Goal: Task Accomplishment & Management: Manage account settings

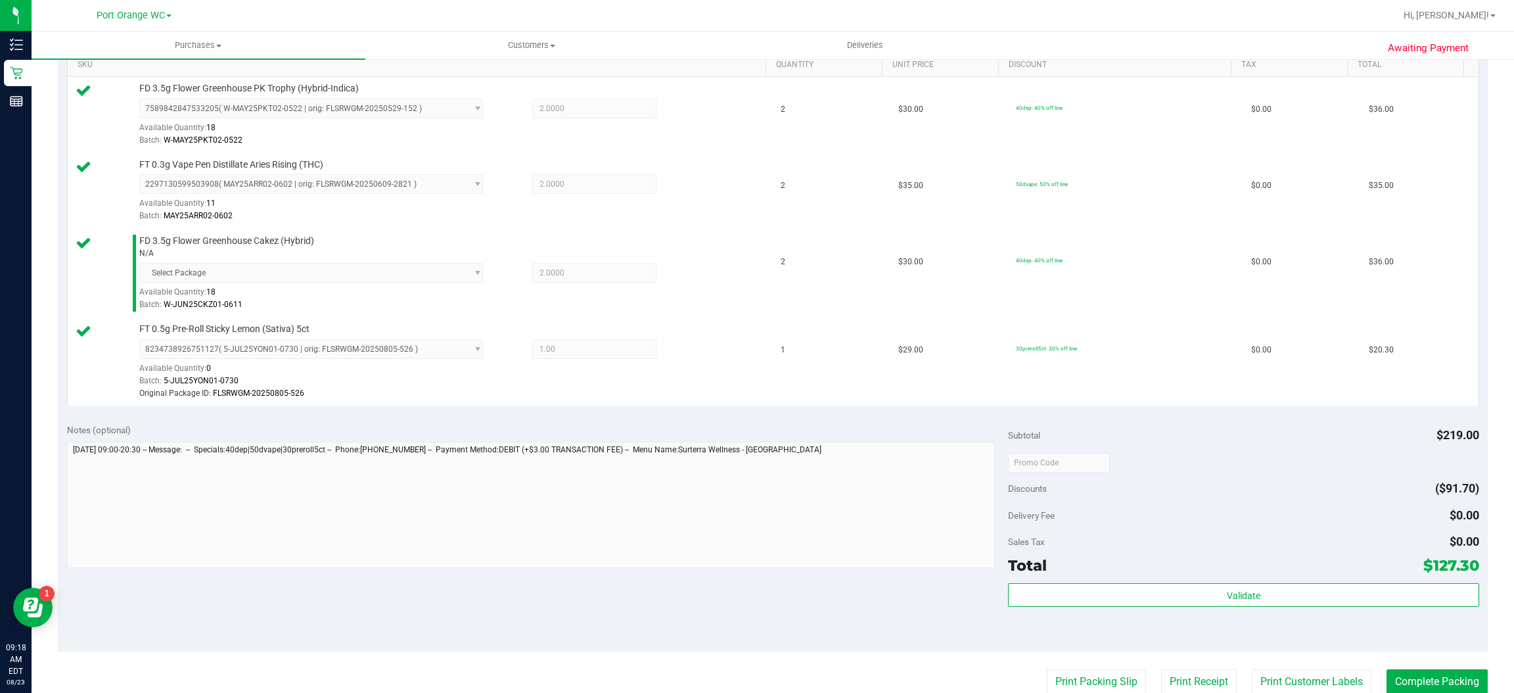
scroll to position [397, 0]
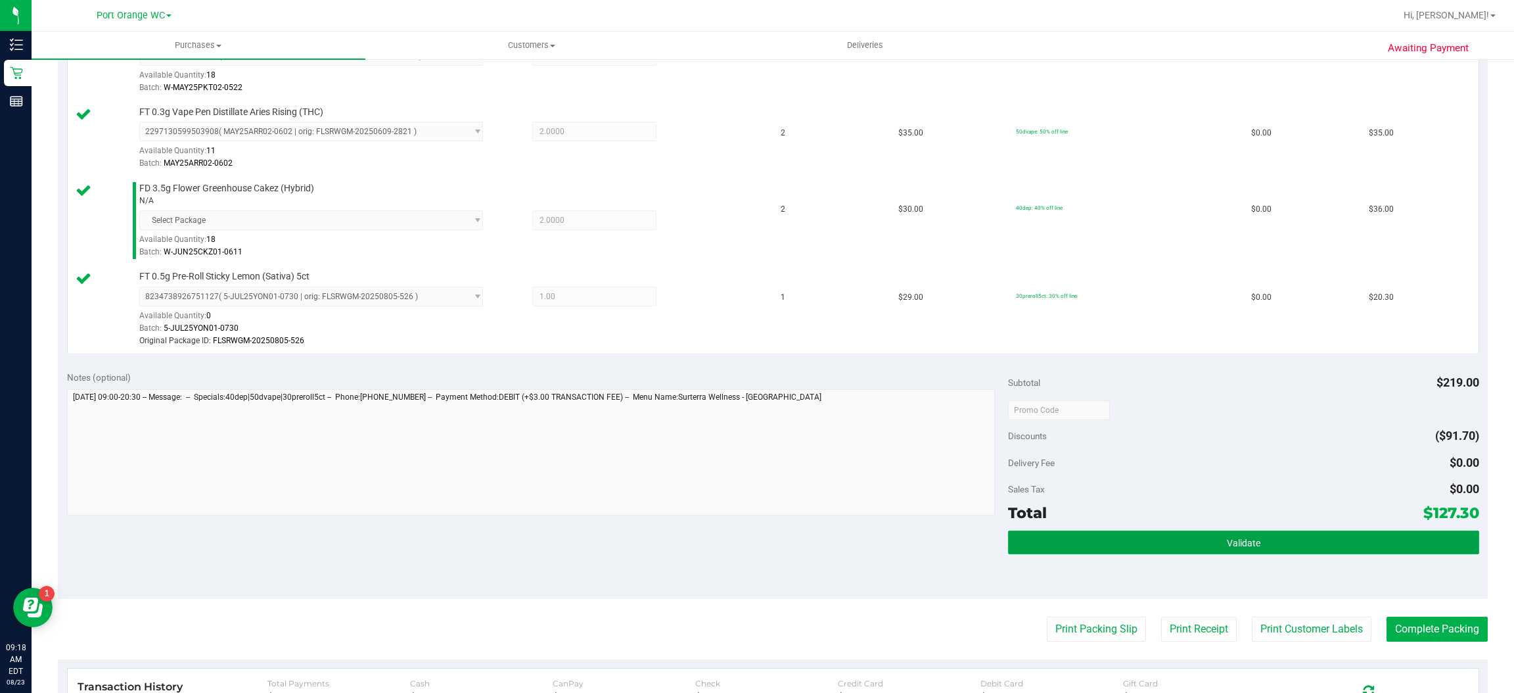
click at [1254, 545] on button "Validate" at bounding box center [1243, 542] width 471 height 24
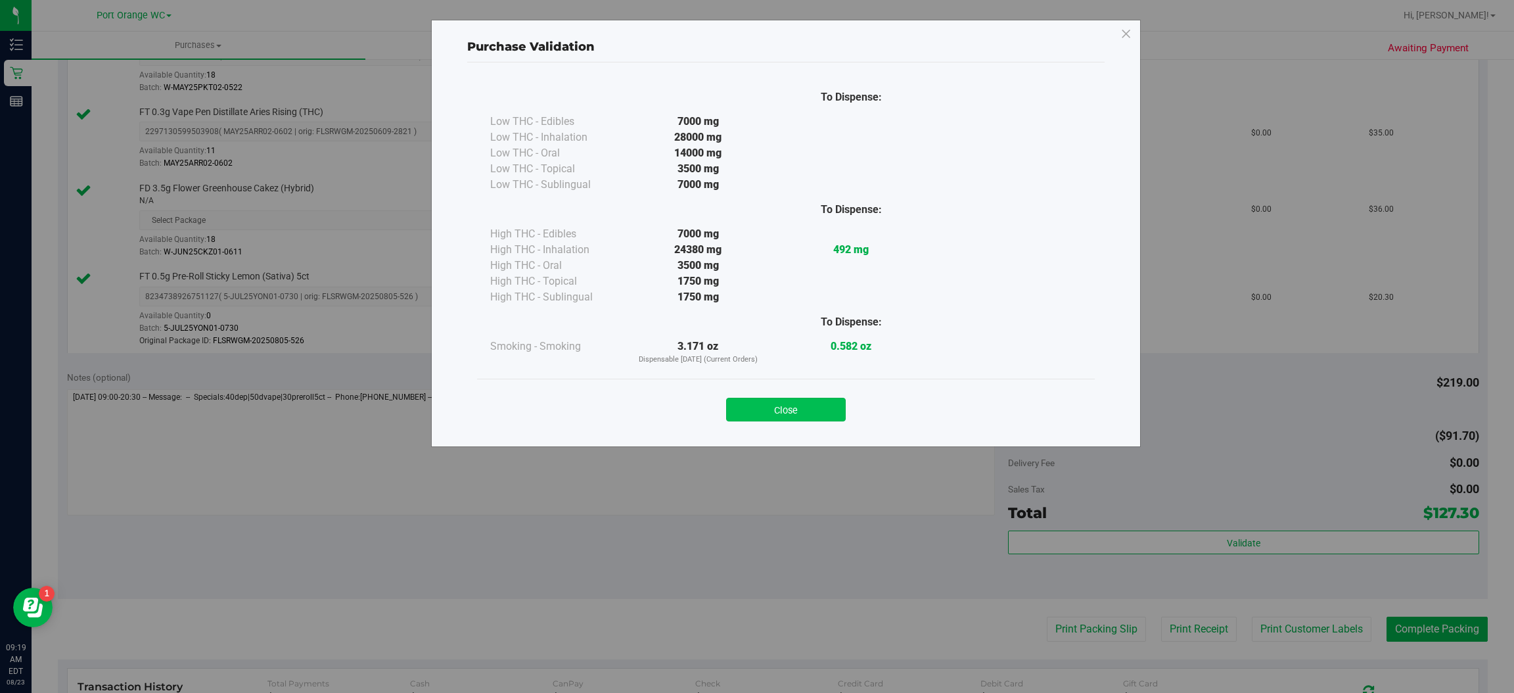
click at [788, 408] on button "Close" at bounding box center [786, 410] width 120 height 24
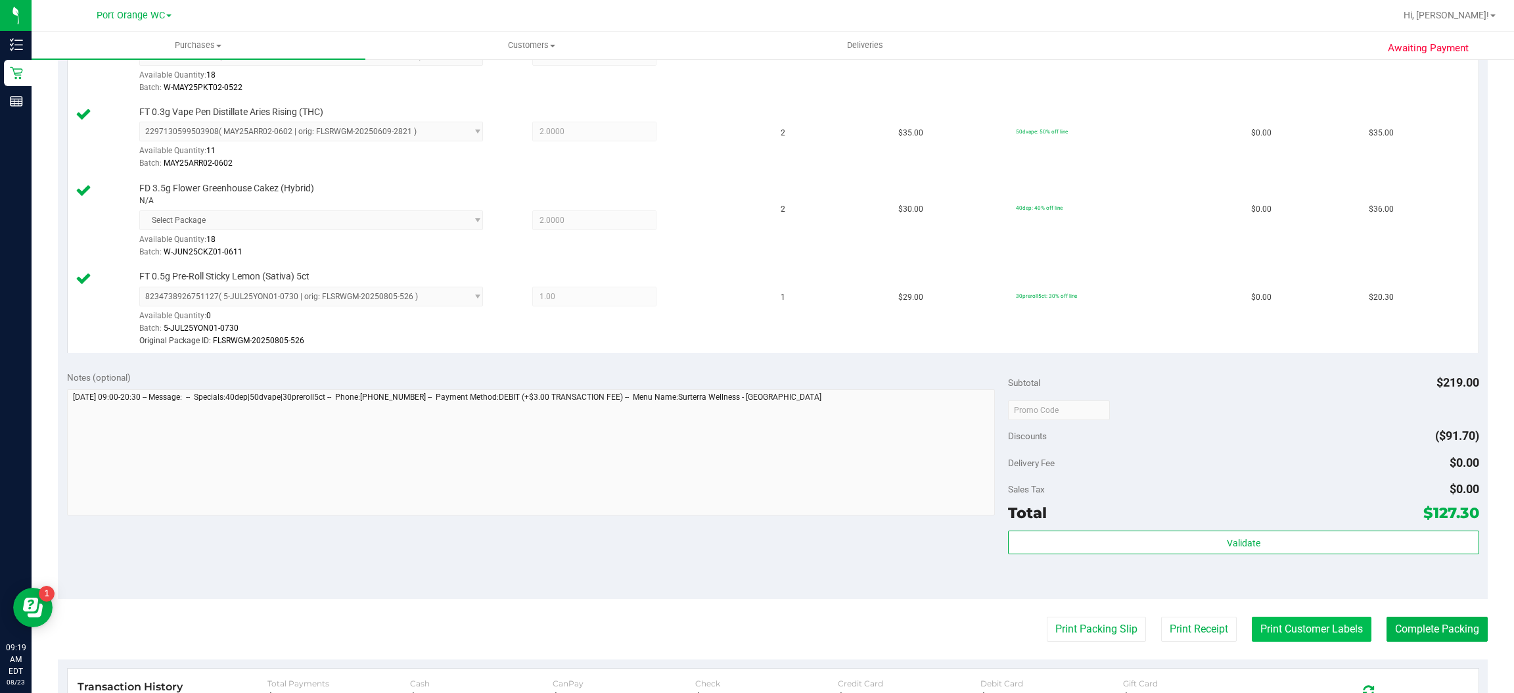
click at [1315, 636] on button "Print Customer Labels" at bounding box center [1312, 629] width 120 height 25
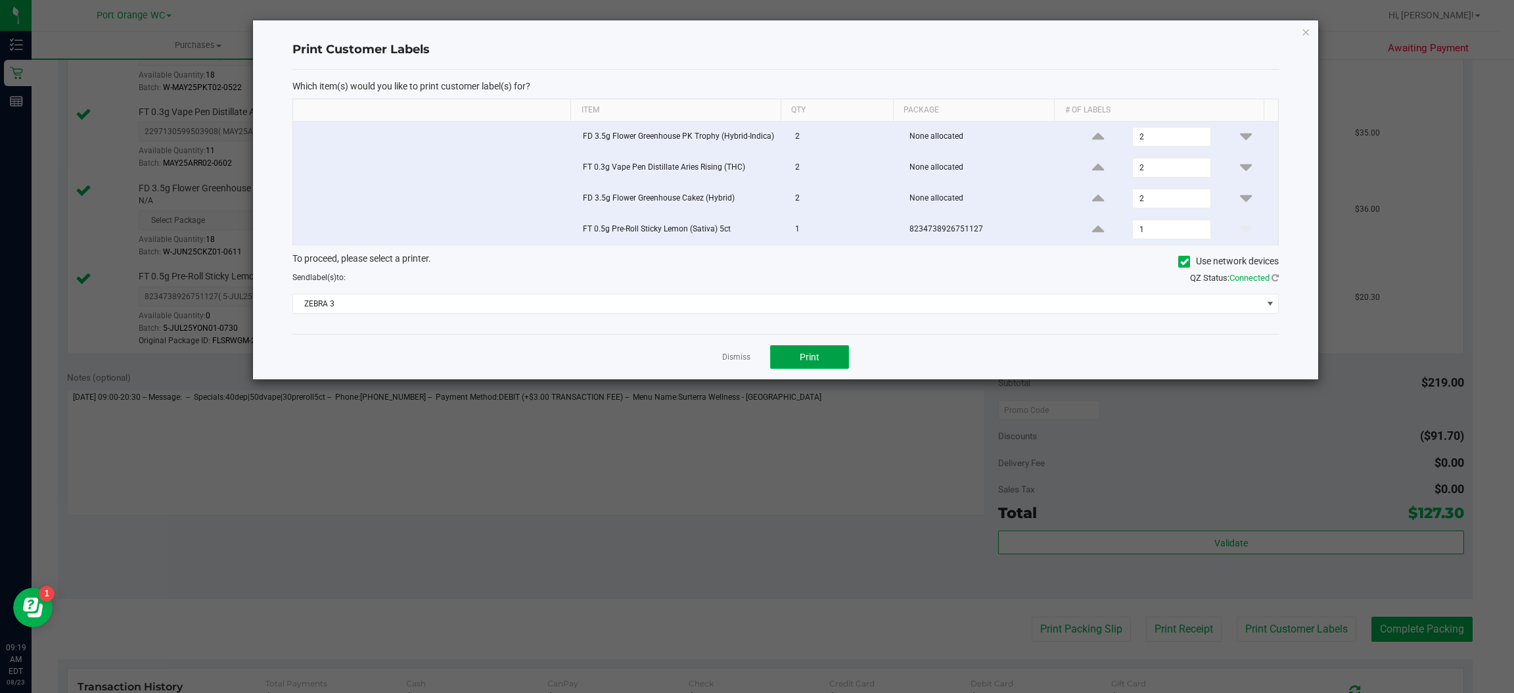
click at [830, 364] on button "Print" at bounding box center [809, 357] width 79 height 24
click at [1306, 30] on icon "button" at bounding box center [1306, 32] width 9 height 16
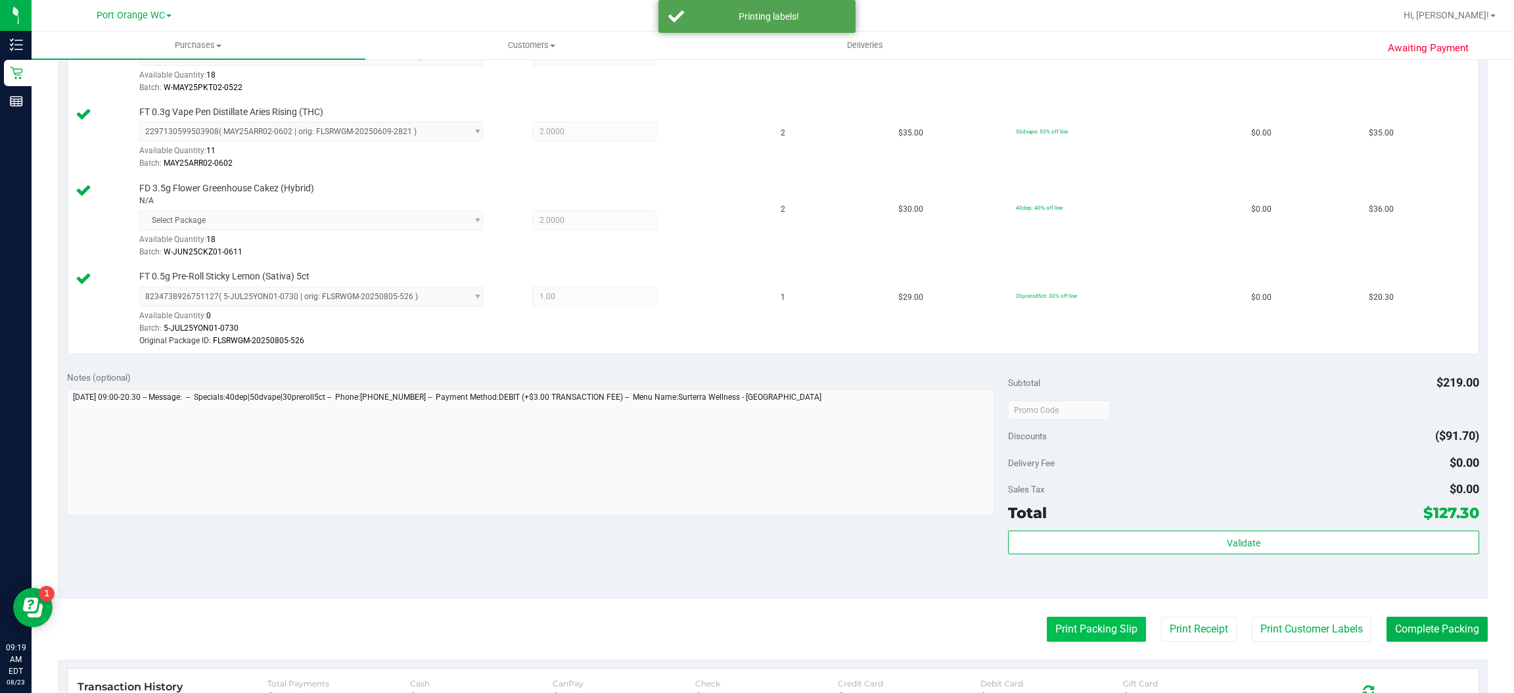
click at [1090, 633] on button "Print Packing Slip" at bounding box center [1096, 629] width 99 height 25
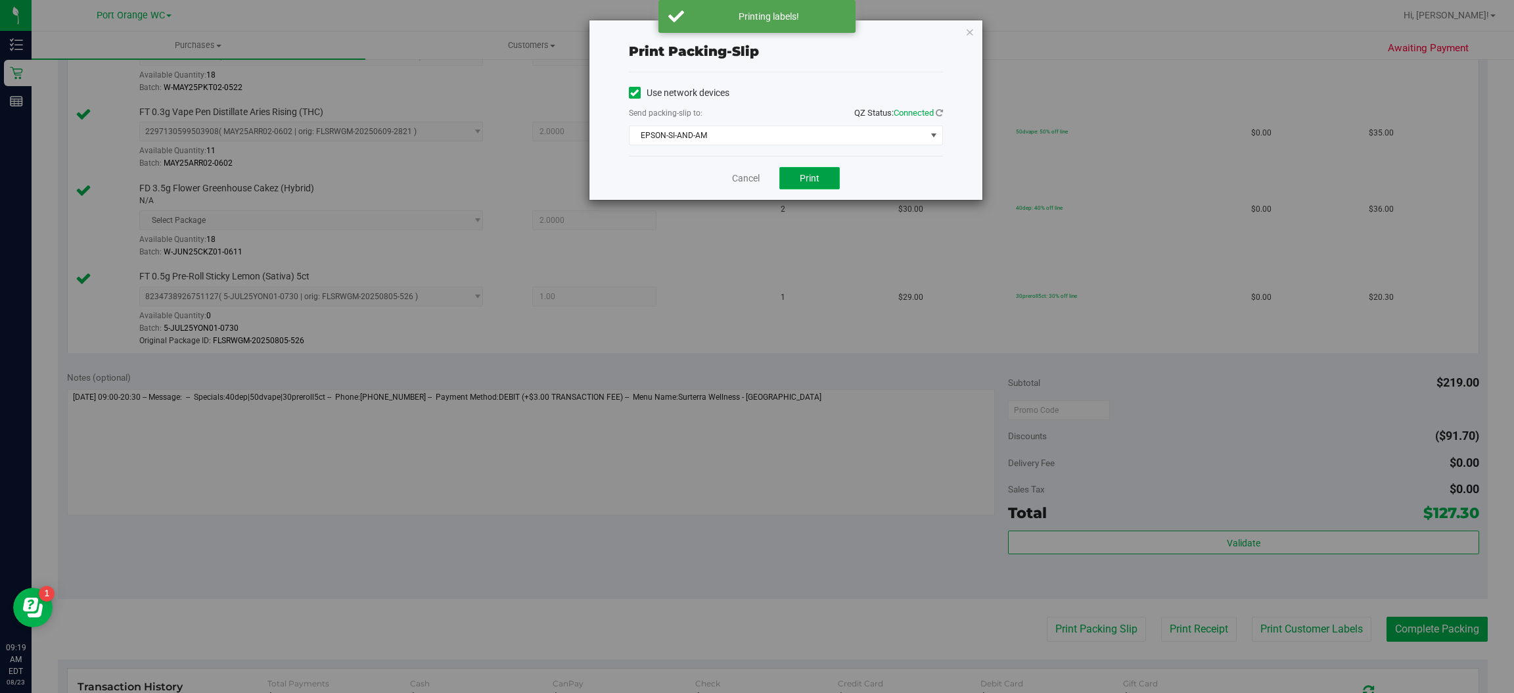
click at [822, 176] on button "Print" at bounding box center [810, 178] width 60 height 22
click at [968, 30] on icon "button" at bounding box center [970, 32] width 9 height 16
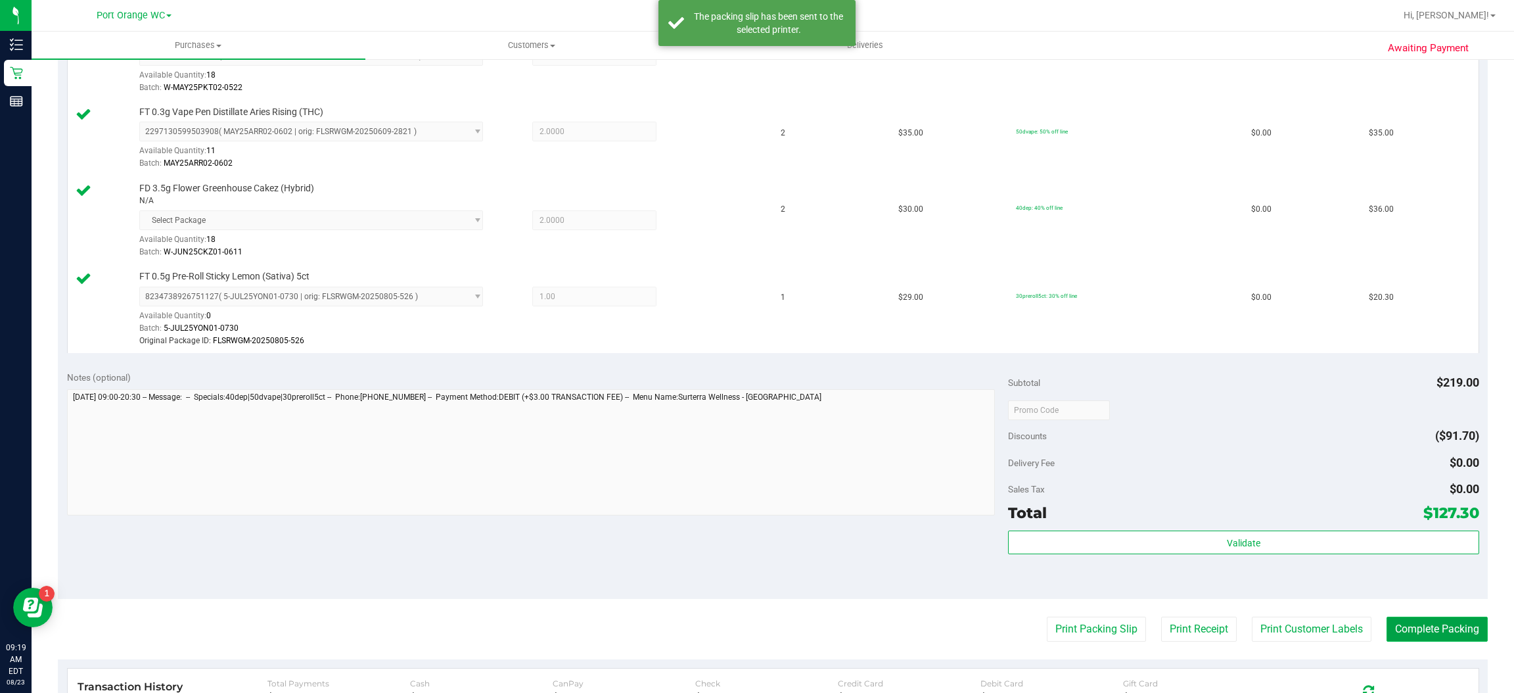
click at [1441, 636] on button "Complete Packing" at bounding box center [1437, 629] width 101 height 25
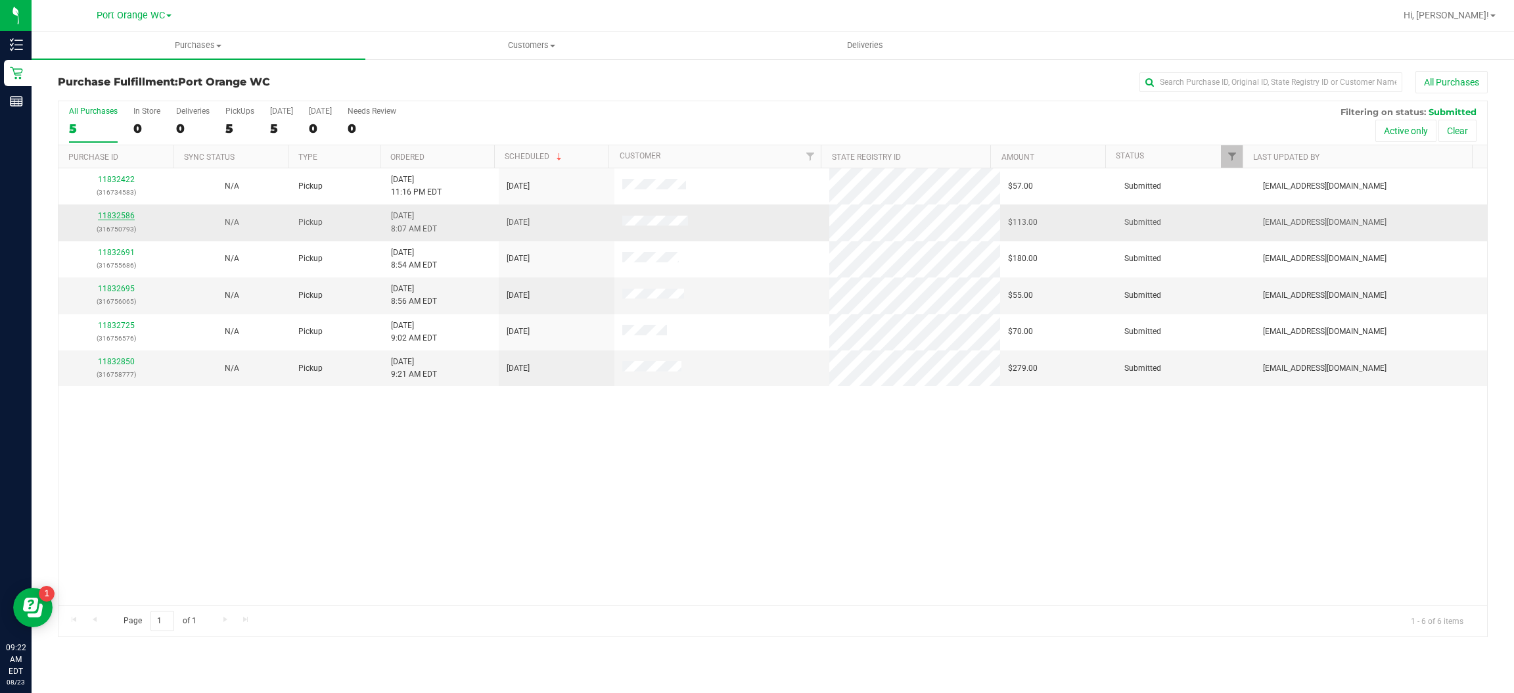
click at [120, 218] on link "11832586" at bounding box center [116, 215] width 37 height 9
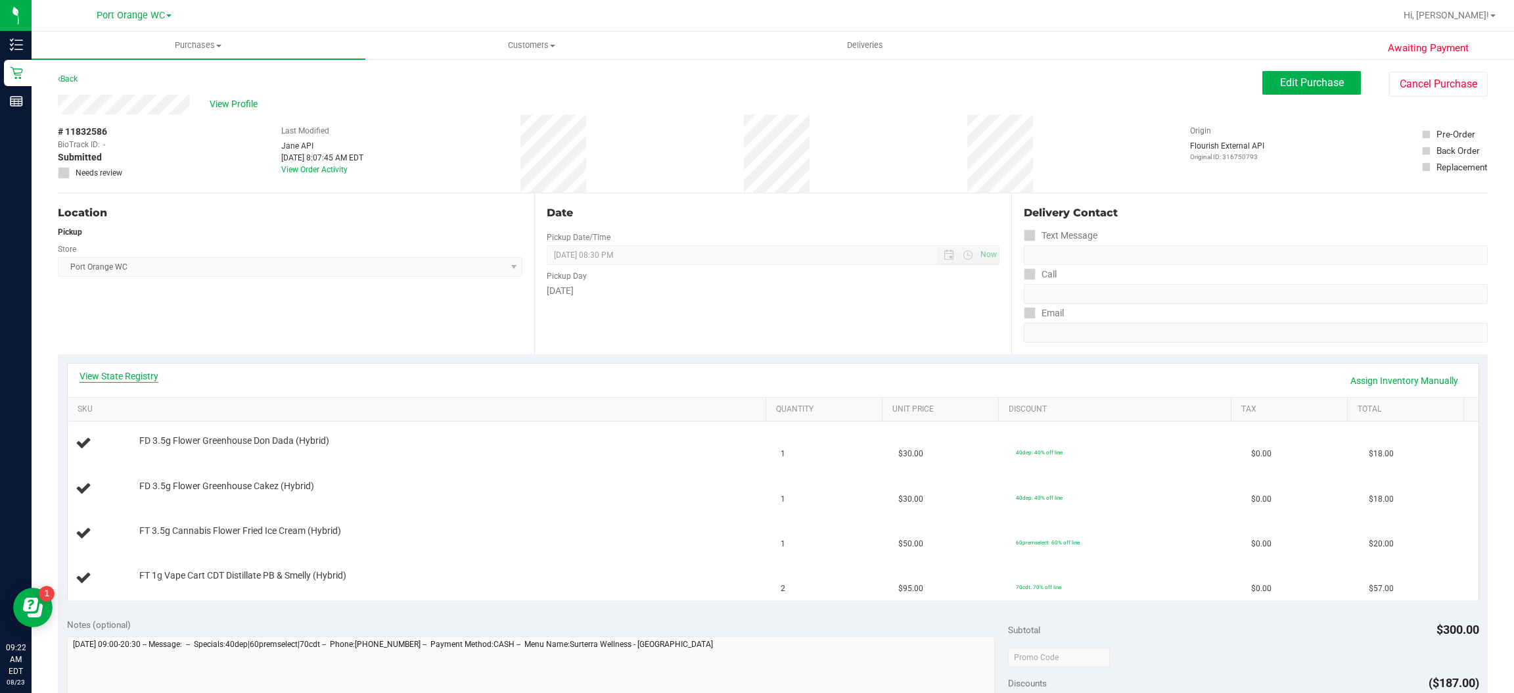
click at [151, 377] on link "View State Registry" at bounding box center [119, 375] width 79 height 13
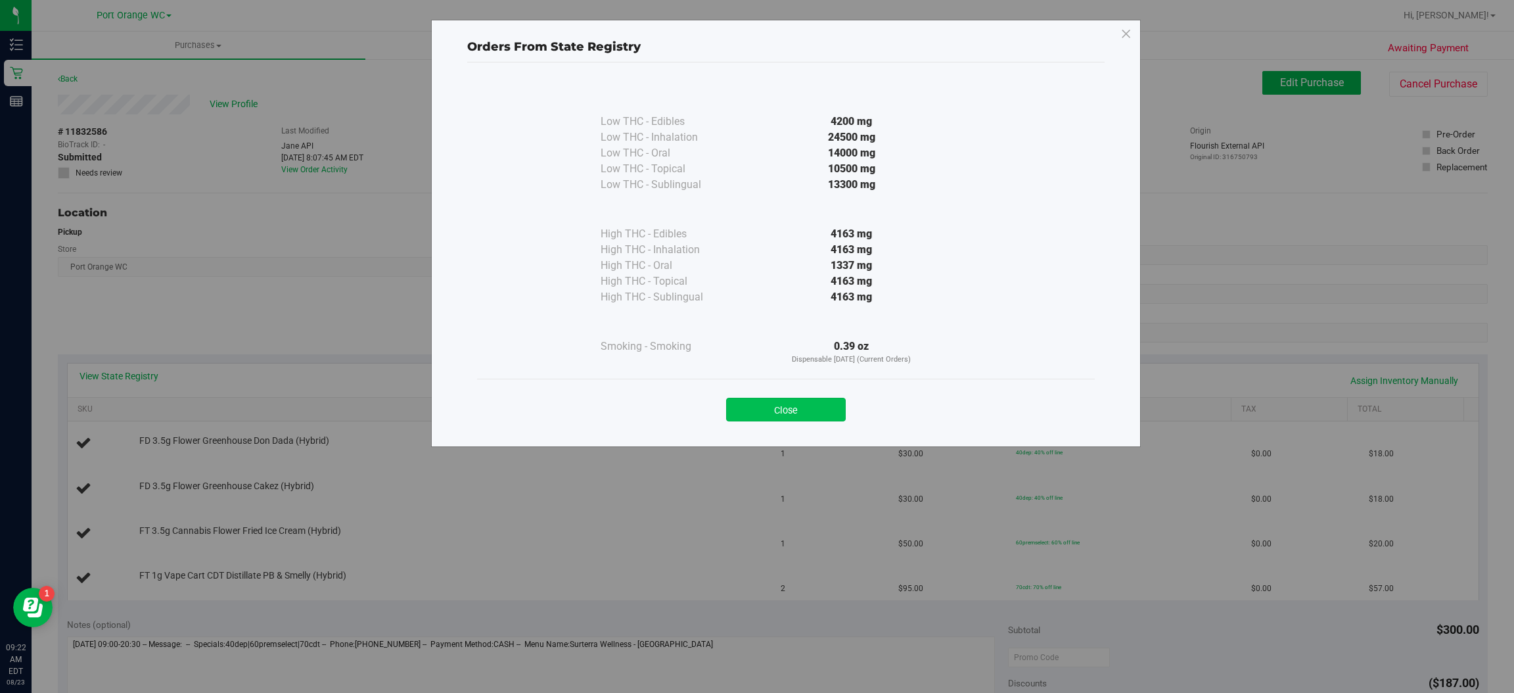
click at [786, 411] on button "Close" at bounding box center [786, 410] width 120 height 24
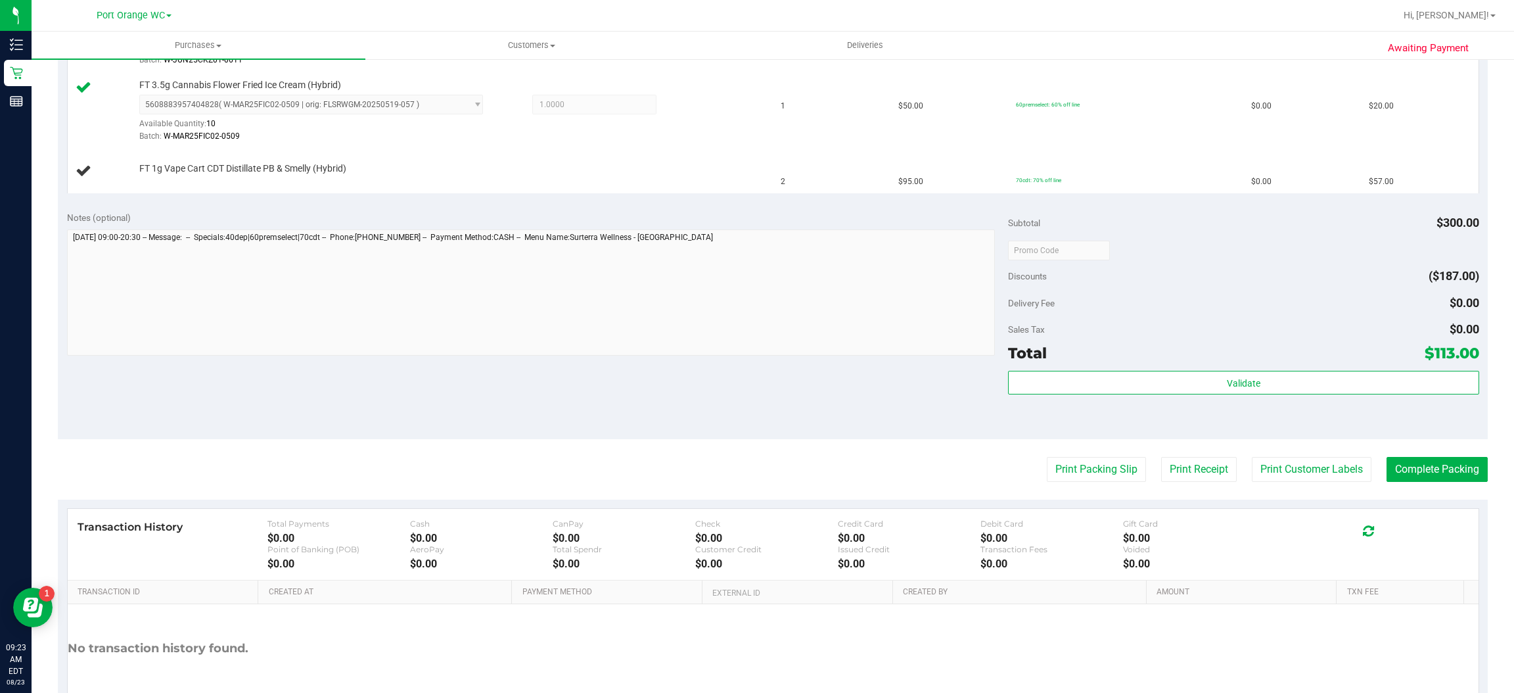
scroll to position [498, 0]
click at [1102, 478] on button "Print Packing Slip" at bounding box center [1096, 471] width 99 height 25
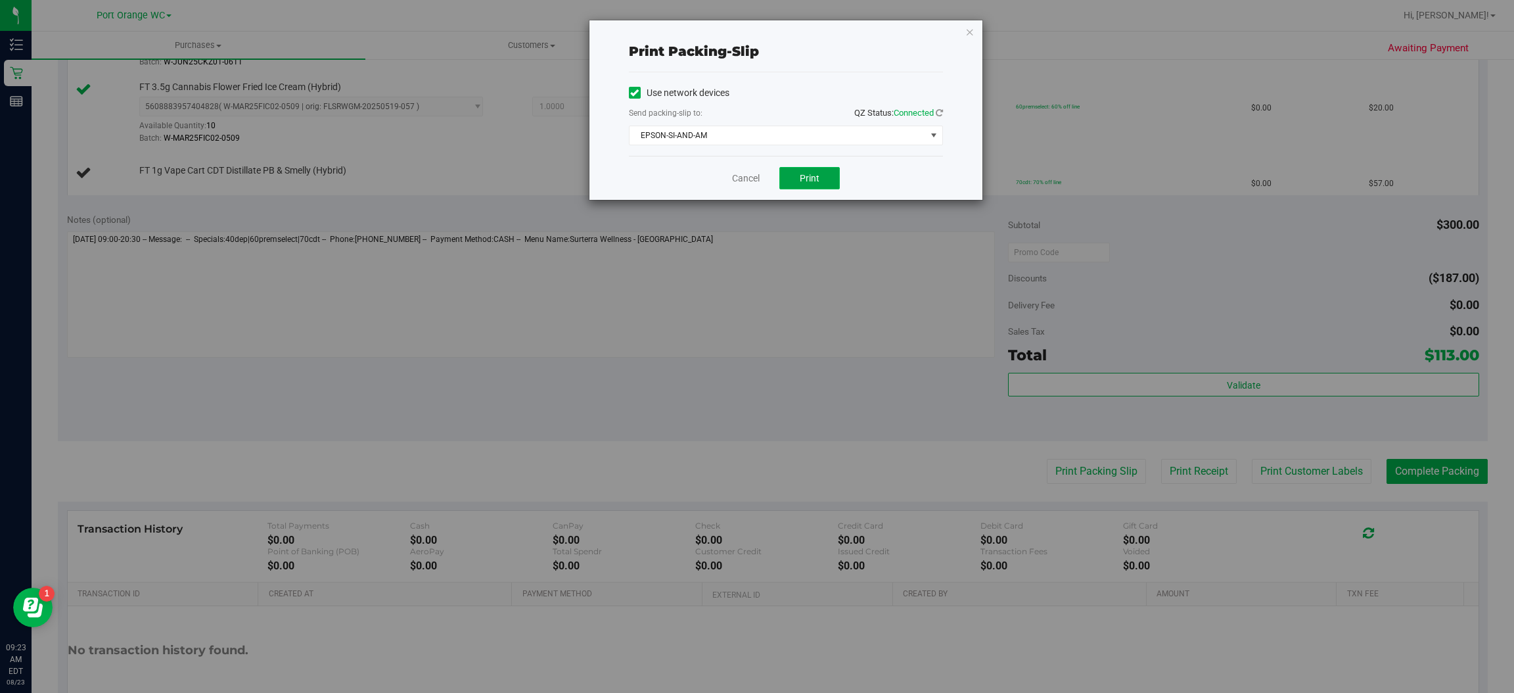
click at [830, 187] on button "Print" at bounding box center [810, 178] width 60 height 22
click at [969, 30] on icon "button" at bounding box center [970, 32] width 9 height 16
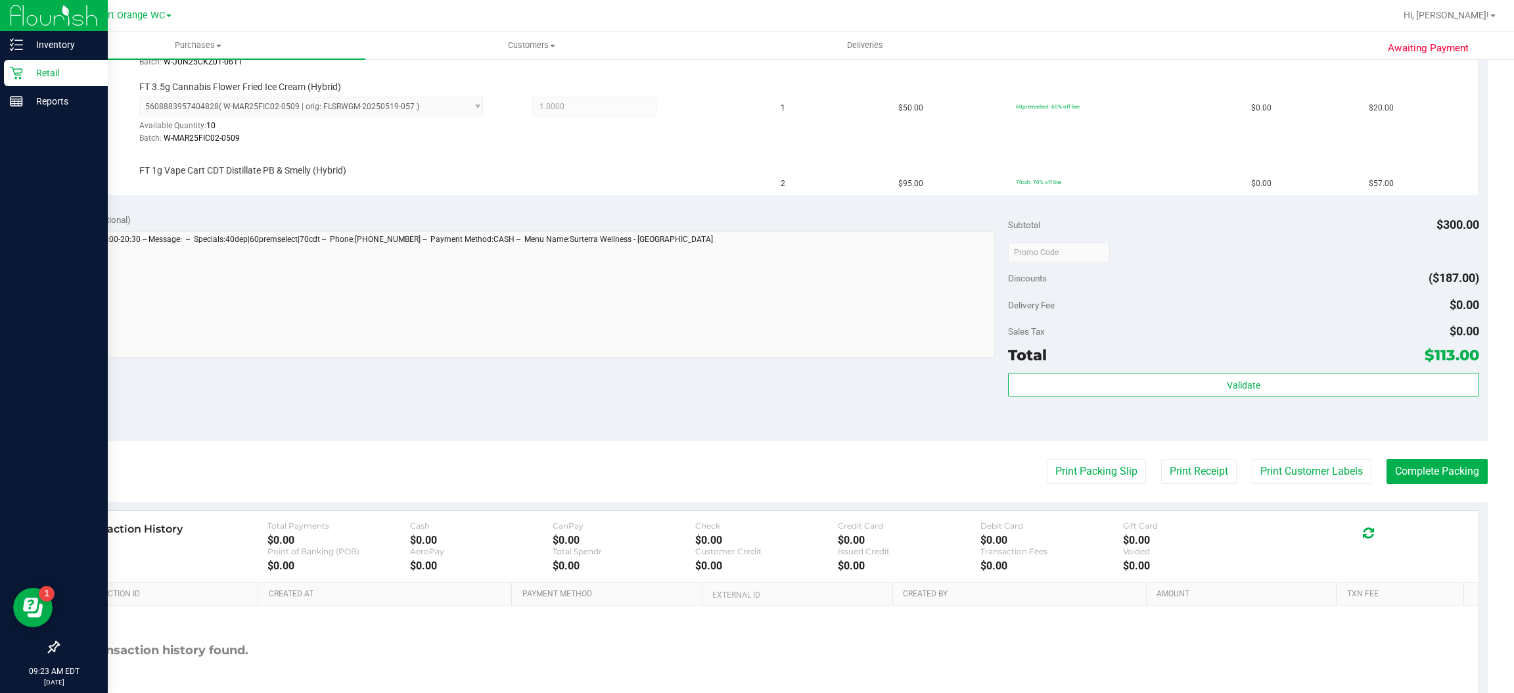
click at [23, 72] on p "Retail" at bounding box center [62, 73] width 79 height 16
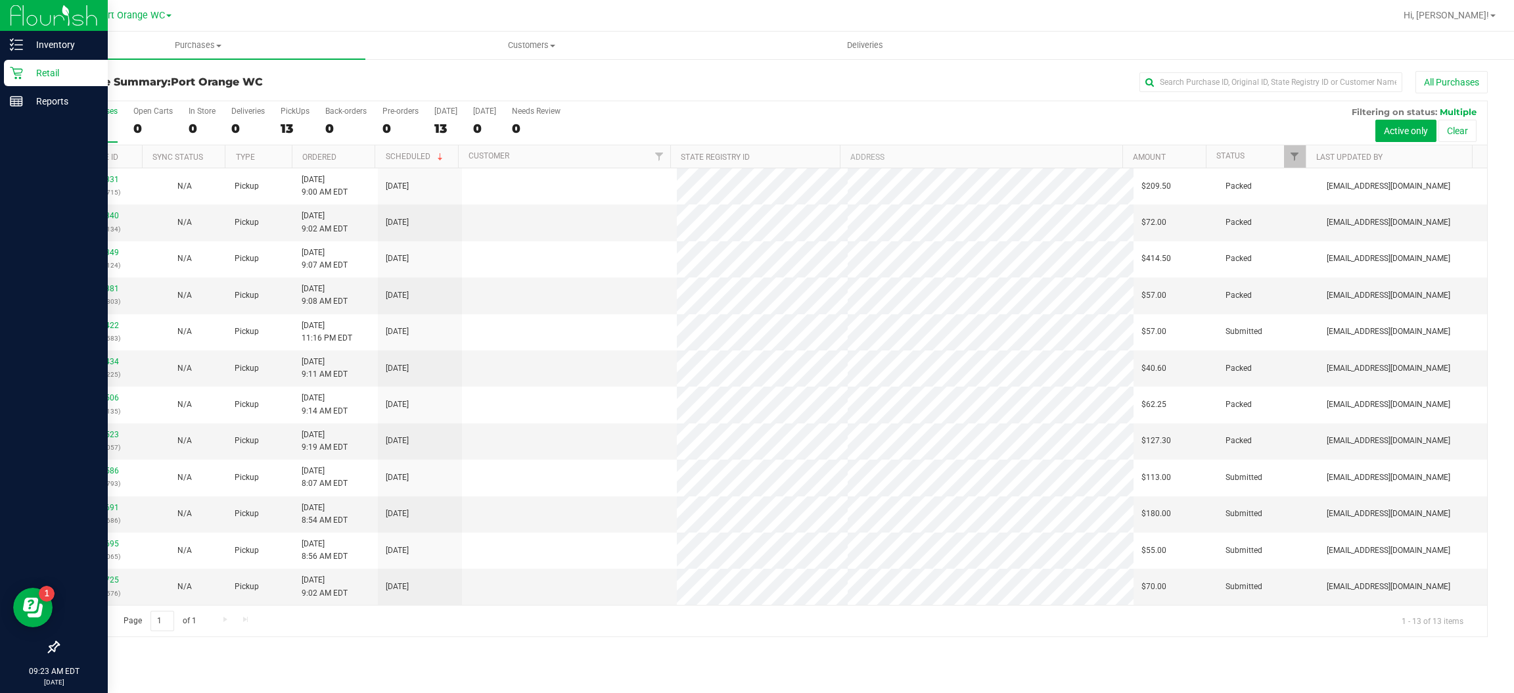
scroll to position [37, 0]
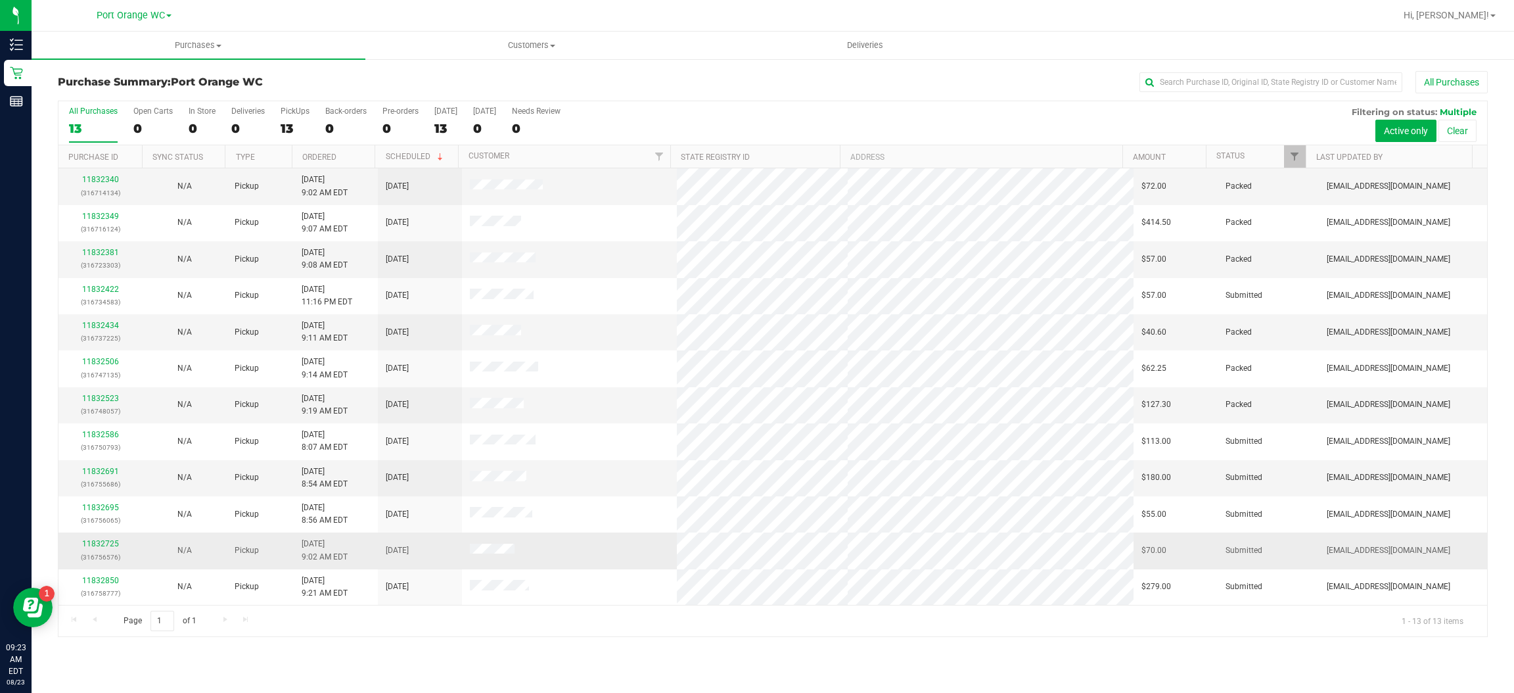
click at [622, 555] on td at bounding box center [569, 550] width 214 height 36
click at [99, 544] on link "11832725" at bounding box center [100, 543] width 37 height 9
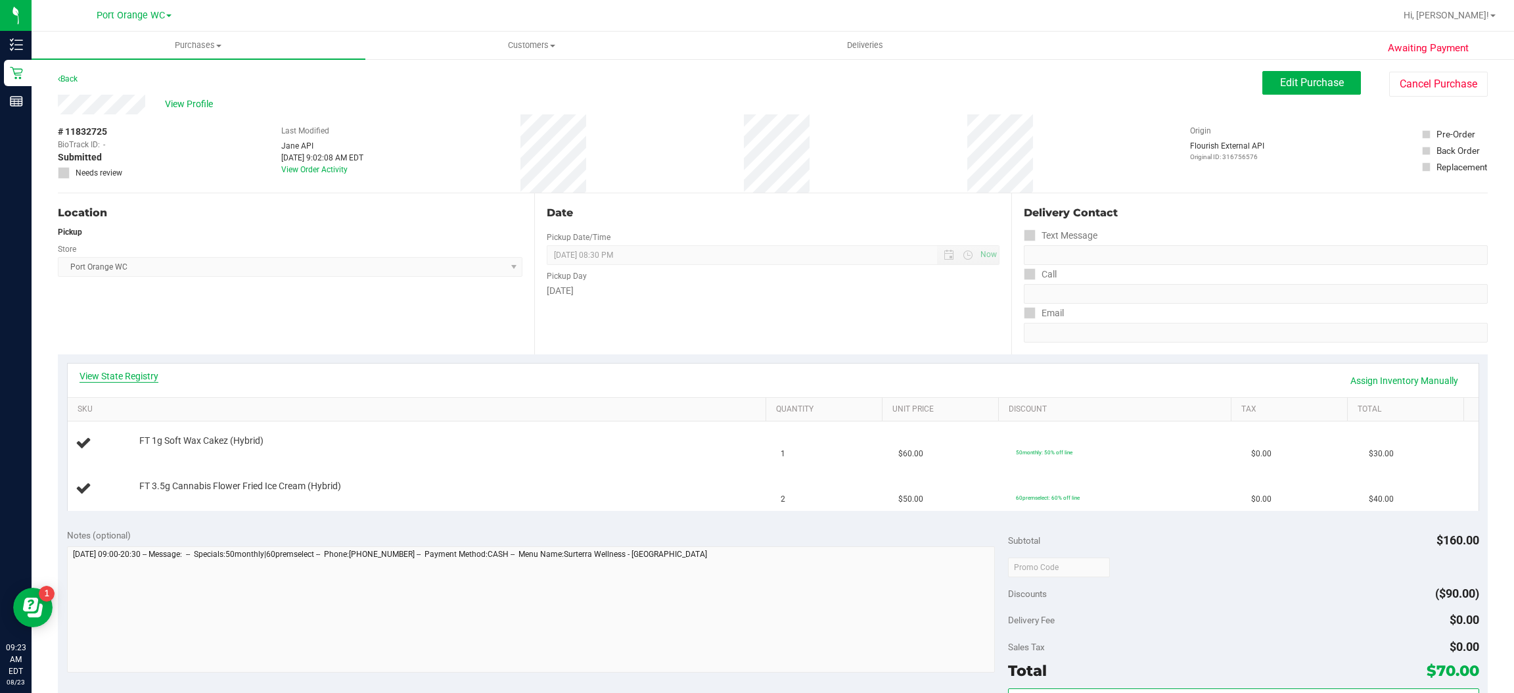
click at [147, 373] on link "View State Registry" at bounding box center [119, 375] width 79 height 13
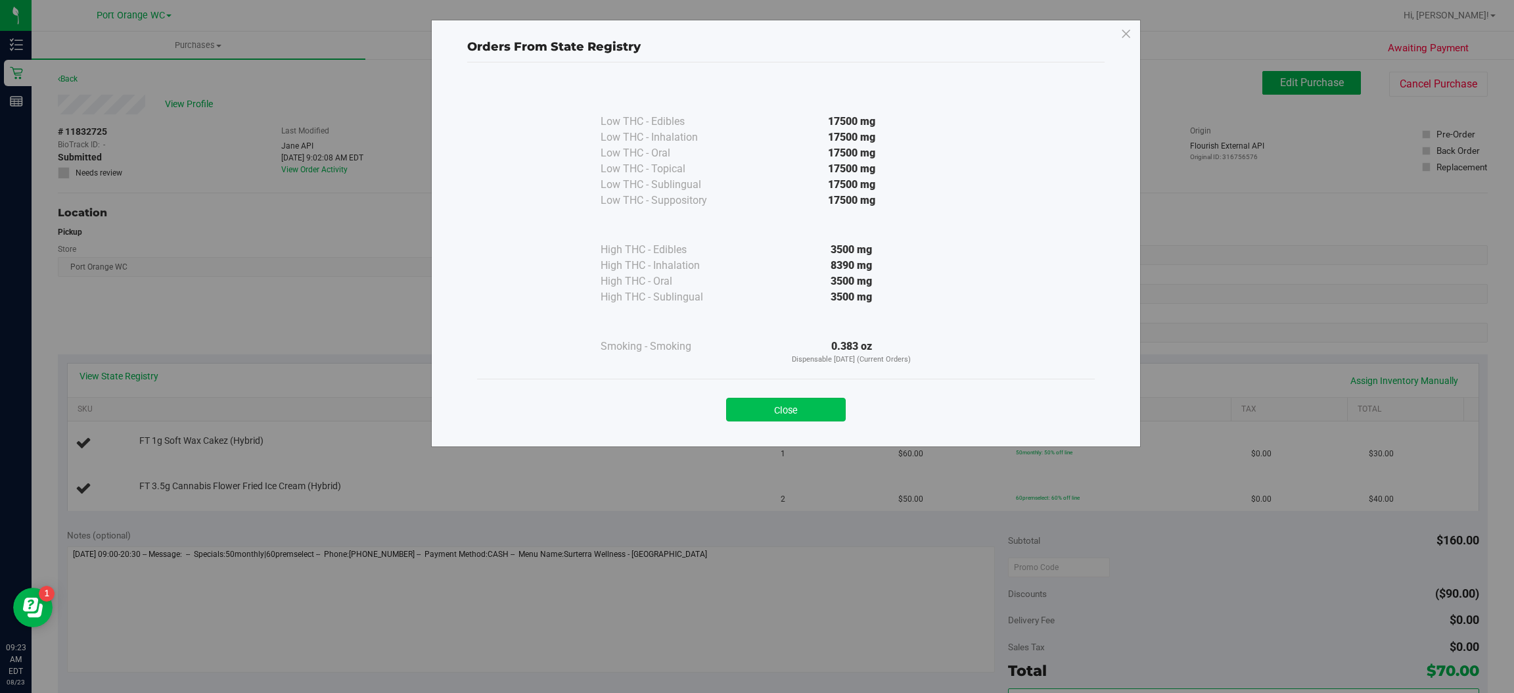
click at [825, 402] on button "Close" at bounding box center [786, 410] width 120 height 24
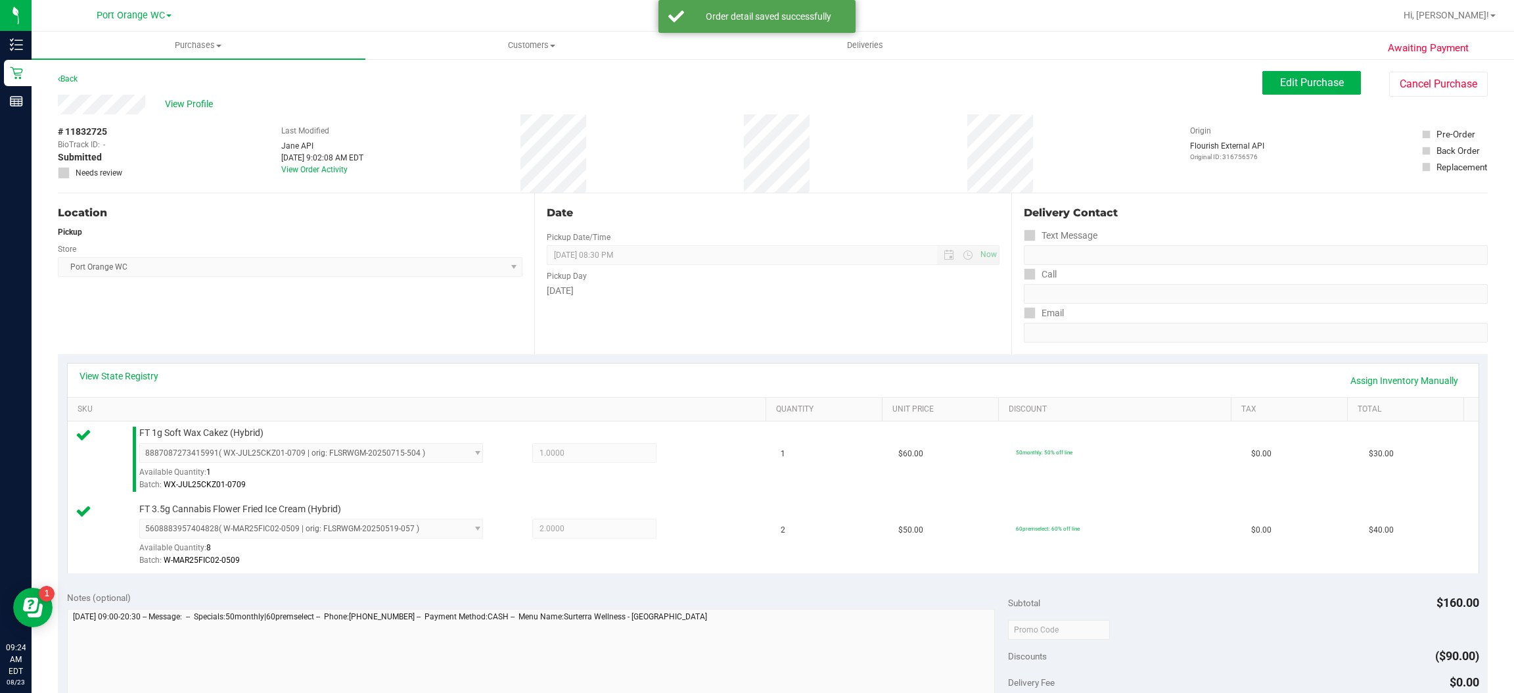
scroll to position [215, 0]
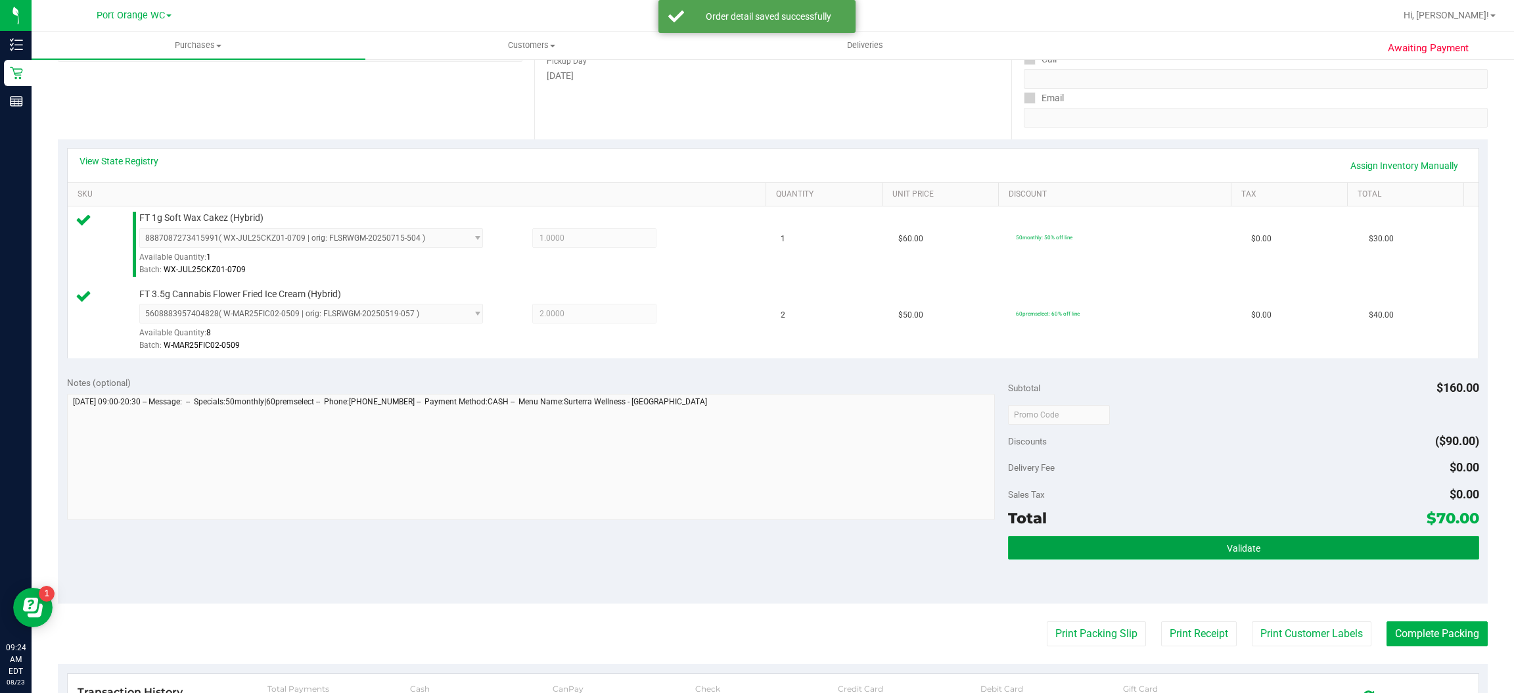
click at [1263, 551] on button "Validate" at bounding box center [1243, 548] width 471 height 24
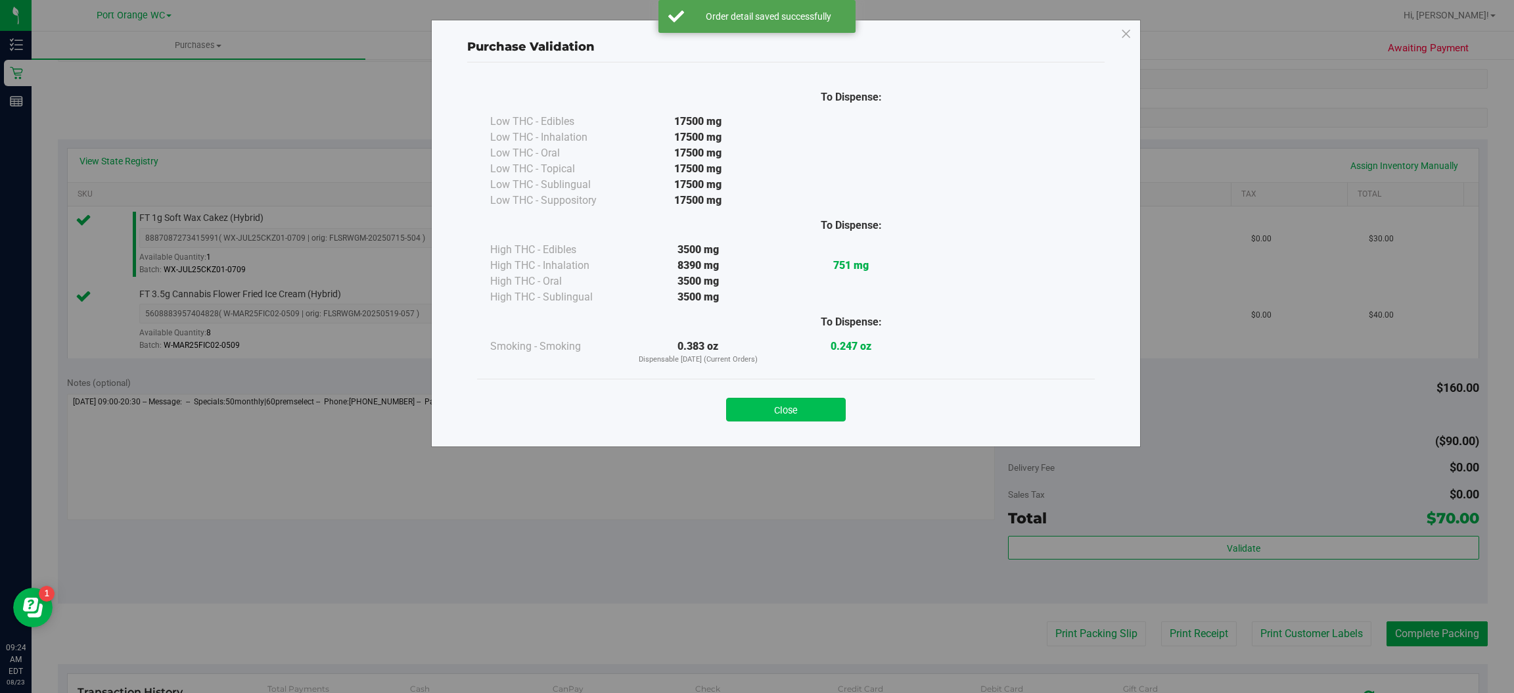
click at [810, 413] on button "Close" at bounding box center [786, 410] width 120 height 24
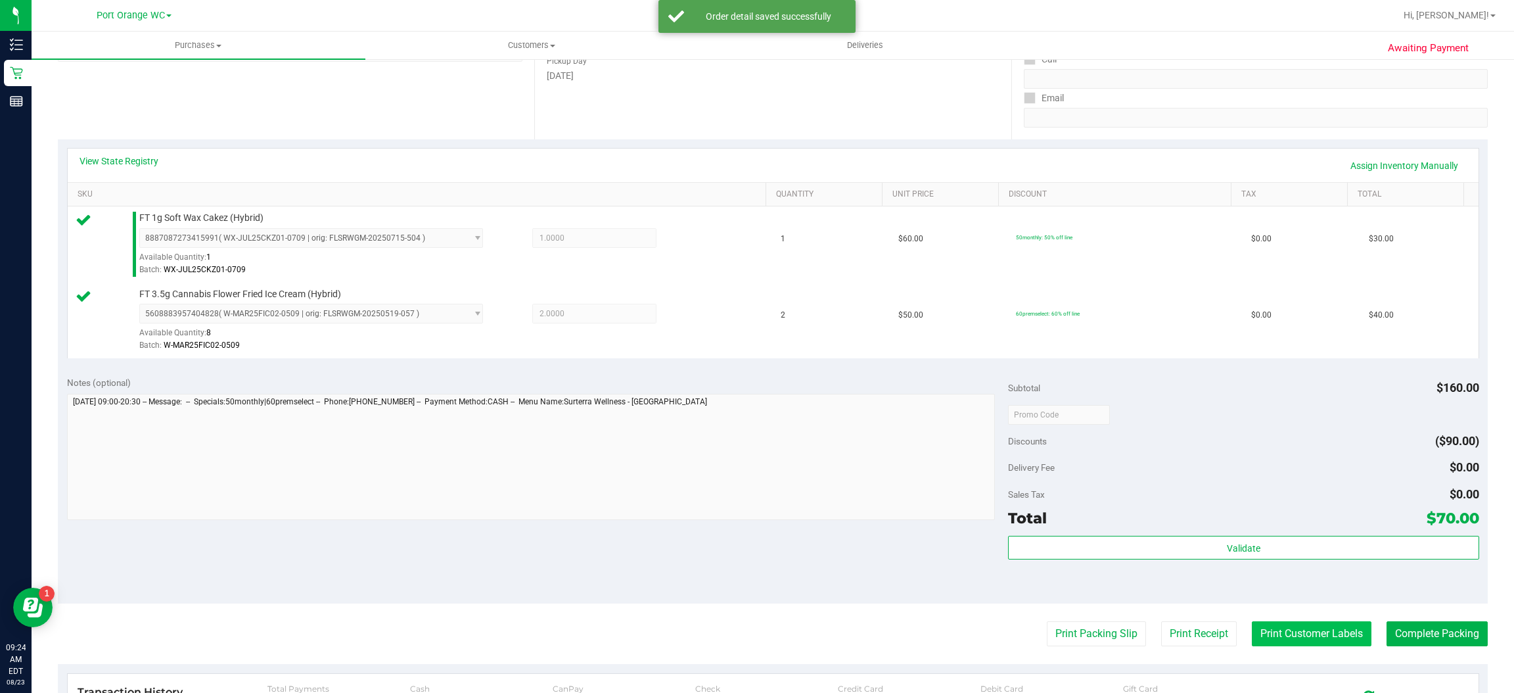
click at [1307, 634] on button "Print Customer Labels" at bounding box center [1312, 633] width 120 height 25
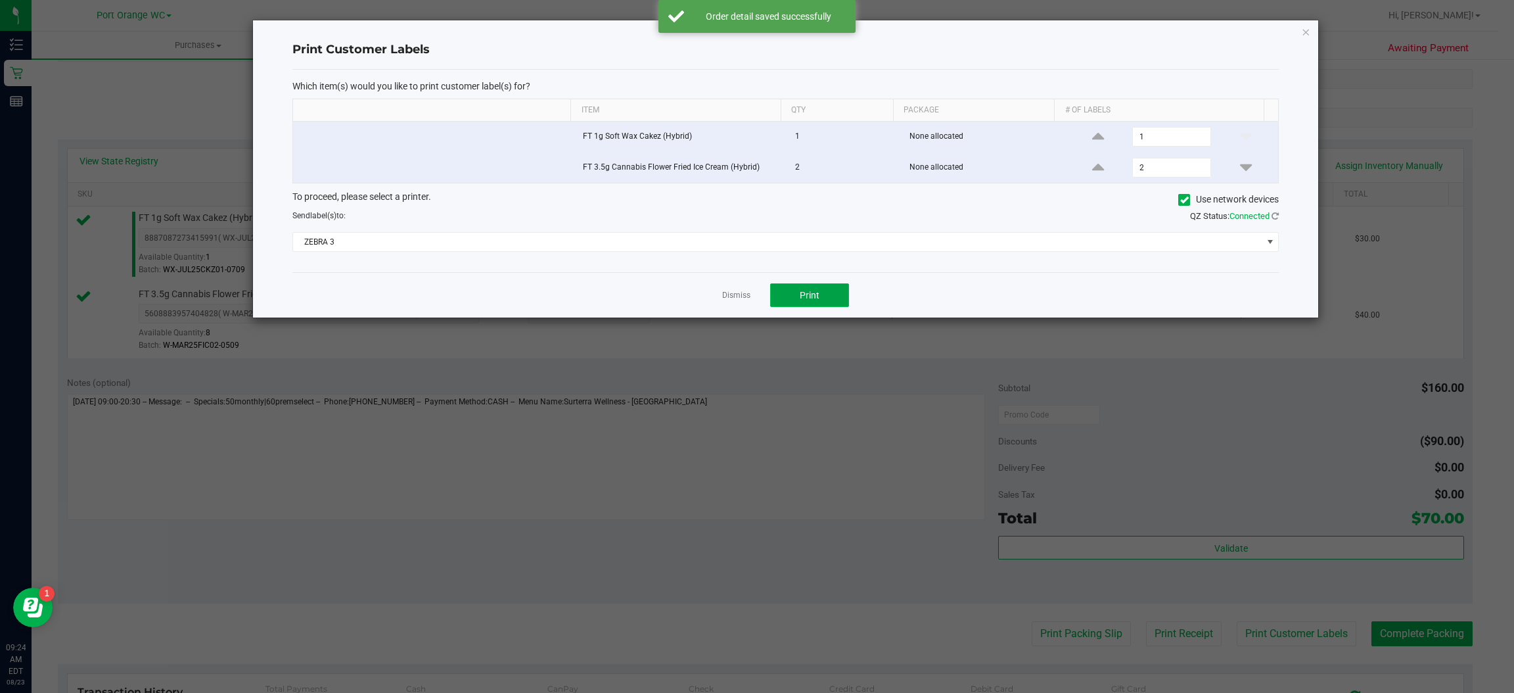
click at [830, 304] on button "Print" at bounding box center [809, 295] width 79 height 24
click at [1425, 630] on ngb-modal-window "Print Customer Labels Which item(s) would you like to print customer label(s) f…" at bounding box center [762, 346] width 1524 height 693
click at [1306, 33] on icon "button" at bounding box center [1306, 32] width 9 height 16
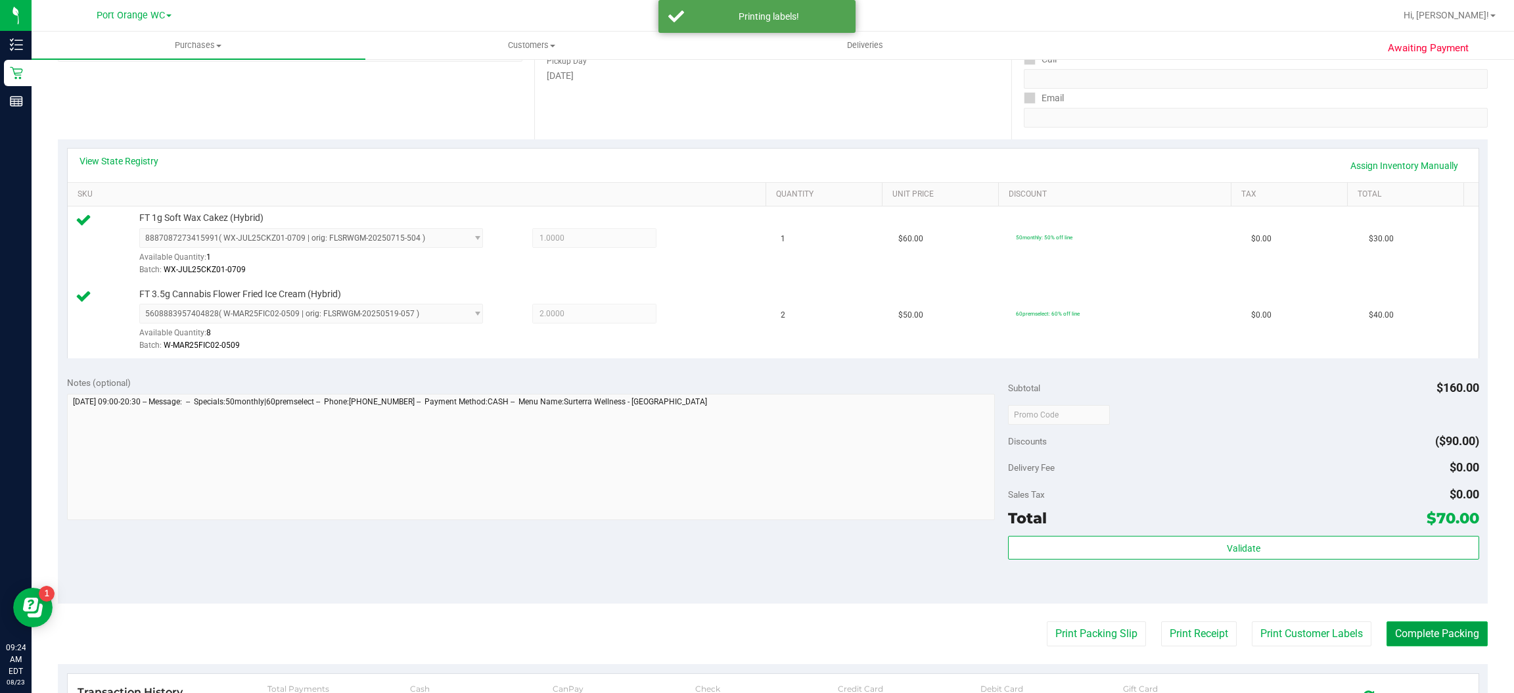
click at [1442, 636] on button "Complete Packing" at bounding box center [1437, 633] width 101 height 25
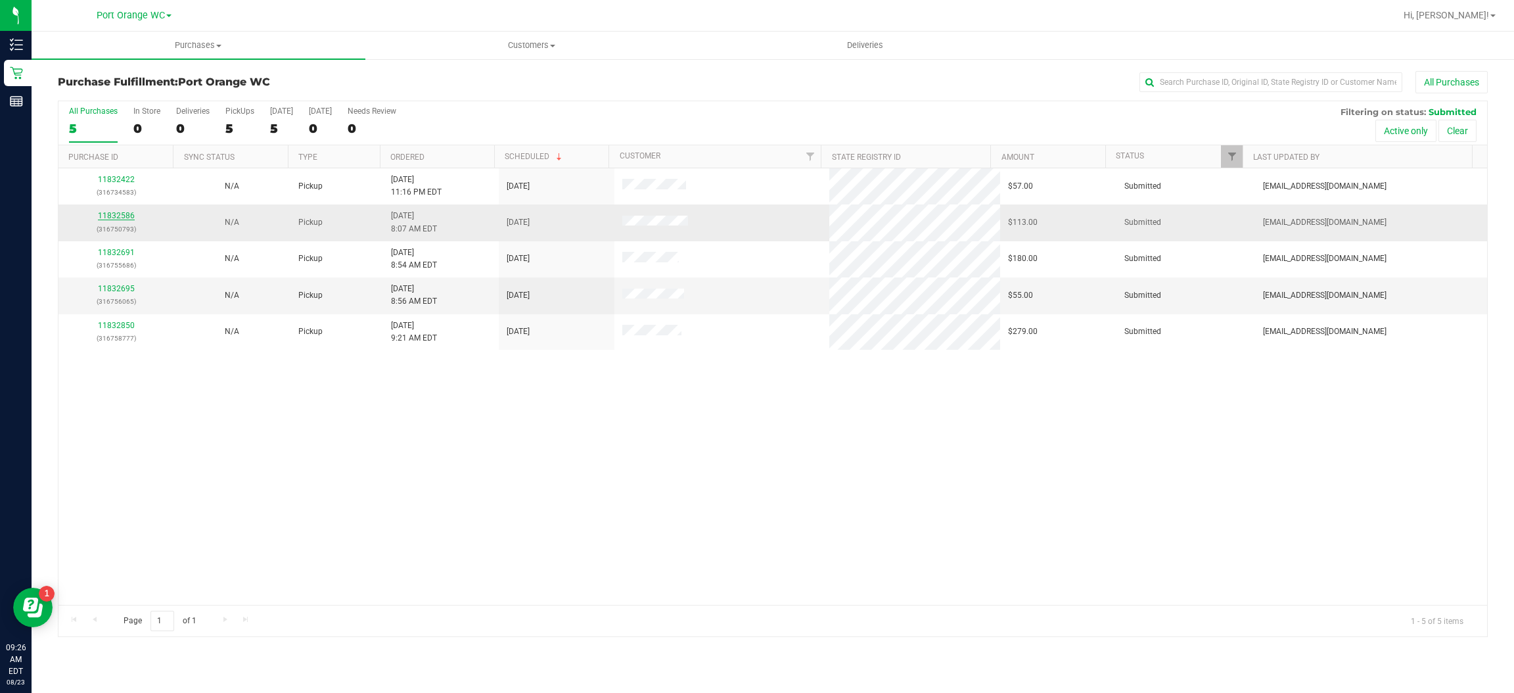
click at [128, 216] on link "11832586" at bounding box center [116, 215] width 37 height 9
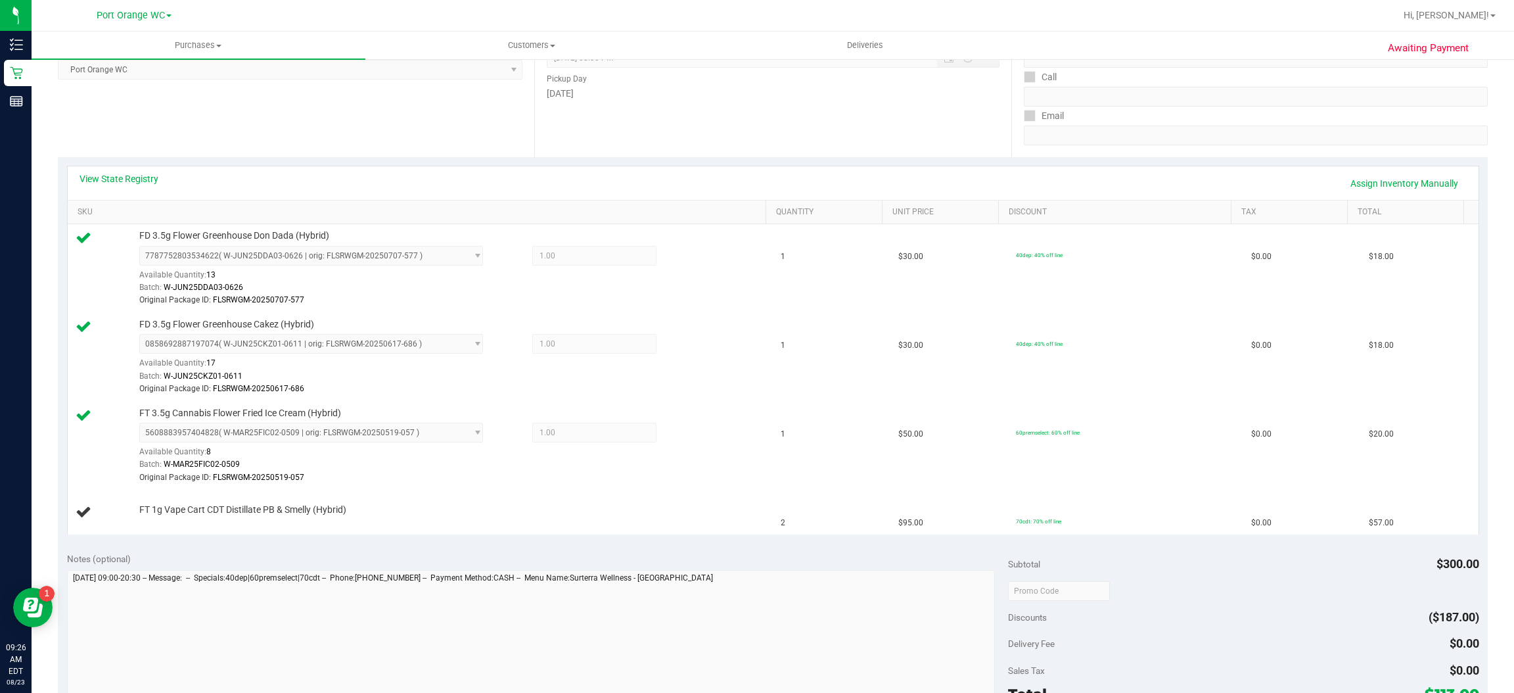
scroll to position [199, 0]
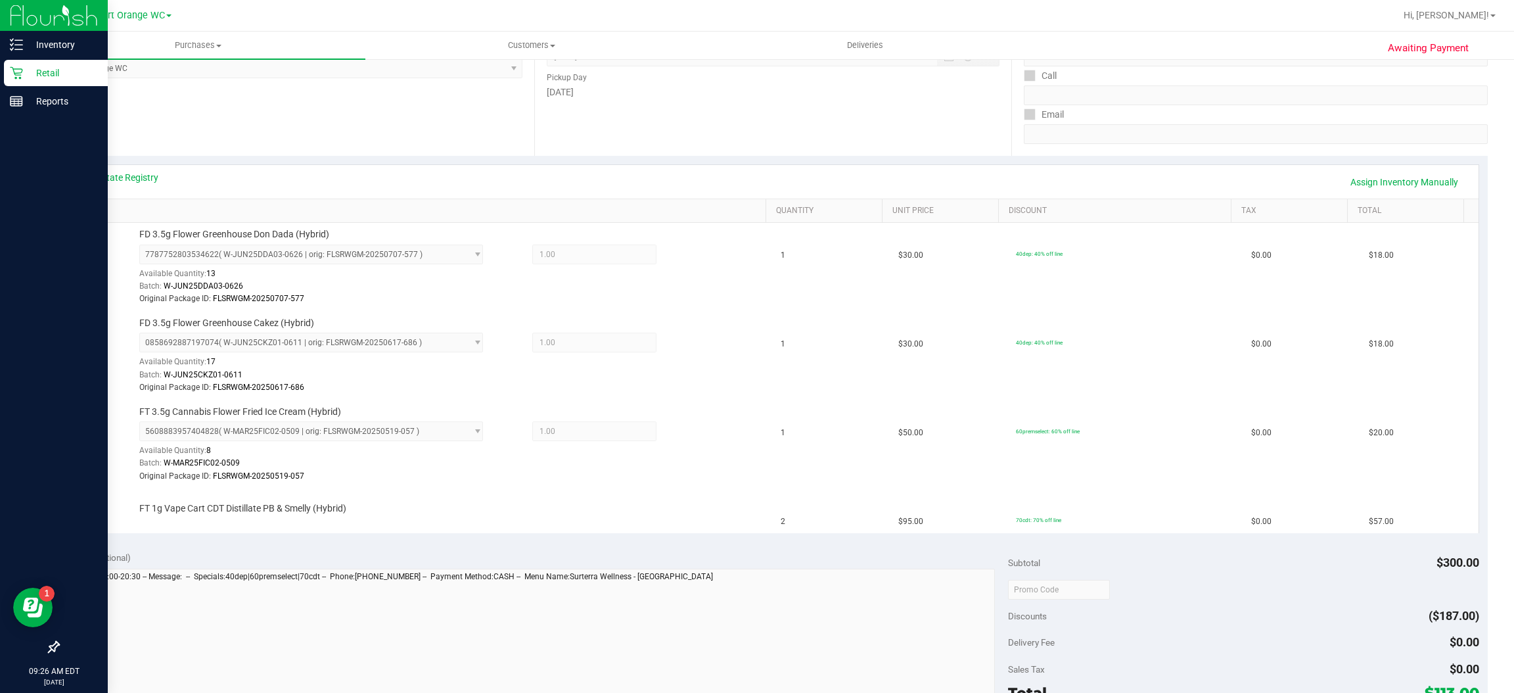
click at [15, 72] on icon at bounding box center [16, 72] width 13 height 13
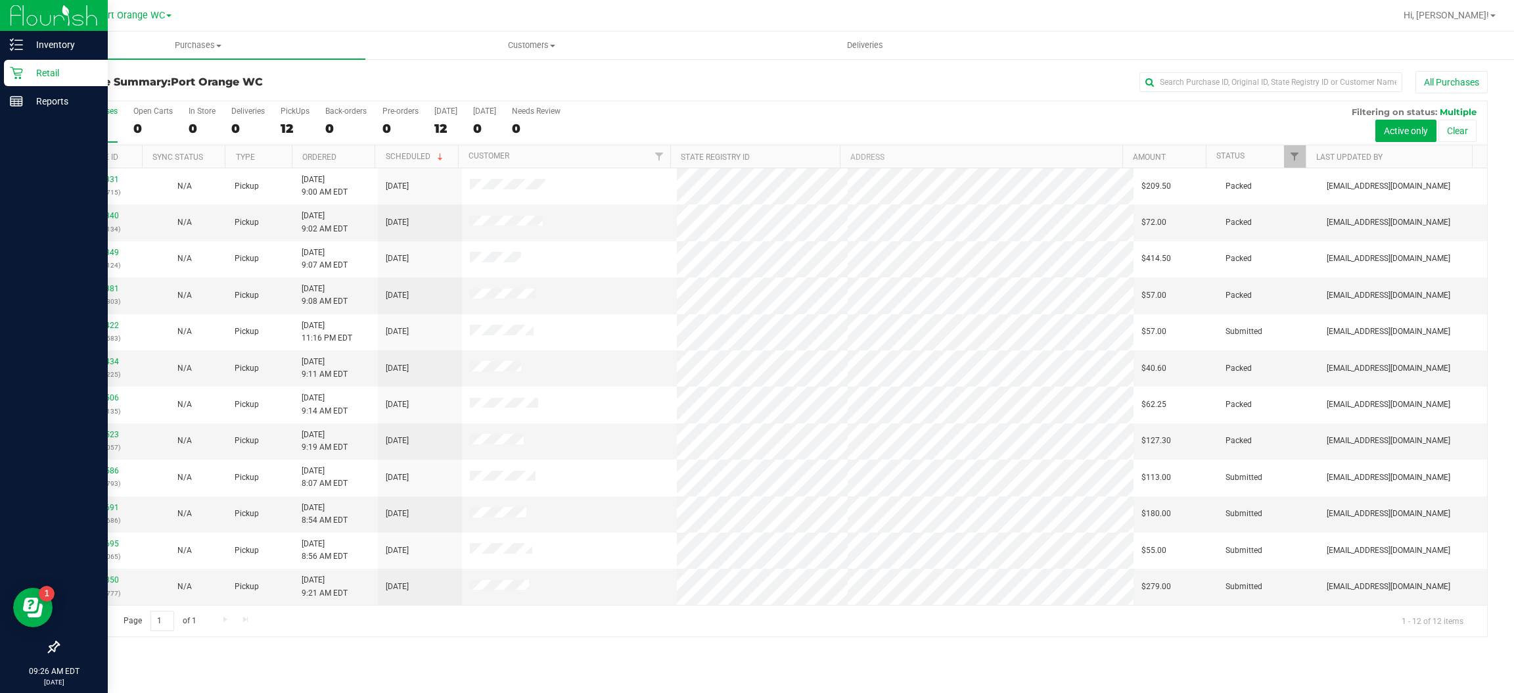
scroll to position [1, 0]
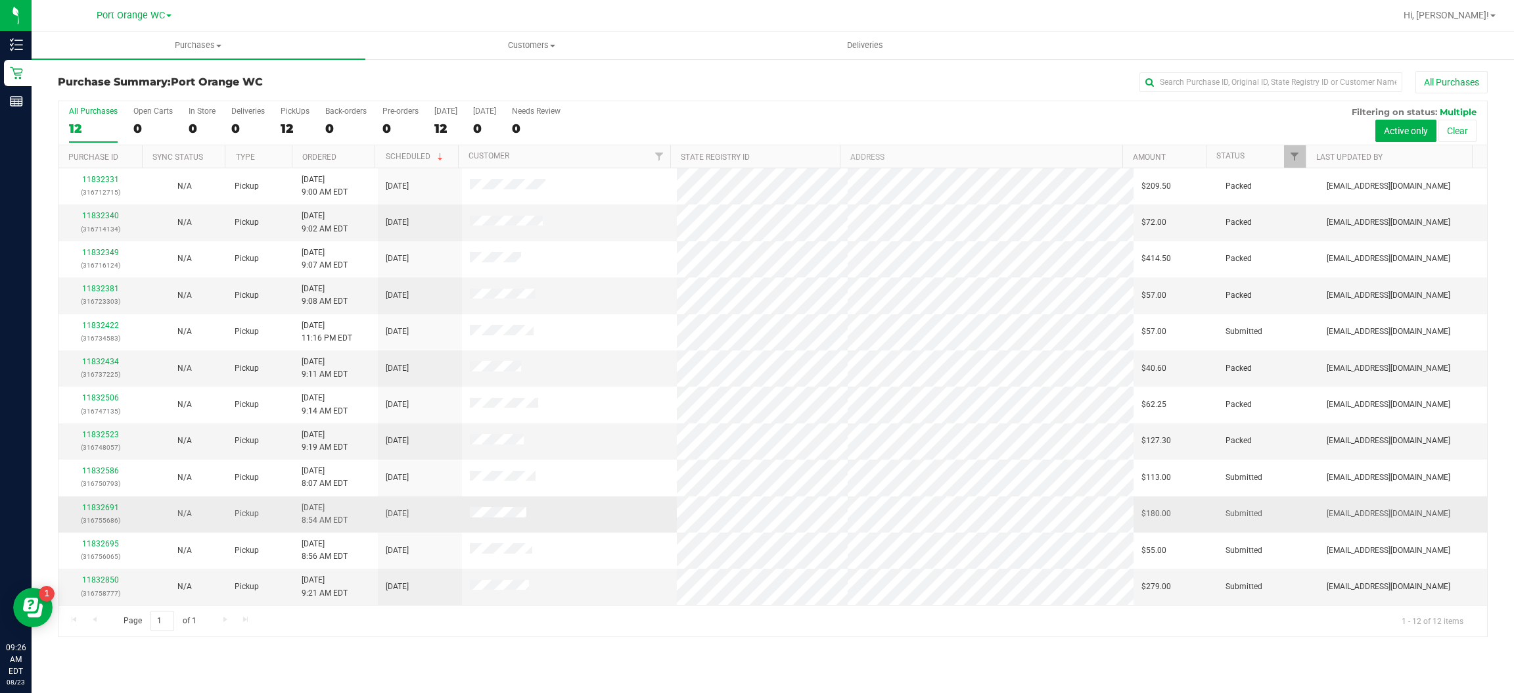
click at [604, 516] on td at bounding box center [569, 514] width 214 height 36
click at [111, 510] on link "11832691" at bounding box center [100, 507] width 37 height 9
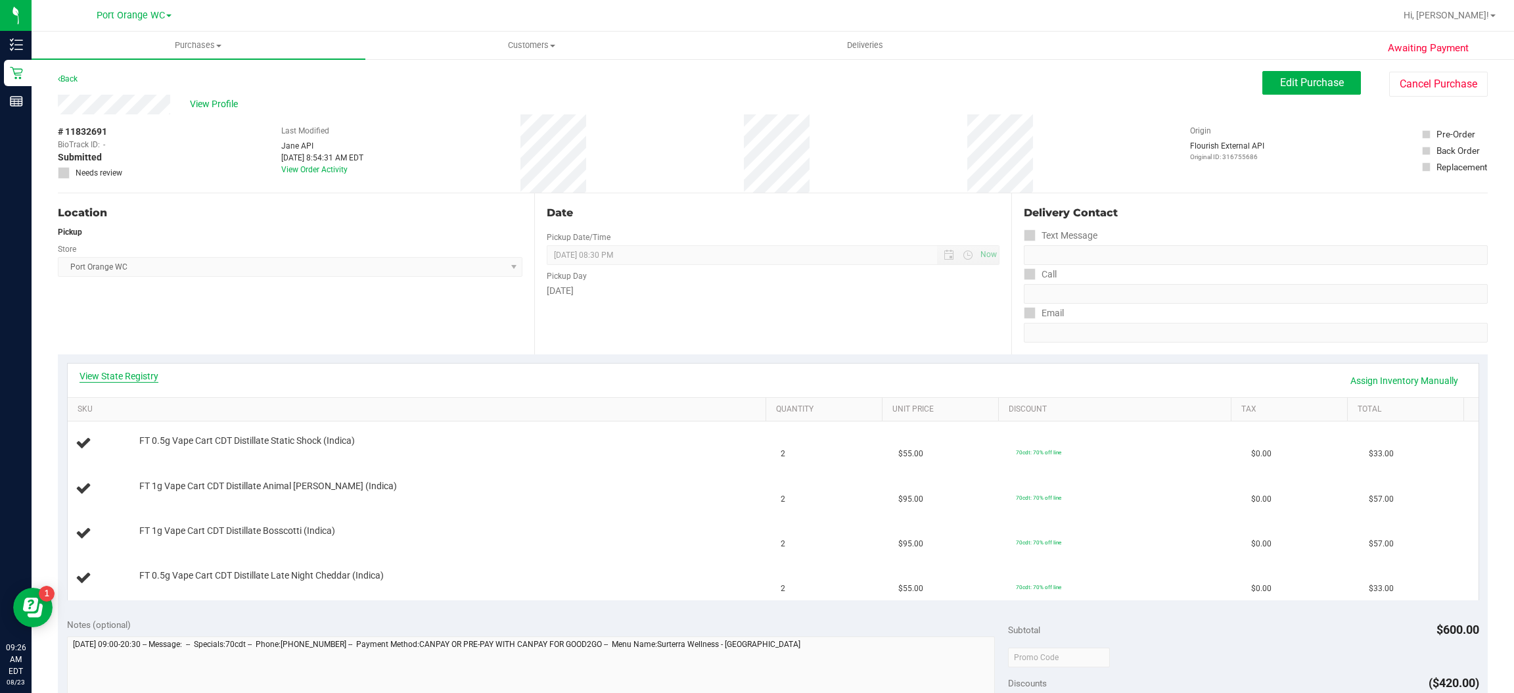
click at [153, 375] on link "View State Registry" at bounding box center [119, 375] width 79 height 13
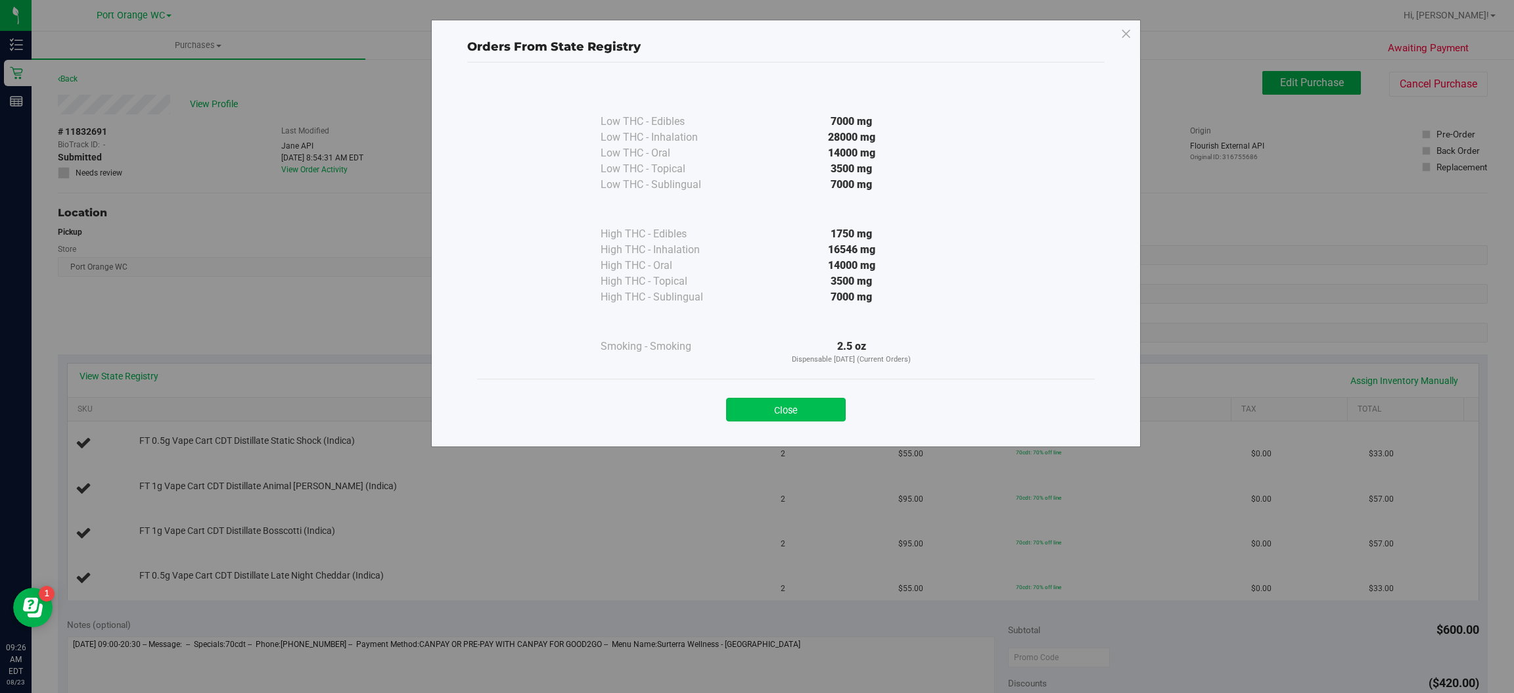
click at [799, 420] on button "Close" at bounding box center [786, 410] width 120 height 24
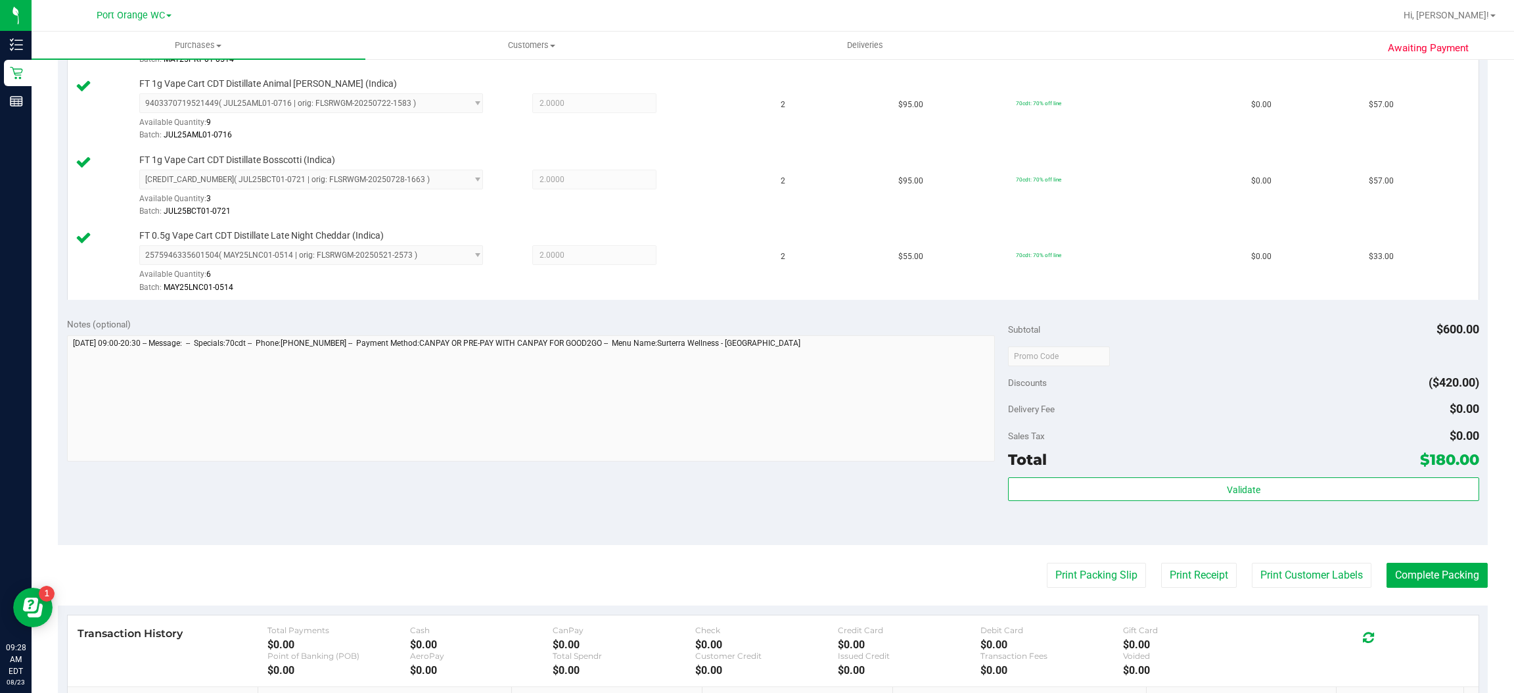
scroll to position [427, 0]
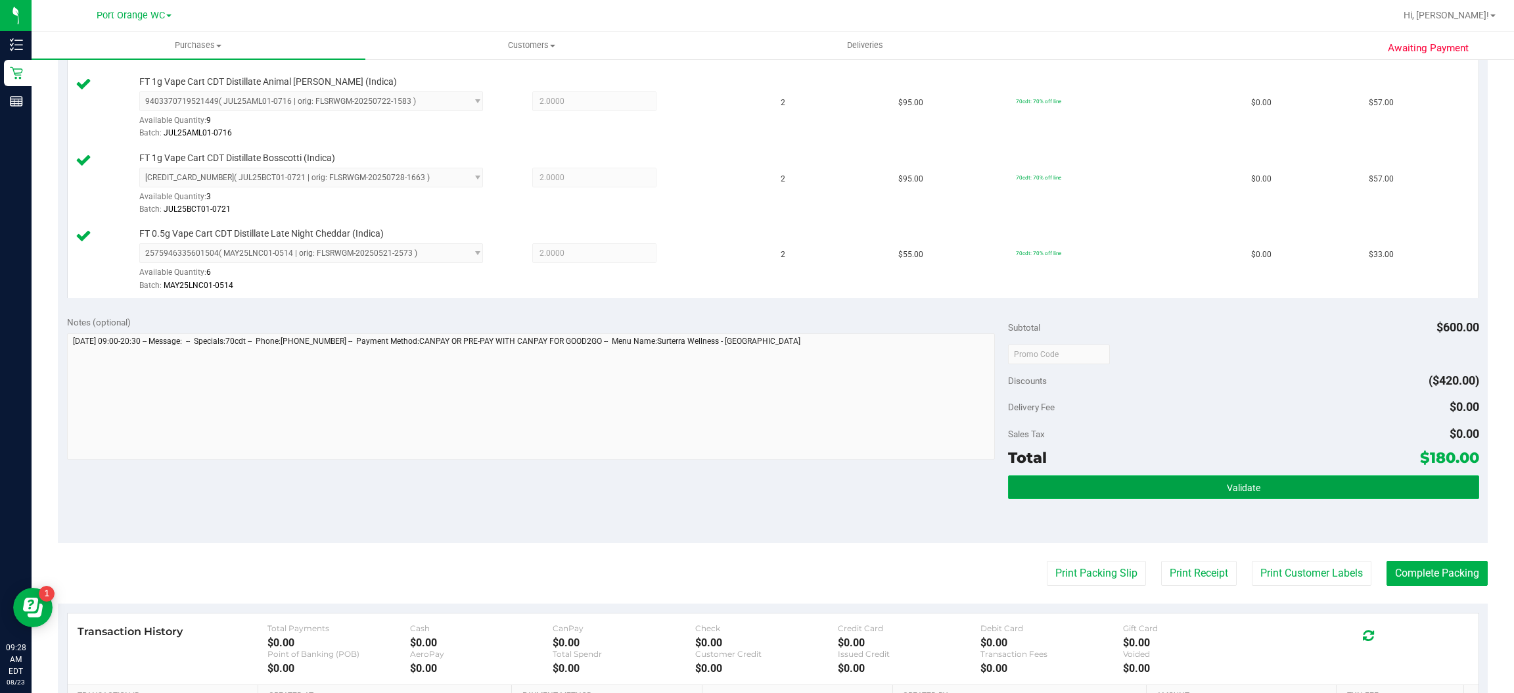
click at [1242, 488] on span "Validate" at bounding box center [1244, 487] width 34 height 11
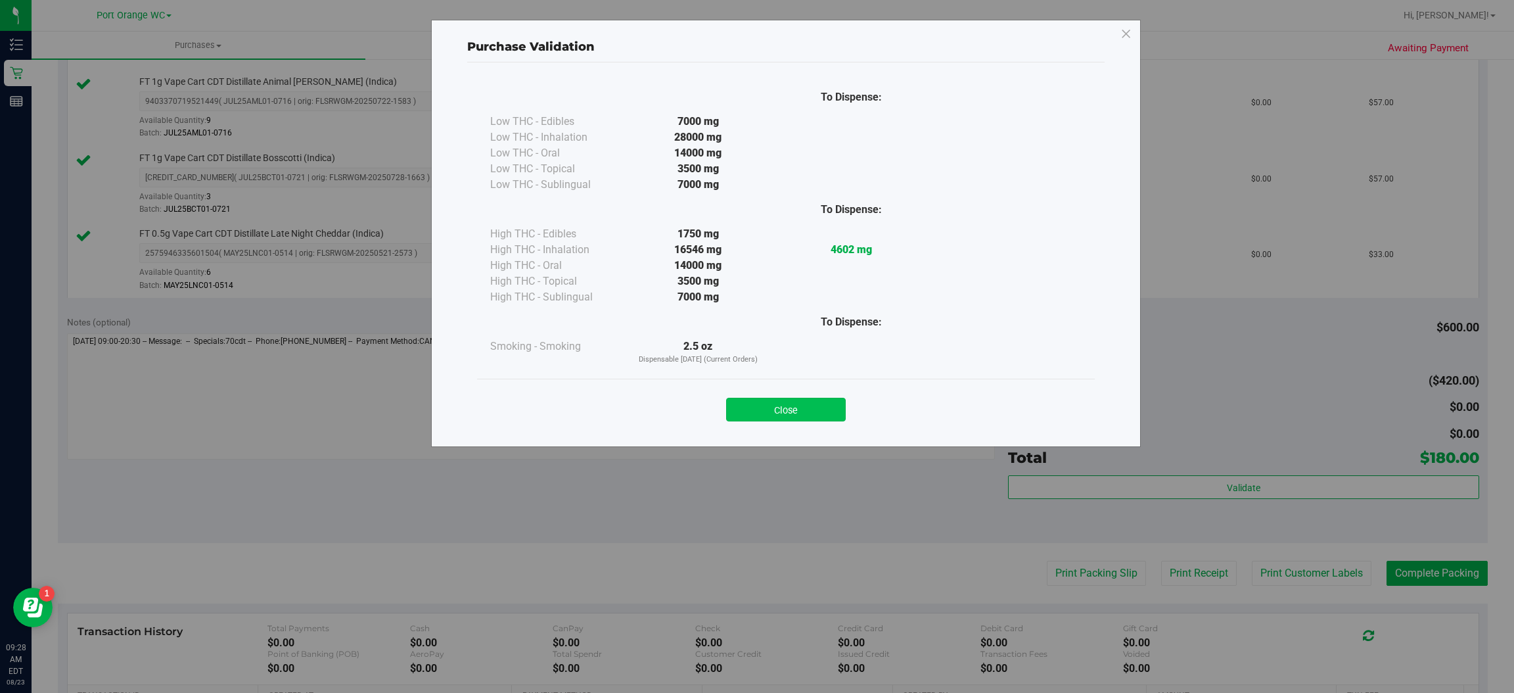
click at [804, 399] on button "Close" at bounding box center [786, 410] width 120 height 24
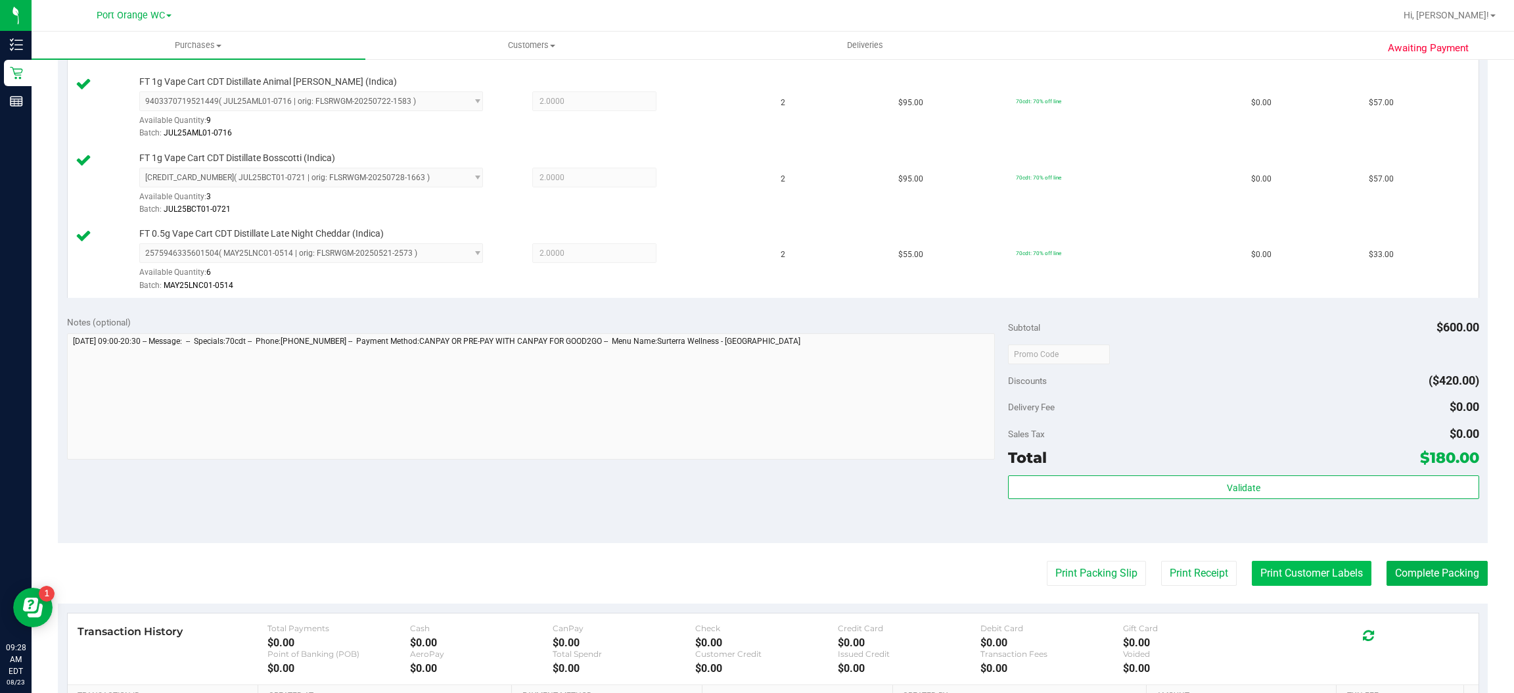
click at [1303, 579] on button "Print Customer Labels" at bounding box center [1312, 573] width 120 height 25
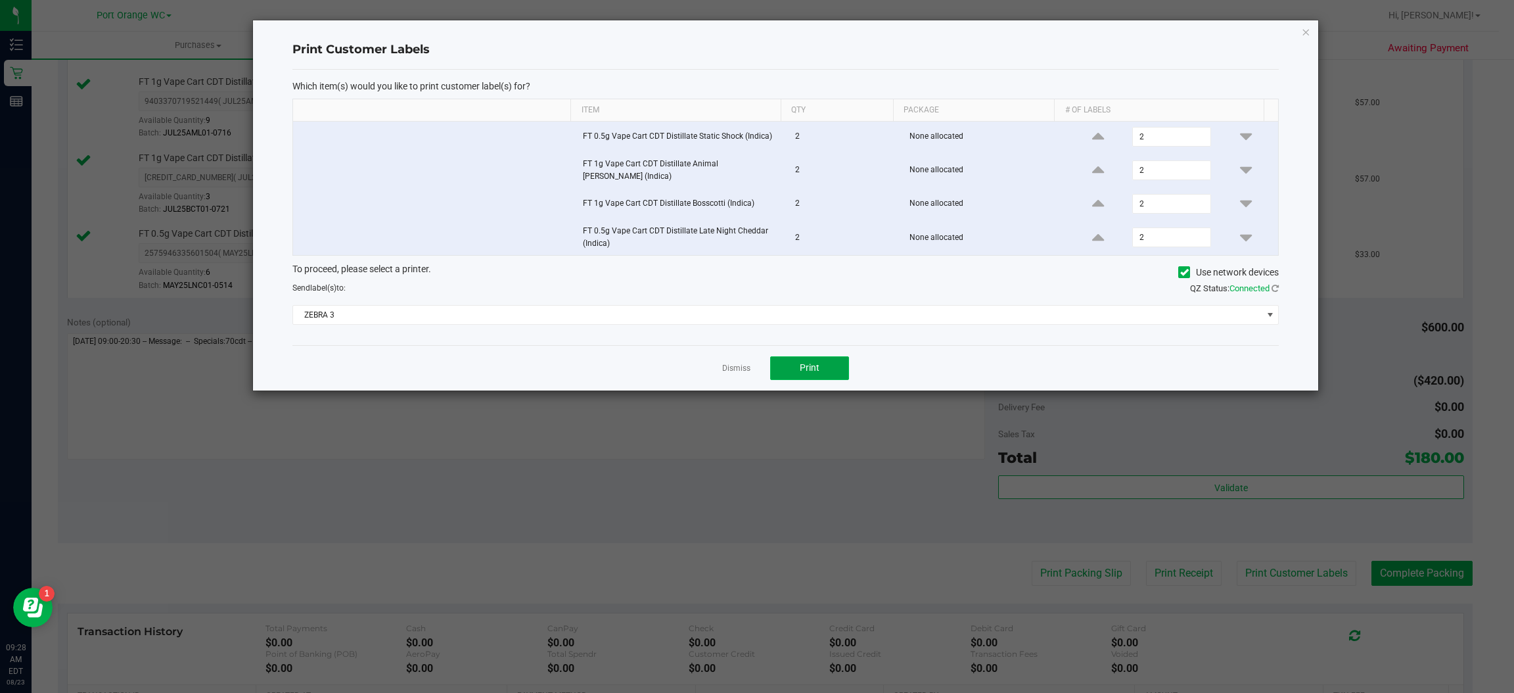
click at [818, 370] on button "Print" at bounding box center [809, 368] width 79 height 24
click at [1307, 29] on icon "button" at bounding box center [1306, 32] width 9 height 16
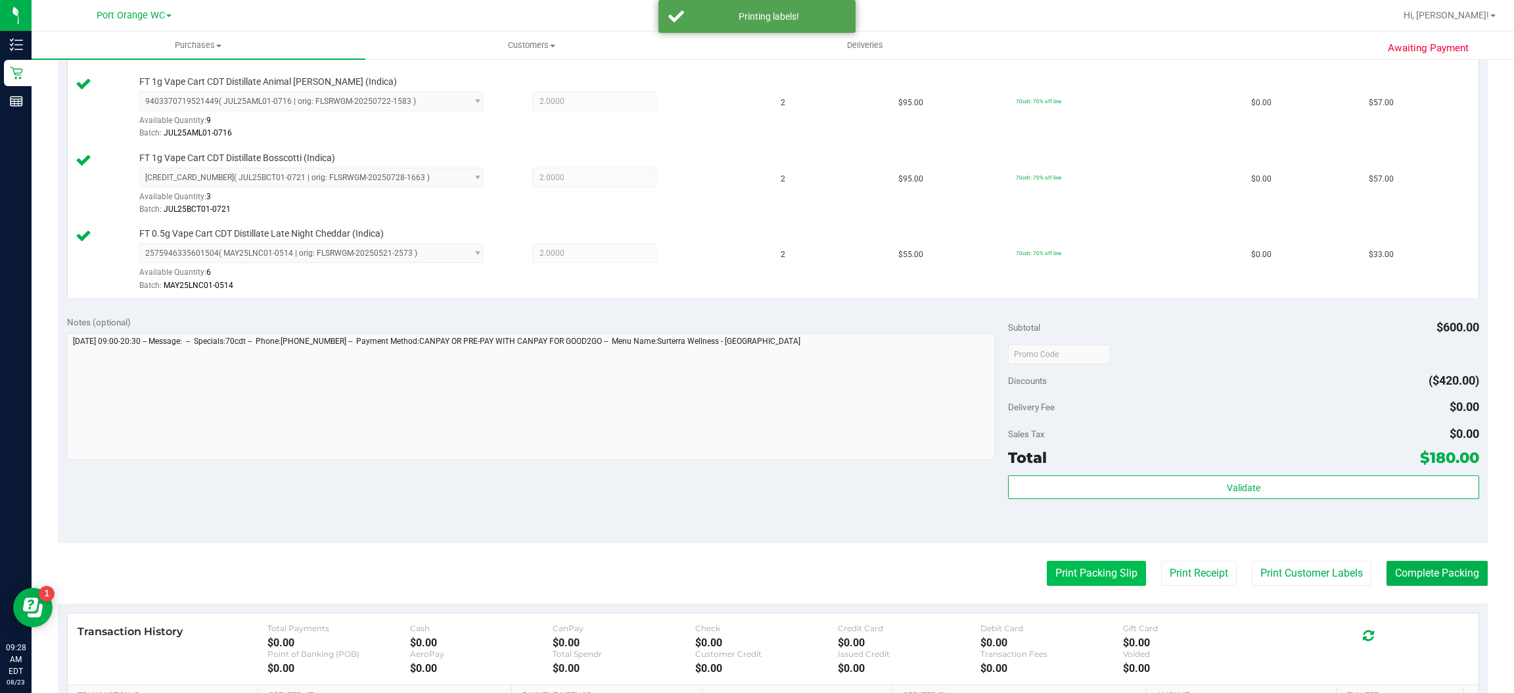
click at [1106, 575] on button "Print Packing Slip" at bounding box center [1096, 573] width 99 height 25
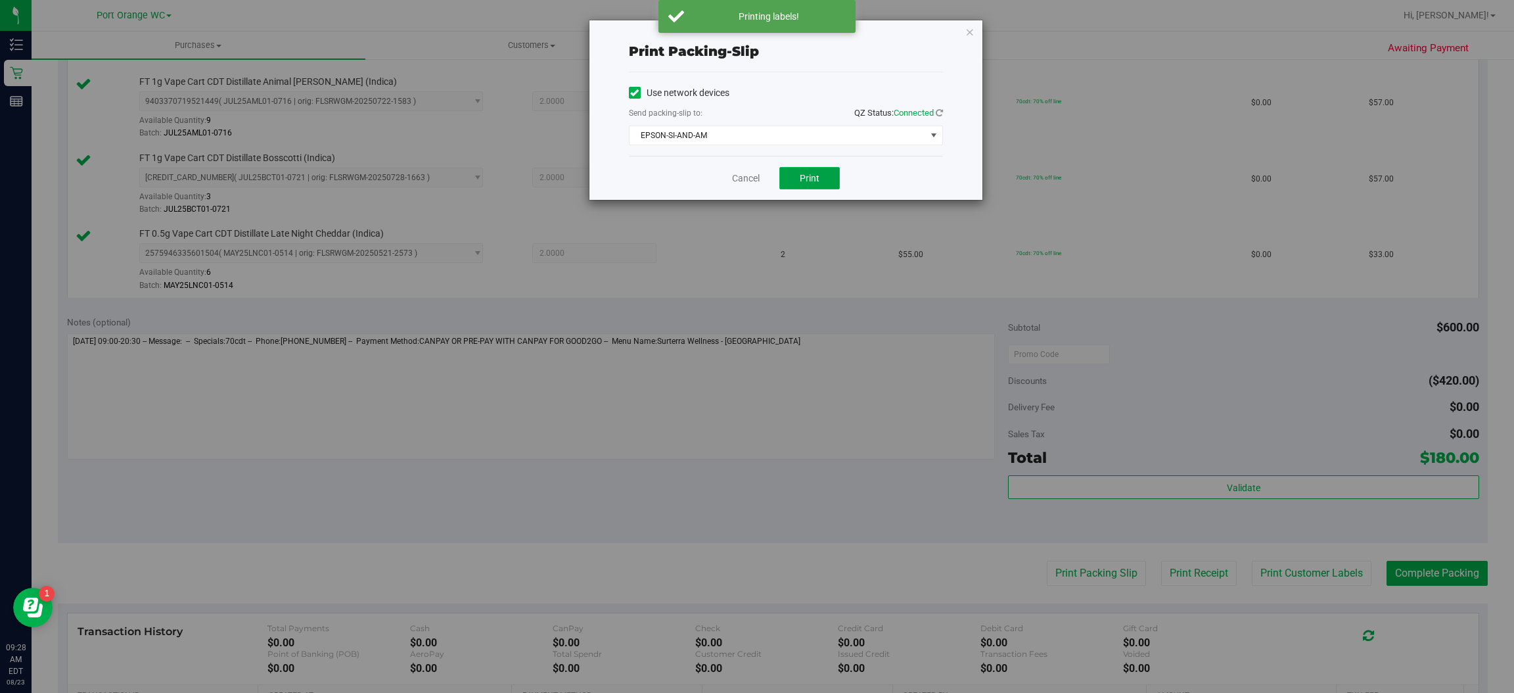
click at [822, 172] on button "Print" at bounding box center [810, 178] width 60 height 22
click at [969, 30] on icon "button" at bounding box center [970, 32] width 9 height 16
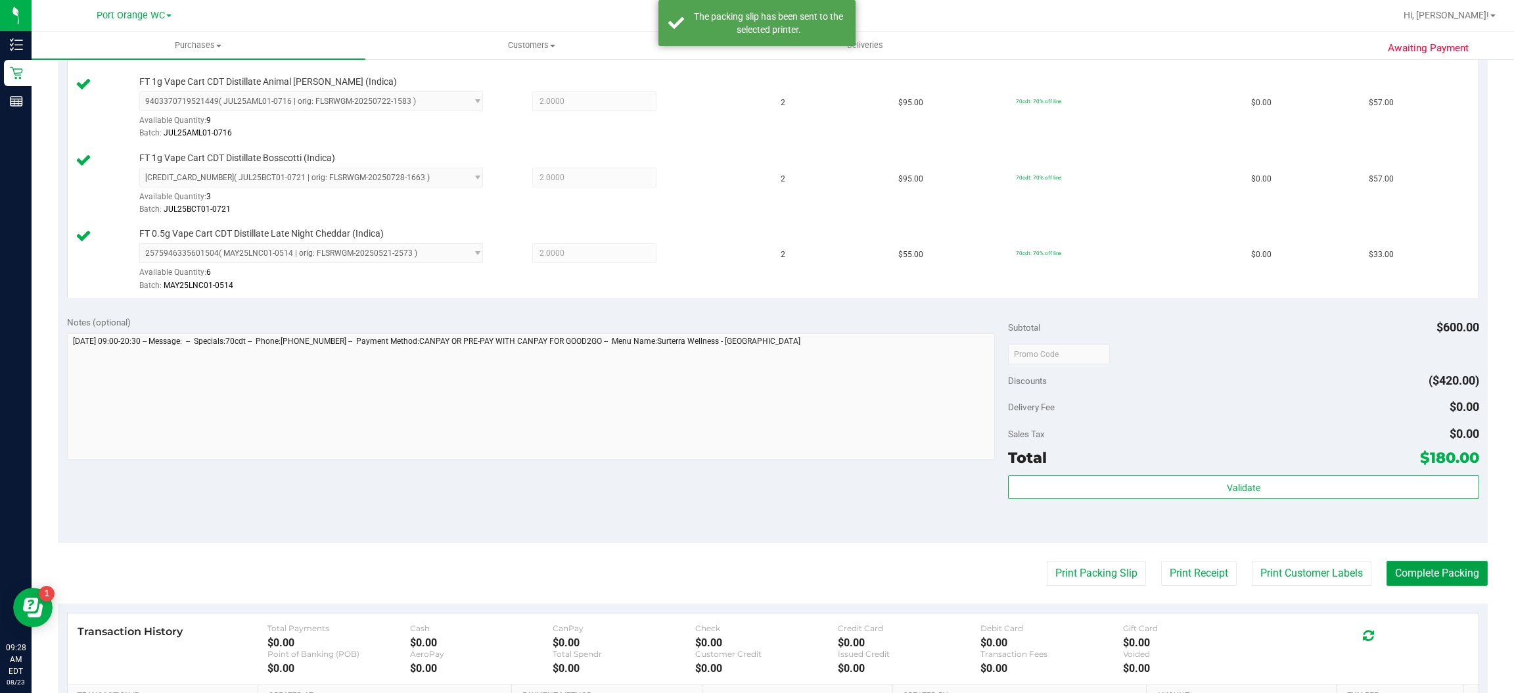
click at [1441, 578] on button "Complete Packing" at bounding box center [1437, 573] width 101 height 25
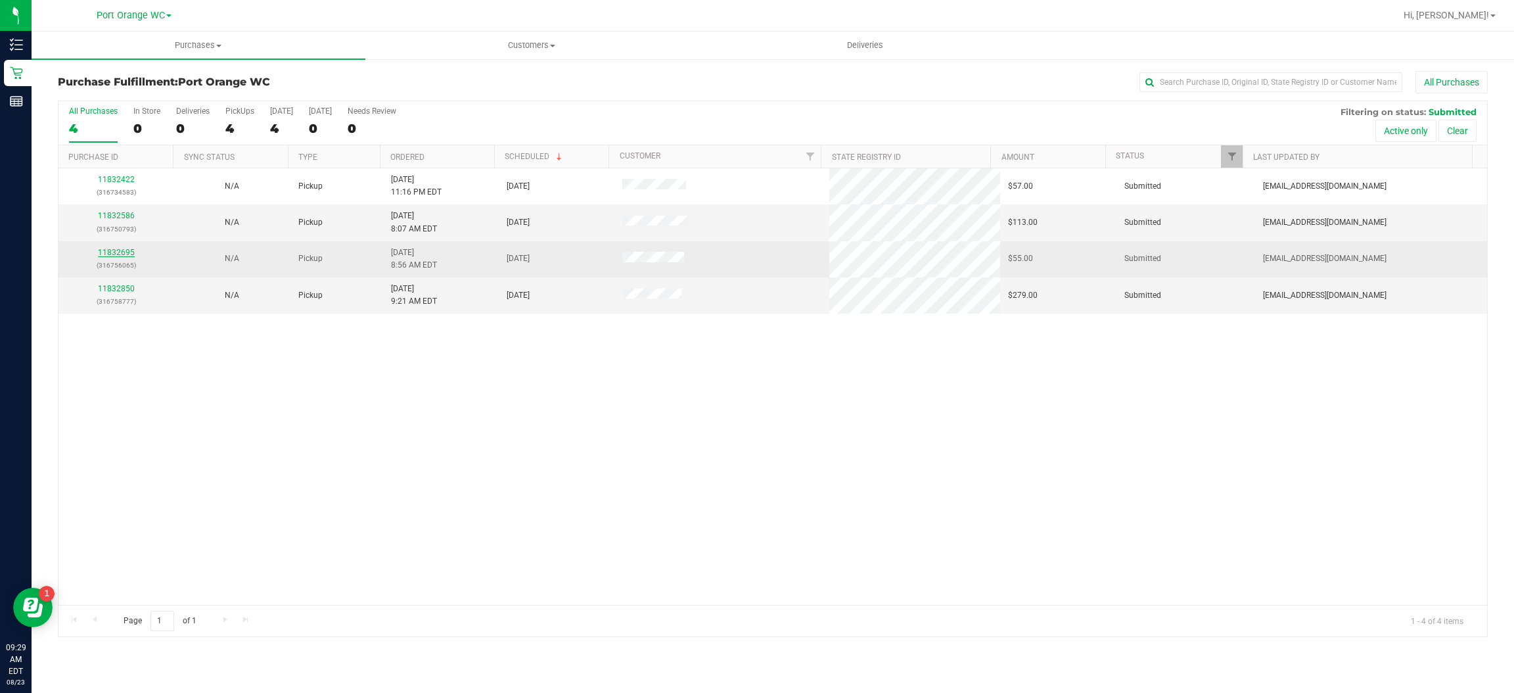
click at [115, 257] on link "11832695" at bounding box center [116, 252] width 37 height 9
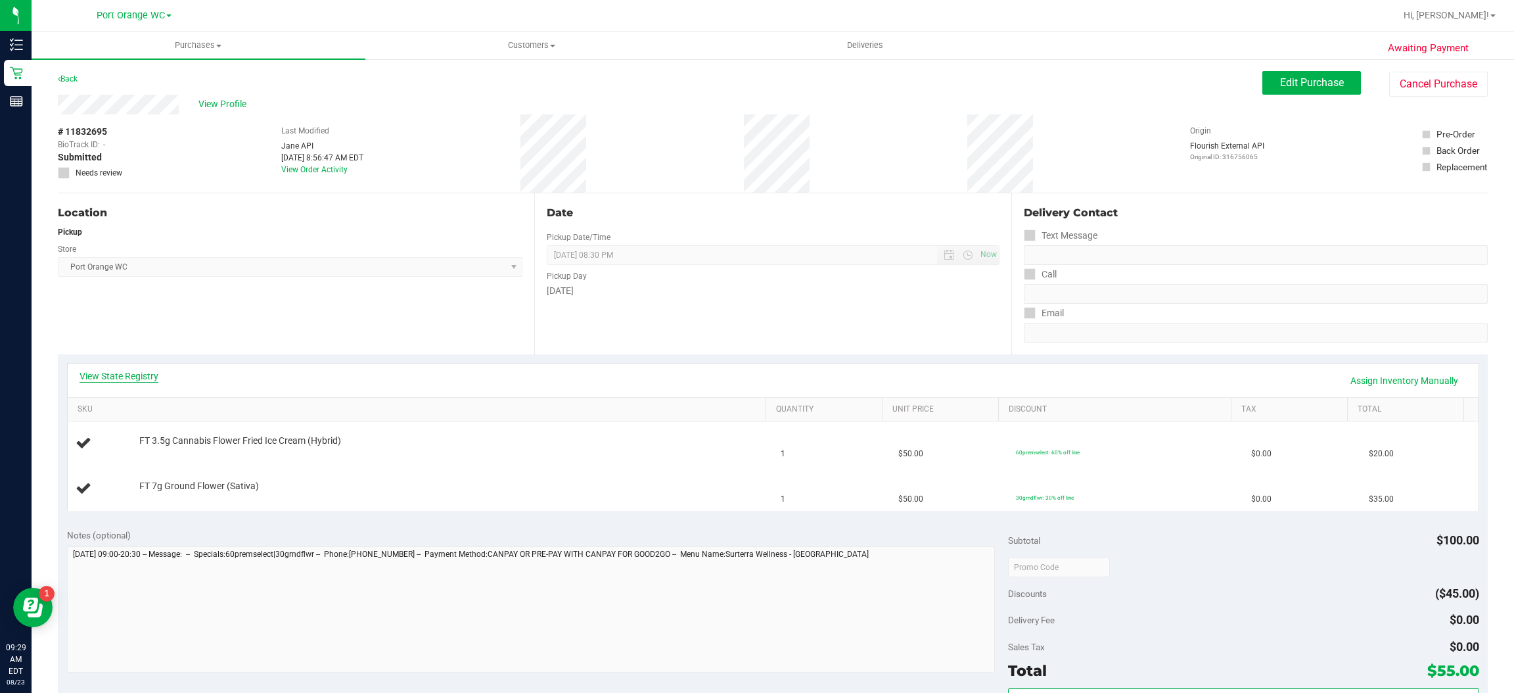
click at [144, 379] on link "View State Registry" at bounding box center [119, 375] width 79 height 13
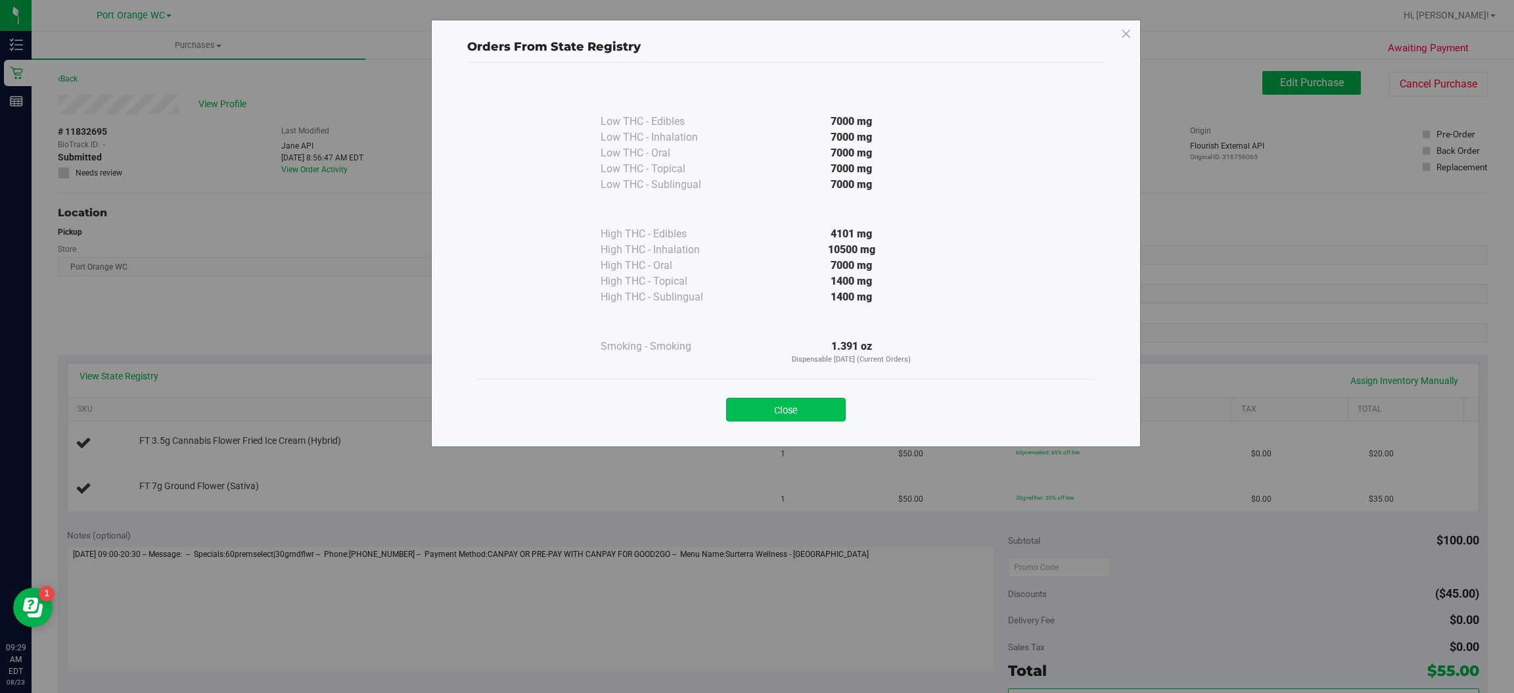
click at [830, 412] on button "Close" at bounding box center [786, 410] width 120 height 24
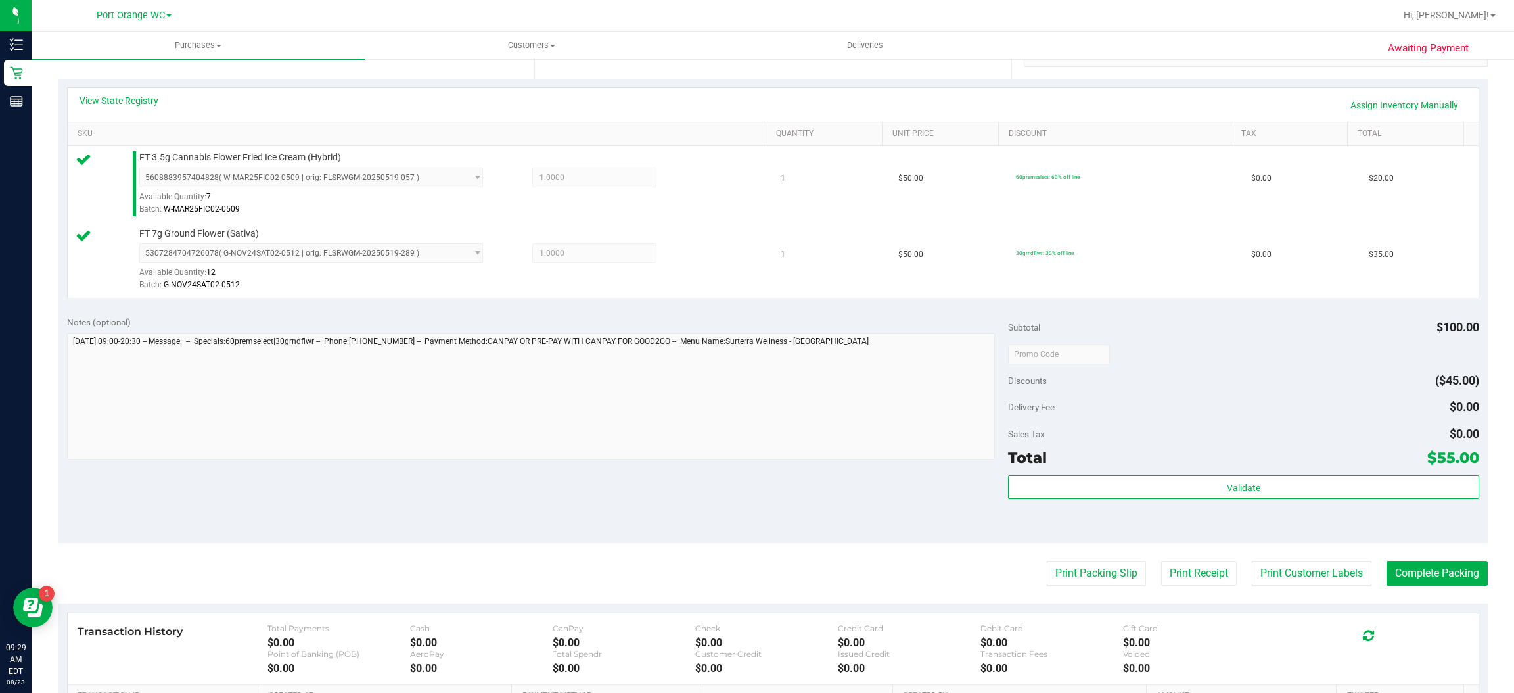
scroll to position [286, 0]
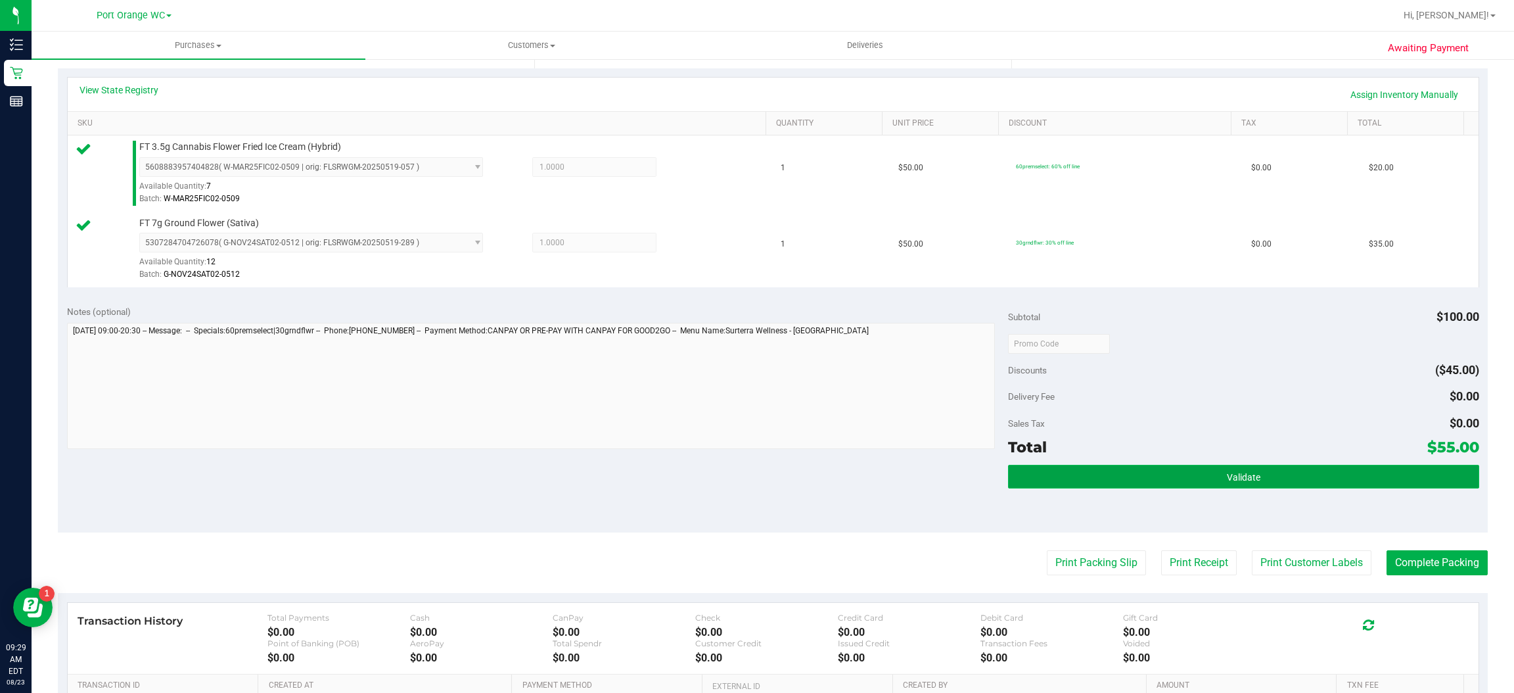
click at [1242, 484] on button "Validate" at bounding box center [1243, 477] width 471 height 24
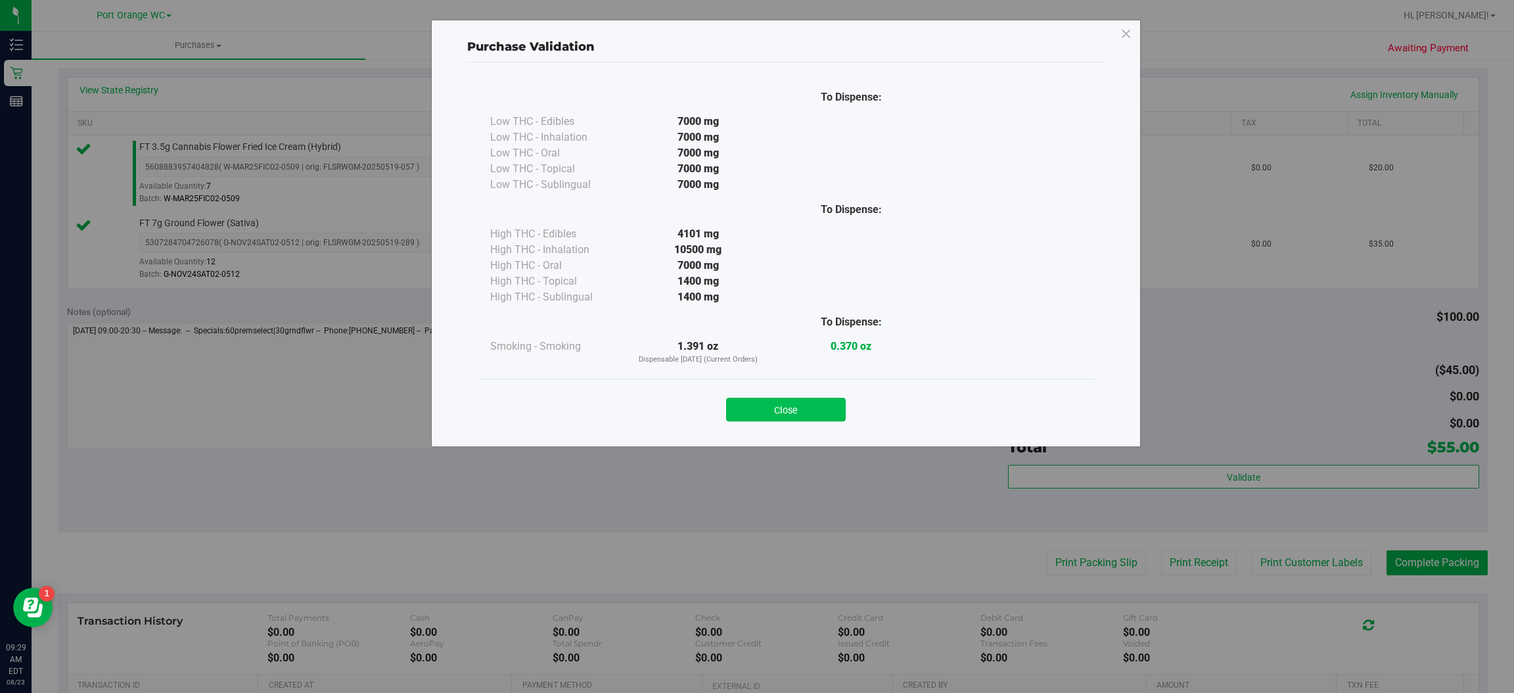
click at [816, 413] on button "Close" at bounding box center [786, 410] width 120 height 24
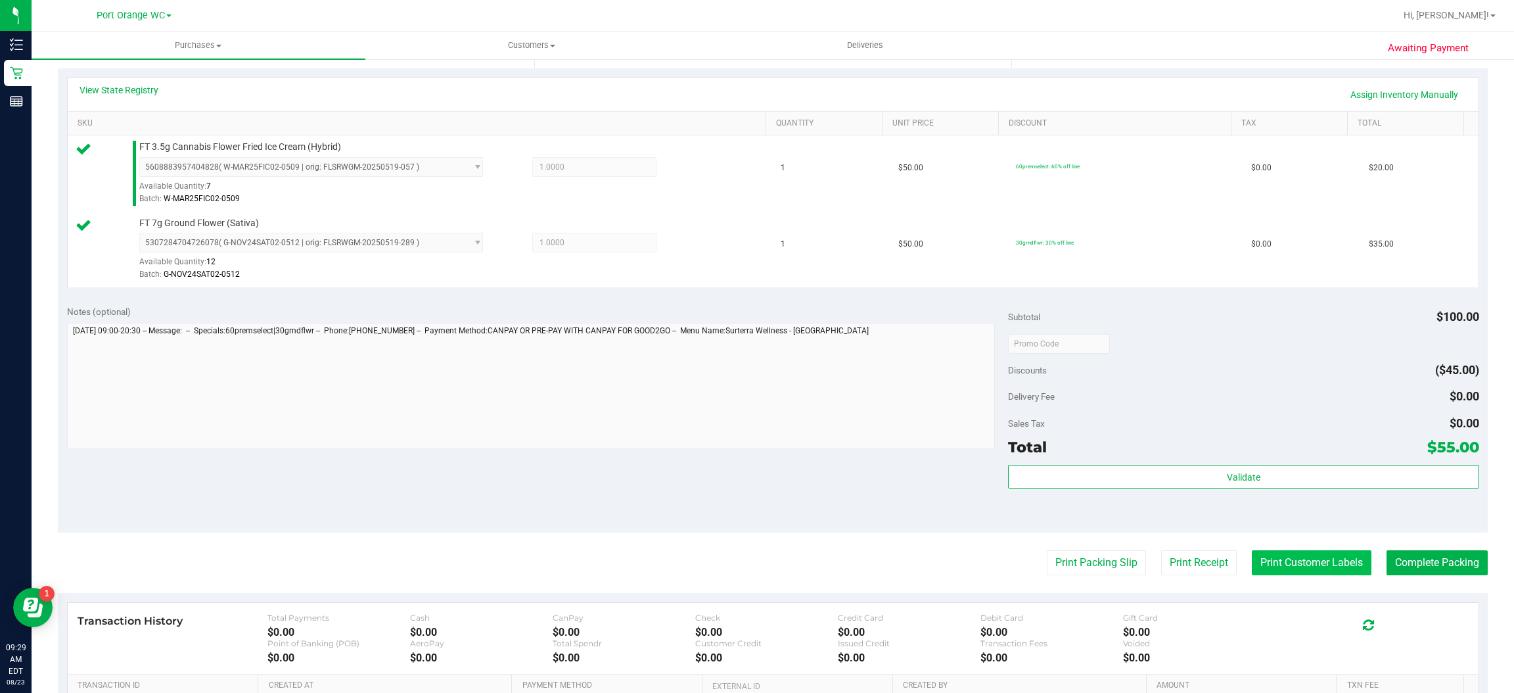
click at [1307, 570] on button "Print Customer Labels" at bounding box center [1312, 562] width 120 height 25
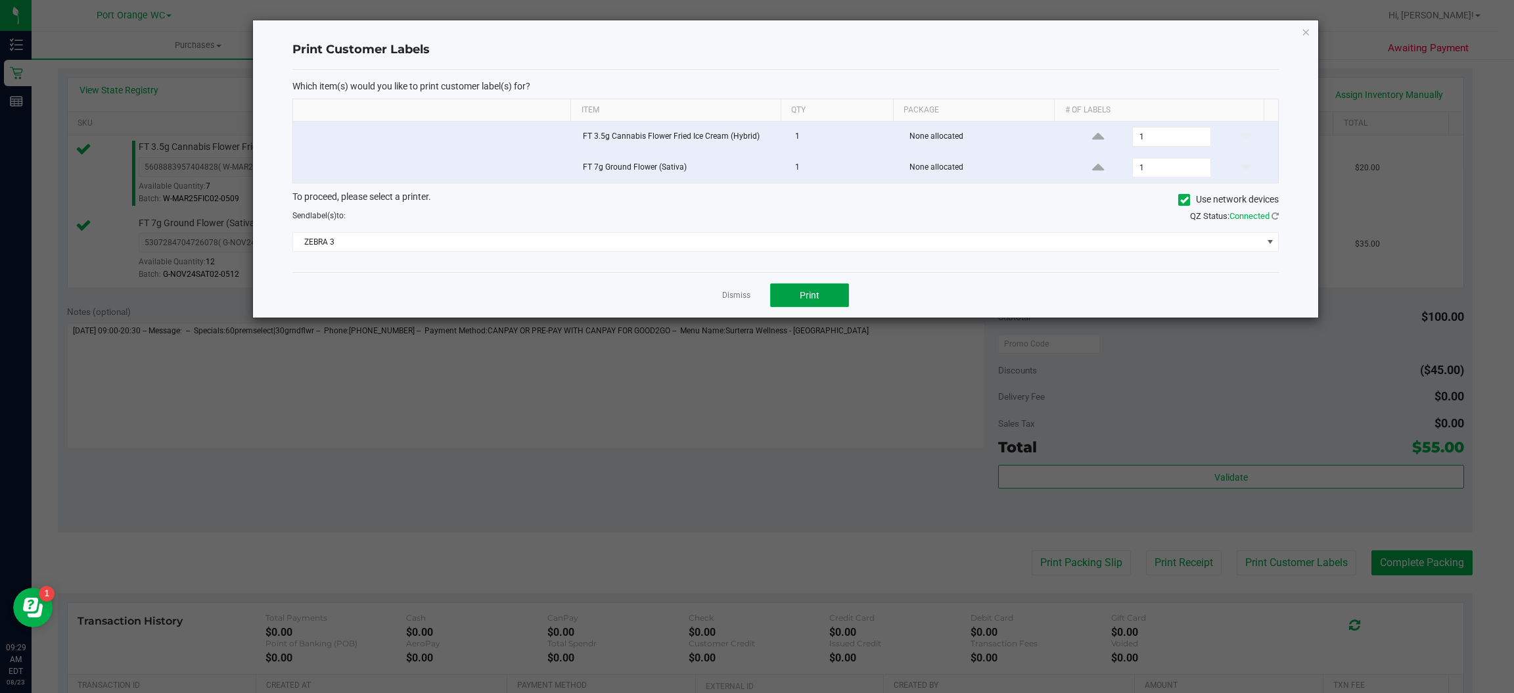
click at [820, 302] on button "Print" at bounding box center [809, 295] width 79 height 24
click at [1308, 35] on icon "button" at bounding box center [1306, 32] width 9 height 16
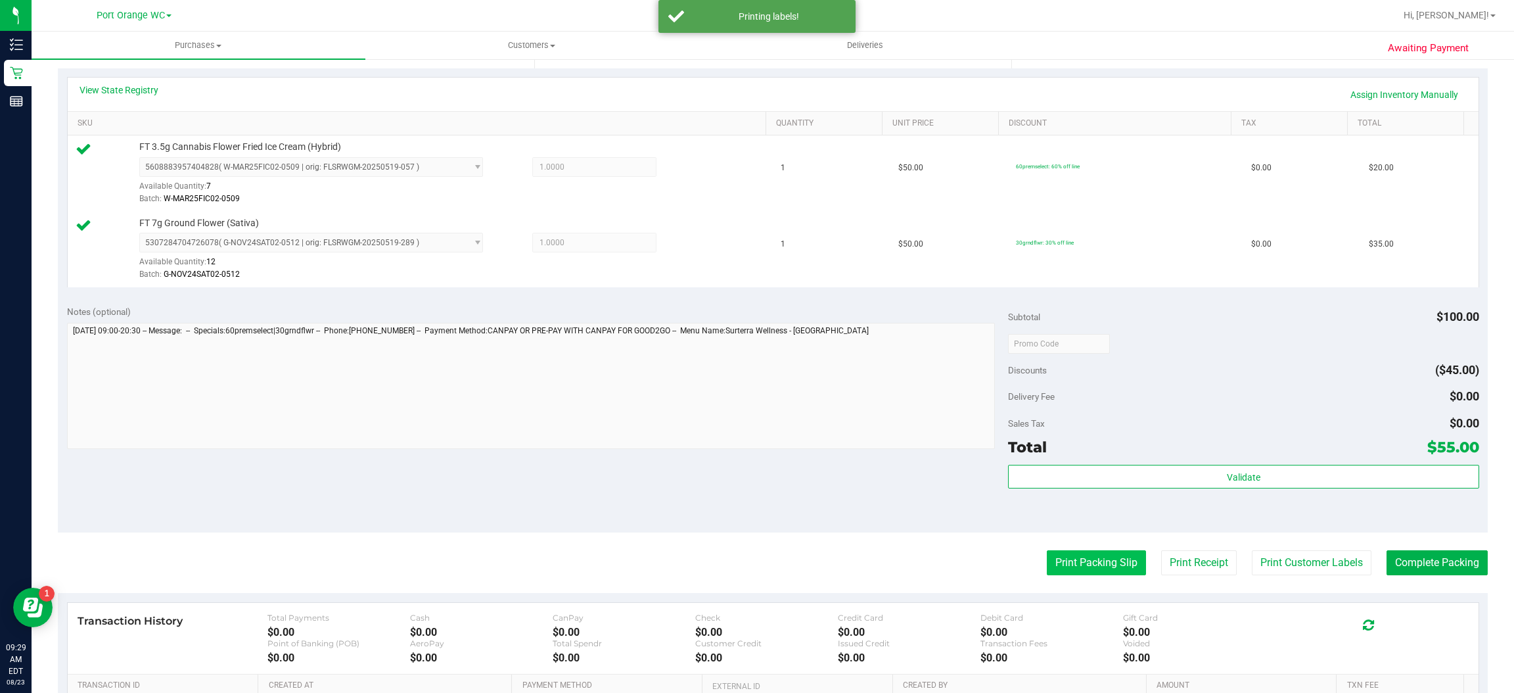
click at [1087, 565] on button "Print Packing Slip" at bounding box center [1096, 562] width 99 height 25
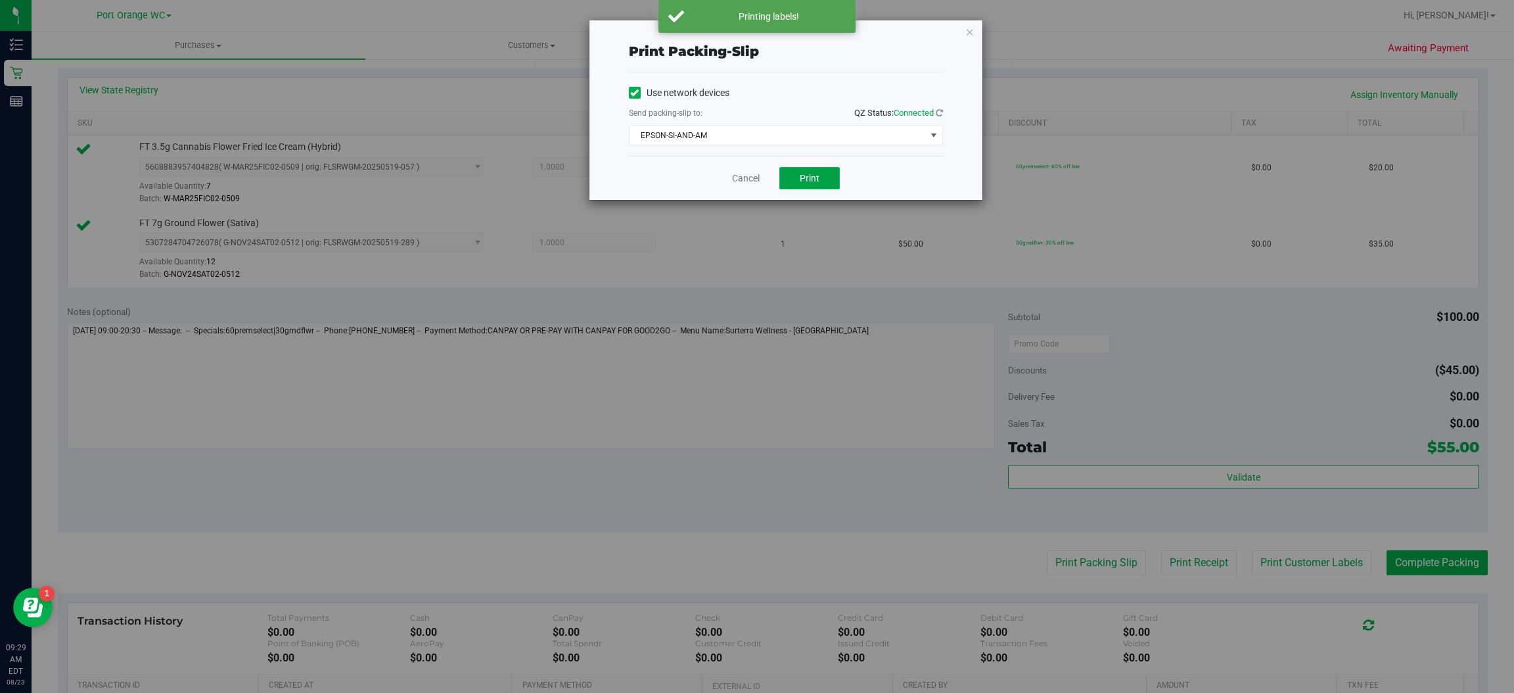
click at [806, 183] on span "Print" at bounding box center [810, 178] width 20 height 11
click at [968, 27] on icon "button" at bounding box center [970, 32] width 9 height 16
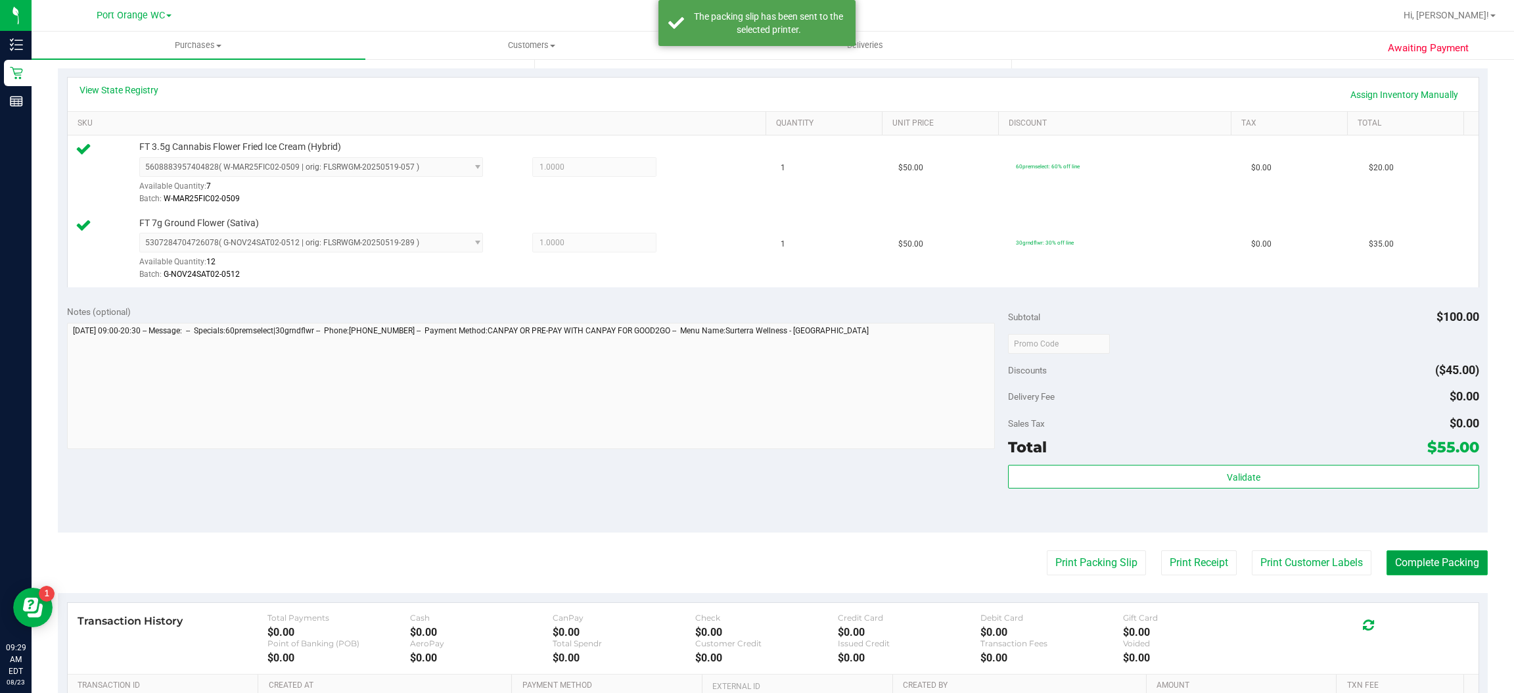
click at [1442, 565] on button "Complete Packing" at bounding box center [1437, 562] width 101 height 25
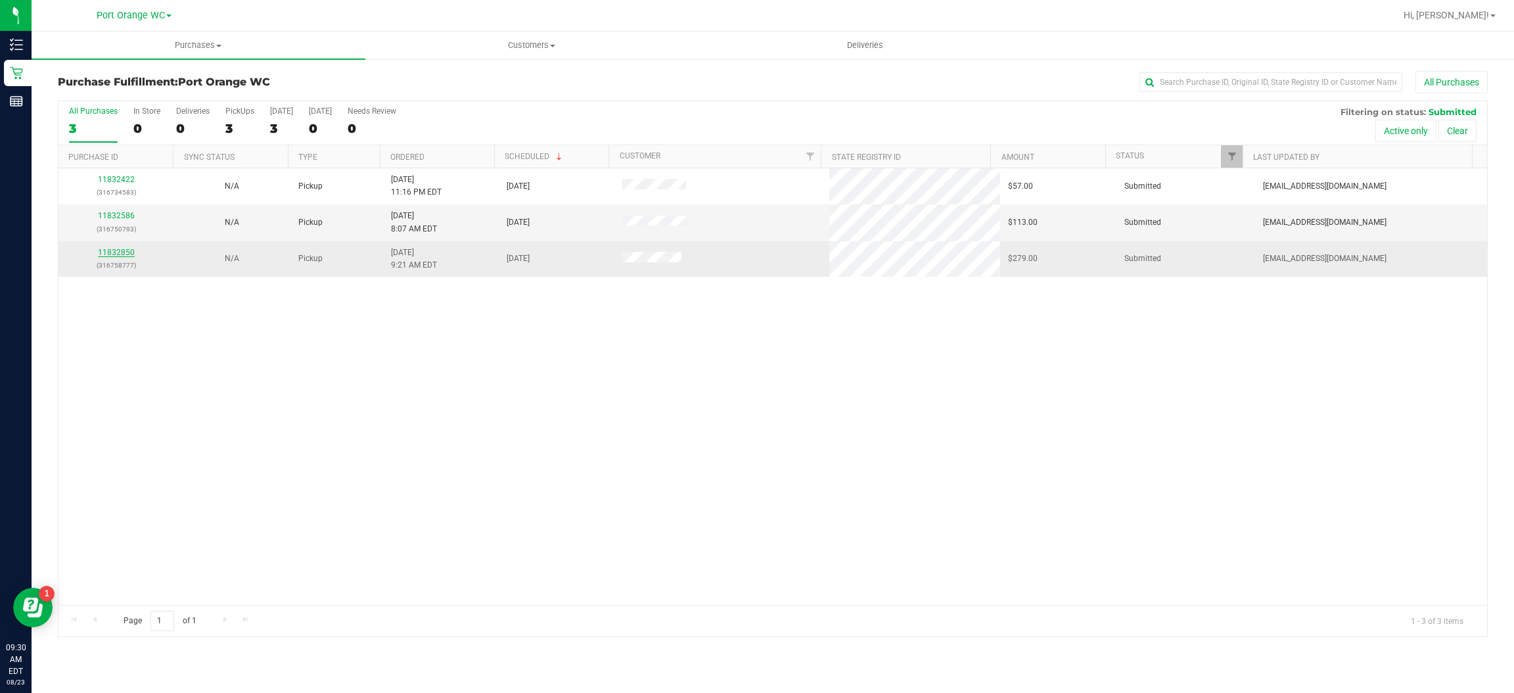
click at [120, 253] on link "11832850" at bounding box center [116, 252] width 37 height 9
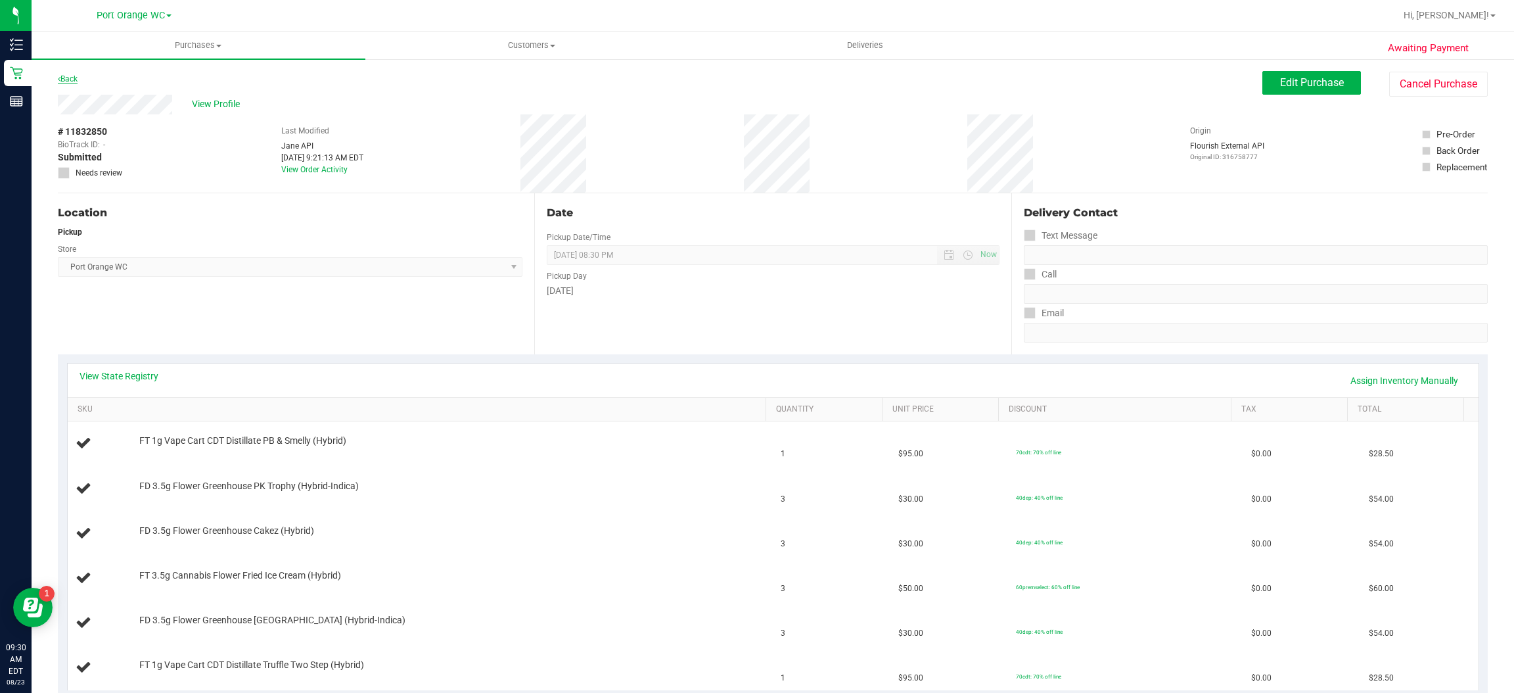
click at [59, 77] on icon at bounding box center [59, 79] width 3 height 8
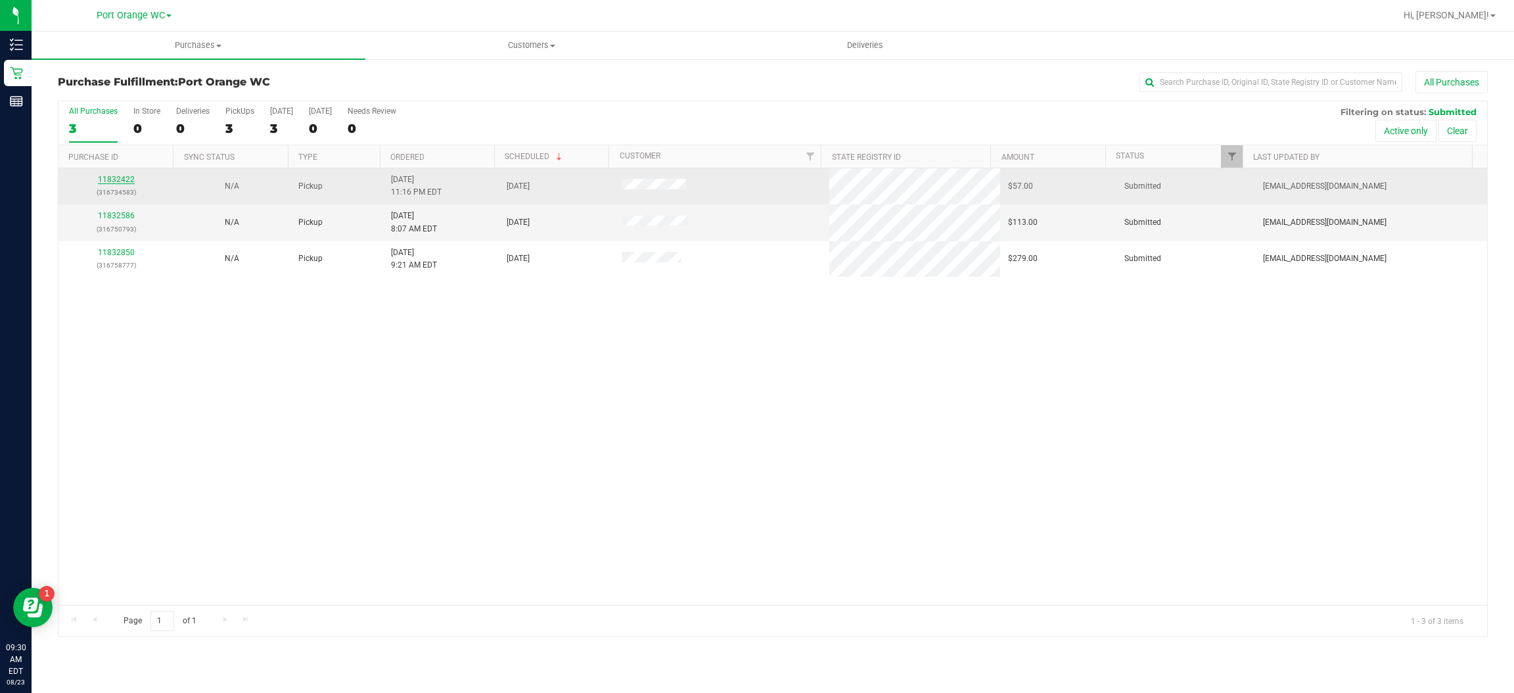
click at [115, 180] on link "11832422" at bounding box center [116, 179] width 37 height 9
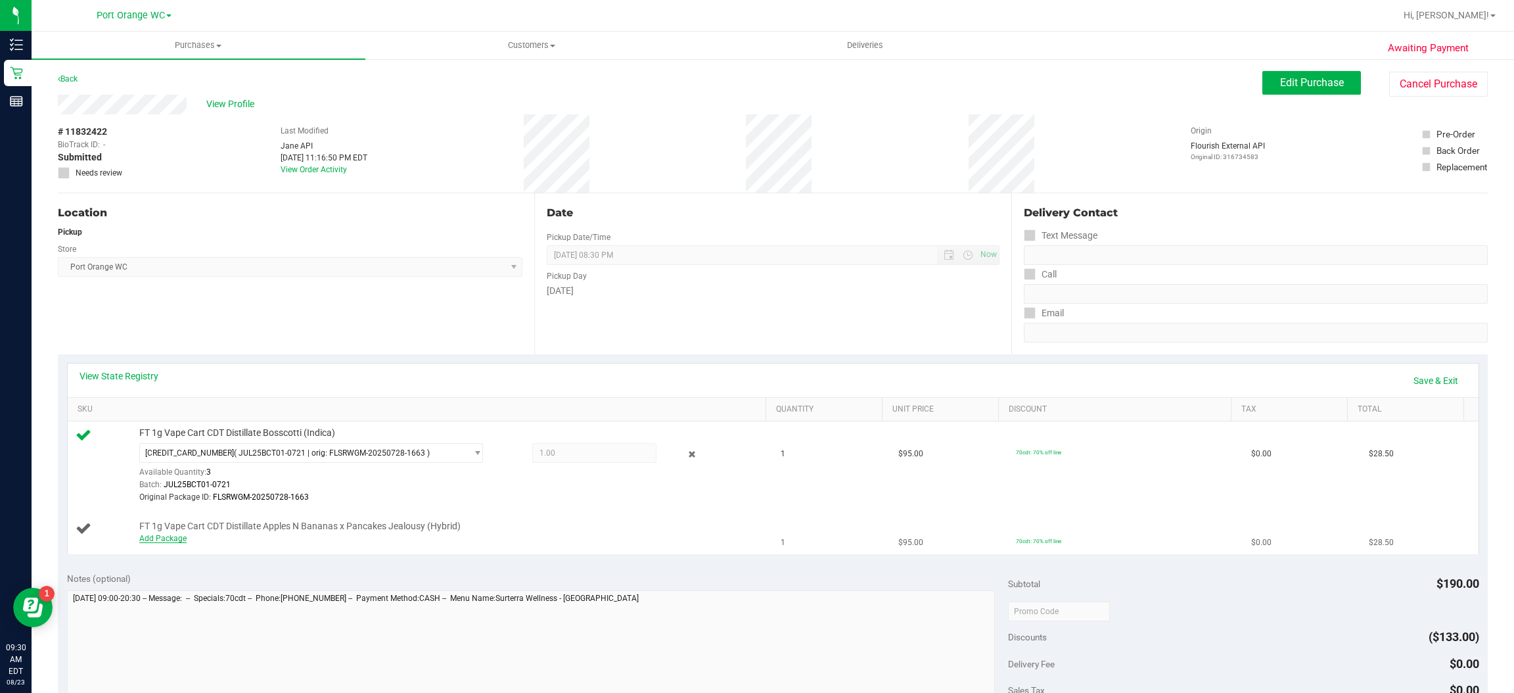
click at [172, 538] on link "Add Package" at bounding box center [162, 538] width 47 height 9
click at [473, 544] on span "select" at bounding box center [478, 541] width 10 height 11
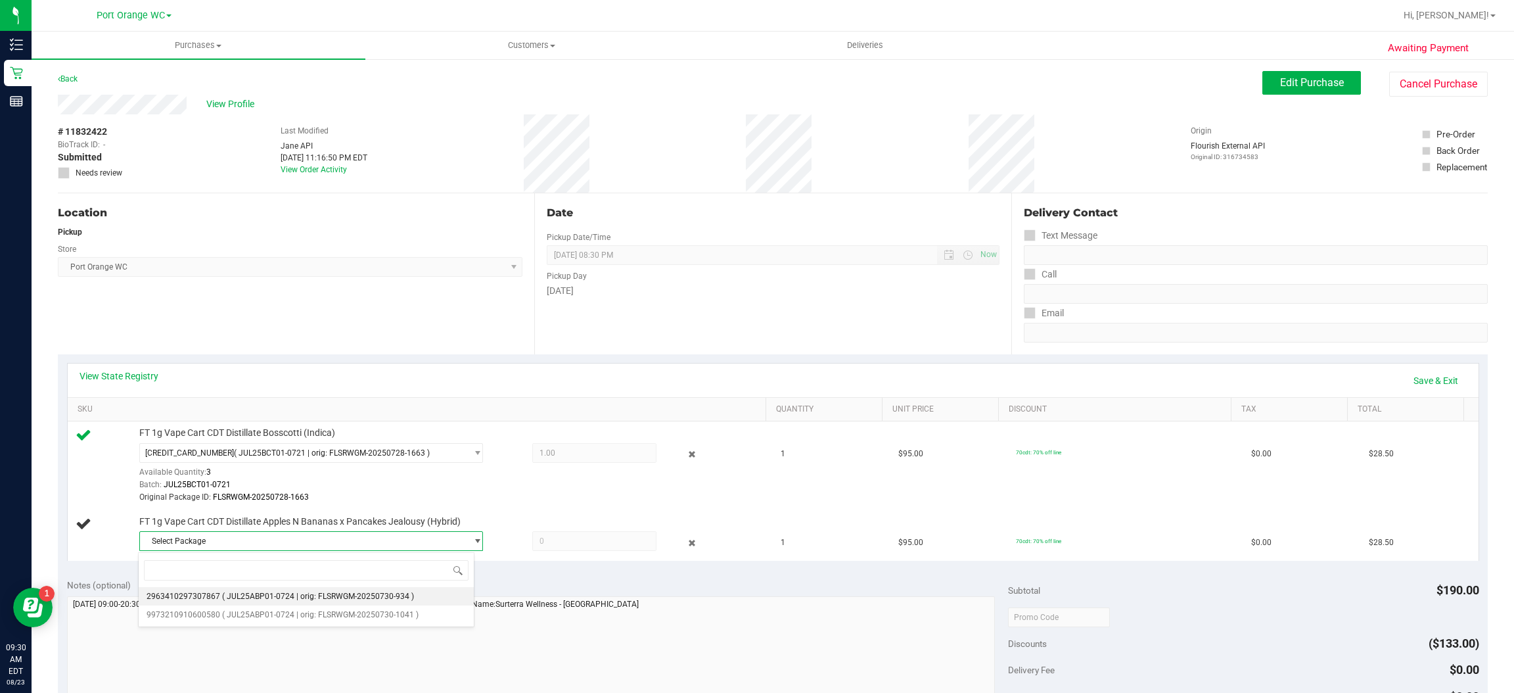
click at [405, 597] on span "( JUL25ABP01-0724 | orig: FLSRWGM-20250730-934 )" at bounding box center [318, 596] width 192 height 9
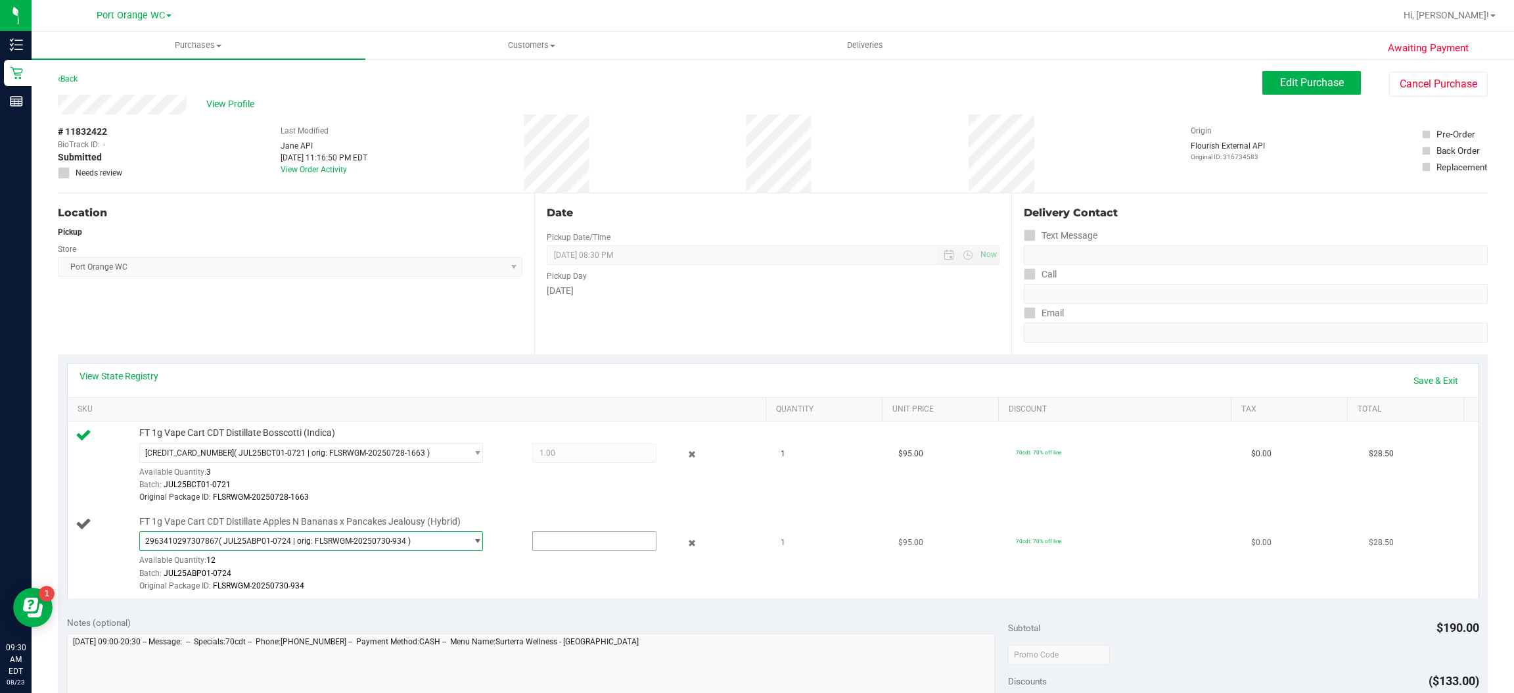
click at [599, 543] on input "text" at bounding box center [594, 541] width 123 height 18
type input "1"
click at [1174, 579] on td "70cdt: 70% off line" at bounding box center [1125, 554] width 235 height 88
type input "1.0000"
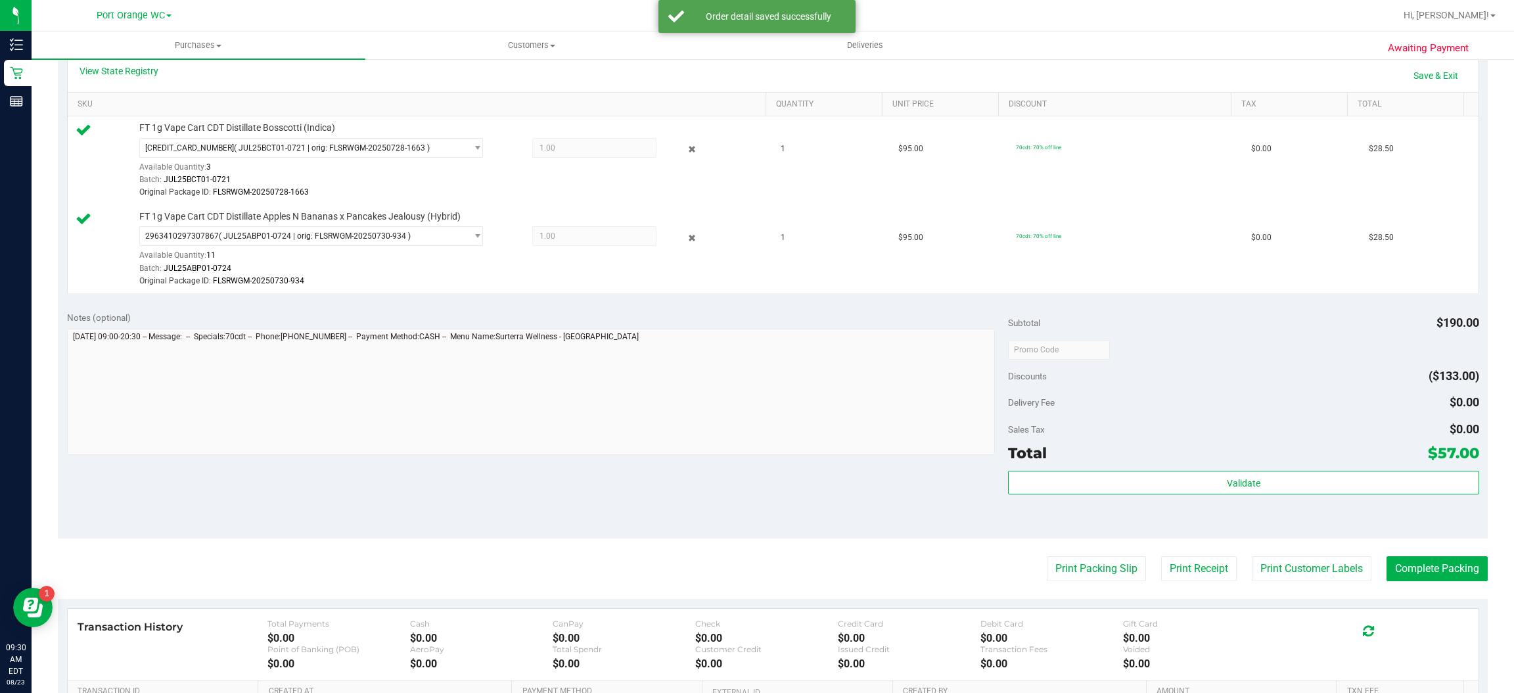
scroll to position [307, 0]
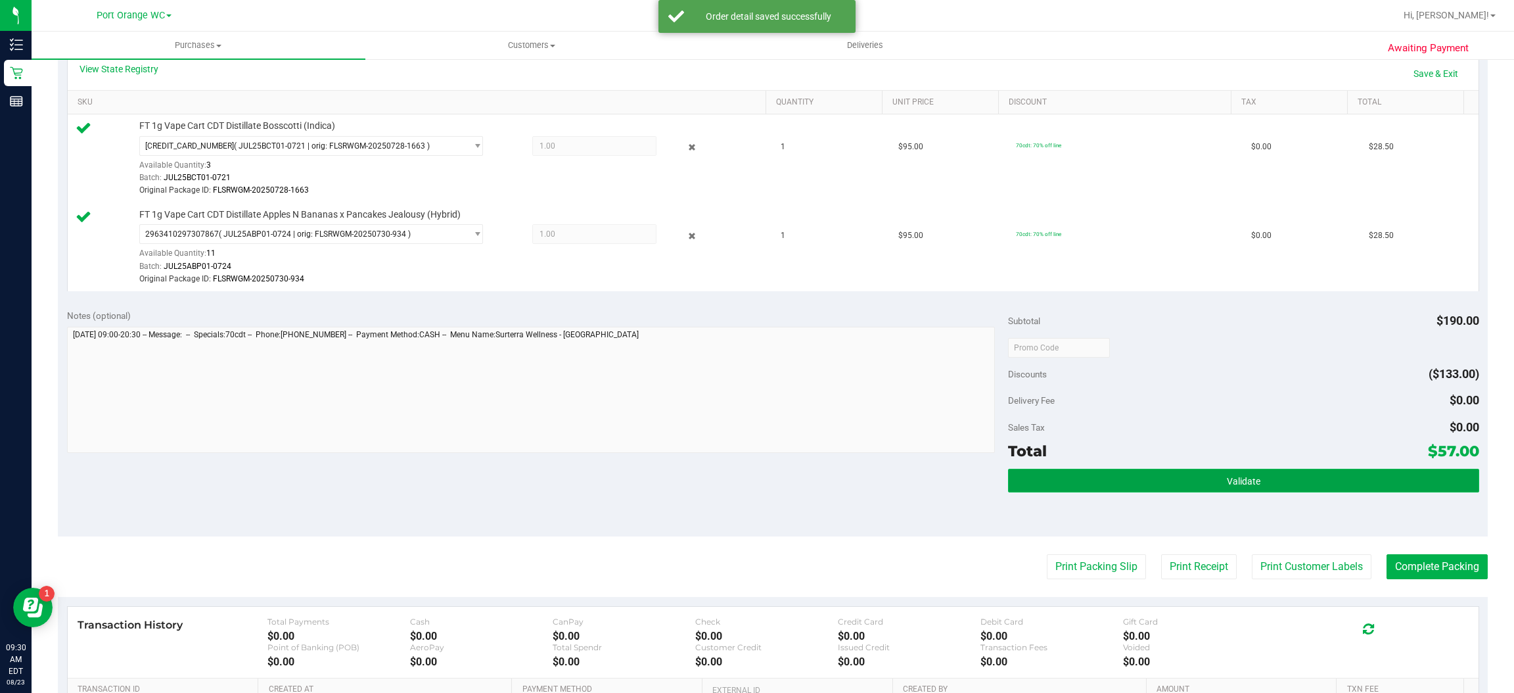
click at [1277, 472] on button "Validate" at bounding box center [1243, 481] width 471 height 24
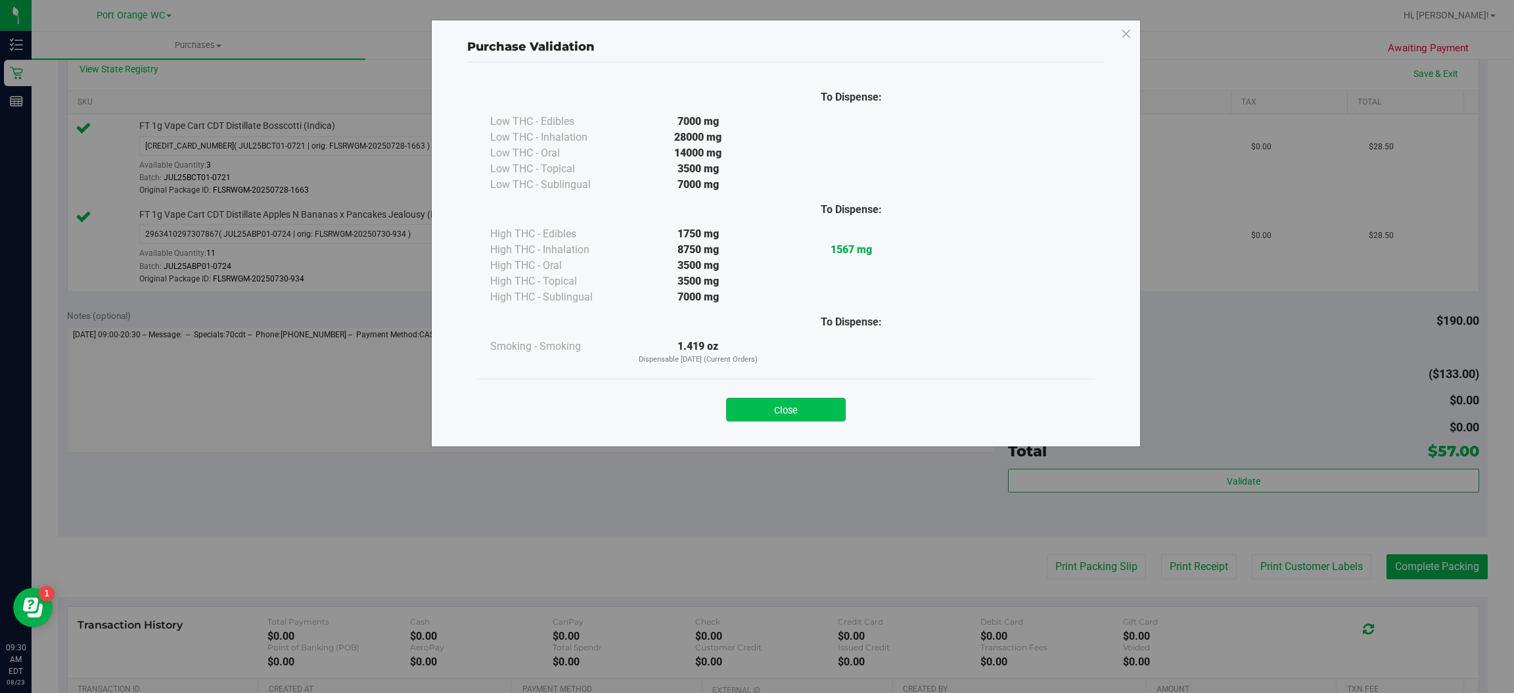
click at [826, 404] on button "Close" at bounding box center [786, 410] width 120 height 24
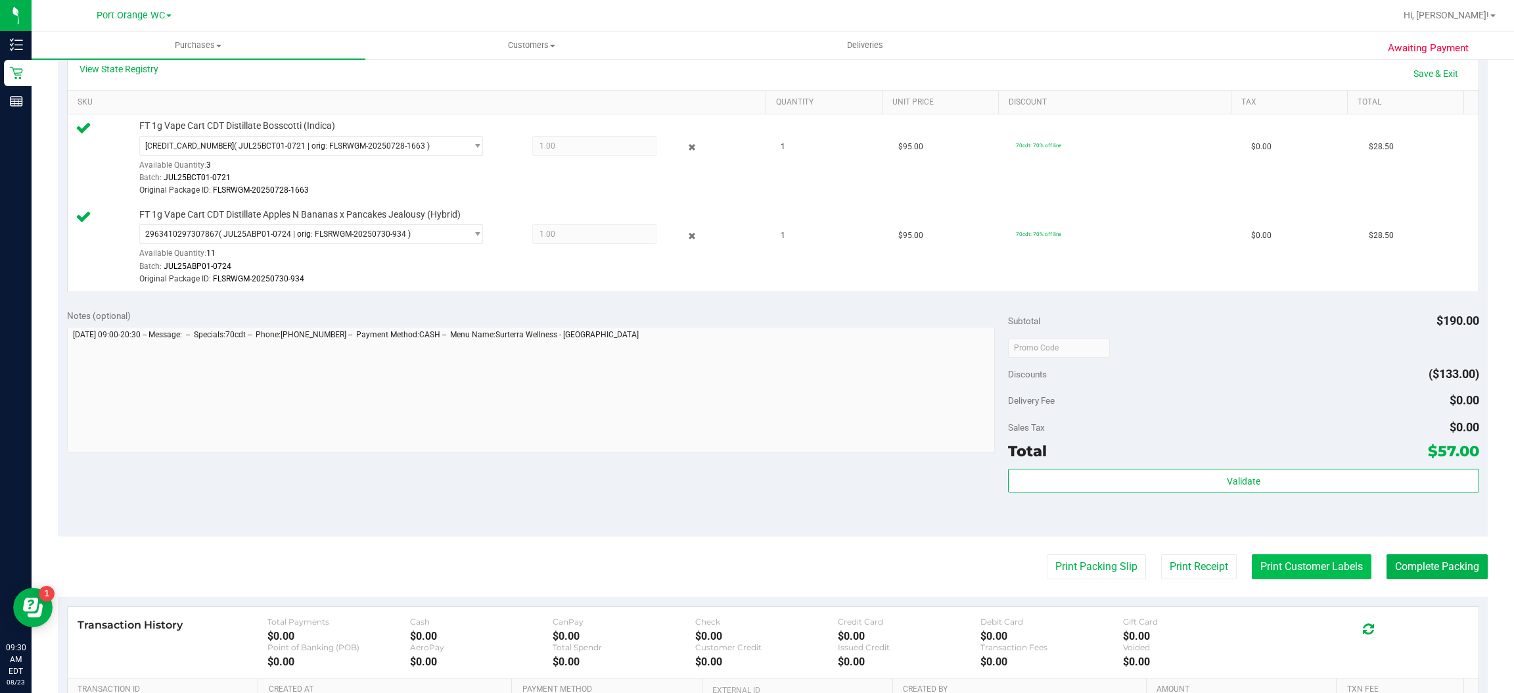
click at [1325, 573] on button "Print Customer Labels" at bounding box center [1312, 566] width 120 height 25
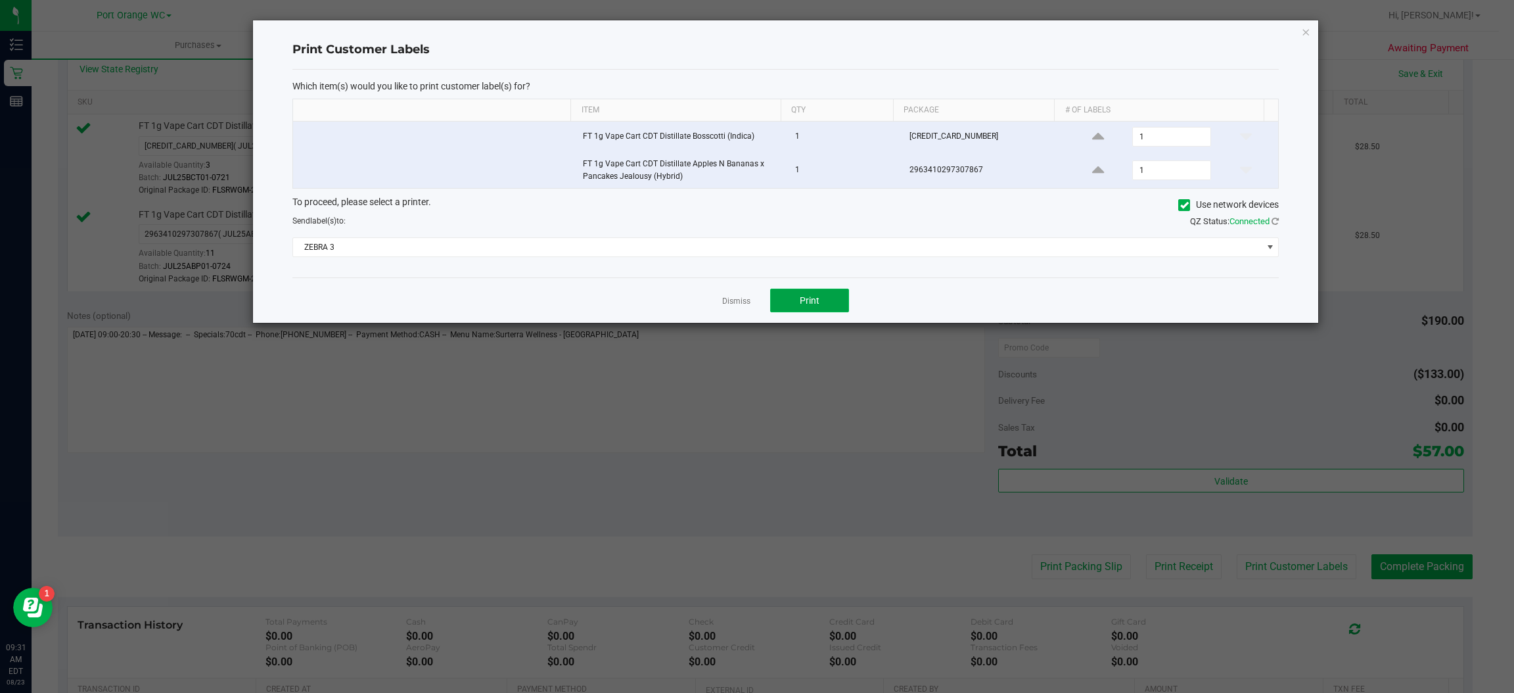
click at [834, 304] on button "Print" at bounding box center [809, 301] width 79 height 24
click at [1306, 30] on icon "button" at bounding box center [1306, 32] width 9 height 16
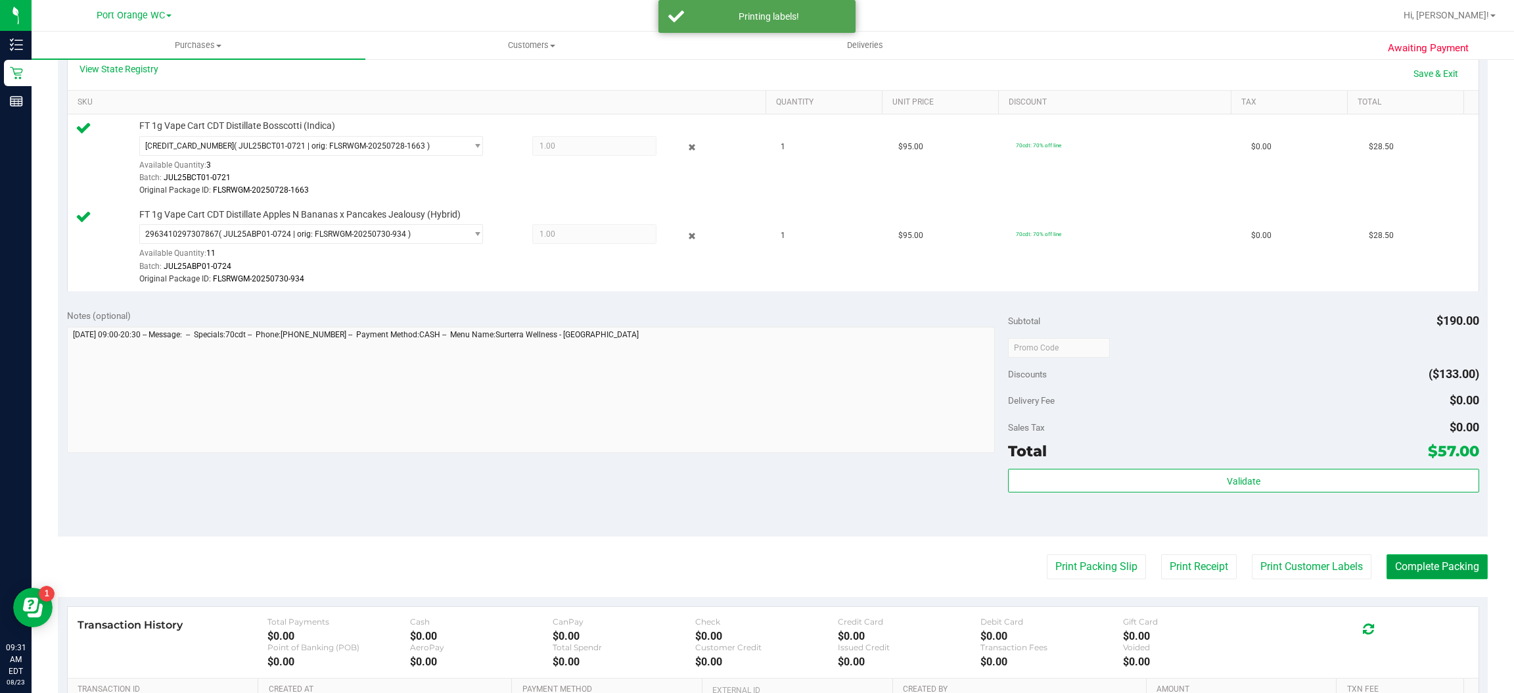
click at [1447, 571] on button "Complete Packing" at bounding box center [1437, 566] width 101 height 25
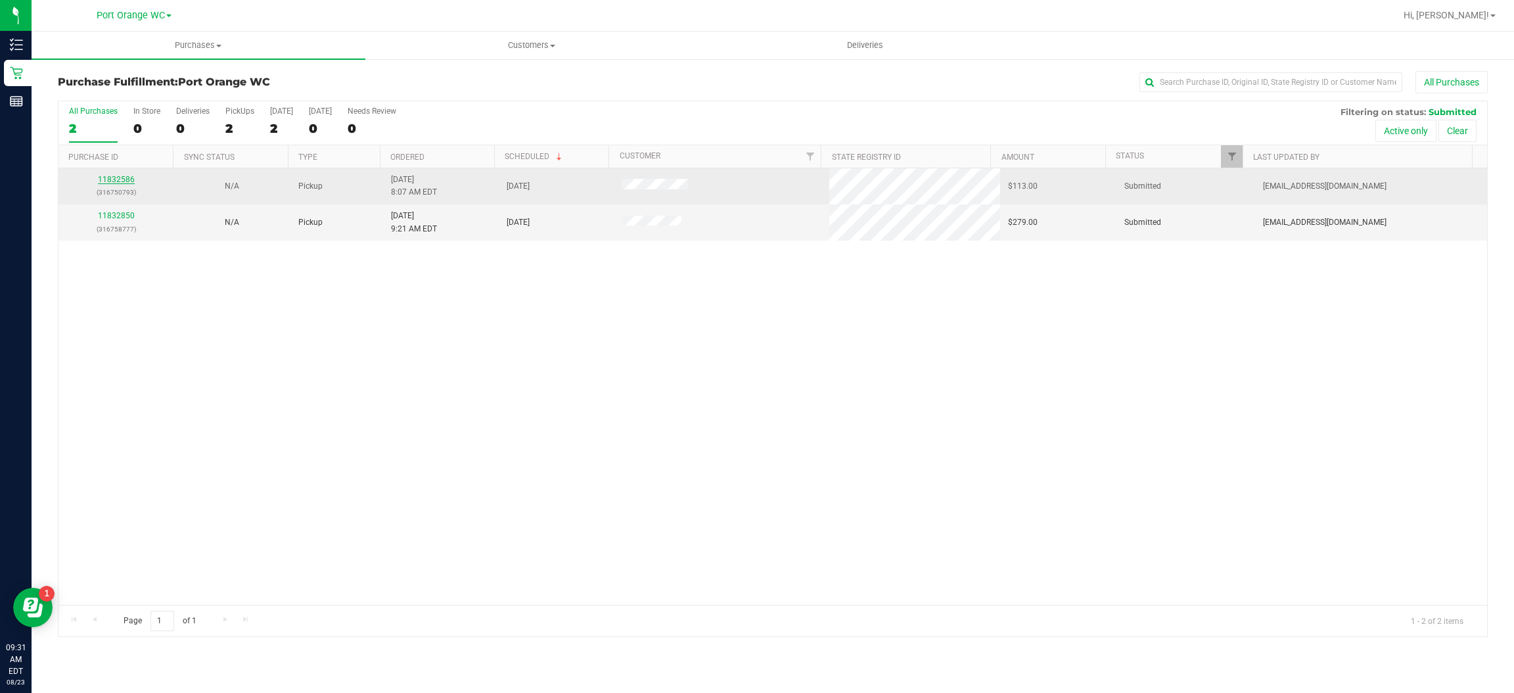
click at [124, 179] on link "11832586" at bounding box center [116, 179] width 37 height 9
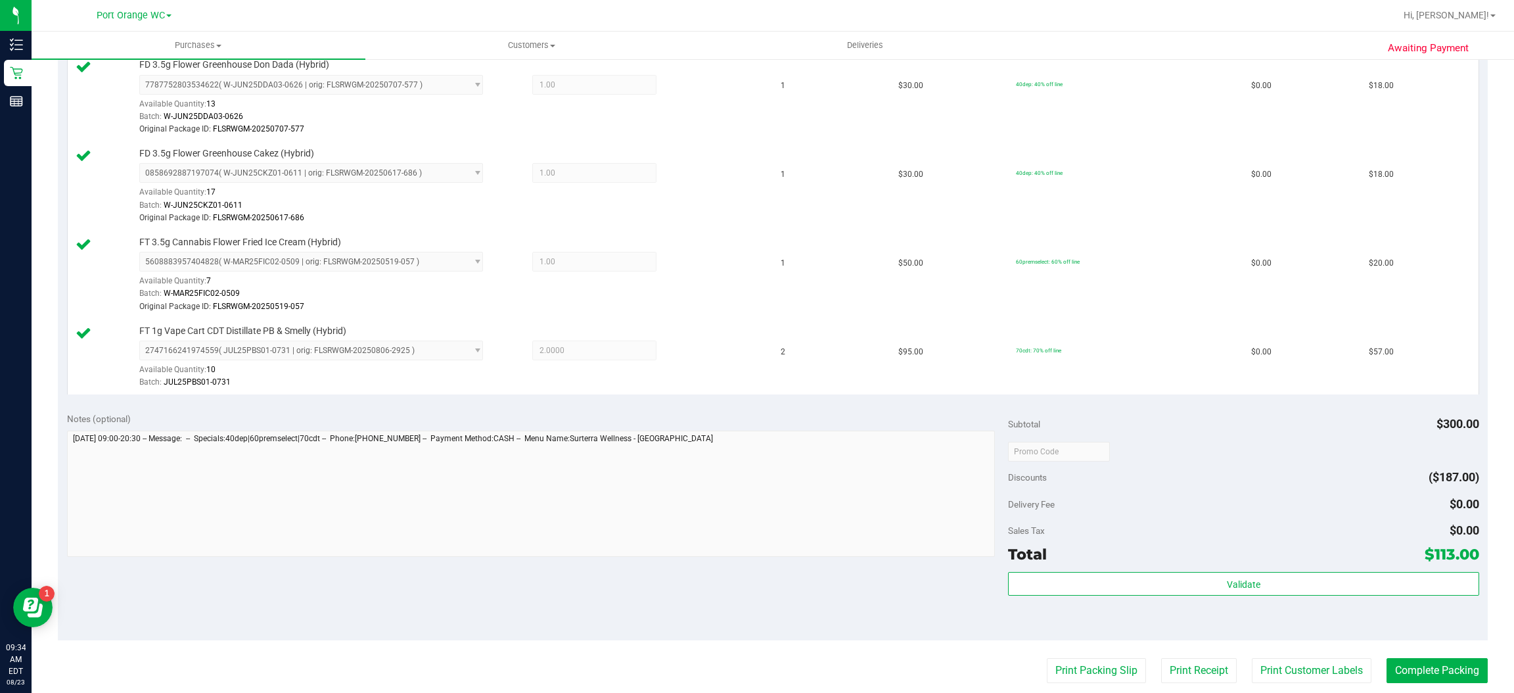
scroll to position [454, 0]
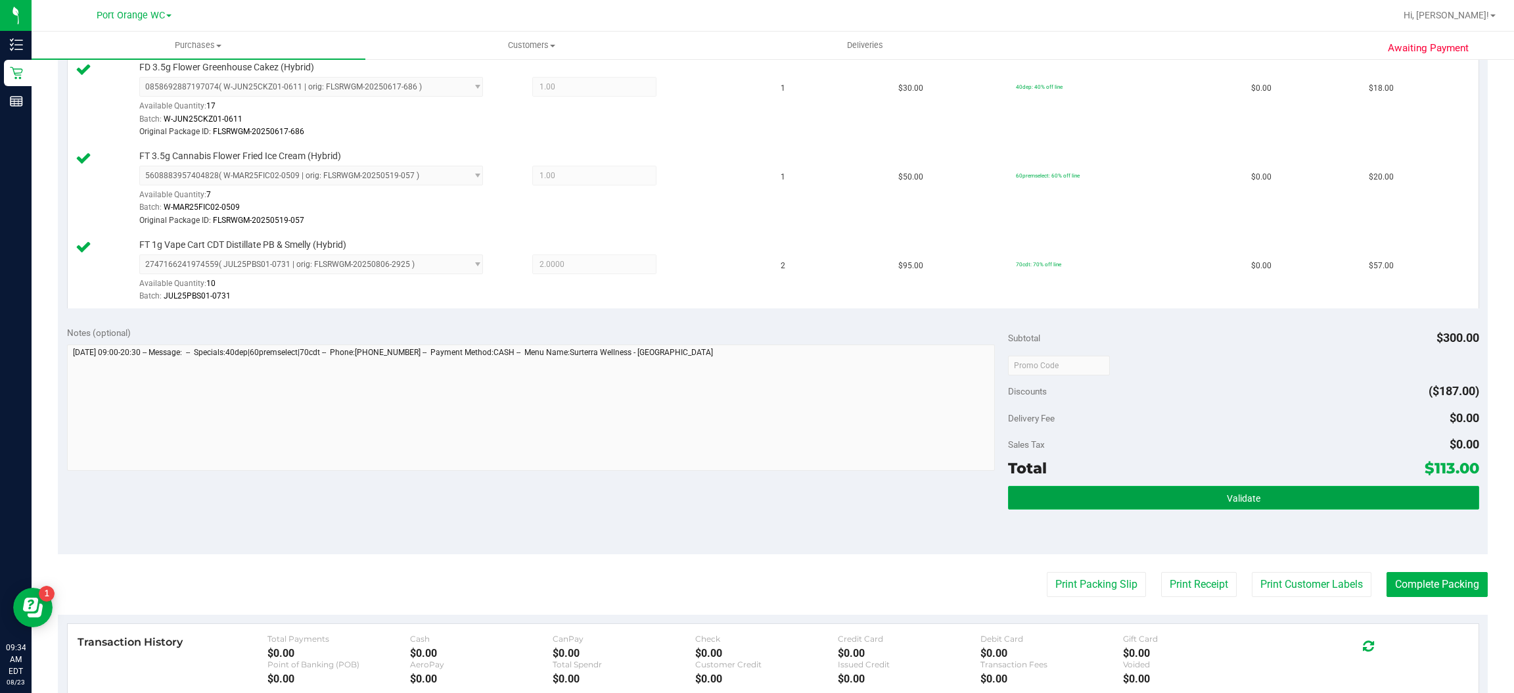
click at [1255, 494] on button "Validate" at bounding box center [1243, 498] width 471 height 24
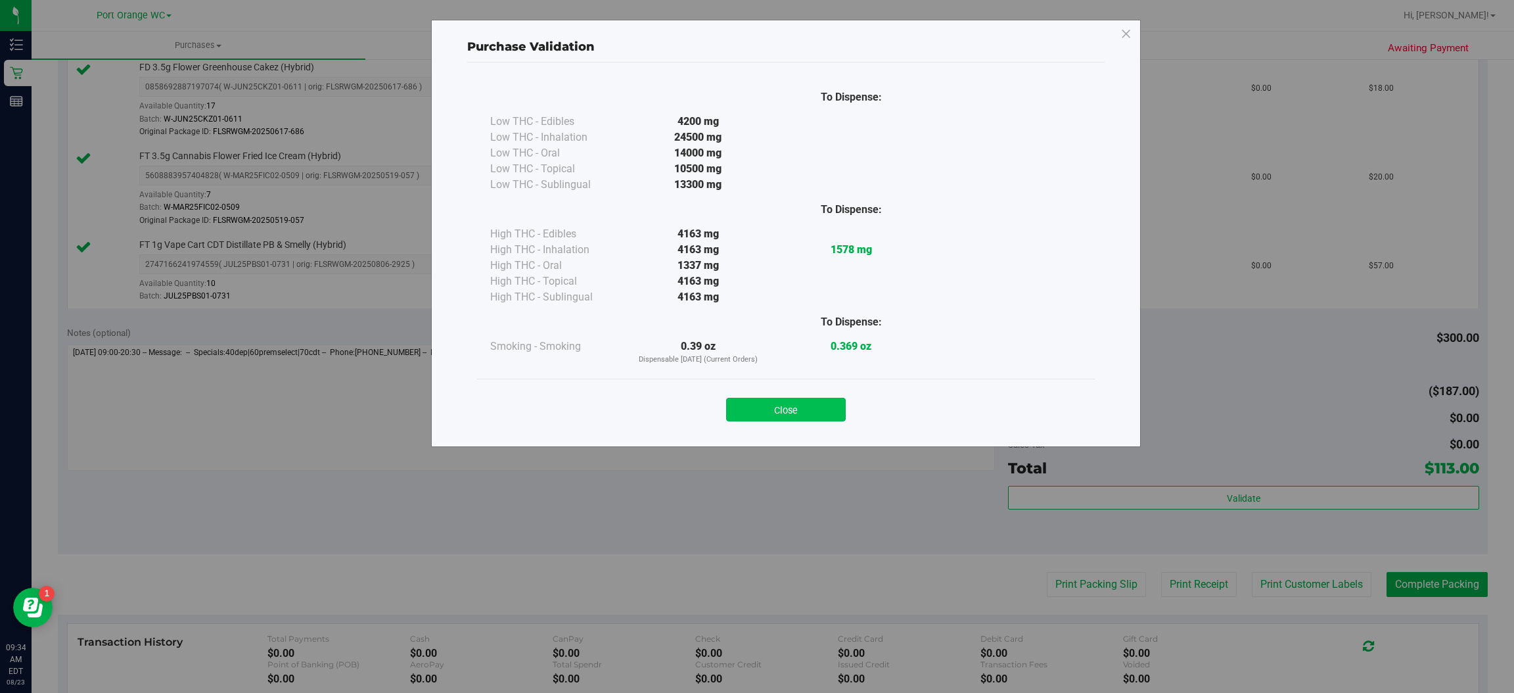
click at [814, 412] on button "Close" at bounding box center [786, 410] width 120 height 24
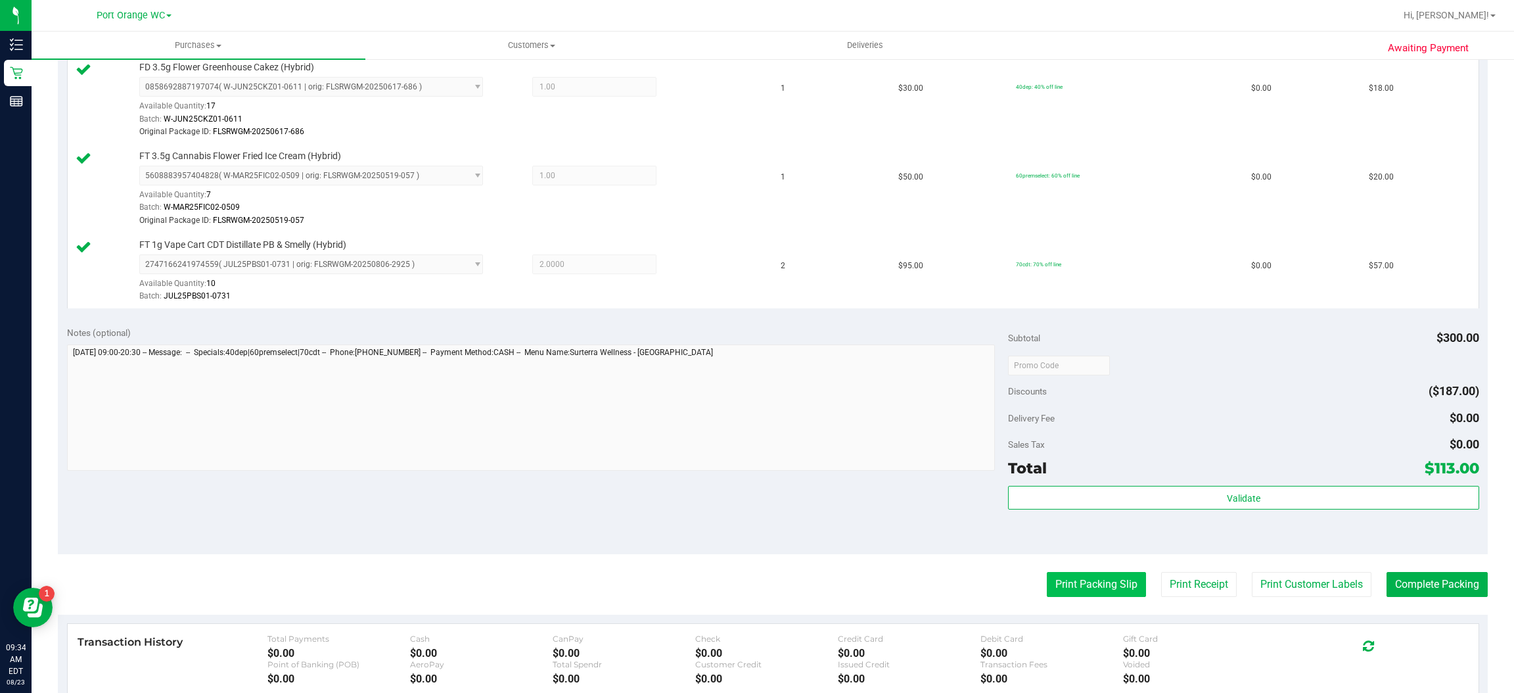
click at [1091, 586] on button "Print Packing Slip" at bounding box center [1096, 584] width 99 height 25
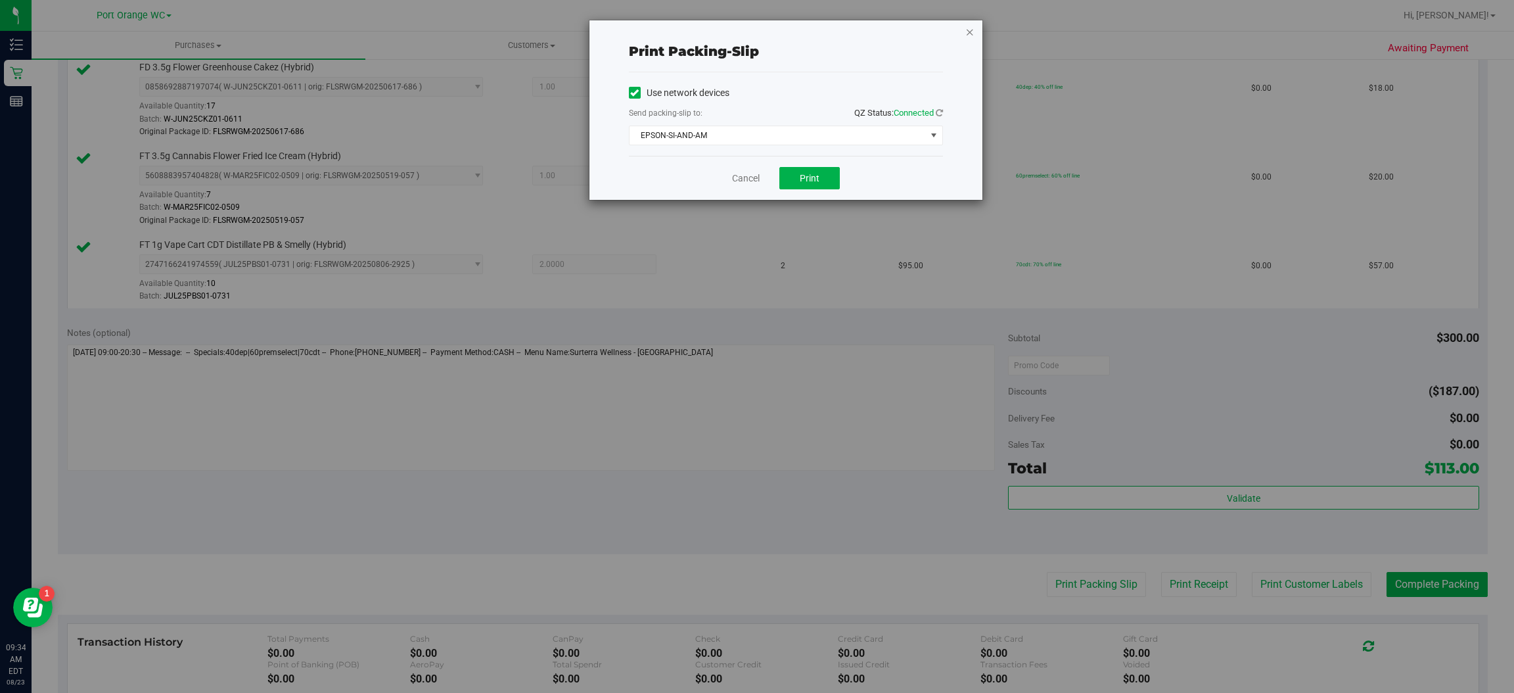
click at [969, 34] on icon "button" at bounding box center [970, 32] width 9 height 16
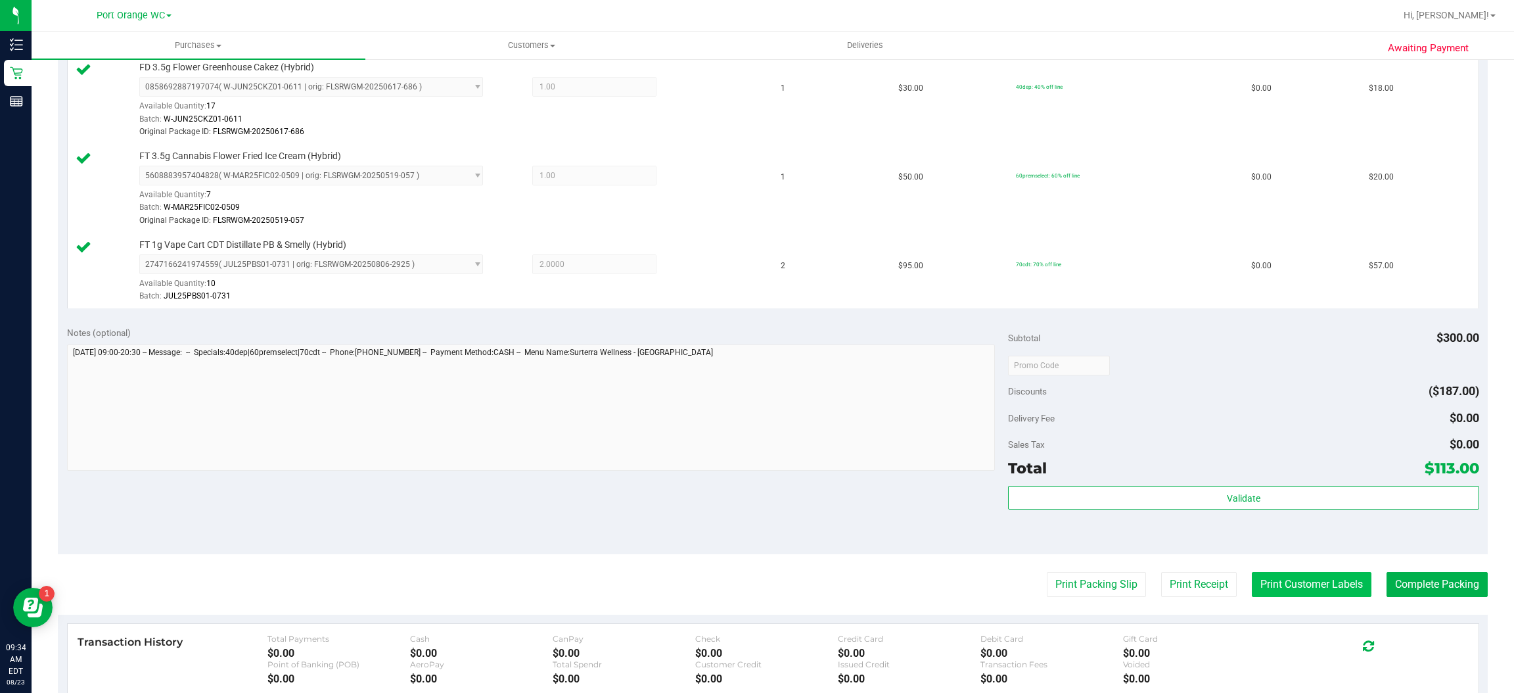
click at [1317, 586] on button "Print Customer Labels" at bounding box center [1312, 584] width 120 height 25
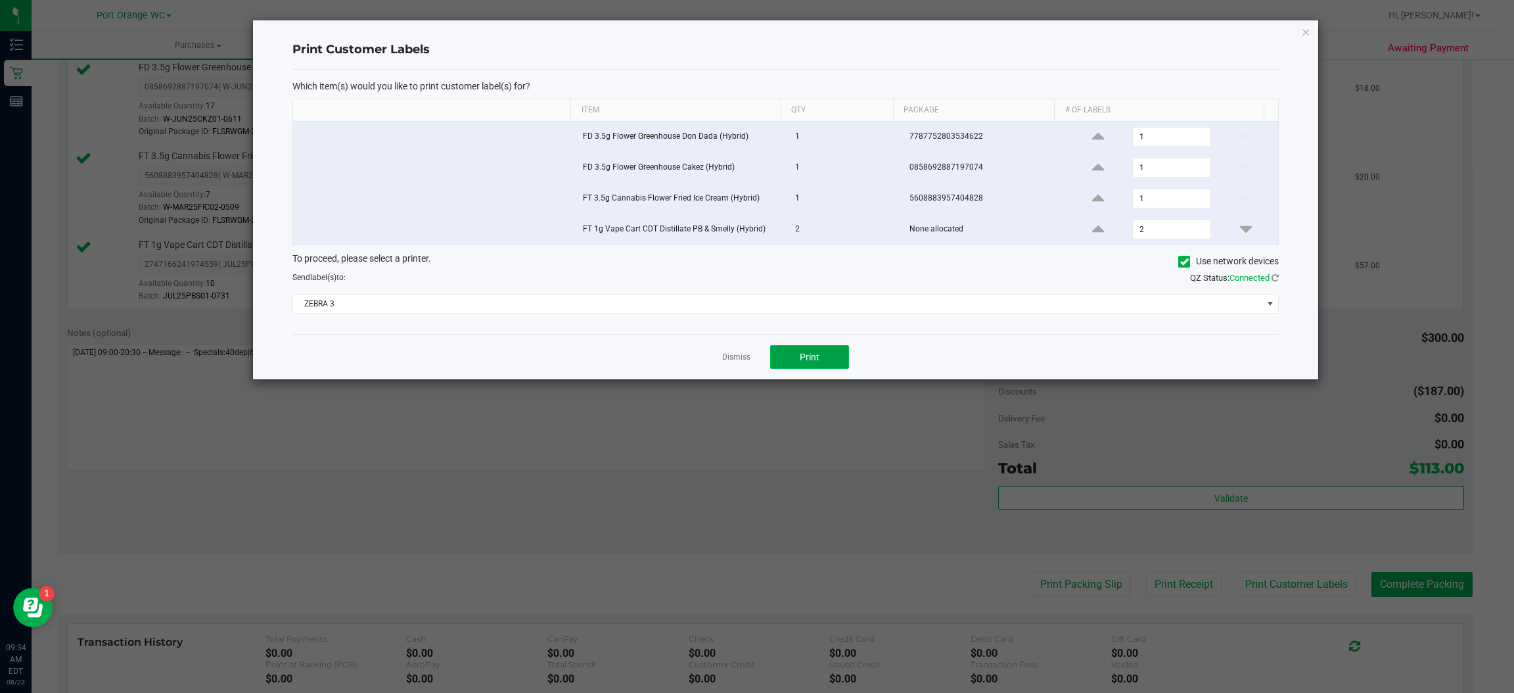
click at [843, 362] on button "Print" at bounding box center [809, 357] width 79 height 24
click at [1308, 30] on icon "button" at bounding box center [1306, 32] width 9 height 16
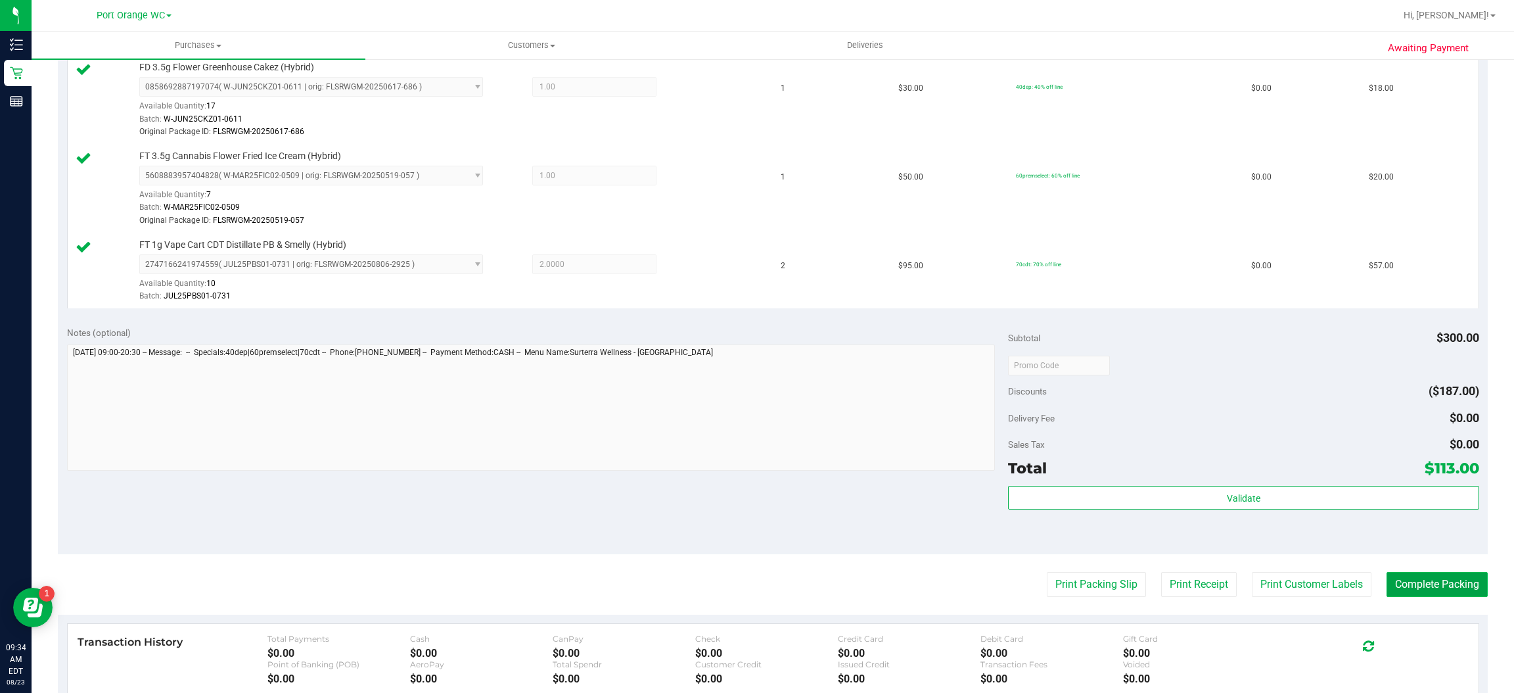
click at [1443, 583] on button "Complete Packing" at bounding box center [1437, 584] width 101 height 25
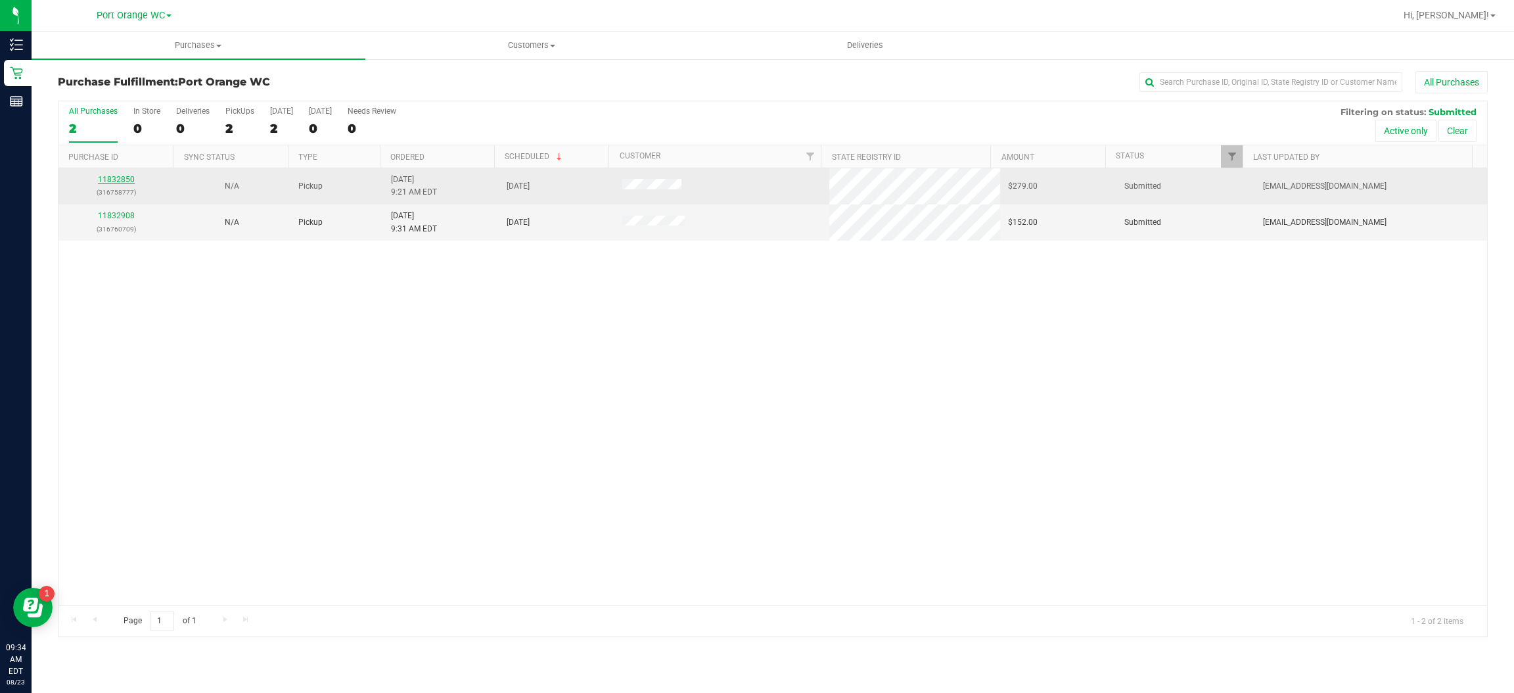
click at [121, 180] on link "11832850" at bounding box center [116, 179] width 37 height 9
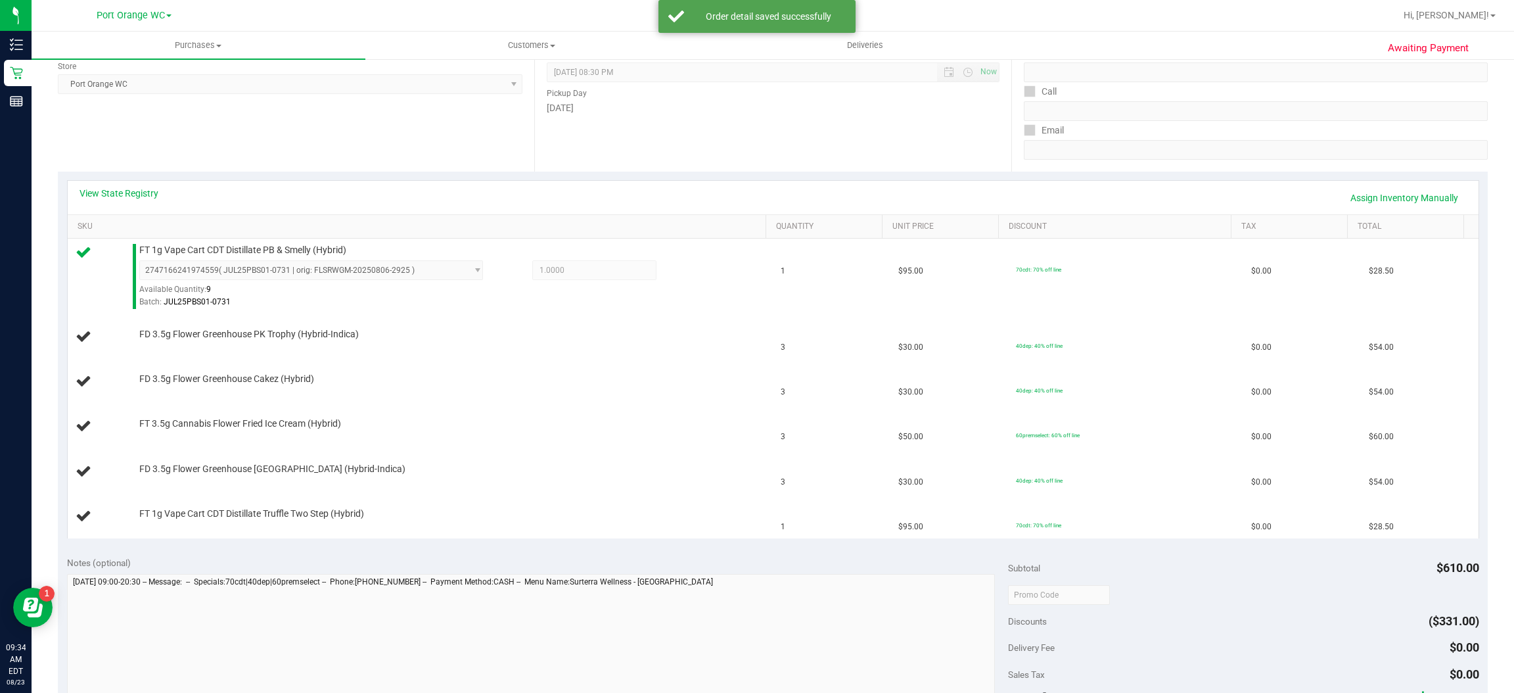
scroll to position [183, 0]
click at [145, 189] on link "View State Registry" at bounding box center [119, 192] width 79 height 13
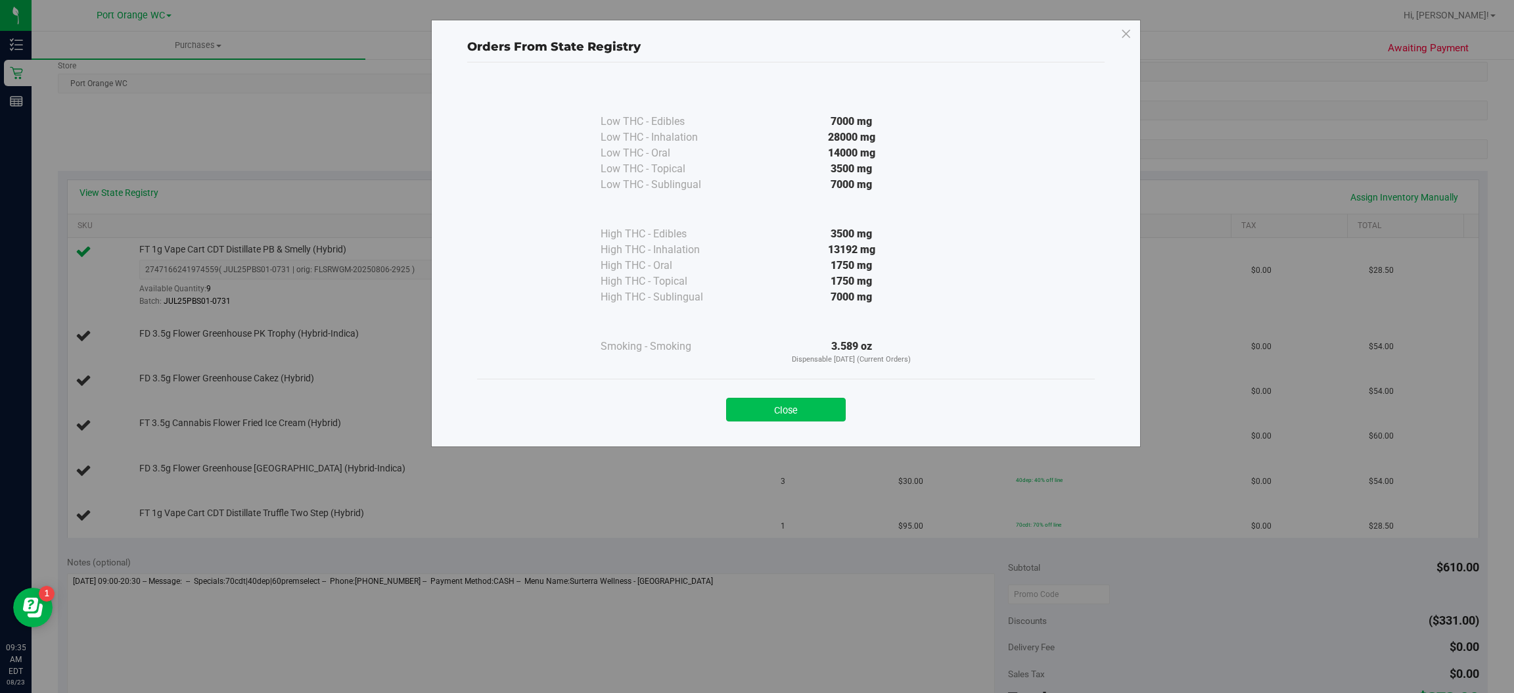
click at [795, 411] on button "Close" at bounding box center [786, 410] width 120 height 24
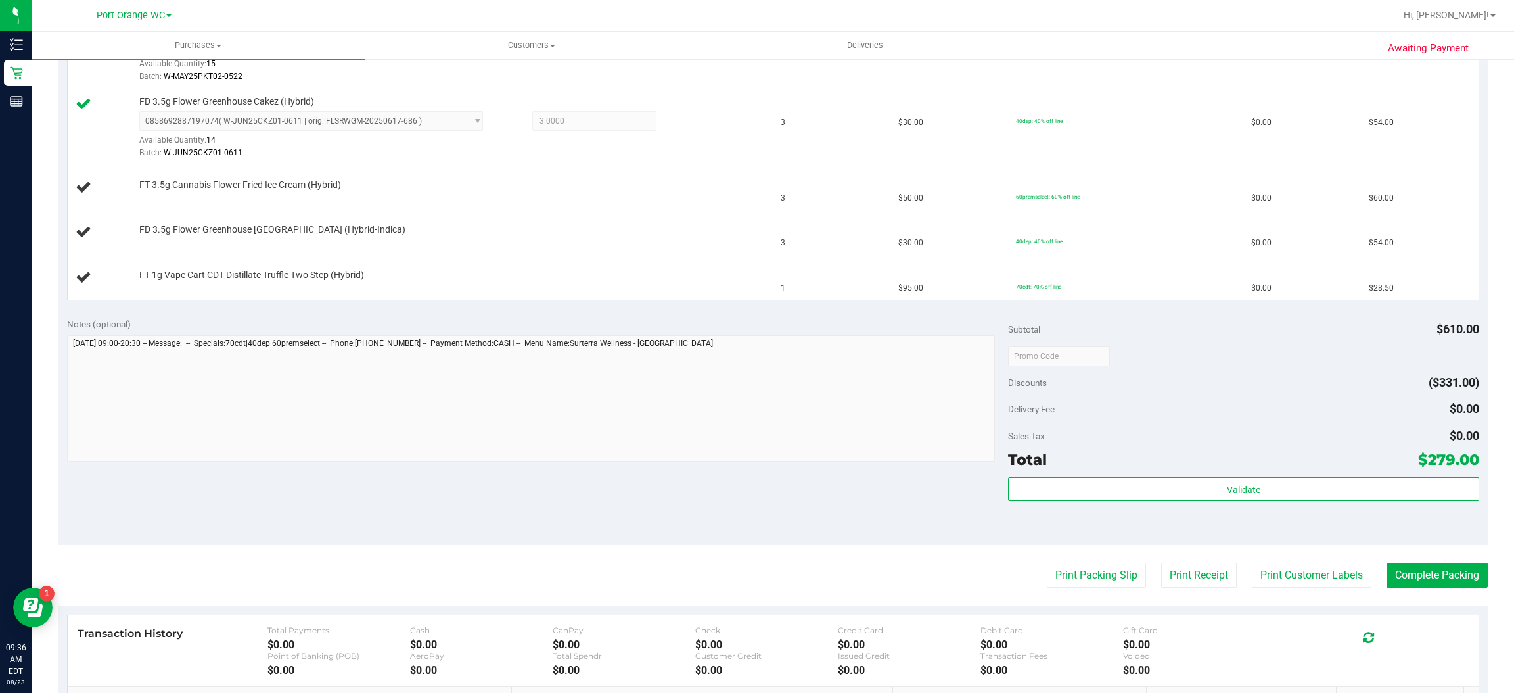
scroll to position [486, 0]
click at [1087, 575] on button "Print Packing Slip" at bounding box center [1096, 572] width 99 height 25
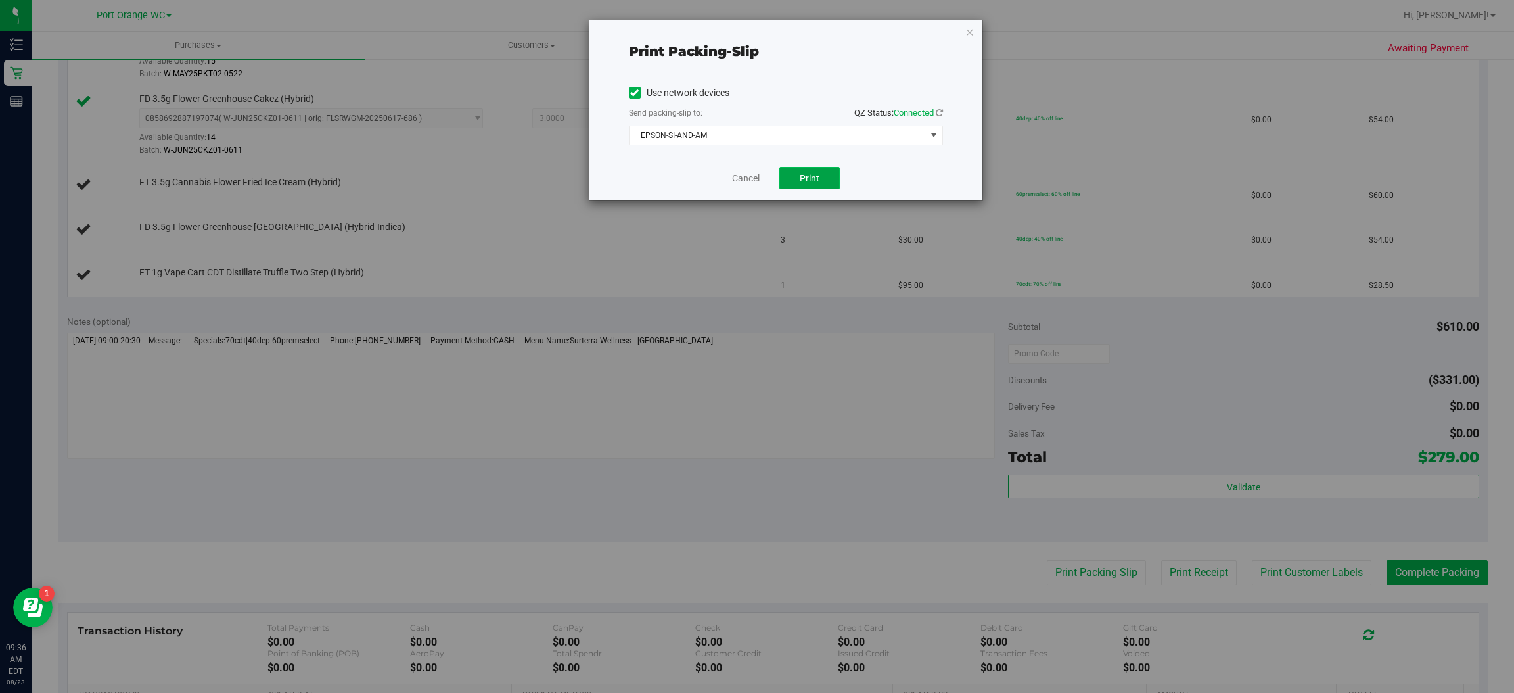
click at [826, 184] on button "Print" at bounding box center [810, 178] width 60 height 22
click at [966, 30] on icon "button" at bounding box center [970, 32] width 9 height 16
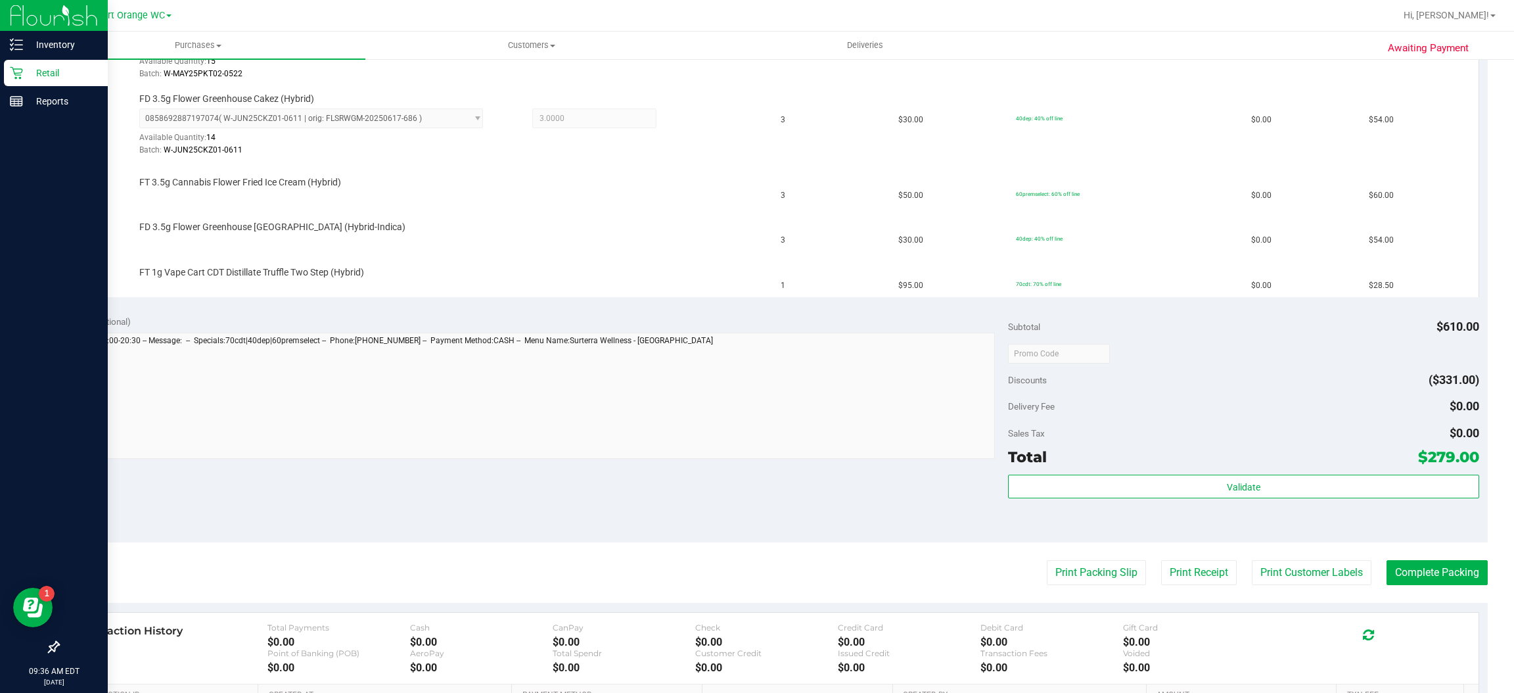
click at [15, 72] on icon at bounding box center [16, 72] width 13 height 13
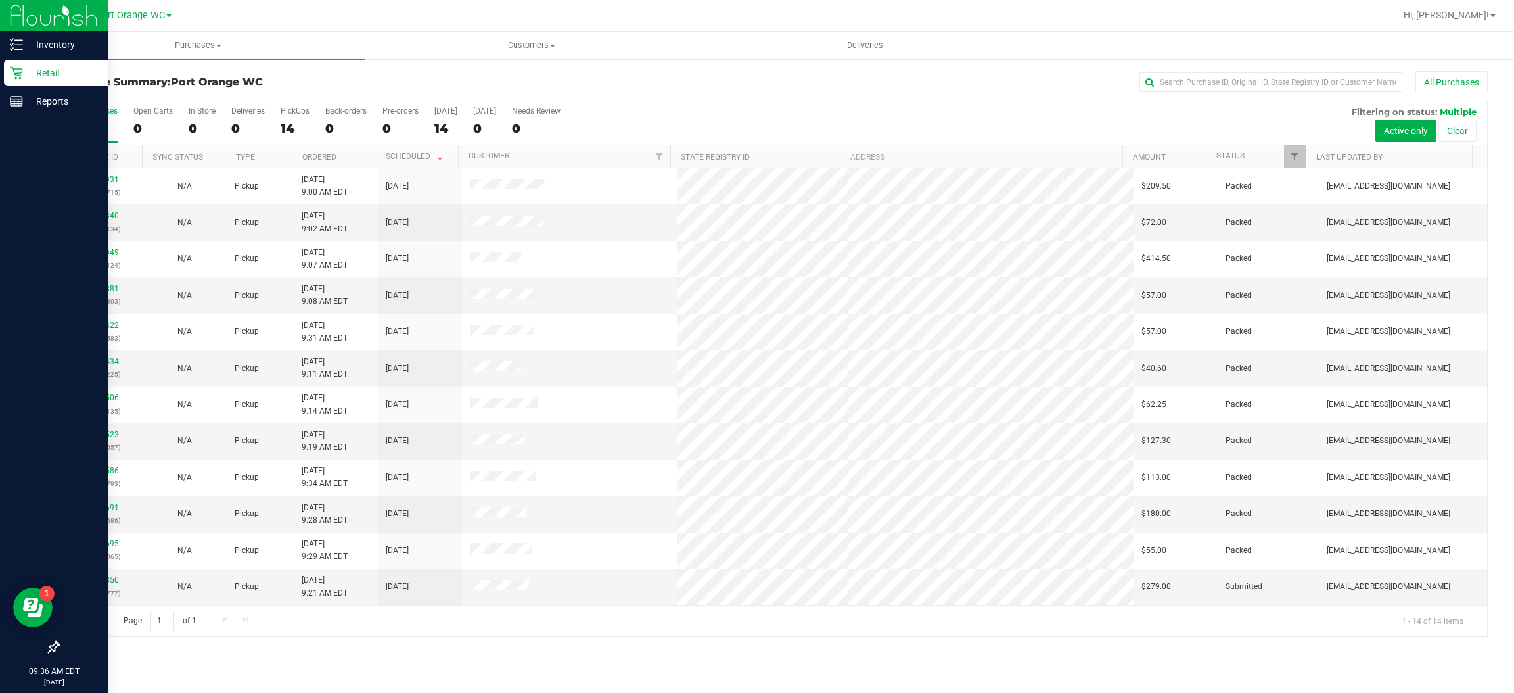
scroll to position [73, 0]
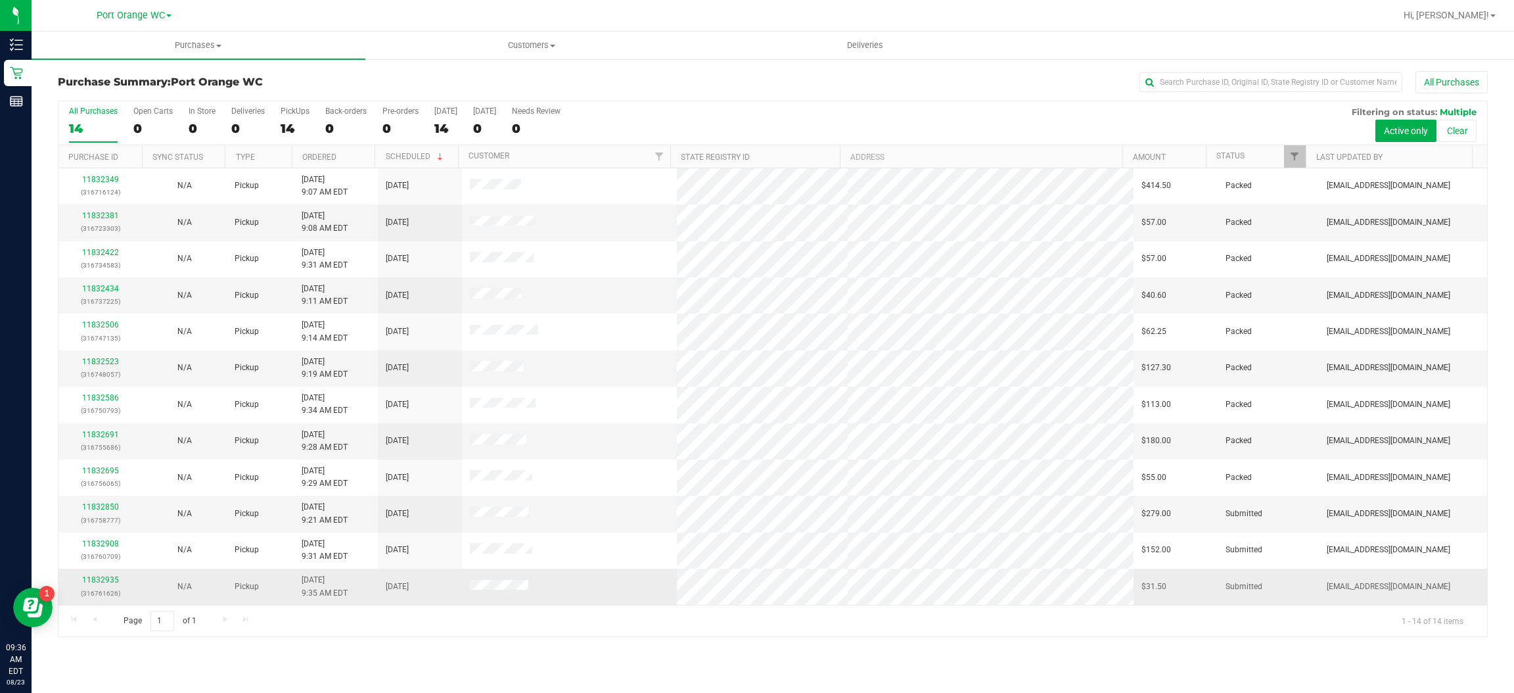
click at [617, 593] on td at bounding box center [569, 586] width 214 height 35
click at [100, 582] on link "11832935" at bounding box center [100, 579] width 37 height 9
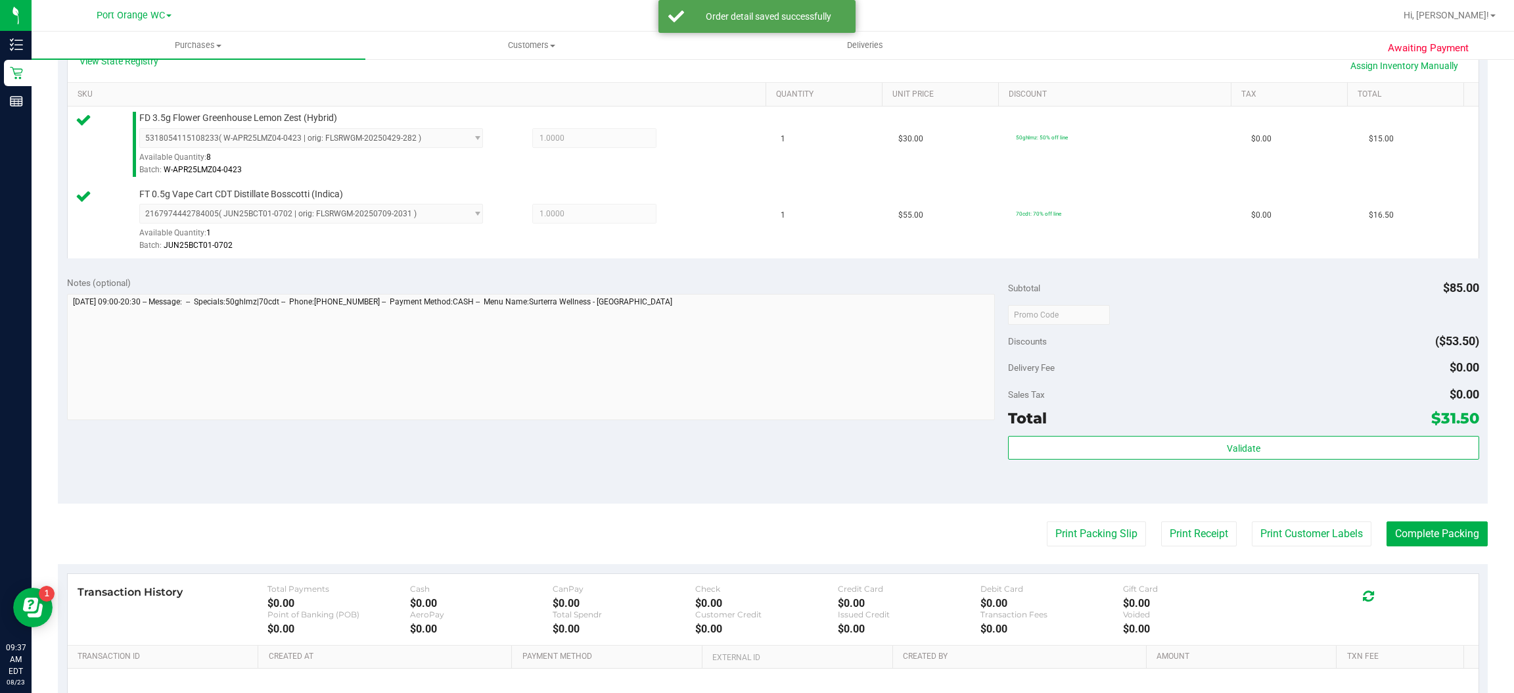
scroll to position [365, 0]
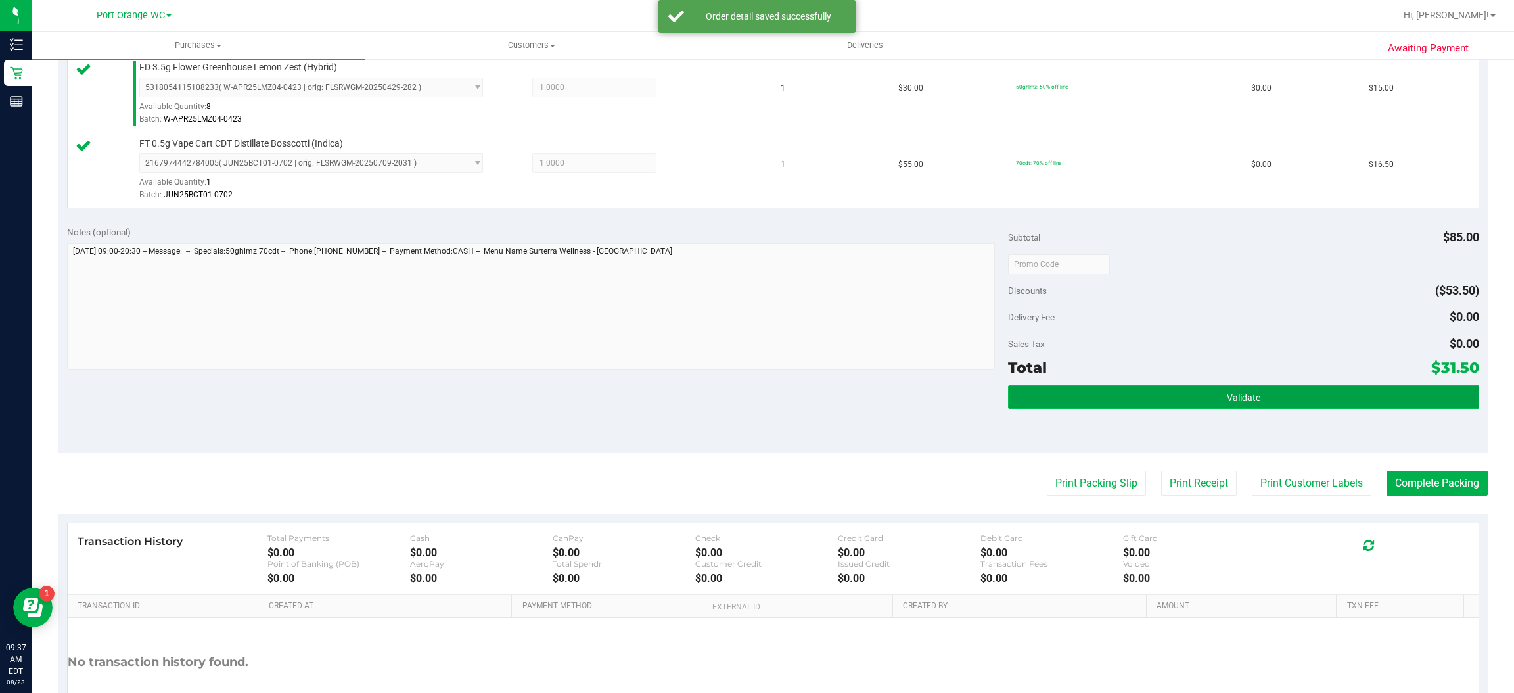
click at [1238, 392] on span "Validate" at bounding box center [1244, 397] width 34 height 11
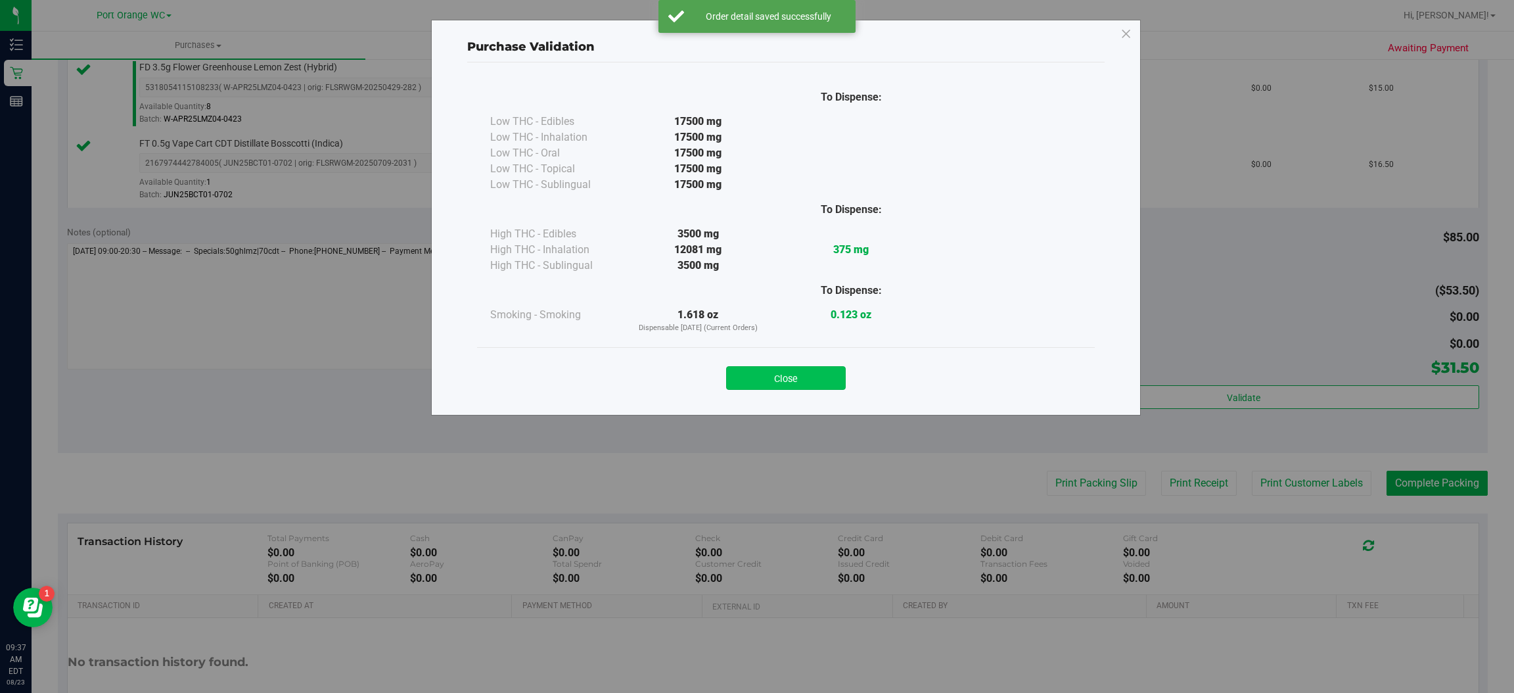
click at [806, 370] on button "Close" at bounding box center [786, 378] width 120 height 24
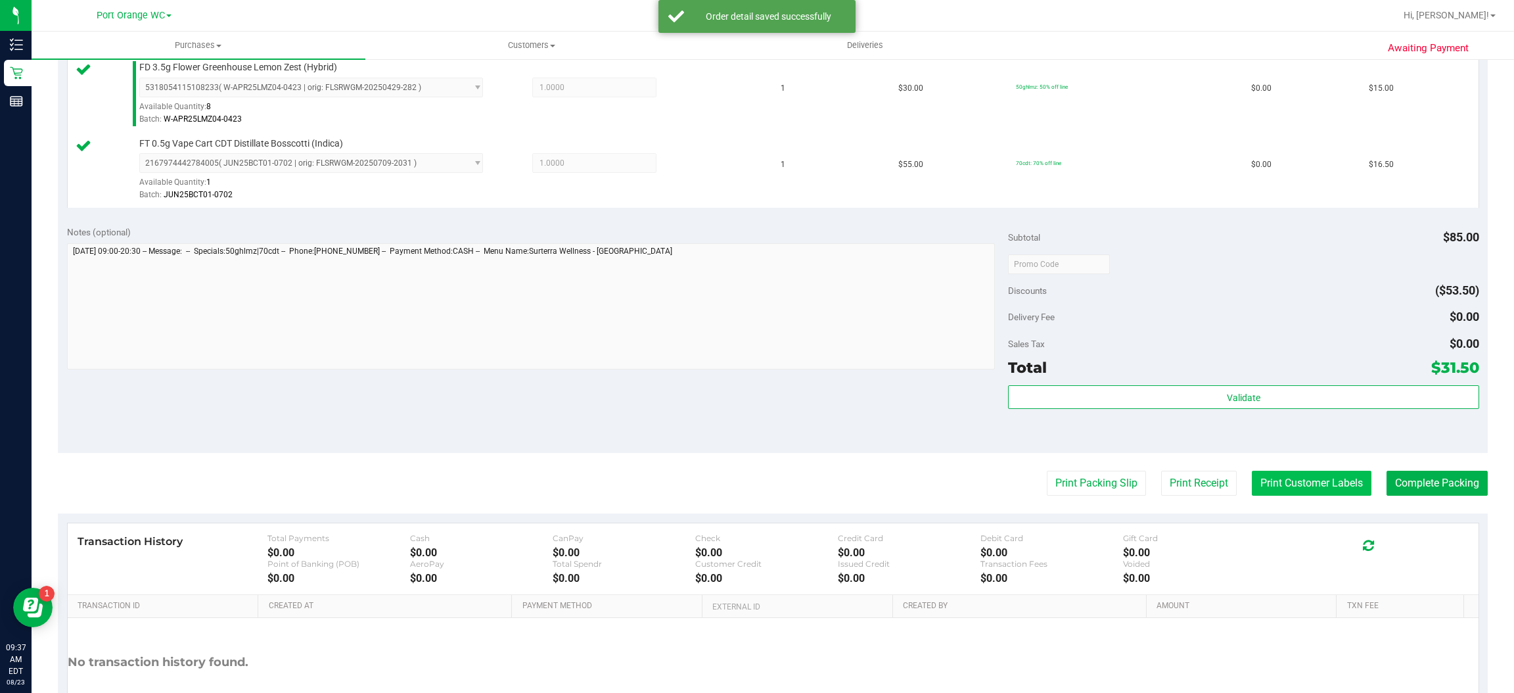
click at [1304, 480] on button "Print Customer Labels" at bounding box center [1312, 483] width 120 height 25
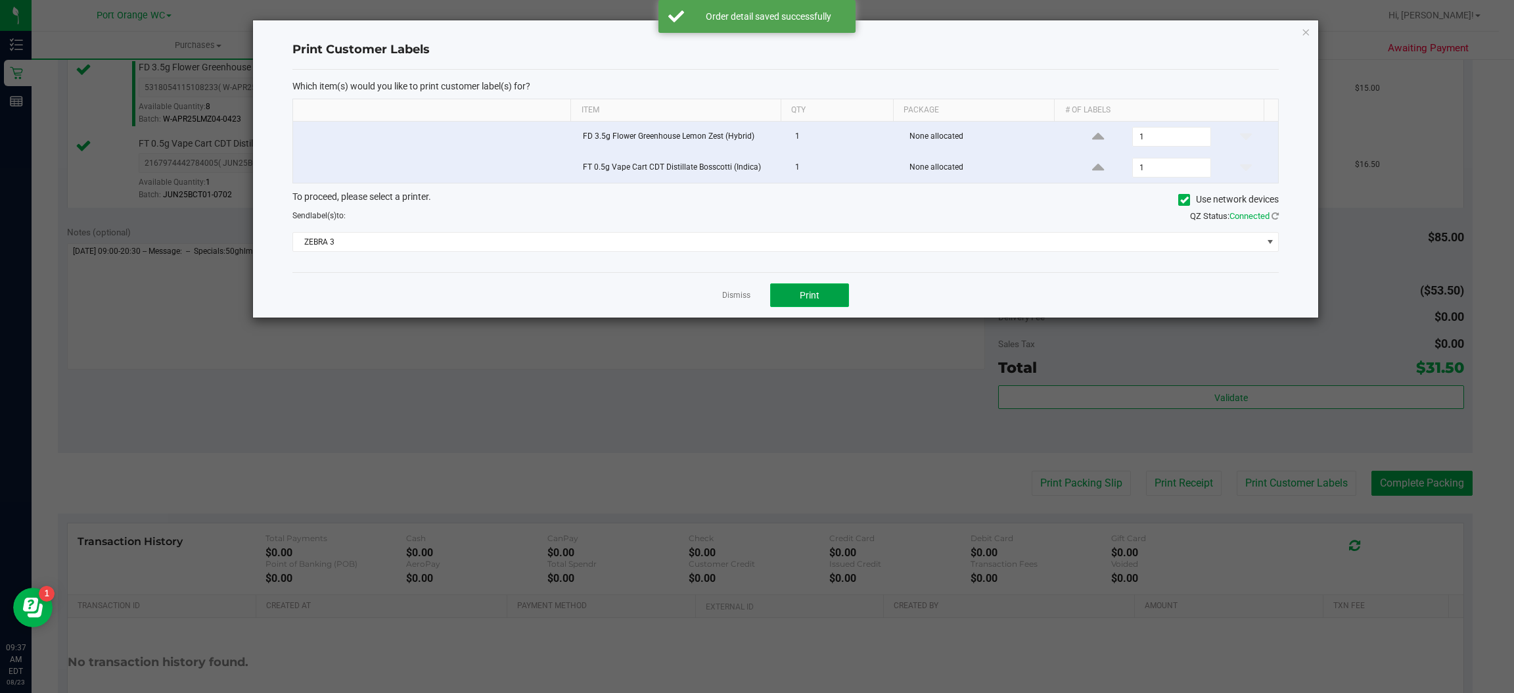
click at [826, 302] on button "Print" at bounding box center [809, 295] width 79 height 24
click at [1306, 30] on icon "button" at bounding box center [1306, 32] width 9 height 16
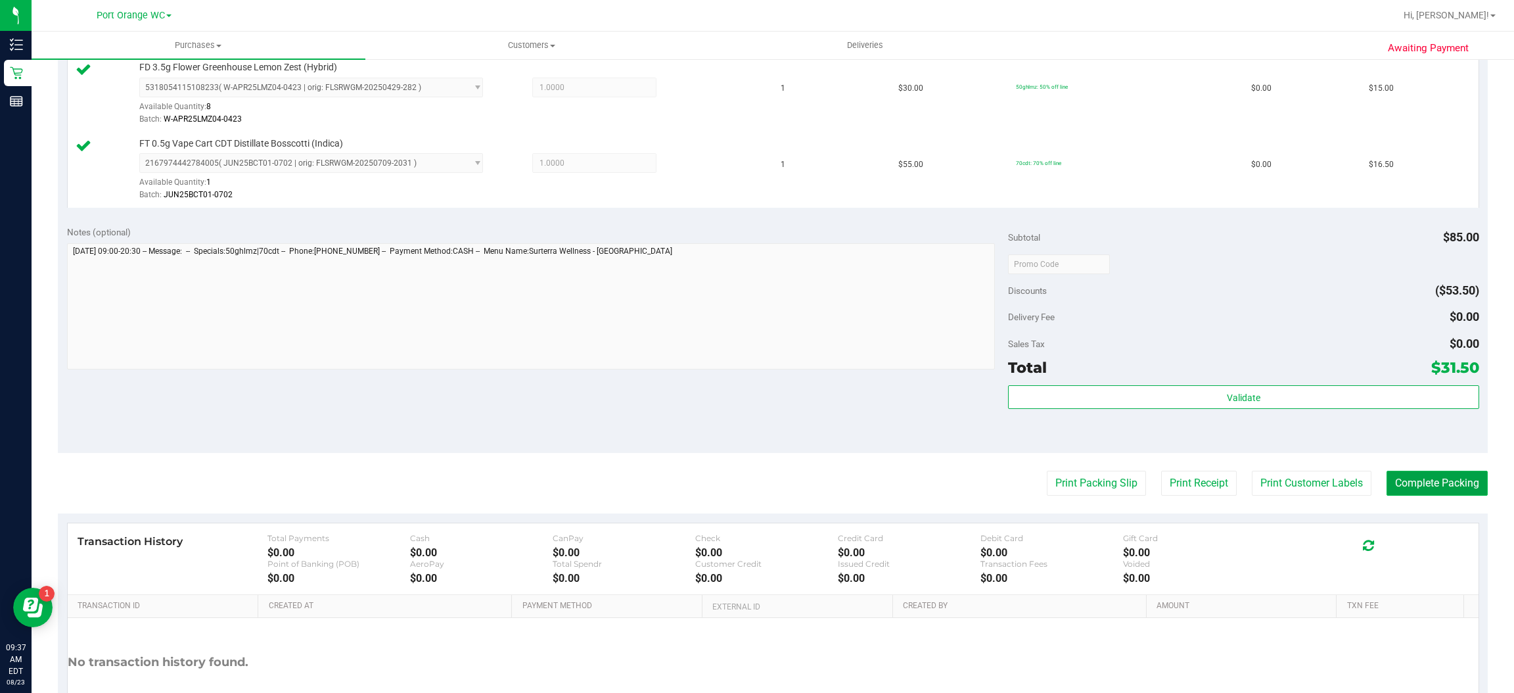
click at [1443, 486] on button "Complete Packing" at bounding box center [1437, 483] width 101 height 25
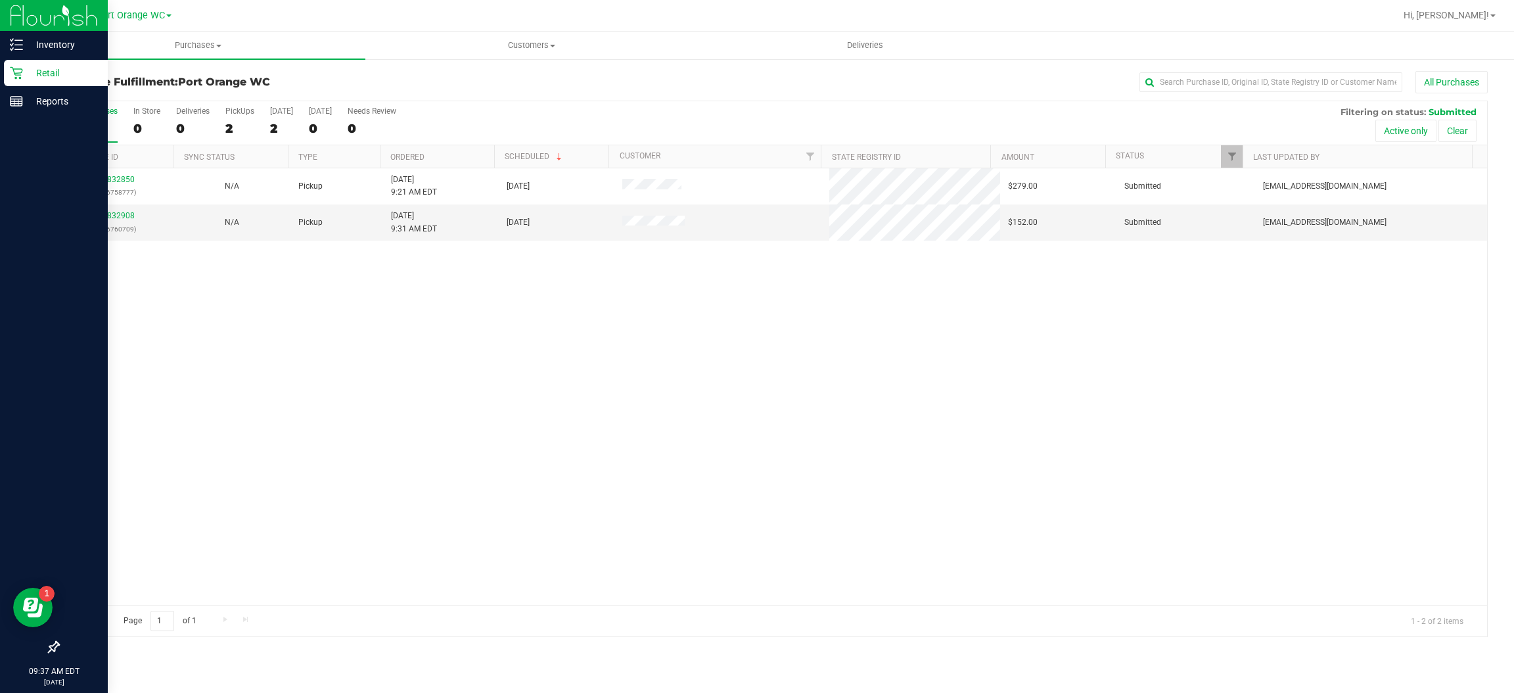
click at [16, 74] on icon at bounding box center [16, 72] width 13 height 13
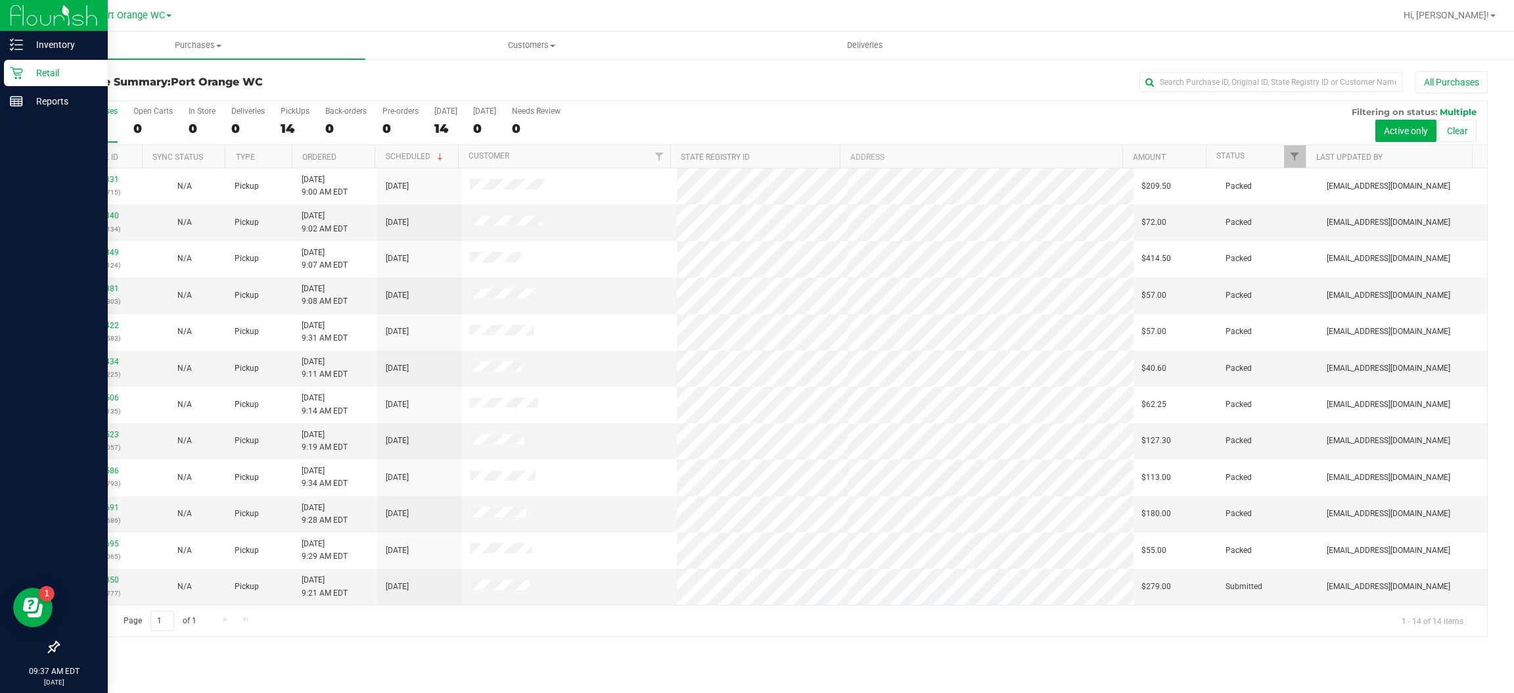
click at [53, 72] on p "Retail" at bounding box center [62, 73] width 79 height 16
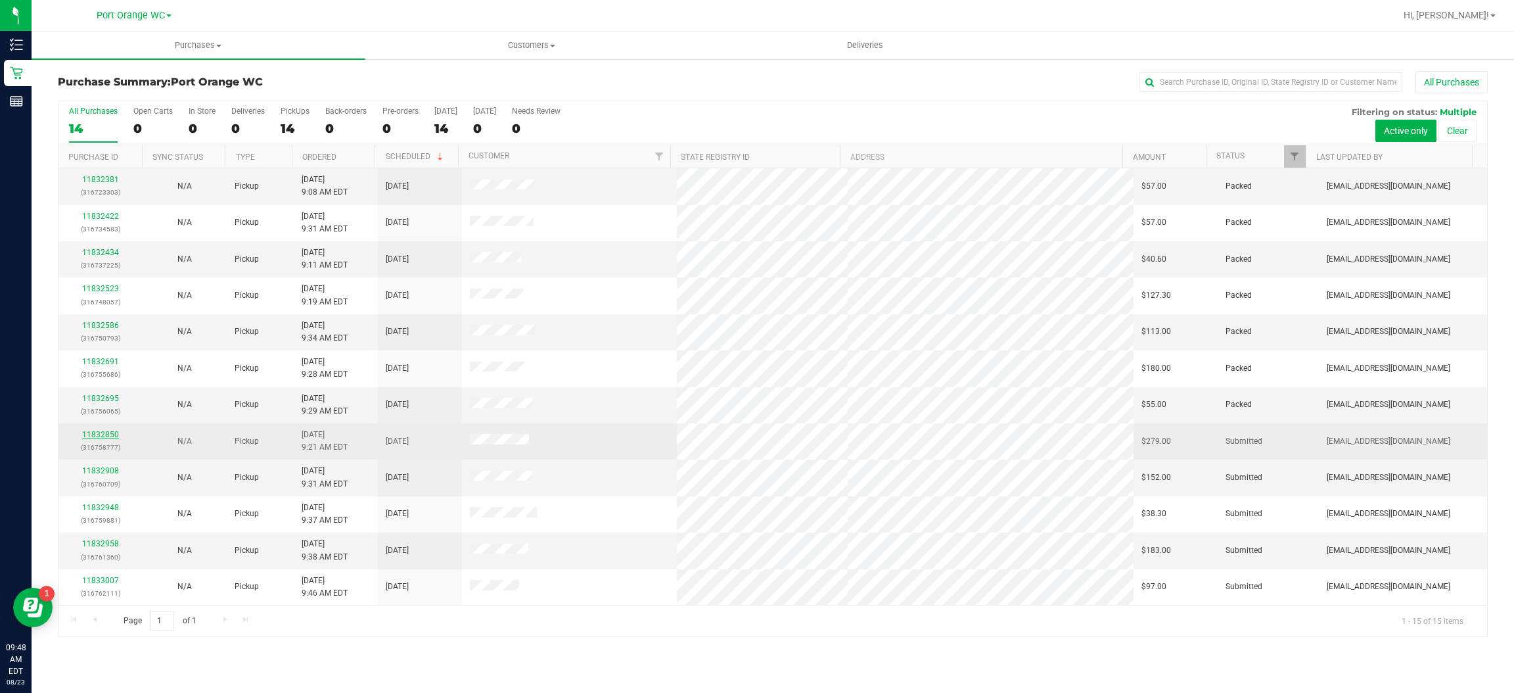
click at [108, 433] on link "11832850" at bounding box center [100, 434] width 37 height 9
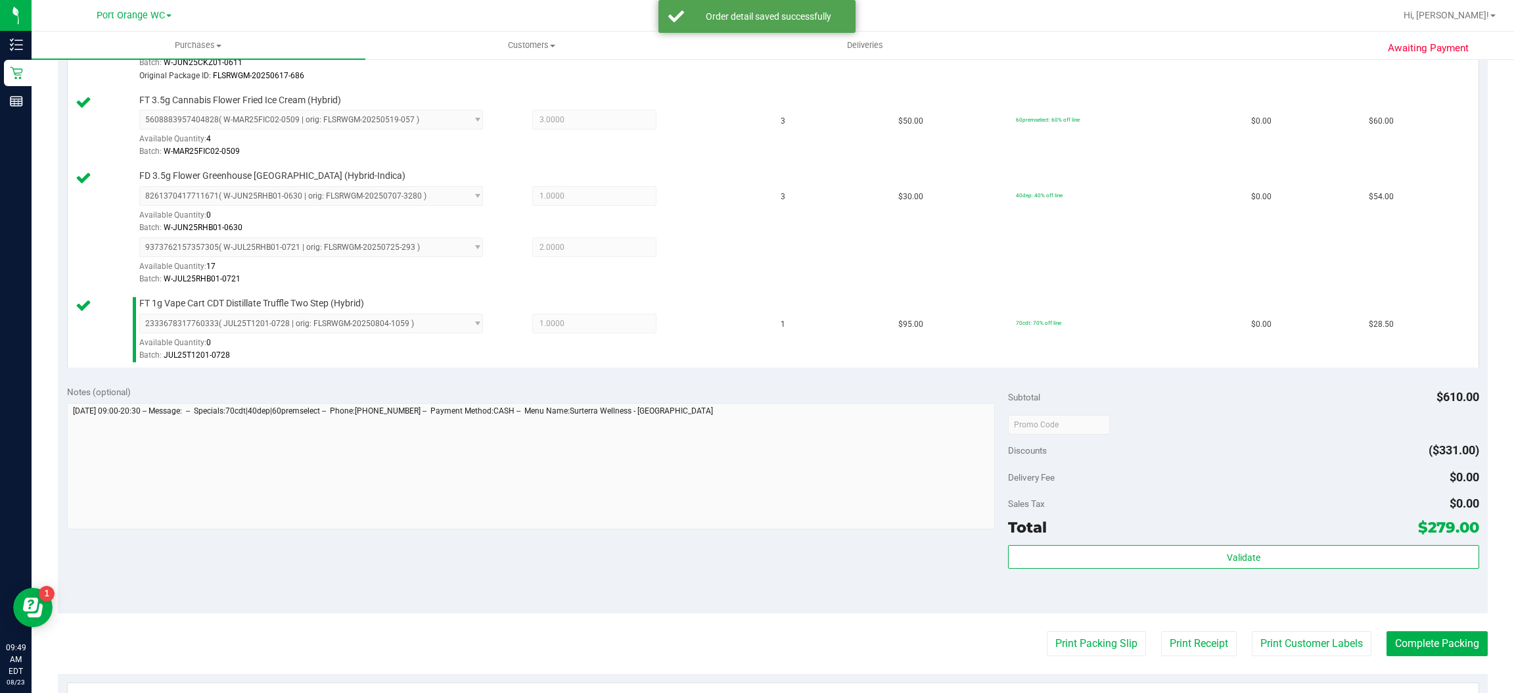
scroll to position [604, 0]
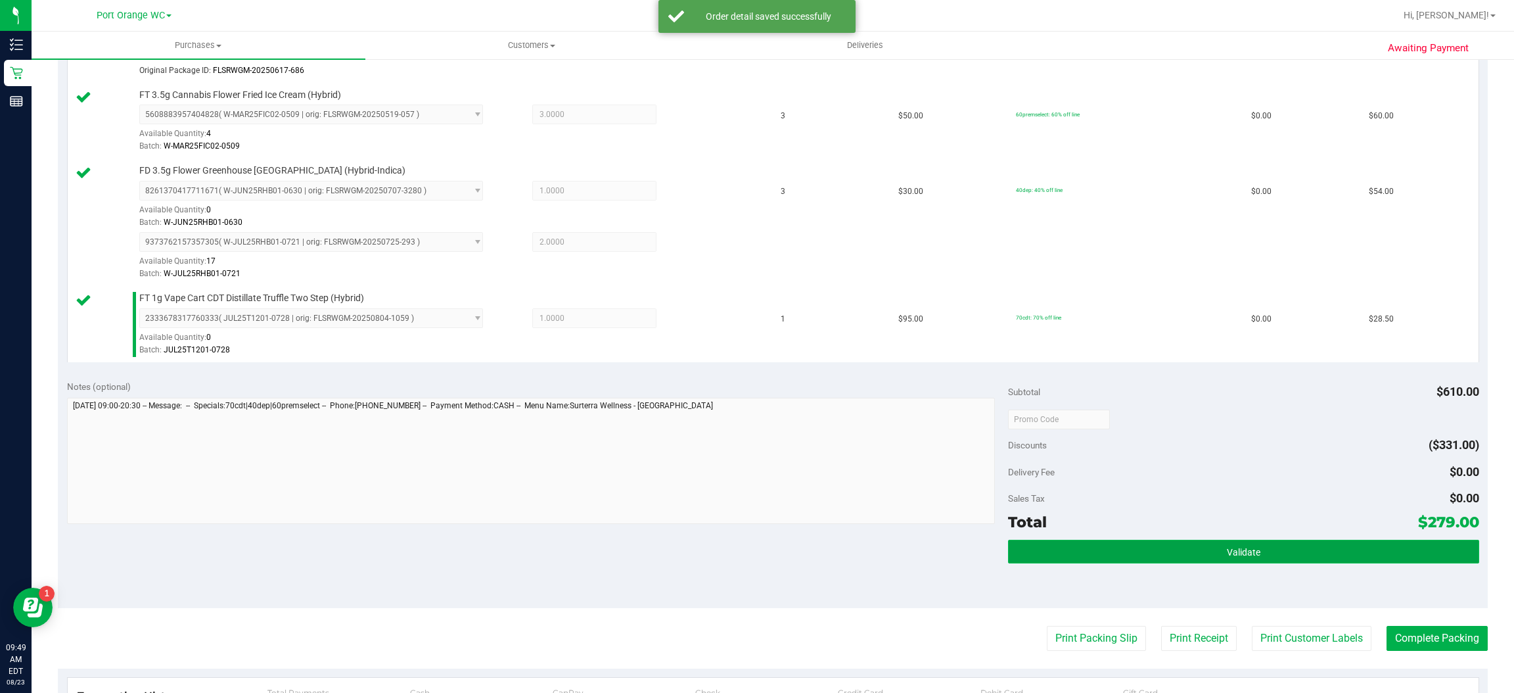
click at [1248, 557] on span "Validate" at bounding box center [1244, 552] width 34 height 11
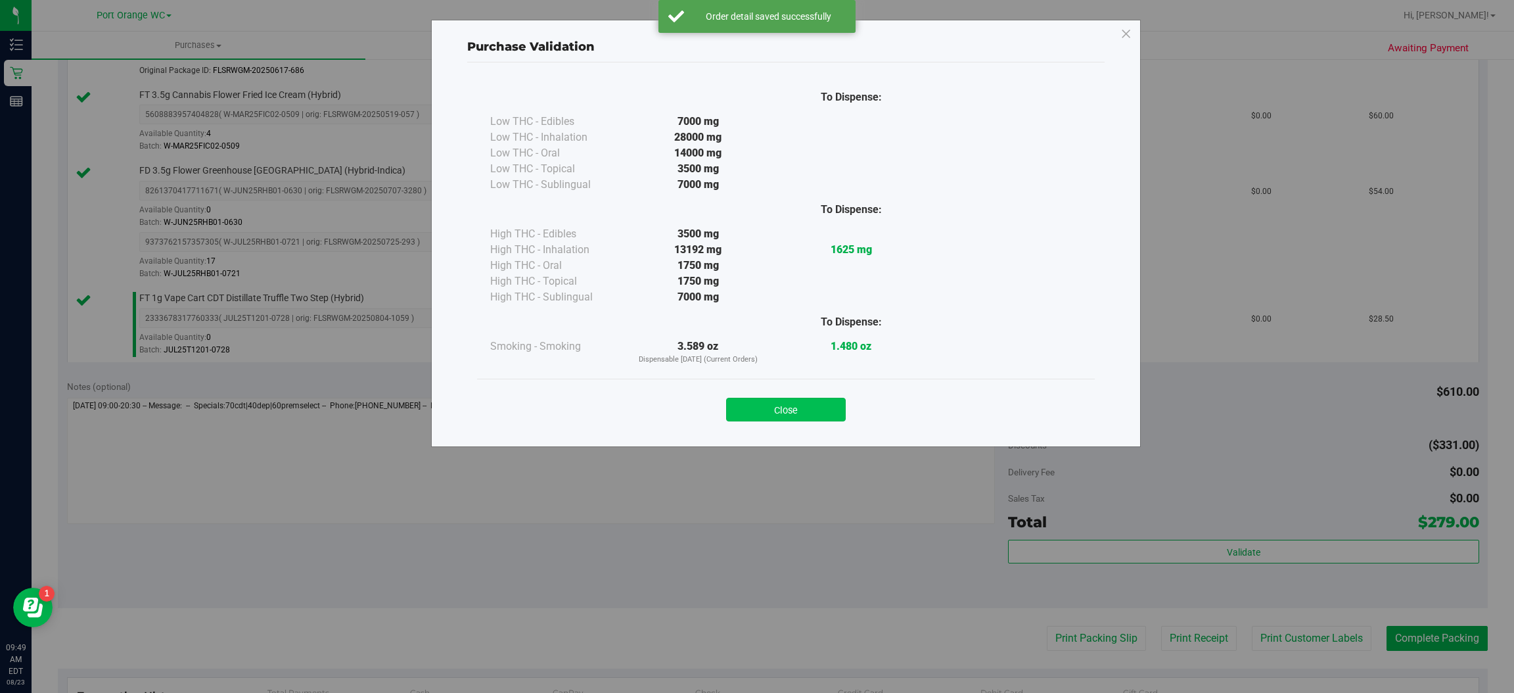
click at [801, 403] on button "Close" at bounding box center [786, 410] width 120 height 24
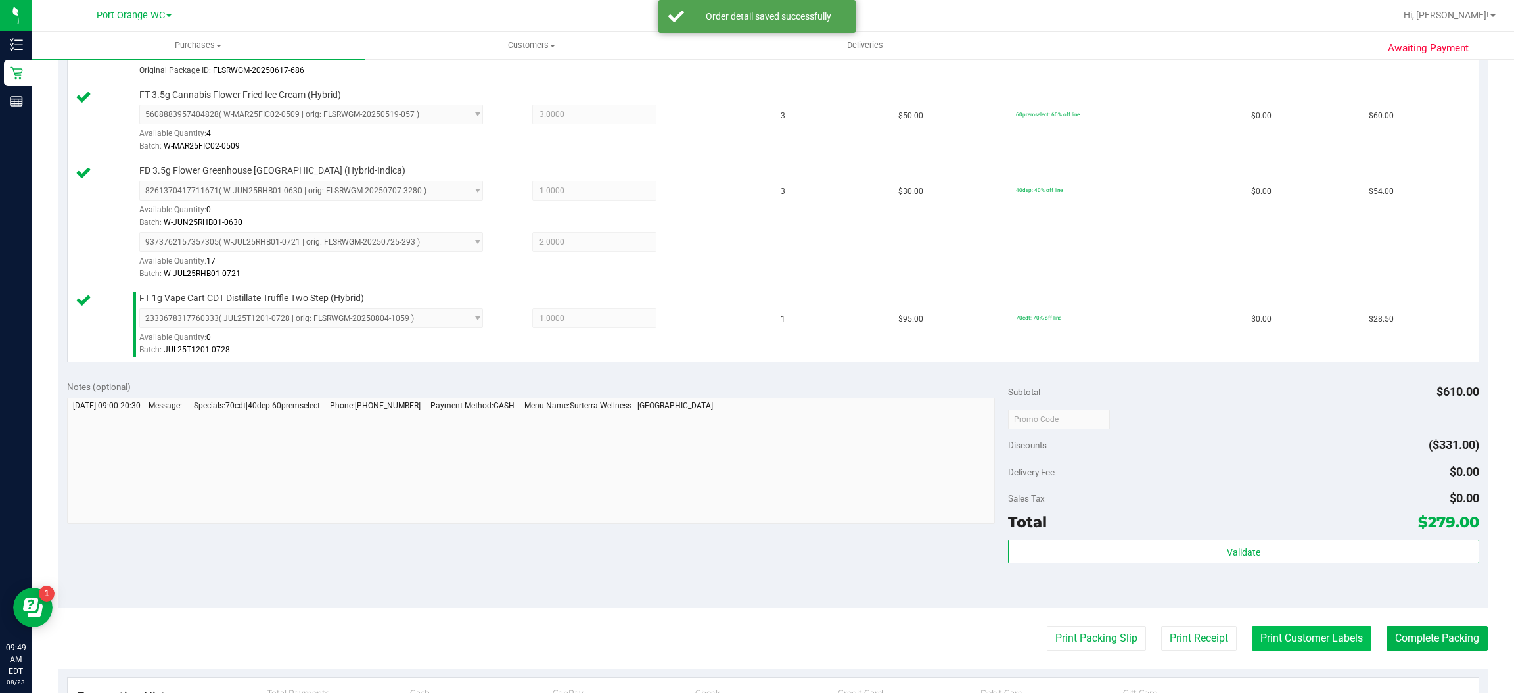
click at [1289, 640] on button "Print Customer Labels" at bounding box center [1312, 638] width 120 height 25
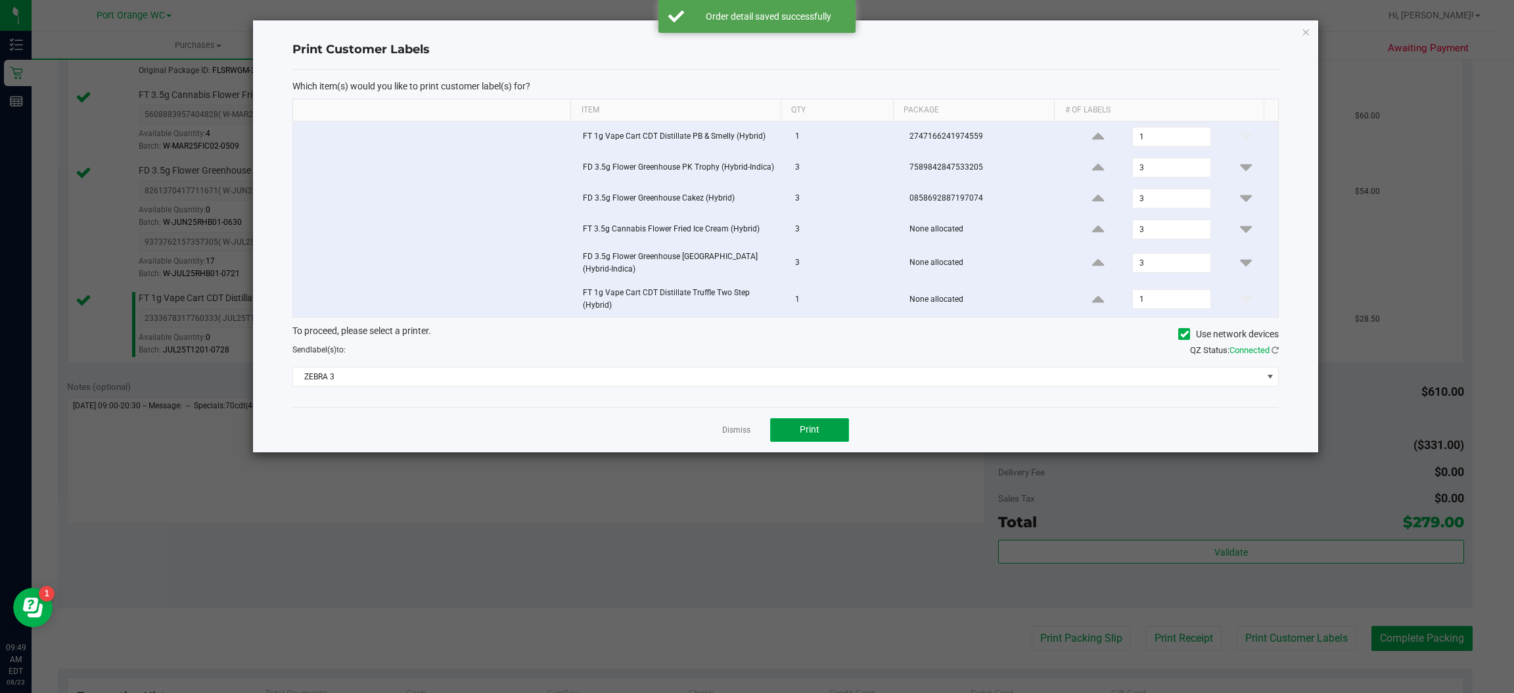
click at [832, 427] on button "Print" at bounding box center [809, 430] width 79 height 24
click at [1308, 30] on icon "button" at bounding box center [1306, 32] width 9 height 16
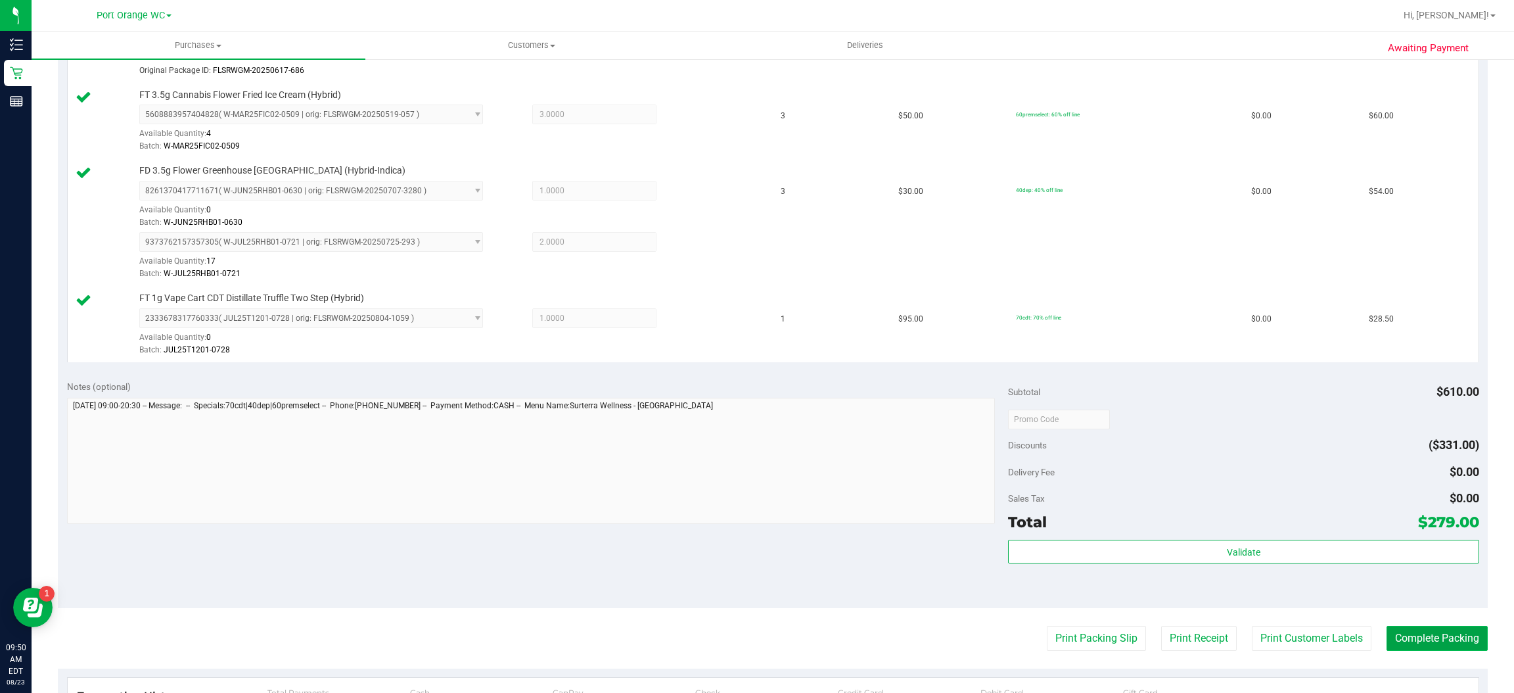
click at [1440, 633] on button "Complete Packing" at bounding box center [1437, 638] width 101 height 25
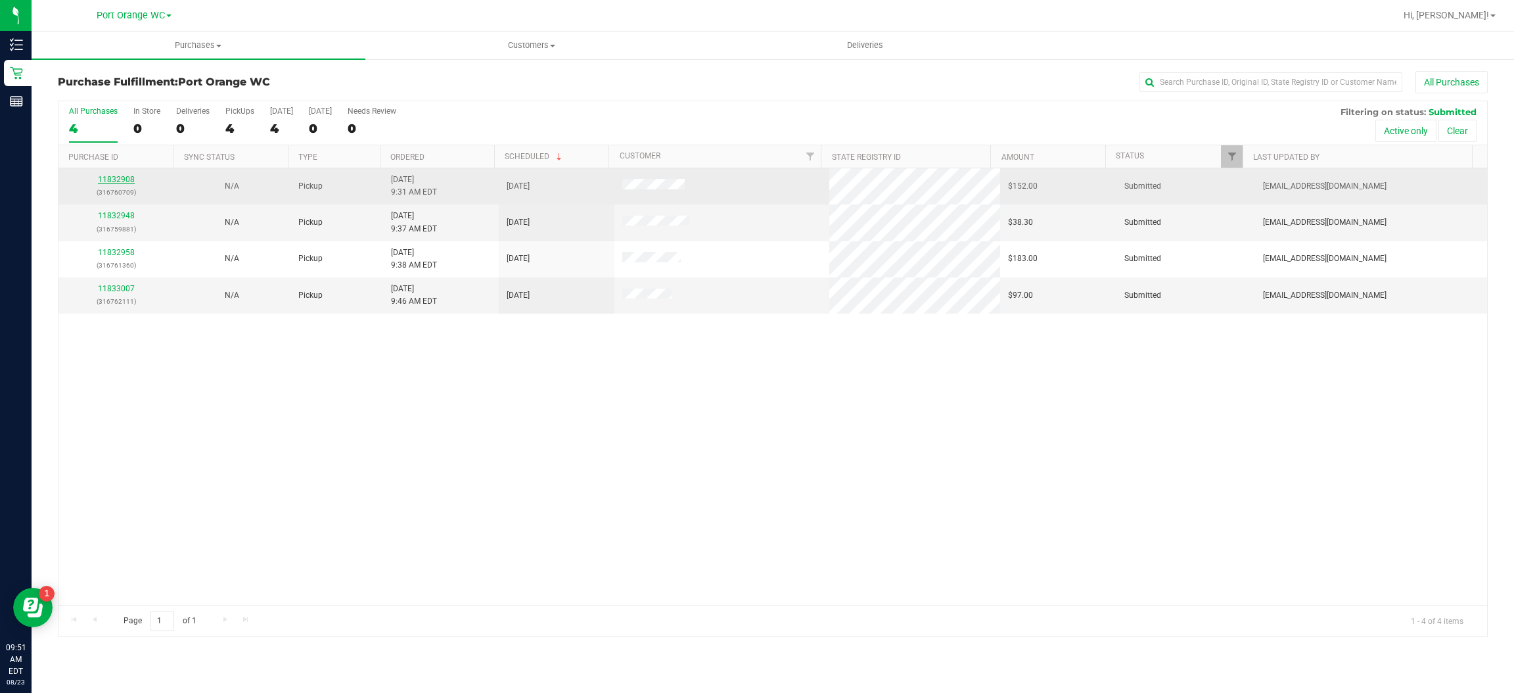
click at [126, 183] on link "11832908" at bounding box center [116, 179] width 37 height 9
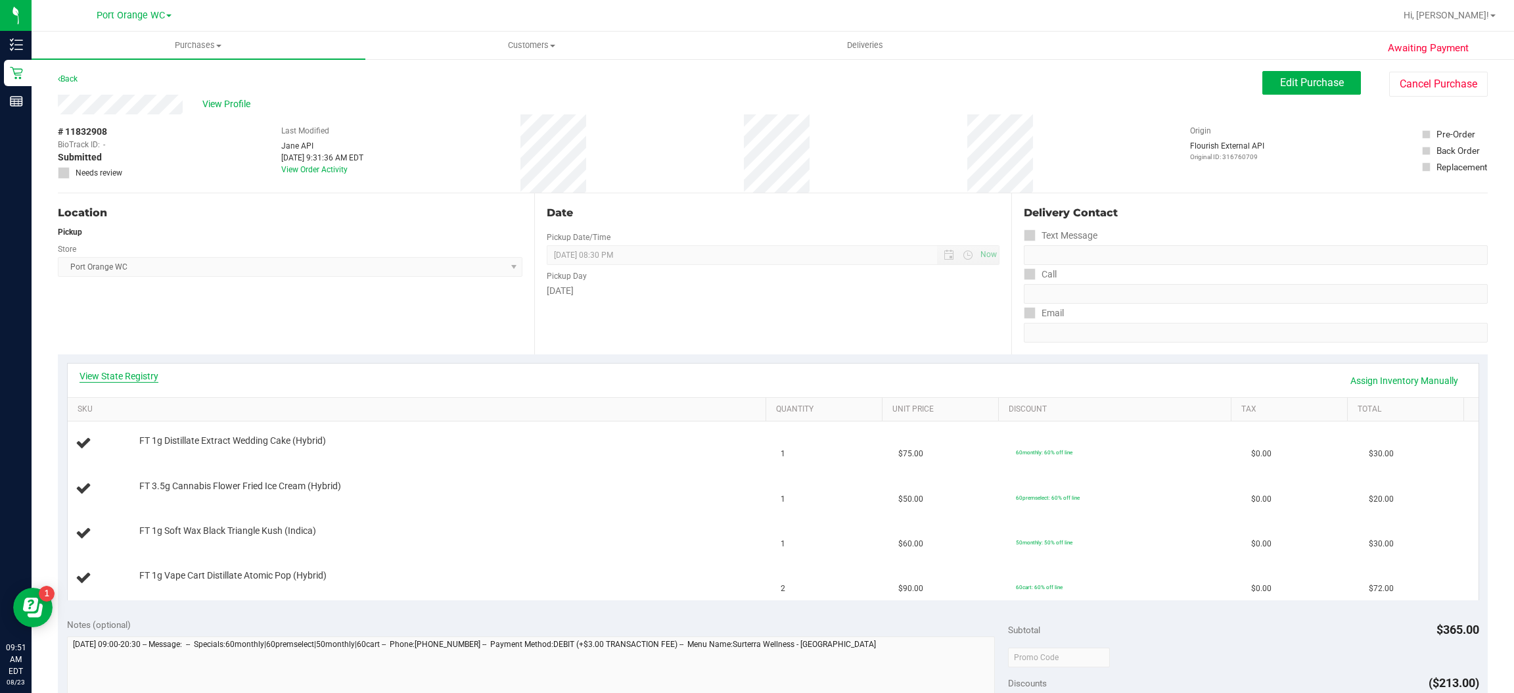
click at [149, 377] on link "View State Registry" at bounding box center [119, 375] width 79 height 13
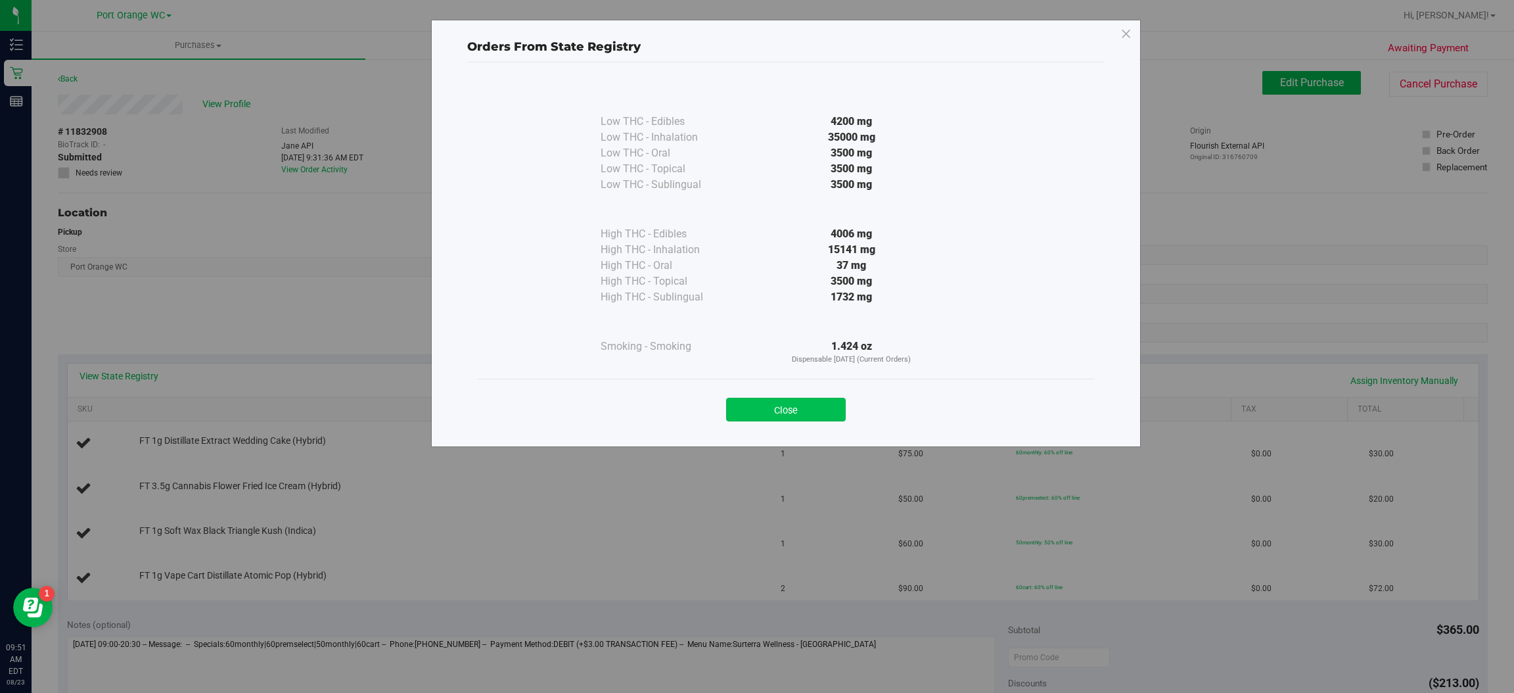
click at [764, 415] on button "Close" at bounding box center [786, 410] width 120 height 24
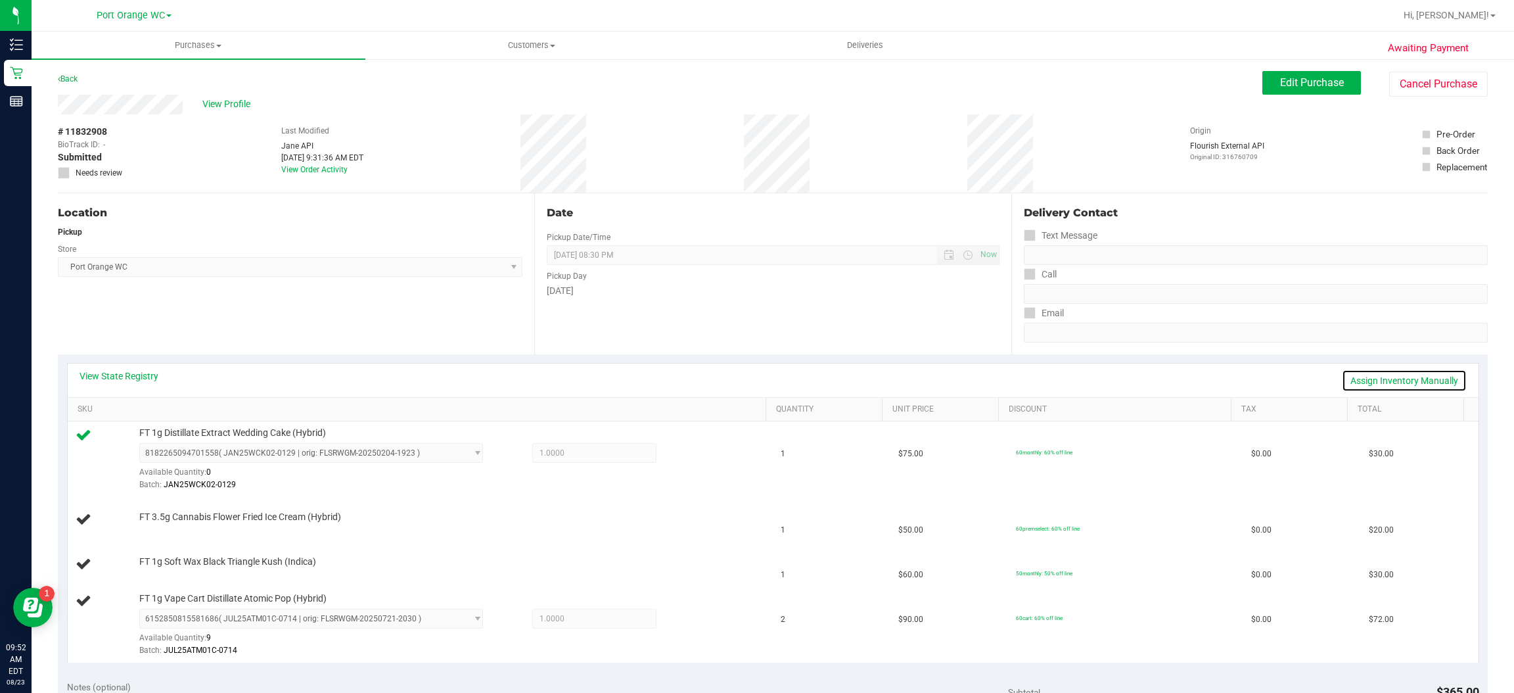
click at [1405, 384] on link "Assign Inventory Manually" at bounding box center [1404, 380] width 125 height 22
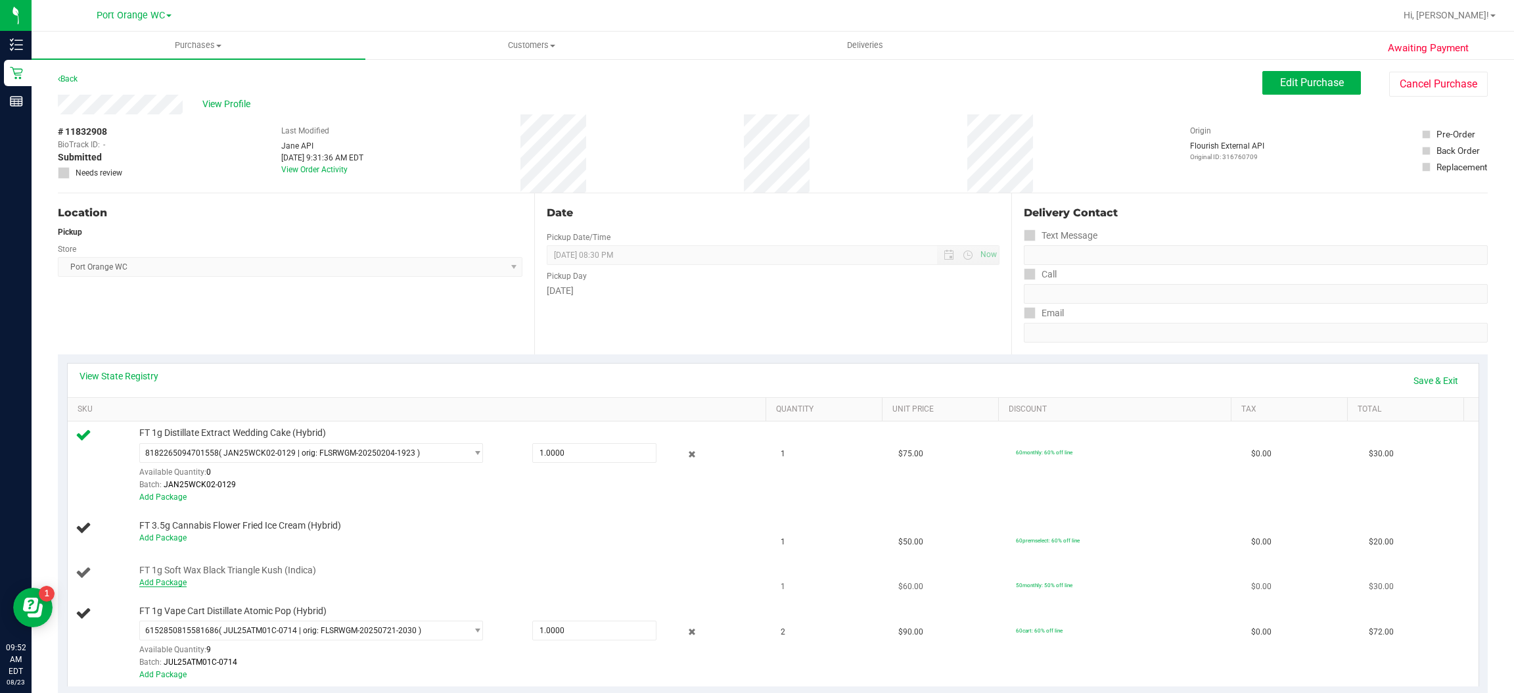
click at [172, 583] on link "Add Package" at bounding box center [162, 582] width 47 height 9
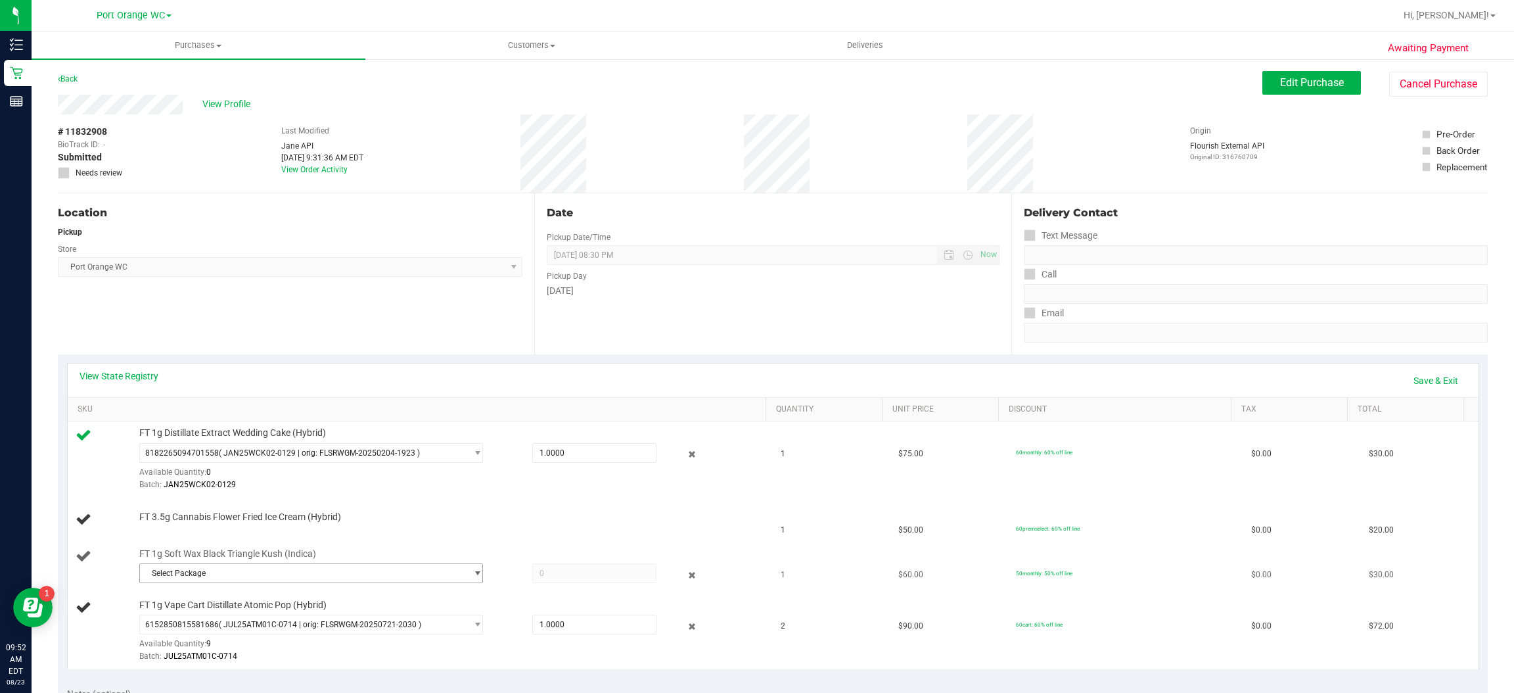
click at [473, 575] on span "select" at bounding box center [478, 573] width 10 height 11
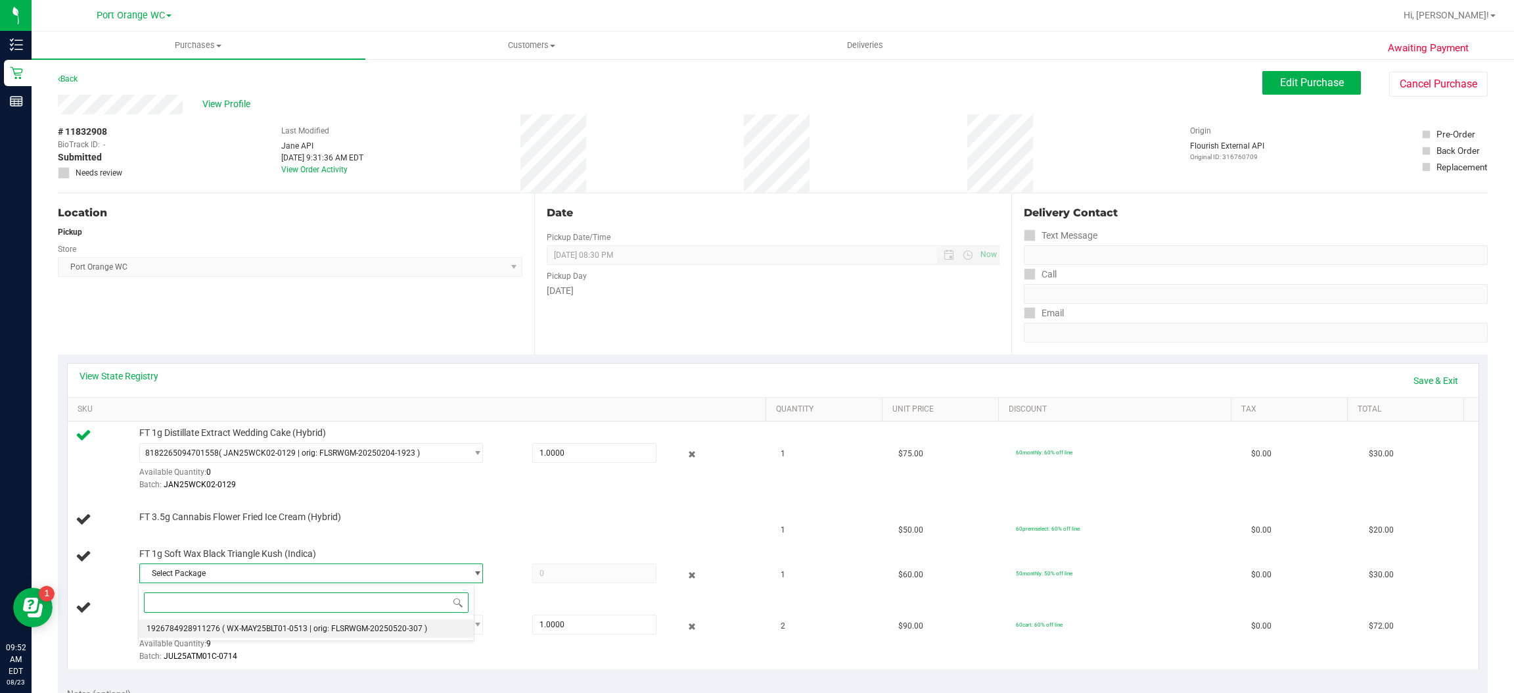
click at [304, 629] on span "( WX-MAY25BLT01-0513 | orig: FLSRWGM-20250520-307 )" at bounding box center [324, 628] width 205 height 9
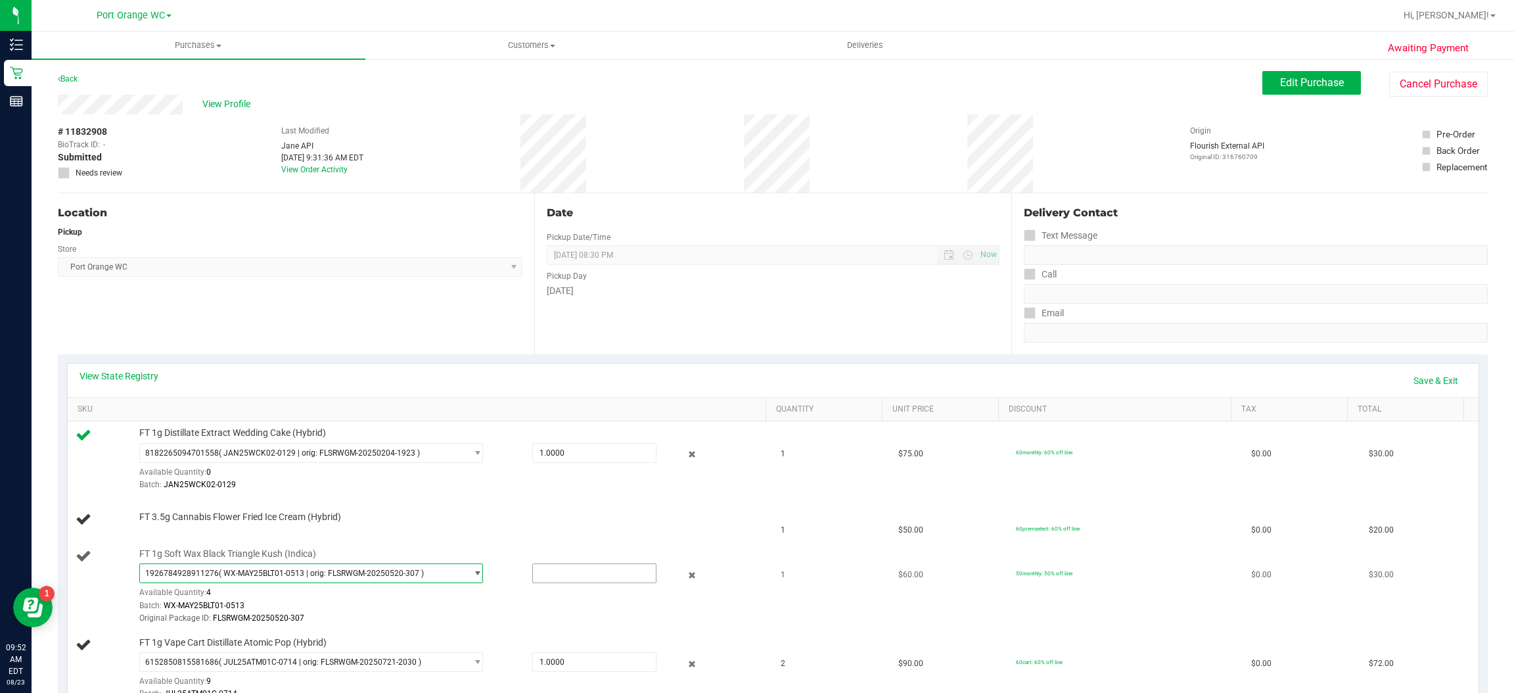
click at [606, 573] on input "text" at bounding box center [594, 573] width 123 height 18
type input "25010513"
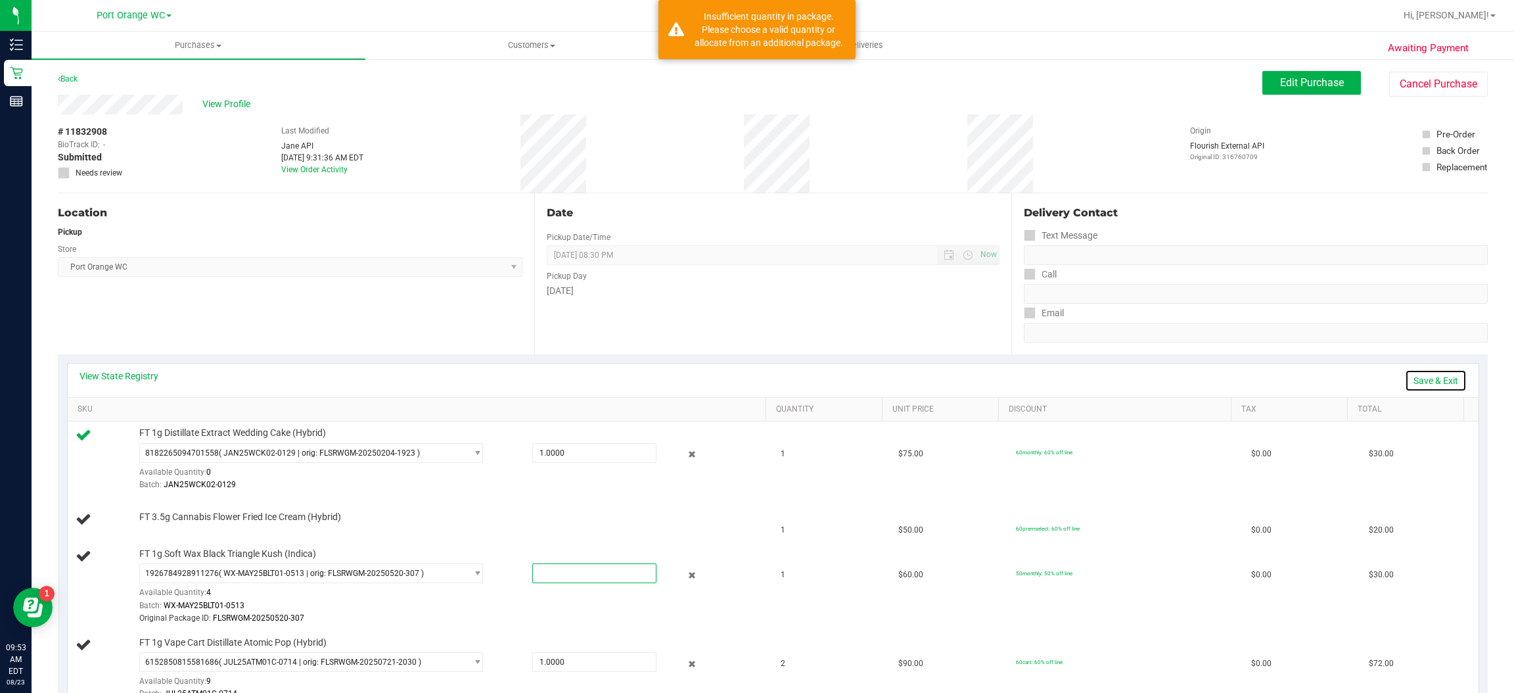
click at [1420, 379] on link "Save & Exit" at bounding box center [1436, 380] width 62 height 22
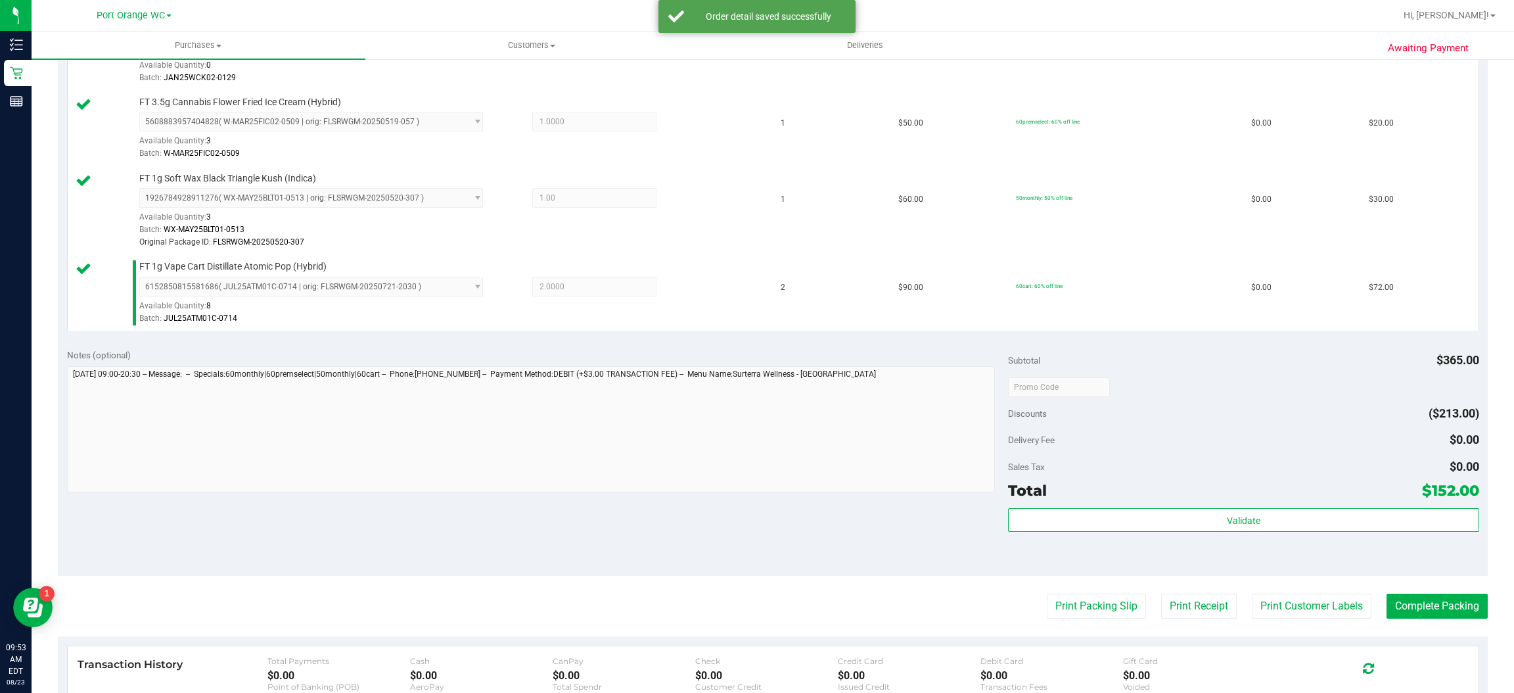
scroll to position [453, 0]
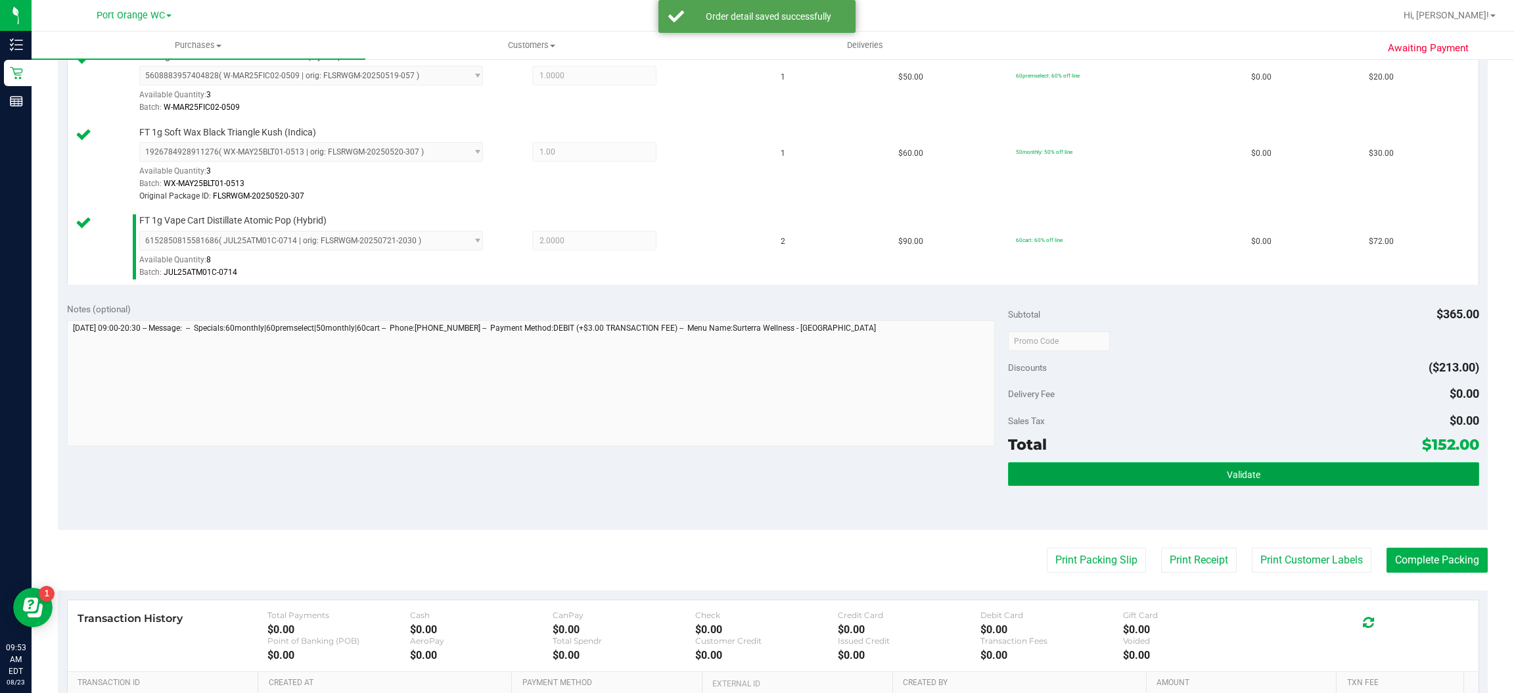
click at [1230, 475] on span "Validate" at bounding box center [1244, 474] width 34 height 11
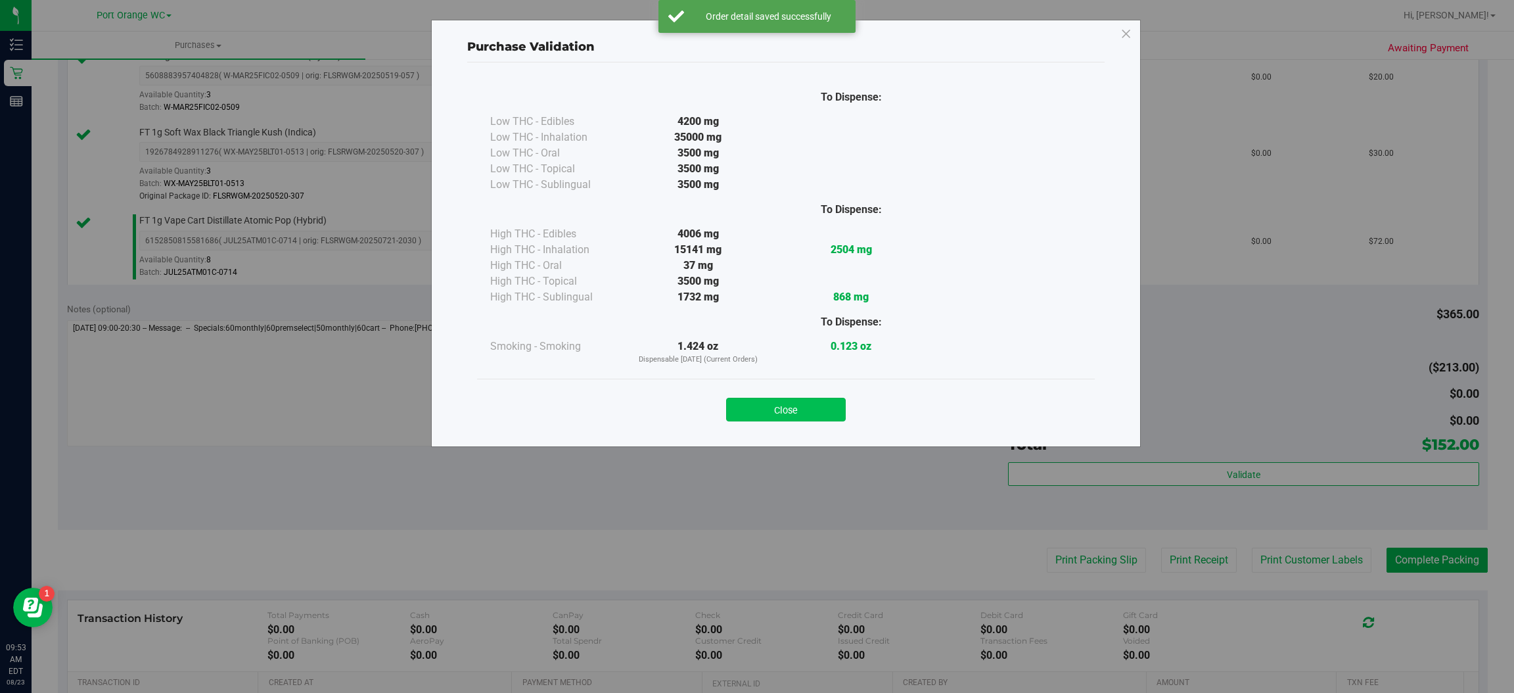
click at [786, 410] on button "Close" at bounding box center [786, 410] width 120 height 24
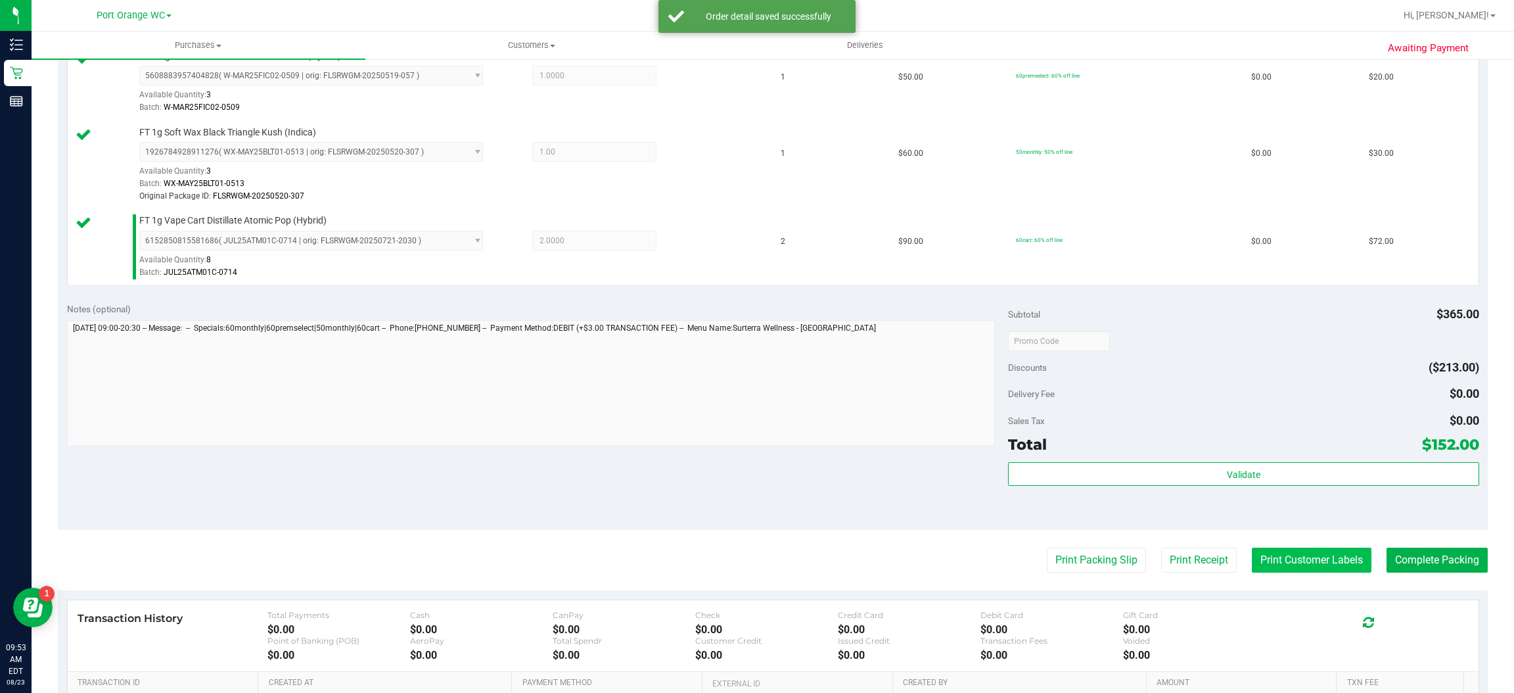
click at [1295, 561] on button "Print Customer Labels" at bounding box center [1312, 560] width 120 height 25
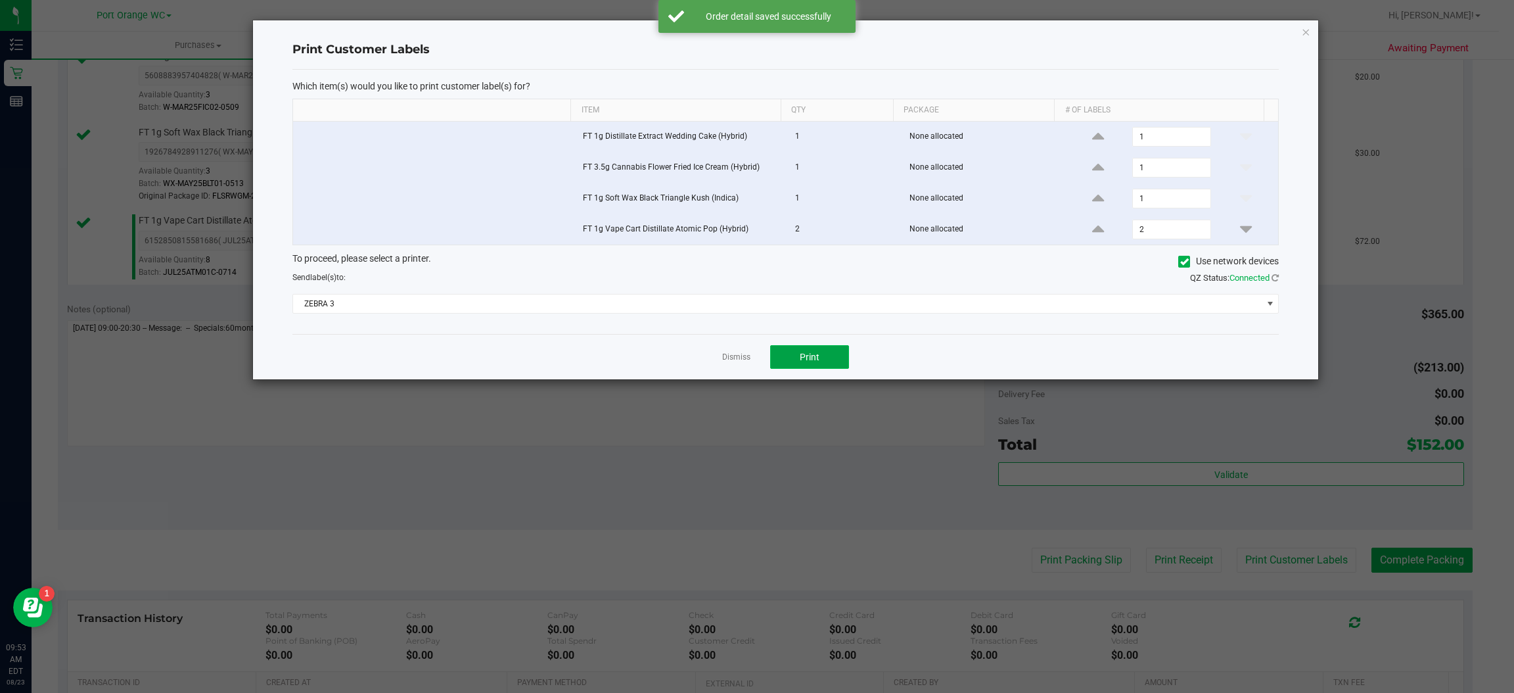
click at [810, 360] on span "Print" at bounding box center [810, 357] width 20 height 11
click at [1309, 30] on icon "button" at bounding box center [1306, 32] width 9 height 16
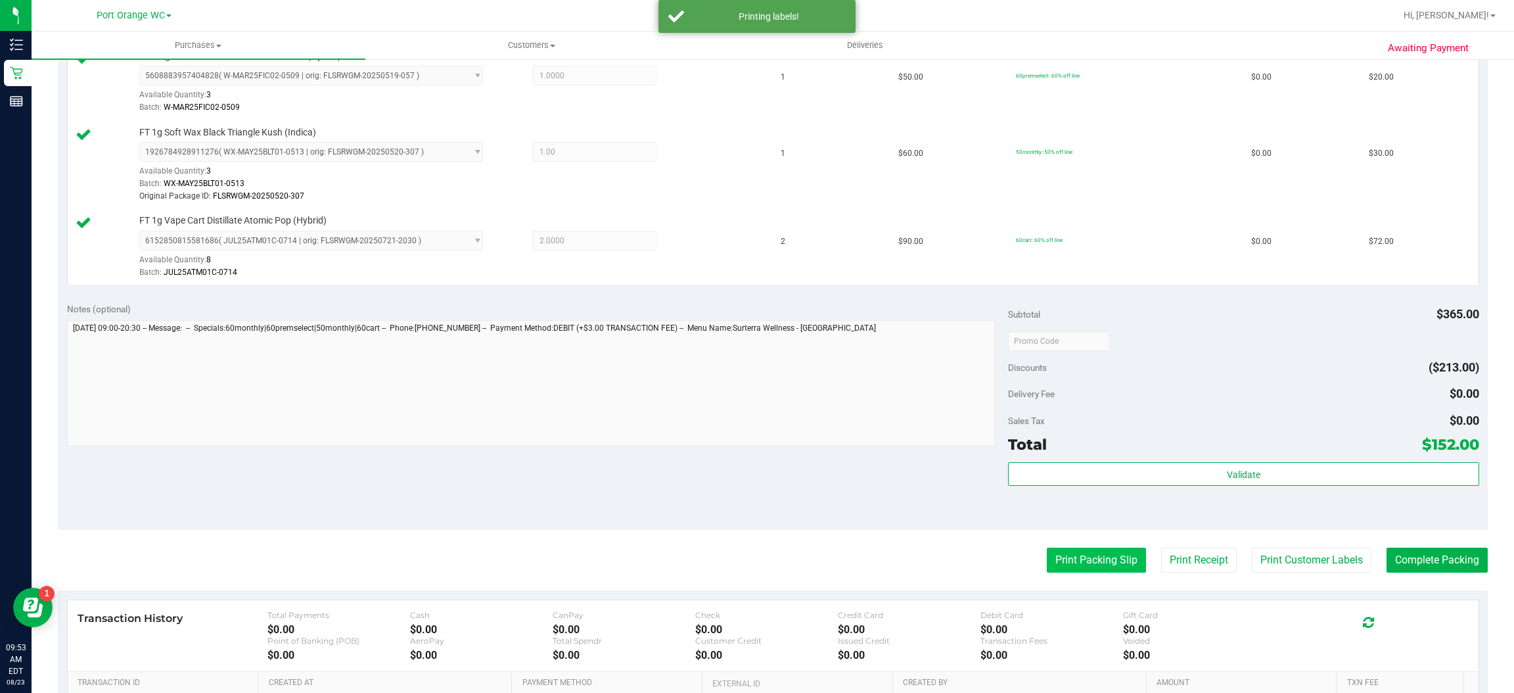
click at [1083, 563] on button "Print Packing Slip" at bounding box center [1096, 560] width 99 height 25
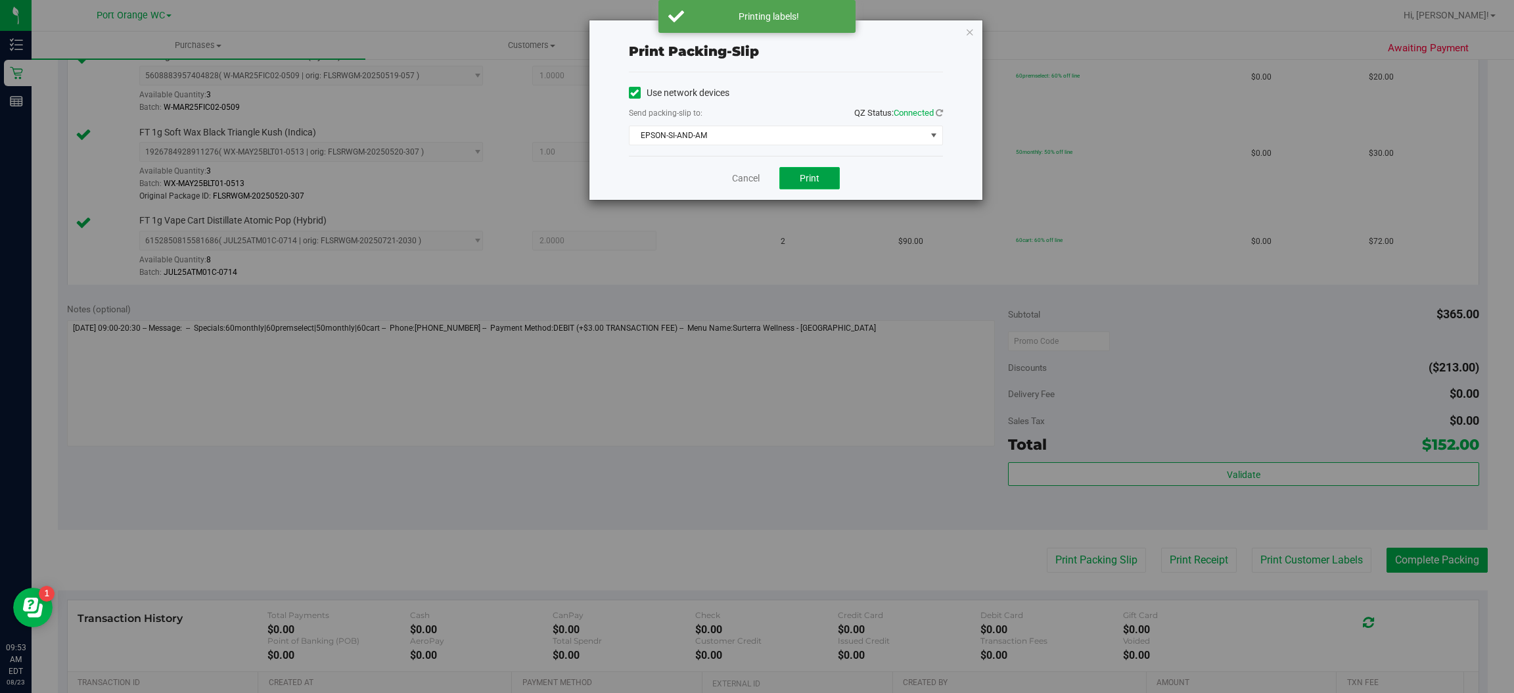
click at [822, 172] on button "Print" at bounding box center [810, 178] width 60 height 22
click at [969, 30] on icon "button" at bounding box center [970, 32] width 9 height 16
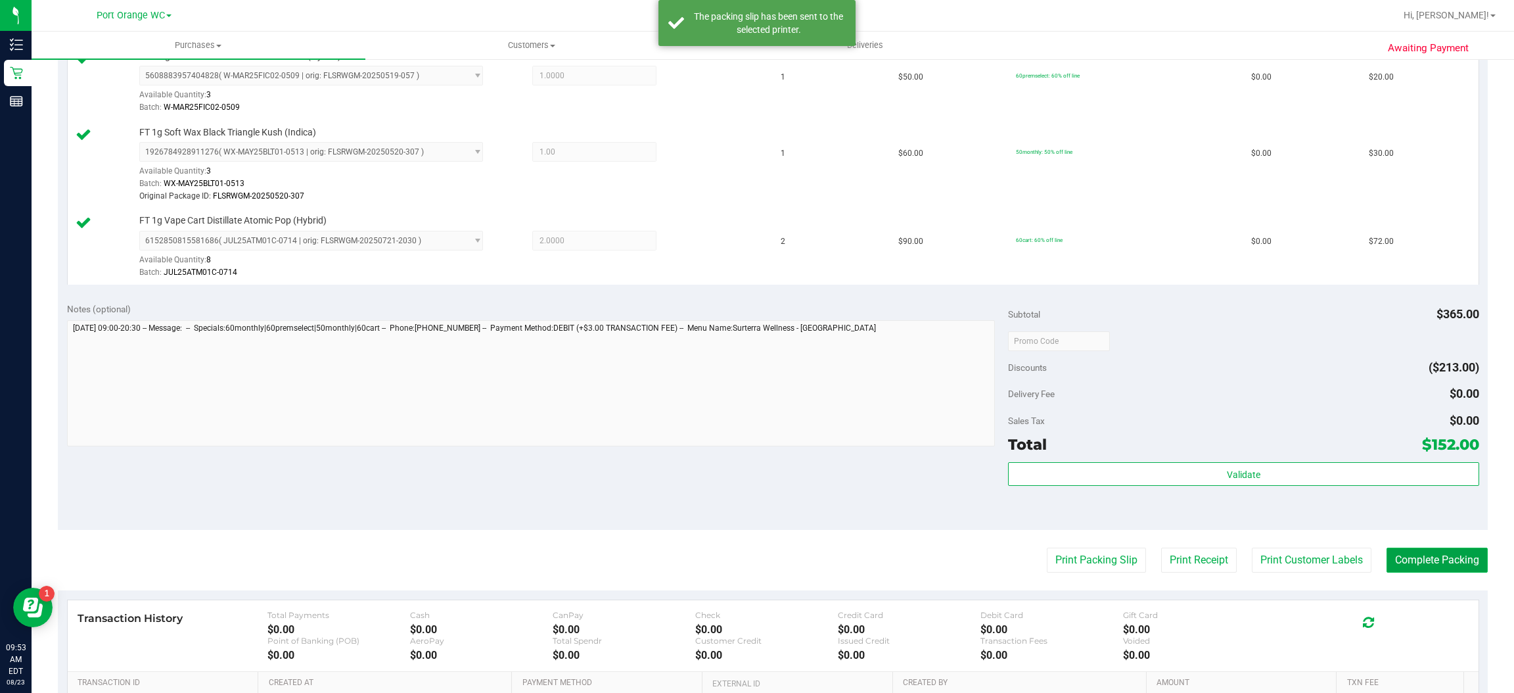
click at [1438, 565] on button "Complete Packing" at bounding box center [1437, 560] width 101 height 25
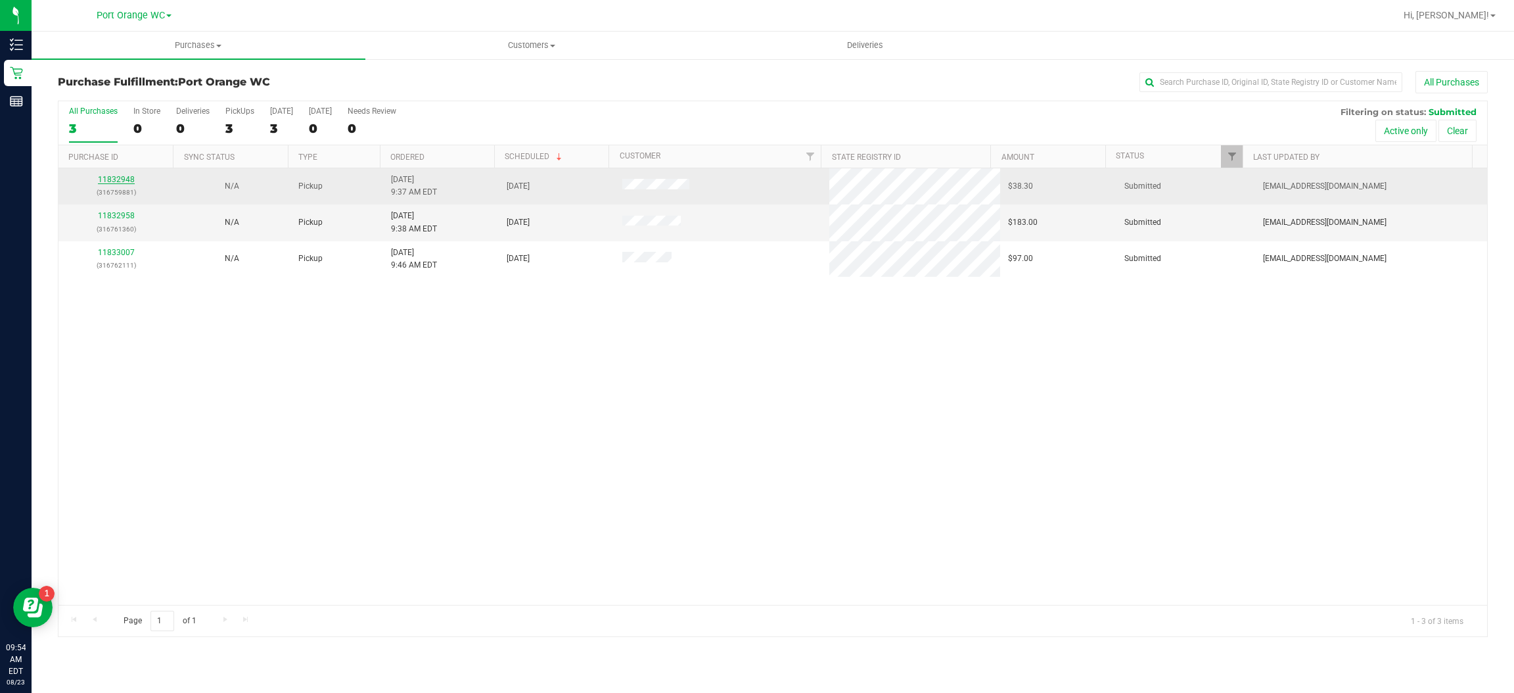
click at [118, 180] on link "11832948" at bounding box center [116, 179] width 37 height 9
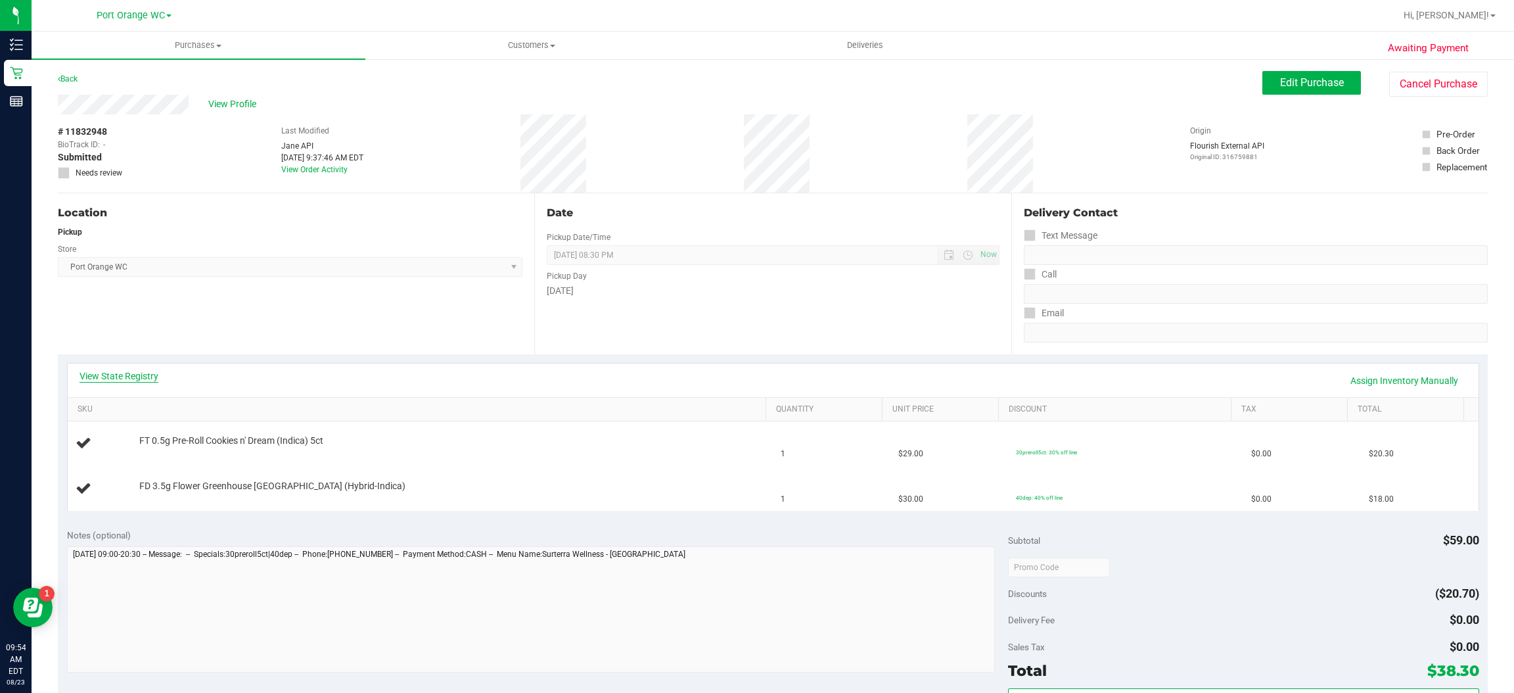
click at [137, 374] on link "View State Registry" at bounding box center [119, 375] width 79 height 13
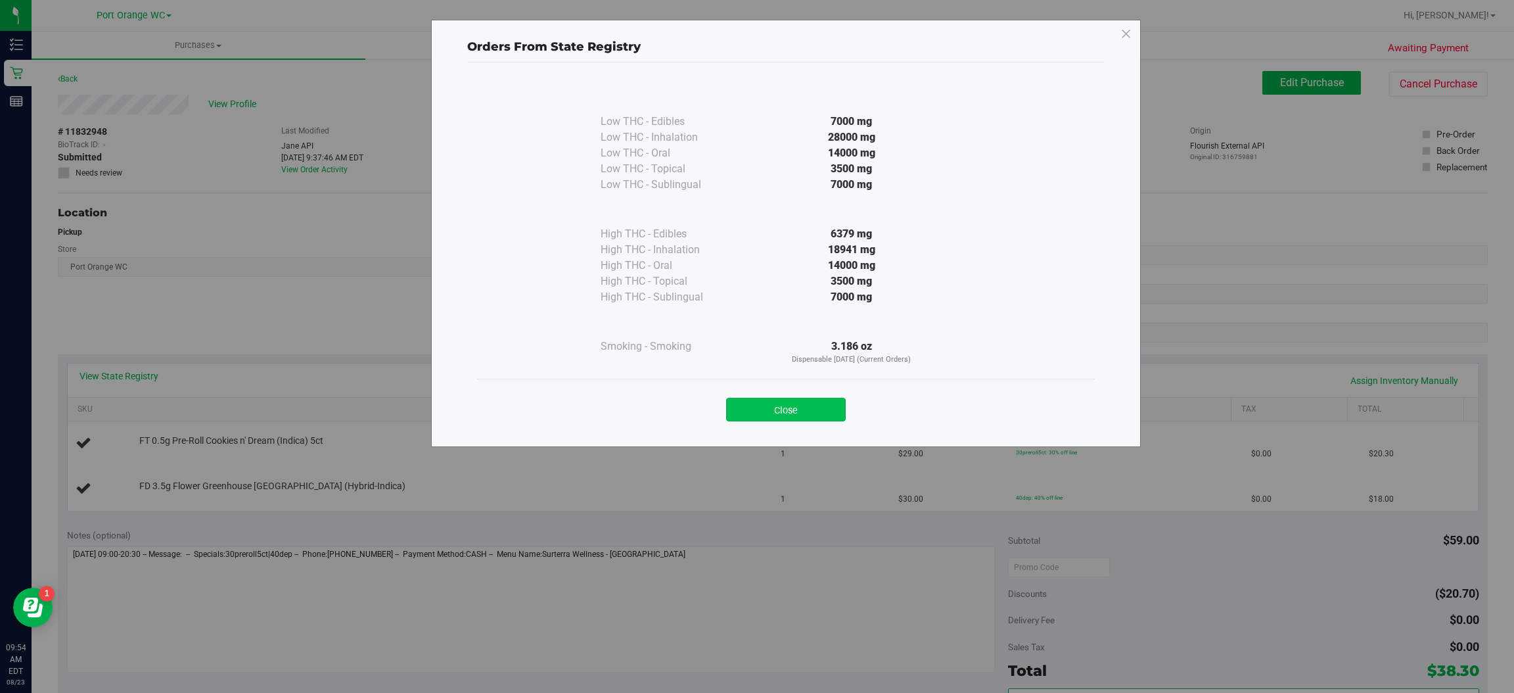
click at [799, 404] on button "Close" at bounding box center [786, 410] width 120 height 24
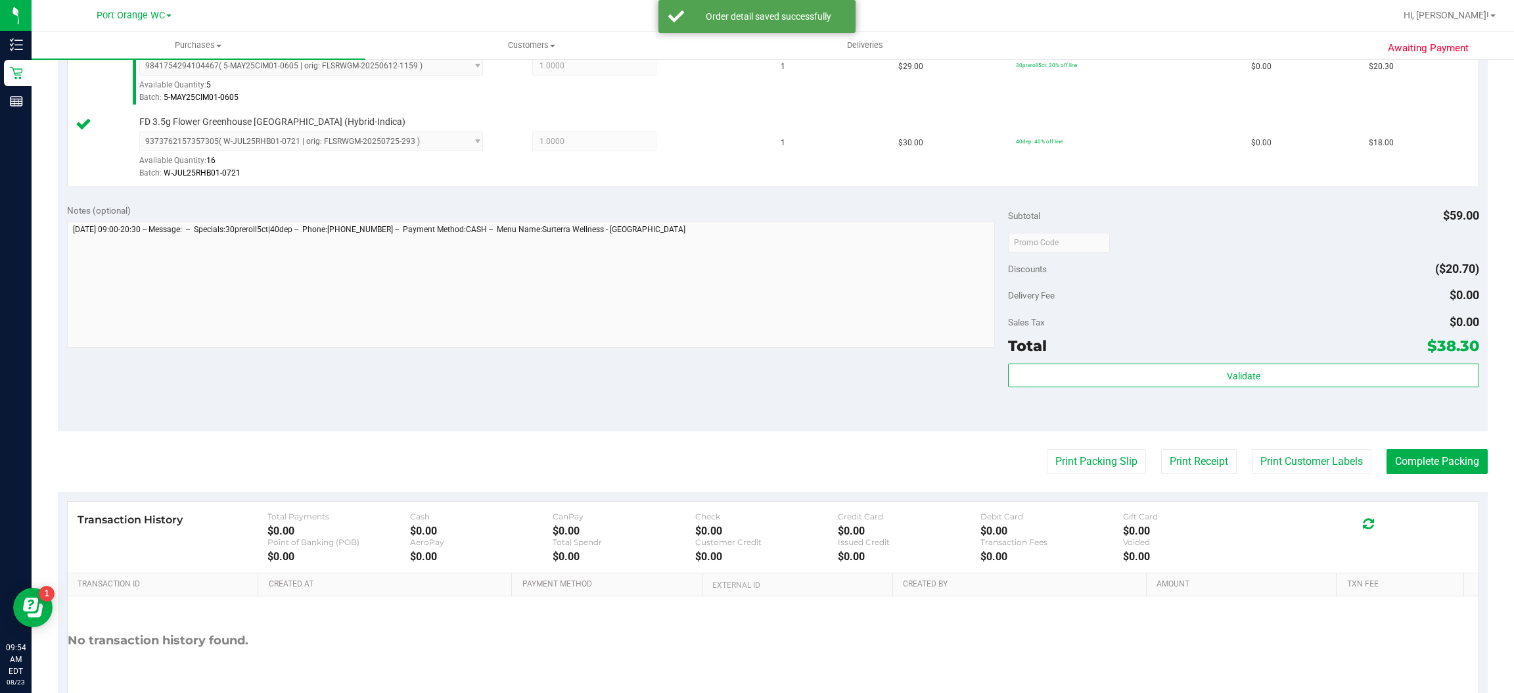
scroll to position [460, 0]
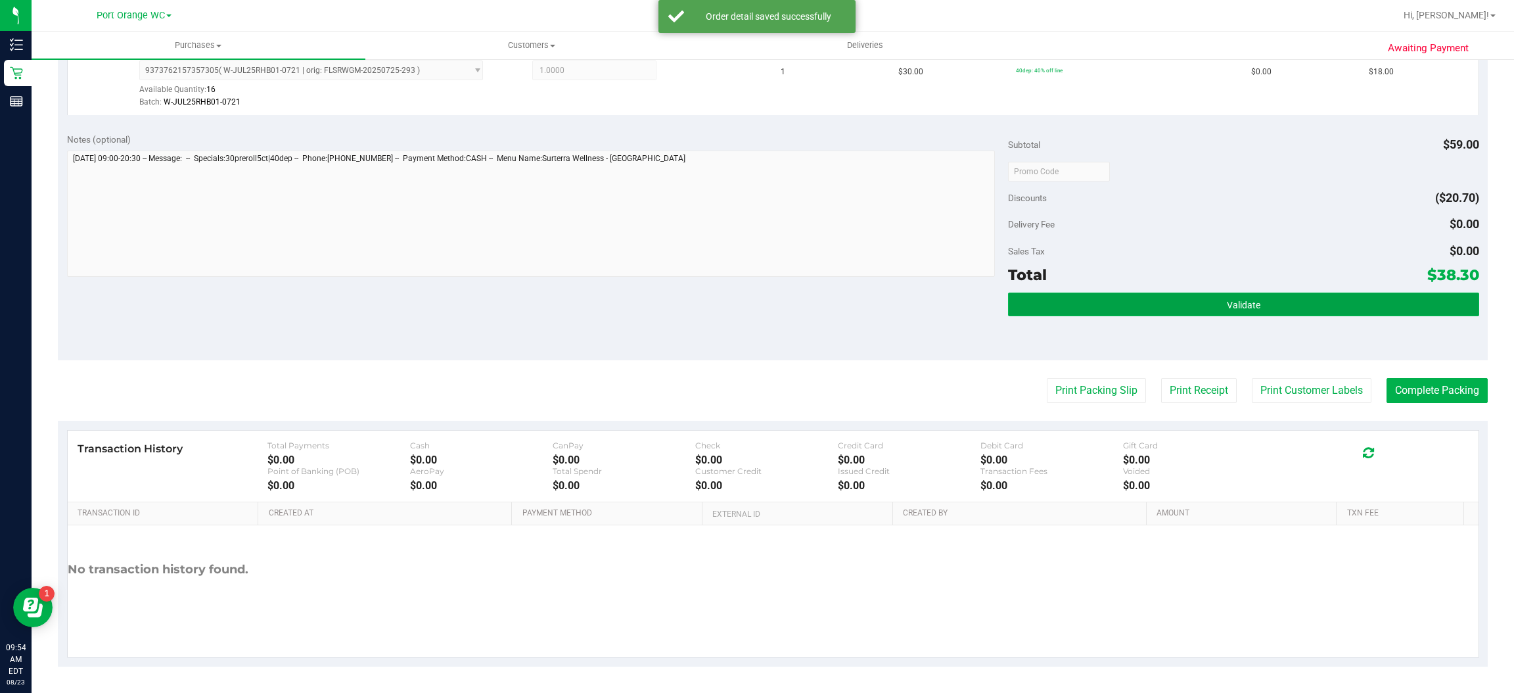
click at [1254, 302] on button "Validate" at bounding box center [1243, 305] width 471 height 24
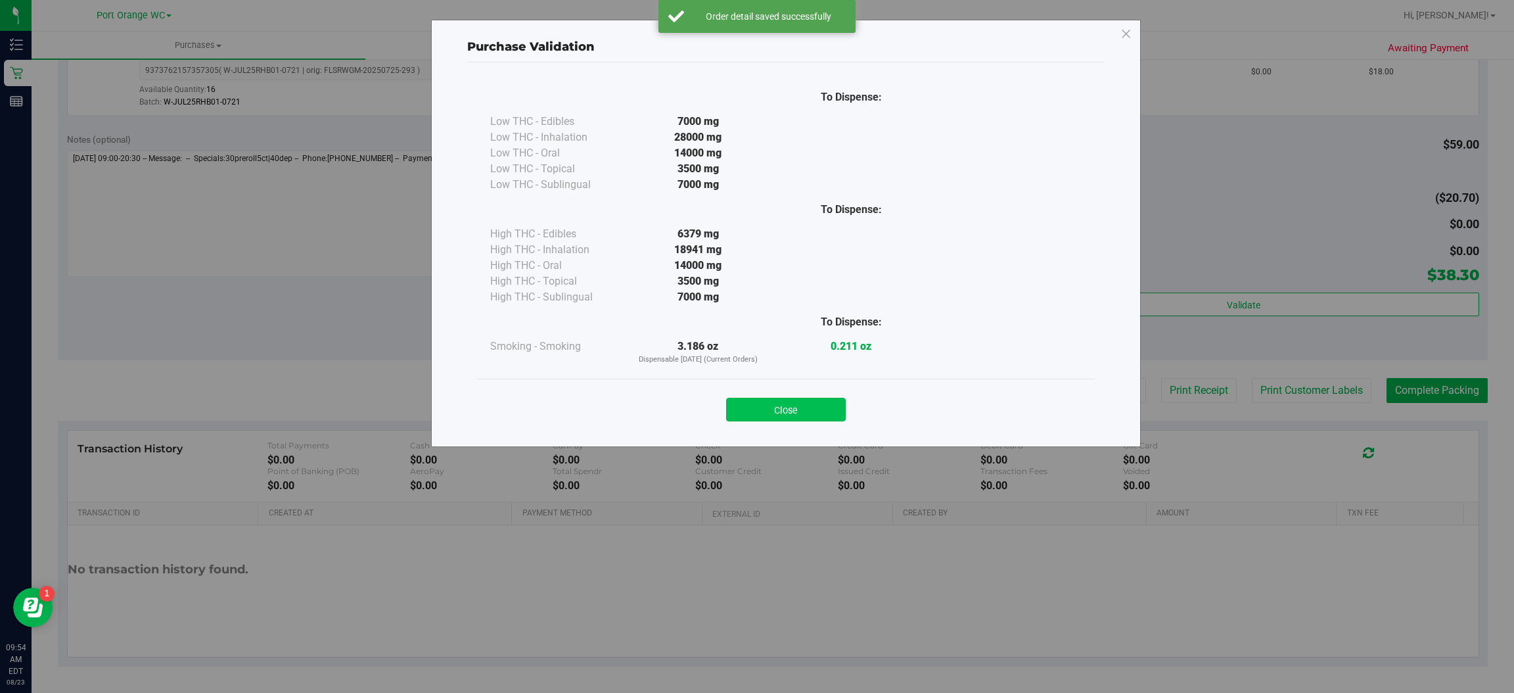
click at [814, 405] on button "Close" at bounding box center [786, 410] width 120 height 24
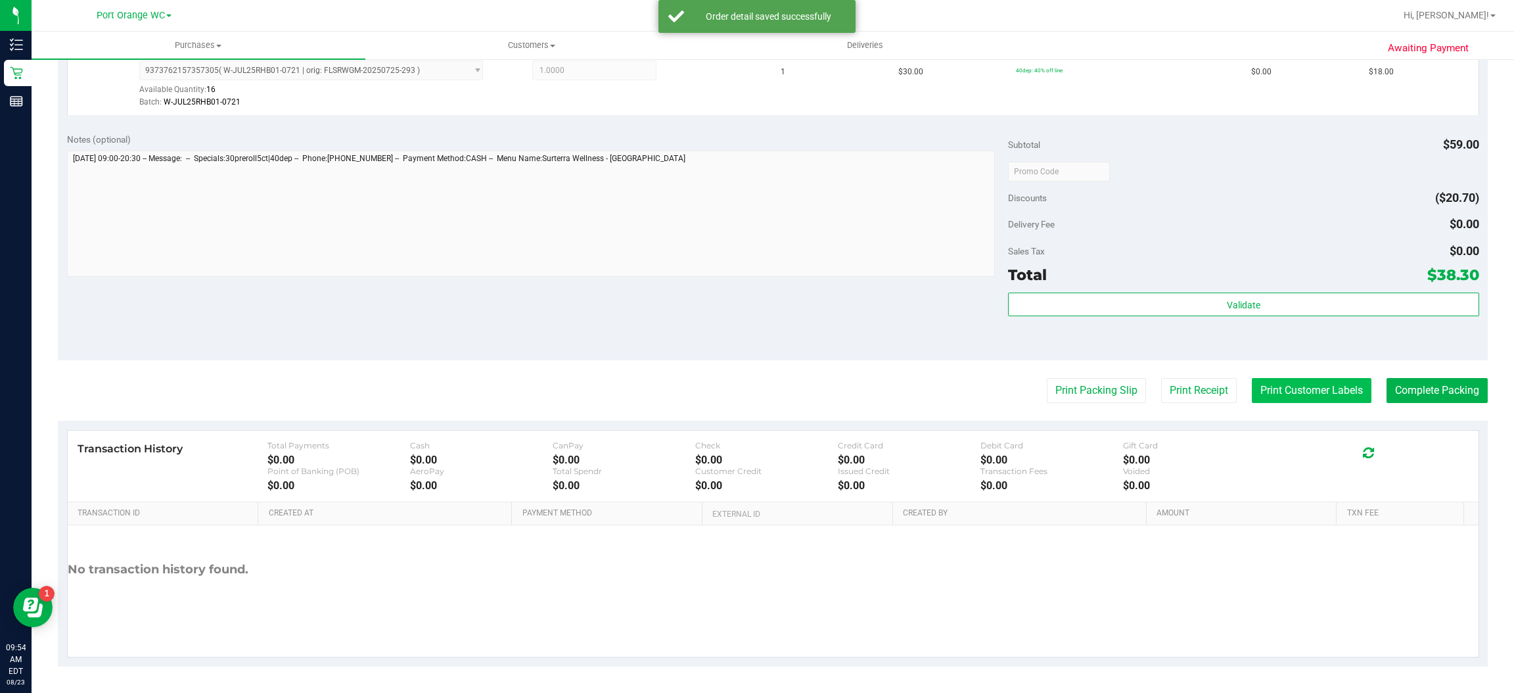
click at [1316, 391] on button "Print Customer Labels" at bounding box center [1312, 390] width 120 height 25
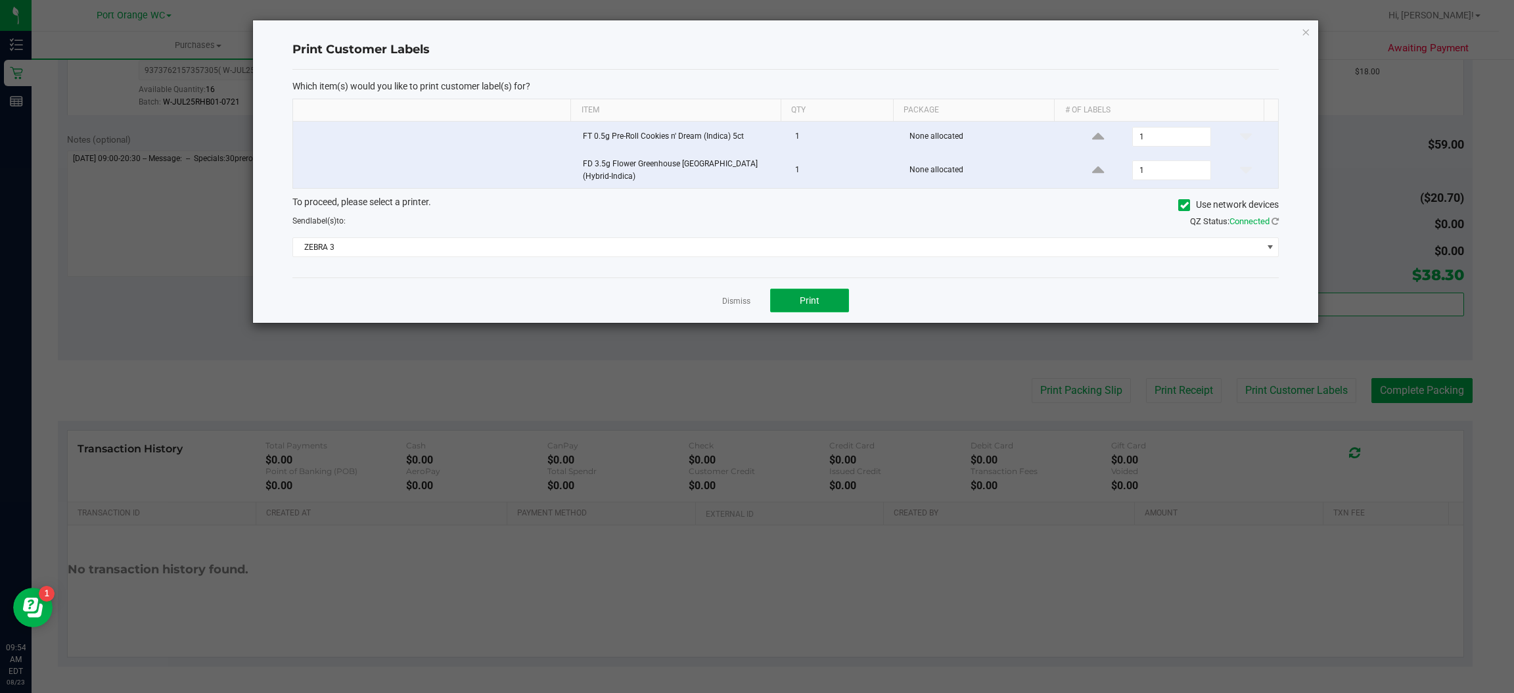
click at [829, 305] on button "Print" at bounding box center [809, 301] width 79 height 24
click at [1307, 24] on icon "button" at bounding box center [1306, 32] width 9 height 16
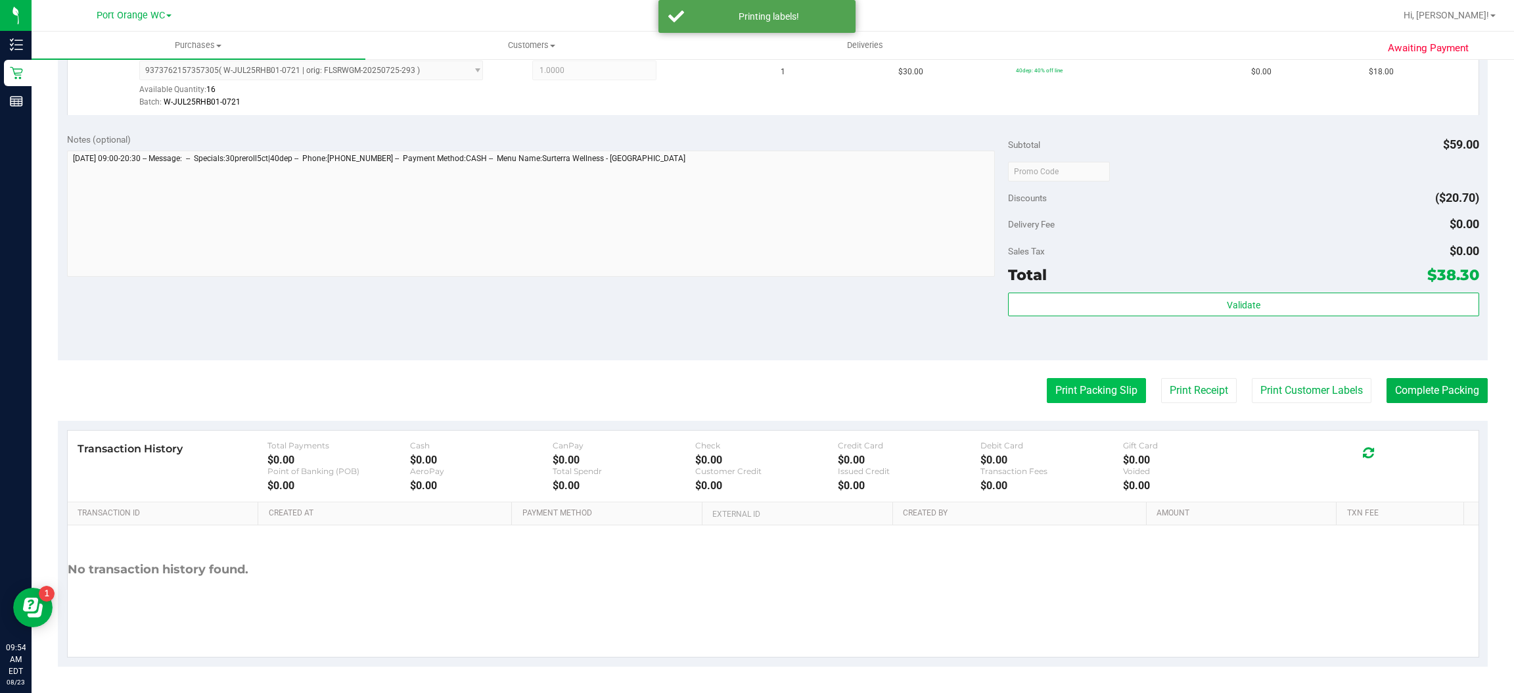
click at [1106, 394] on button "Print Packing Slip" at bounding box center [1096, 390] width 99 height 25
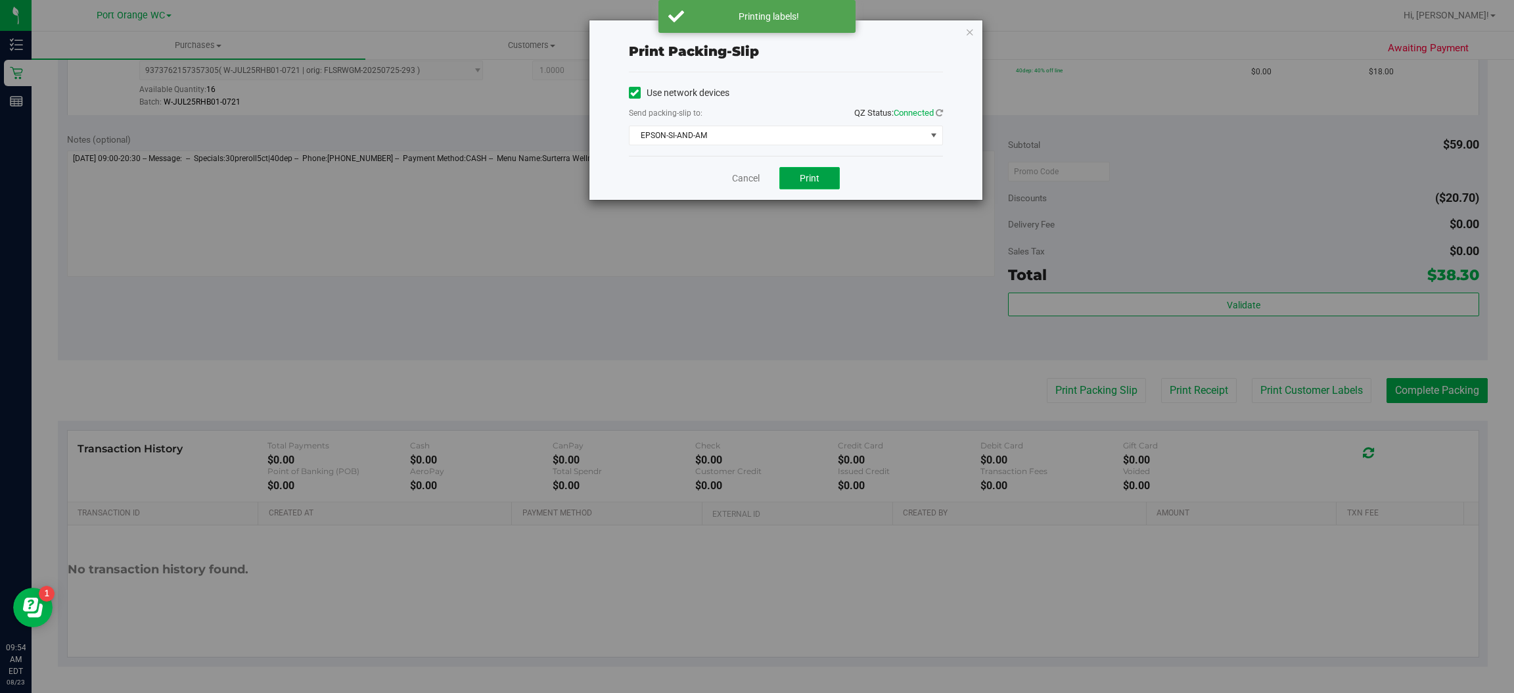
click at [810, 177] on span "Print" at bounding box center [810, 178] width 20 height 11
click at [970, 35] on icon "button" at bounding box center [970, 32] width 9 height 16
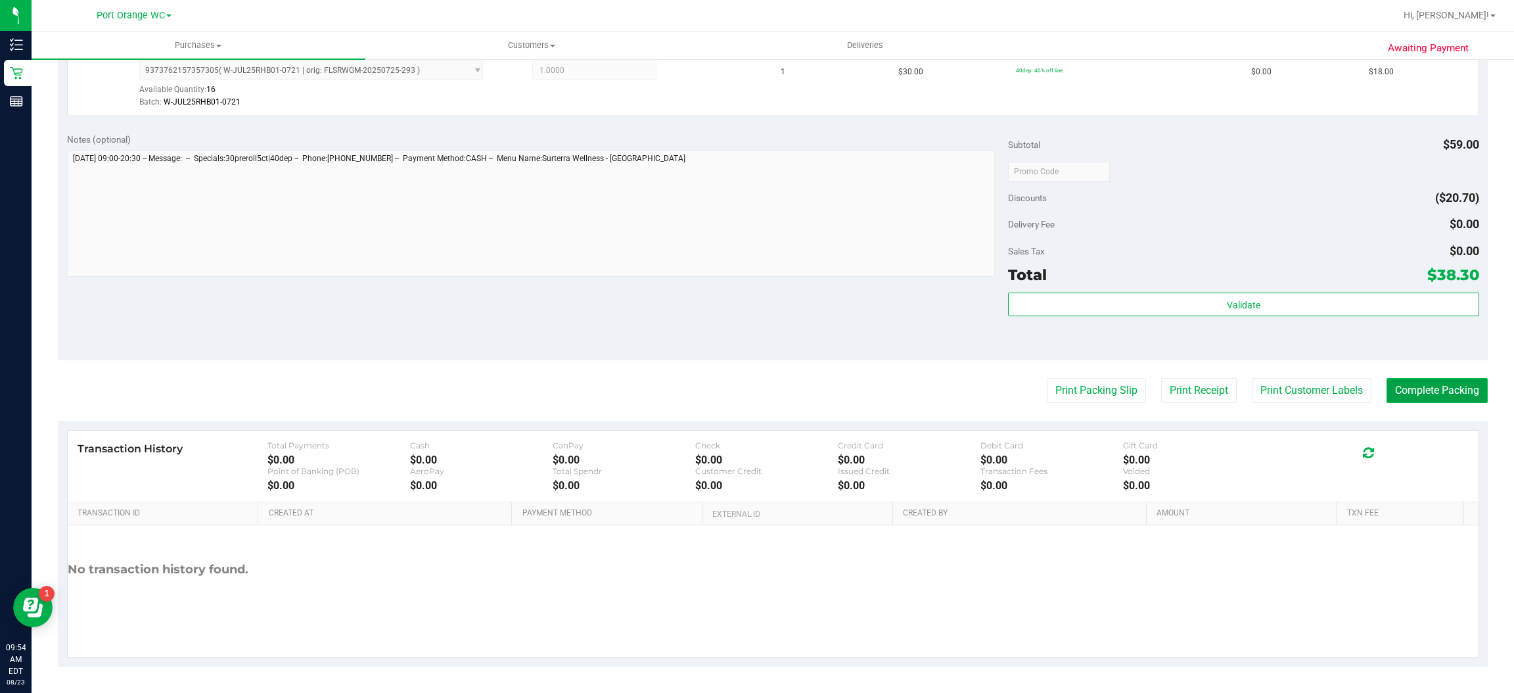
click at [1455, 395] on button "Complete Packing" at bounding box center [1437, 390] width 101 height 25
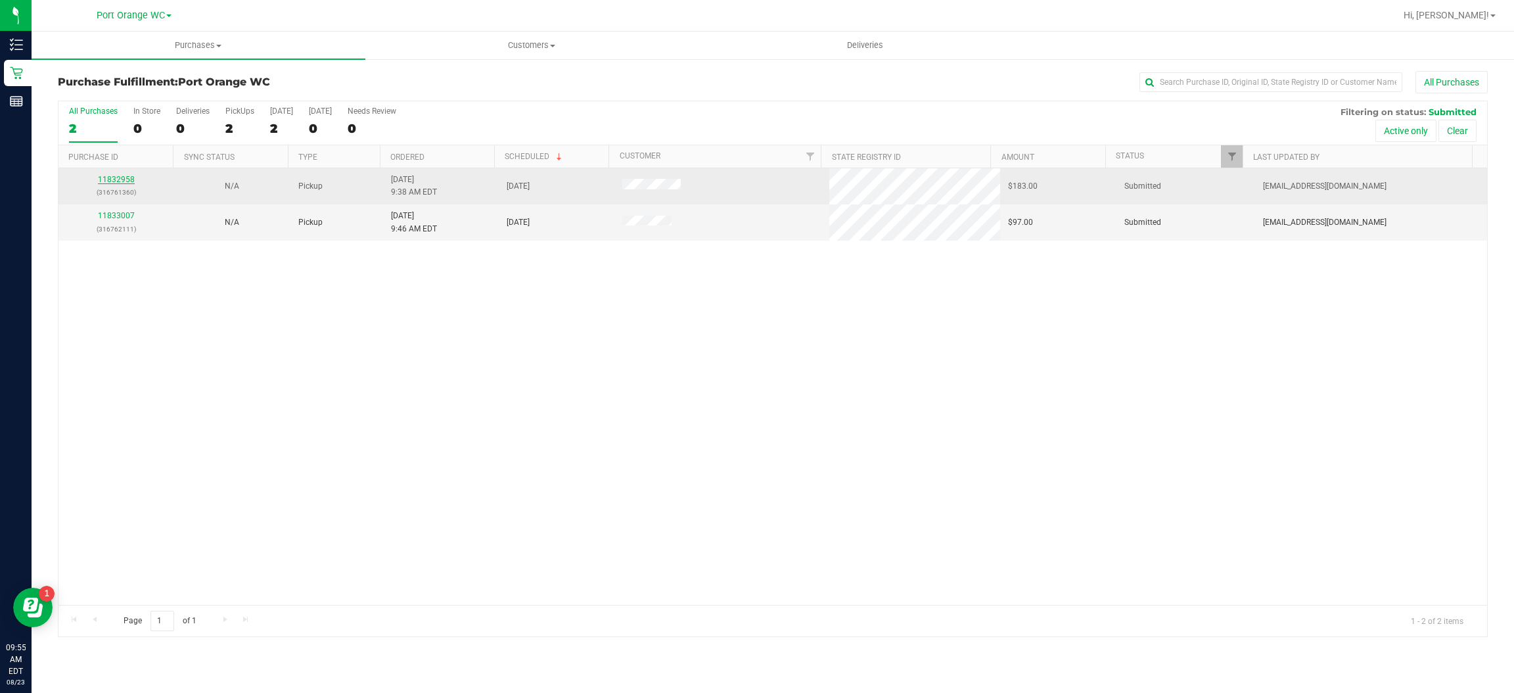
click at [124, 179] on link "11832958" at bounding box center [116, 179] width 37 height 9
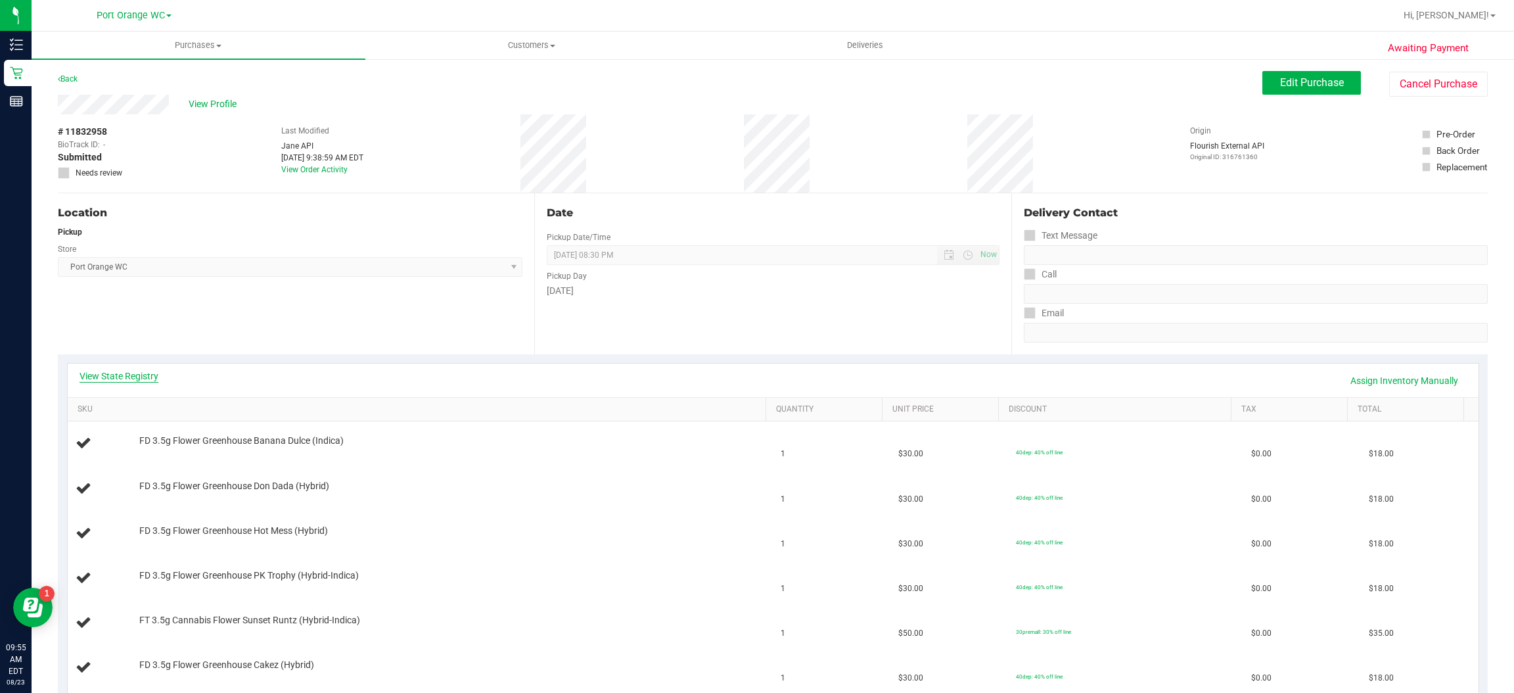
click at [141, 379] on link "View State Registry" at bounding box center [119, 375] width 79 height 13
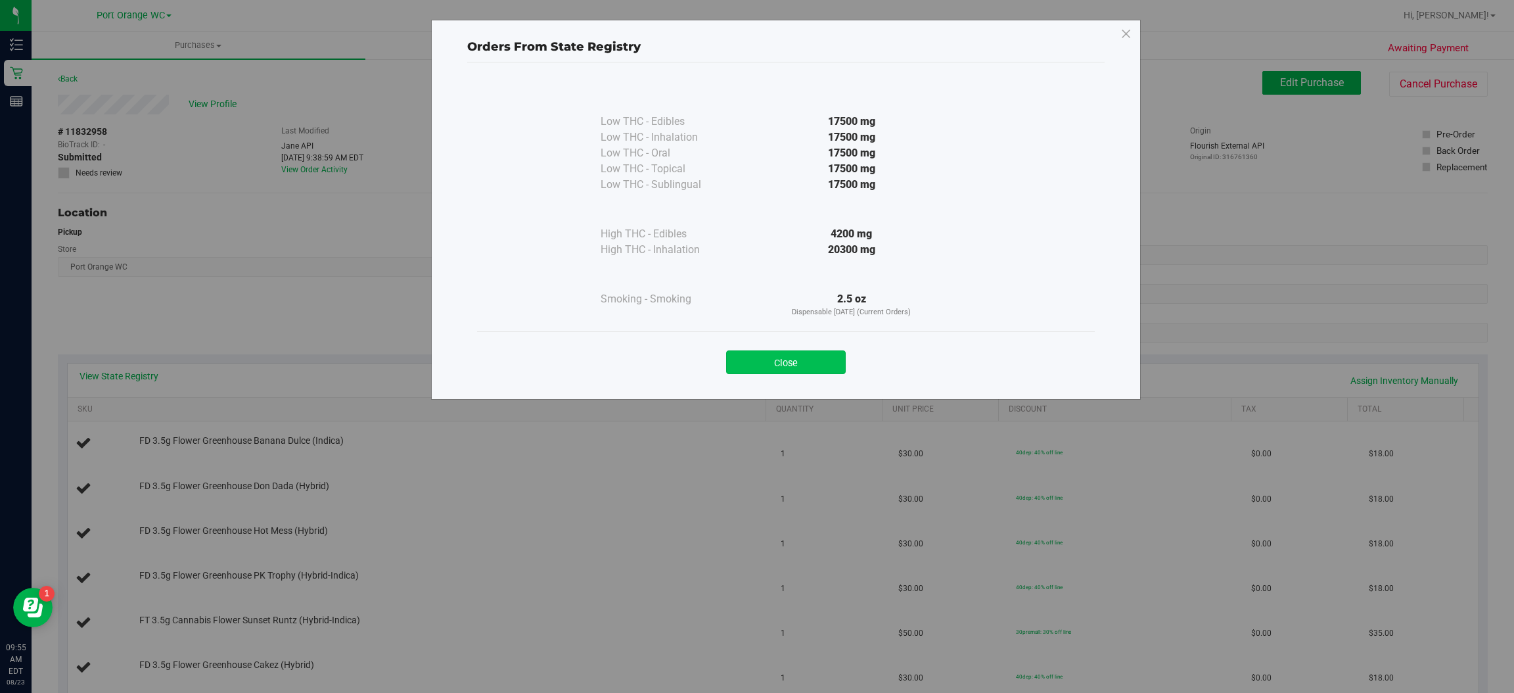
click at [799, 368] on button "Close" at bounding box center [786, 362] width 120 height 24
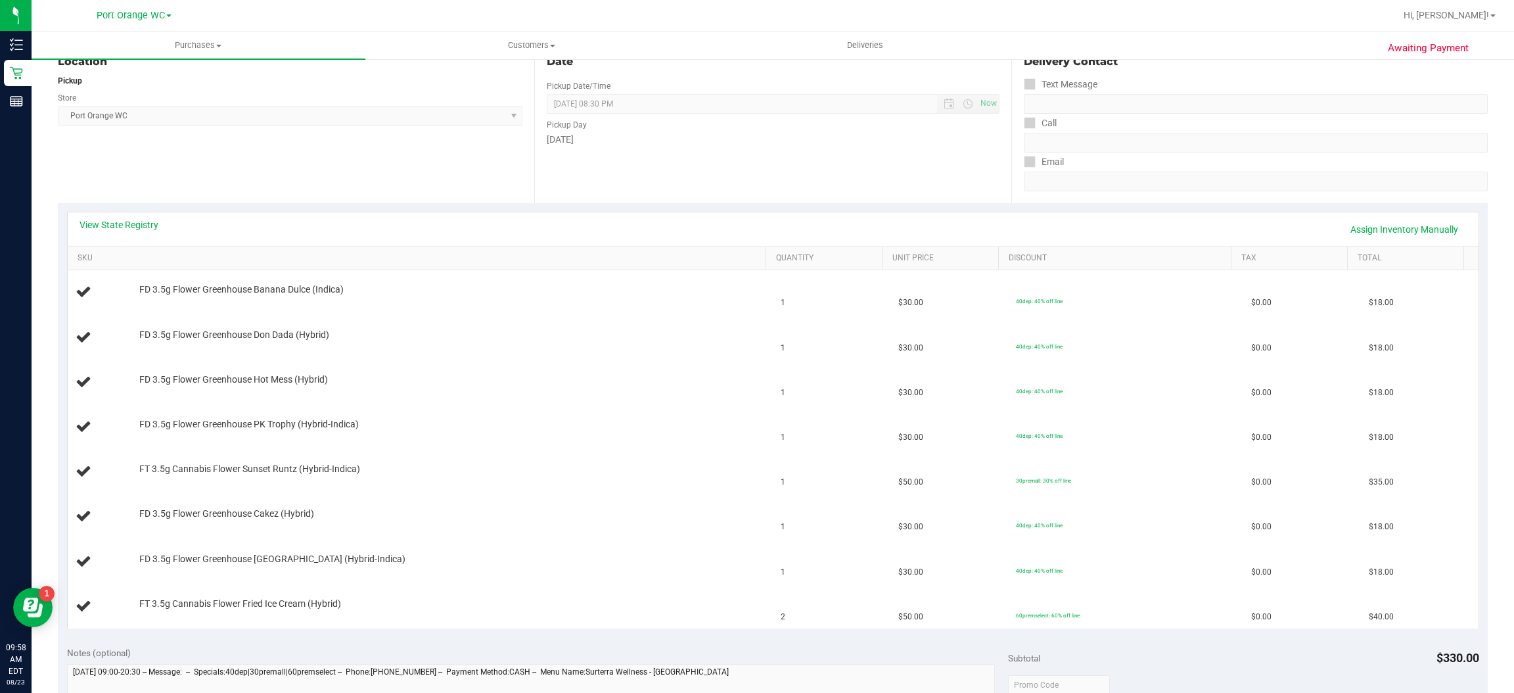
scroll to position [159, 0]
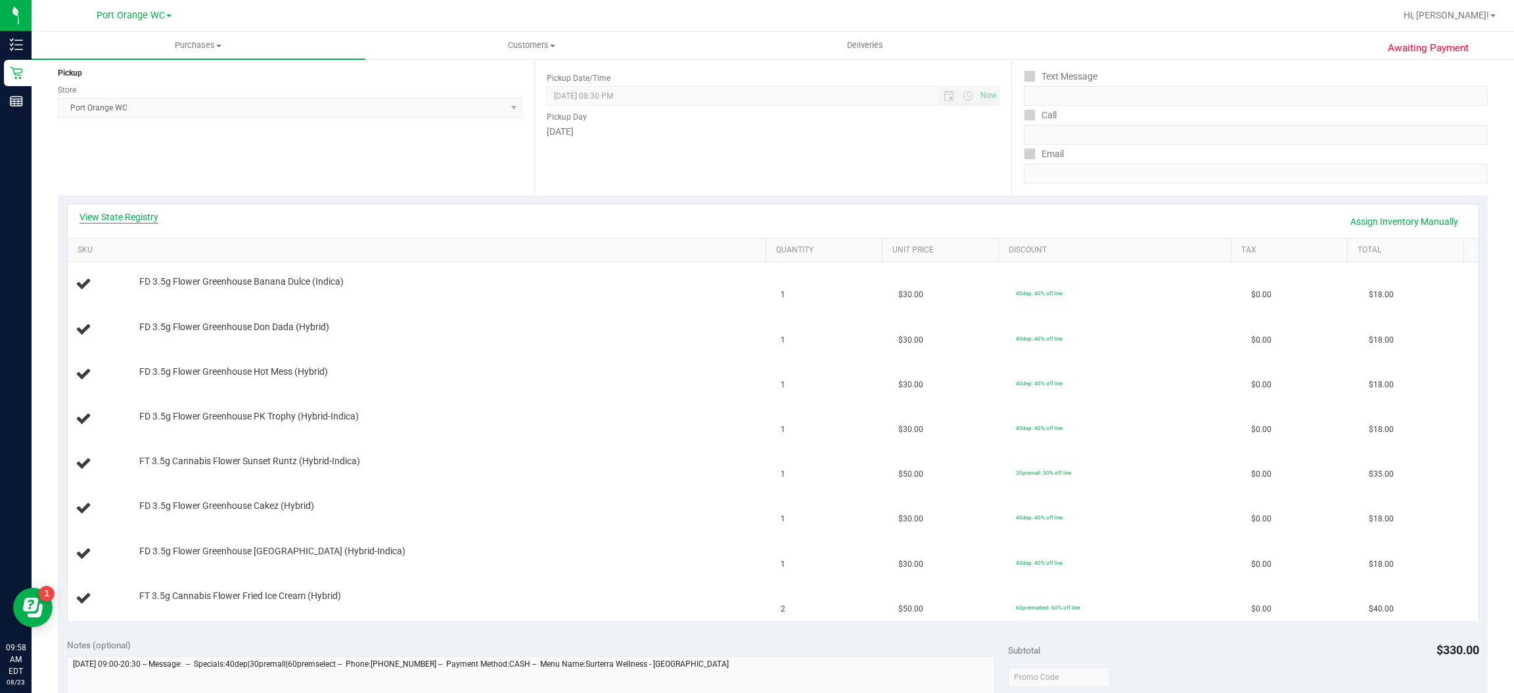
click at [113, 216] on link "View State Registry" at bounding box center [119, 216] width 79 height 13
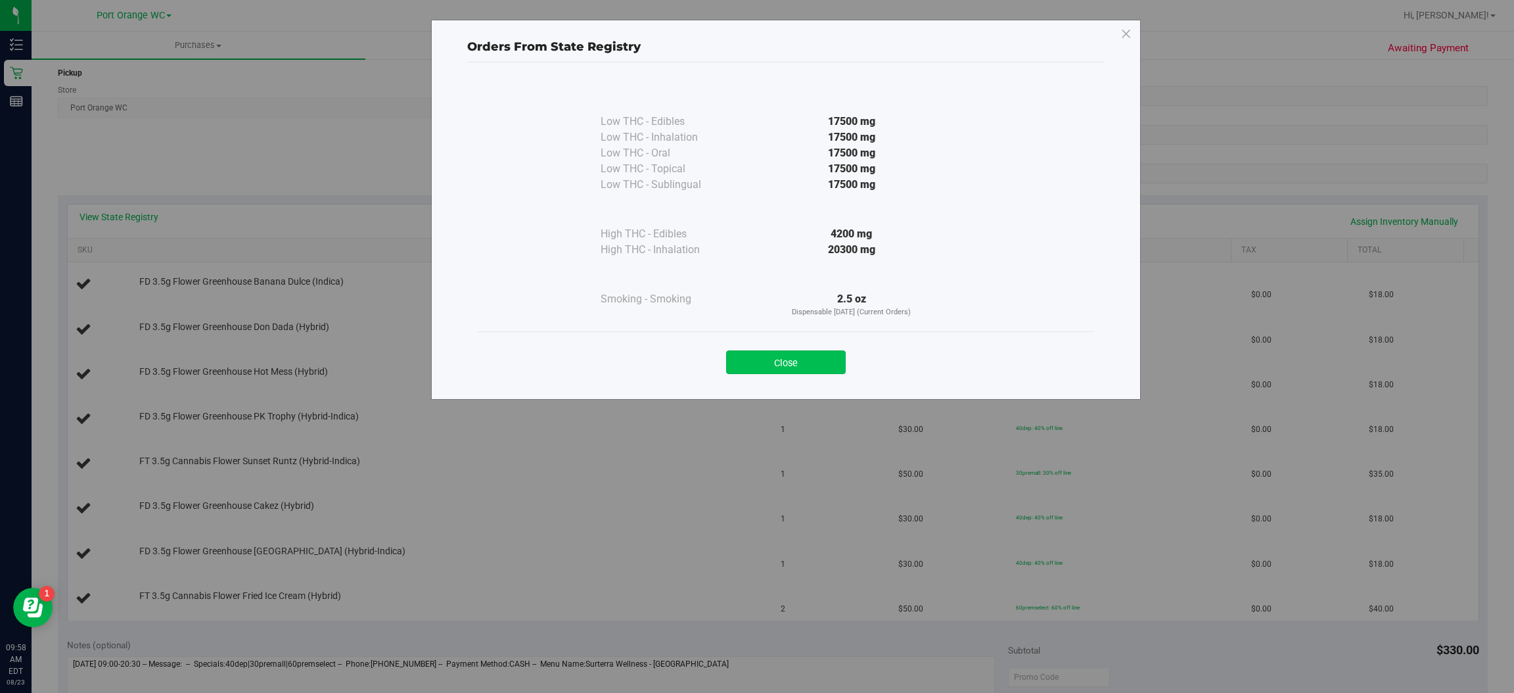
click at [791, 356] on button "Close" at bounding box center [786, 362] width 120 height 24
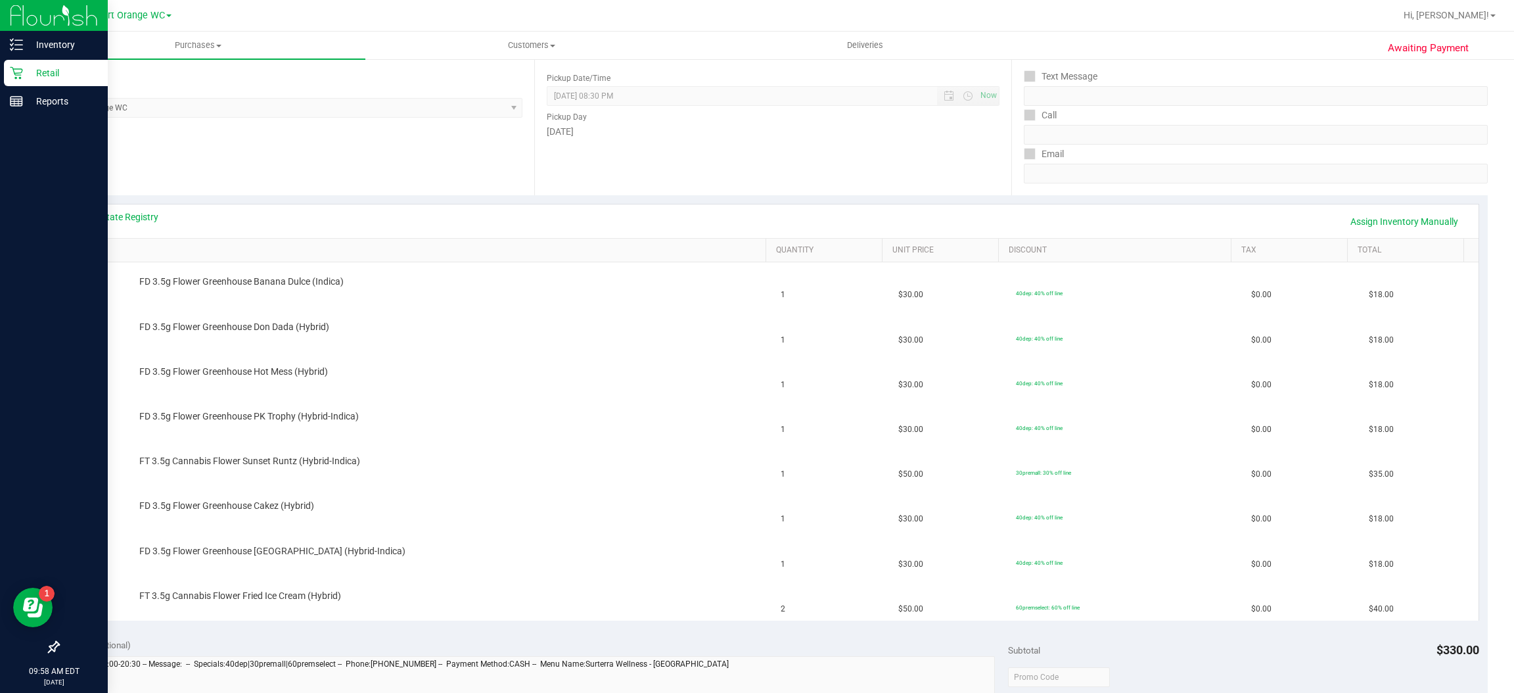
click at [12, 74] on icon at bounding box center [16, 72] width 13 height 13
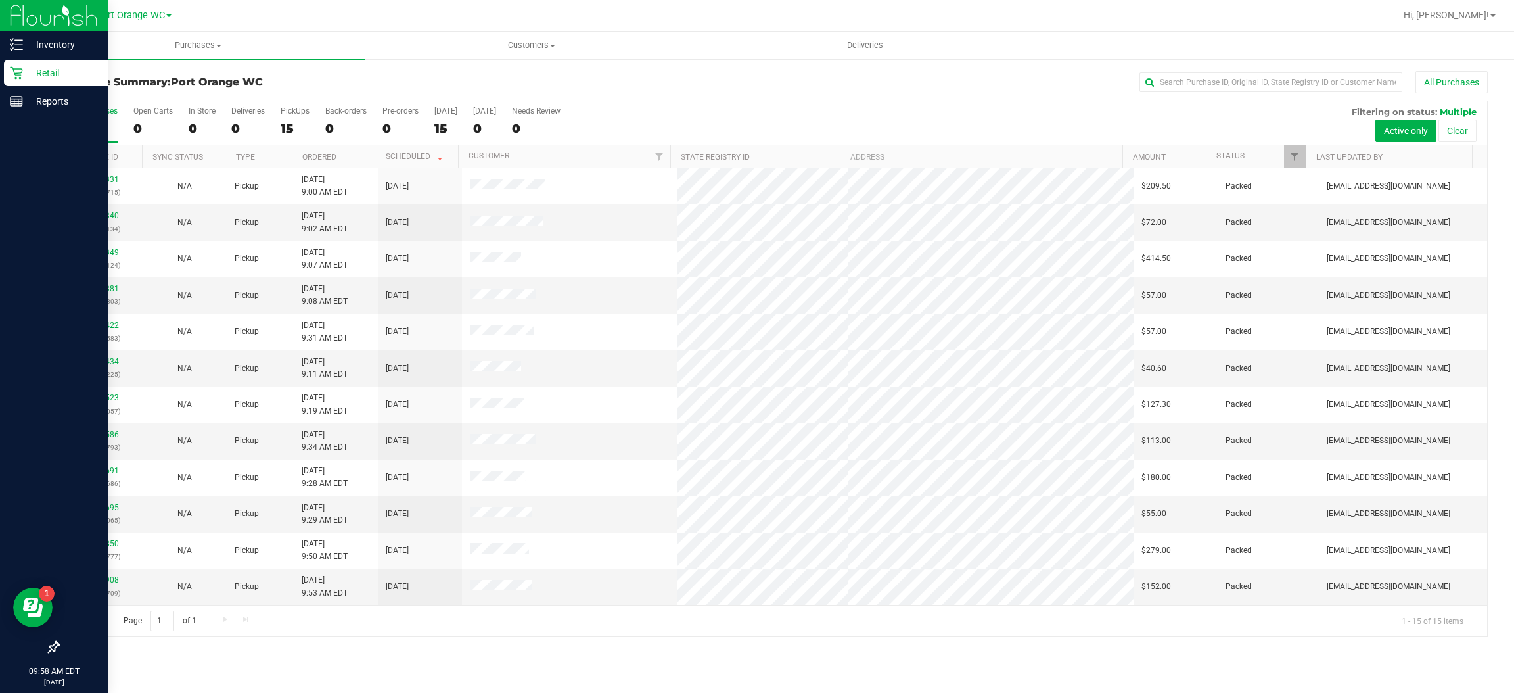
scroll to position [110, 0]
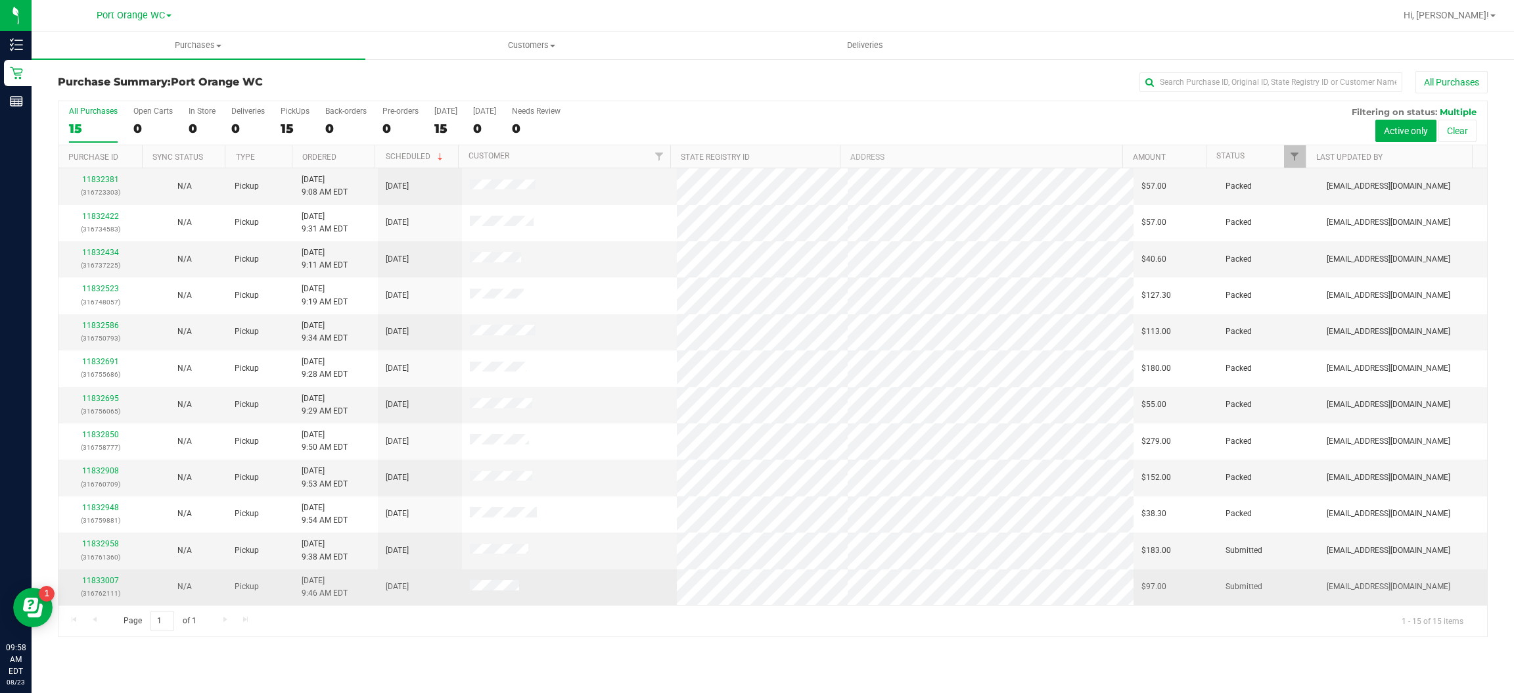
click at [621, 585] on td at bounding box center [569, 586] width 214 height 35
click at [105, 581] on link "11833007" at bounding box center [100, 580] width 37 height 9
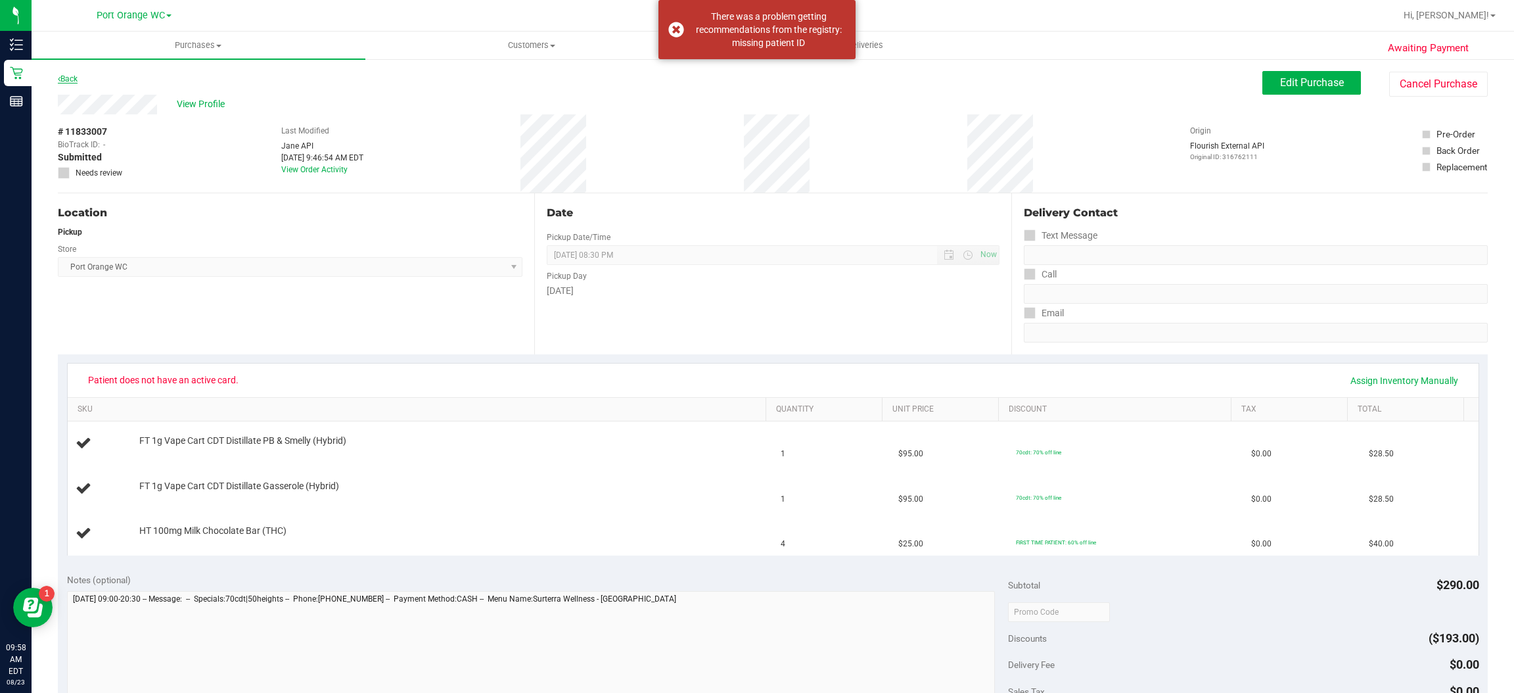
click at [74, 76] on link "Back" at bounding box center [68, 78] width 20 height 9
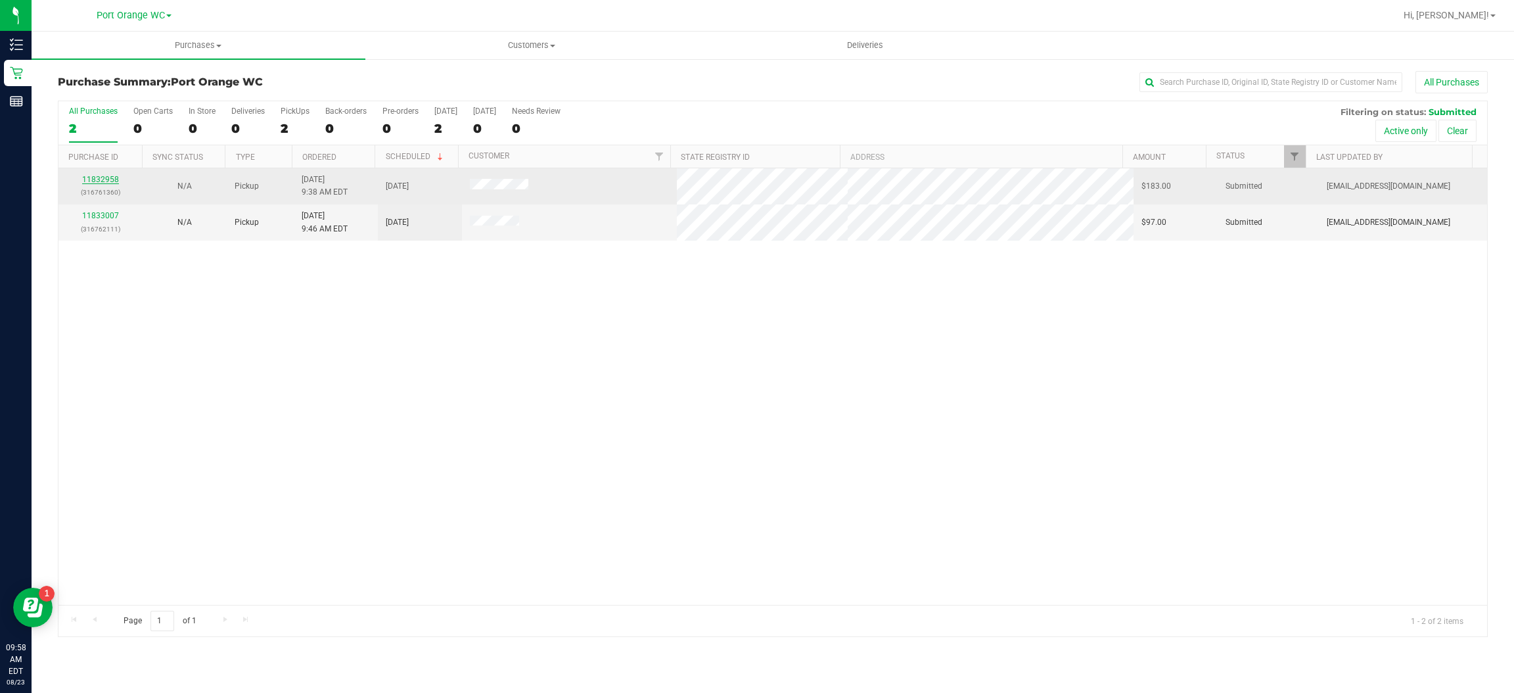
click at [110, 180] on link "11832958" at bounding box center [100, 179] width 37 height 9
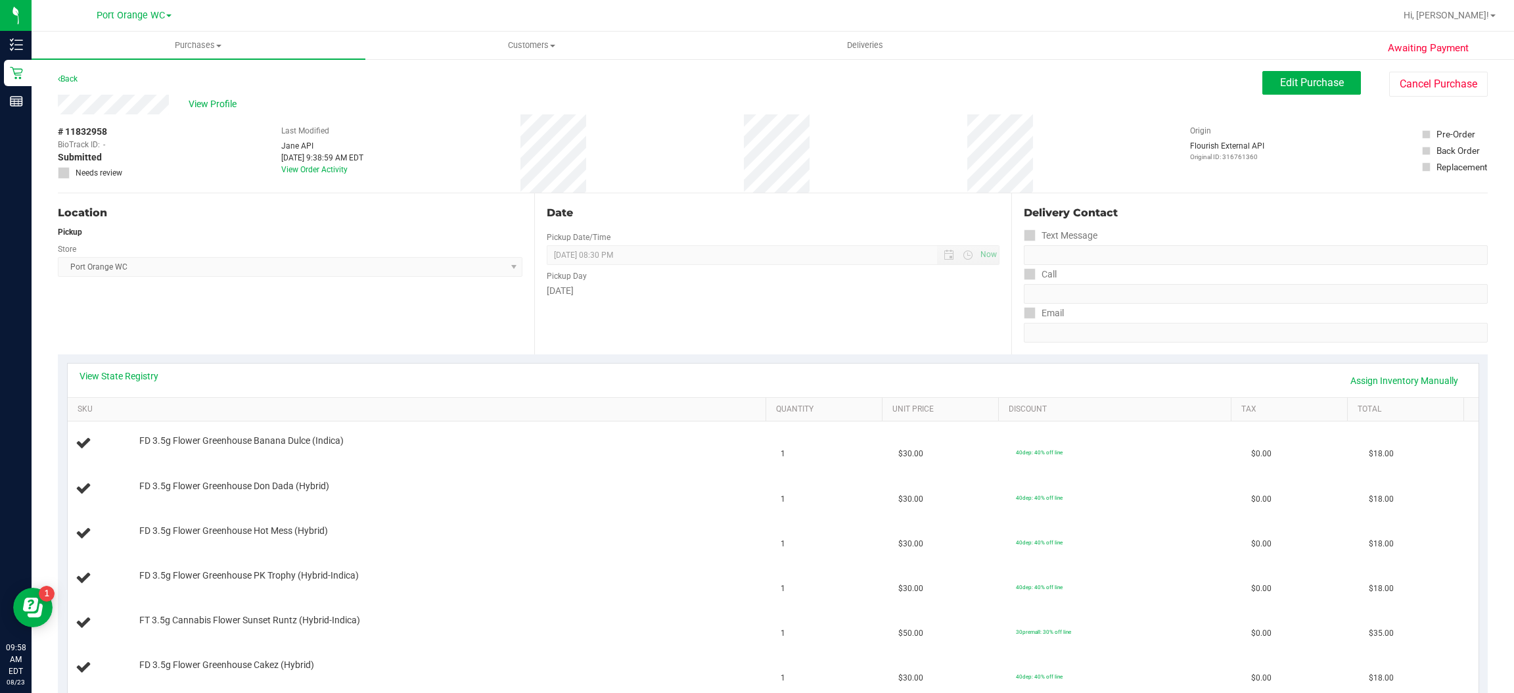
scroll to position [26, 0]
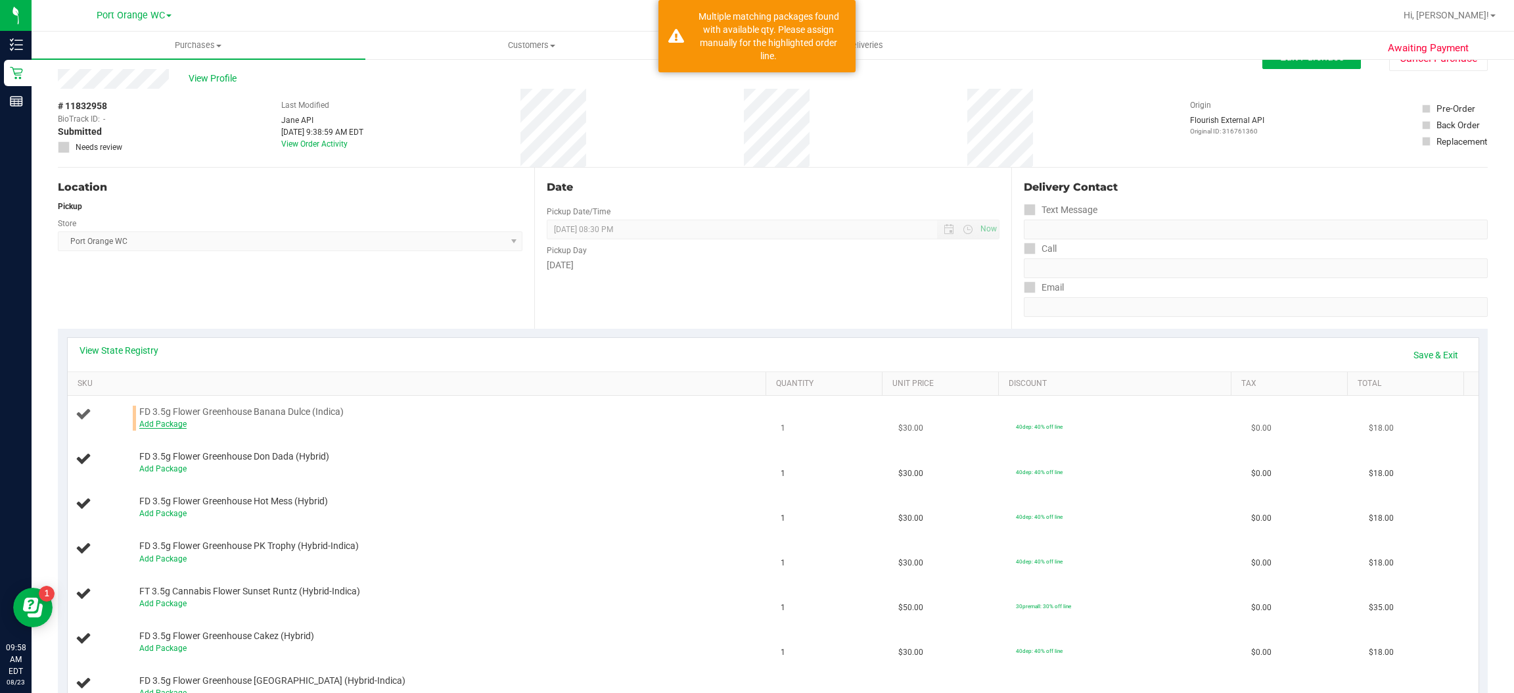
click at [173, 425] on link "Add Package" at bounding box center [162, 423] width 47 height 9
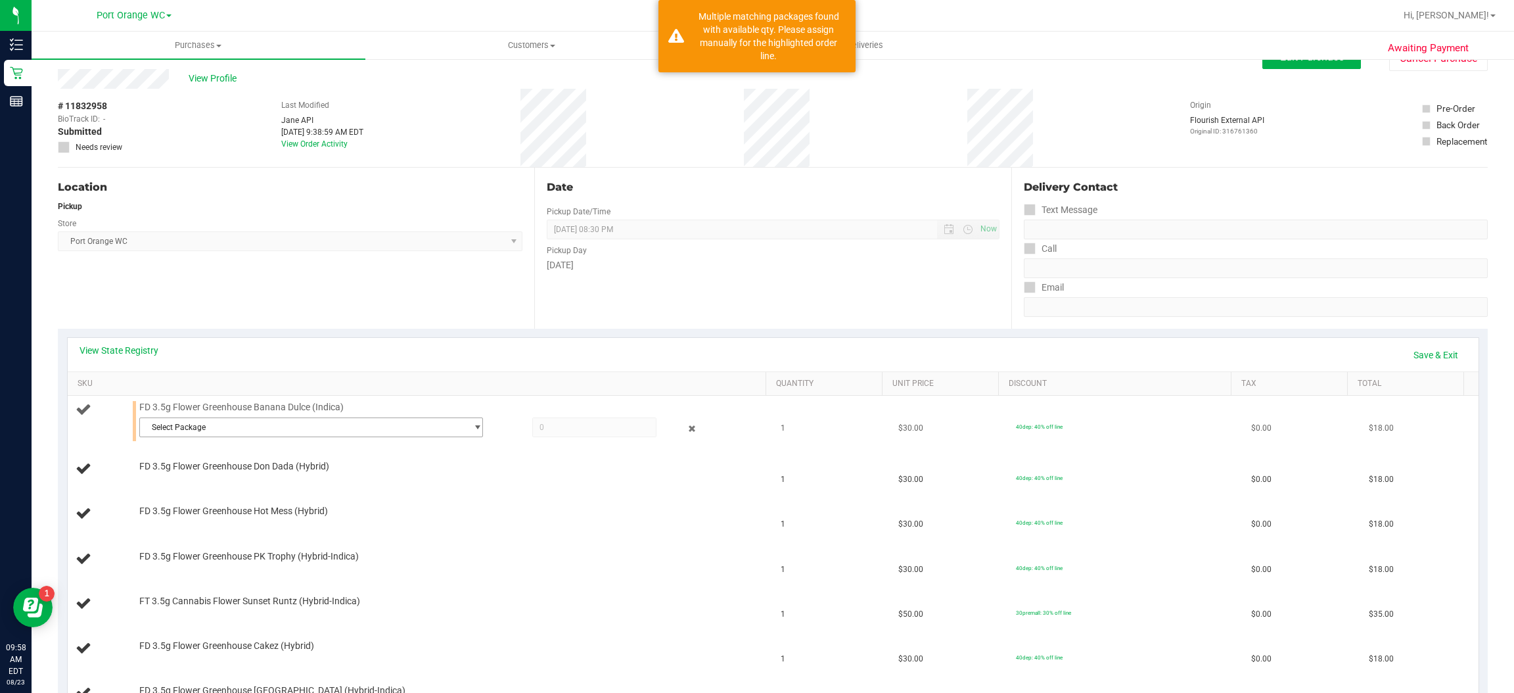
click at [473, 429] on span "select" at bounding box center [478, 427] width 10 height 11
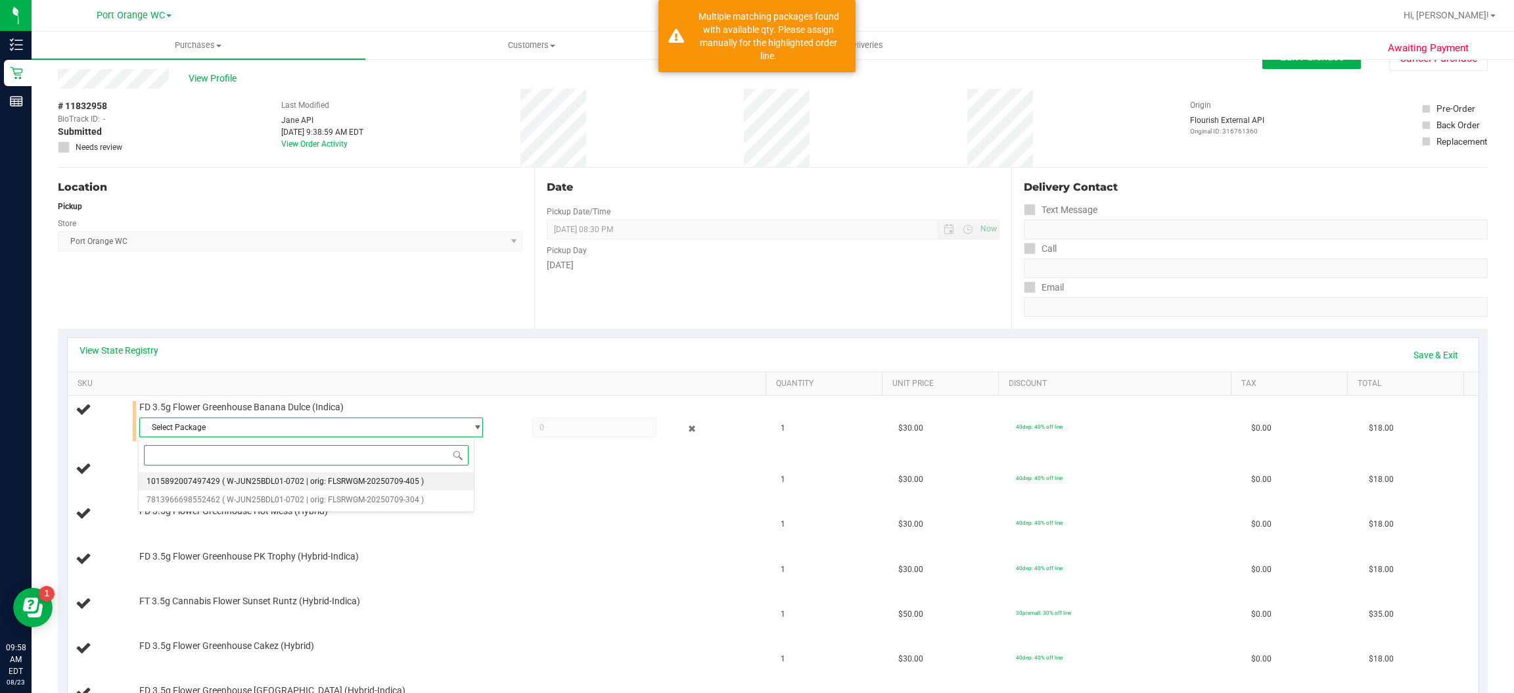
click at [386, 482] on span "( W-JUN25BDL01-0702 | orig: FLSRWGM-20250709-405 )" at bounding box center [323, 481] width 202 height 9
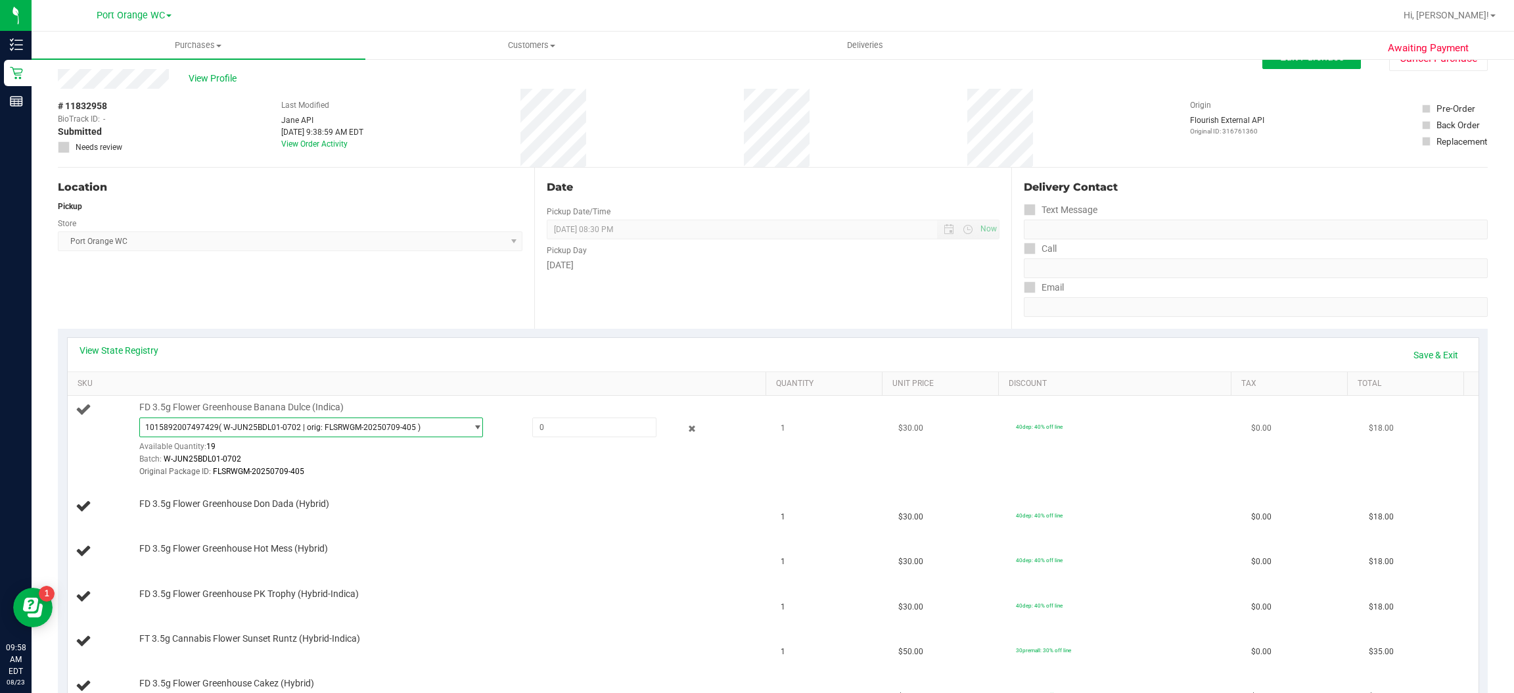
click at [474, 424] on span "1015892007497429 ( W-JUN25BDL01-0702 | orig: FLSRWGM-20250709-405 )" at bounding box center [311, 427] width 344 height 20
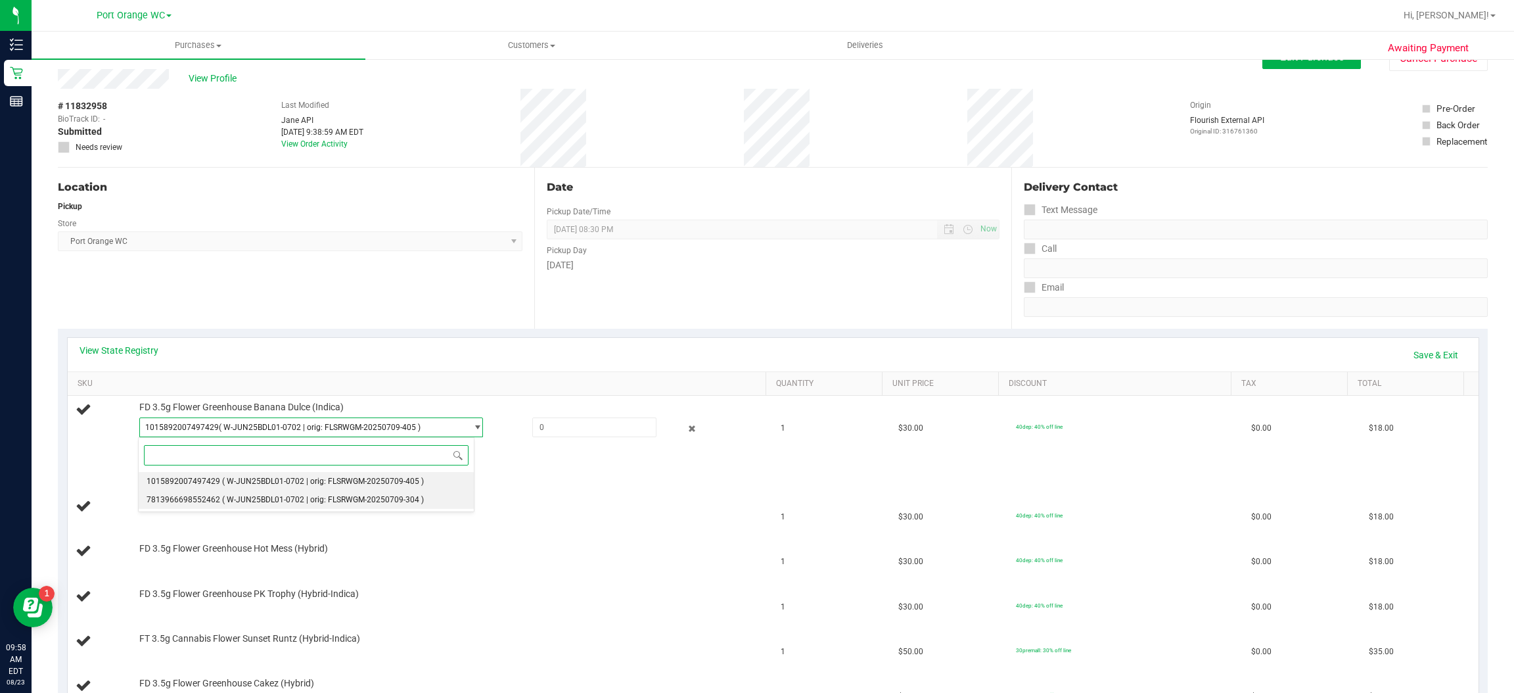
click at [317, 504] on span "( W-JUN25BDL01-0702 | orig: FLSRWGM-20250709-304 )" at bounding box center [323, 499] width 202 height 9
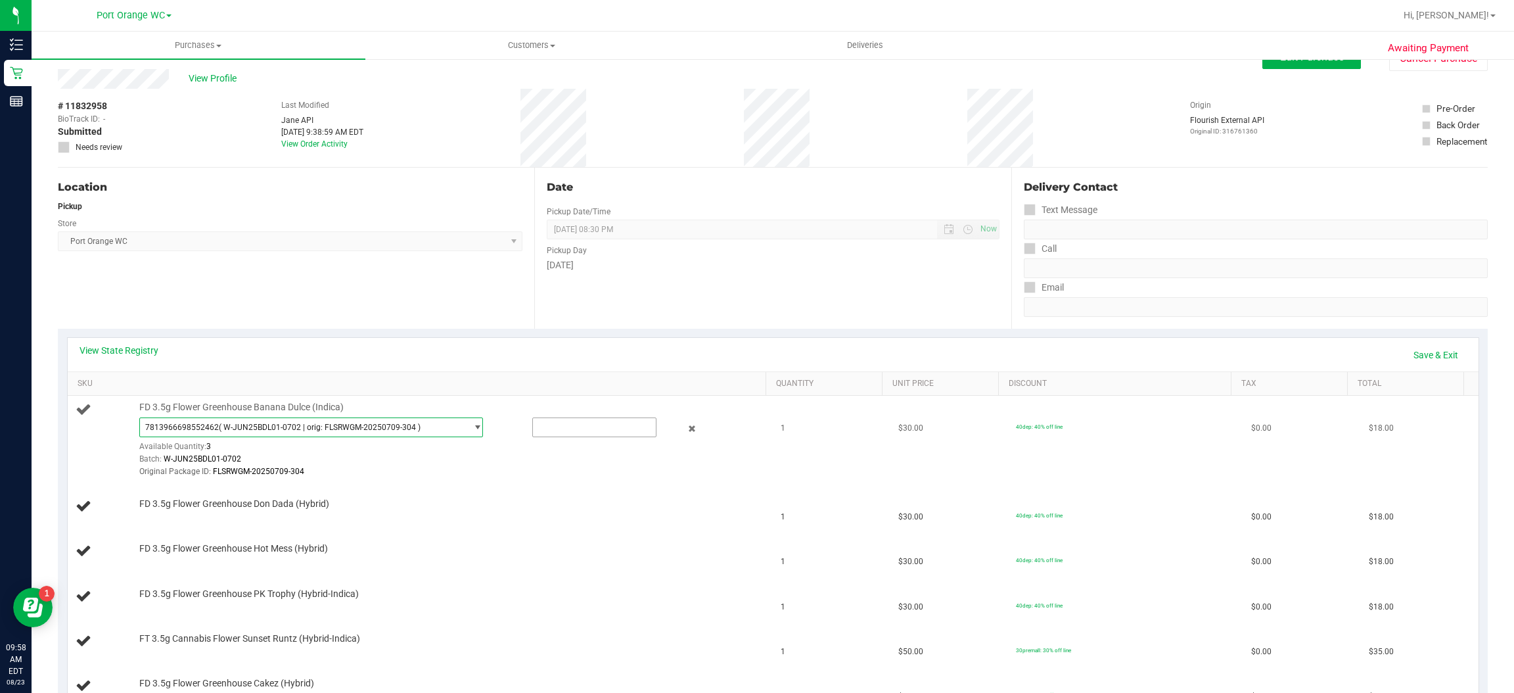
click at [585, 427] on input "text" at bounding box center [594, 427] width 123 height 18
type input "1"
click at [721, 500] on div "FD 3.5g Flower Greenhouse Don Dada (Hybrid)" at bounding box center [447, 504] width 628 height 13
type input "1.0000"
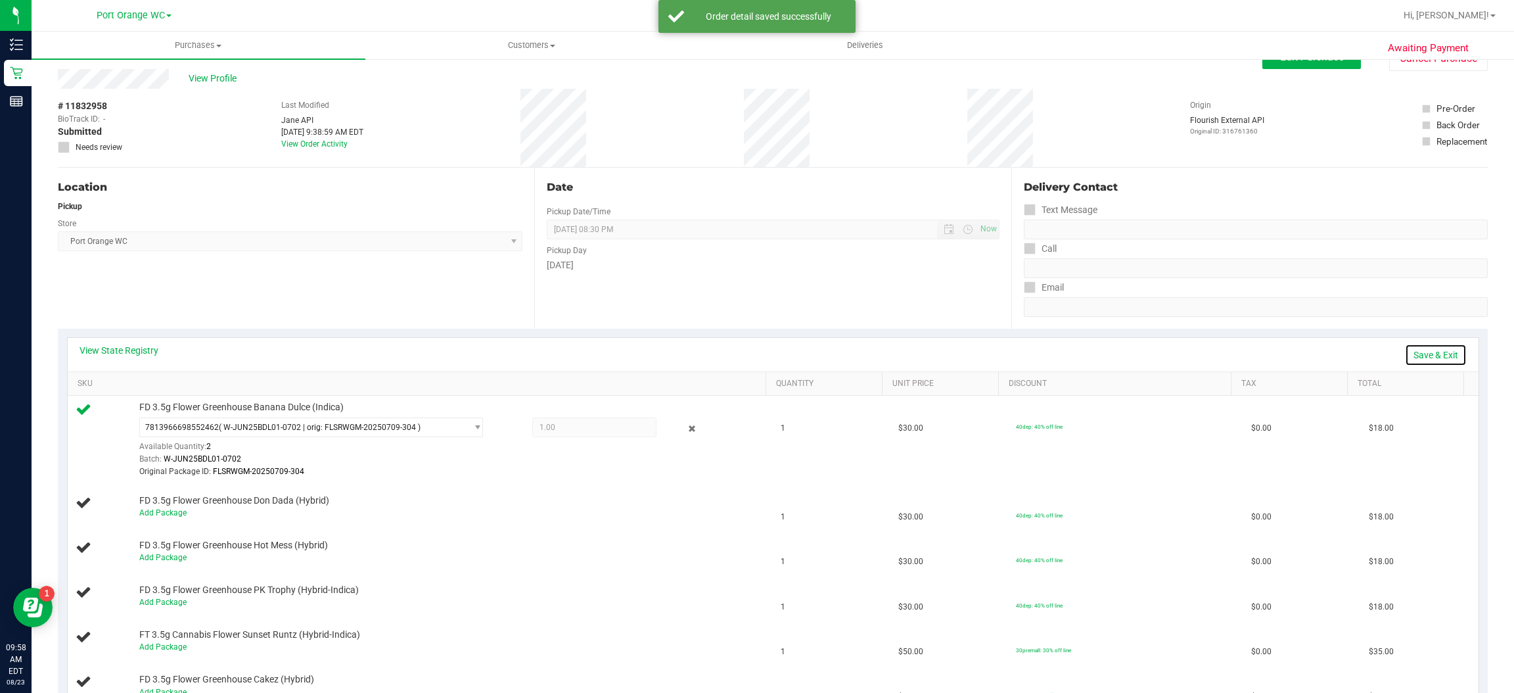
click at [1438, 361] on link "Save & Exit" at bounding box center [1436, 355] width 62 height 22
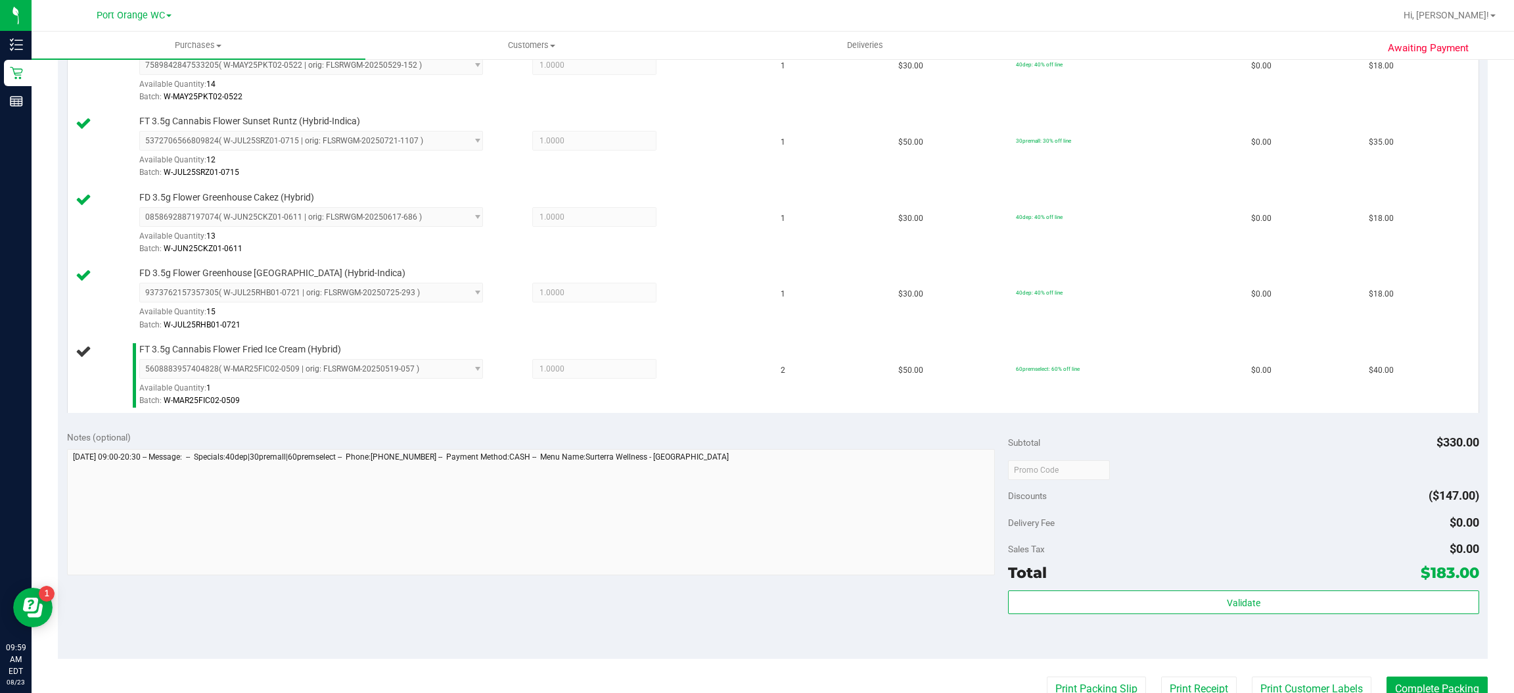
scroll to position [699, 0]
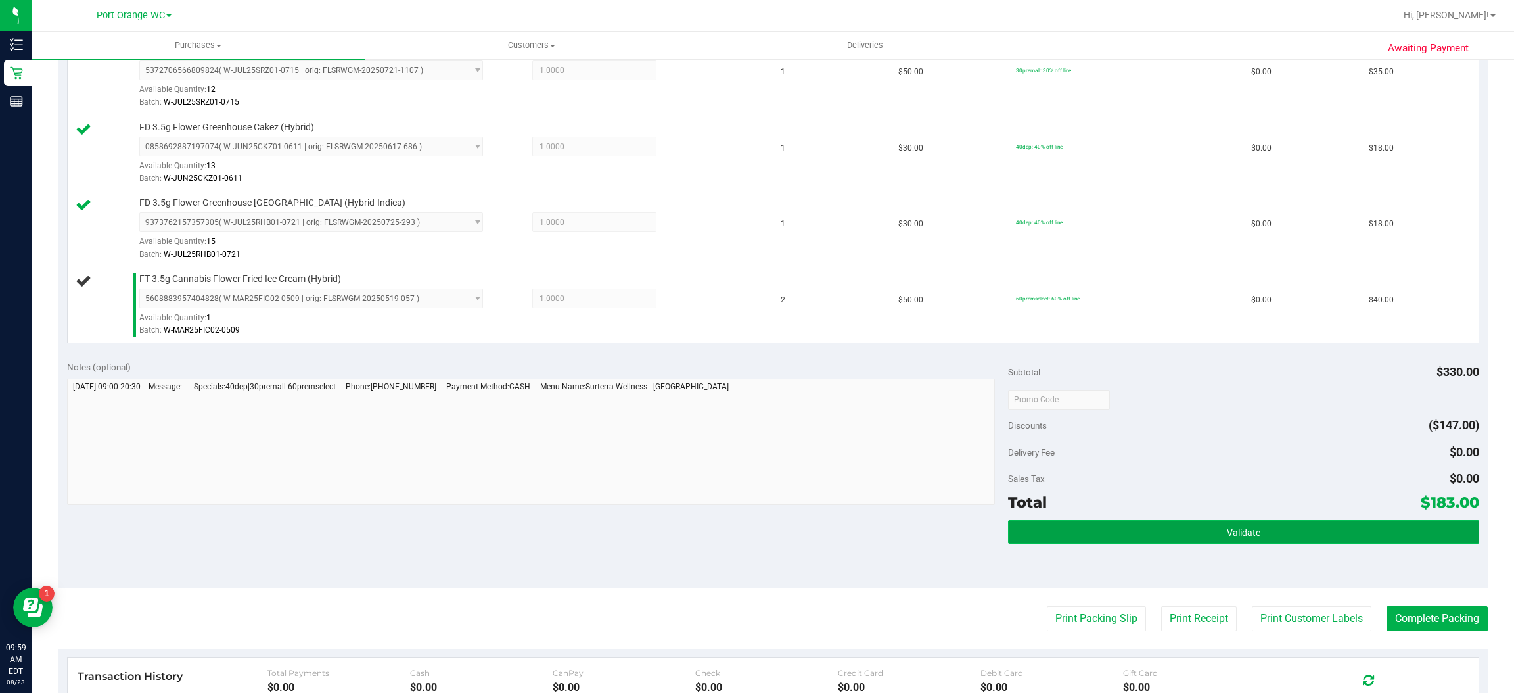
click at [1243, 527] on button "Validate" at bounding box center [1243, 532] width 471 height 24
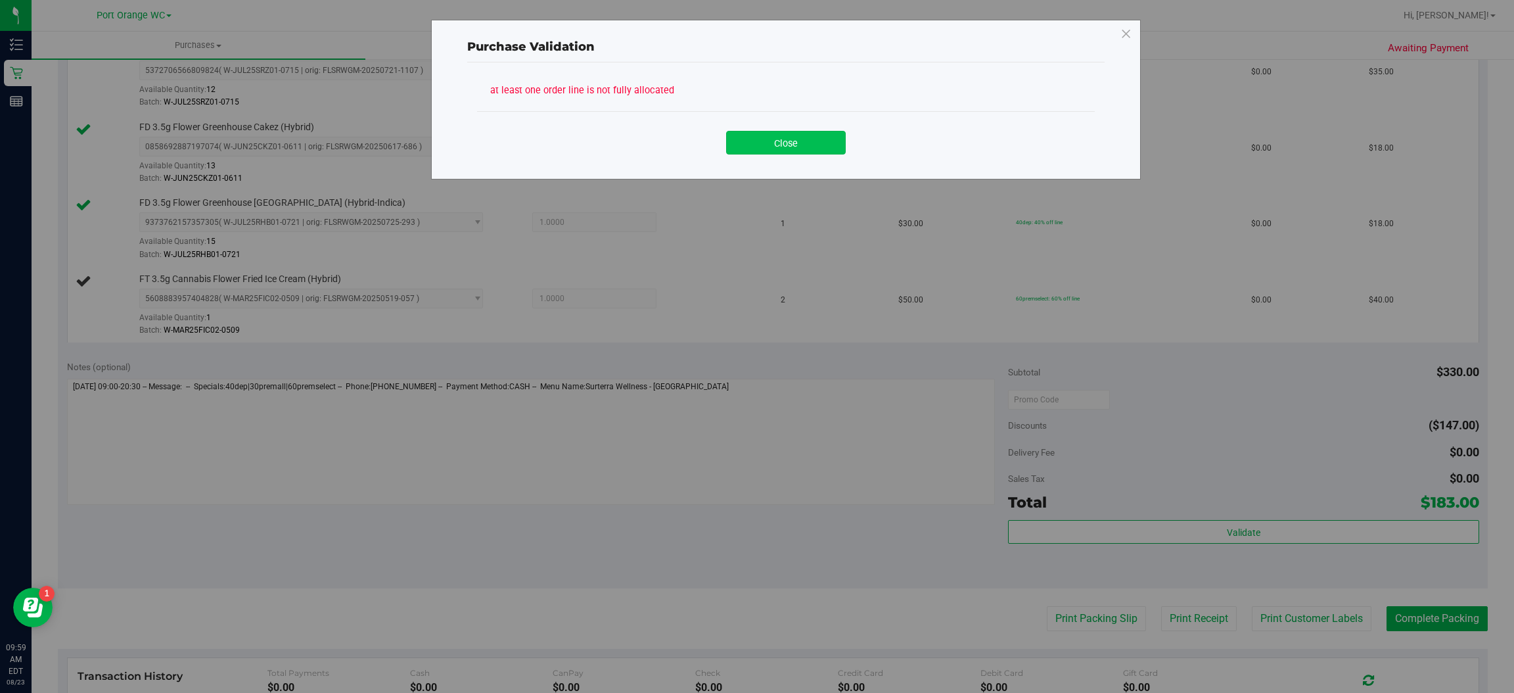
click at [822, 152] on button "Close" at bounding box center [786, 143] width 120 height 24
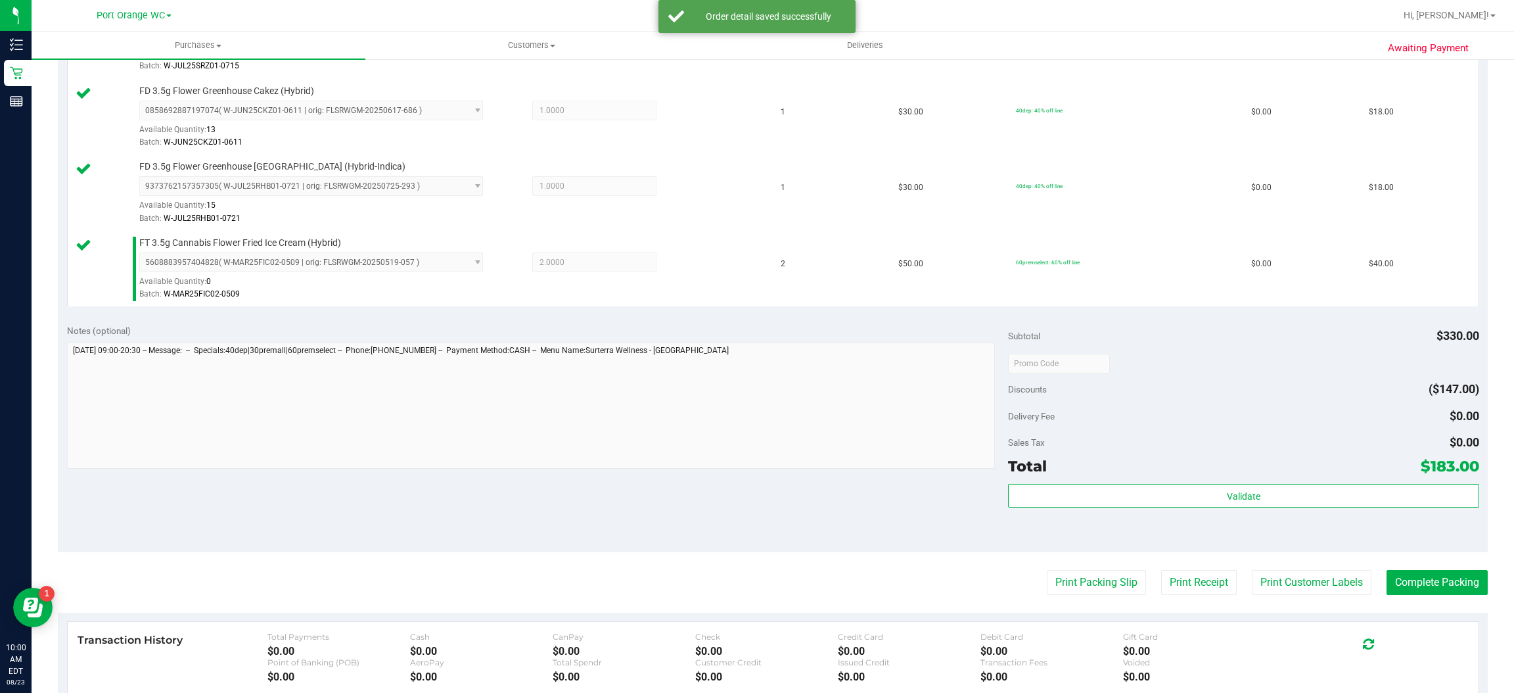
scroll to position [764, 0]
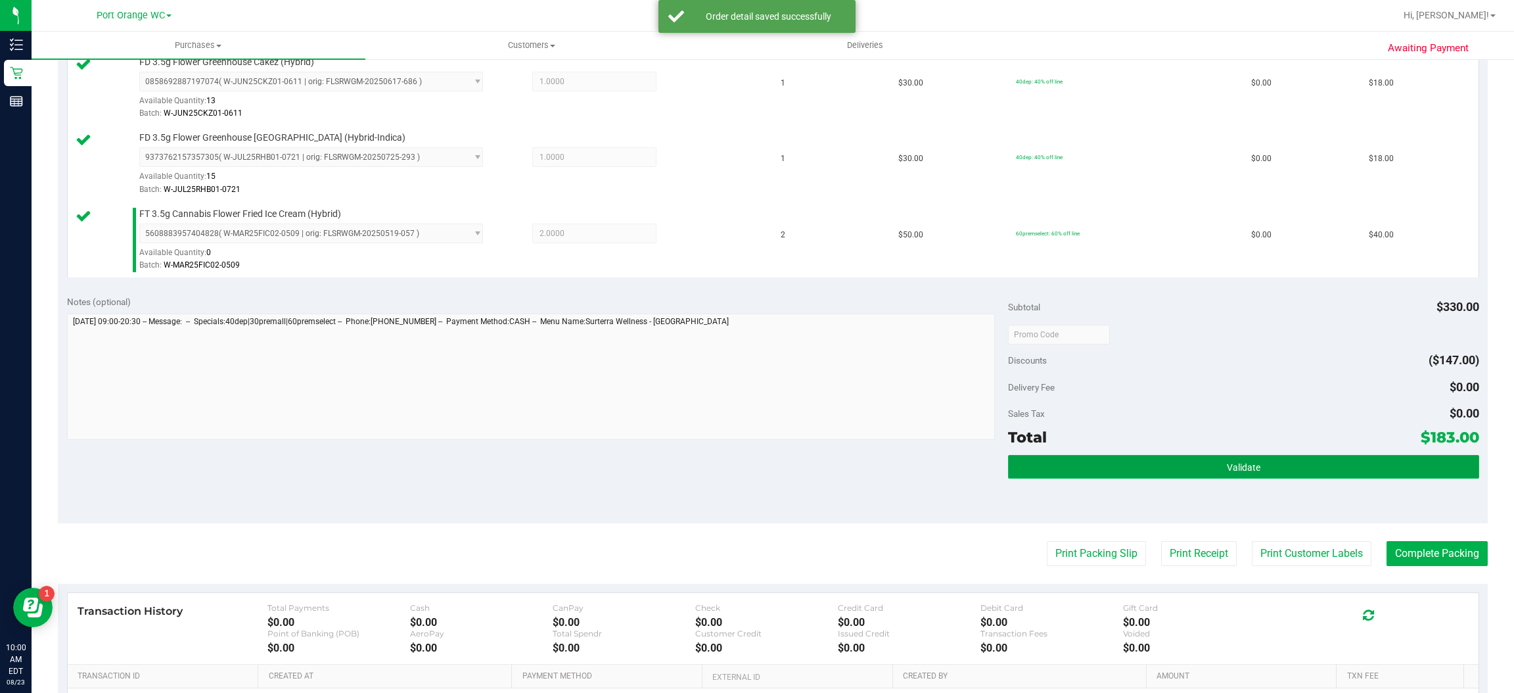
click at [1247, 473] on span "Validate" at bounding box center [1244, 467] width 34 height 11
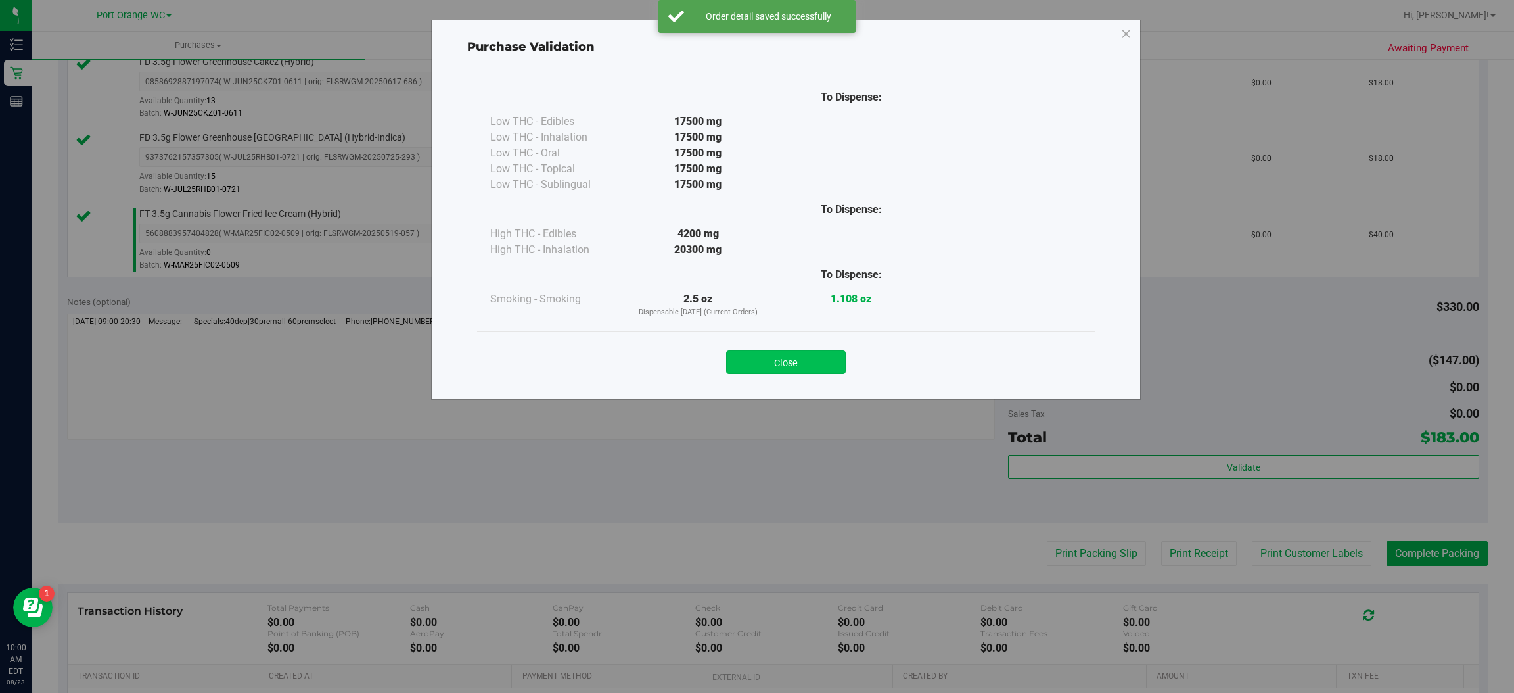
click at [824, 357] on button "Close" at bounding box center [786, 362] width 120 height 24
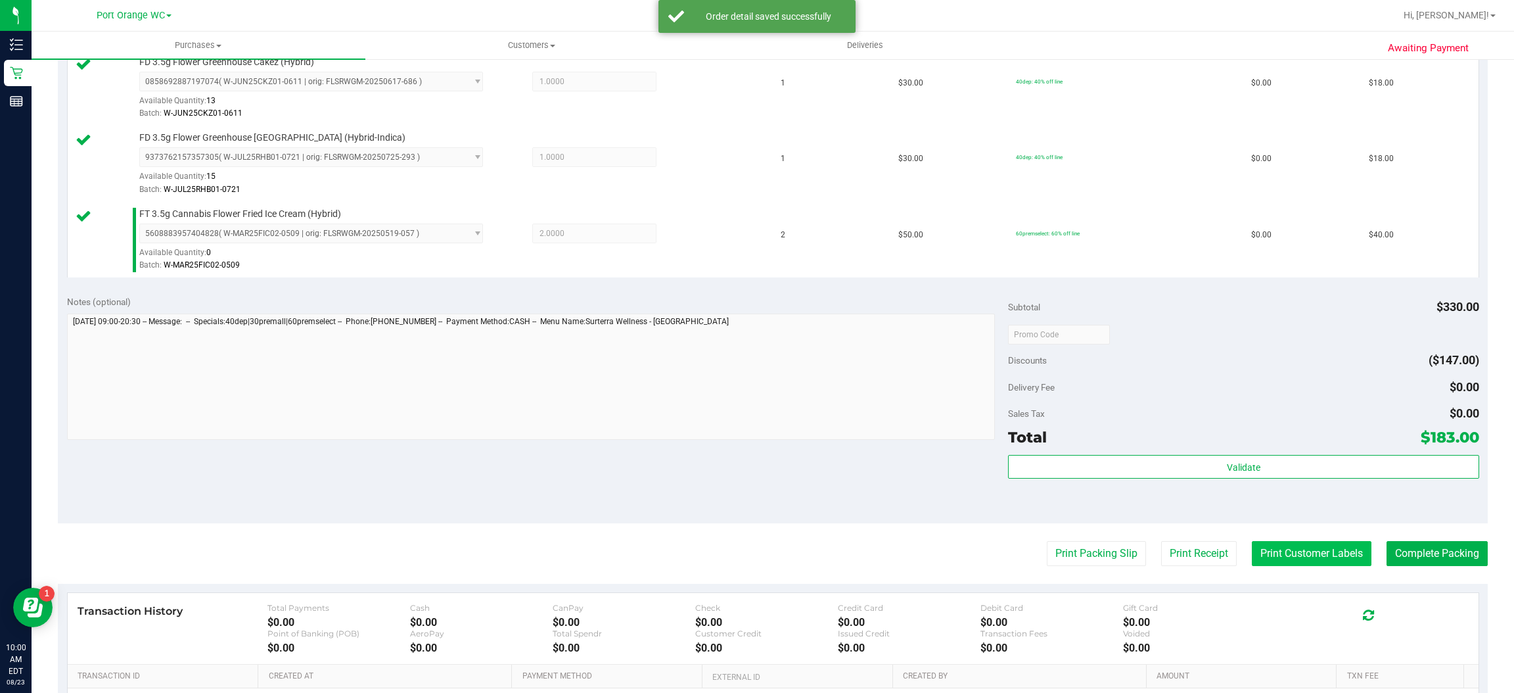
click at [1293, 555] on button "Print Customer Labels" at bounding box center [1312, 553] width 120 height 25
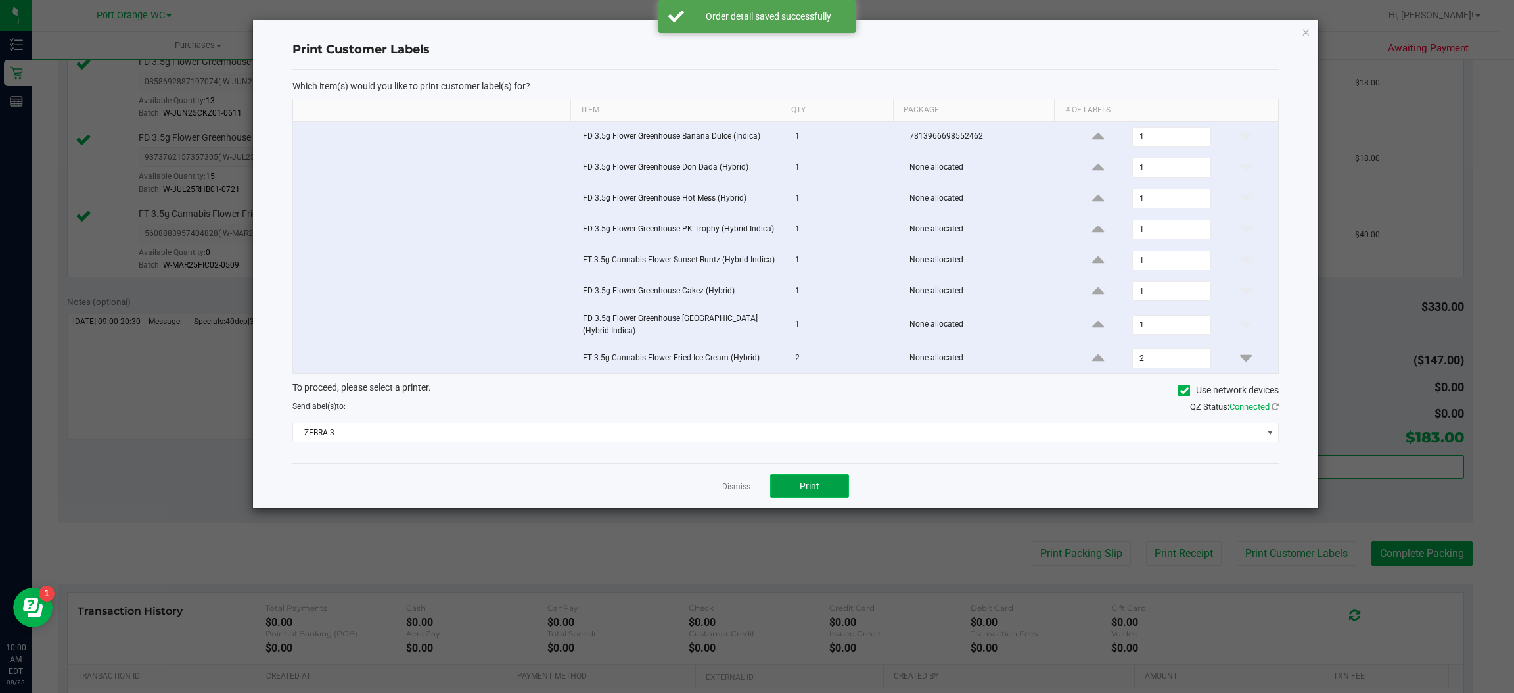
click at [839, 498] on button "Print" at bounding box center [809, 486] width 79 height 24
click at [1306, 30] on icon "button" at bounding box center [1306, 32] width 9 height 16
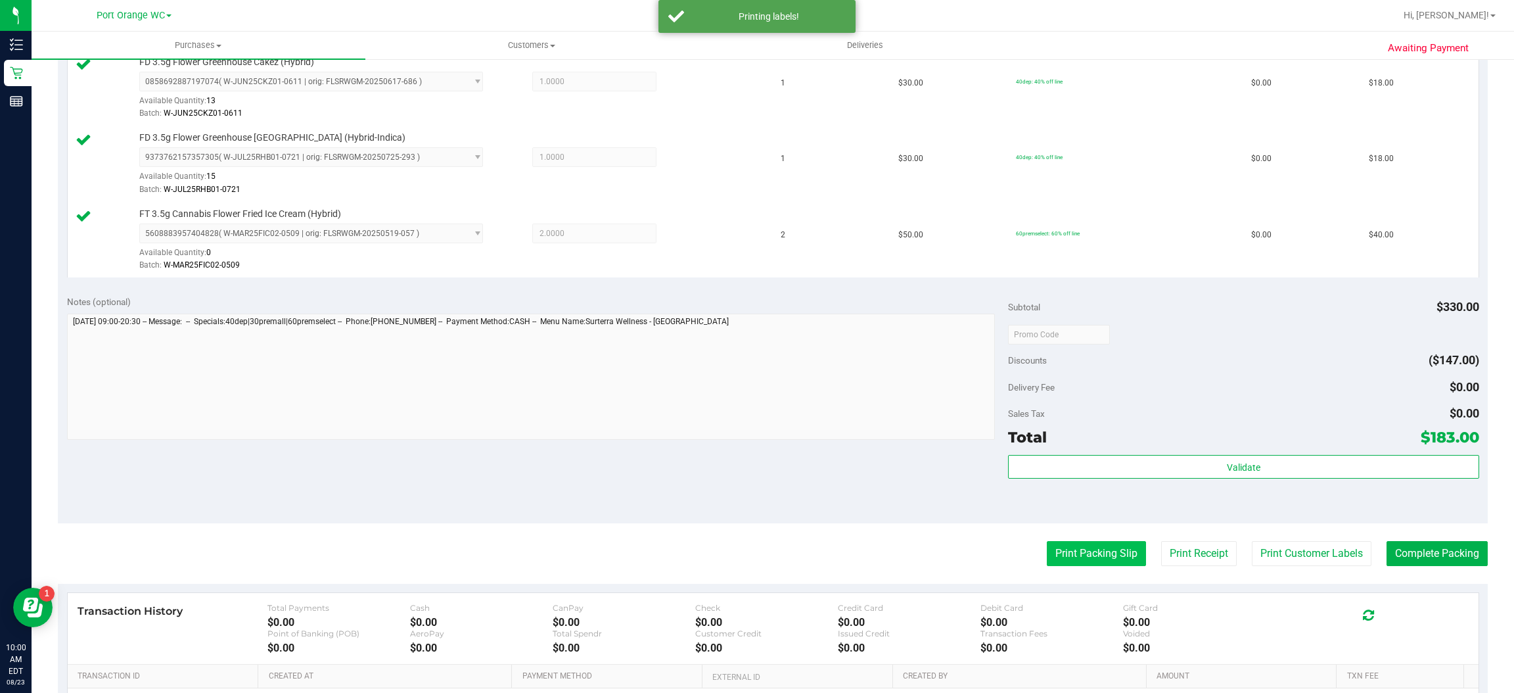
click at [1096, 555] on button "Print Packing Slip" at bounding box center [1096, 553] width 99 height 25
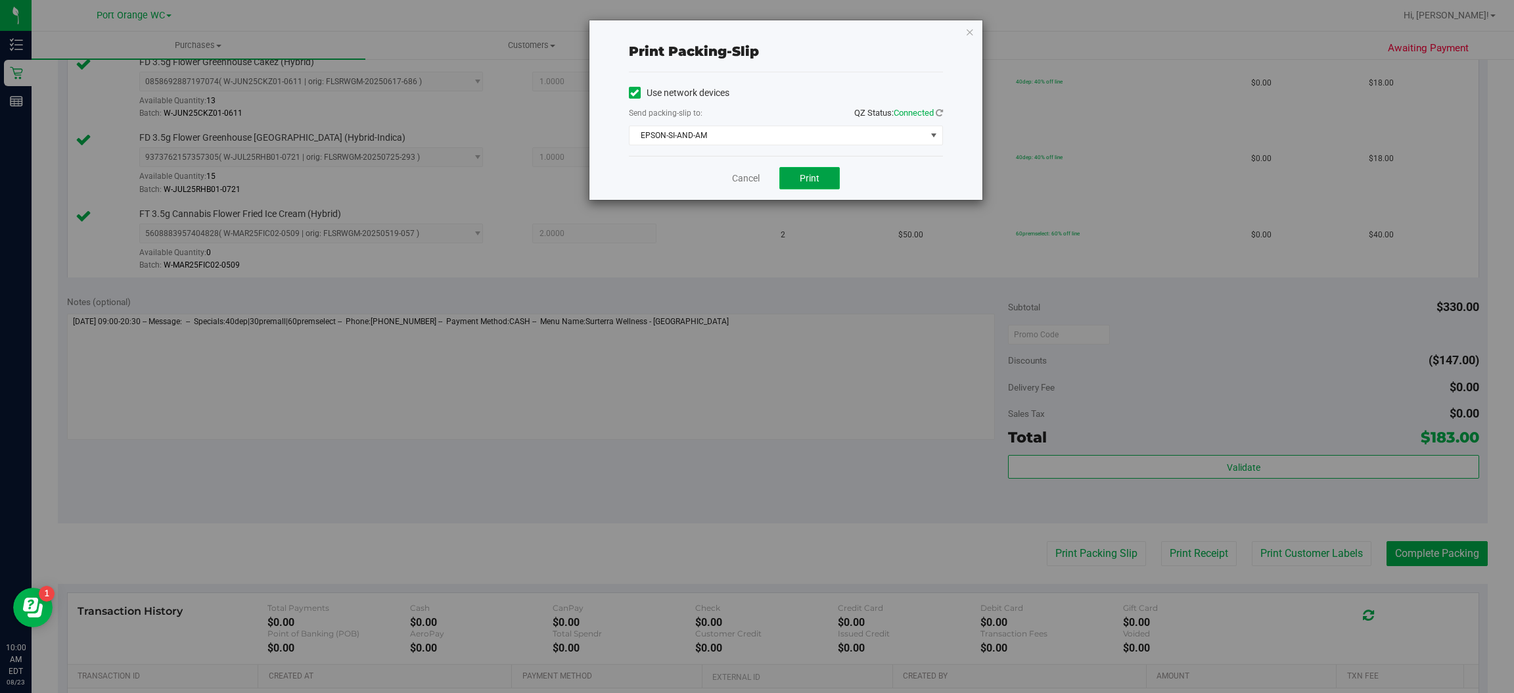
click at [822, 176] on button "Print" at bounding box center [810, 178] width 60 height 22
click at [970, 28] on icon "button" at bounding box center [970, 32] width 9 height 16
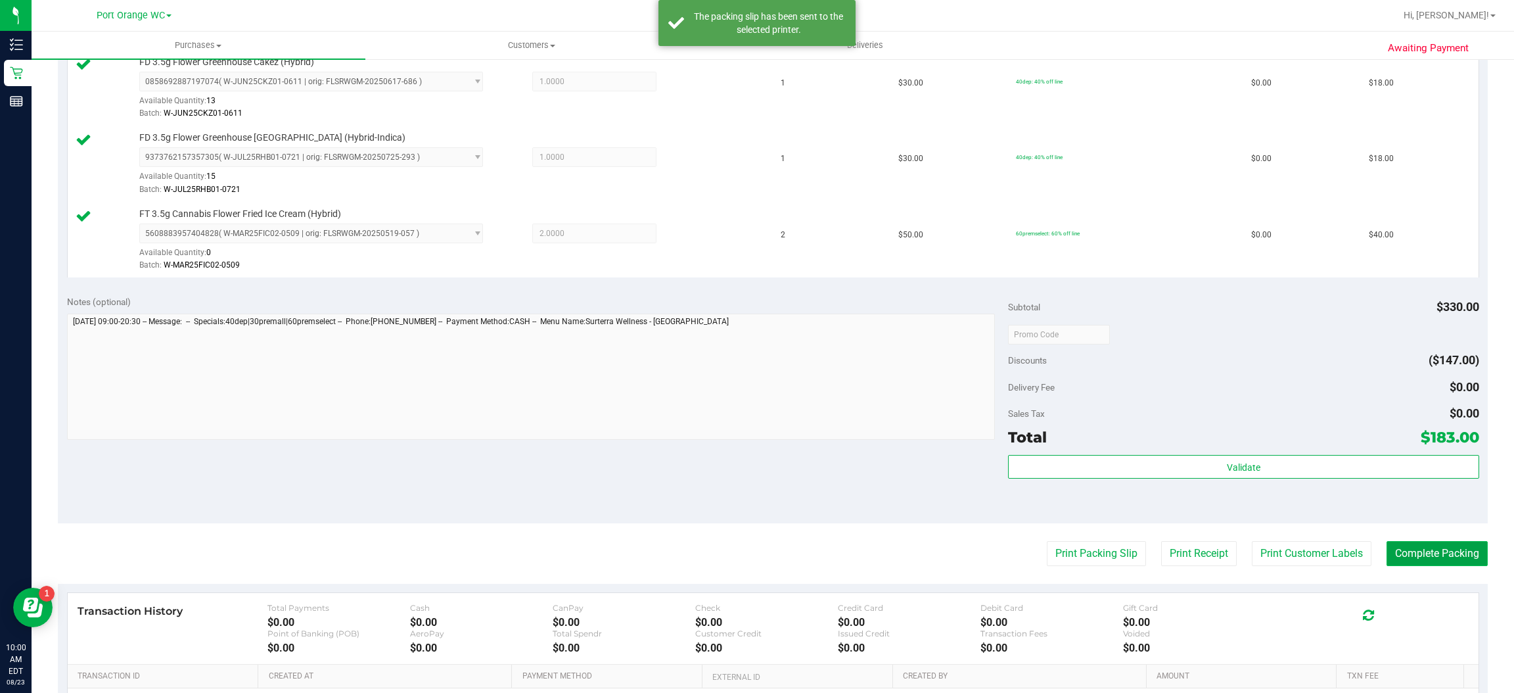
click at [1420, 555] on button "Complete Packing" at bounding box center [1437, 553] width 101 height 25
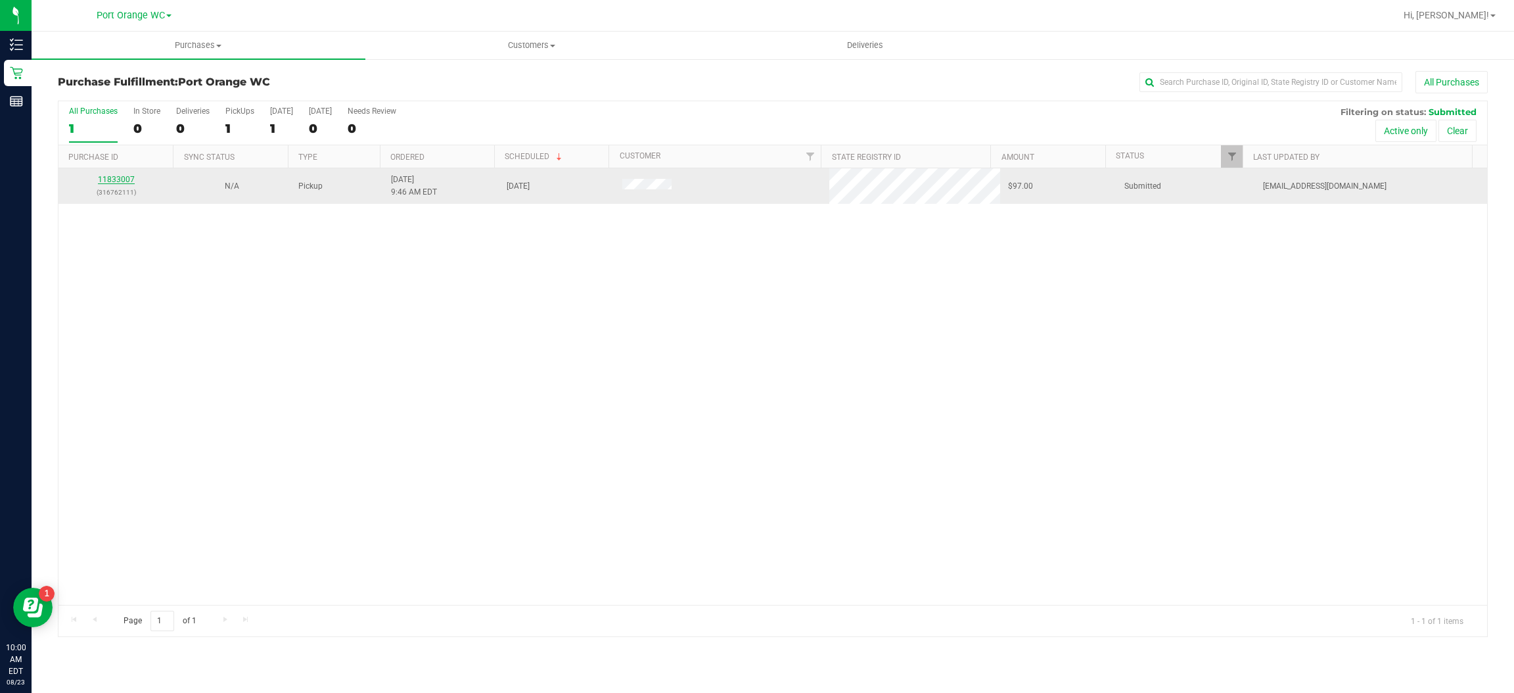
click at [120, 183] on link "11833007" at bounding box center [116, 179] width 37 height 9
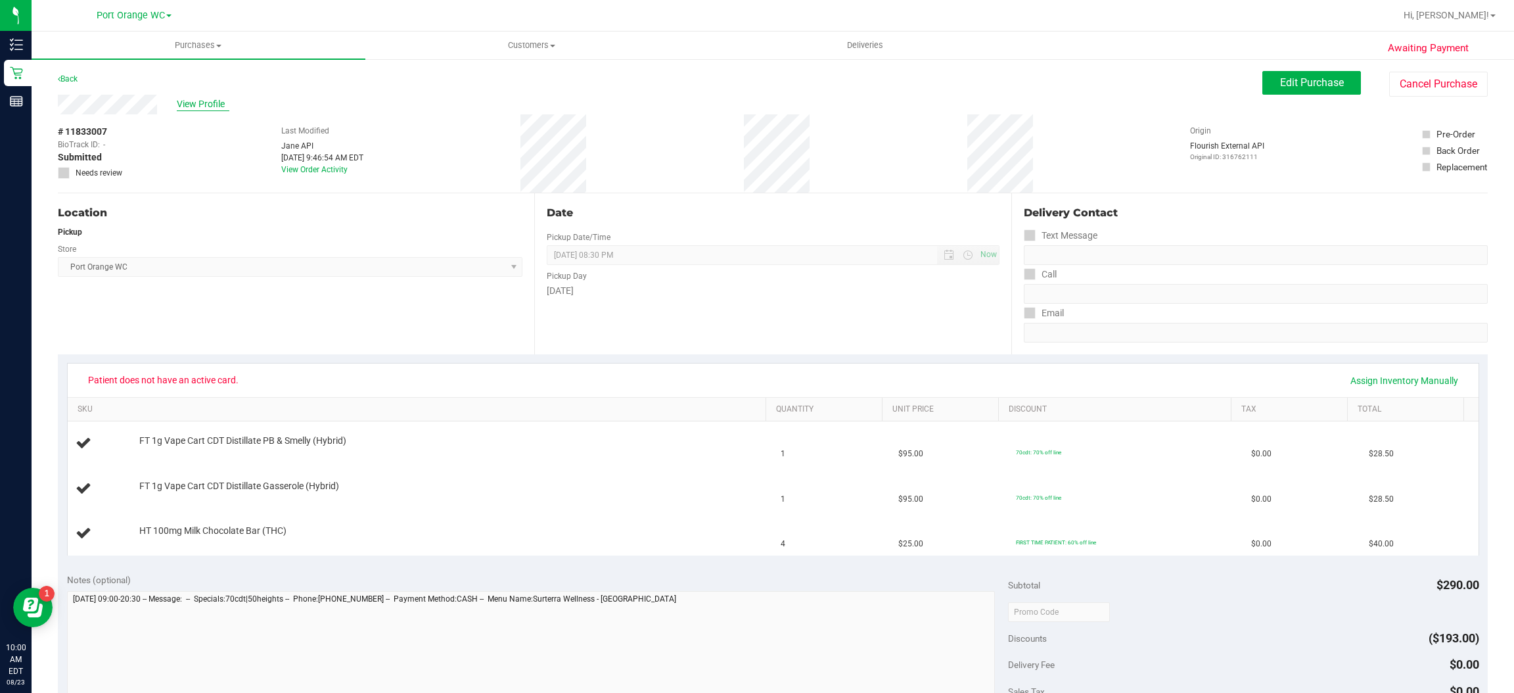
click at [208, 105] on span "View Profile" at bounding box center [203, 104] width 53 height 14
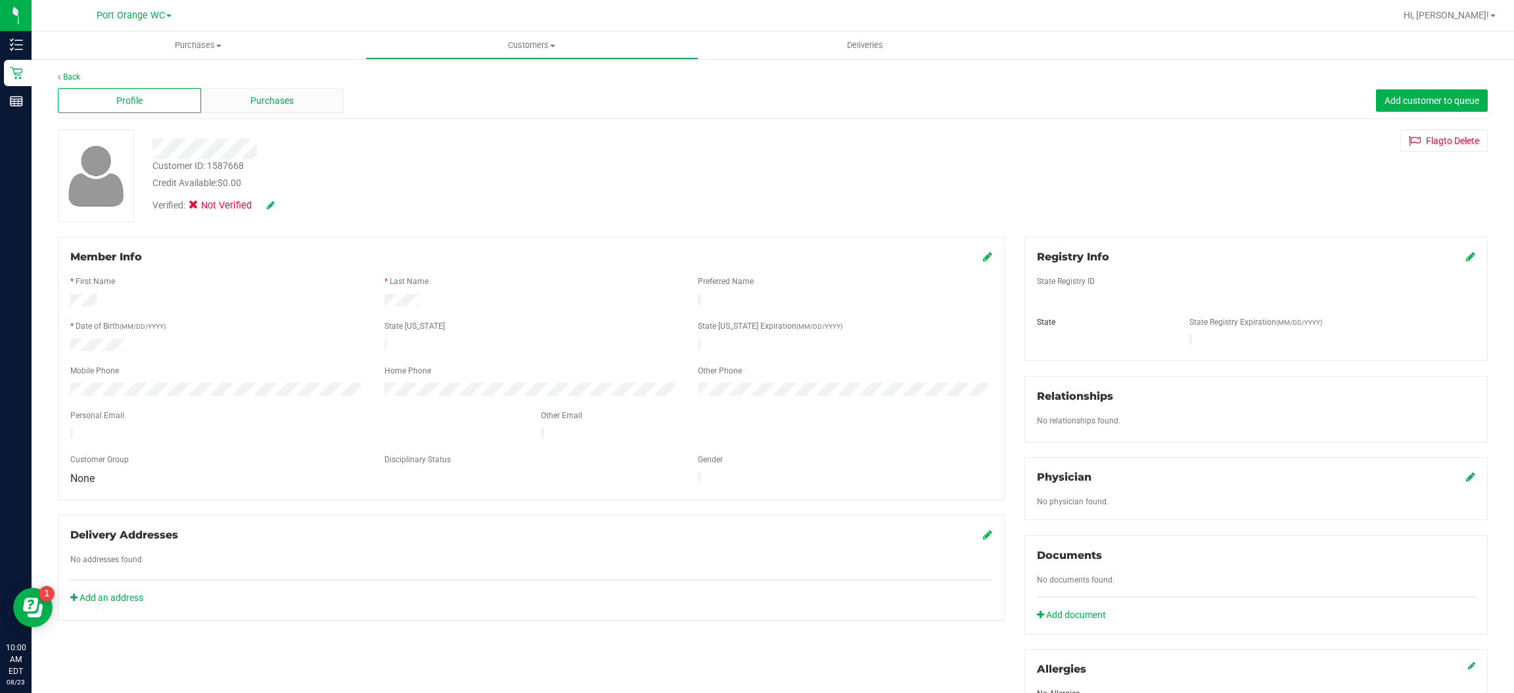
click at [302, 106] on div "Purchases" at bounding box center [272, 100] width 143 height 25
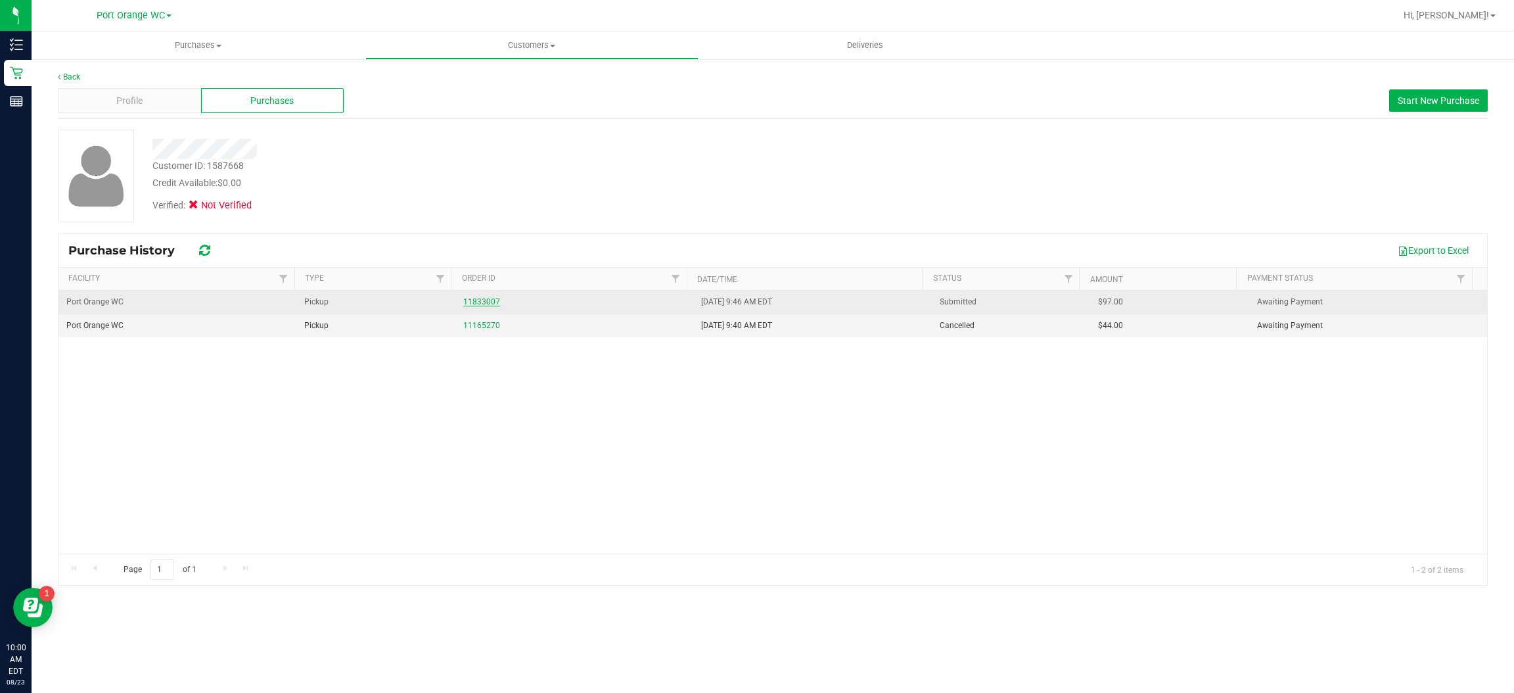
click at [488, 302] on link "11833007" at bounding box center [481, 301] width 37 height 9
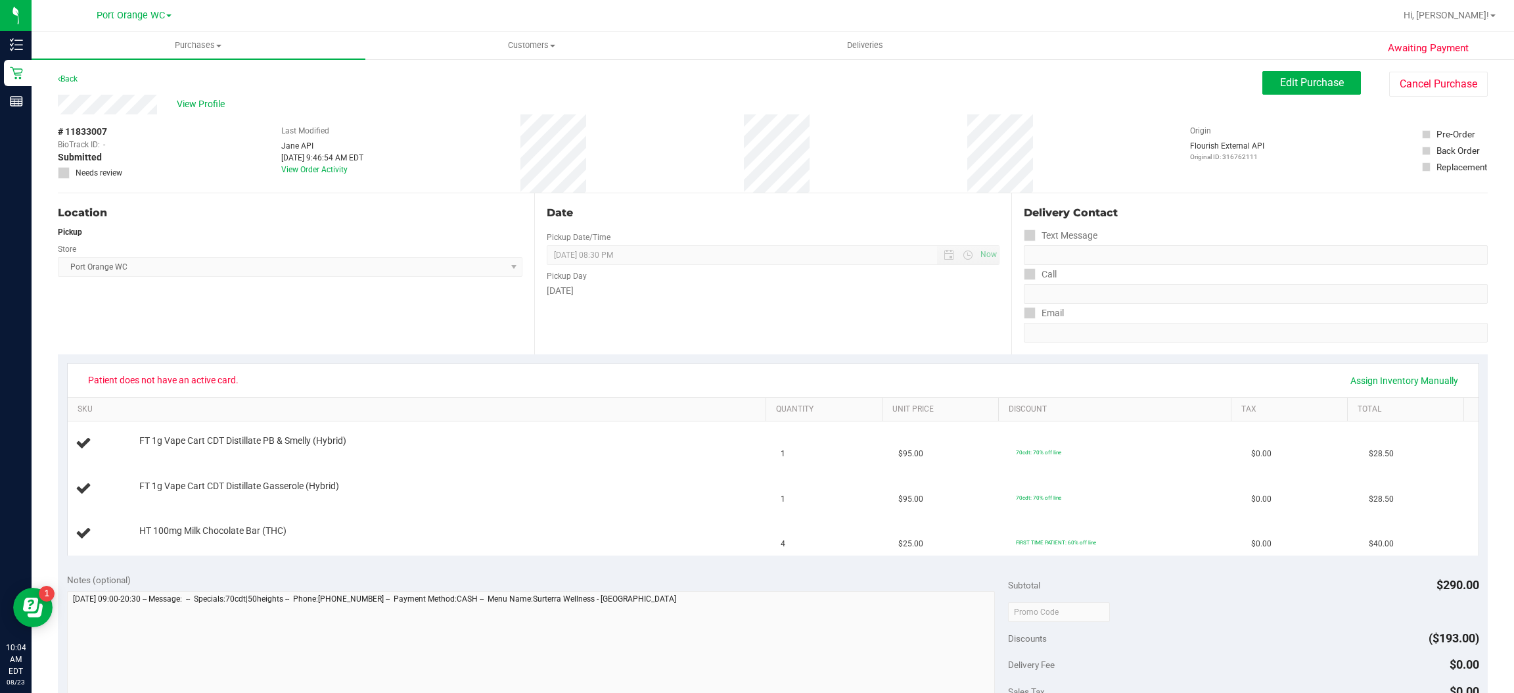
scroll to position [42, 0]
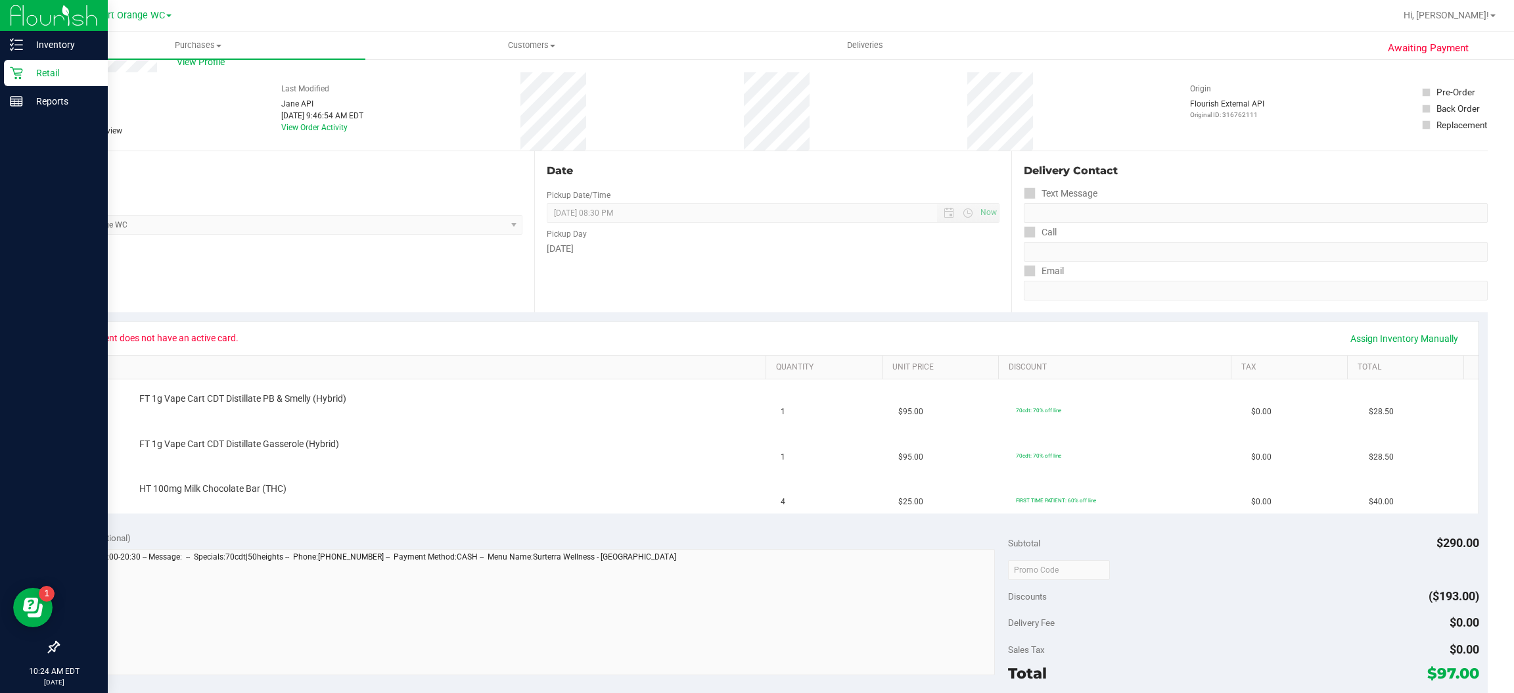
click at [16, 66] on icon at bounding box center [16, 72] width 13 height 13
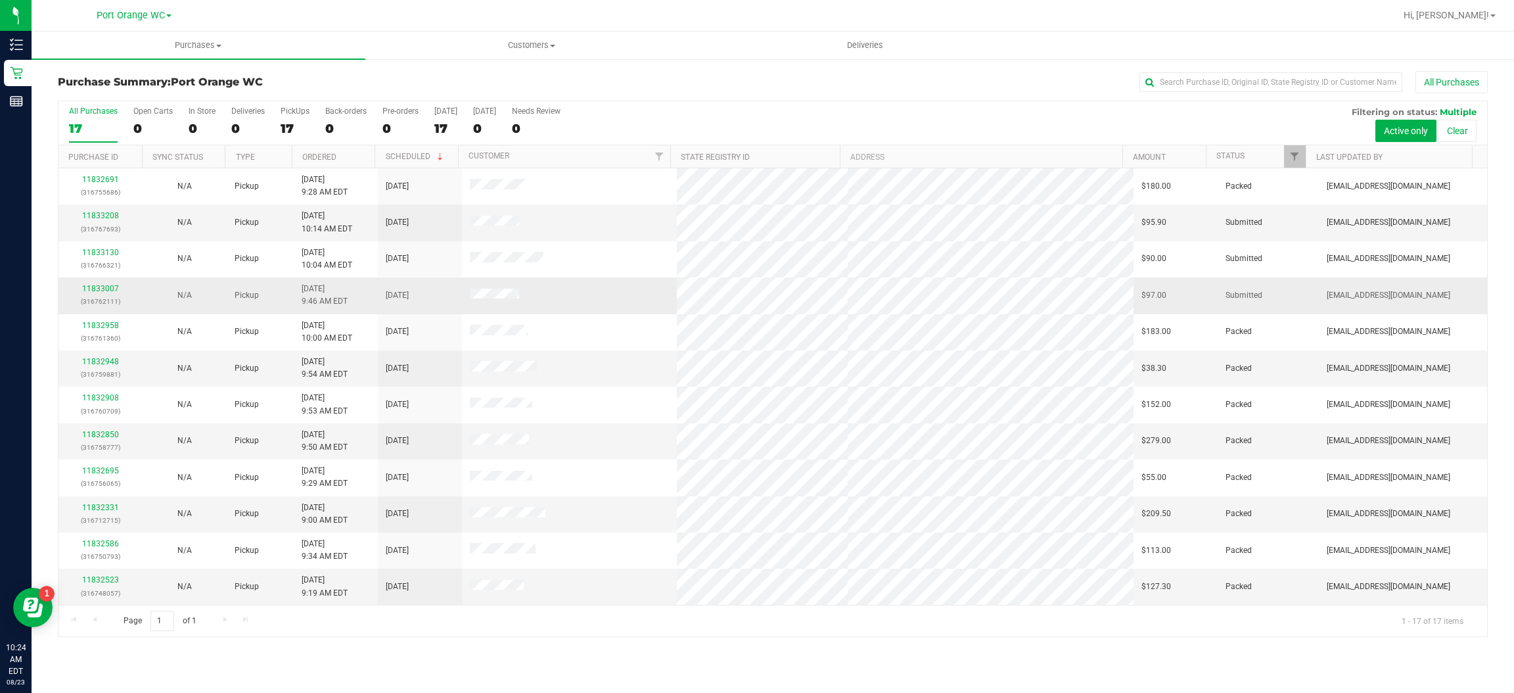
click at [557, 303] on td at bounding box center [569, 295] width 214 height 36
click at [100, 291] on link "11833007" at bounding box center [100, 288] width 37 height 9
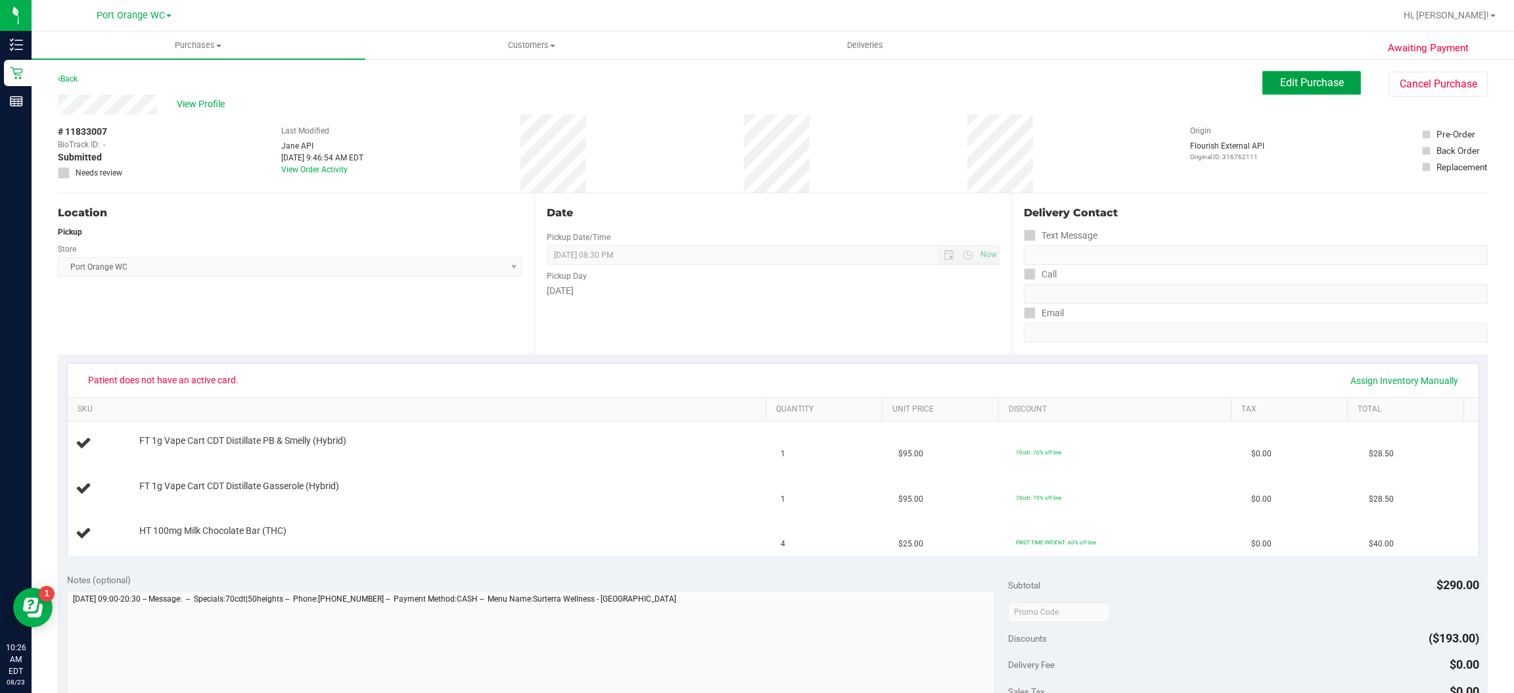
click at [1323, 80] on span "Edit Purchase" at bounding box center [1312, 82] width 64 height 12
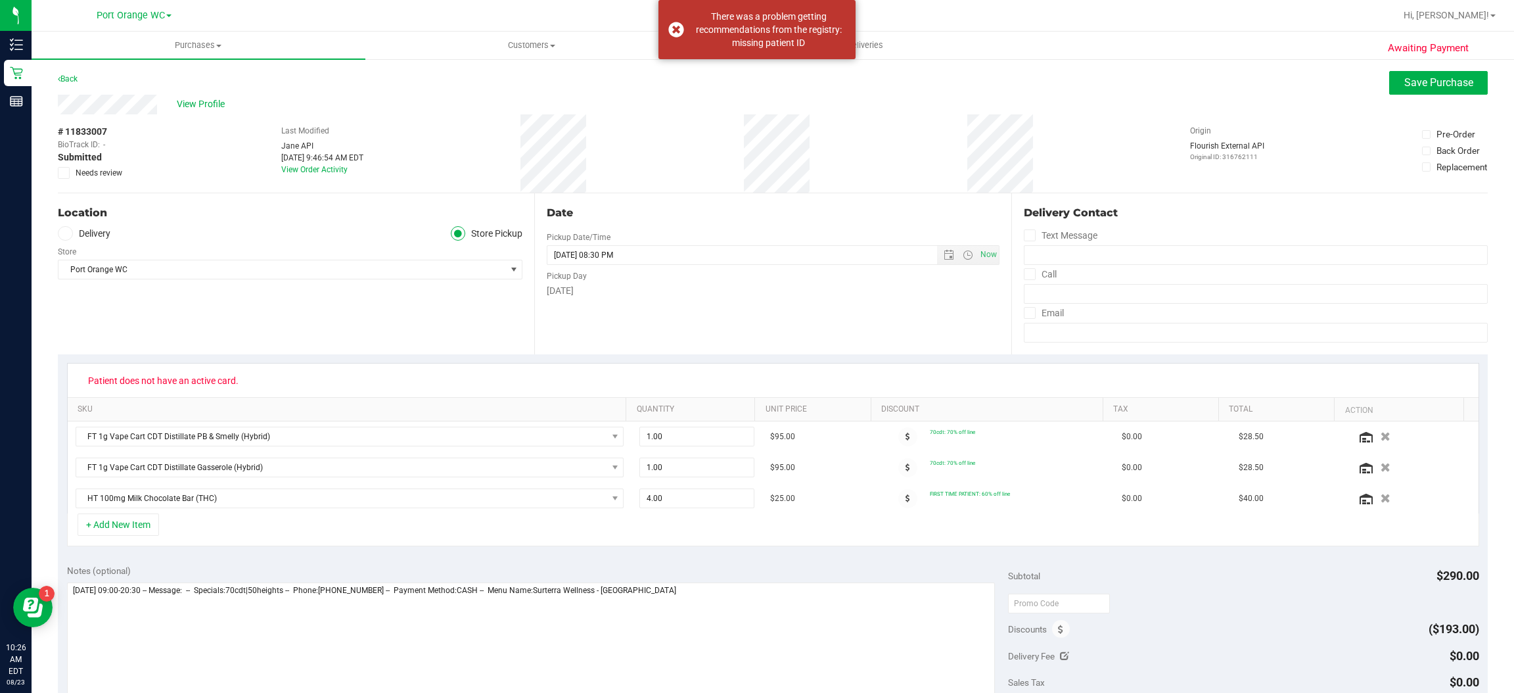
click at [60, 173] on icon at bounding box center [64, 173] width 9 height 0
click at [0, 0] on input "Needs review" at bounding box center [0, 0] width 0 height 0
click at [718, 606] on textarea at bounding box center [531, 645] width 929 height 126
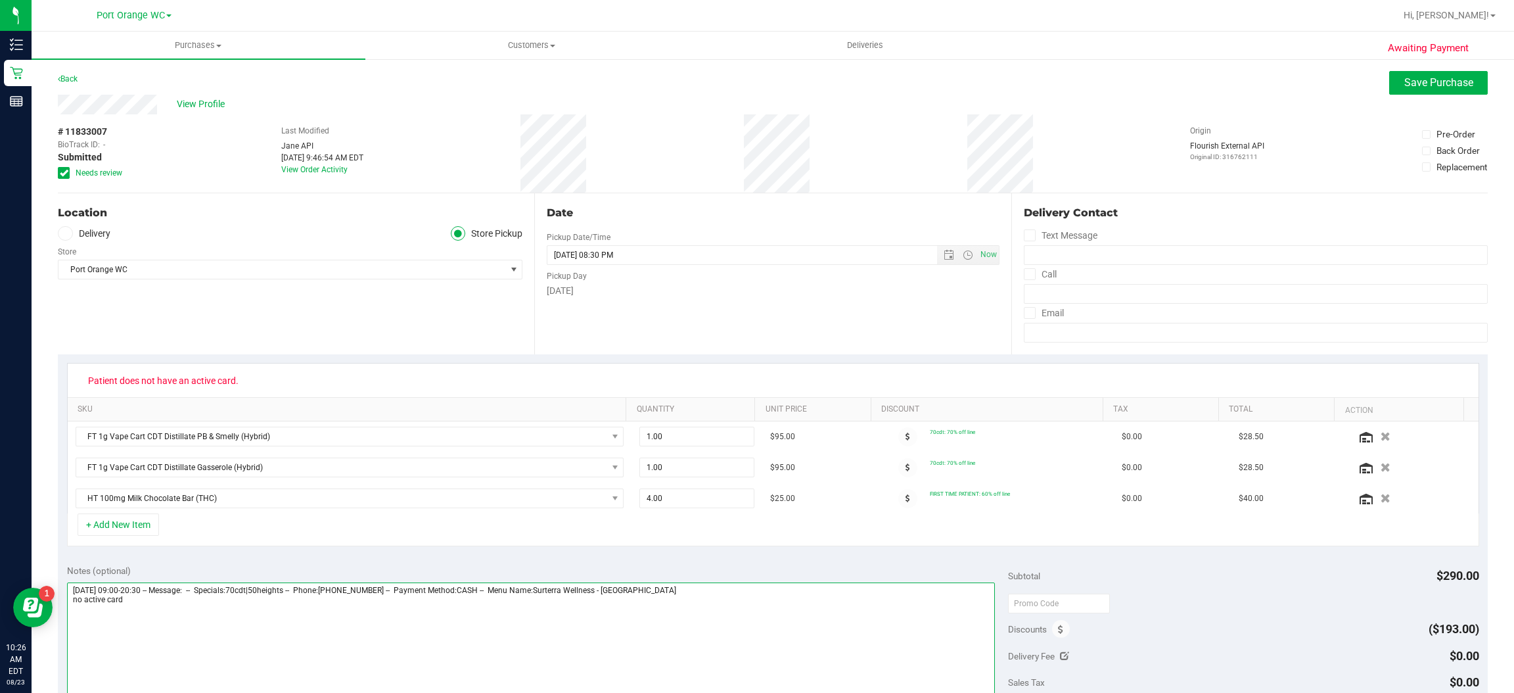
click at [657, 645] on textarea at bounding box center [531, 645] width 929 height 126
type textarea "[DATE] 09:00-20:30 -- Message: -- Specials:70cdt|50heights -- Phone:[PHONE_NUMB…"
click at [1405, 78] on span "Save Purchase" at bounding box center [1439, 82] width 69 height 12
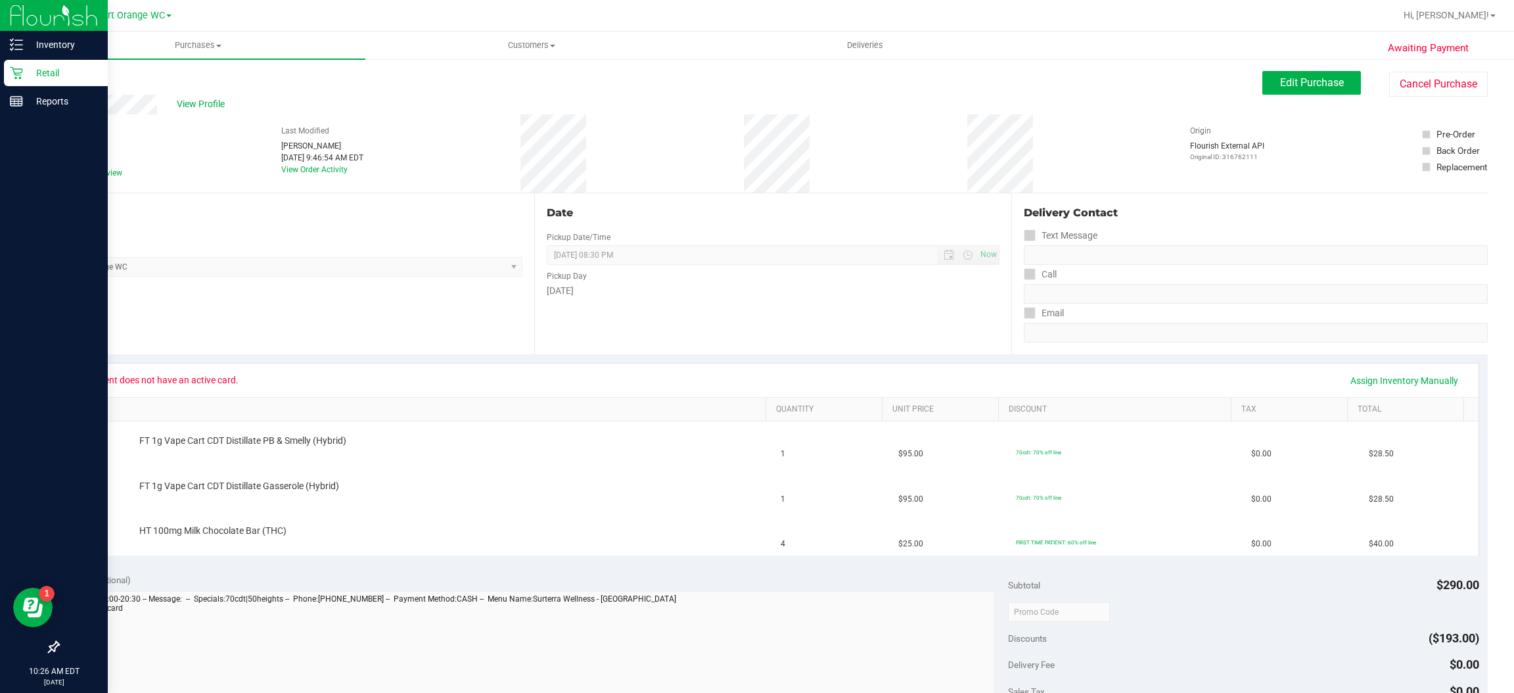
click at [45, 73] on p "Retail" at bounding box center [62, 73] width 79 height 16
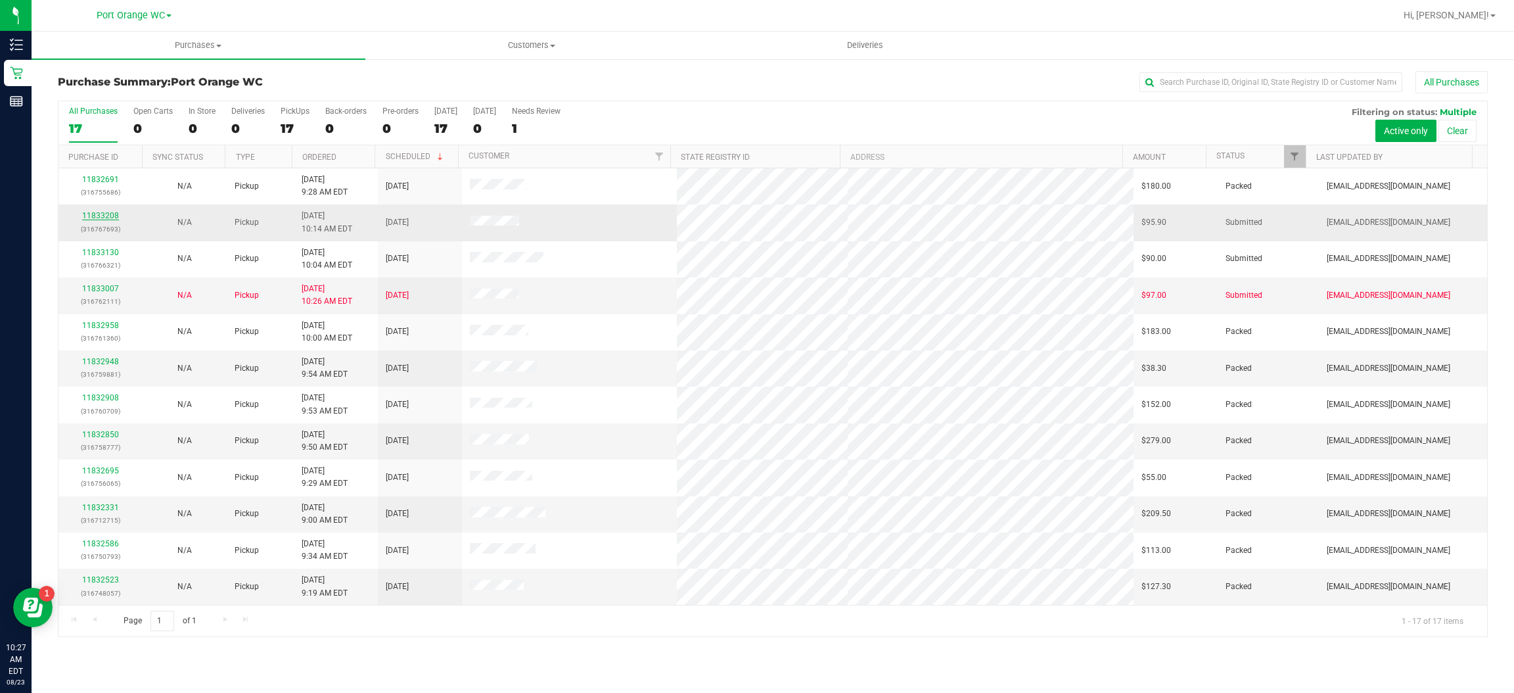
click at [97, 215] on link "11833208" at bounding box center [100, 215] width 37 height 9
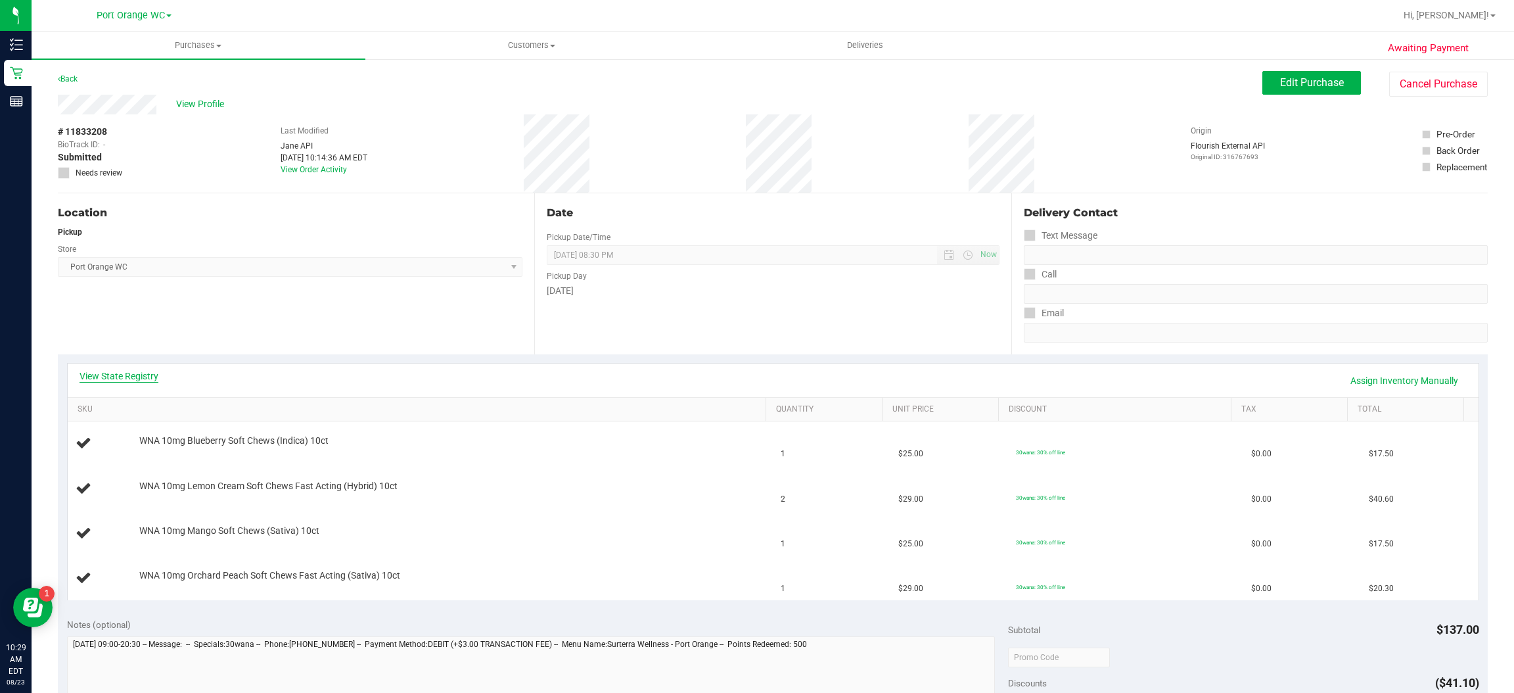
click at [143, 378] on link "View State Registry" at bounding box center [119, 375] width 79 height 13
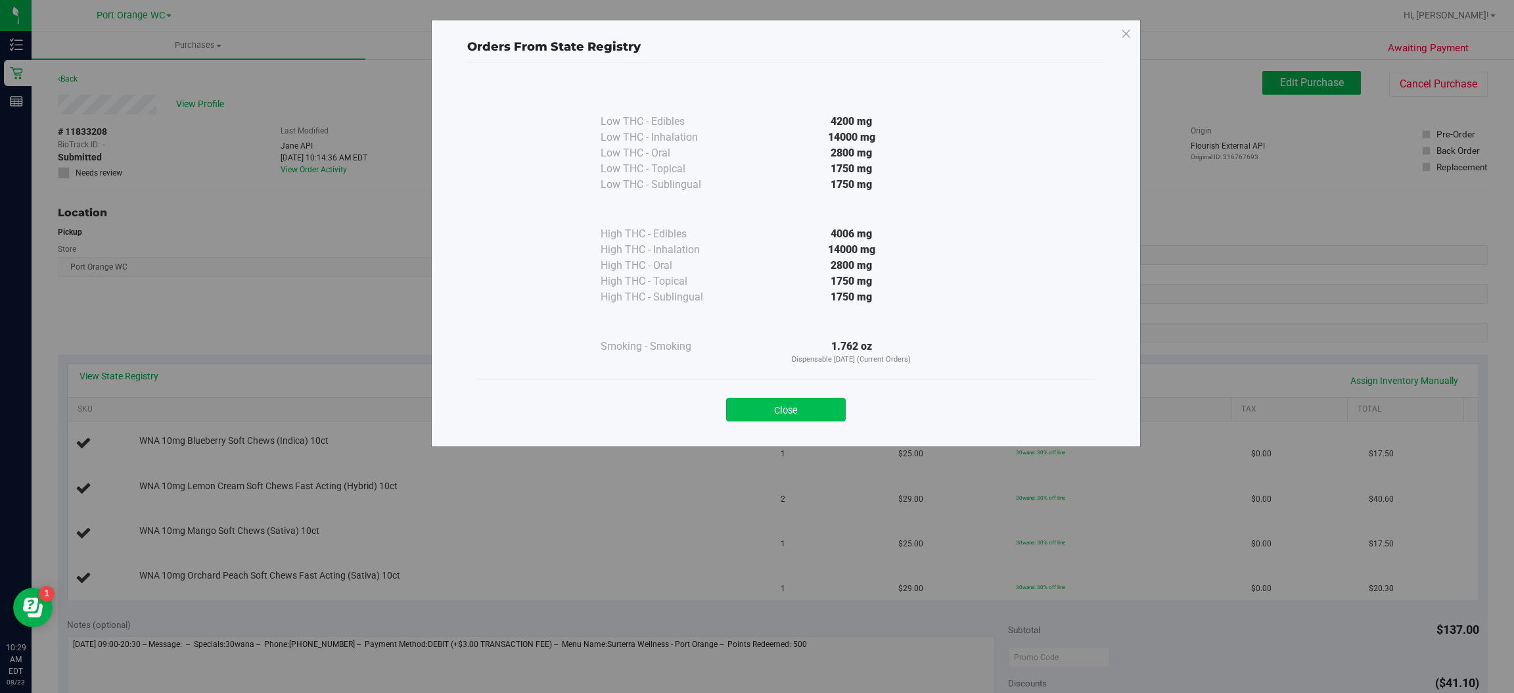
click at [818, 417] on button "Close" at bounding box center [786, 410] width 120 height 24
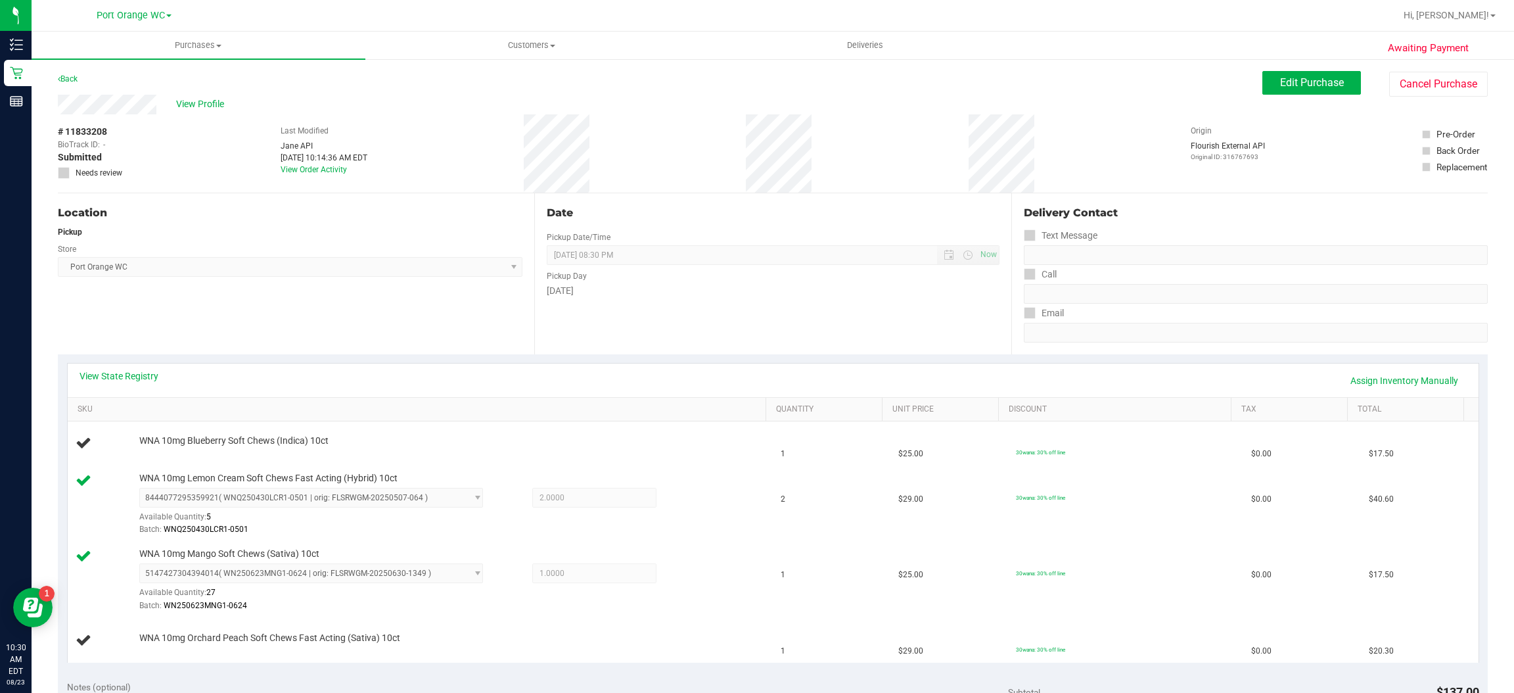
scroll to position [265, 0]
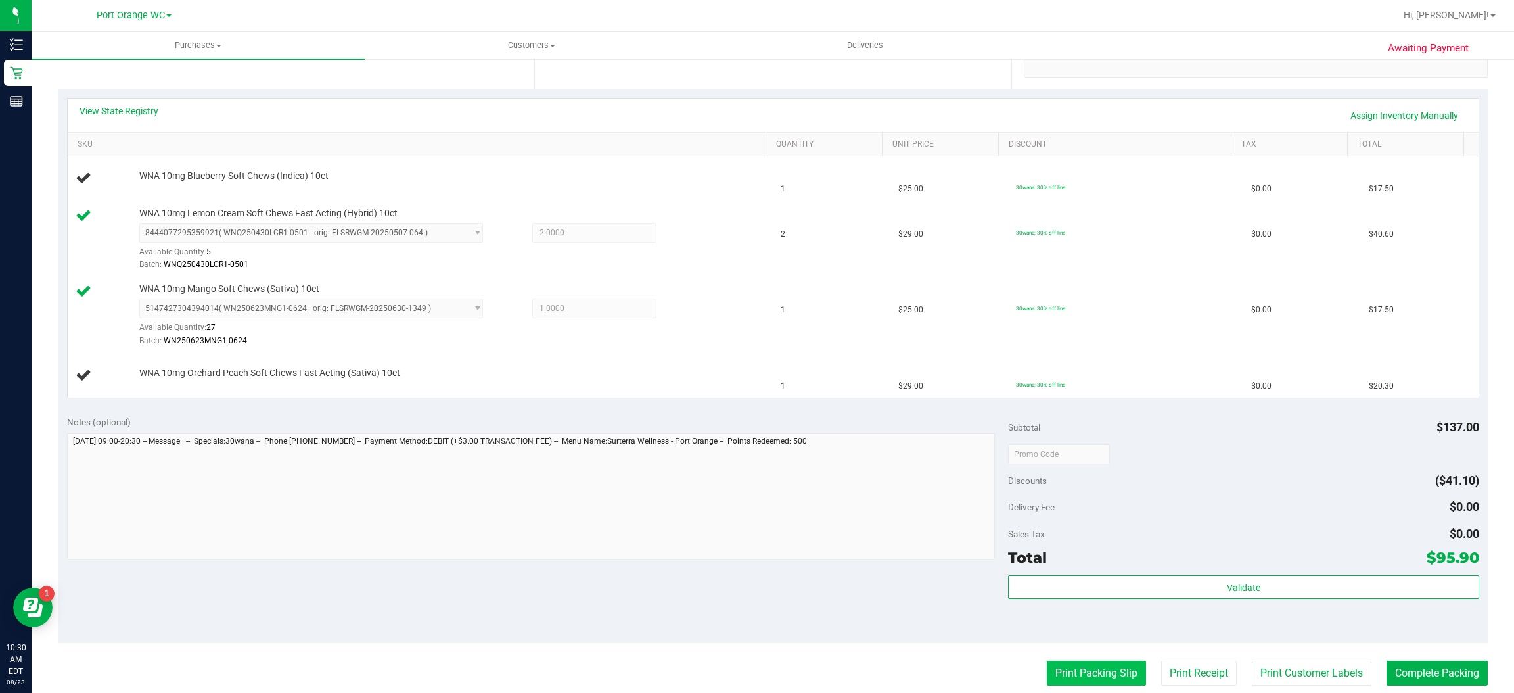
click at [1093, 676] on button "Print Packing Slip" at bounding box center [1096, 673] width 99 height 25
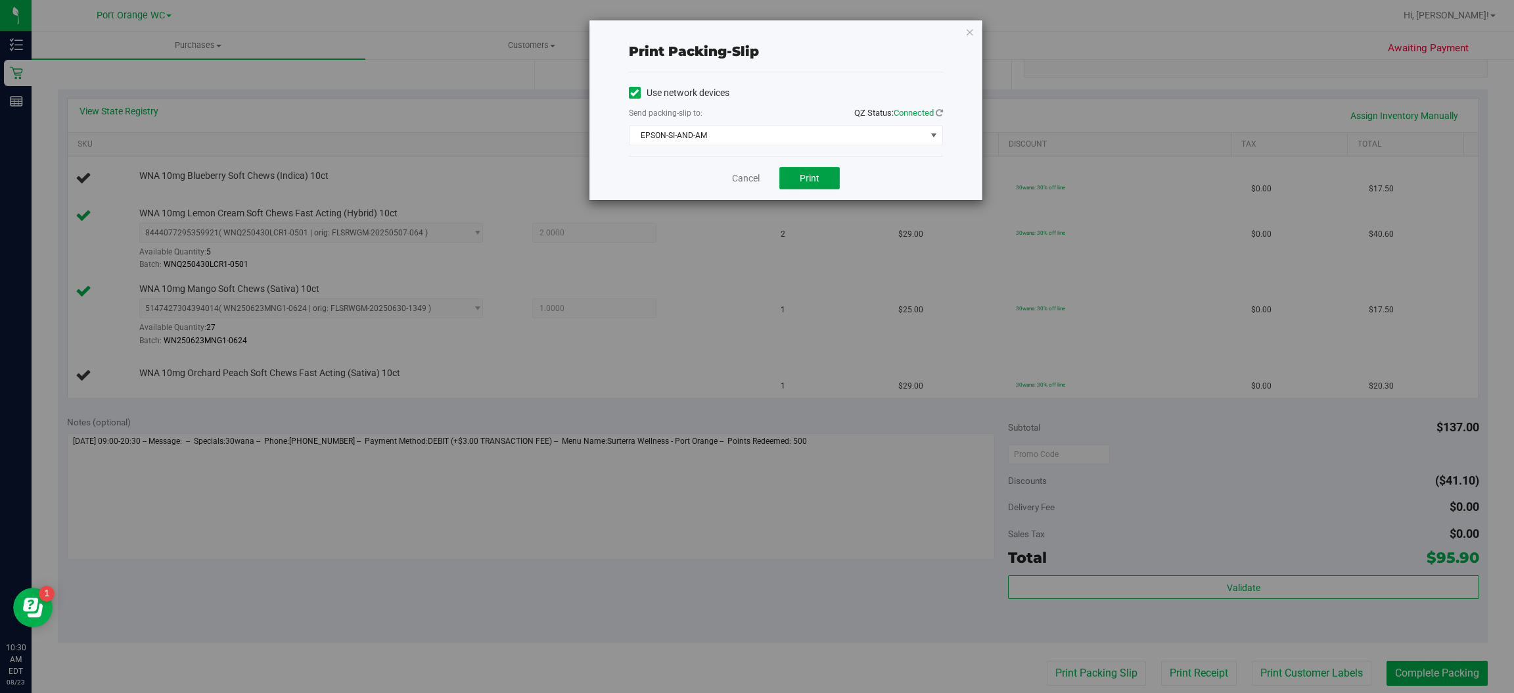
click at [826, 186] on button "Print" at bounding box center [810, 178] width 60 height 22
click at [969, 30] on icon "button" at bounding box center [970, 32] width 9 height 16
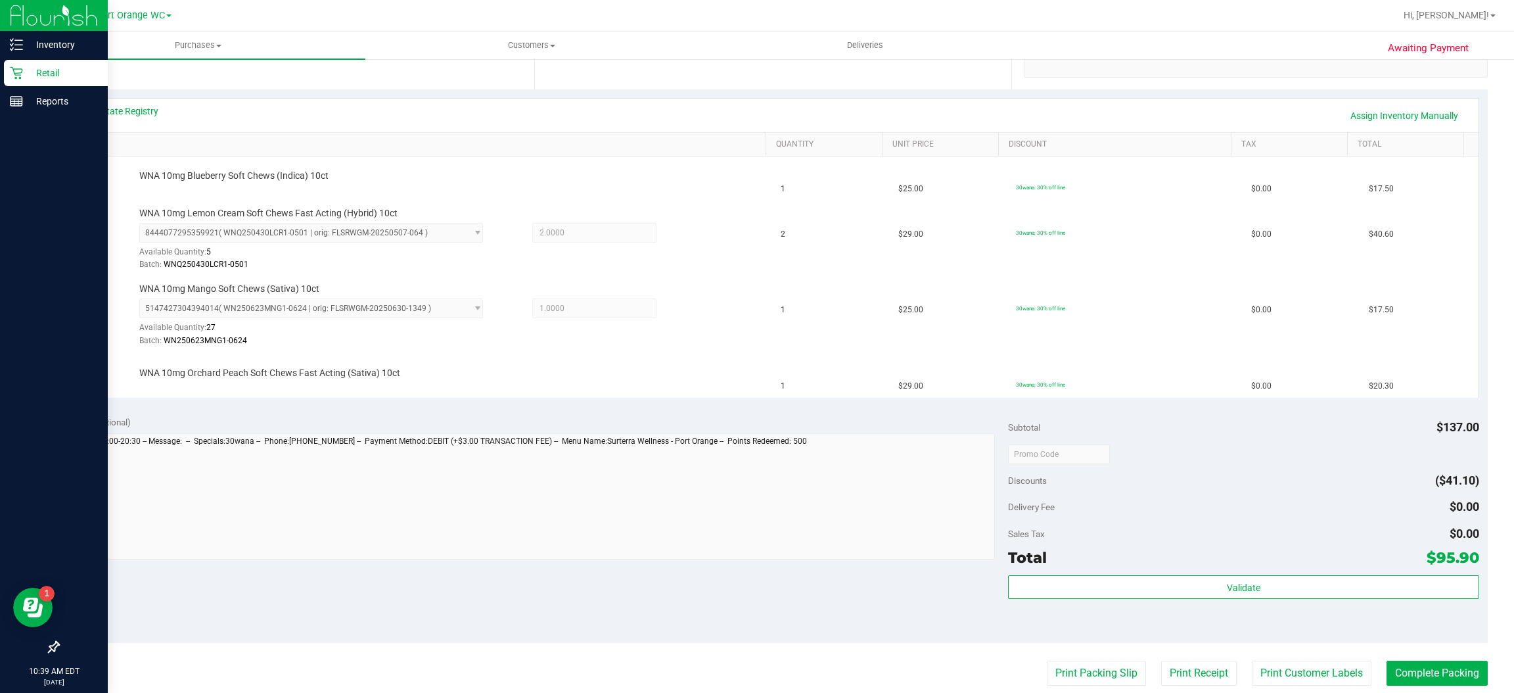
click at [25, 72] on p "Retail" at bounding box center [62, 73] width 79 height 16
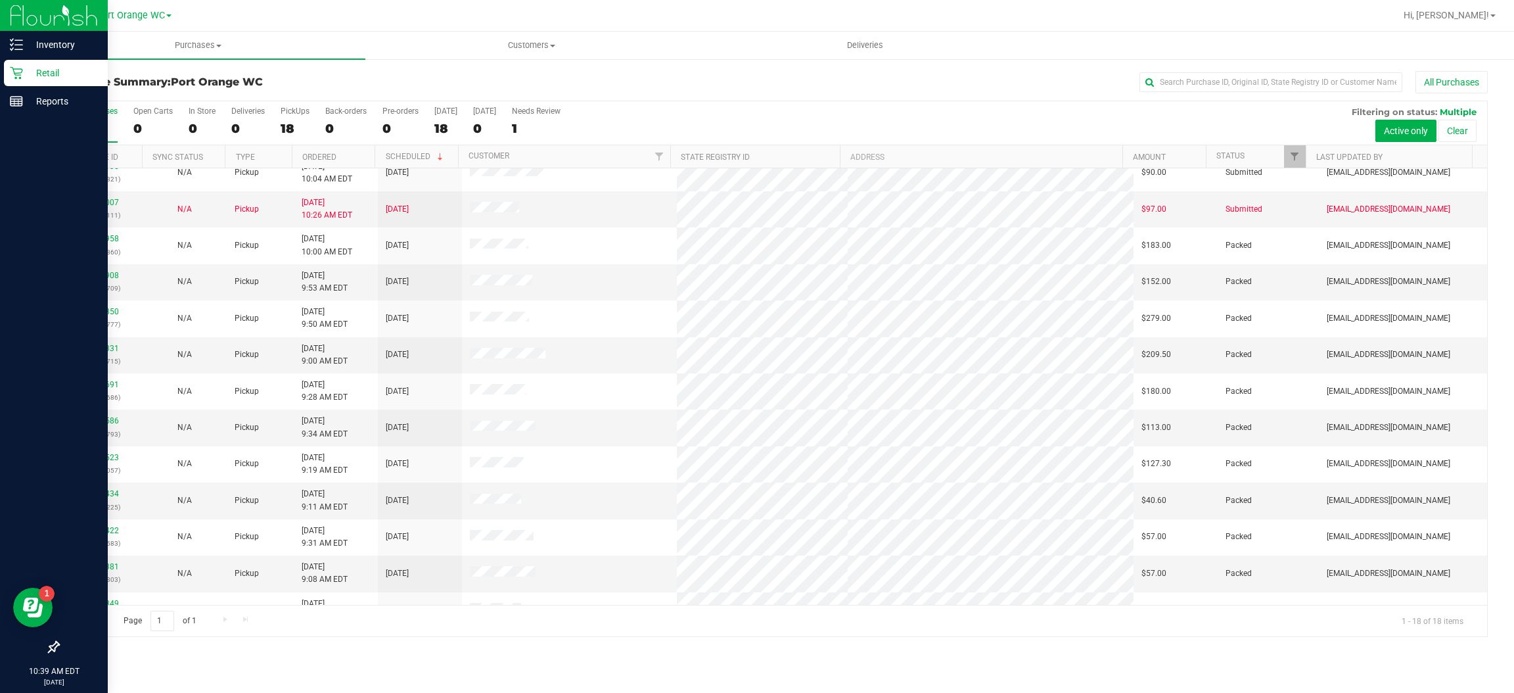
scroll to position [85, 0]
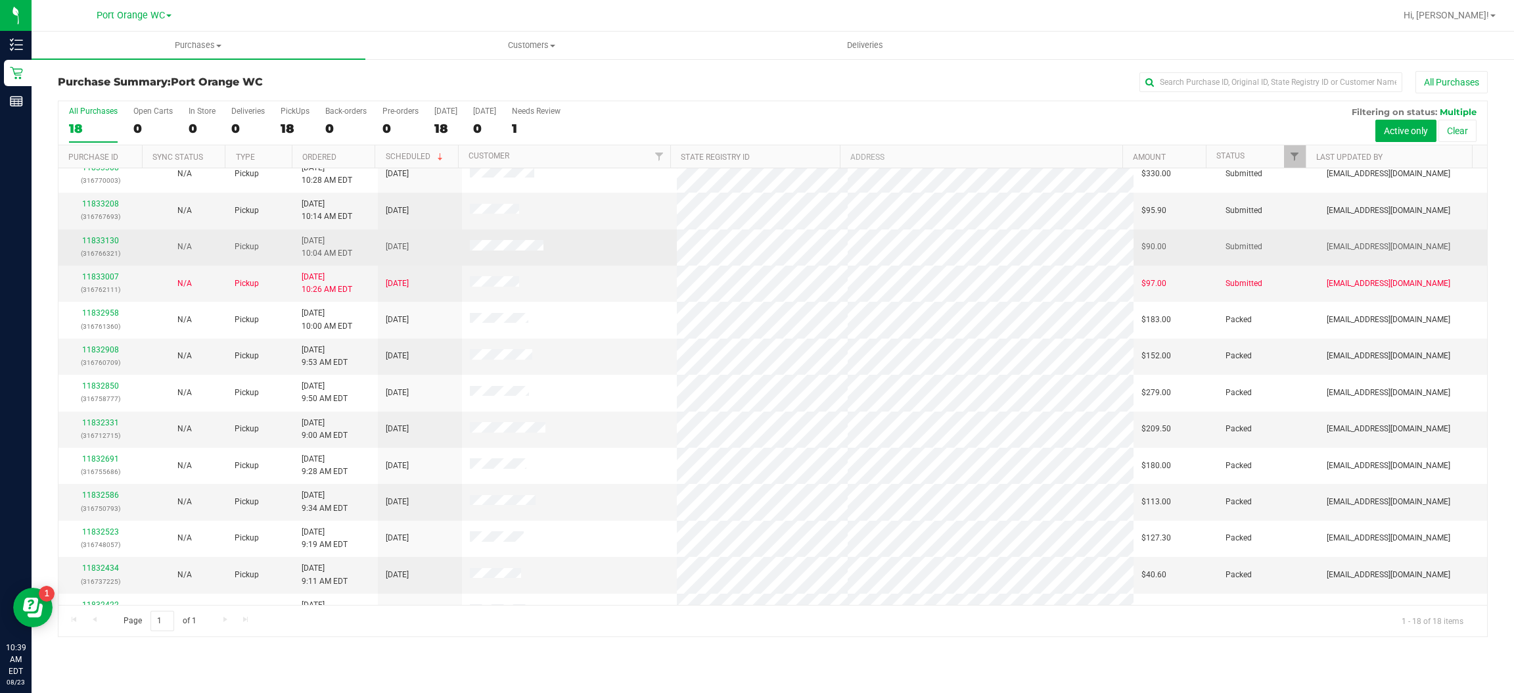
click at [615, 252] on td at bounding box center [569, 247] width 214 height 36
click at [115, 236] on link "11833130" at bounding box center [100, 240] width 37 height 9
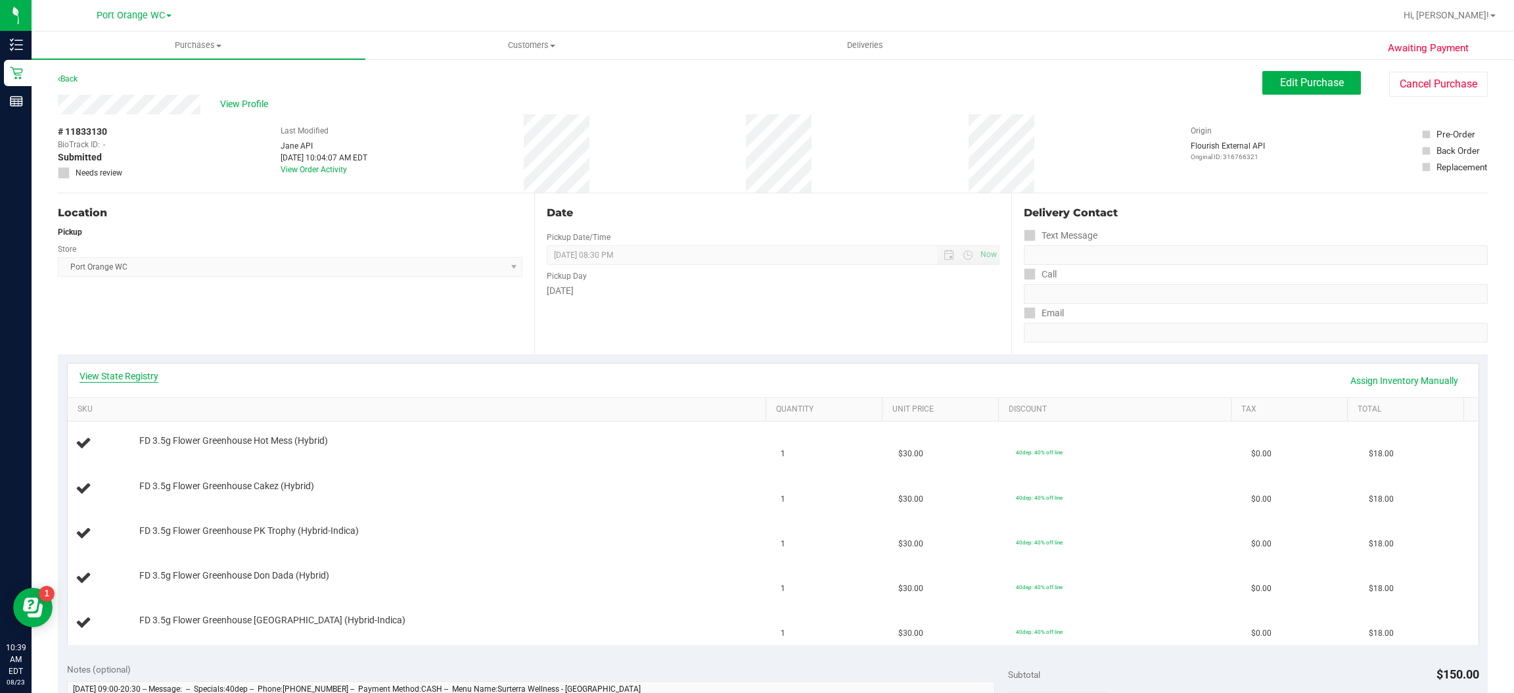
click at [145, 369] on link "View State Registry" at bounding box center [119, 375] width 79 height 13
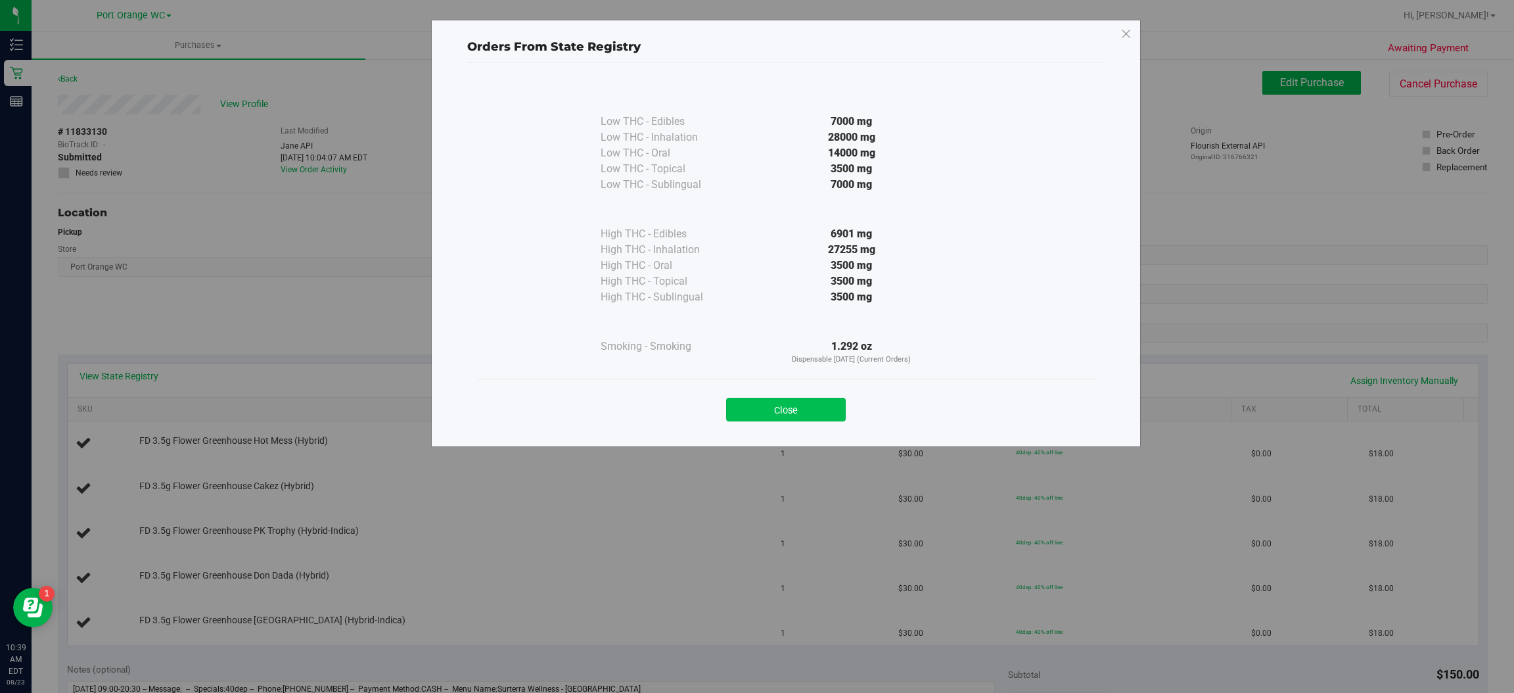
click at [798, 403] on button "Close" at bounding box center [786, 410] width 120 height 24
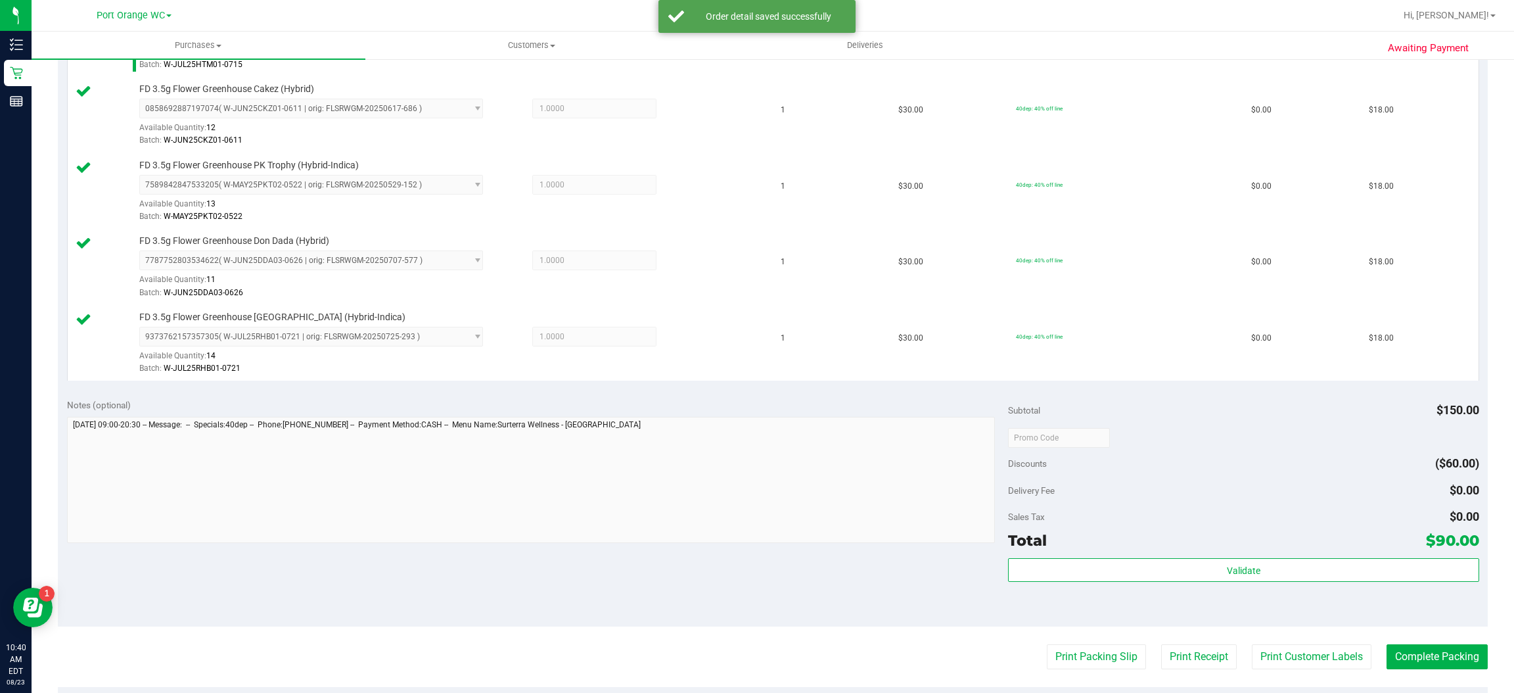
scroll to position [436, 0]
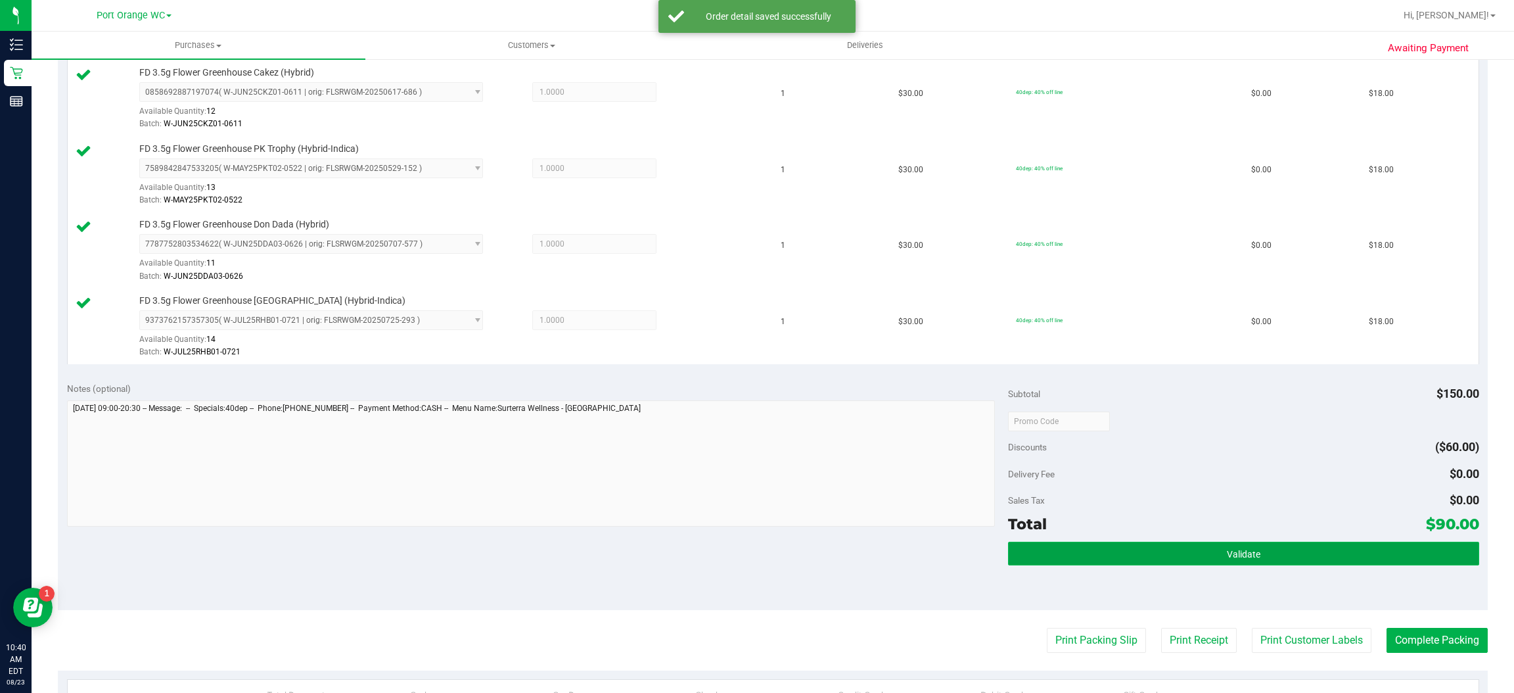
click at [1250, 553] on button "Validate" at bounding box center [1243, 554] width 471 height 24
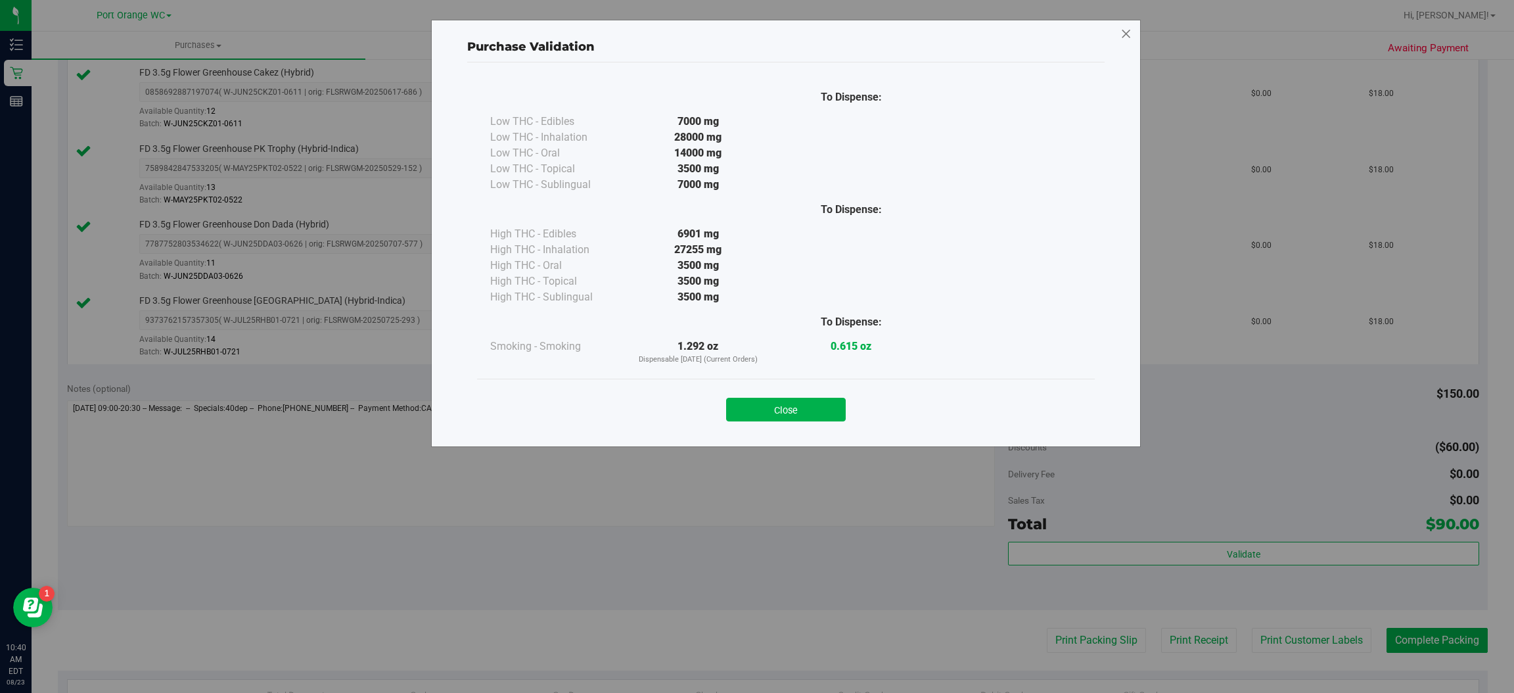
click at [1126, 33] on icon at bounding box center [1127, 34] width 12 height 21
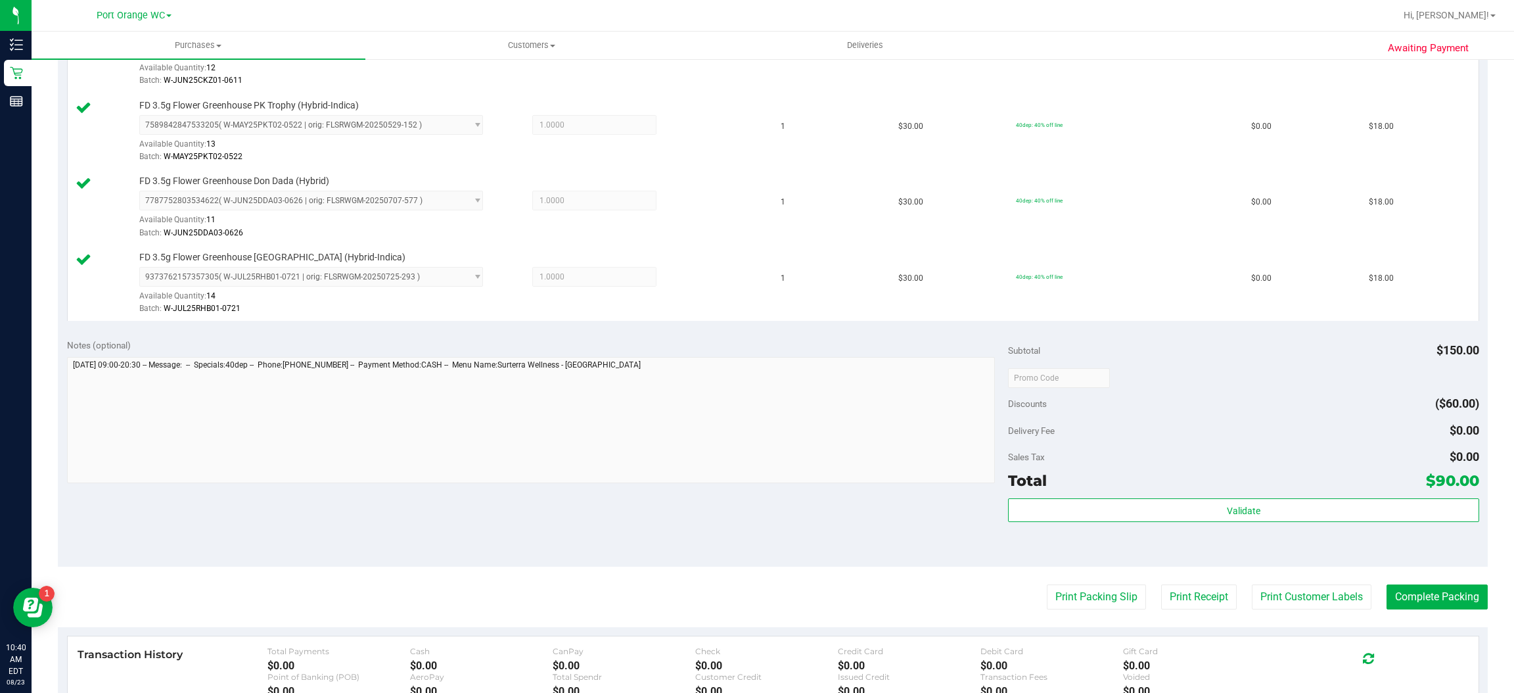
scroll to position [482, 0]
click at [1080, 597] on button "Print Packing Slip" at bounding box center [1096, 594] width 99 height 25
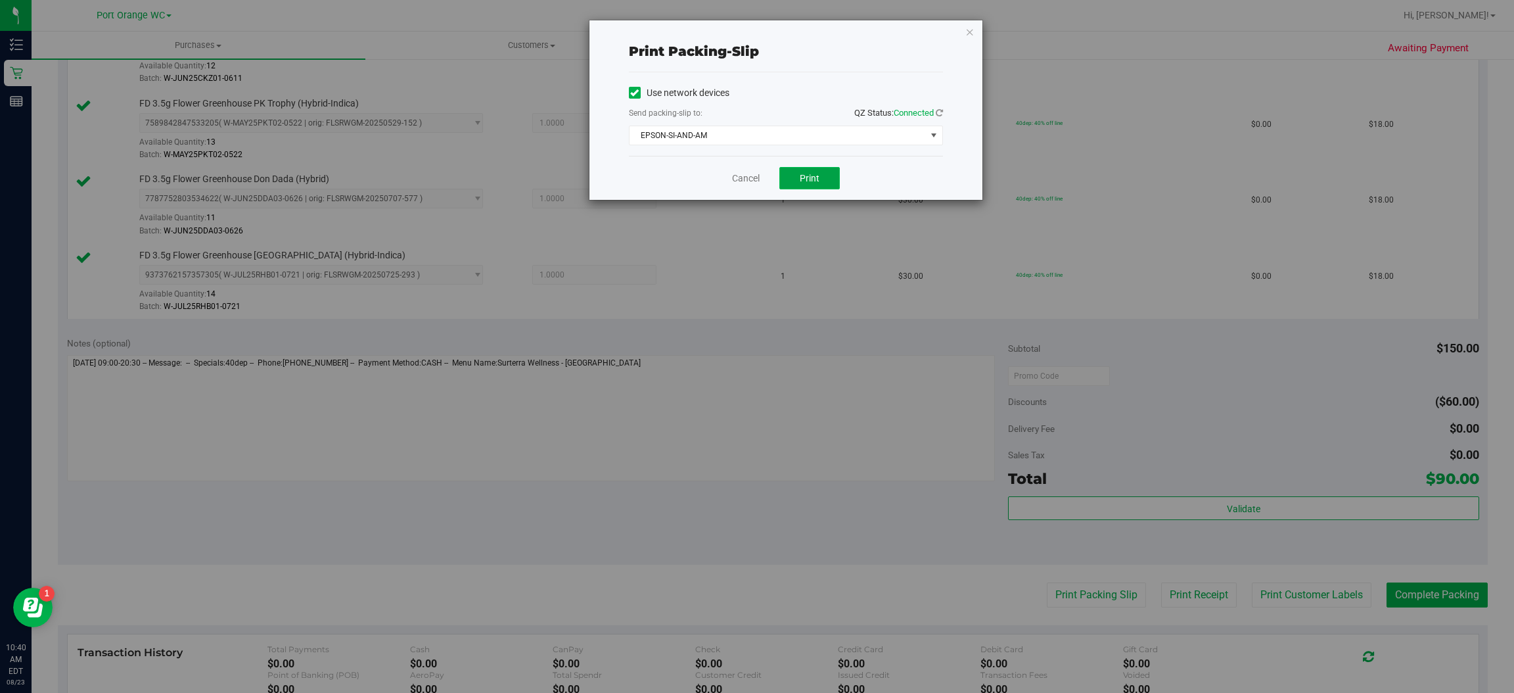
click at [820, 179] on button "Print" at bounding box center [810, 178] width 60 height 22
click at [972, 34] on icon "button" at bounding box center [970, 32] width 9 height 16
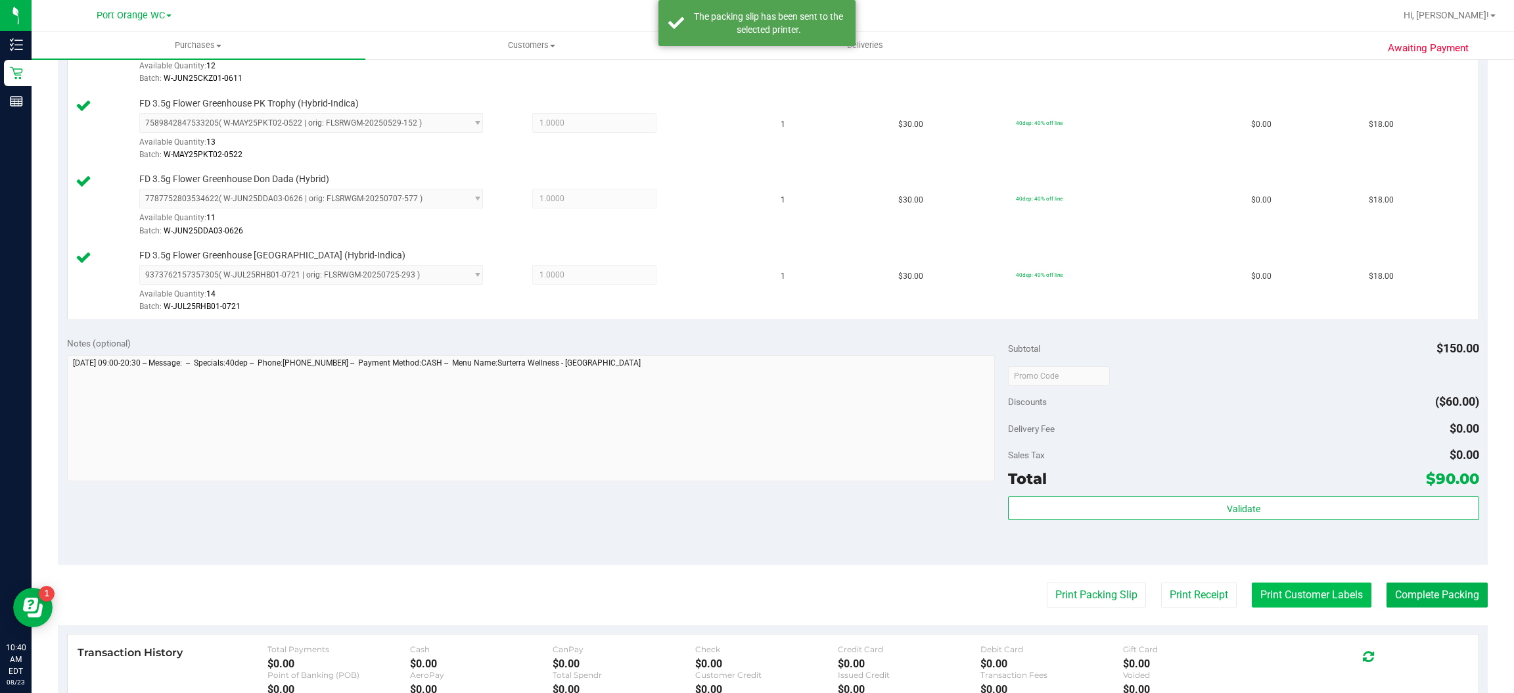
click at [1310, 598] on button "Print Customer Labels" at bounding box center [1312, 594] width 120 height 25
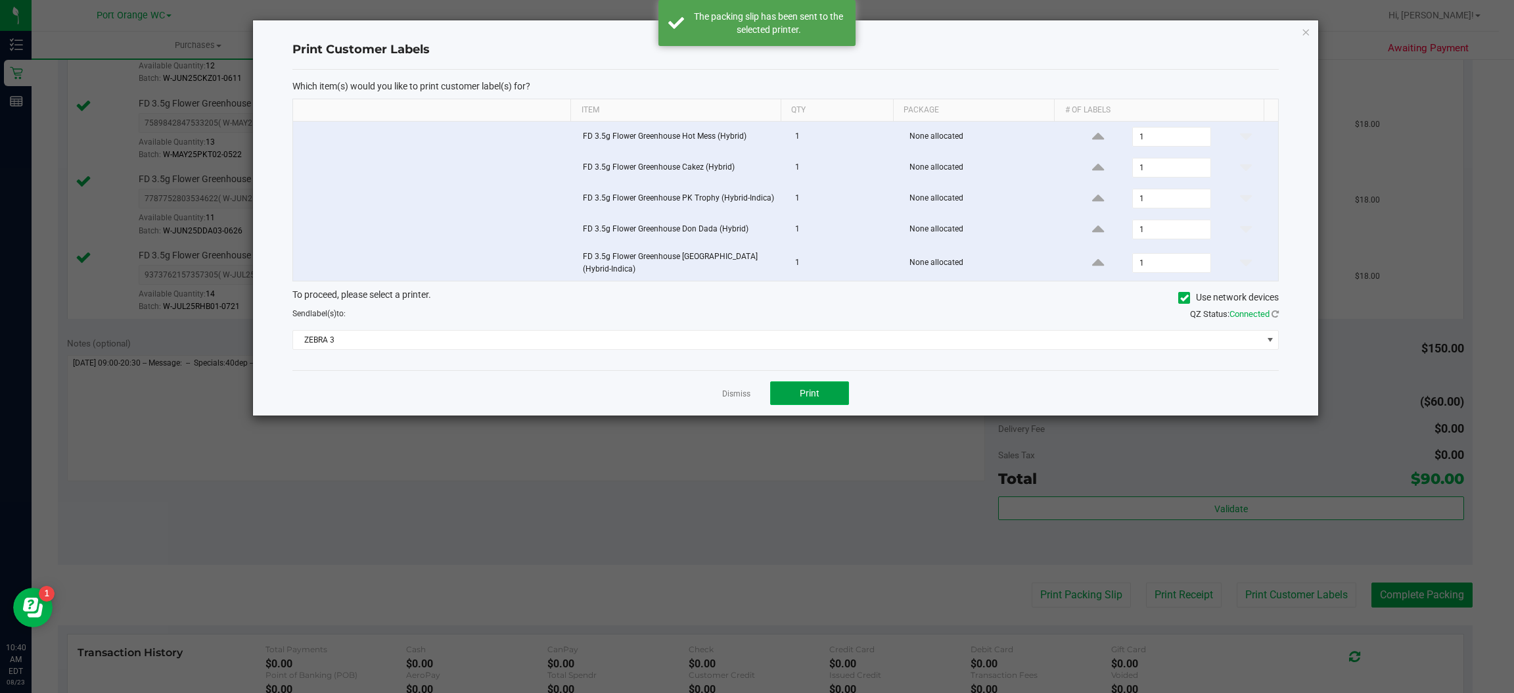
click at [835, 388] on button "Print" at bounding box center [809, 393] width 79 height 24
click at [1303, 35] on icon "button" at bounding box center [1306, 32] width 9 height 16
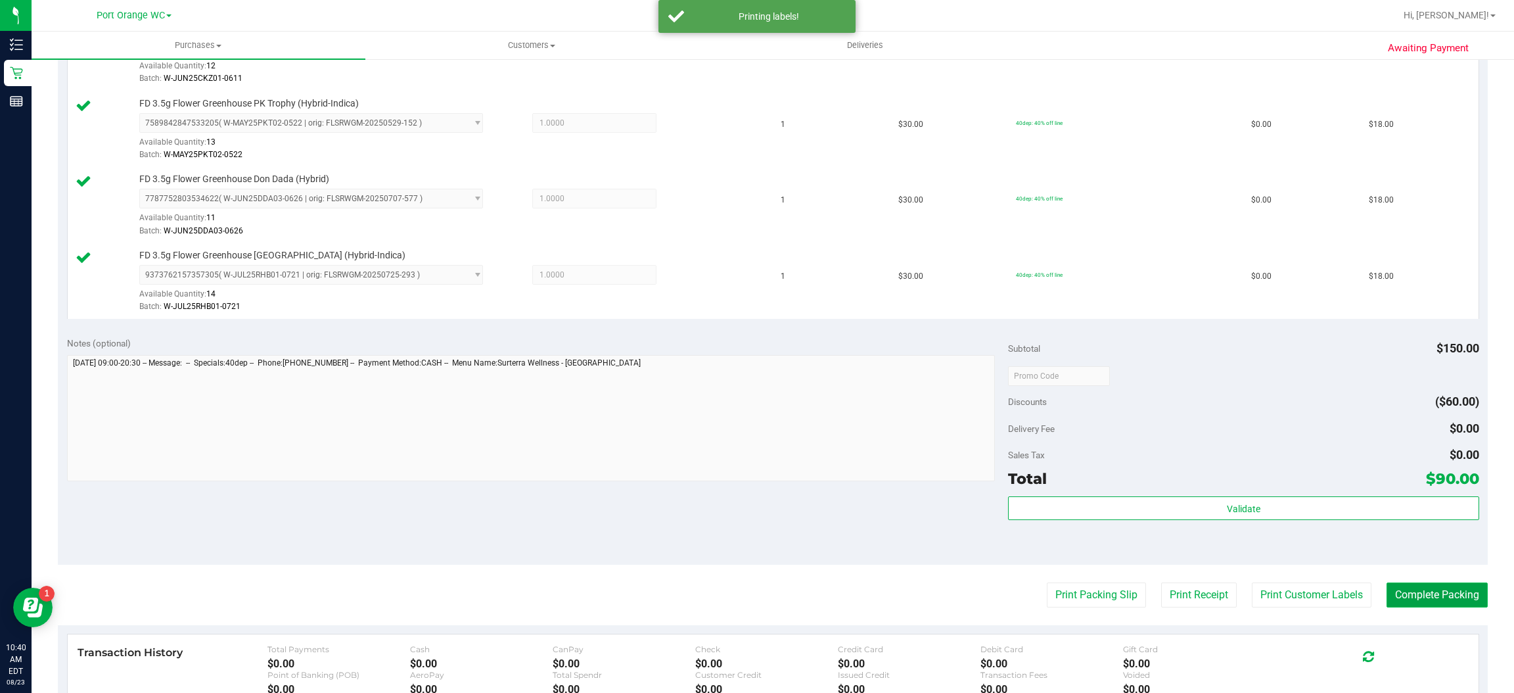
click at [1438, 602] on button "Complete Packing" at bounding box center [1437, 594] width 101 height 25
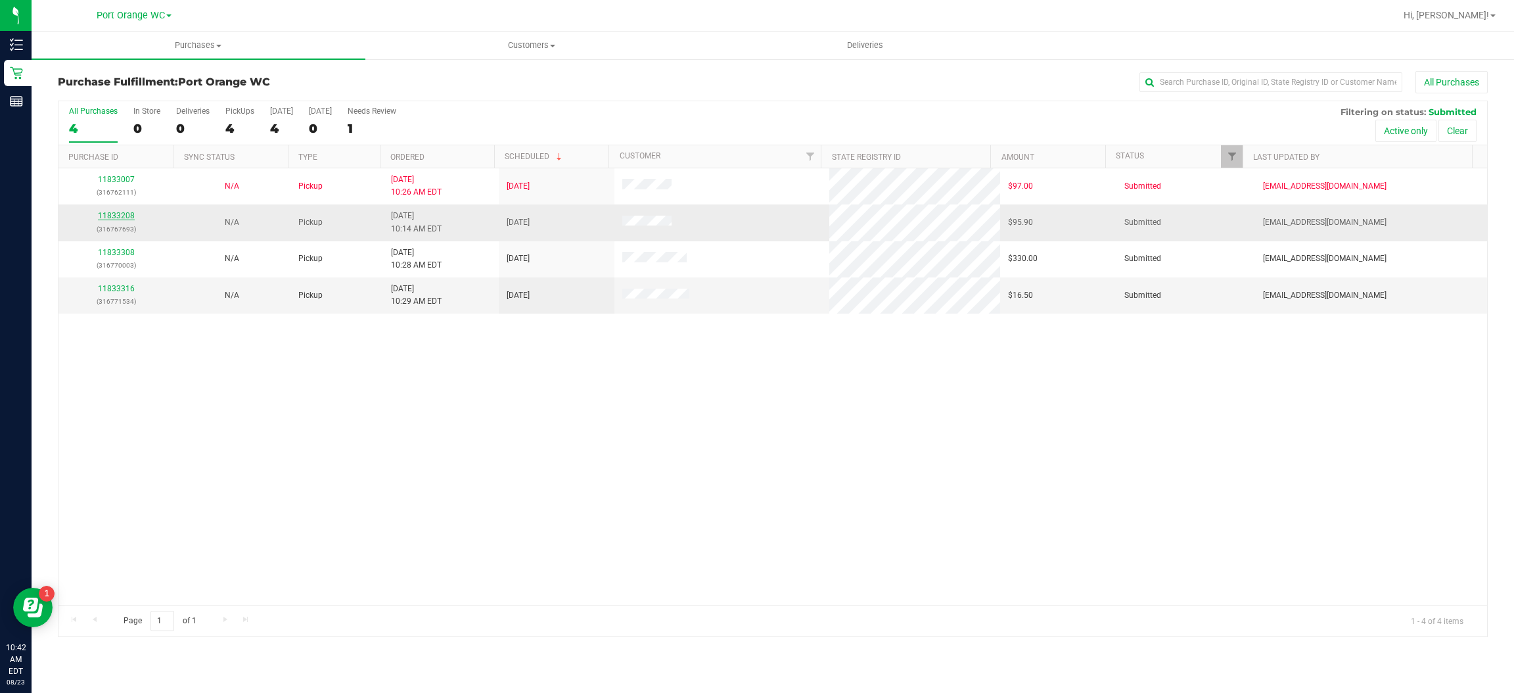
click at [126, 216] on link "11833208" at bounding box center [116, 215] width 37 height 9
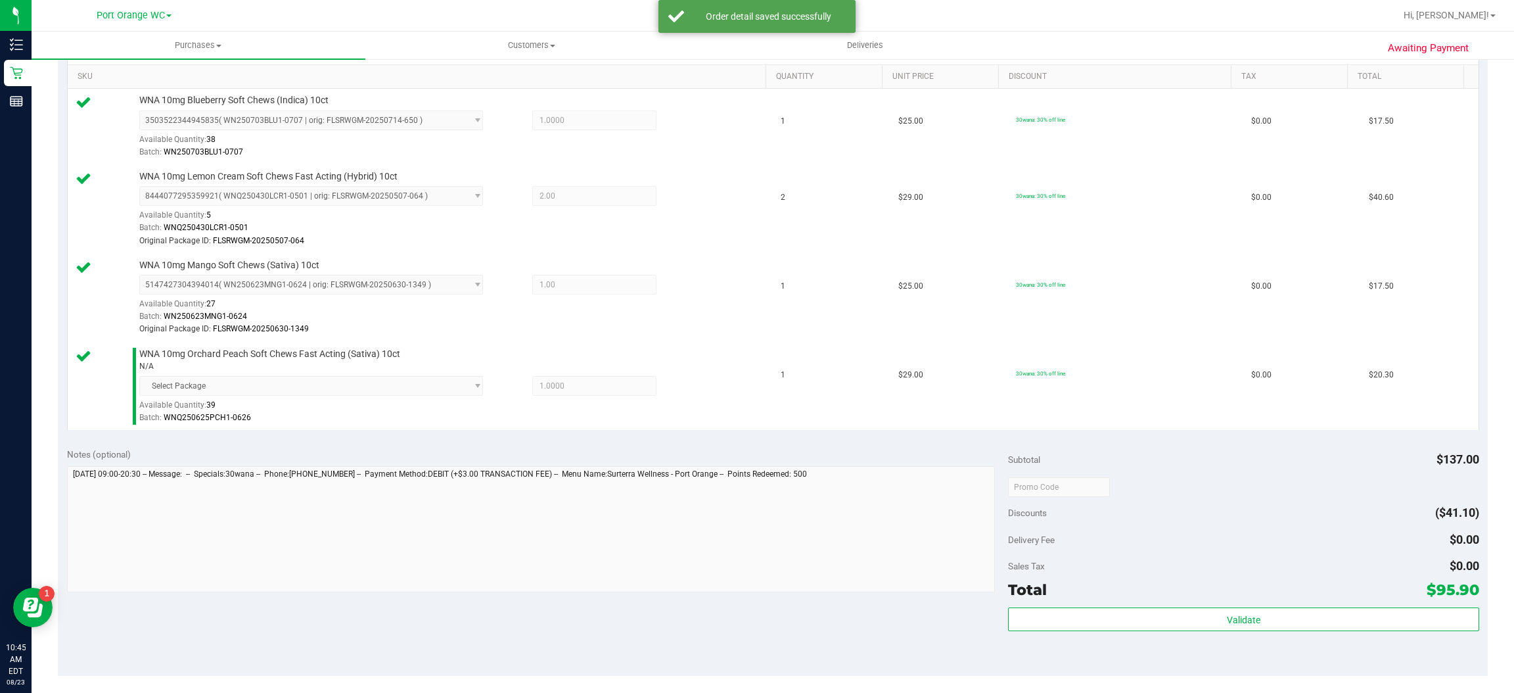
scroll to position [387, 0]
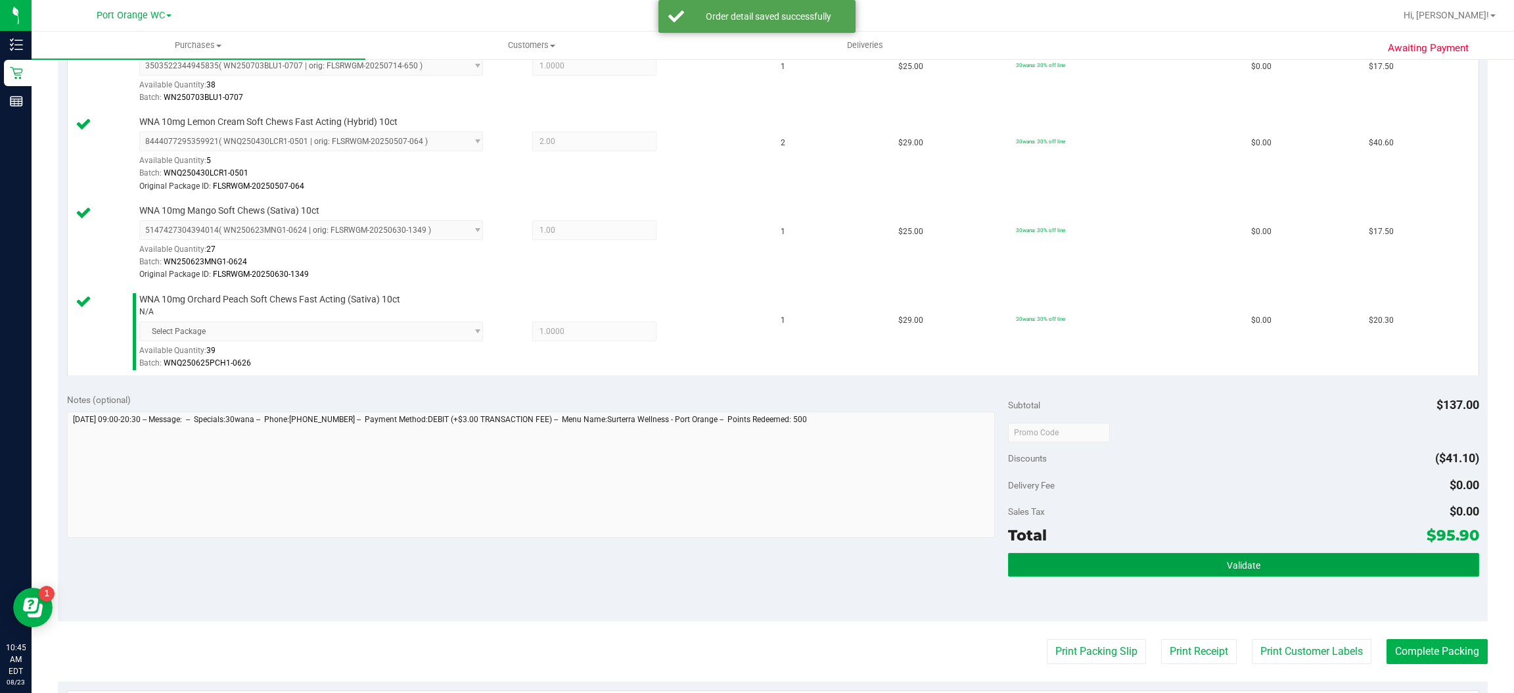
click at [1251, 565] on button "Validate" at bounding box center [1243, 565] width 471 height 24
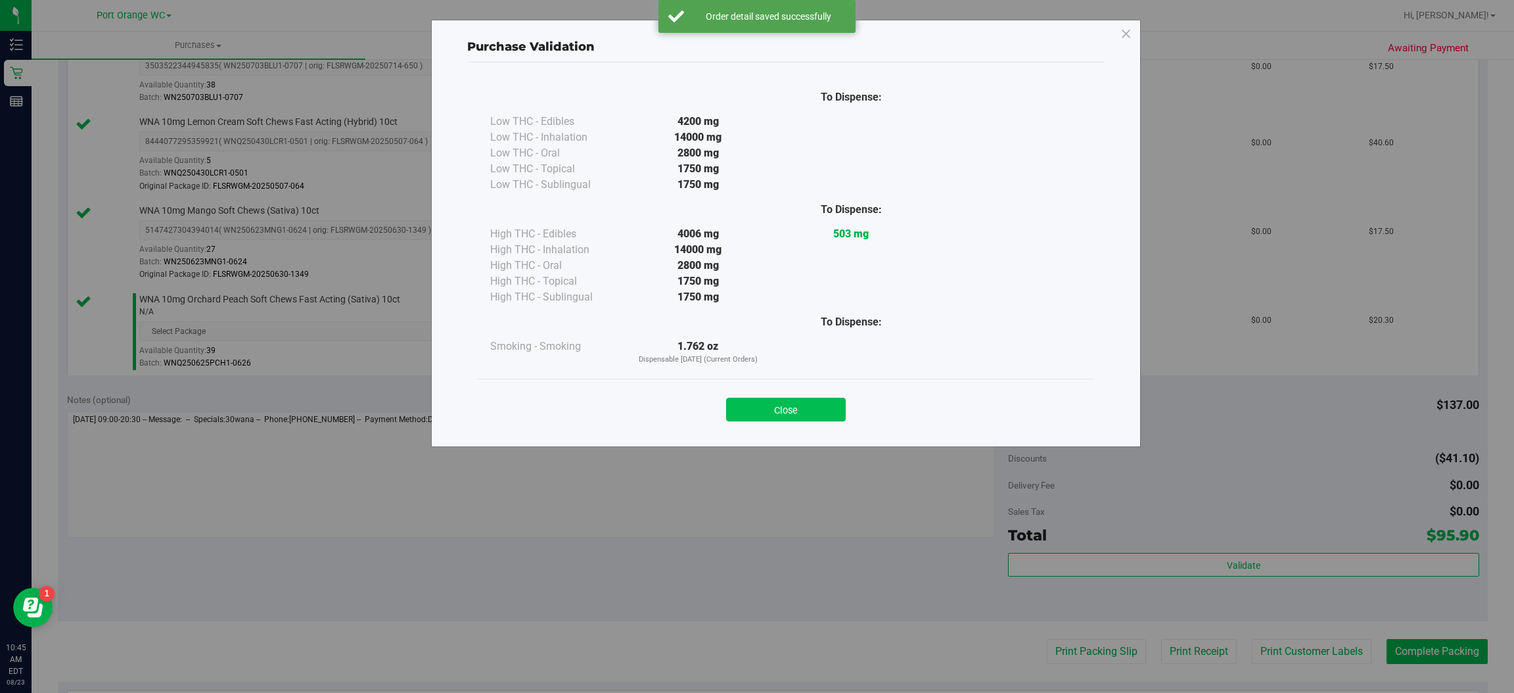
click at [816, 412] on button "Close" at bounding box center [786, 410] width 120 height 24
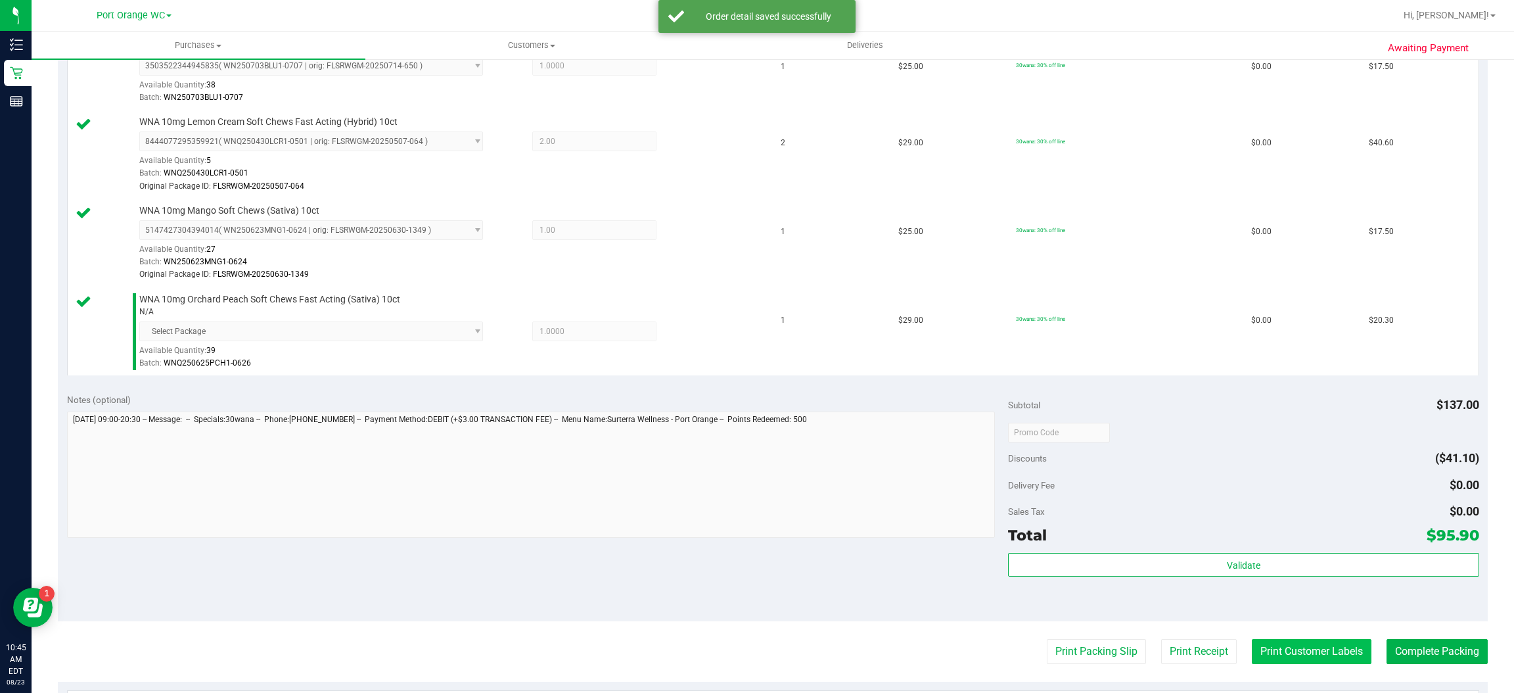
click at [1296, 658] on button "Print Customer Labels" at bounding box center [1312, 651] width 120 height 25
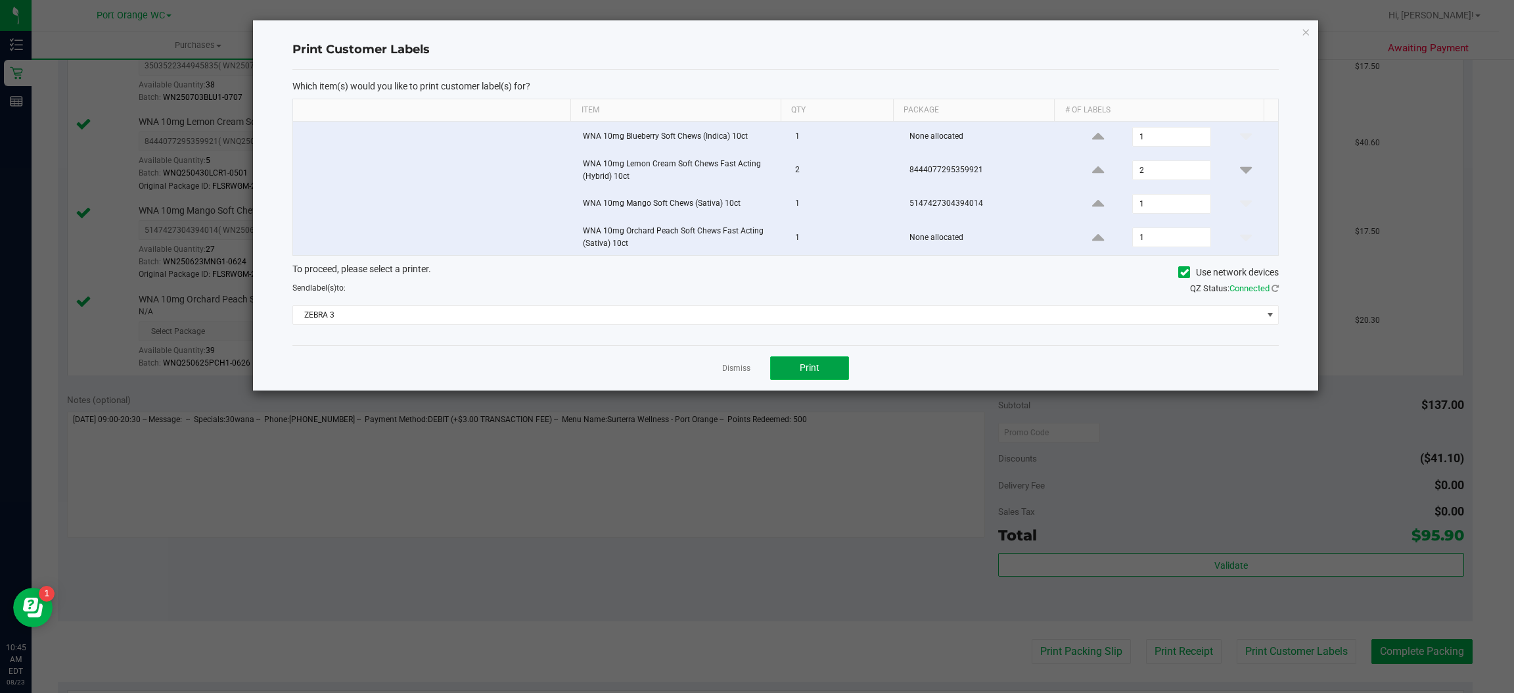
click at [816, 371] on span "Print" at bounding box center [810, 367] width 20 height 11
click at [1307, 24] on icon "button" at bounding box center [1306, 32] width 9 height 16
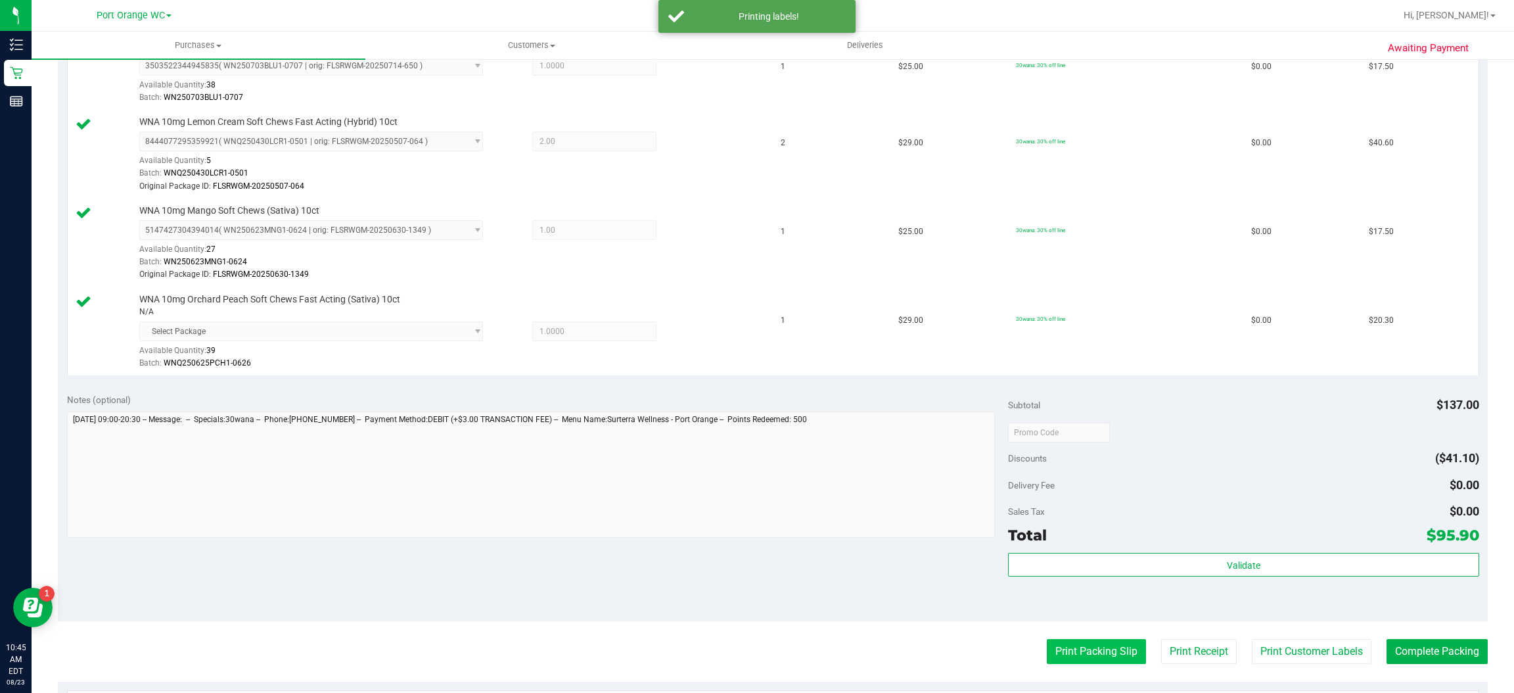
click at [1088, 656] on button "Print Packing Slip" at bounding box center [1096, 651] width 99 height 25
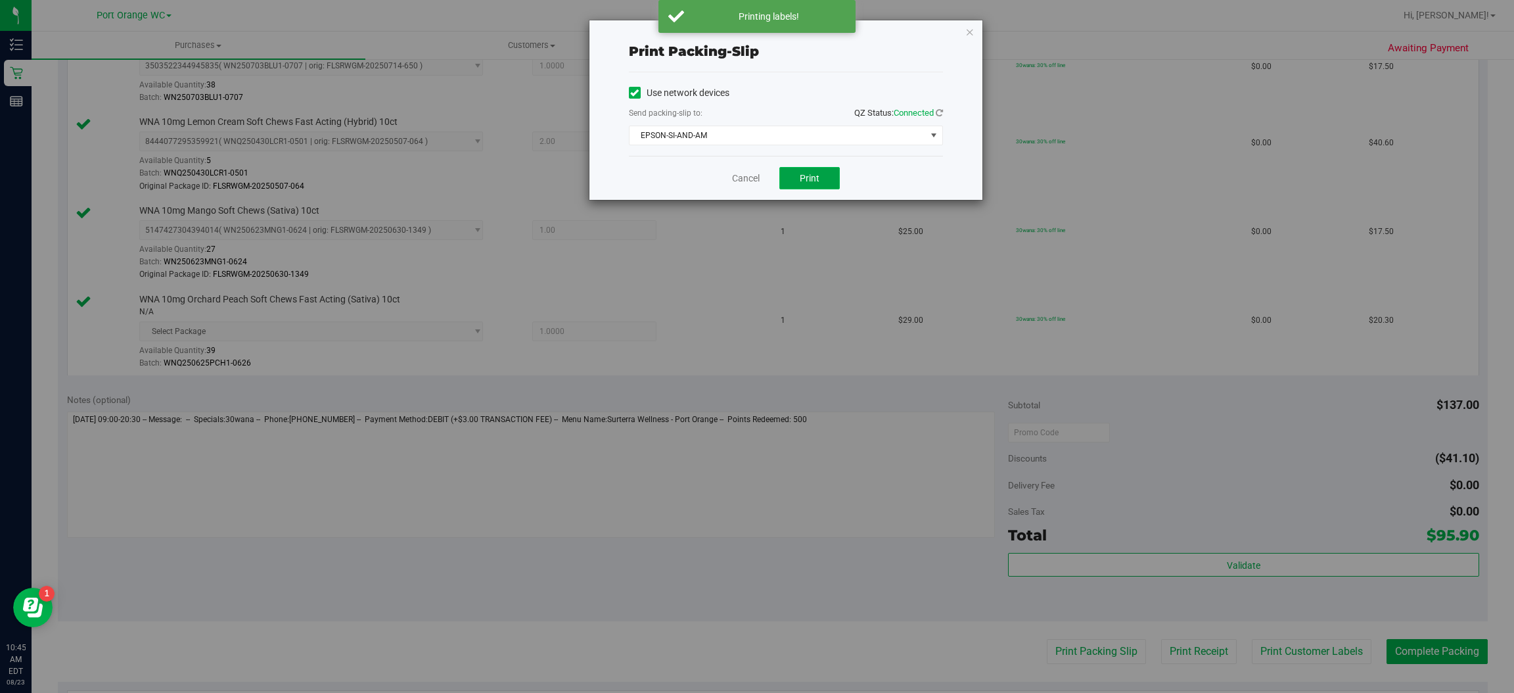
click at [805, 175] on span "Print" at bounding box center [810, 178] width 20 height 11
click at [970, 30] on icon "button" at bounding box center [970, 32] width 9 height 16
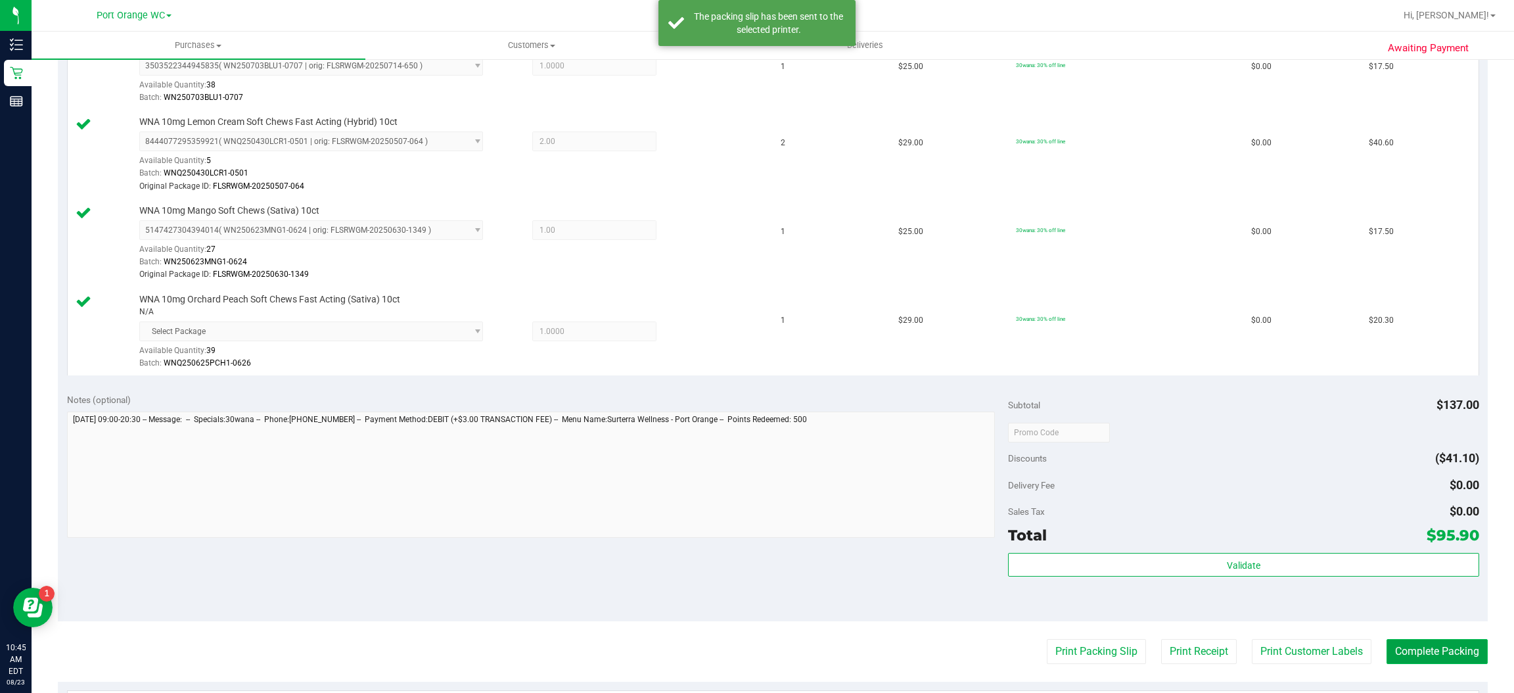
click at [1434, 653] on button "Complete Packing" at bounding box center [1437, 651] width 101 height 25
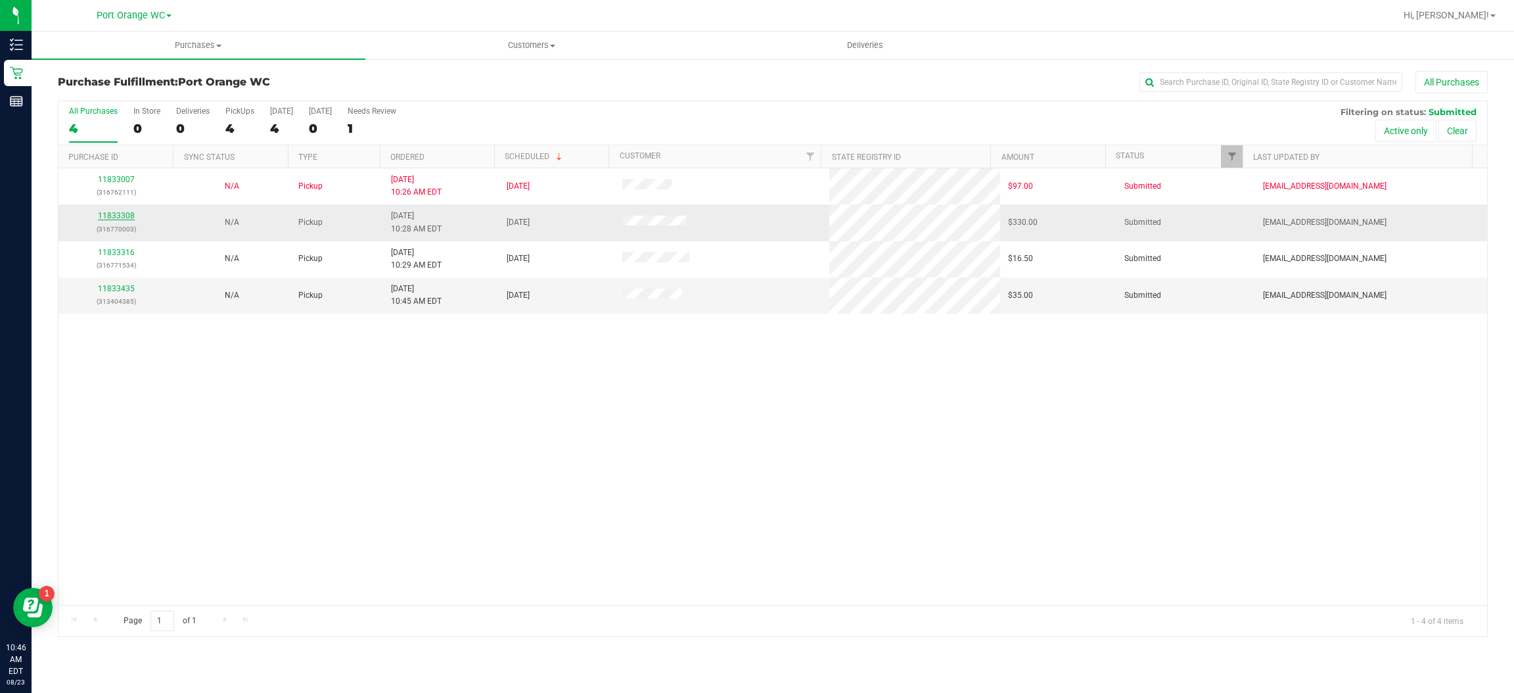
click at [123, 216] on link "11833308" at bounding box center [116, 215] width 37 height 9
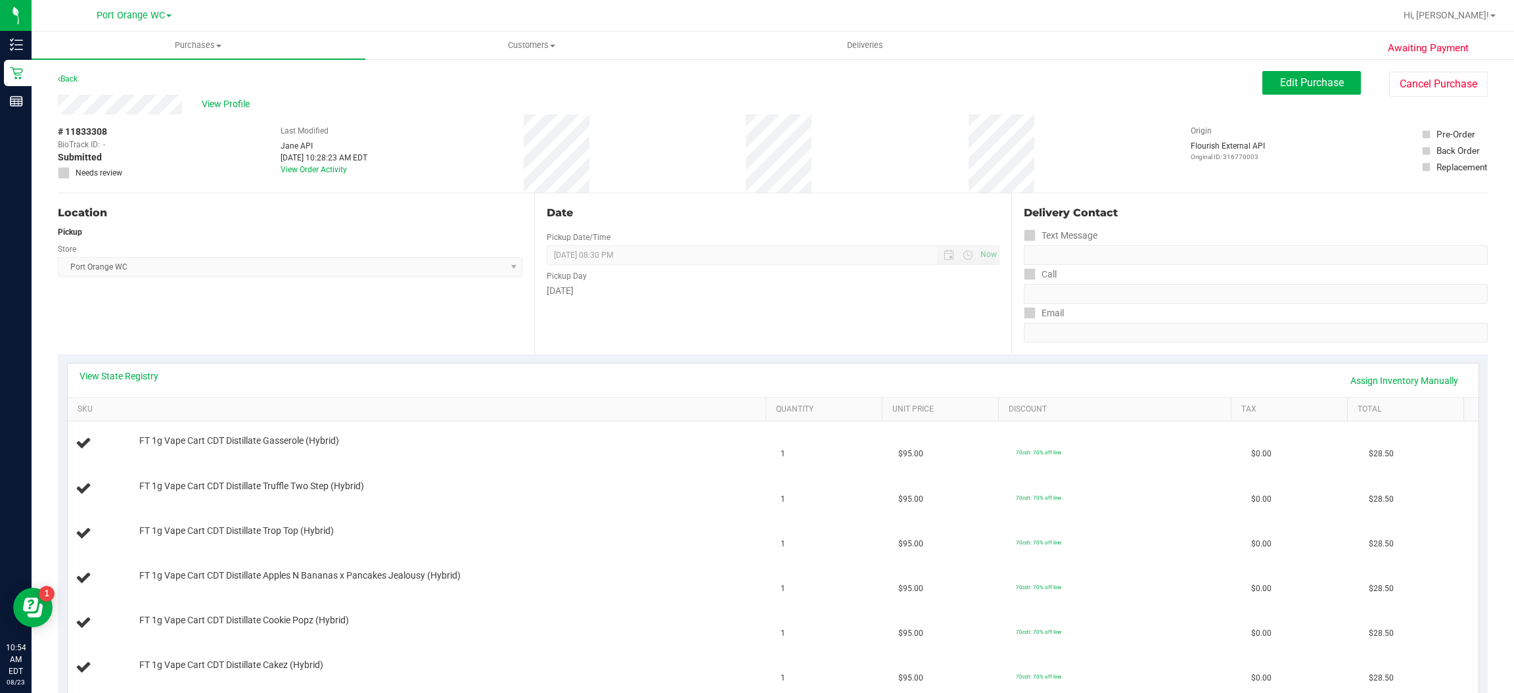
scroll to position [74, 0]
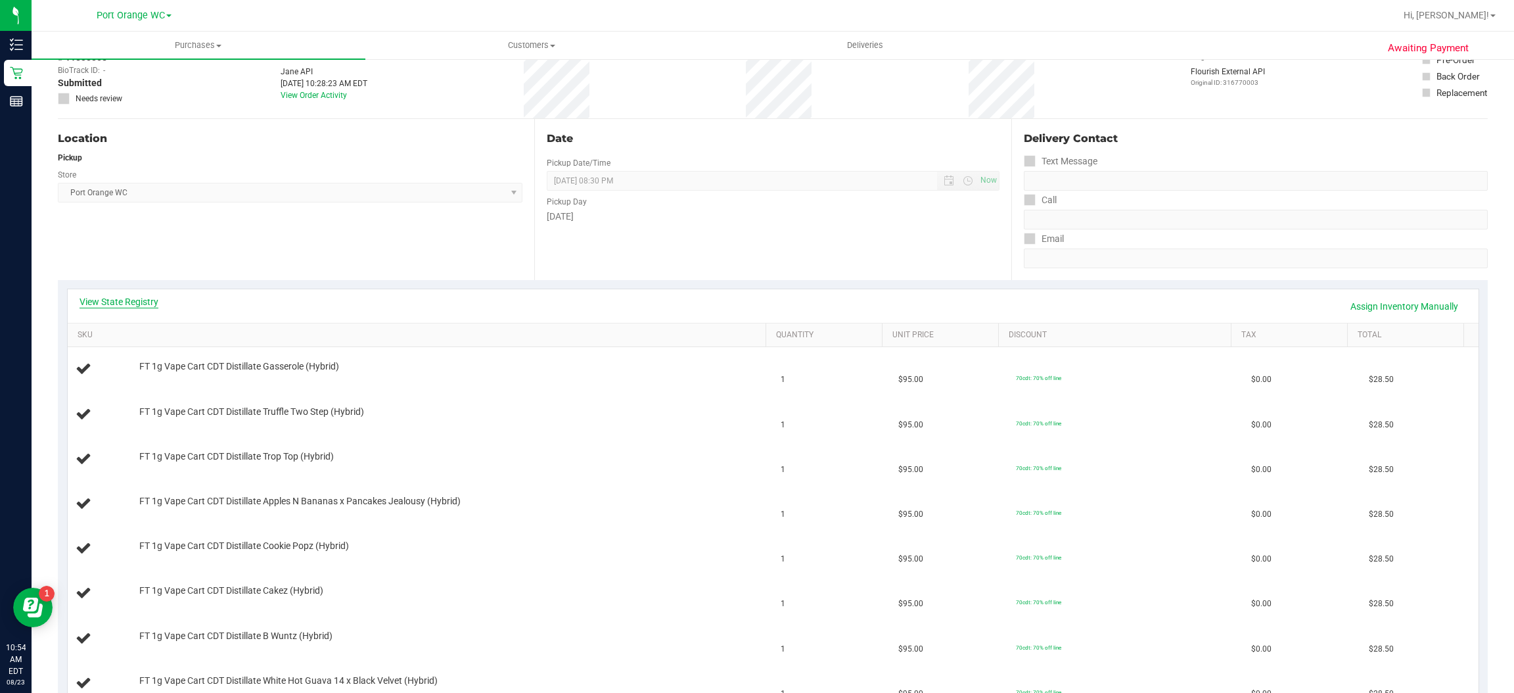
click at [144, 303] on link "View State Registry" at bounding box center [119, 301] width 79 height 13
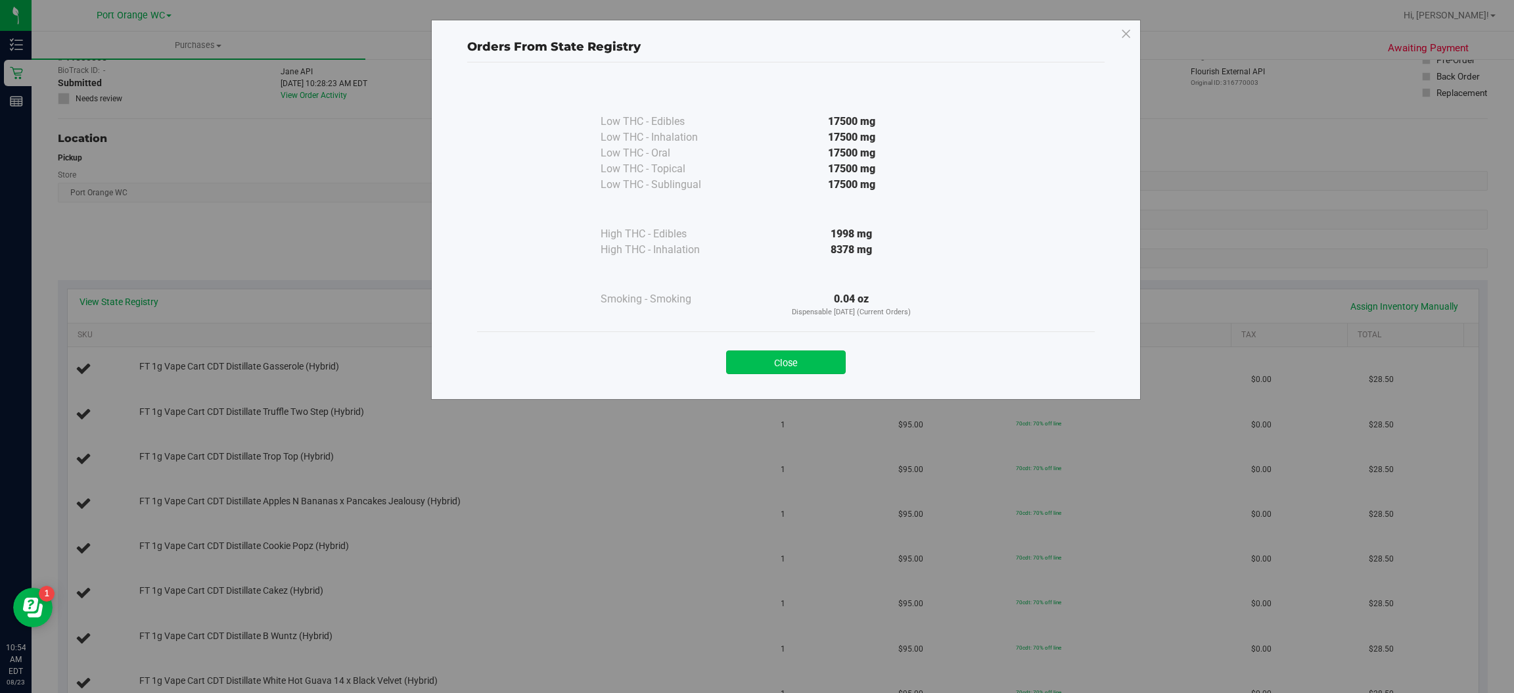
click at [799, 365] on button "Close" at bounding box center [786, 362] width 120 height 24
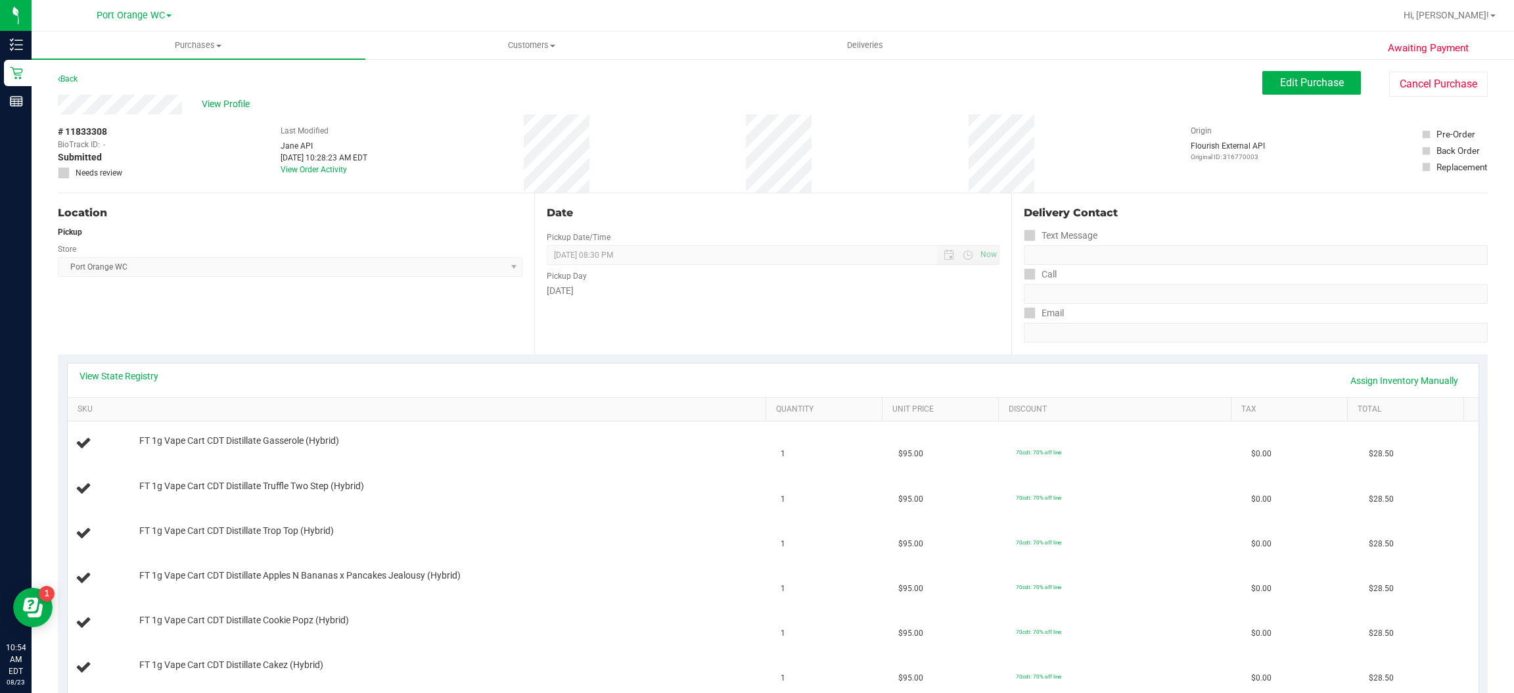
scroll to position [80, 0]
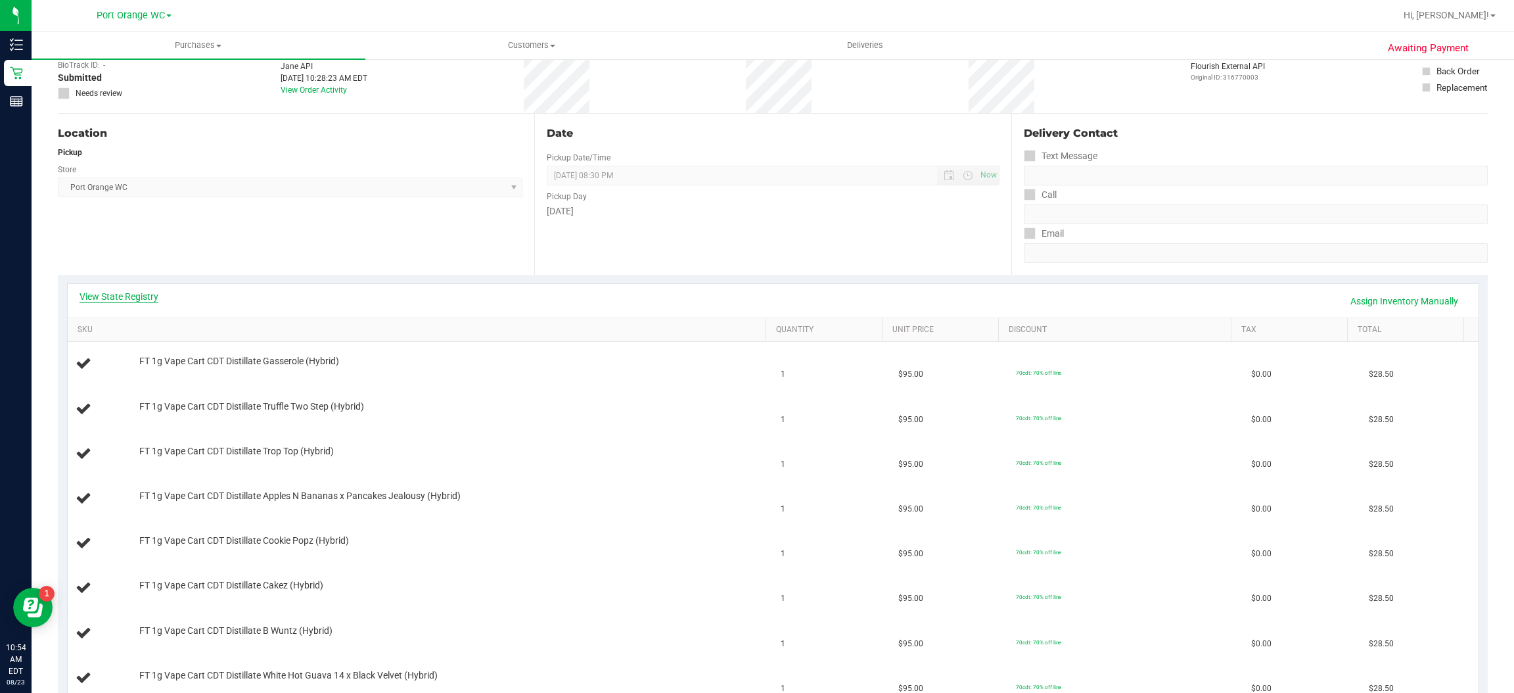
click at [147, 295] on link "View State Registry" at bounding box center [119, 296] width 79 height 13
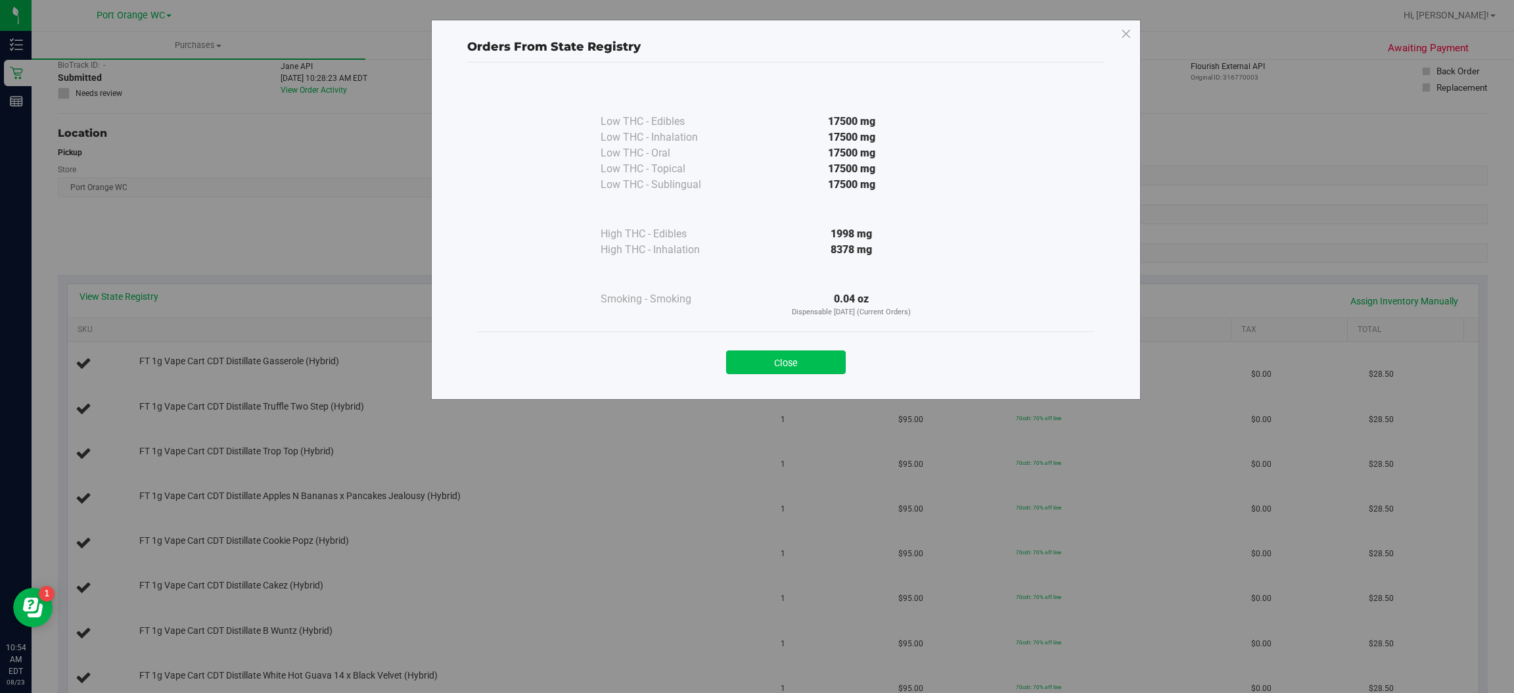
click at [799, 367] on button "Close" at bounding box center [786, 362] width 120 height 24
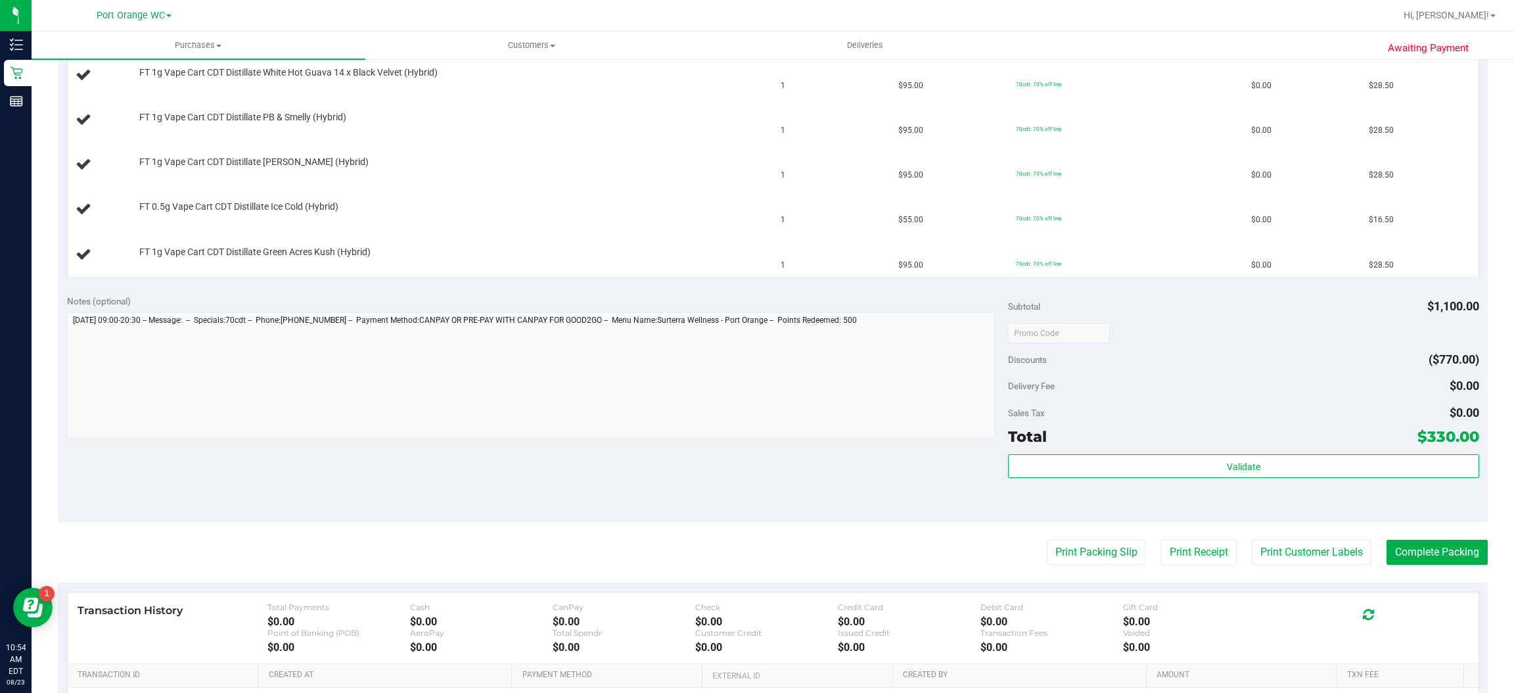
scroll to position [706, 0]
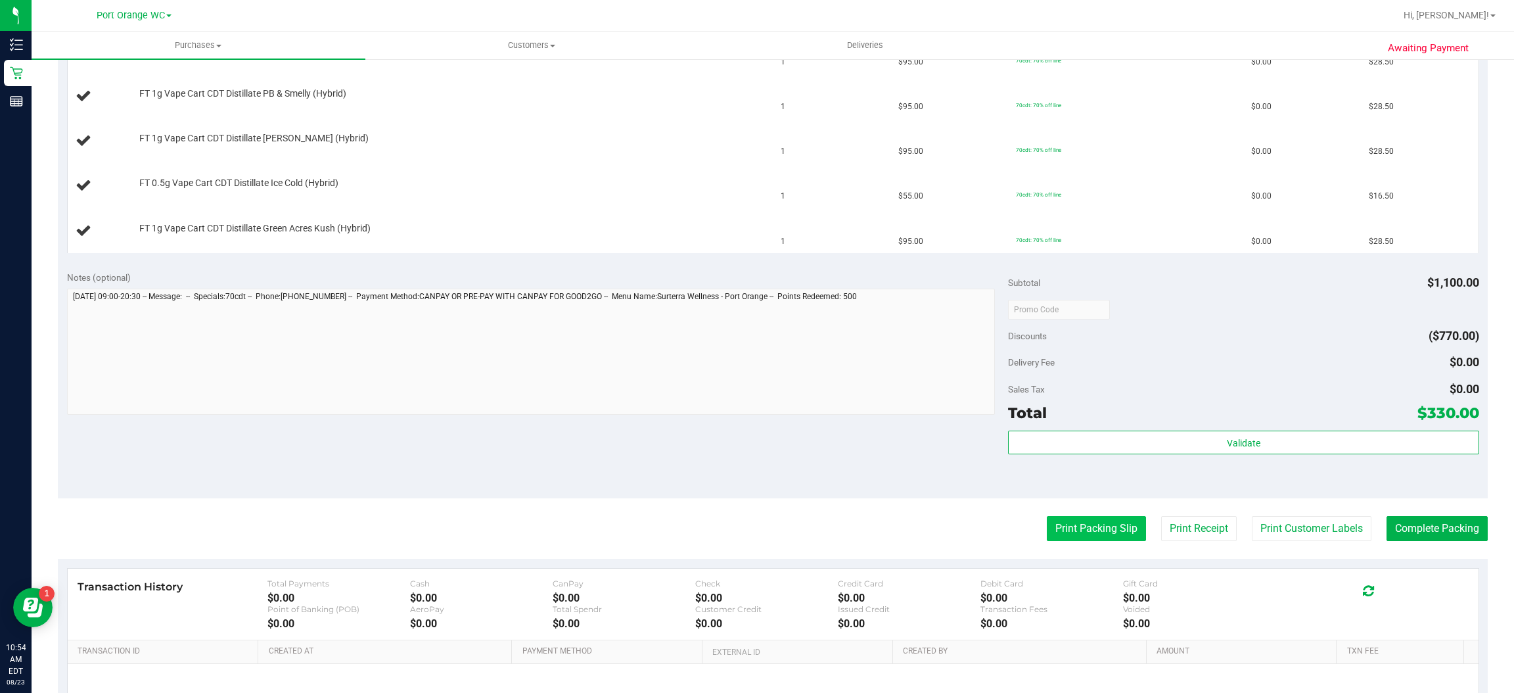
click at [1096, 530] on button "Print Packing Slip" at bounding box center [1096, 528] width 99 height 25
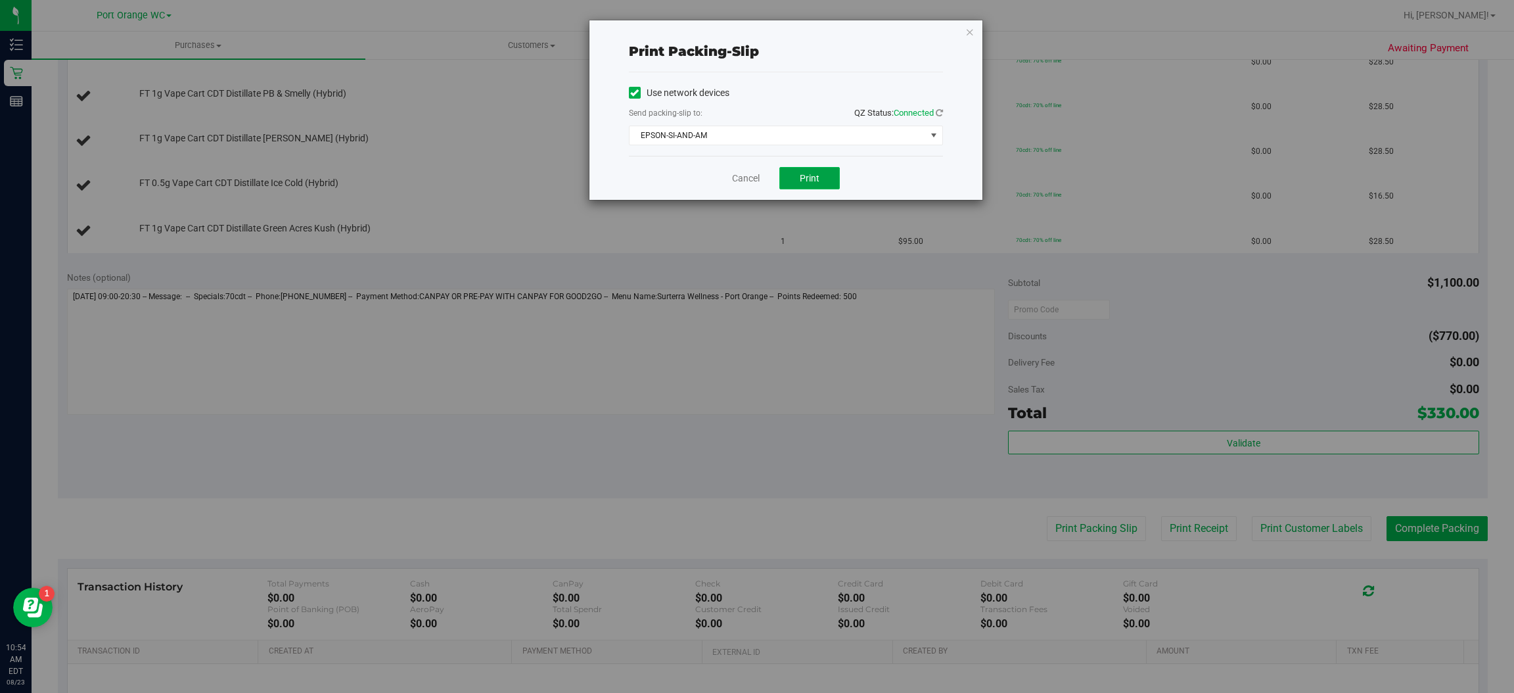
click at [811, 176] on span "Print" at bounding box center [810, 178] width 20 height 11
click at [969, 30] on icon "button" at bounding box center [970, 32] width 9 height 16
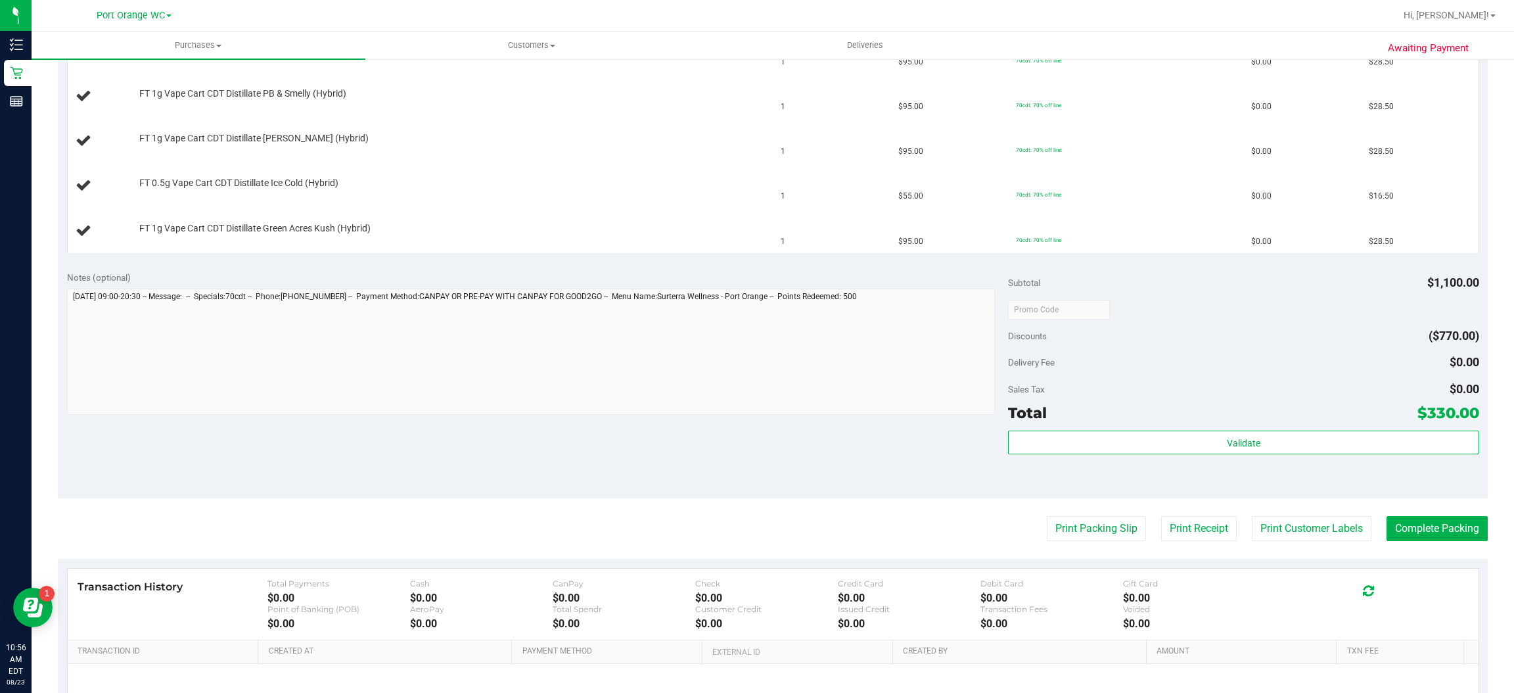
click at [1196, 296] on div "Subtotal $1,100.00 Discounts ($770.00) Delivery Fee $0.00 Sales Tax $0.00 Total…" at bounding box center [1243, 380] width 471 height 219
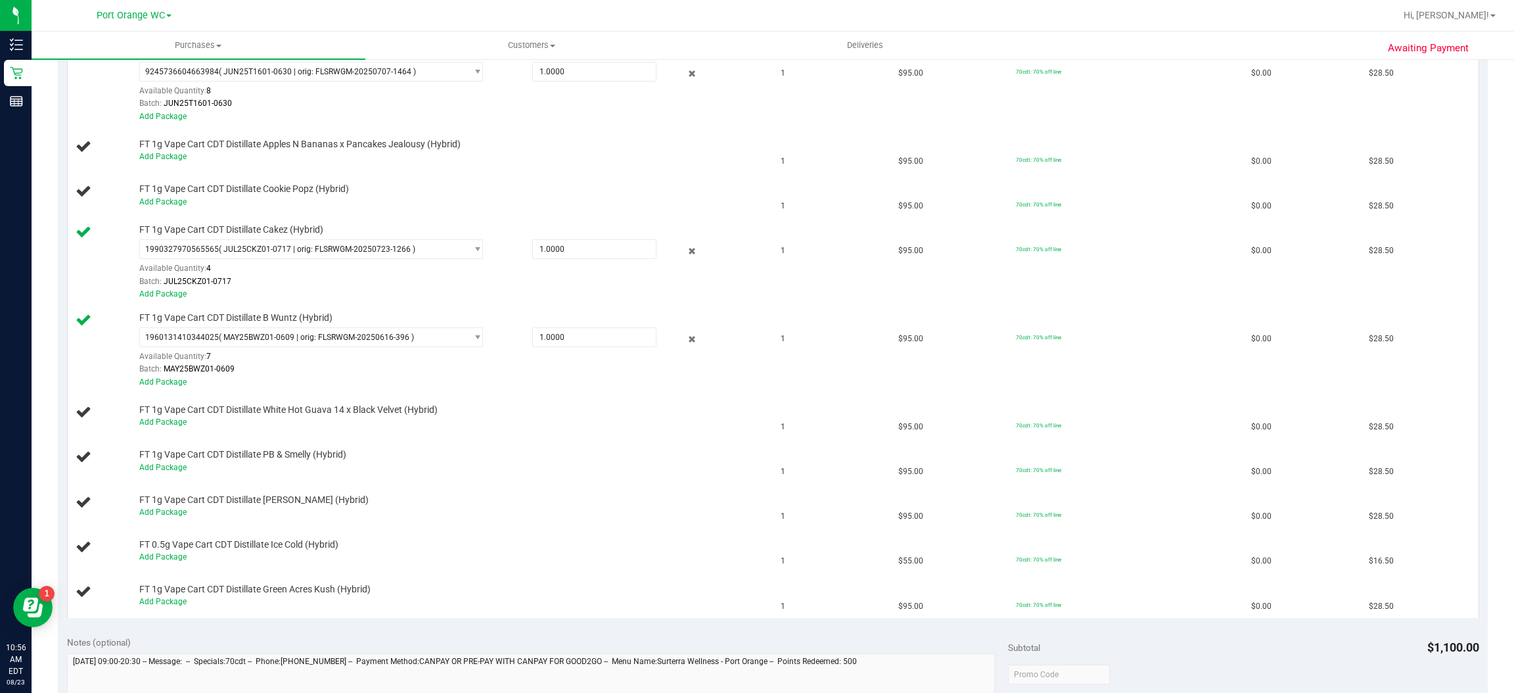
scroll to position [516, 0]
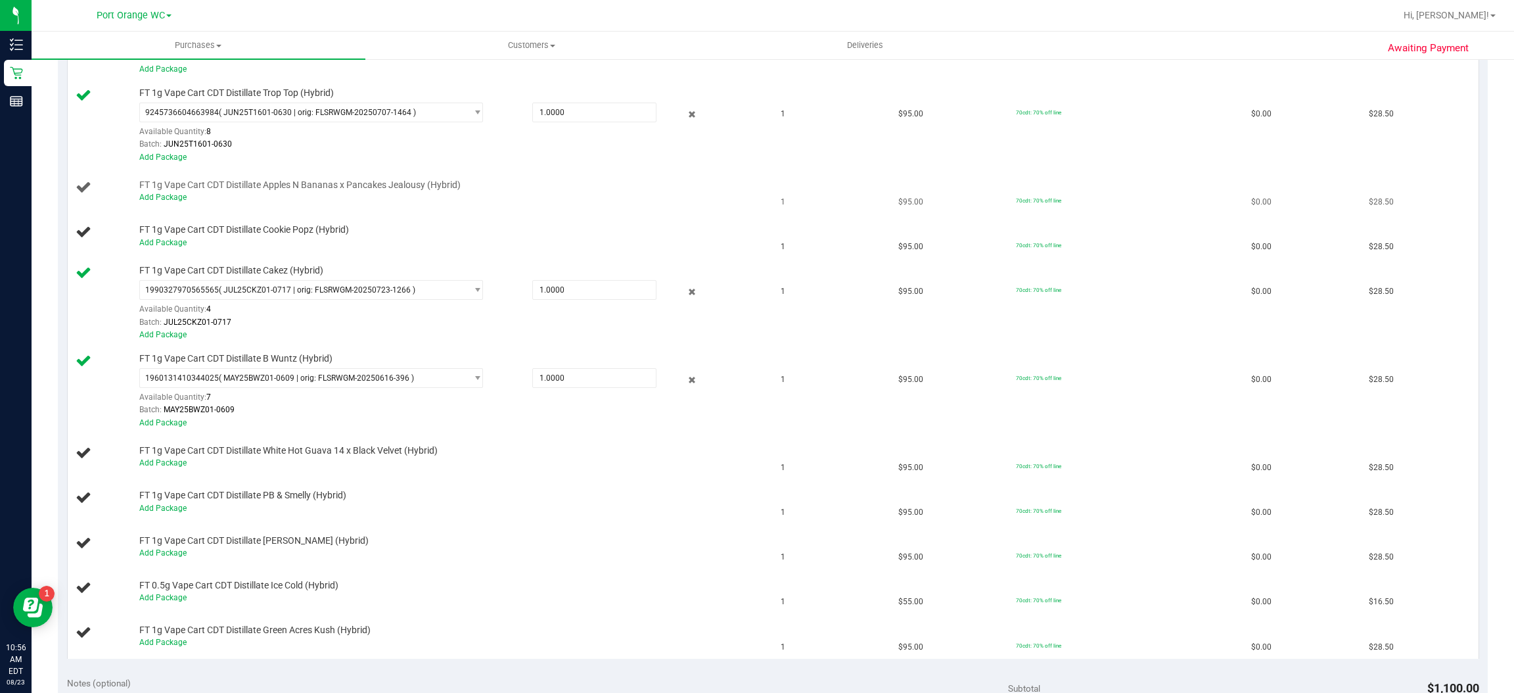
click at [176, 203] on div "Add Package" at bounding box center [449, 197] width 621 height 12
click at [172, 195] on link "Add Package" at bounding box center [162, 197] width 47 height 9
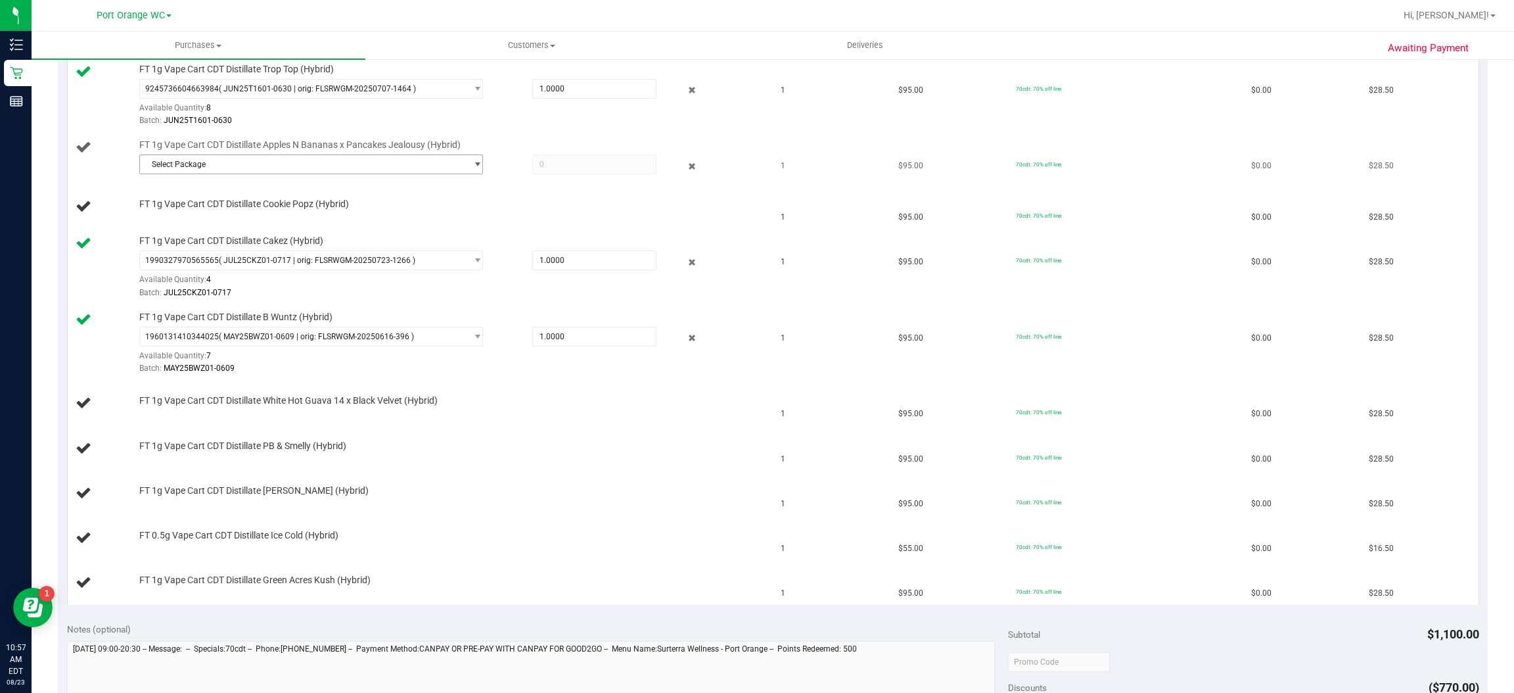
click at [473, 165] on span "select" at bounding box center [478, 164] width 10 height 11
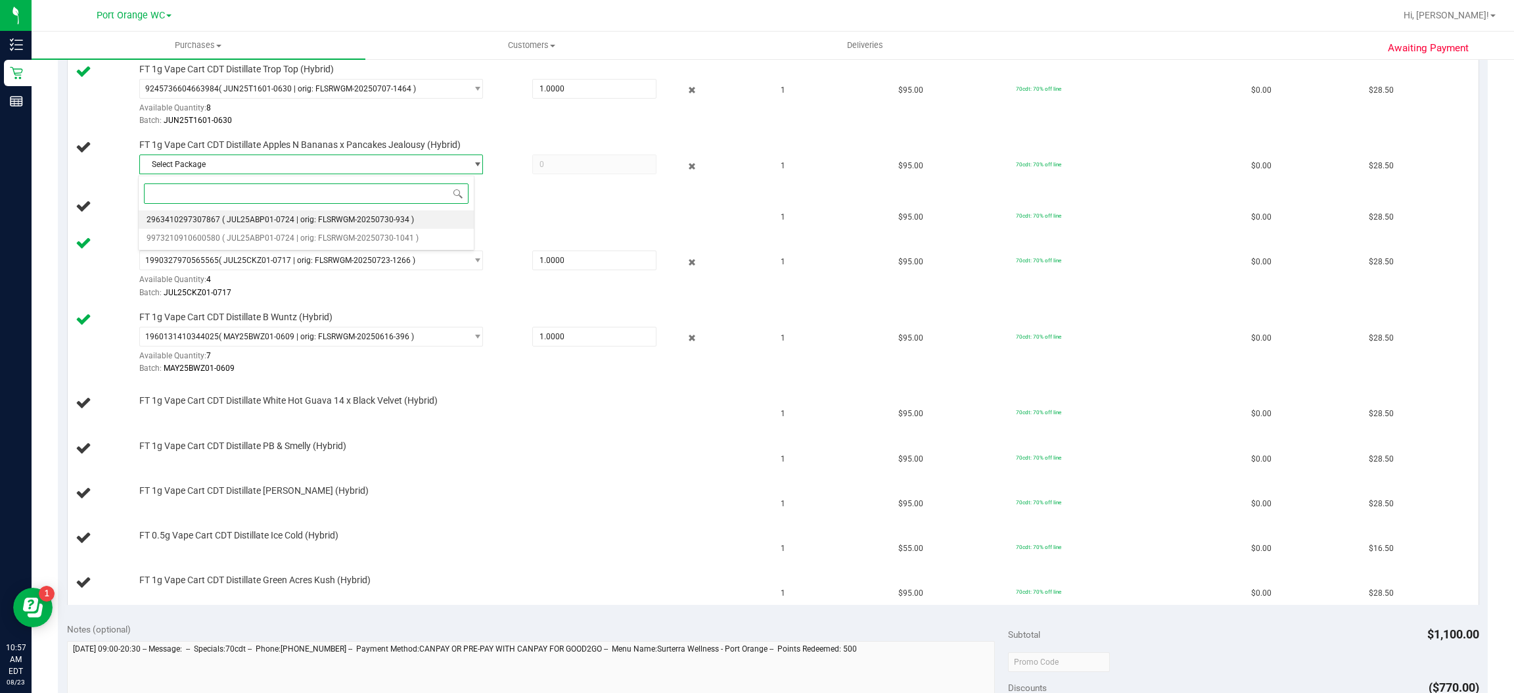
click at [356, 222] on span "( JUL25ABP01-0724 | orig: FLSRWGM-20250730-934 )" at bounding box center [318, 219] width 192 height 9
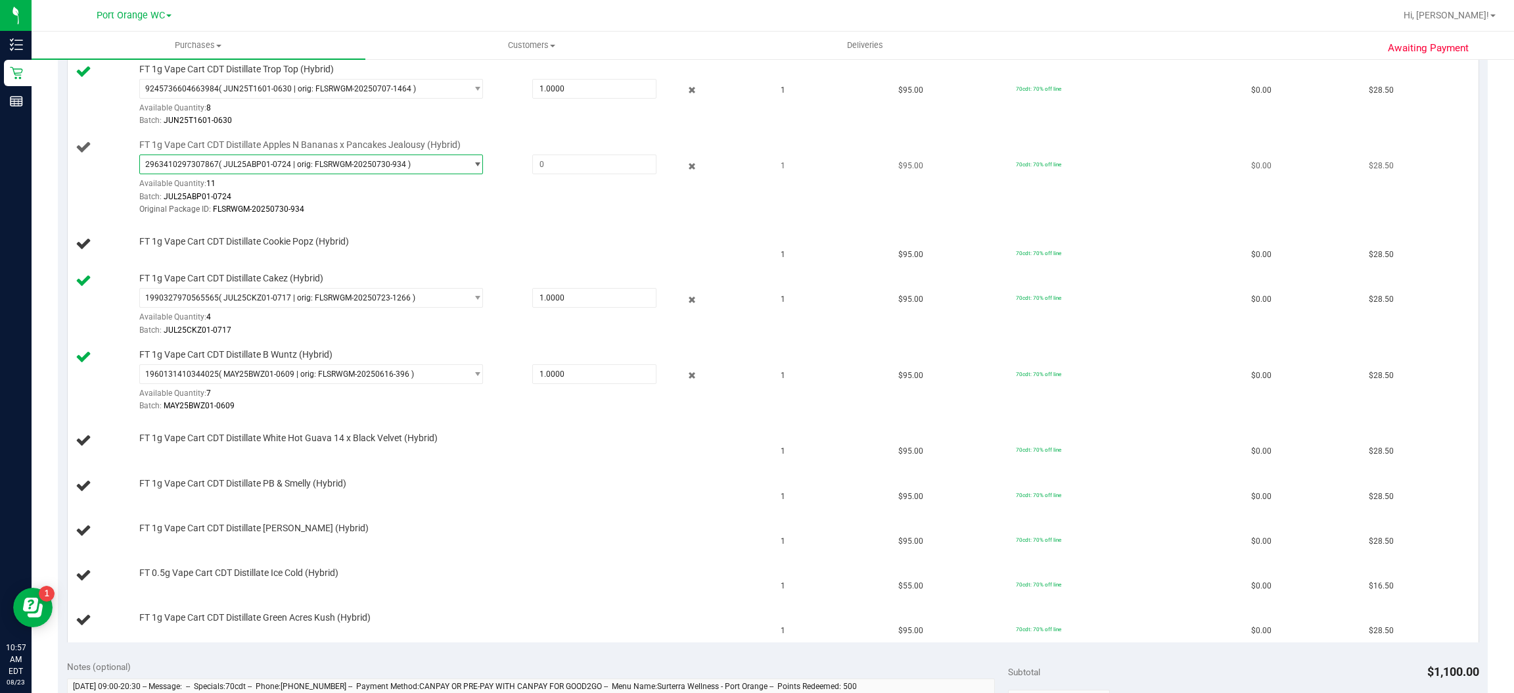
click at [473, 165] on span "select" at bounding box center [478, 164] width 10 height 11
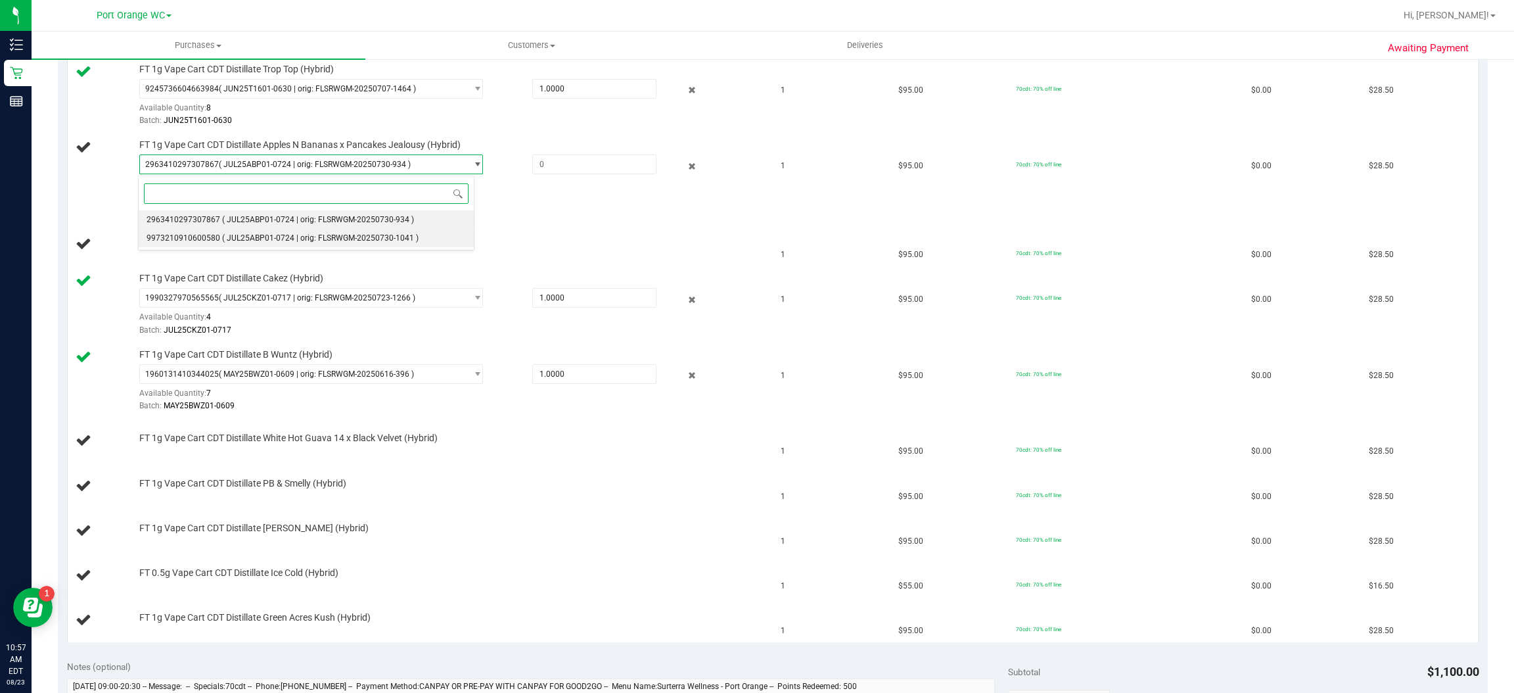
click at [327, 239] on span "( JUL25ABP01-0724 | orig: FLSRWGM-20250730-1041 )" at bounding box center [320, 237] width 197 height 9
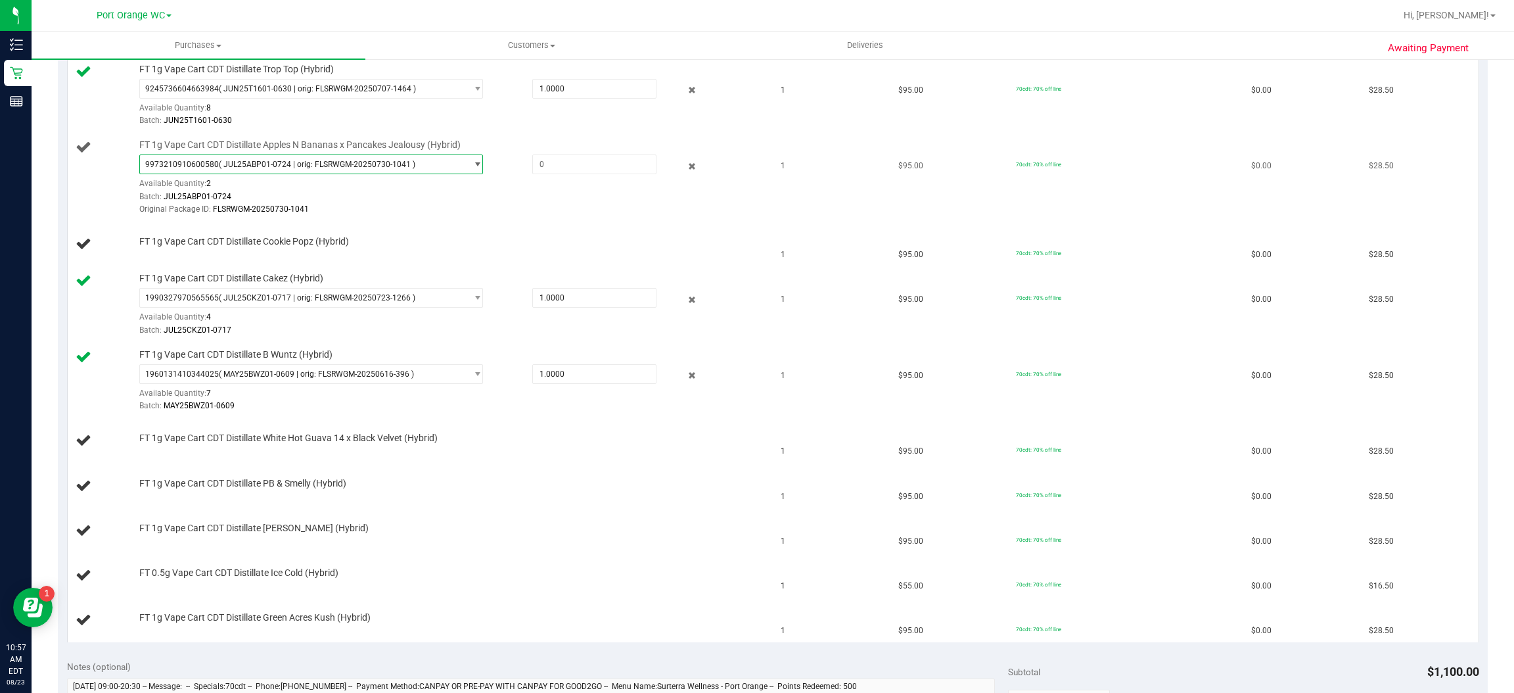
click at [473, 161] on span "select" at bounding box center [478, 164] width 10 height 11
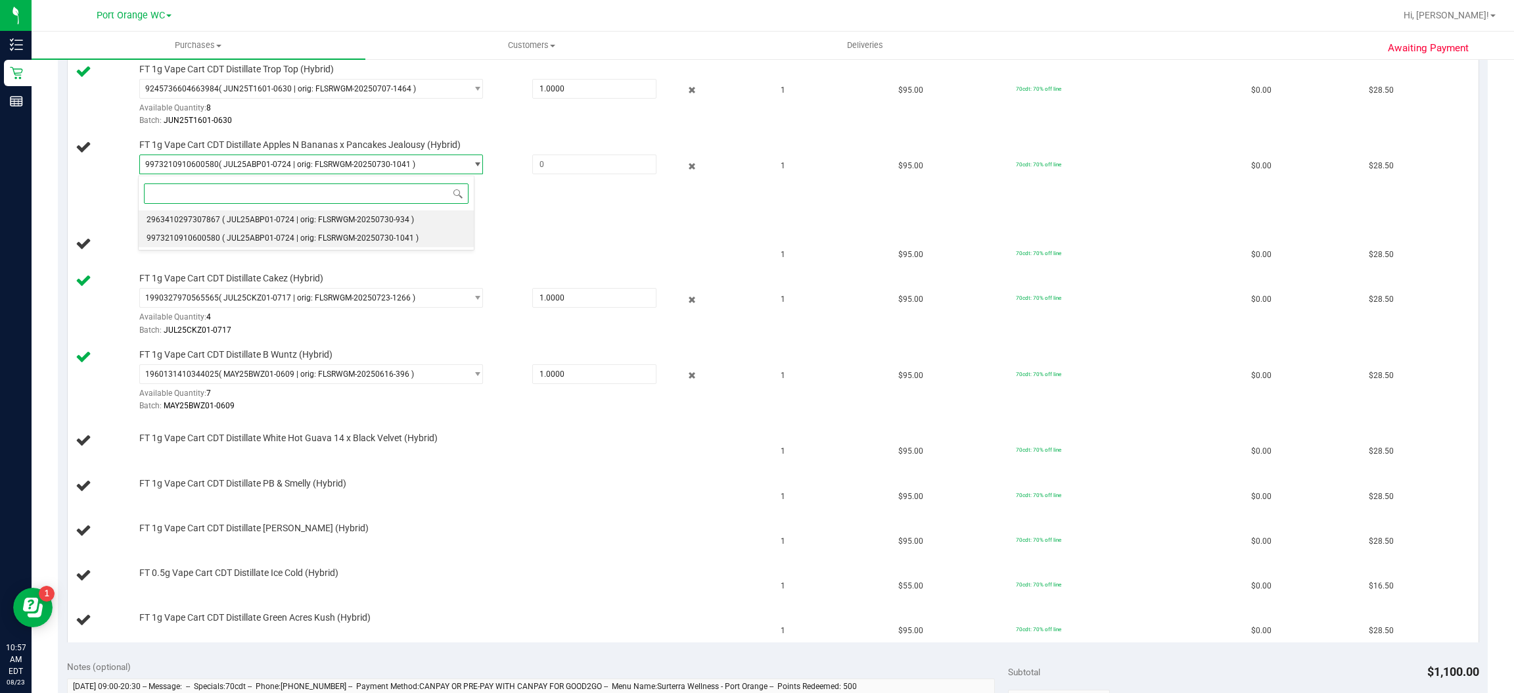
click at [345, 220] on span "( JUL25ABP01-0724 | orig: FLSRWGM-20250730-934 )" at bounding box center [318, 219] width 192 height 9
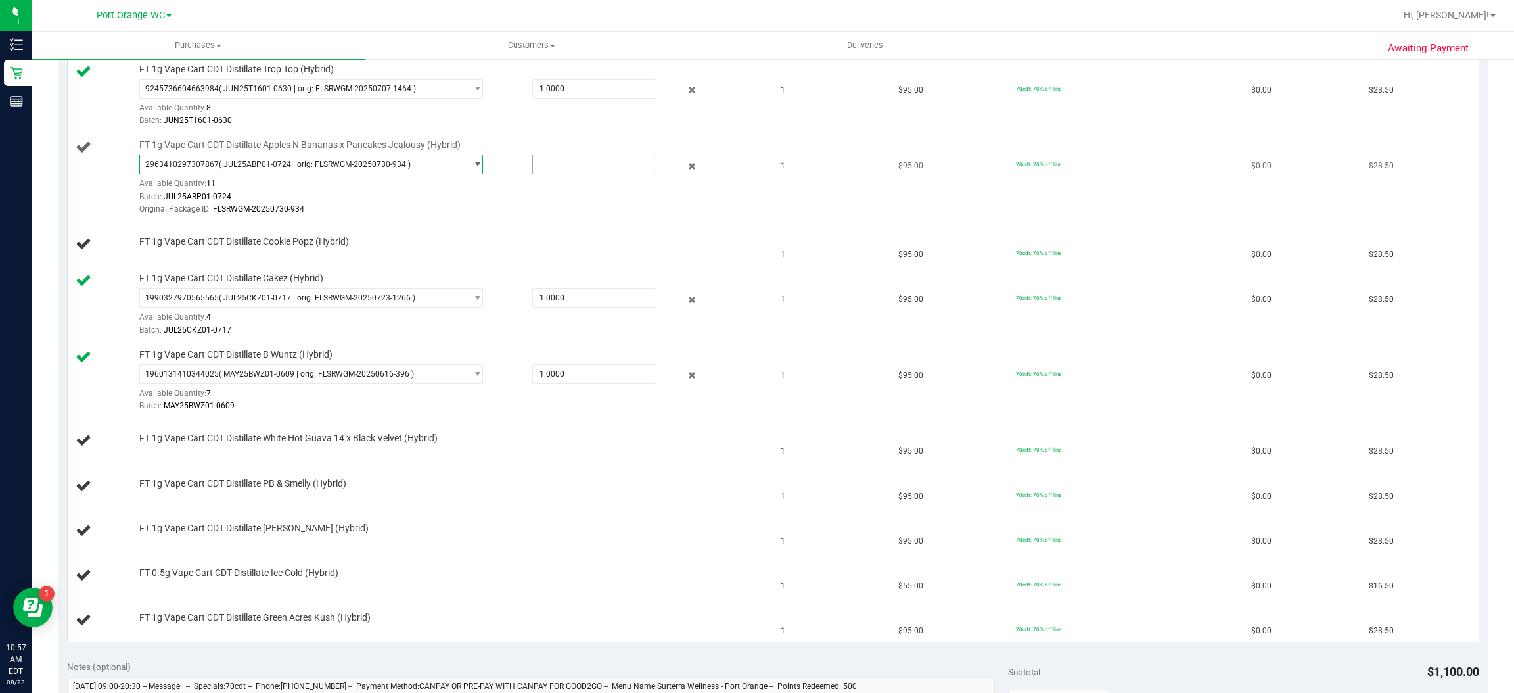
click at [582, 161] on input "text" at bounding box center [594, 164] width 123 height 18
type input "1"
click at [605, 215] on div "Original Package ID: FLSRWGM-20250730-934" at bounding box center [449, 209] width 621 height 12
type input "1.0000"
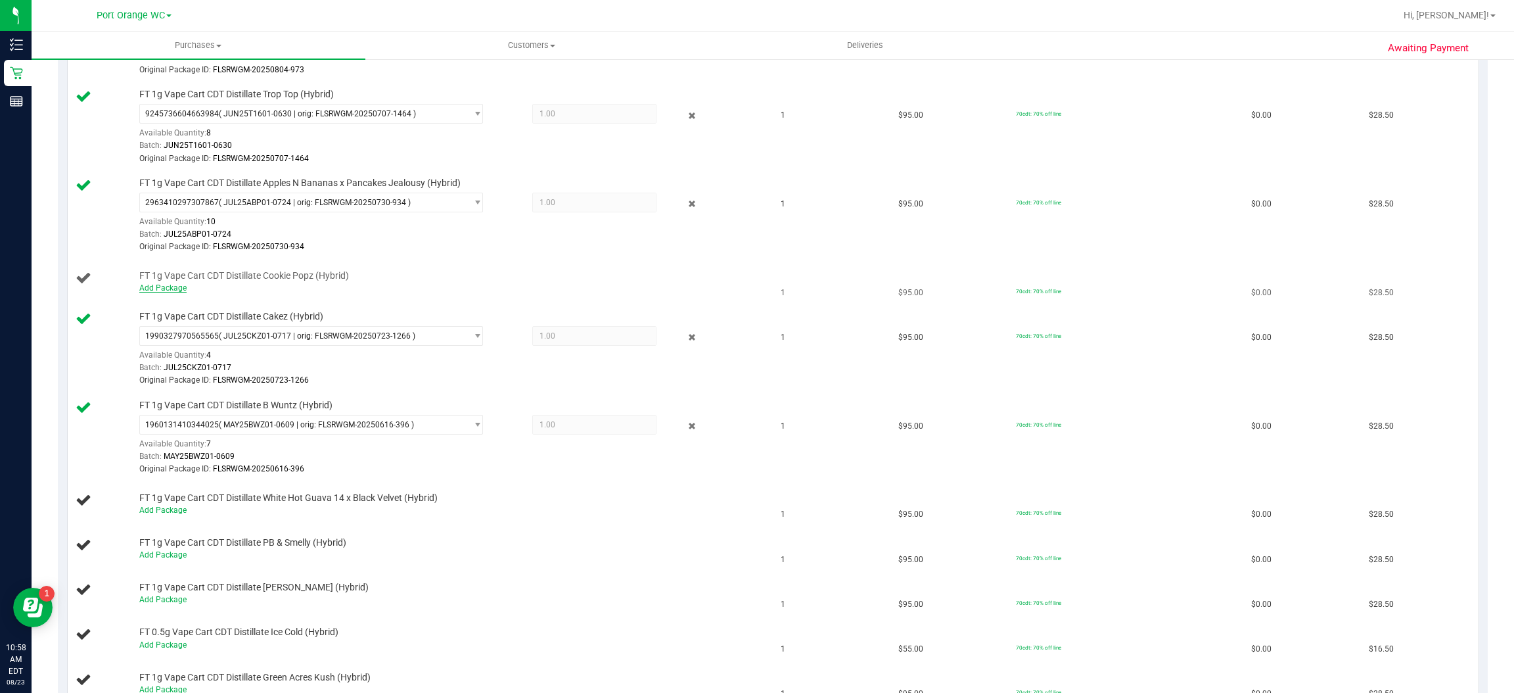
click at [172, 289] on link "Add Package" at bounding box center [162, 287] width 47 height 9
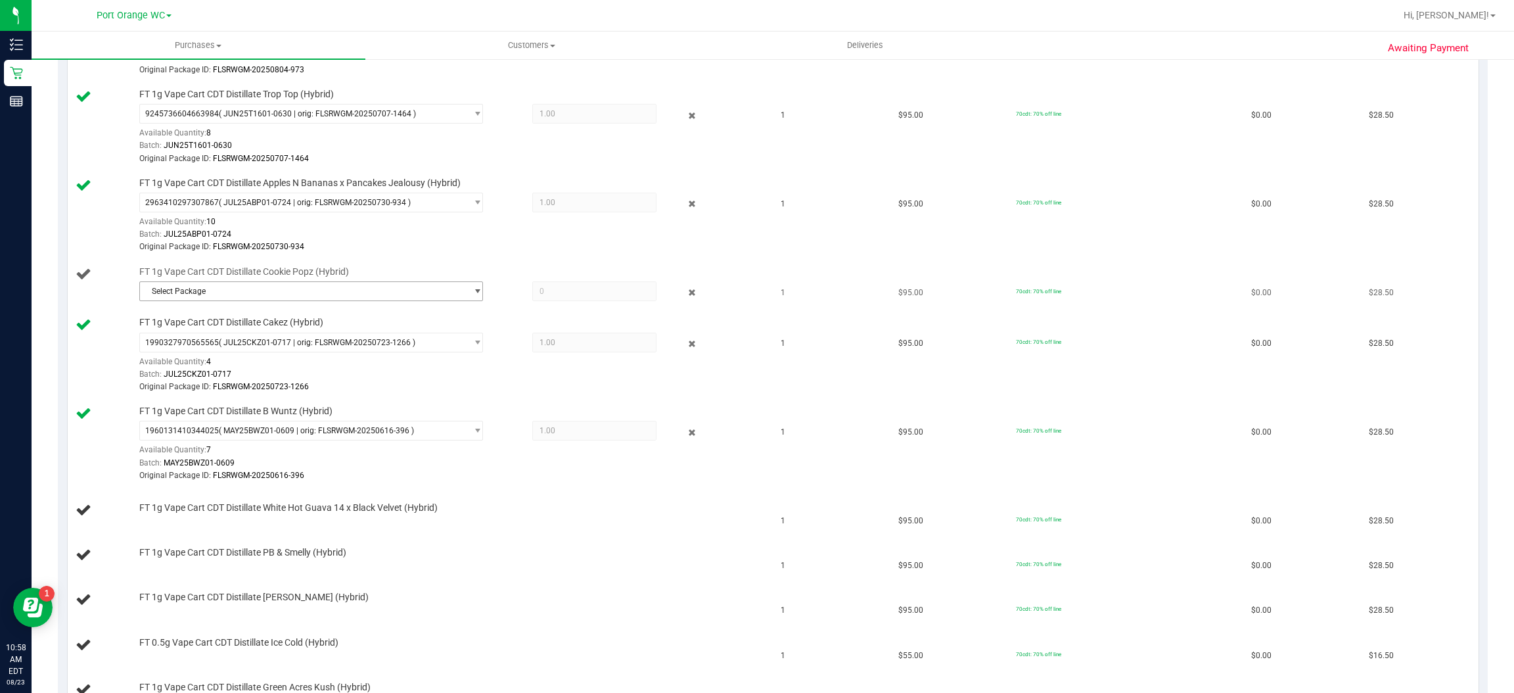
click at [473, 291] on span "select" at bounding box center [478, 291] width 10 height 11
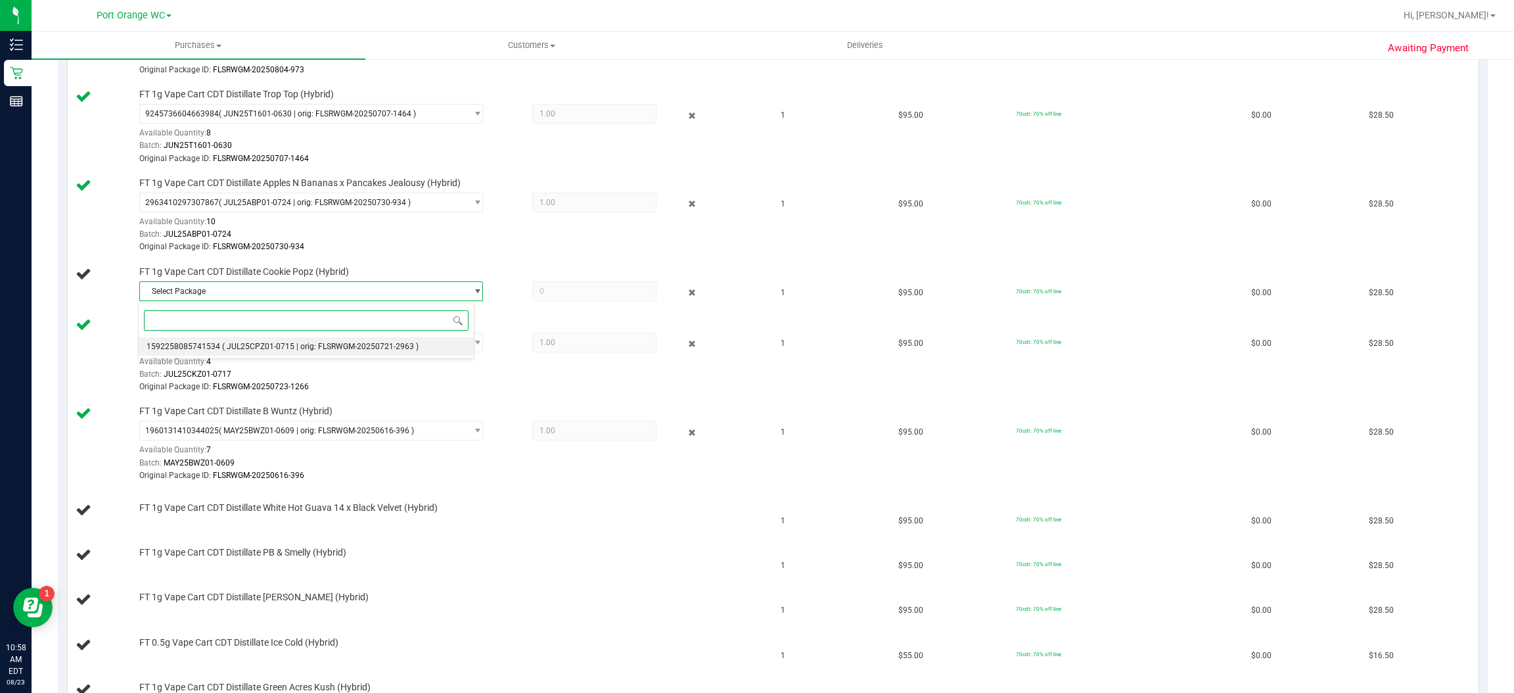
click at [231, 344] on span "( JUL25CPZ01-0715 | orig: FLSRWGM-20250721-2963 )" at bounding box center [320, 346] width 197 height 9
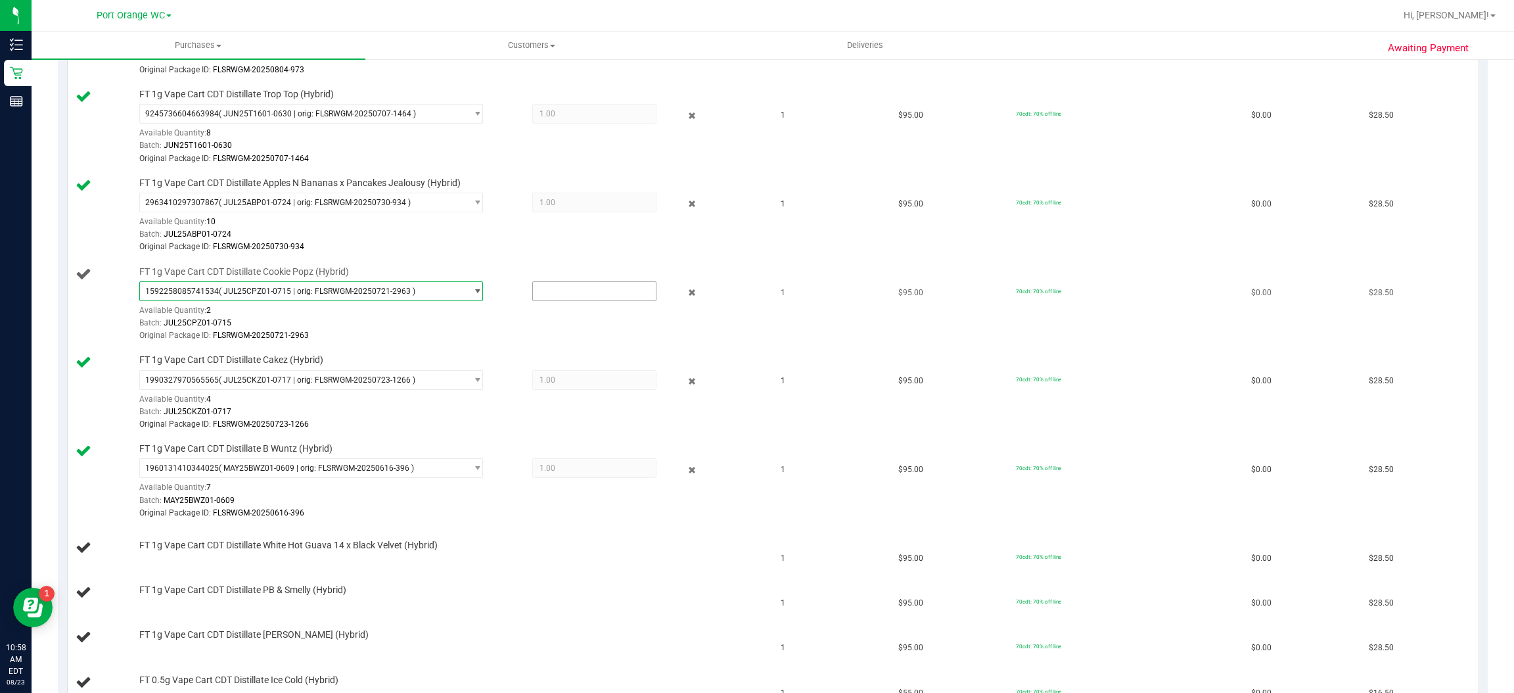
click at [574, 293] on input "text" at bounding box center [594, 291] width 123 height 18
type input "1"
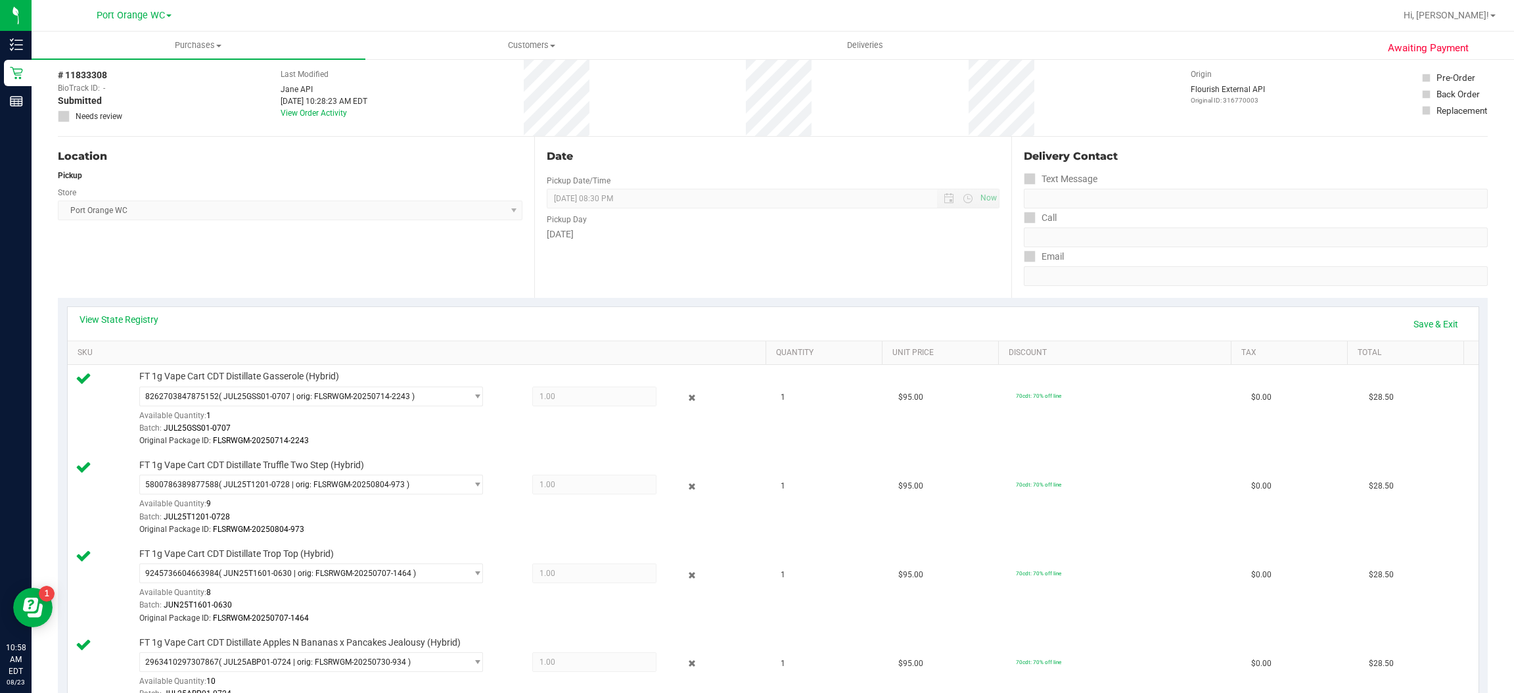
scroll to position [0, 0]
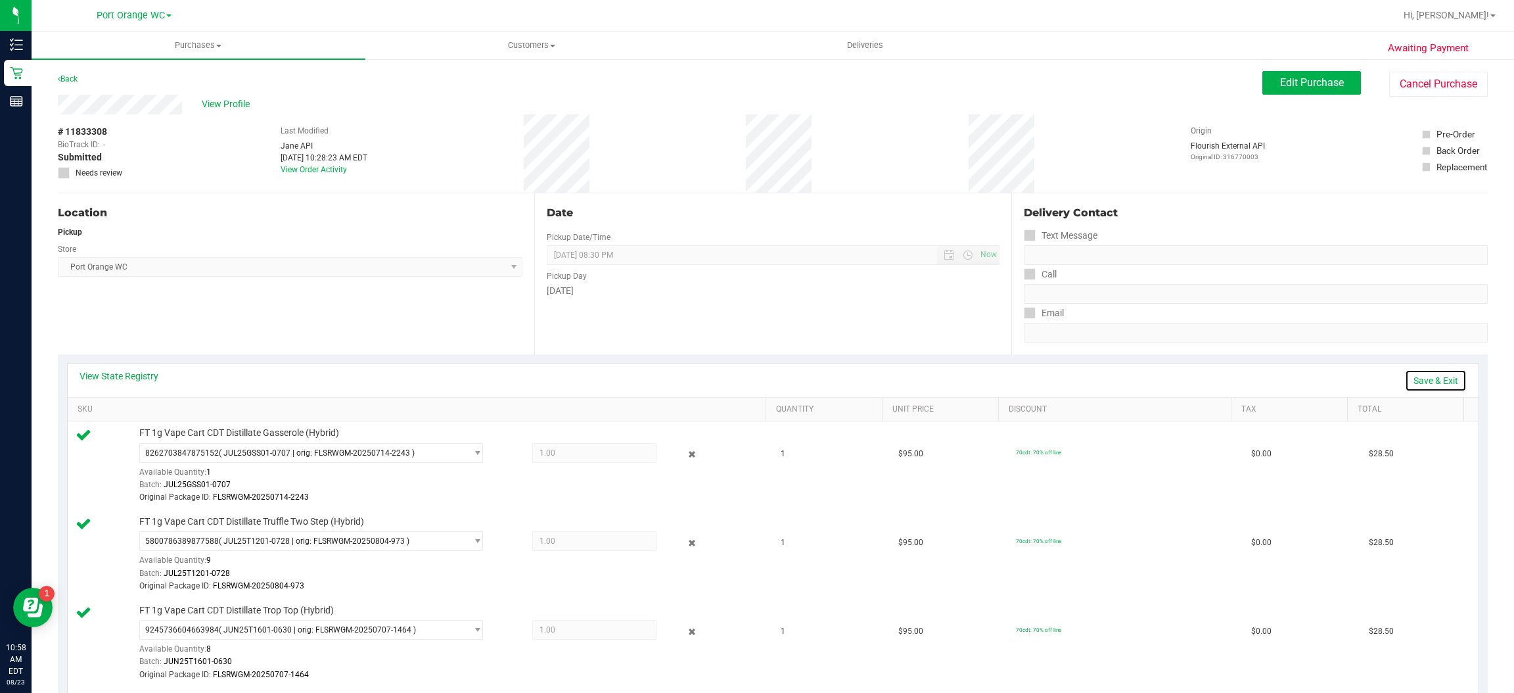
click at [1435, 392] on link "Save & Exit" at bounding box center [1436, 380] width 62 height 22
type input "1.0000"
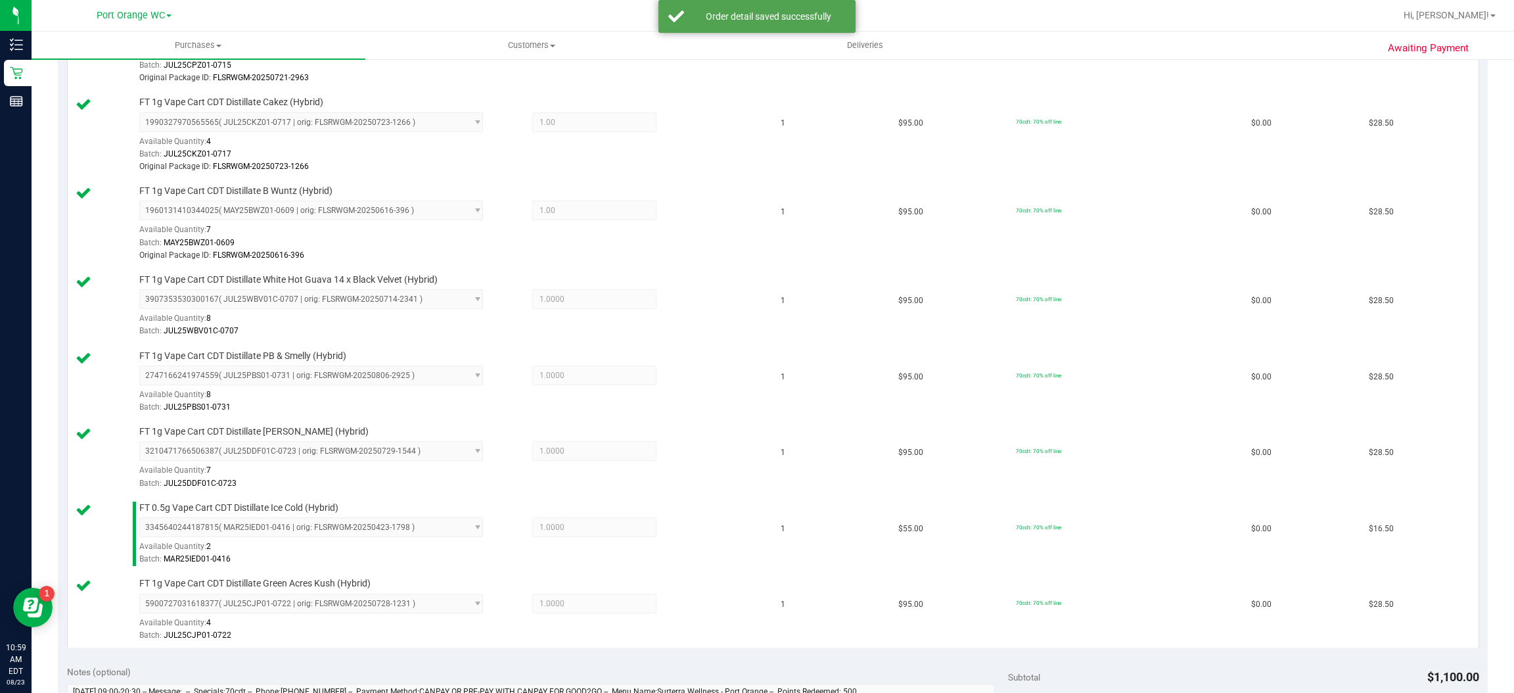
scroll to position [1009, 0]
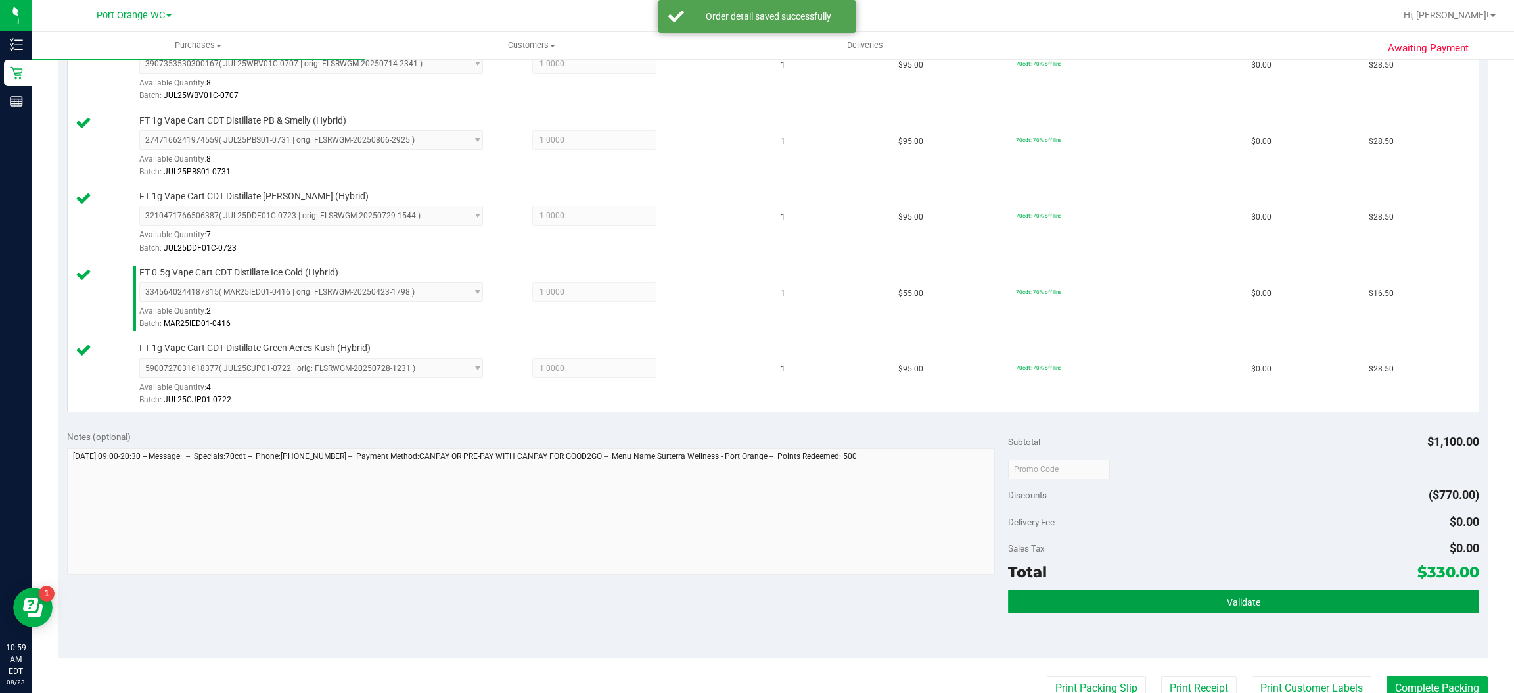
click at [1264, 601] on button "Validate" at bounding box center [1243, 602] width 471 height 24
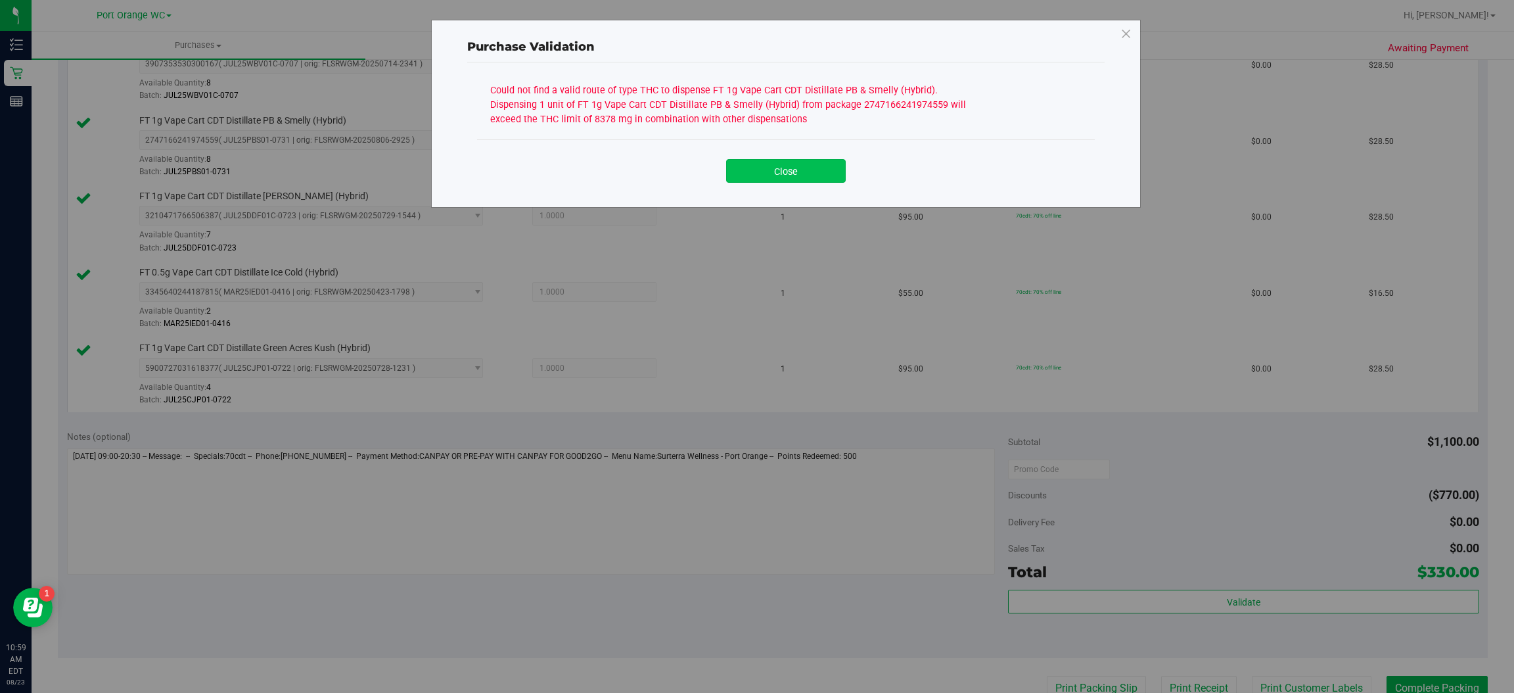
click at [801, 168] on button "Close" at bounding box center [786, 171] width 120 height 24
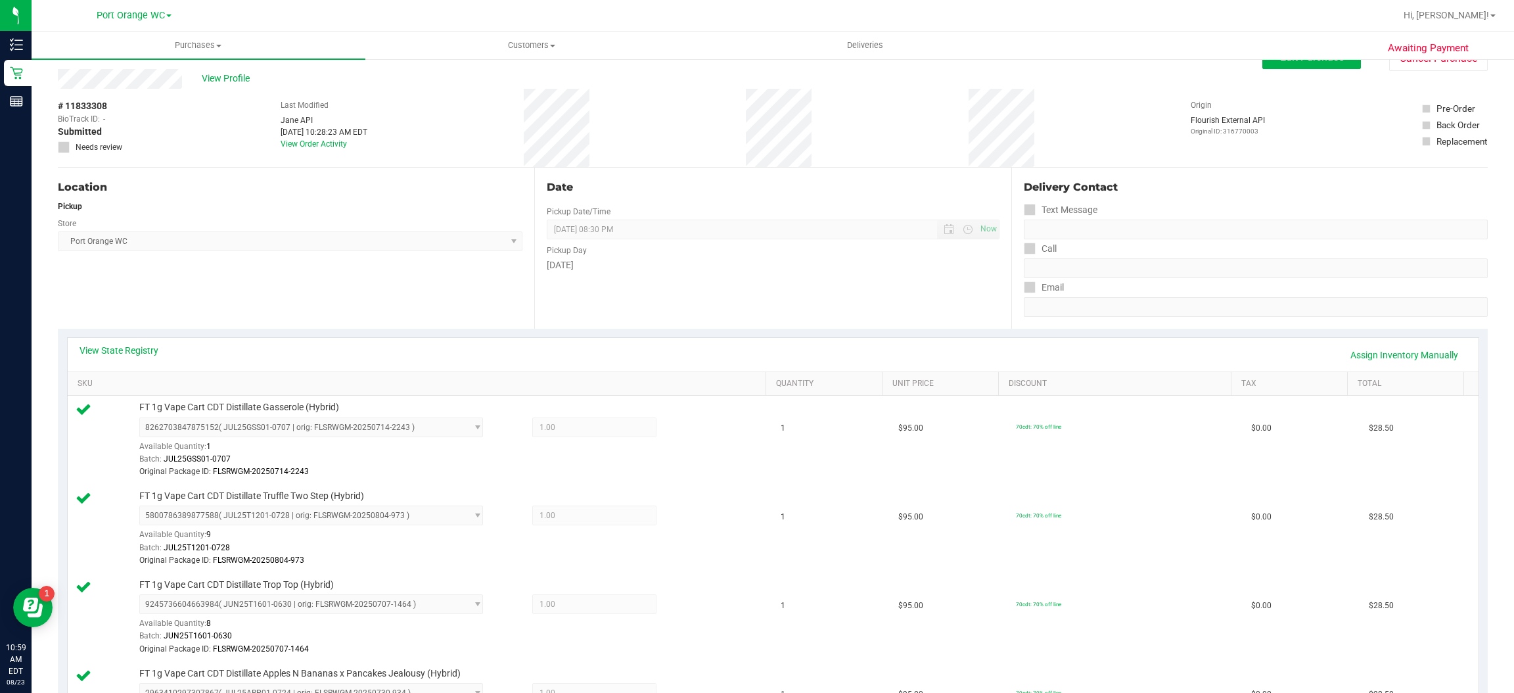
scroll to position [0, 0]
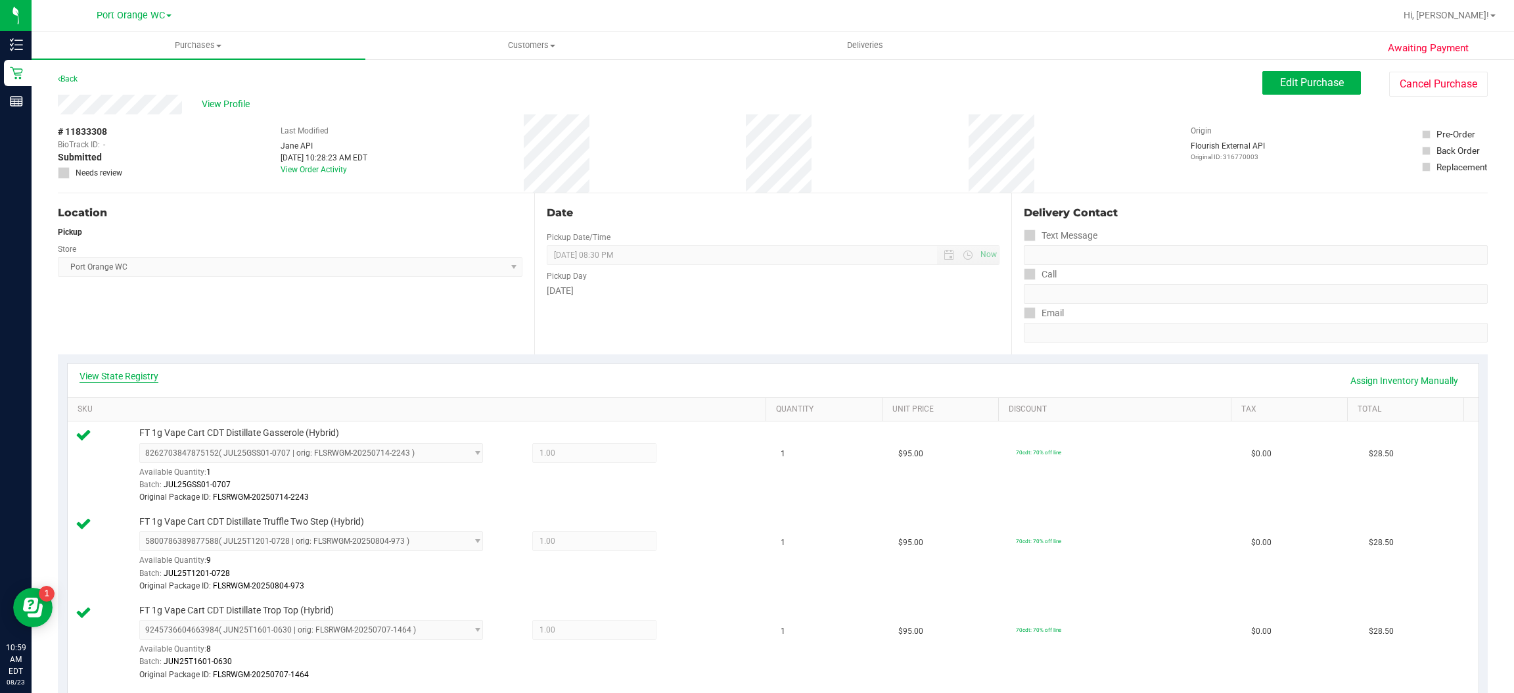
click at [148, 379] on link "View State Registry" at bounding box center [119, 375] width 79 height 13
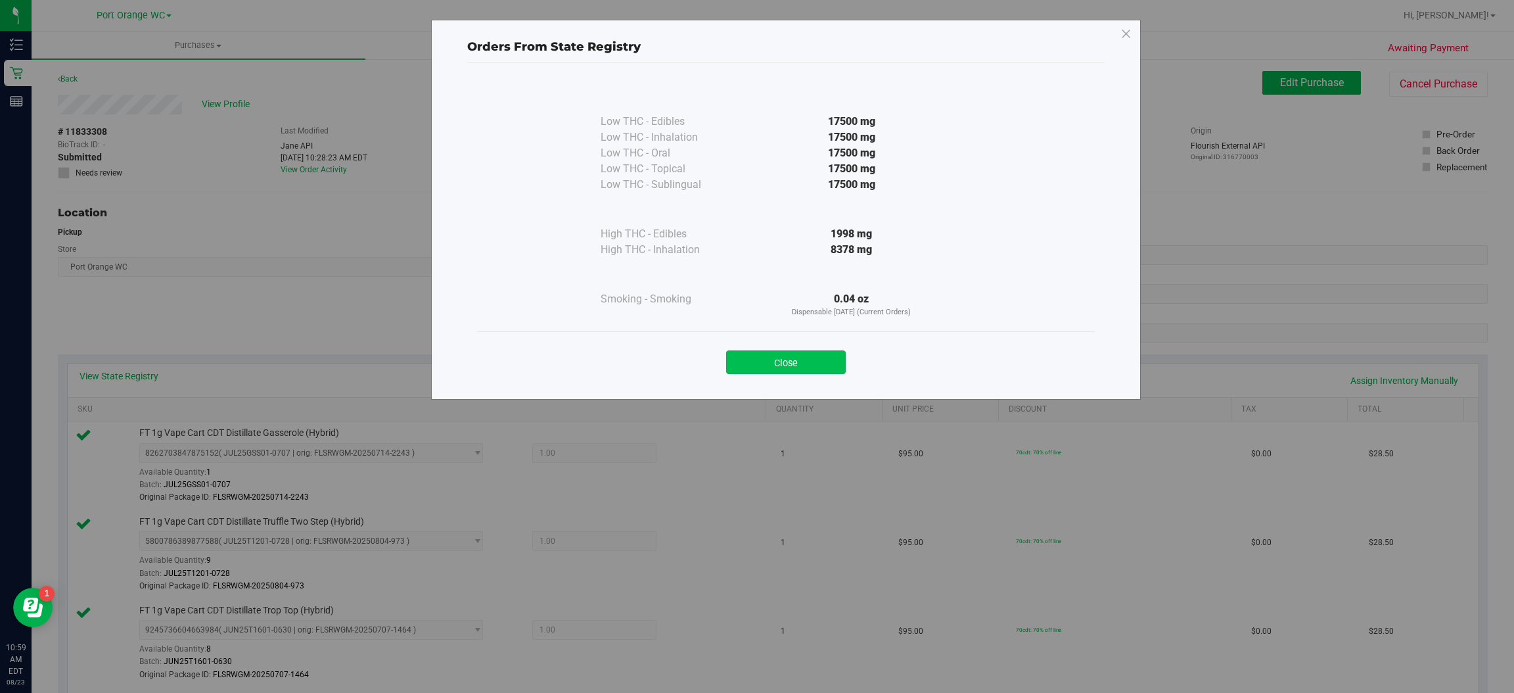
click at [810, 365] on button "Close" at bounding box center [786, 362] width 120 height 24
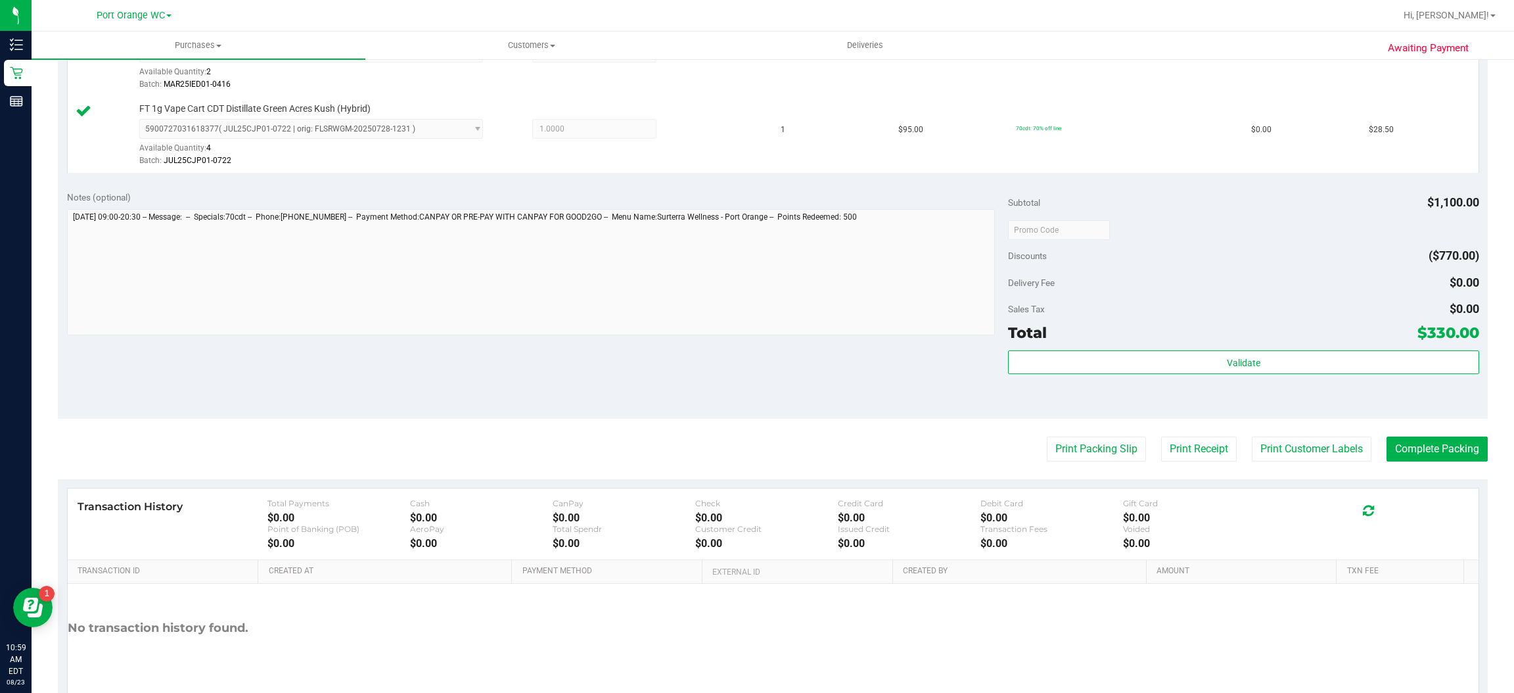
scroll to position [1261, 0]
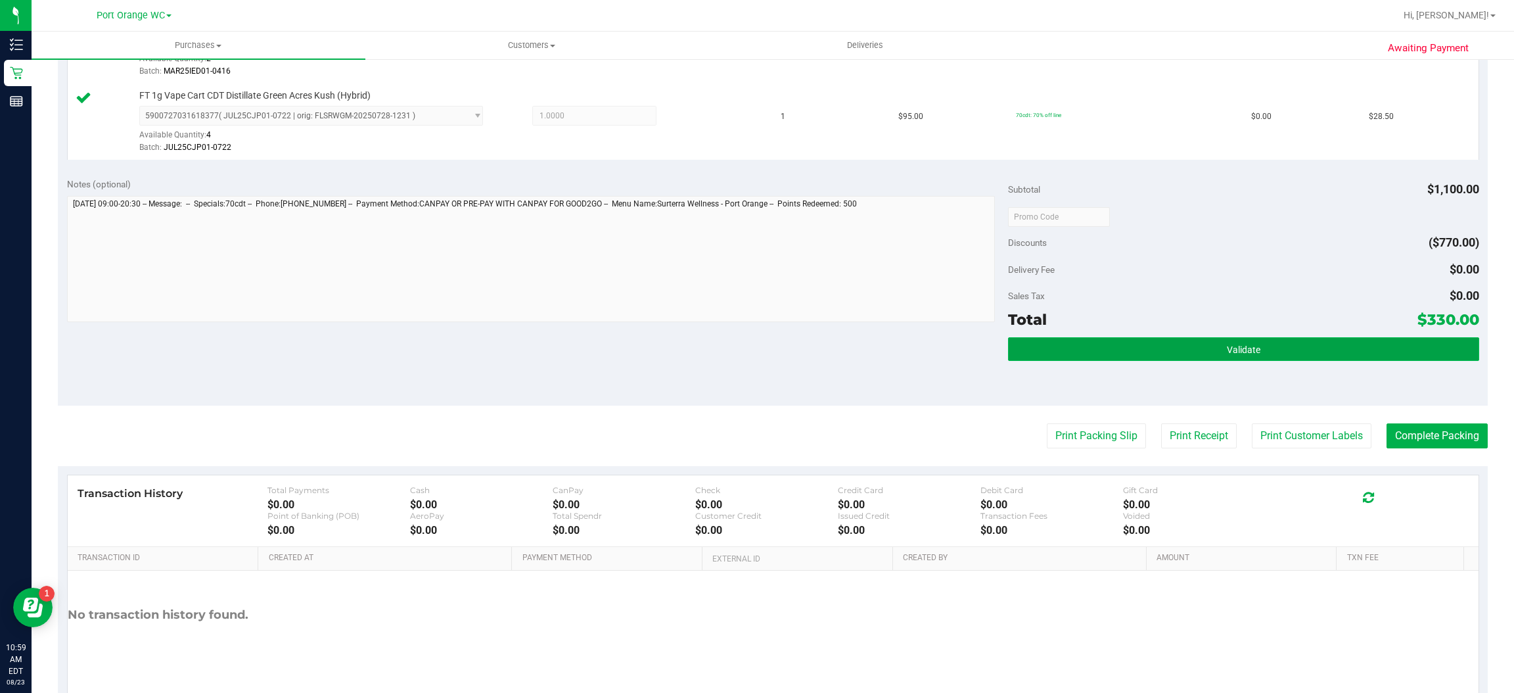
click at [1209, 358] on button "Validate" at bounding box center [1243, 349] width 471 height 24
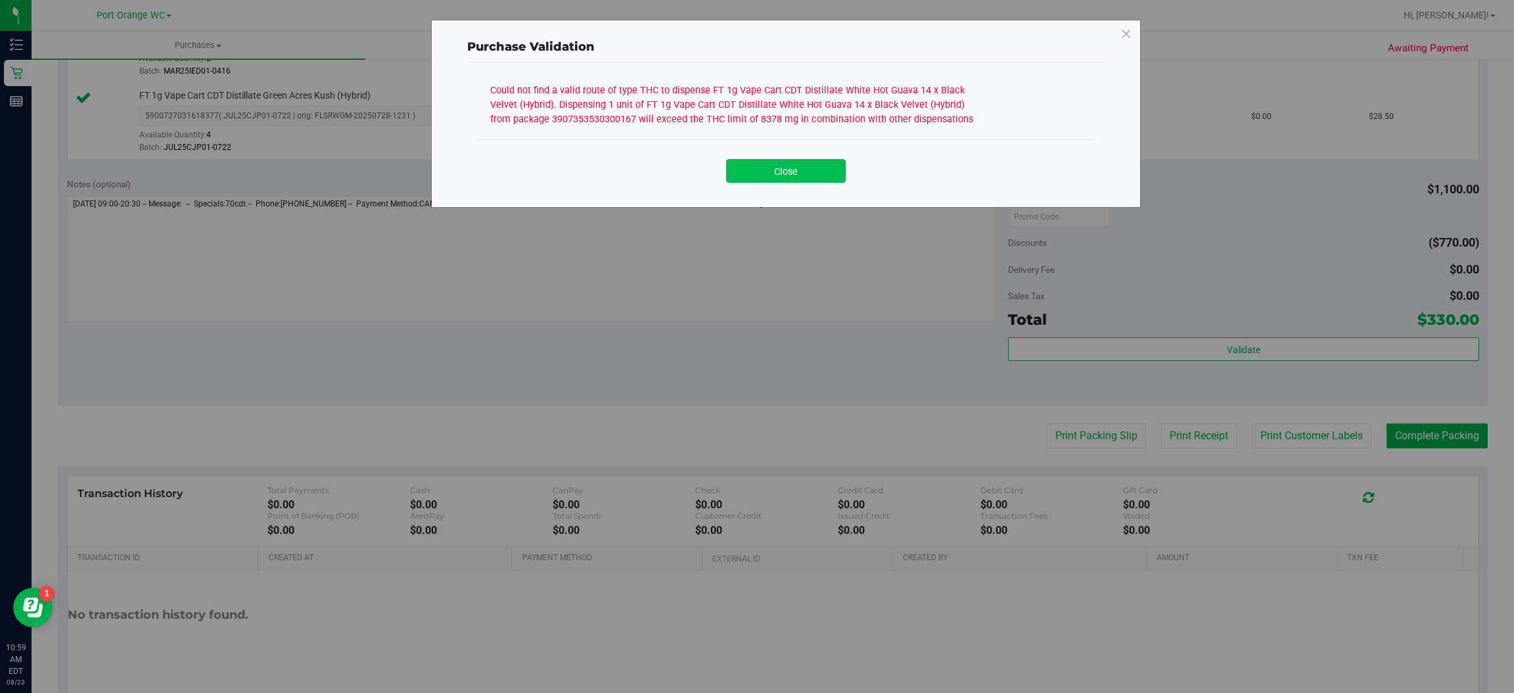
click at [830, 173] on button "Close" at bounding box center [786, 171] width 120 height 24
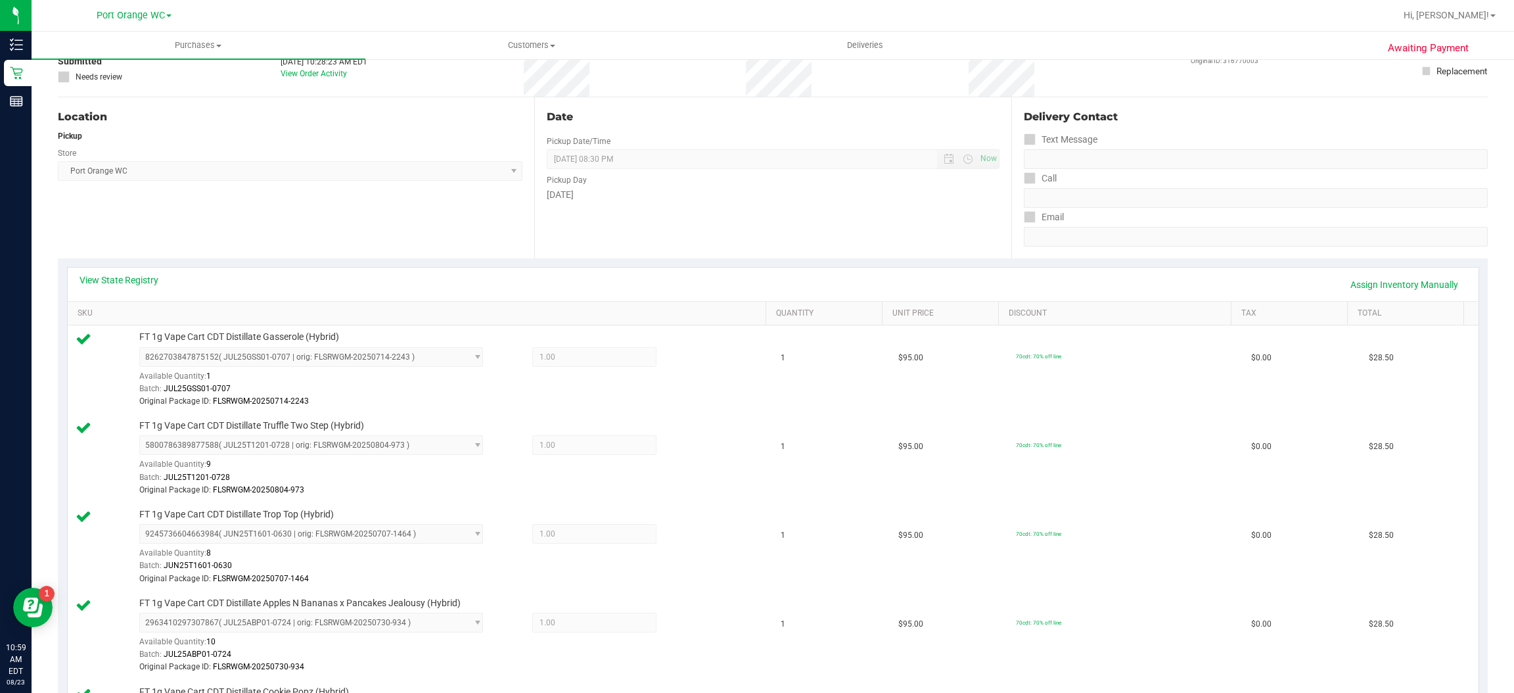
scroll to position [0, 0]
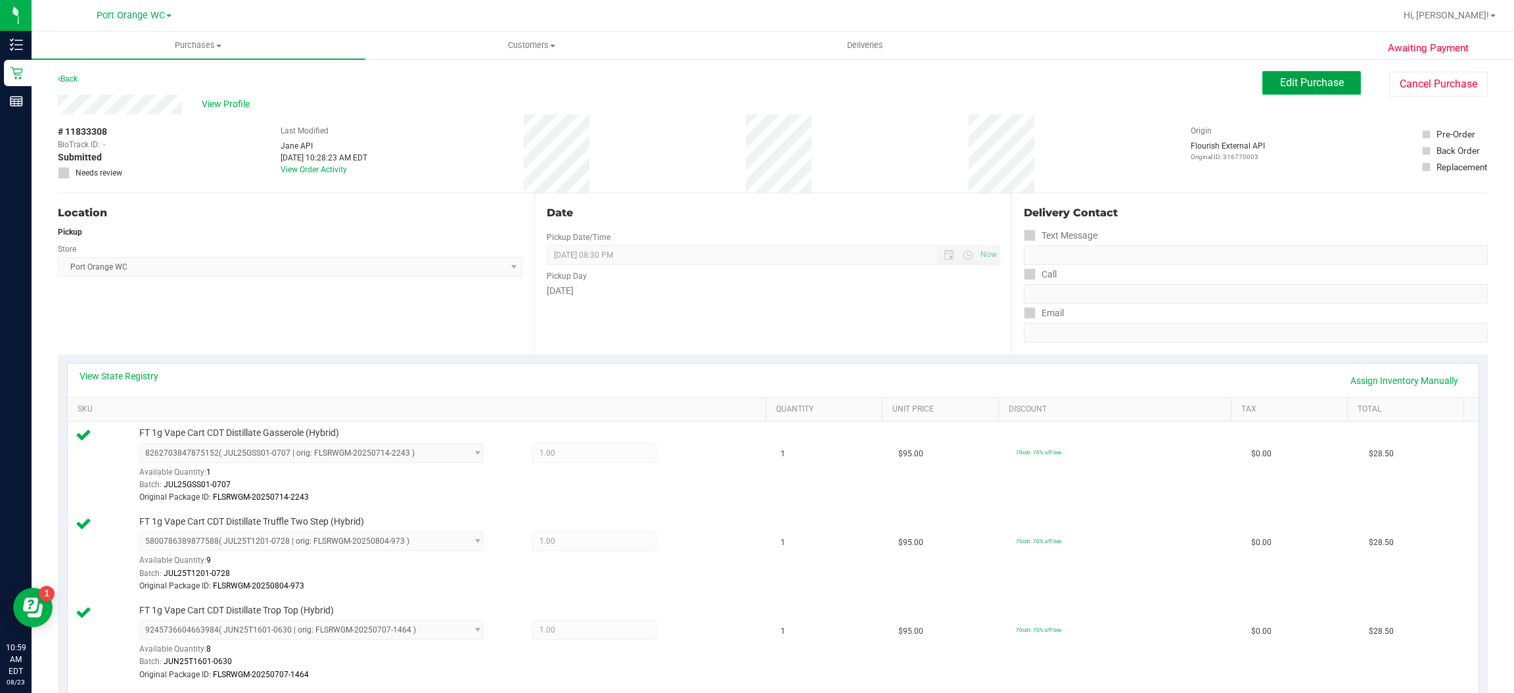
click at [1331, 90] on button "Edit Purchase" at bounding box center [1312, 83] width 99 height 24
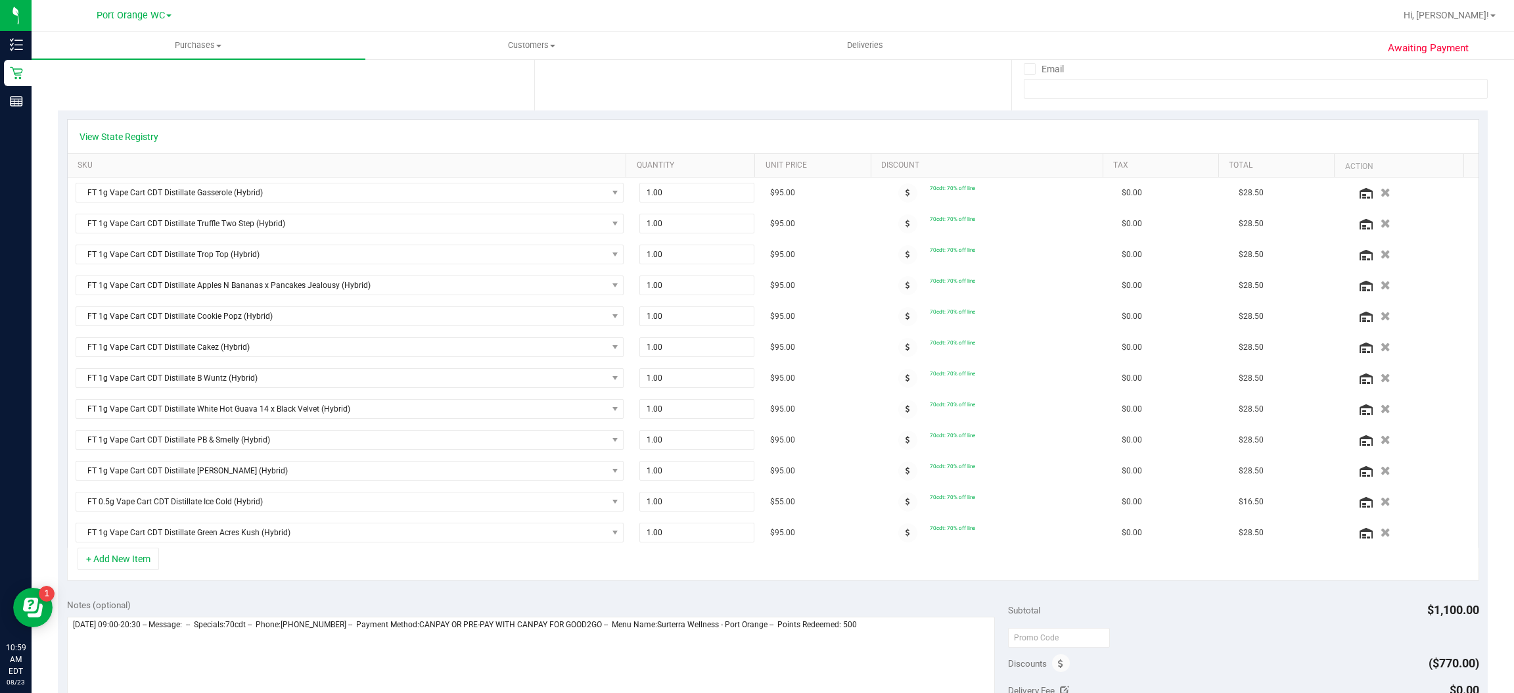
scroll to position [245, 0]
click at [1381, 504] on icon "button" at bounding box center [1386, 501] width 11 height 10
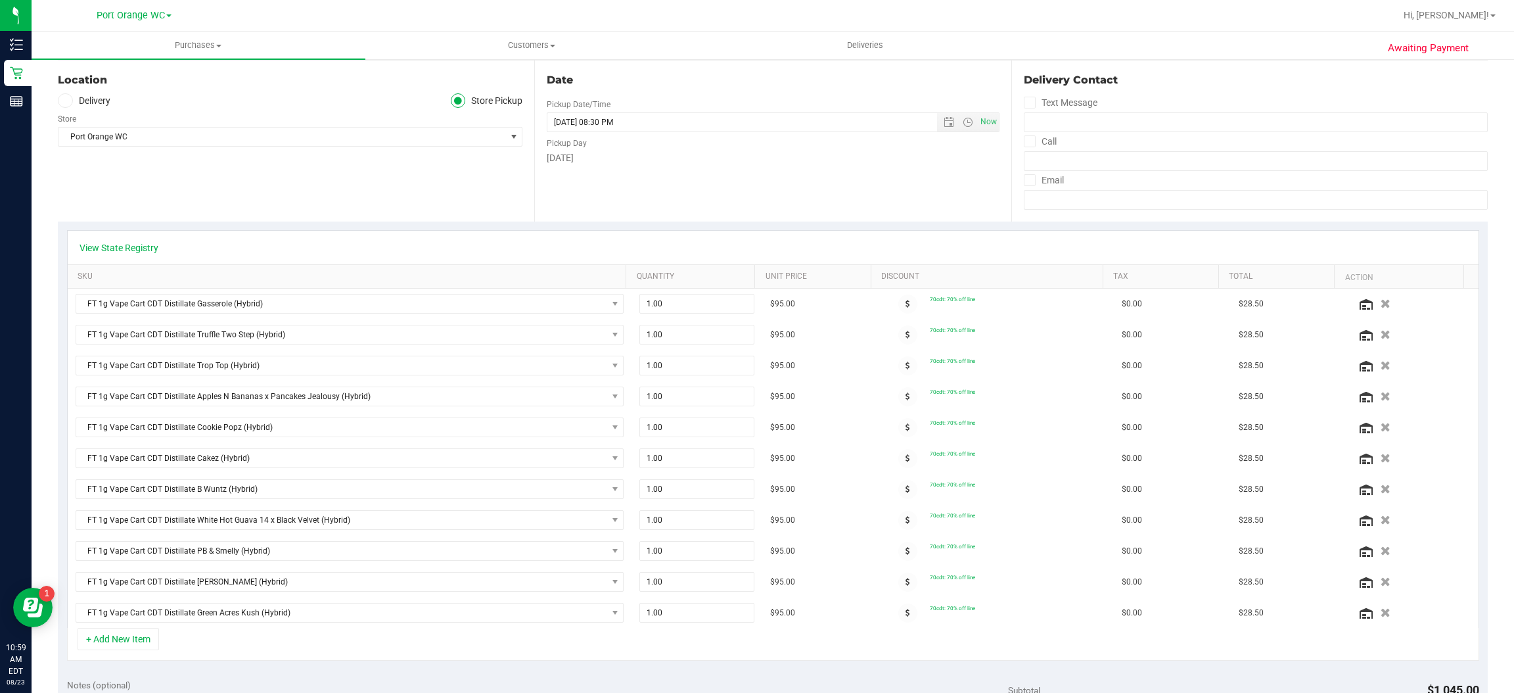
scroll to position [0, 0]
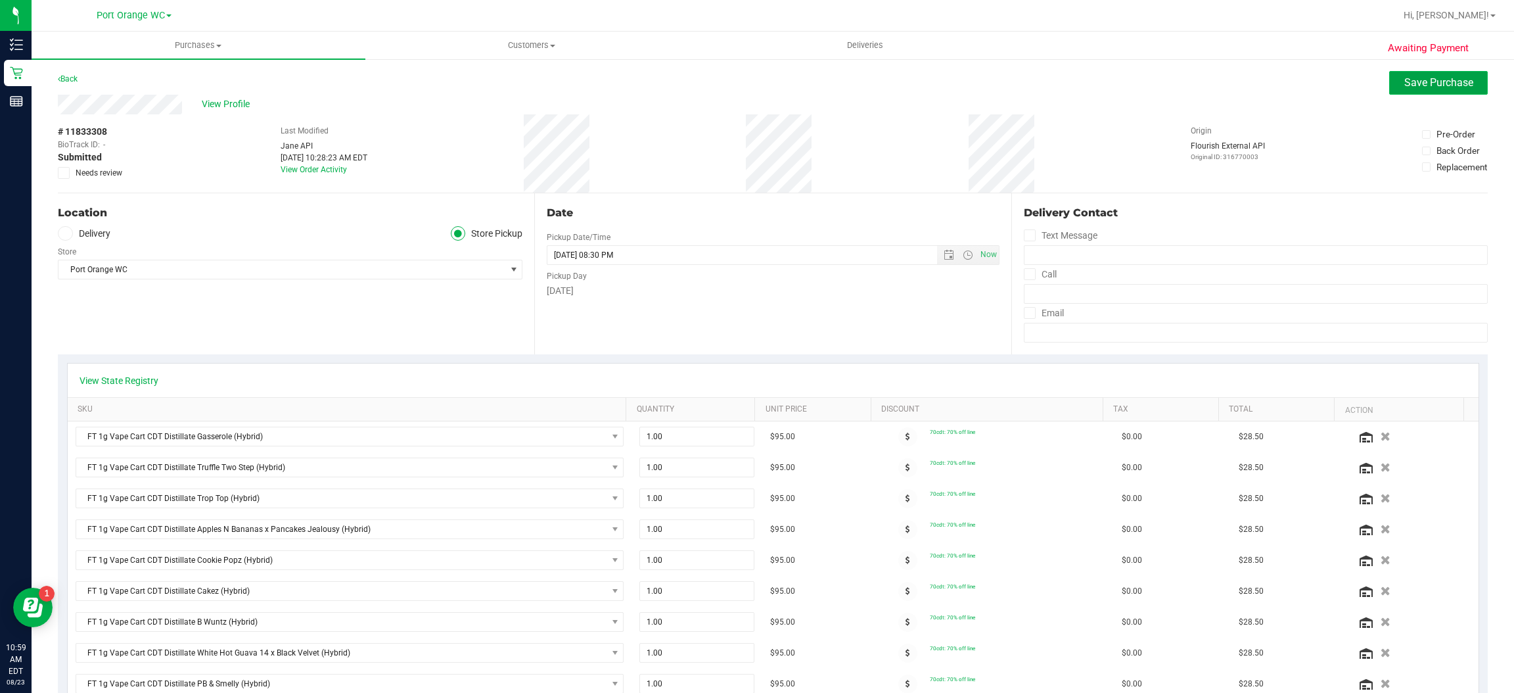
click at [1431, 84] on span "Save Purchase" at bounding box center [1439, 82] width 69 height 12
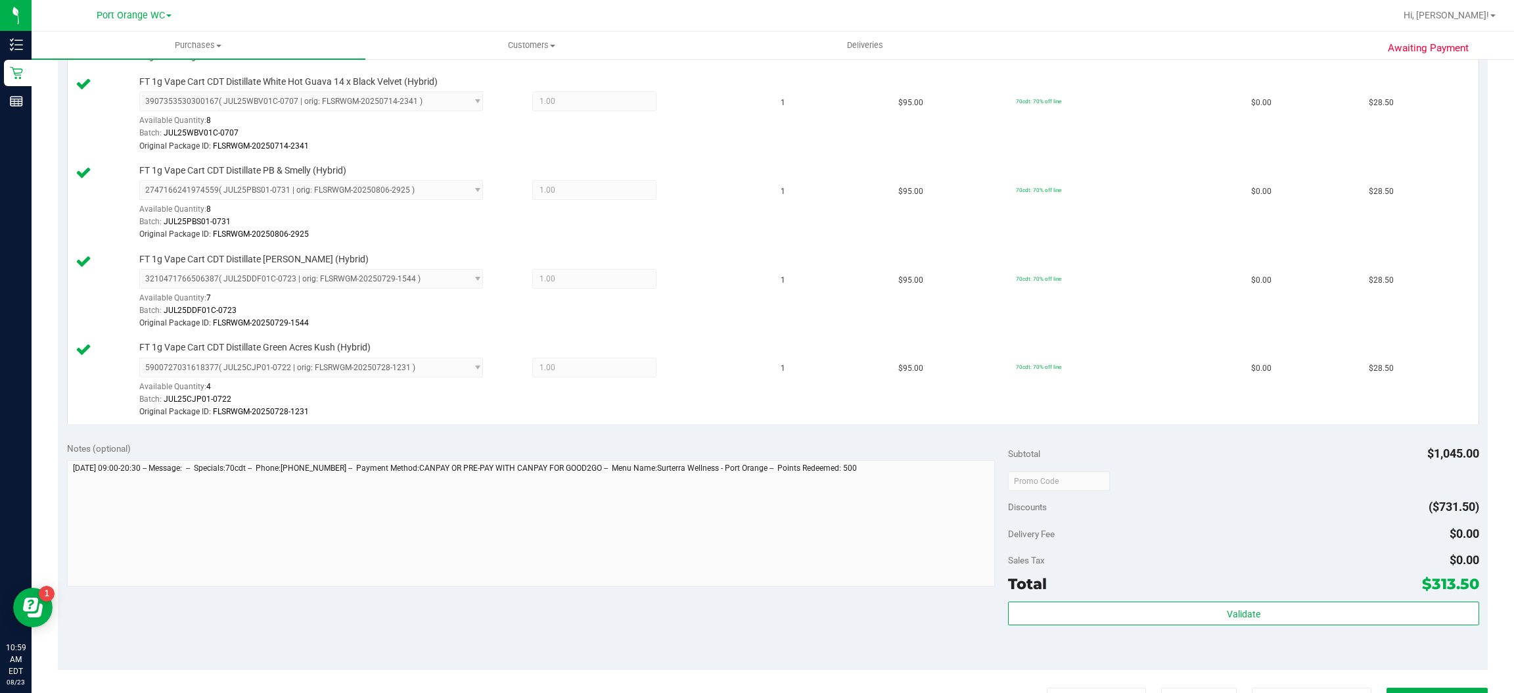
scroll to position [972, 0]
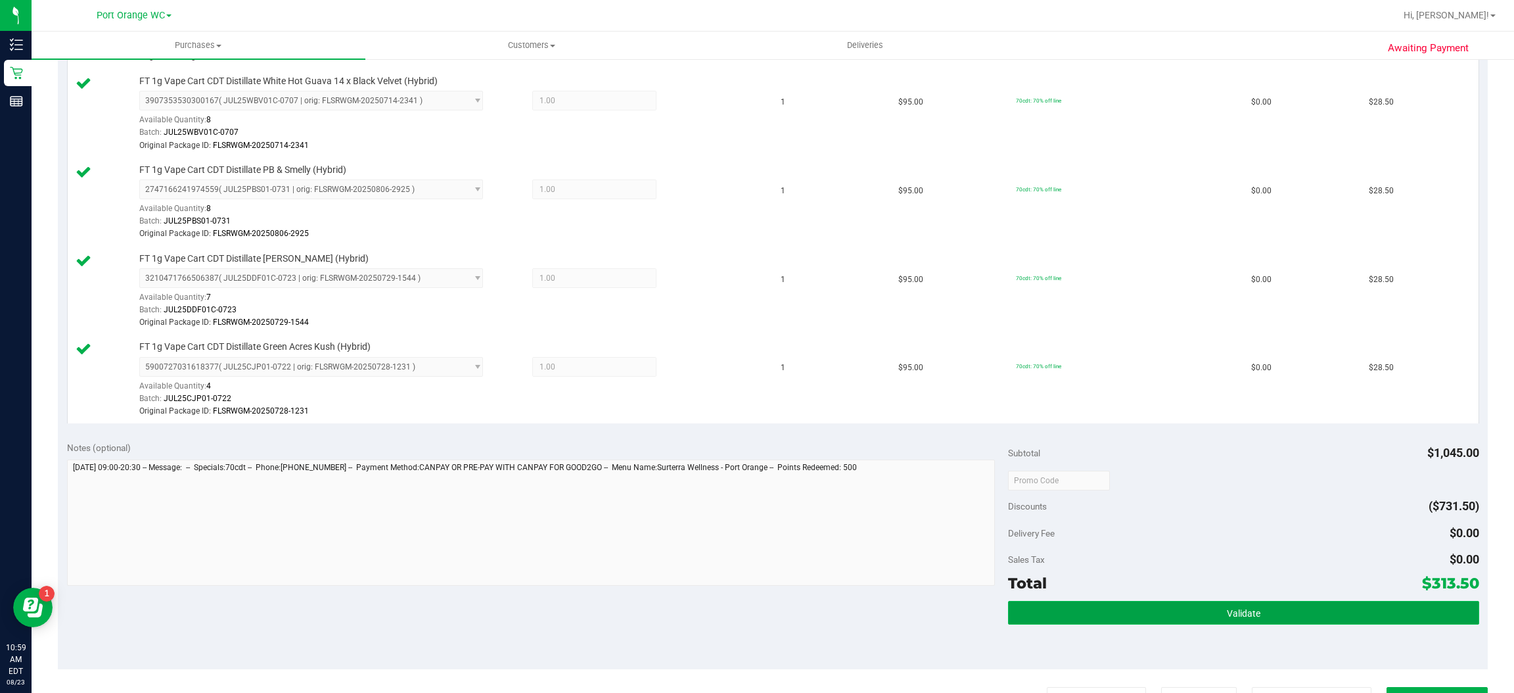
click at [1240, 615] on span "Validate" at bounding box center [1244, 613] width 34 height 11
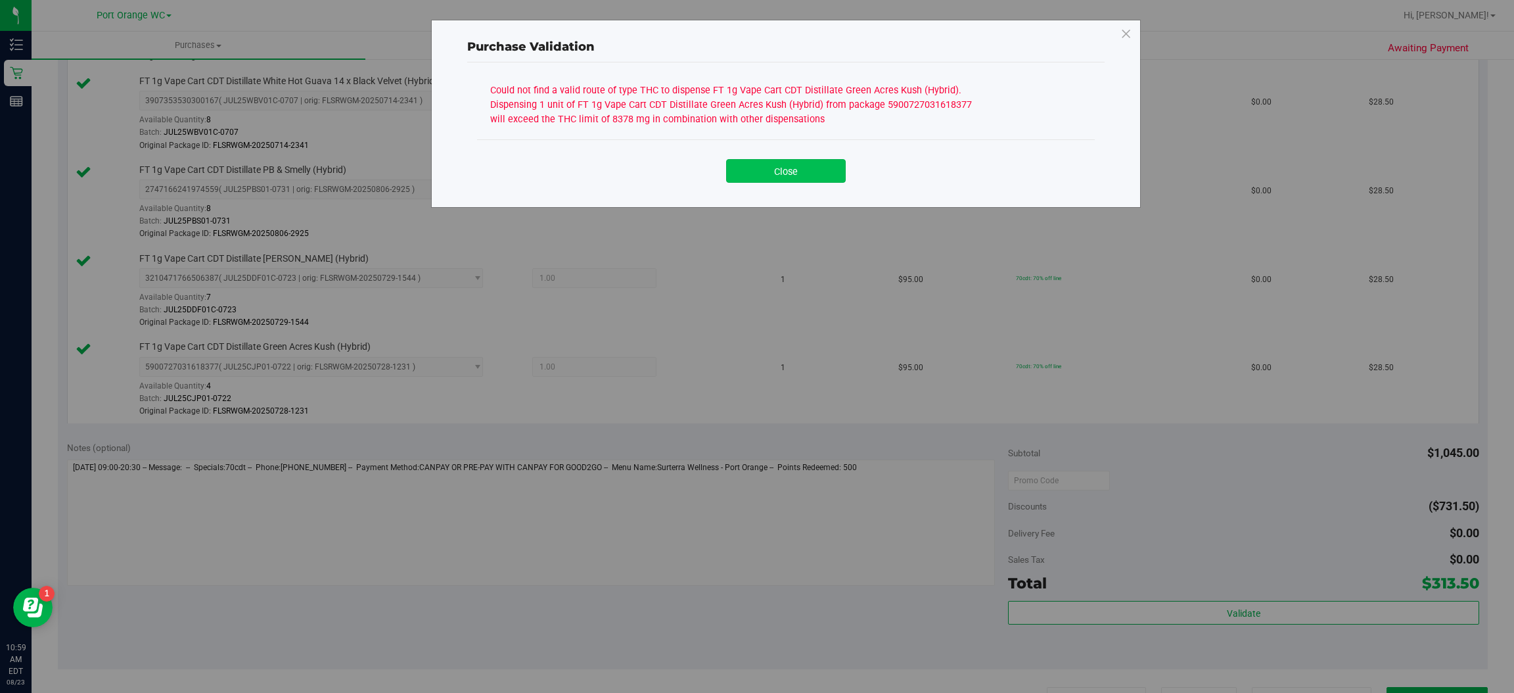
click at [799, 175] on button "Close" at bounding box center [786, 171] width 120 height 24
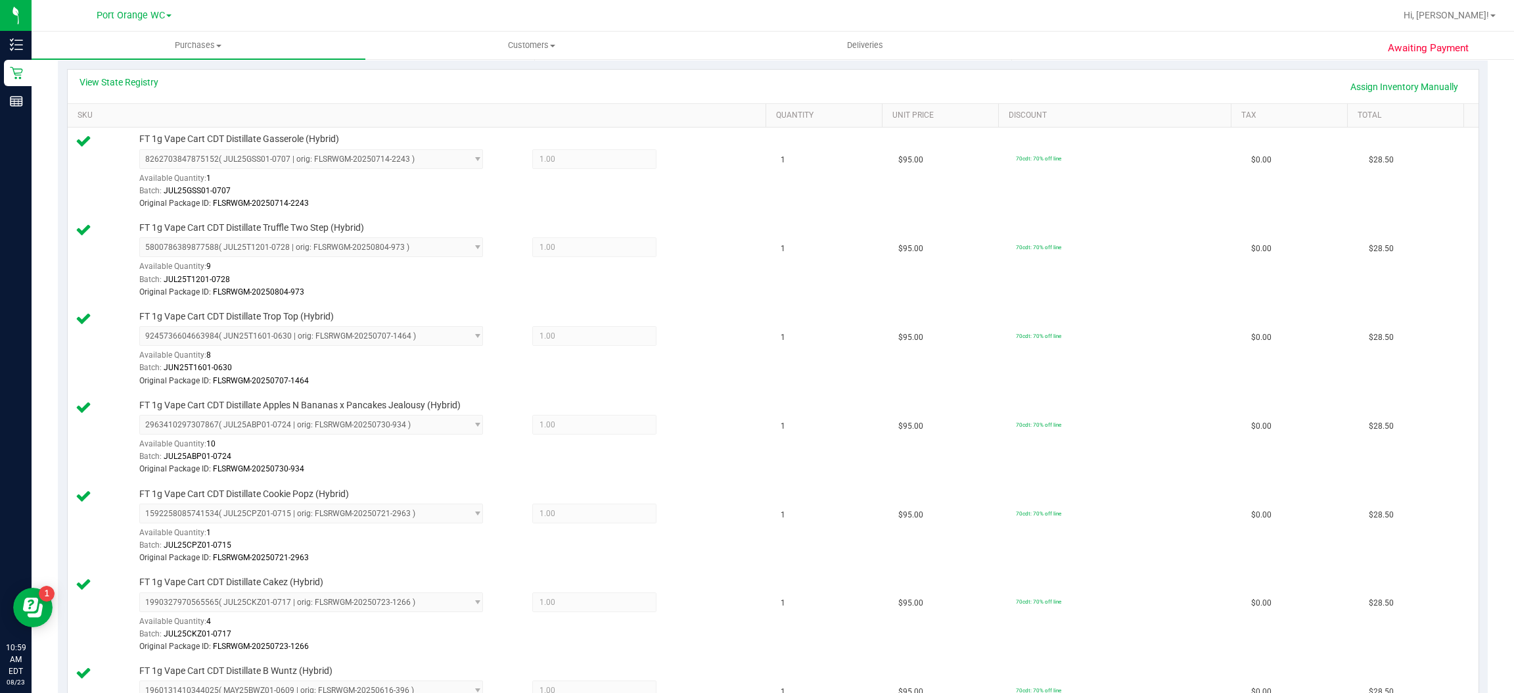
scroll to position [0, 0]
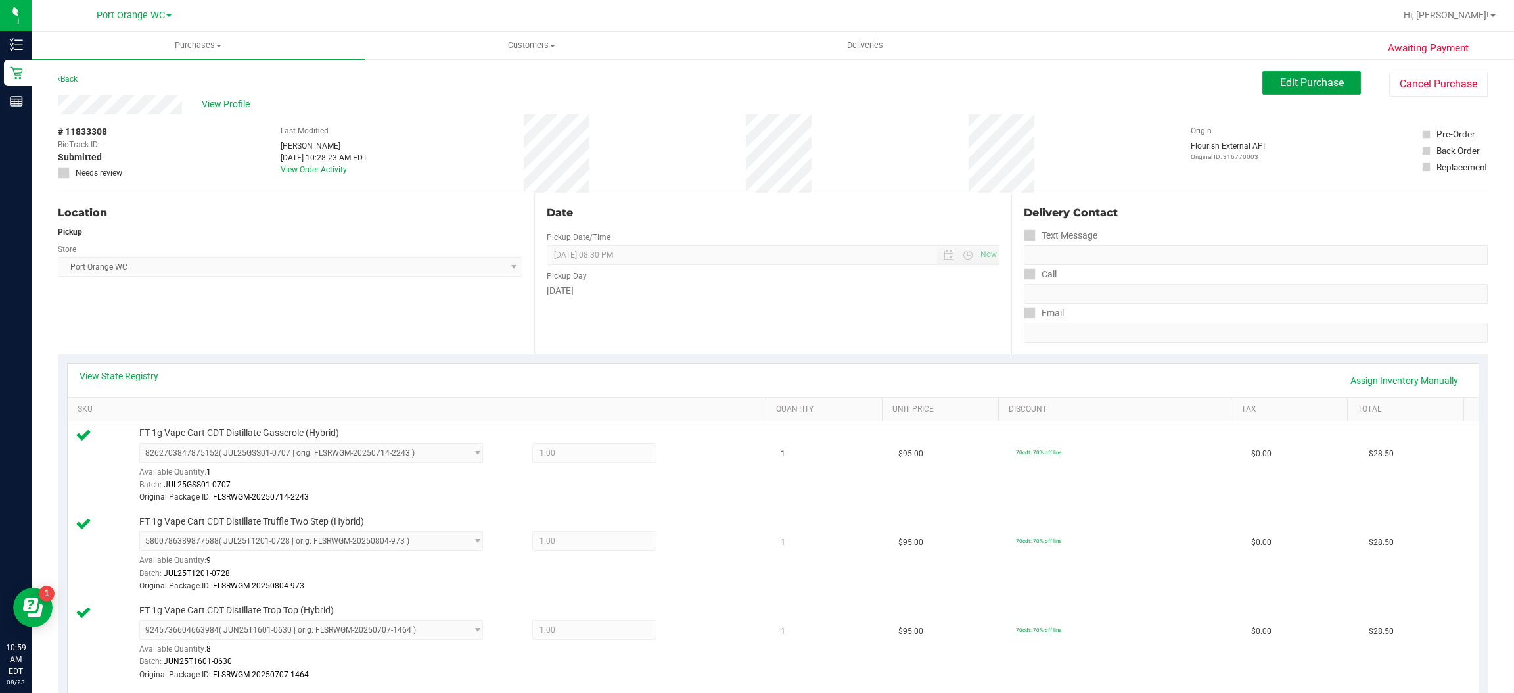
click at [1313, 88] on span "Edit Purchase" at bounding box center [1312, 82] width 64 height 12
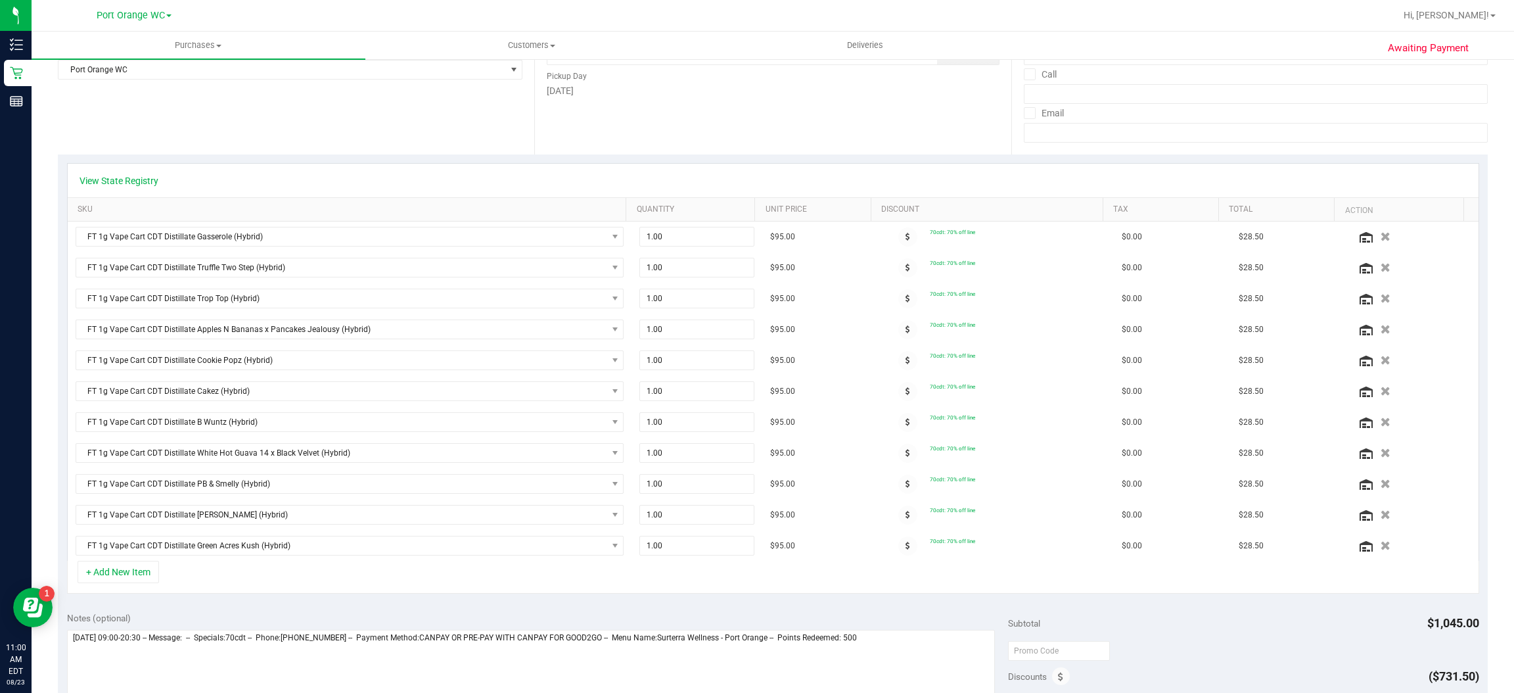
scroll to position [243, 0]
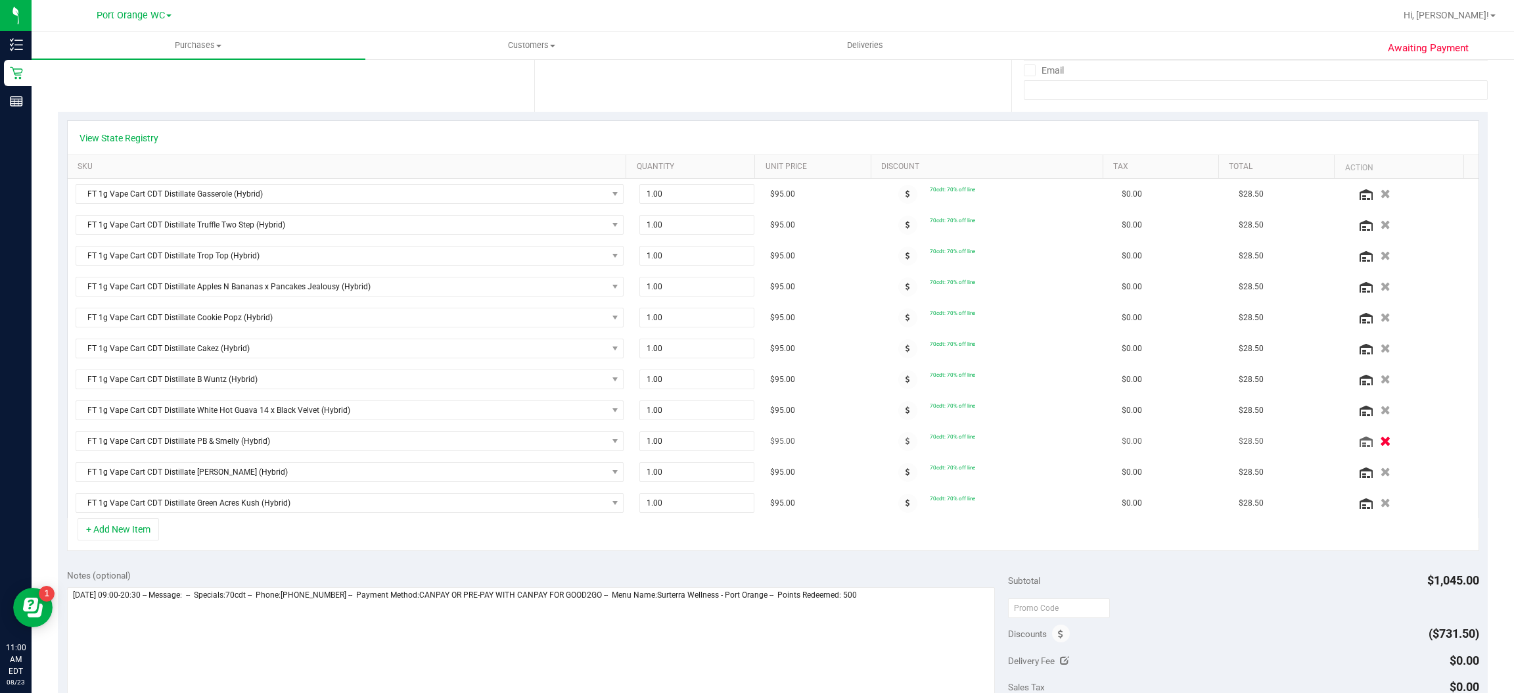
click at [1381, 444] on icon "button" at bounding box center [1386, 441] width 11 height 10
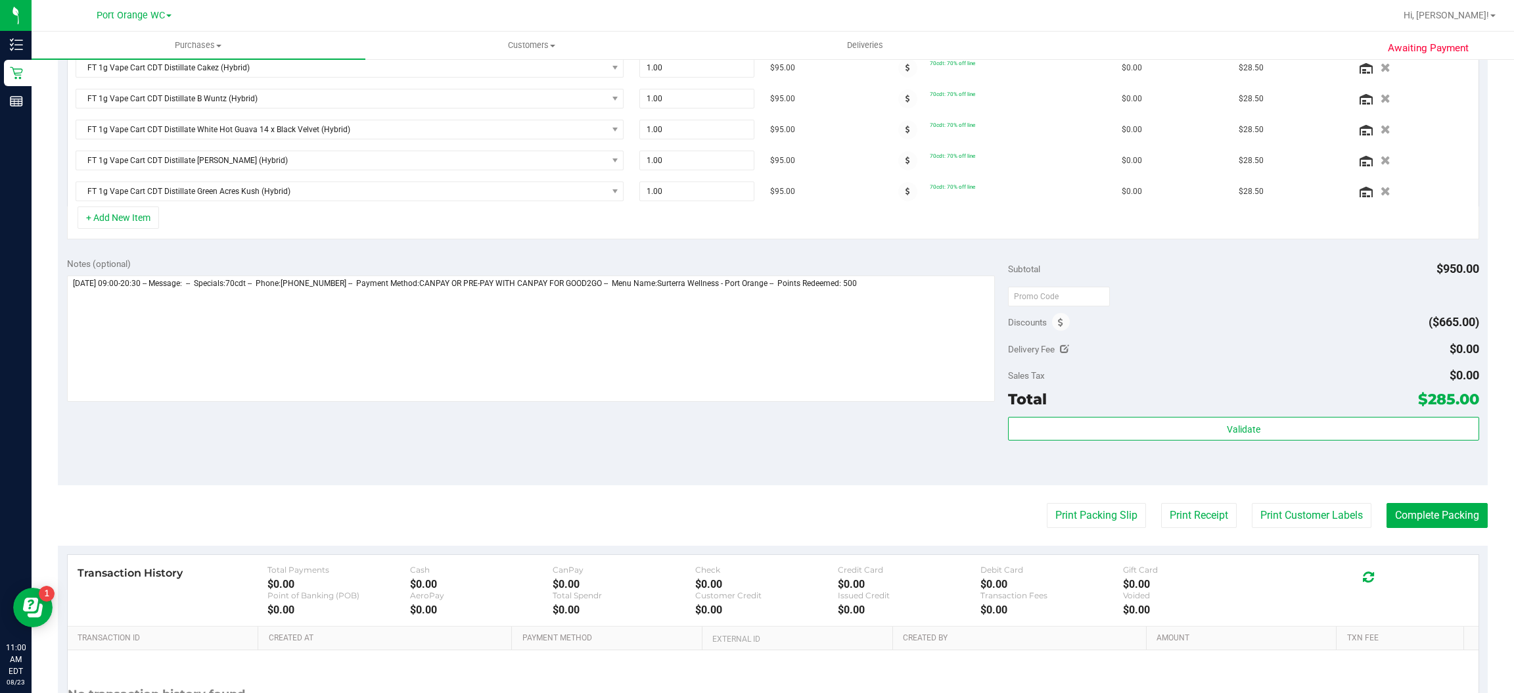
scroll to position [529, 0]
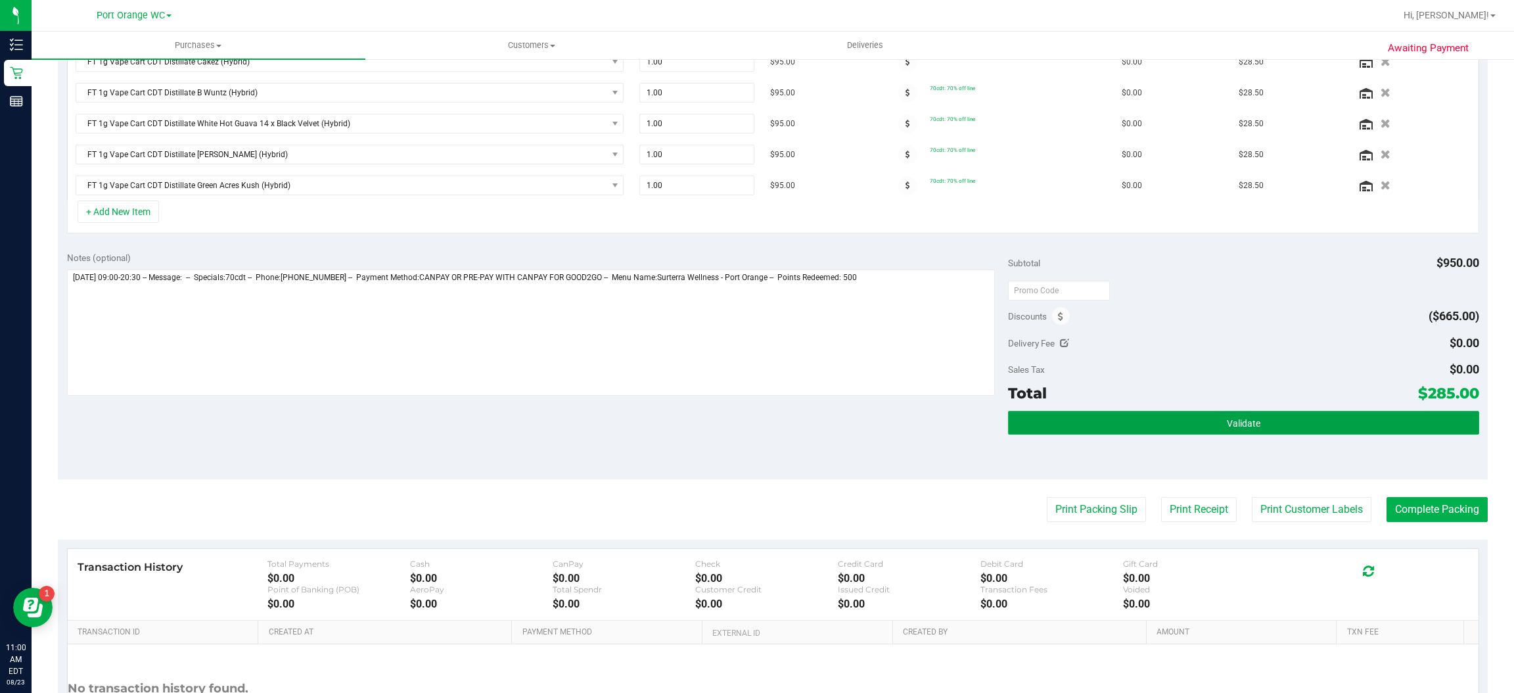
click at [1267, 433] on button "Validate" at bounding box center [1243, 423] width 471 height 24
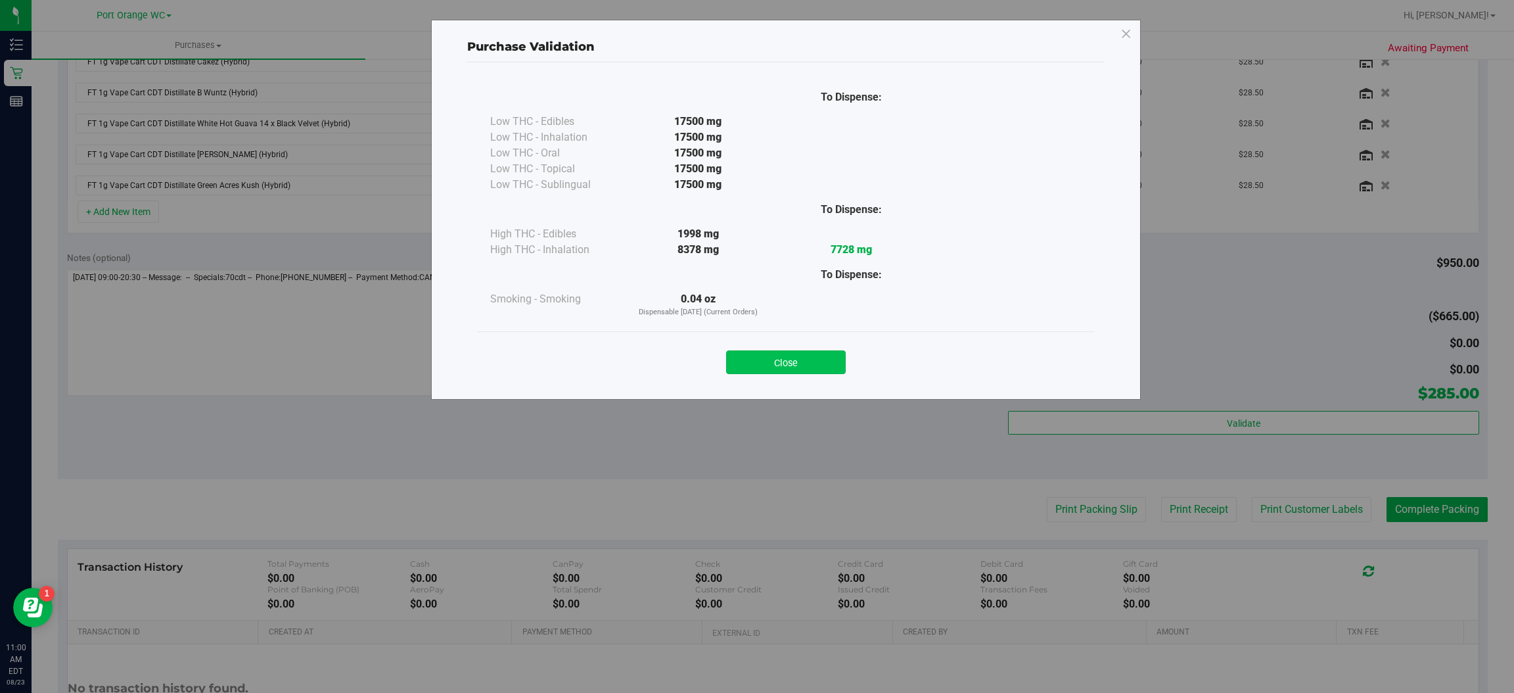
click at [806, 364] on button "Close" at bounding box center [786, 362] width 120 height 24
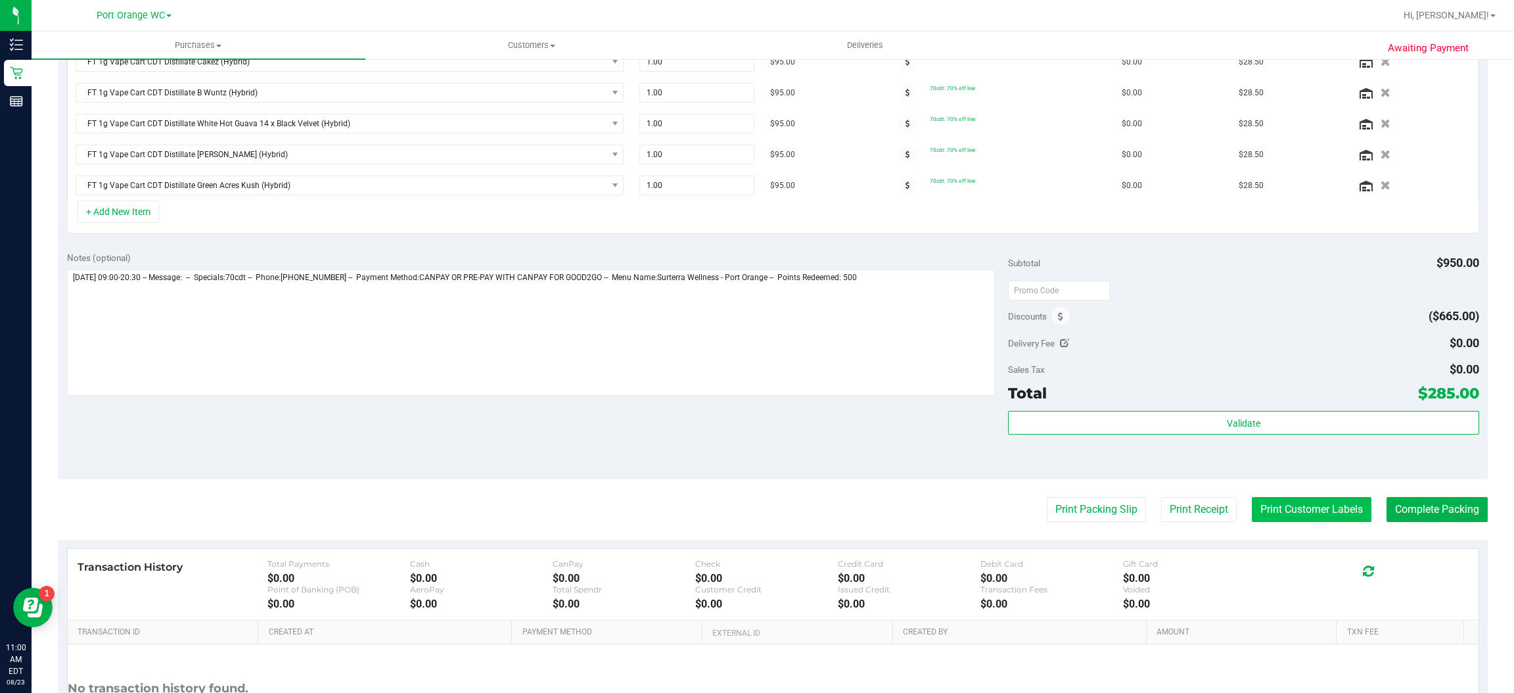
click at [1304, 519] on button "Print Customer Labels" at bounding box center [1312, 509] width 120 height 25
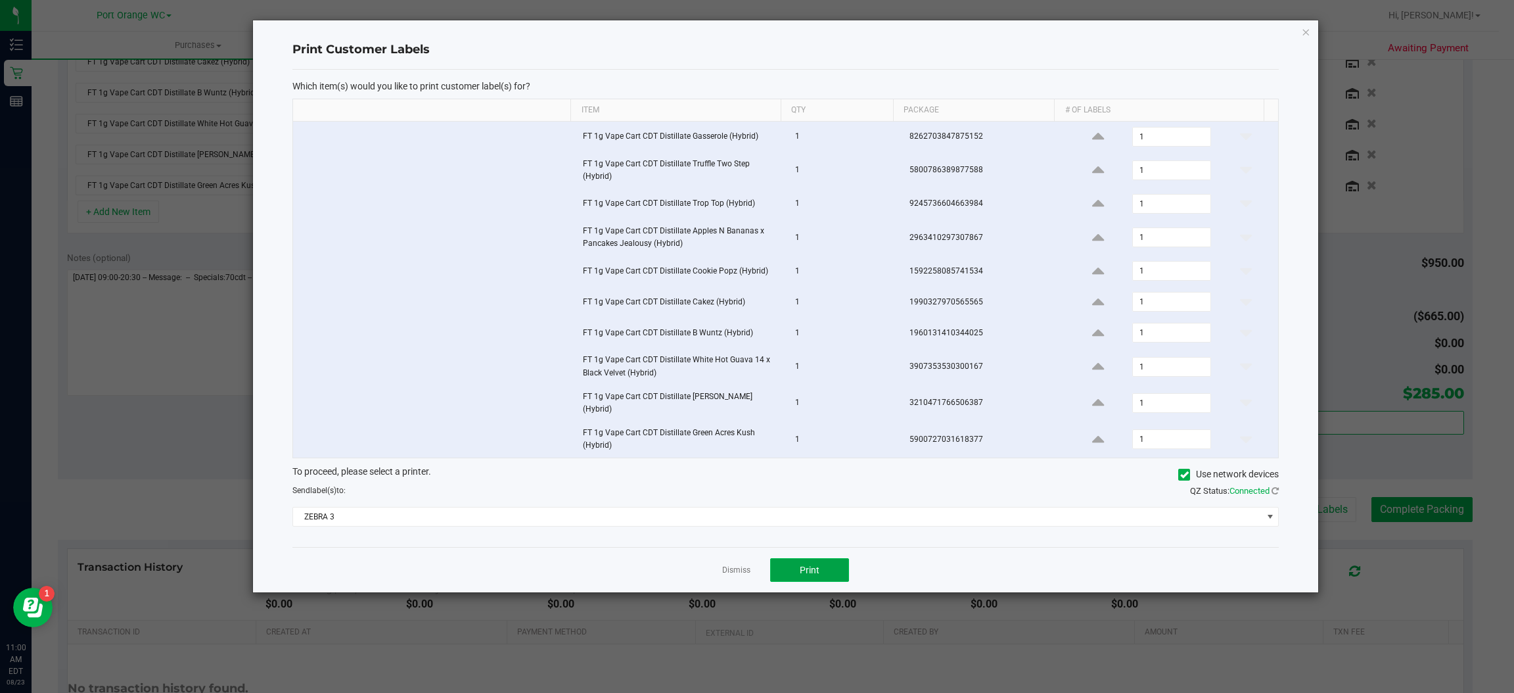
click at [826, 571] on button "Print" at bounding box center [809, 570] width 79 height 24
click at [1307, 34] on icon "button" at bounding box center [1306, 32] width 9 height 16
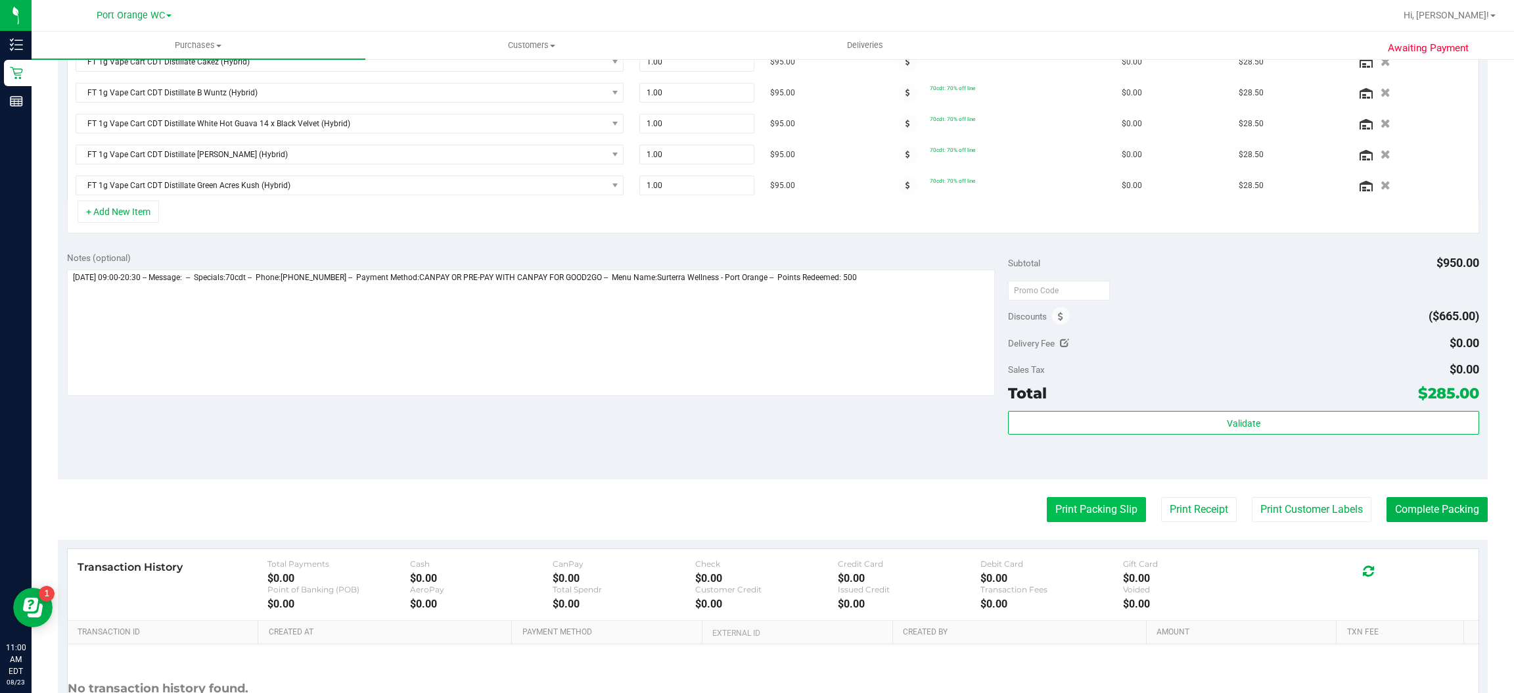
click at [1092, 515] on button "Print Packing Slip" at bounding box center [1096, 509] width 99 height 25
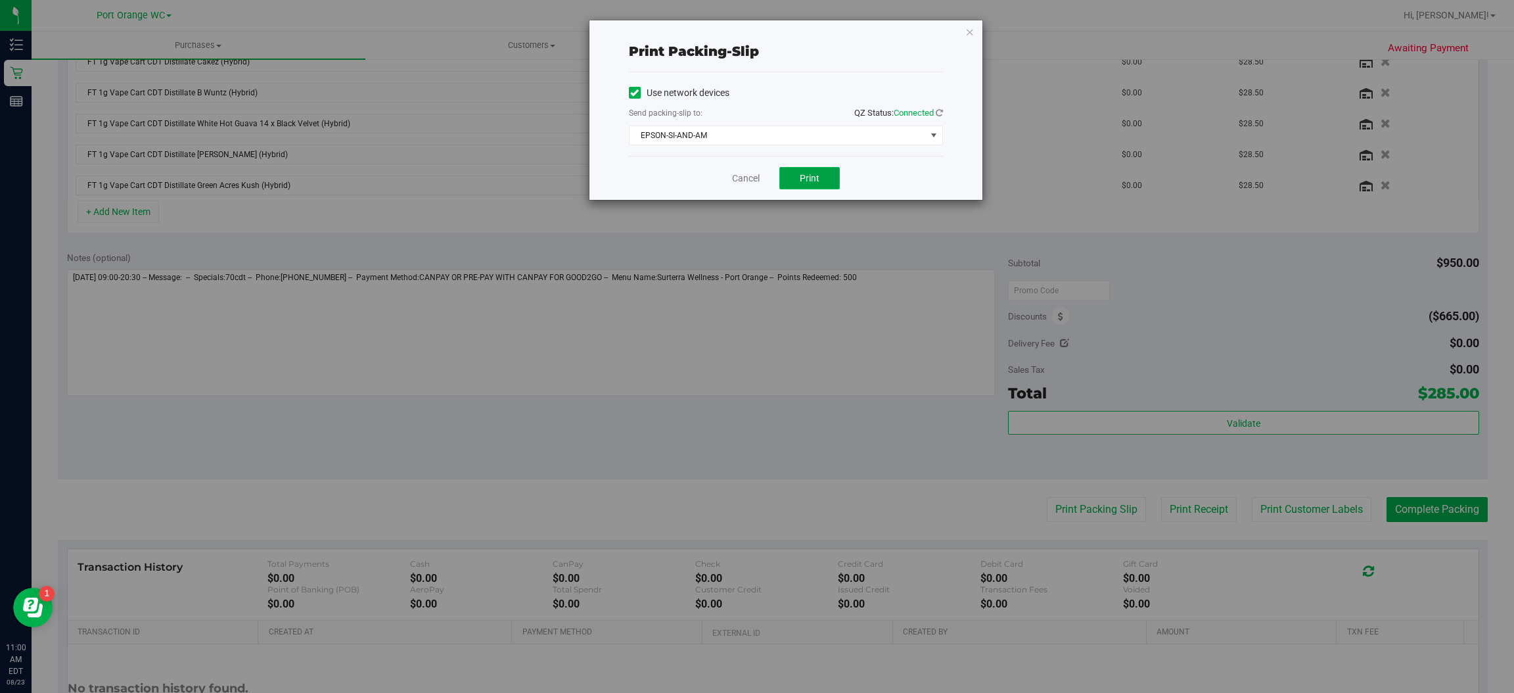
click at [810, 182] on span "Print" at bounding box center [810, 178] width 20 height 11
click at [969, 30] on icon "button" at bounding box center [970, 32] width 9 height 16
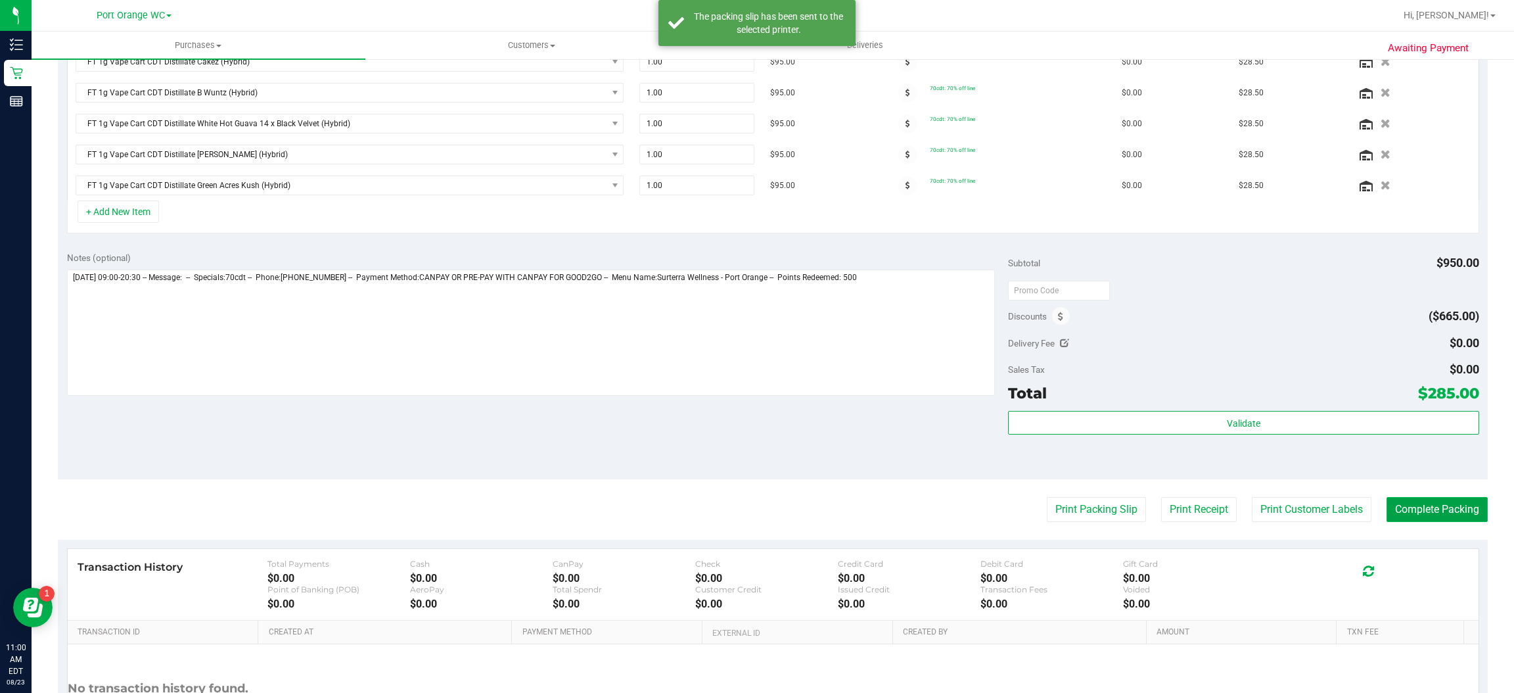
click at [1442, 515] on button "Complete Packing" at bounding box center [1437, 509] width 101 height 25
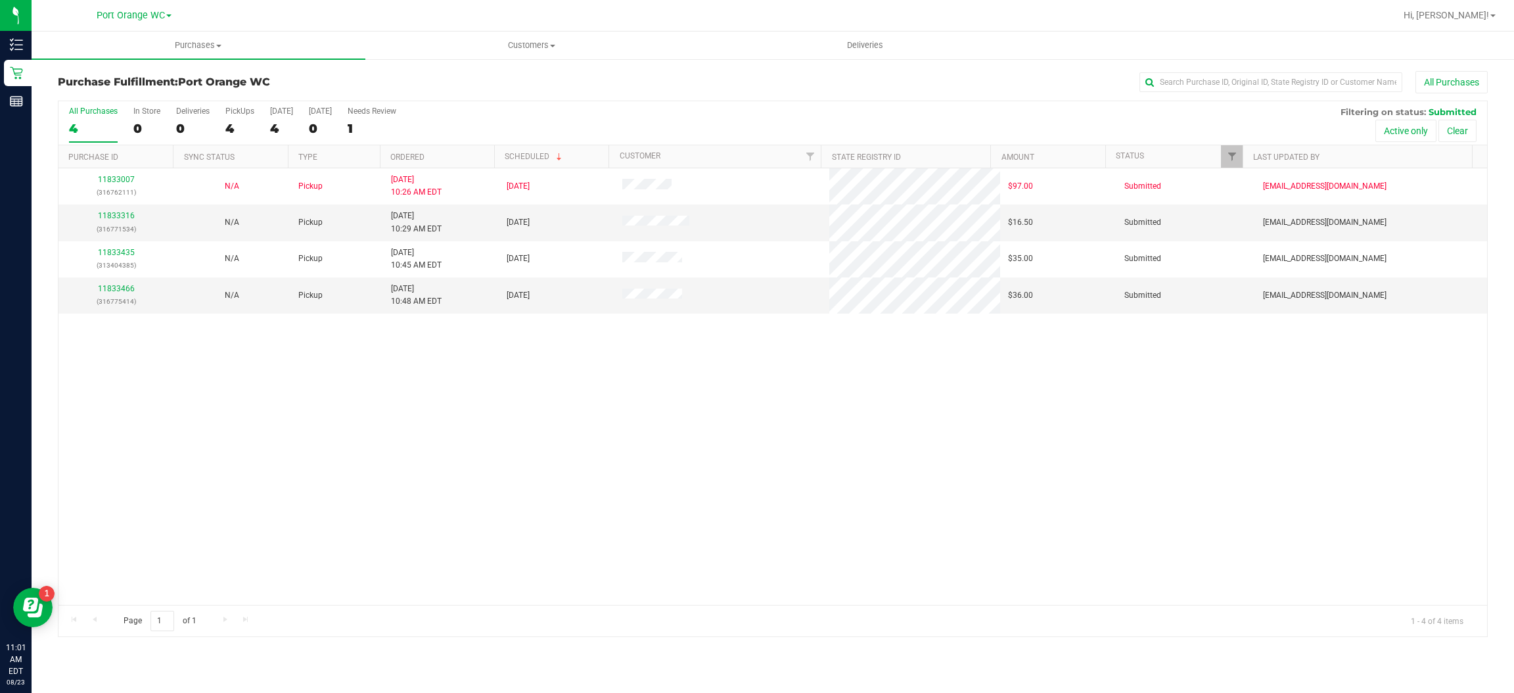
click at [778, 472] on div "11833007 (316762111) N/A Pickup [DATE] 10:26 AM EDT 8/23/2025 $97.00 Submitted …" at bounding box center [773, 386] width 1429 height 436
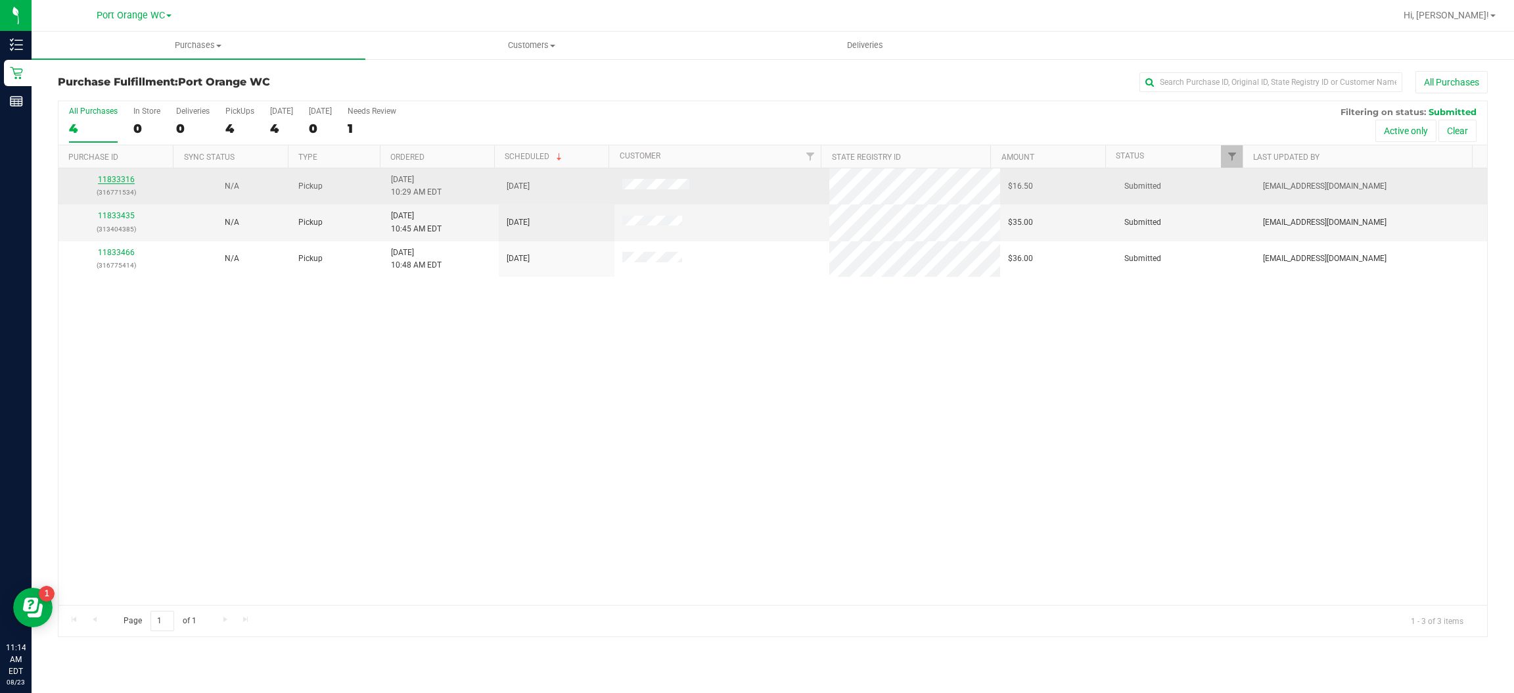
click at [122, 180] on link "11833316" at bounding box center [116, 179] width 37 height 9
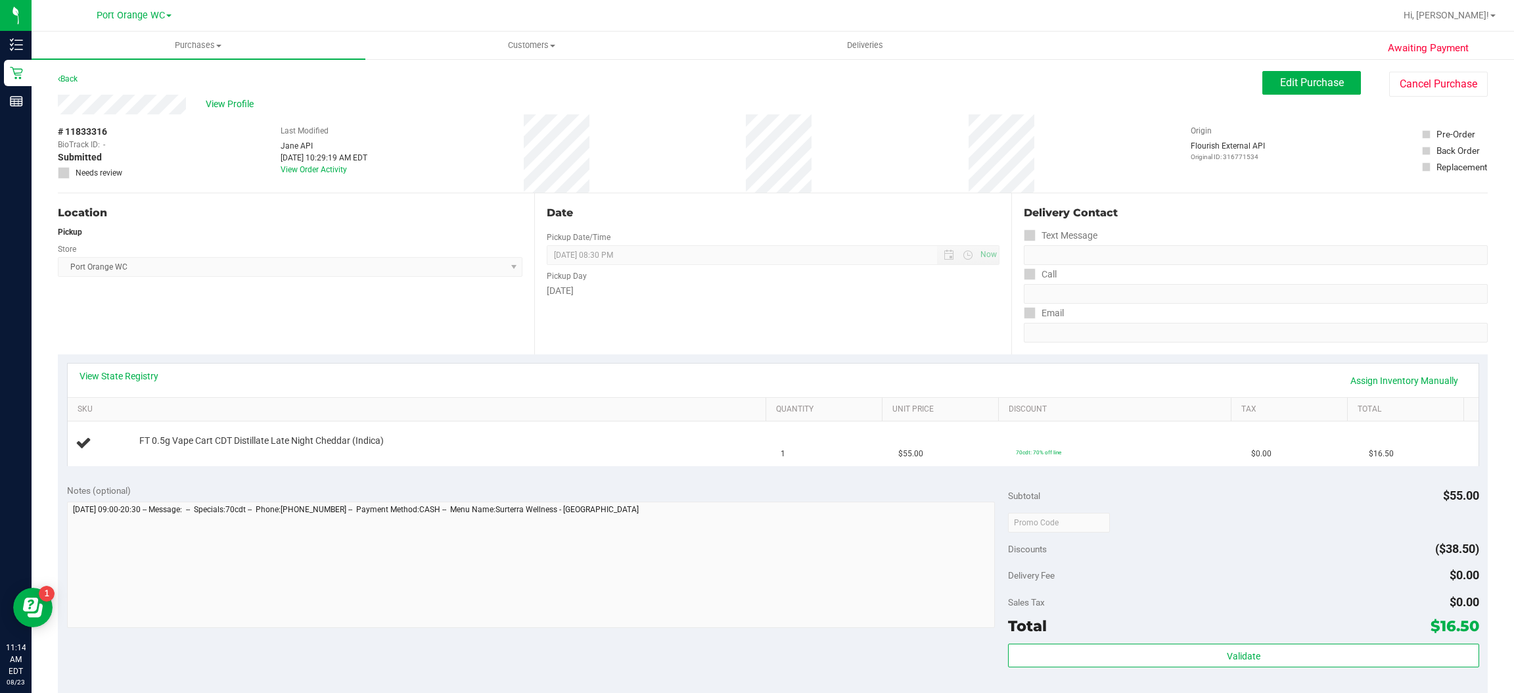
click at [148, 370] on link "View State Registry" at bounding box center [119, 375] width 79 height 13
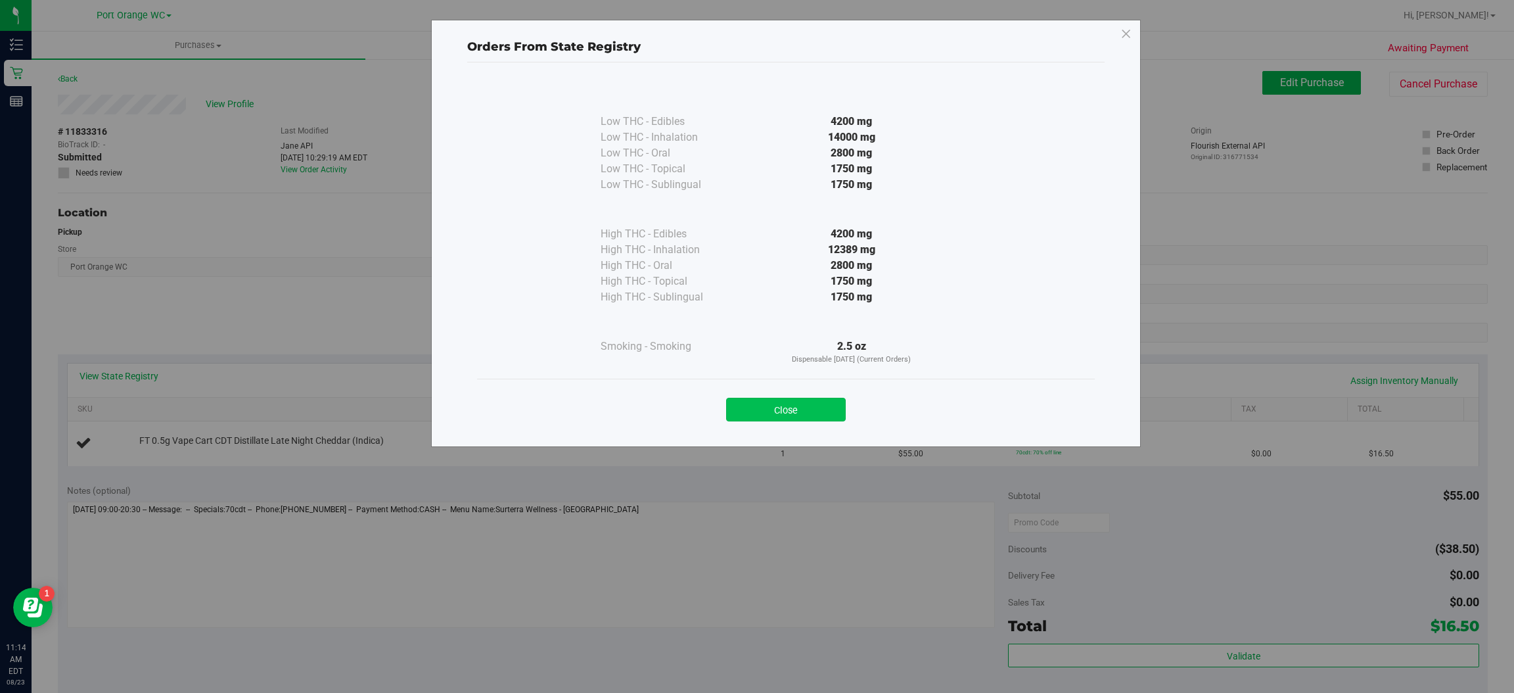
click at [787, 410] on button "Close" at bounding box center [786, 410] width 120 height 24
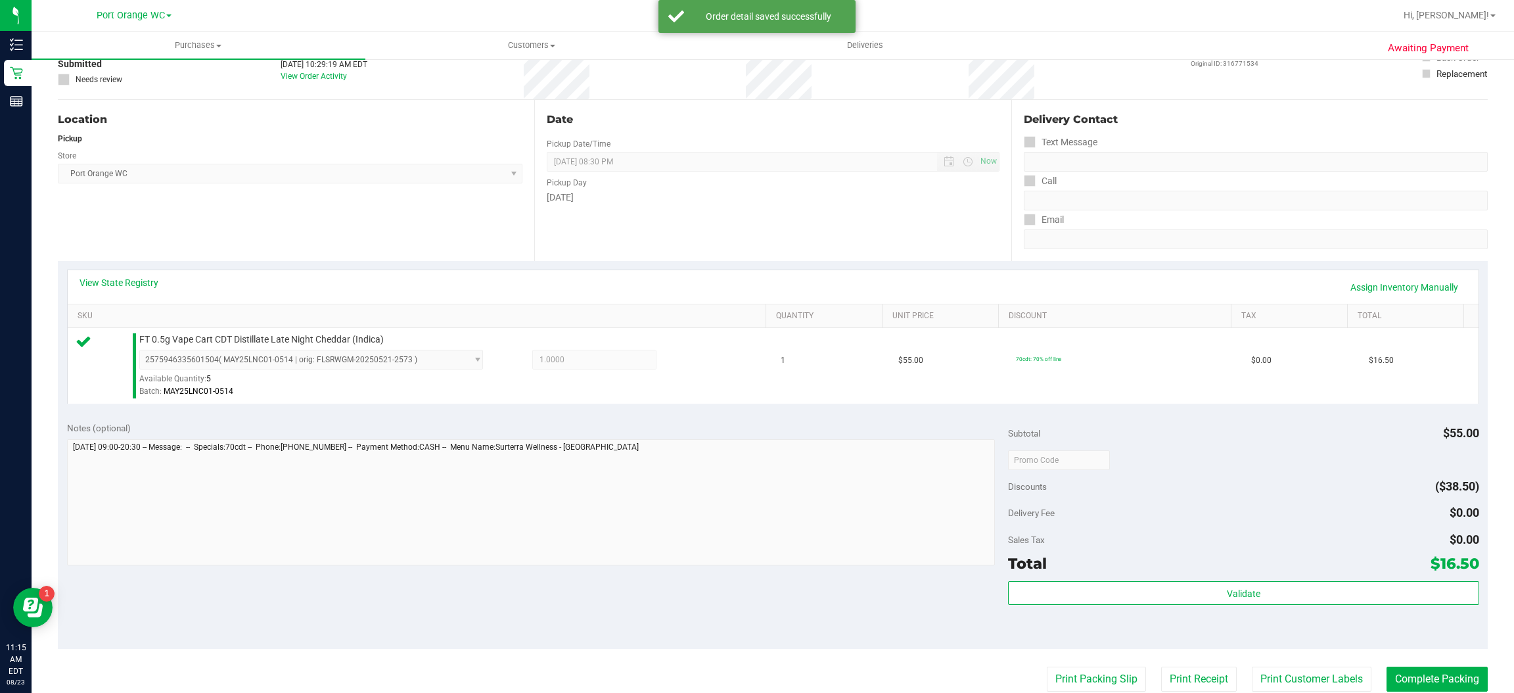
scroll to position [249, 0]
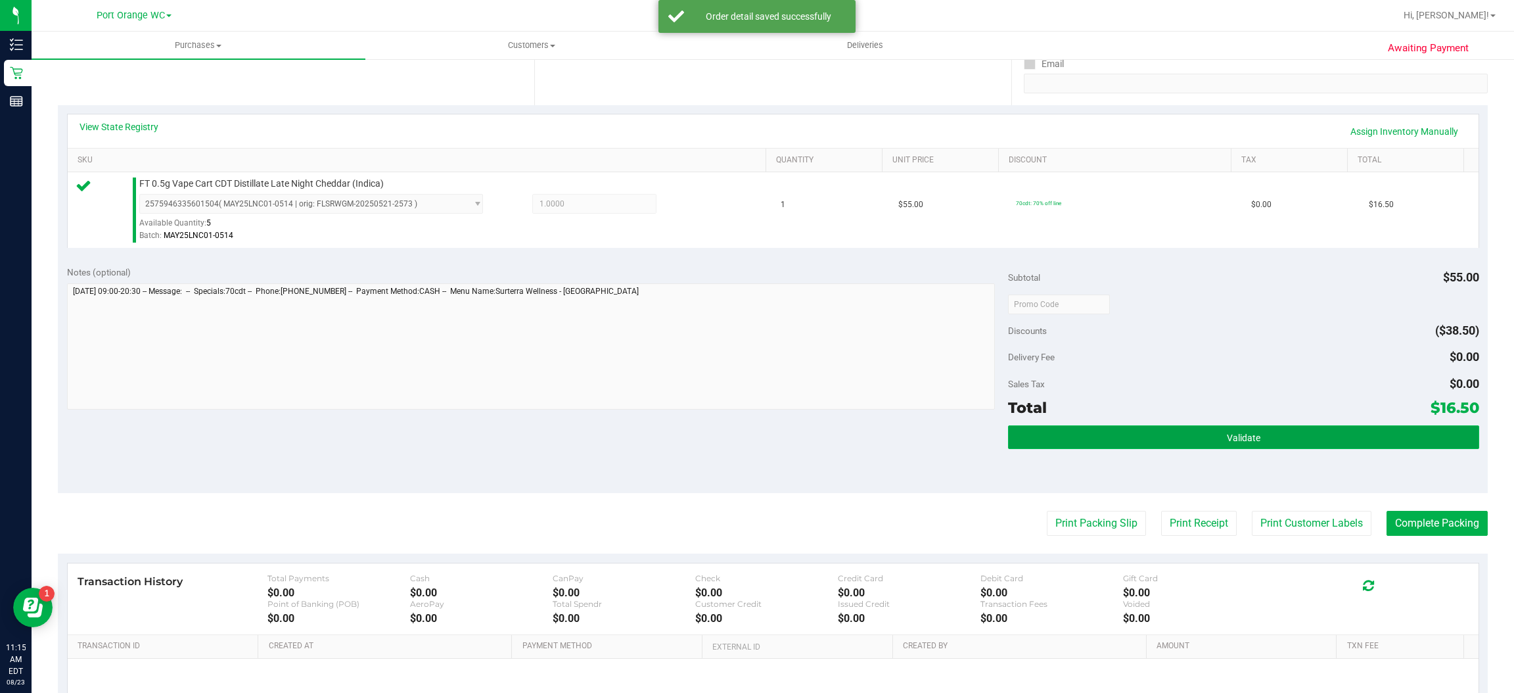
click at [1243, 440] on span "Validate" at bounding box center [1244, 438] width 34 height 11
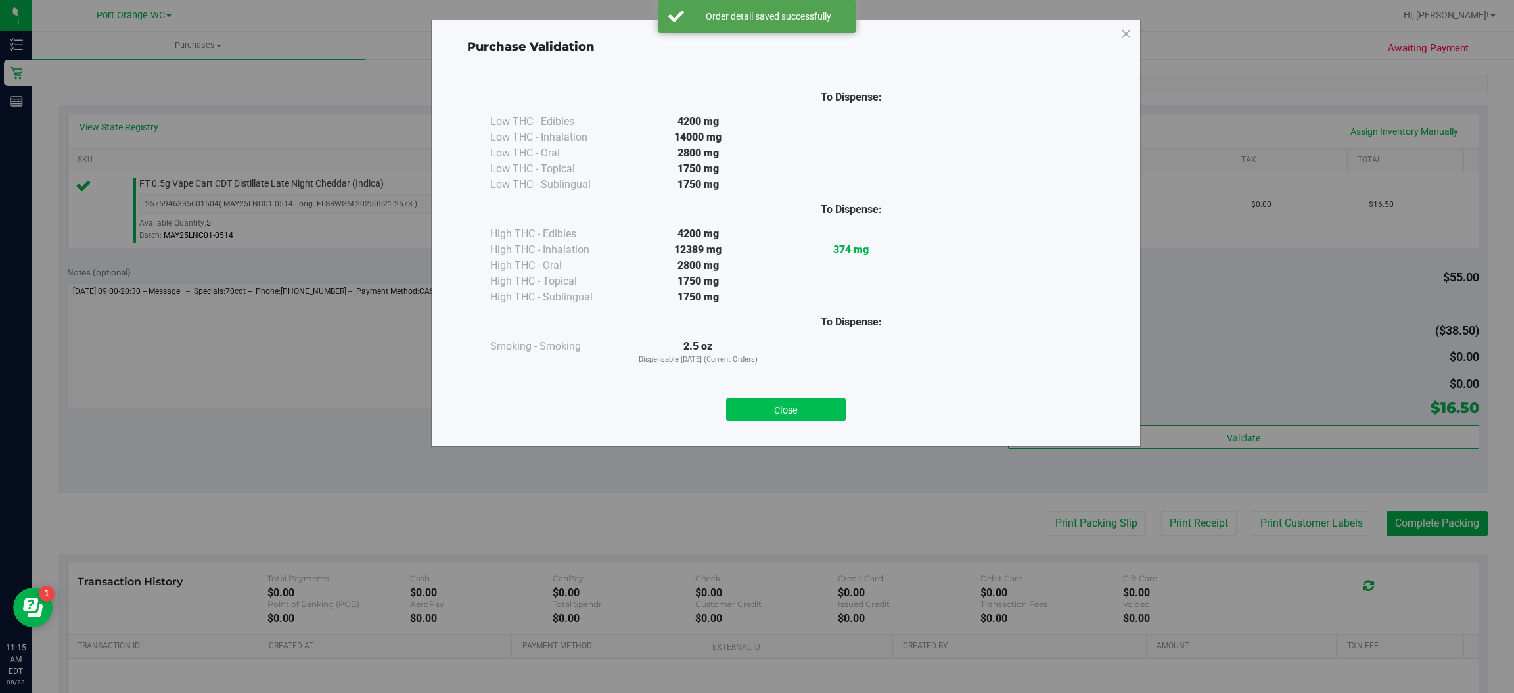
click at [813, 419] on button "Close" at bounding box center [786, 410] width 120 height 24
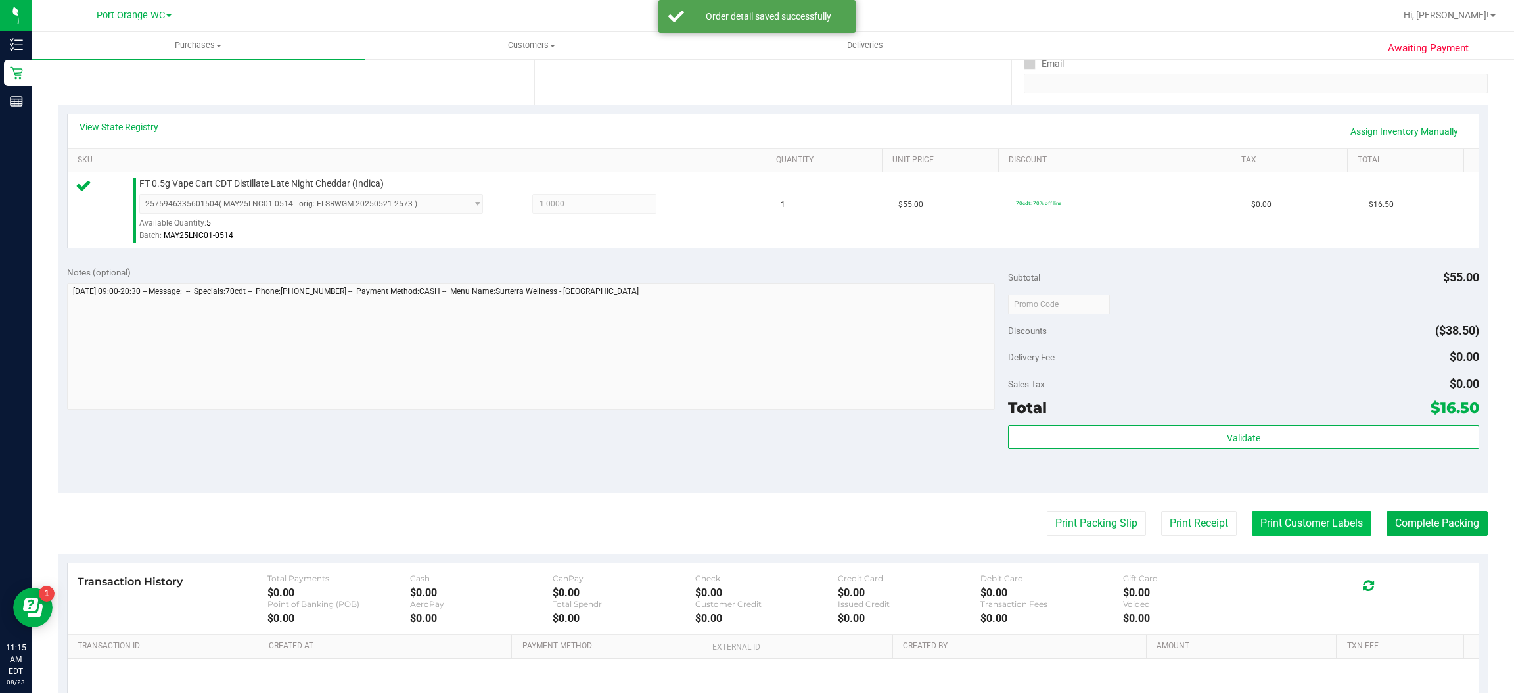
click at [1304, 524] on button "Print Customer Labels" at bounding box center [1312, 523] width 120 height 25
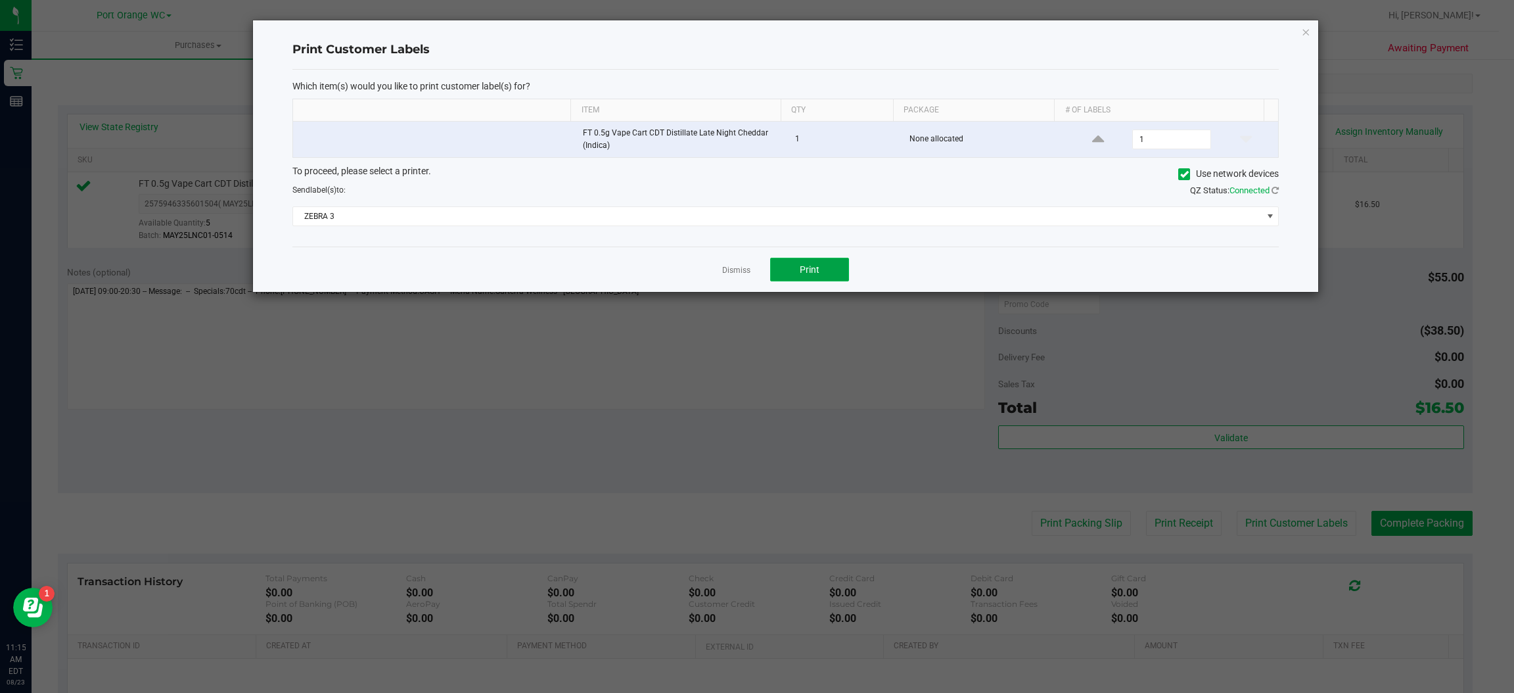
click at [821, 267] on button "Print" at bounding box center [809, 270] width 79 height 24
click at [1306, 30] on icon "button" at bounding box center [1306, 32] width 9 height 16
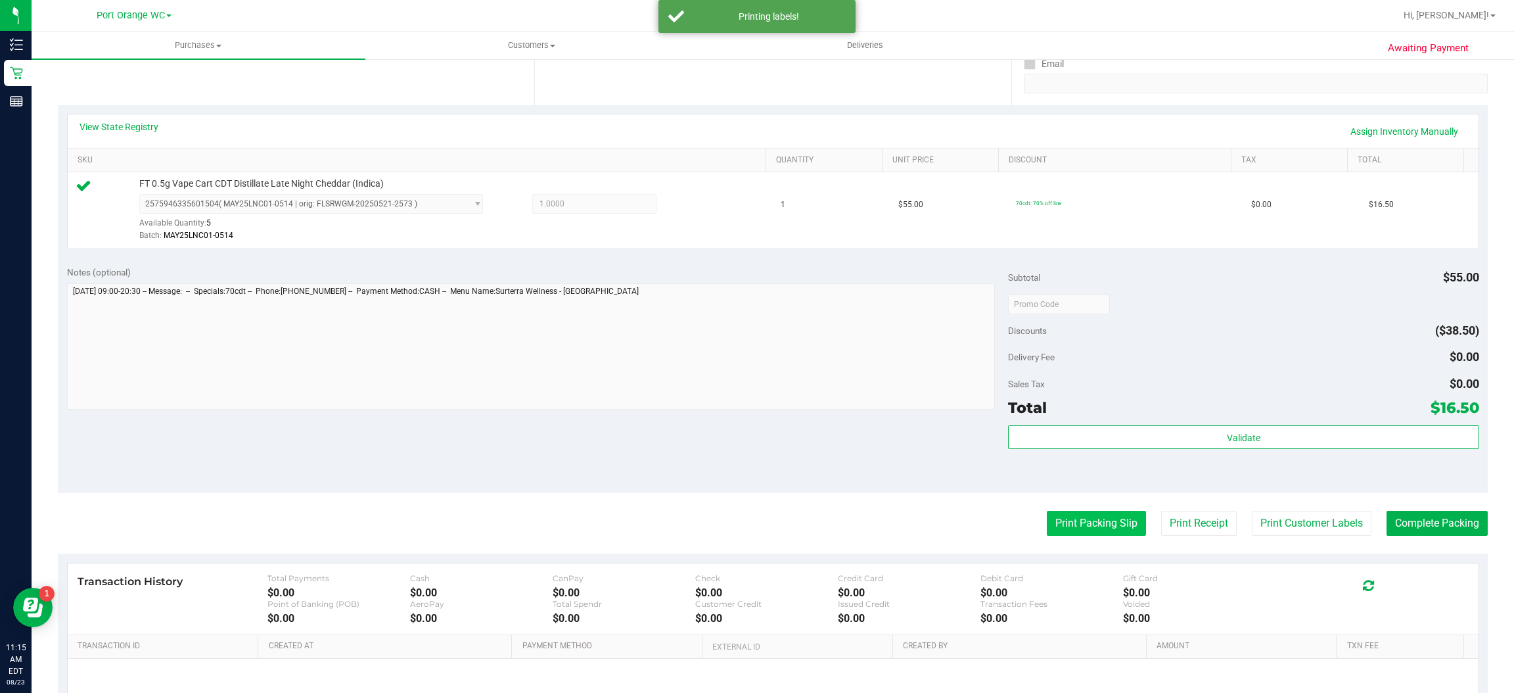
click at [1100, 523] on button "Print Packing Slip" at bounding box center [1096, 523] width 99 height 25
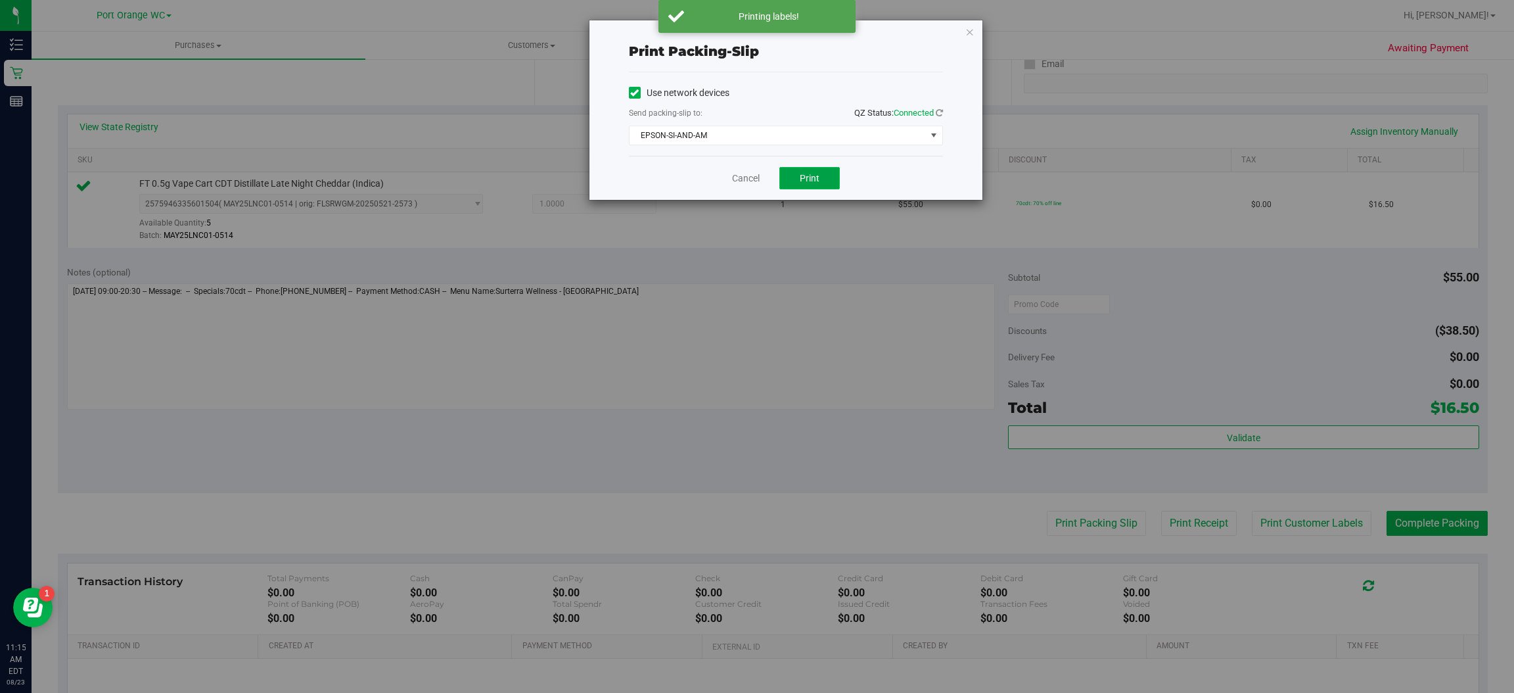
click at [811, 177] on span "Print" at bounding box center [810, 178] width 20 height 11
click at [966, 31] on icon "button" at bounding box center [970, 32] width 9 height 16
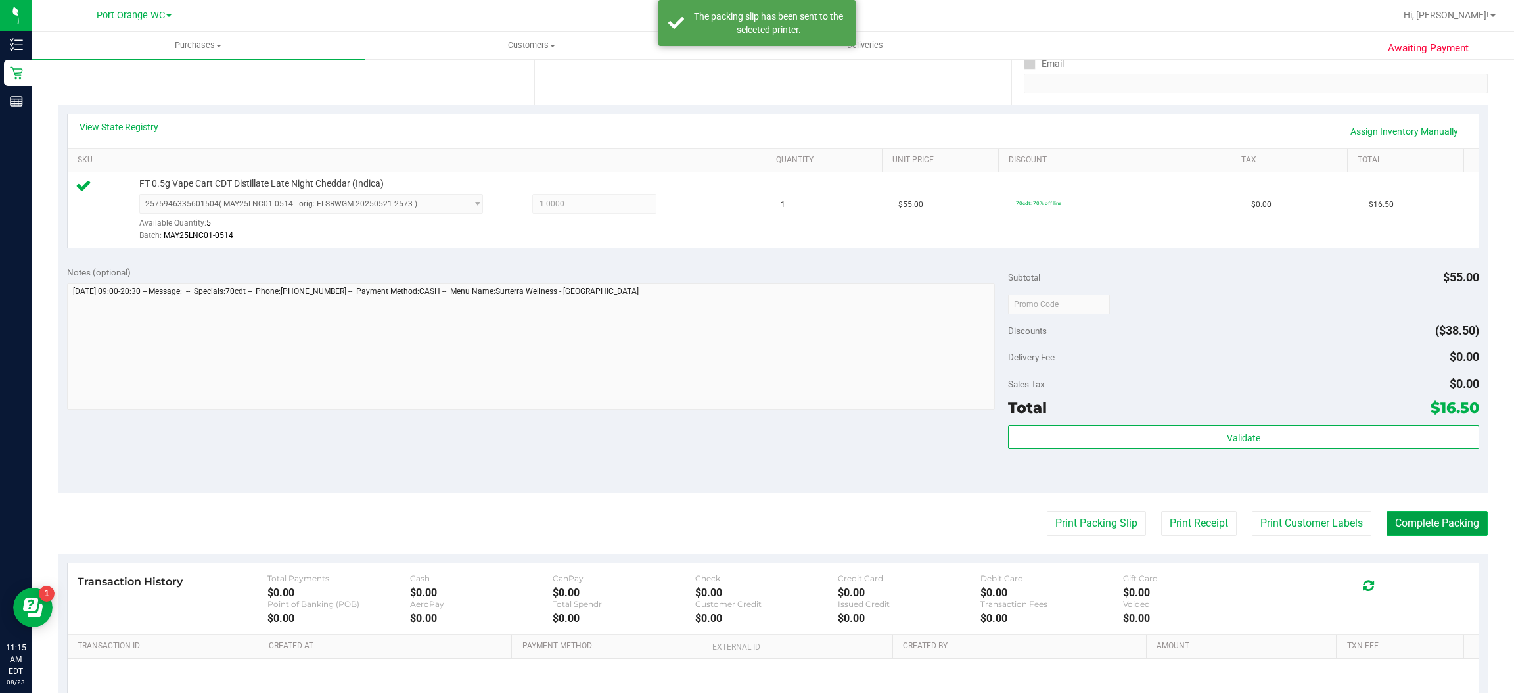
click at [1437, 525] on button "Complete Packing" at bounding box center [1437, 523] width 101 height 25
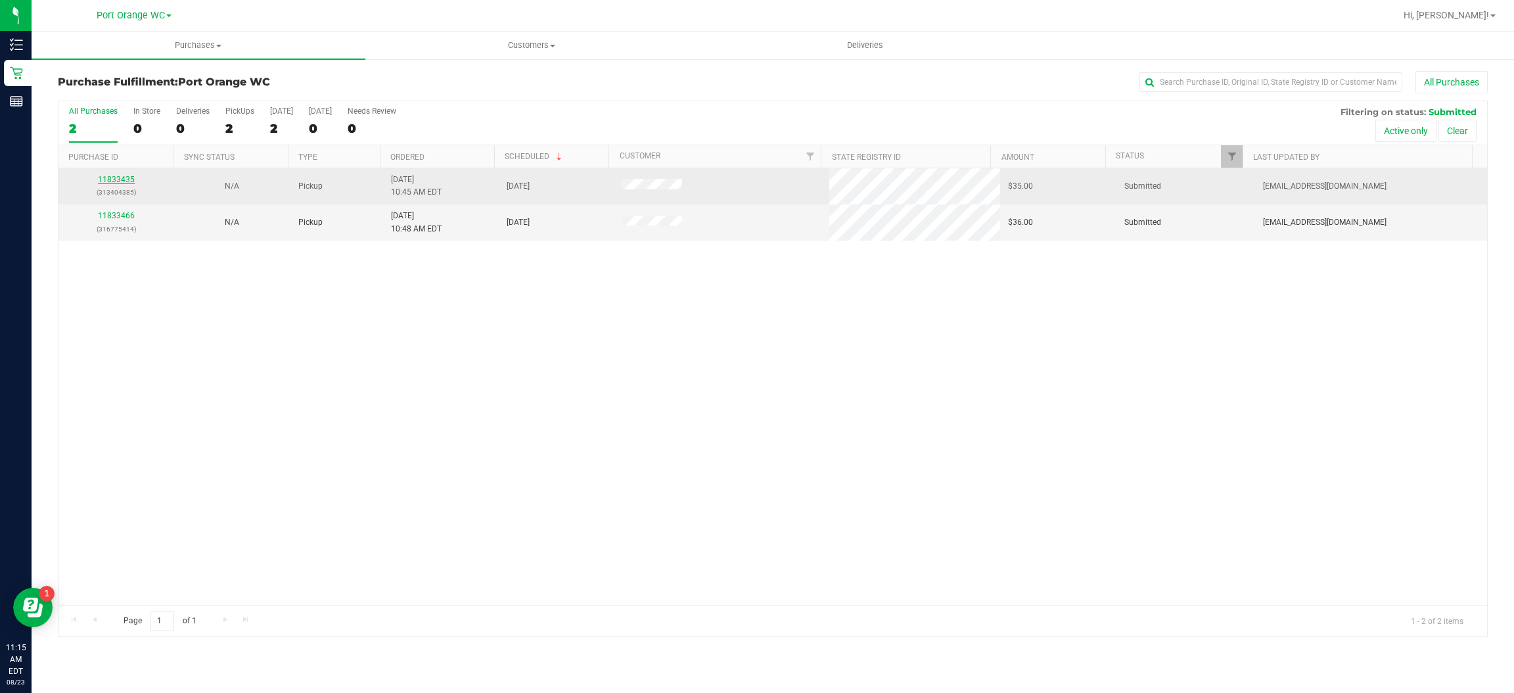
click at [124, 180] on link "11833435" at bounding box center [116, 179] width 37 height 9
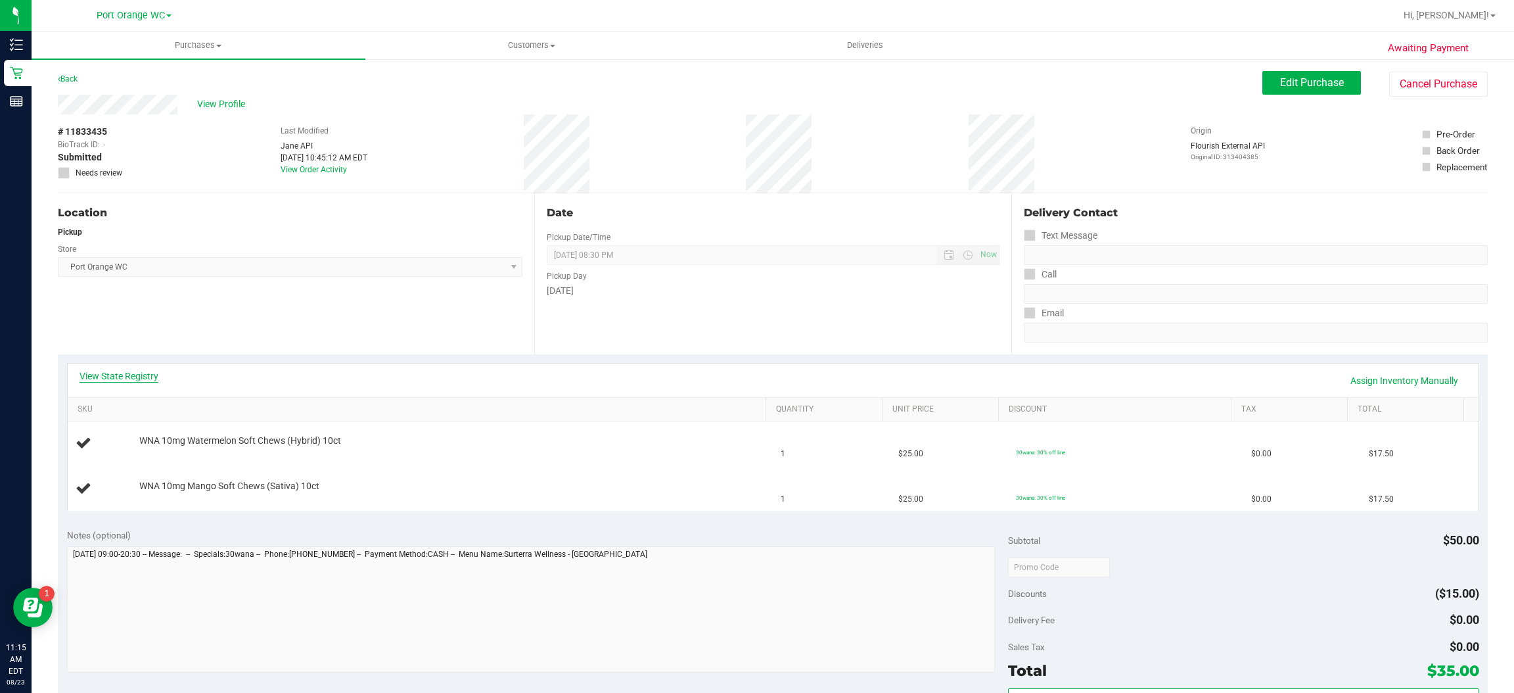
click at [143, 379] on link "View State Registry" at bounding box center [119, 375] width 79 height 13
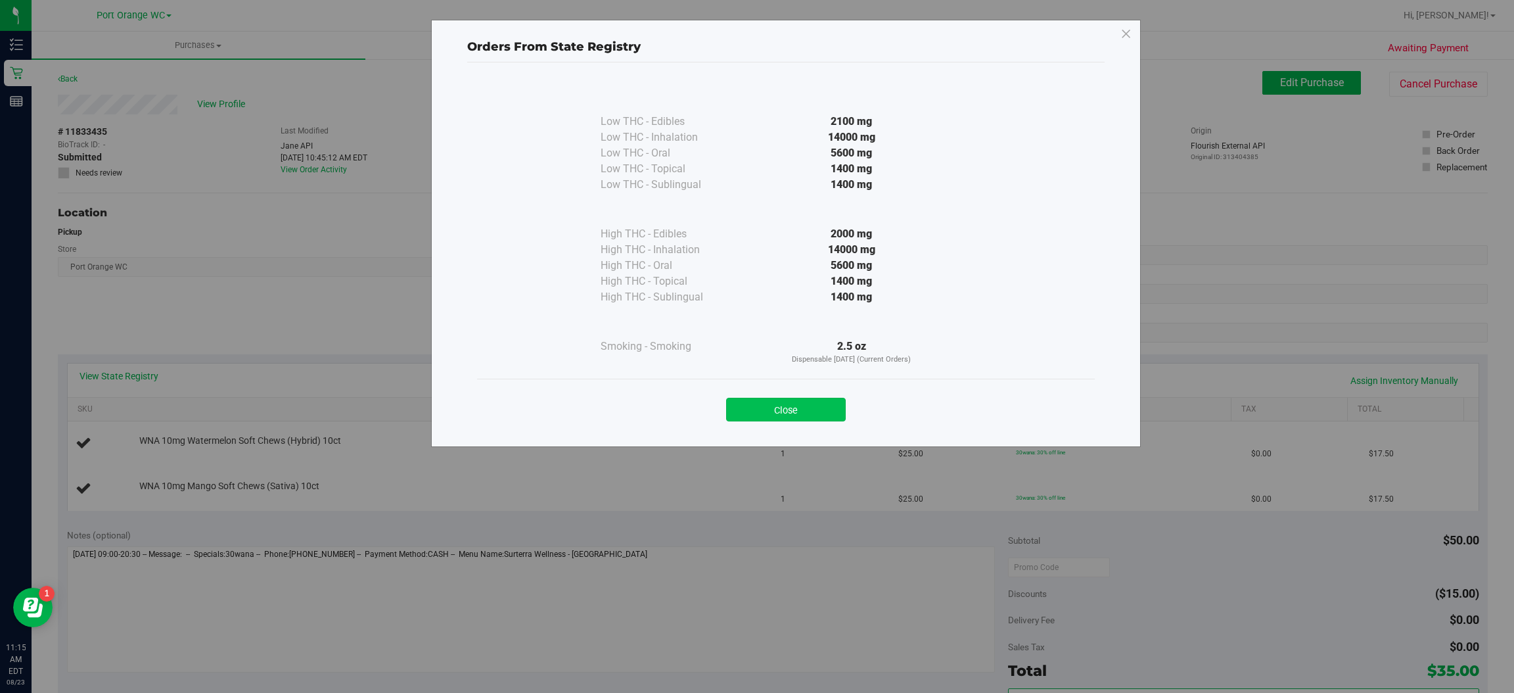
click at [798, 400] on button "Close" at bounding box center [786, 410] width 120 height 24
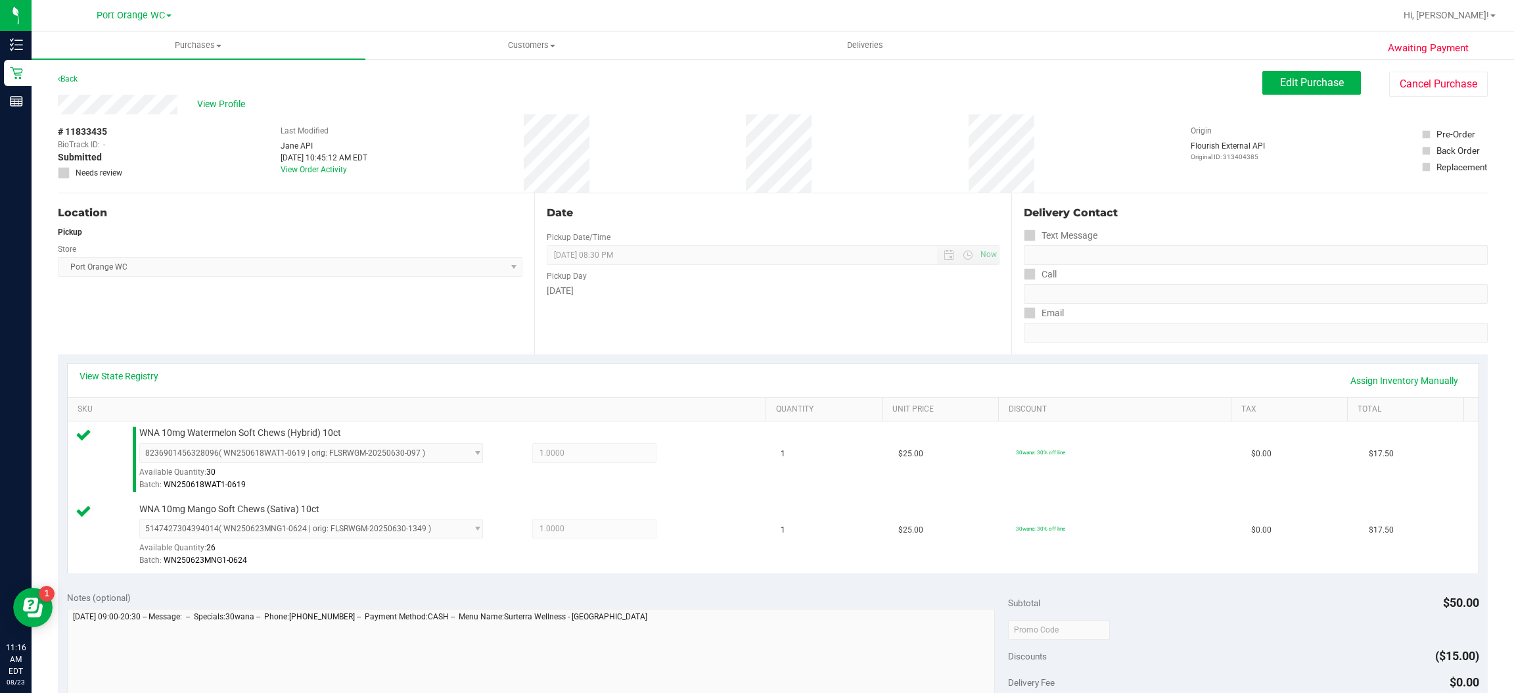
scroll to position [296, 0]
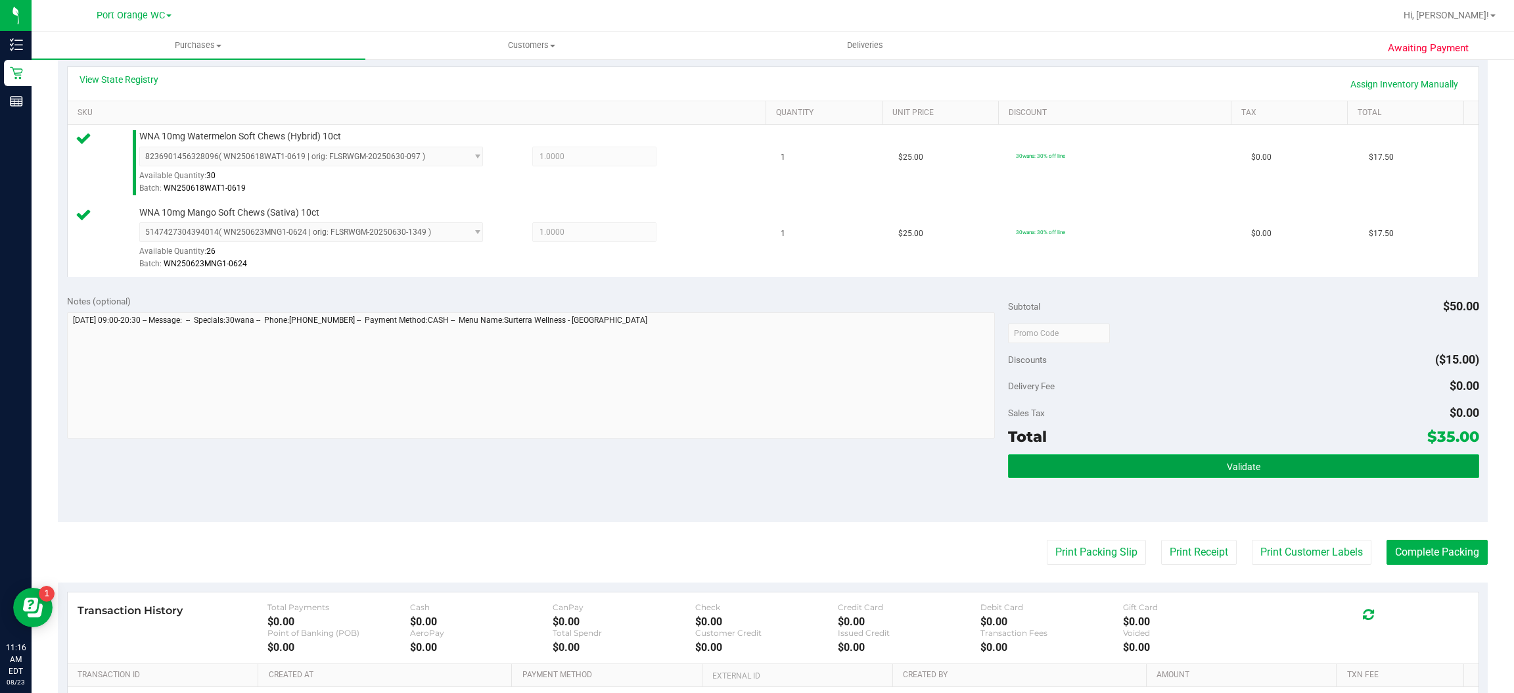
click at [1233, 461] on span "Validate" at bounding box center [1244, 466] width 34 height 11
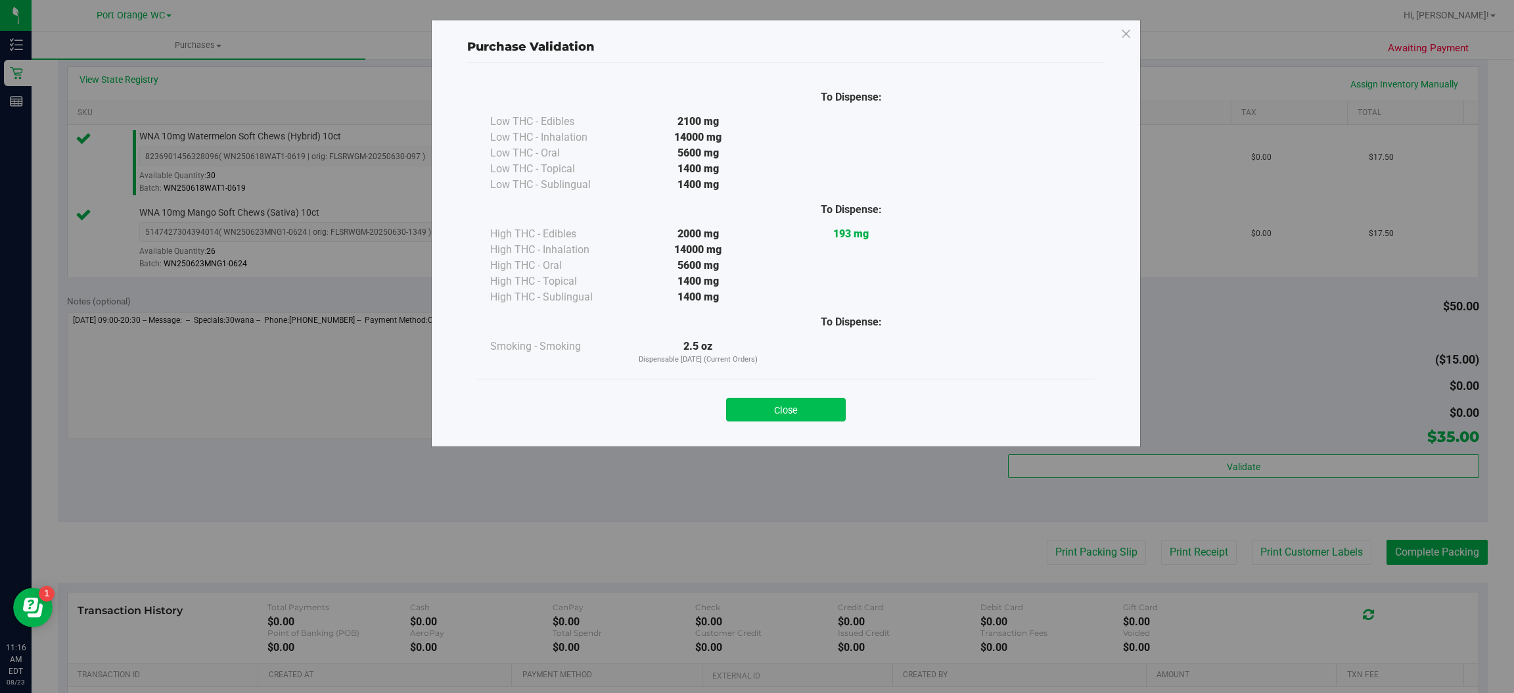
click at [803, 403] on button "Close" at bounding box center [786, 410] width 120 height 24
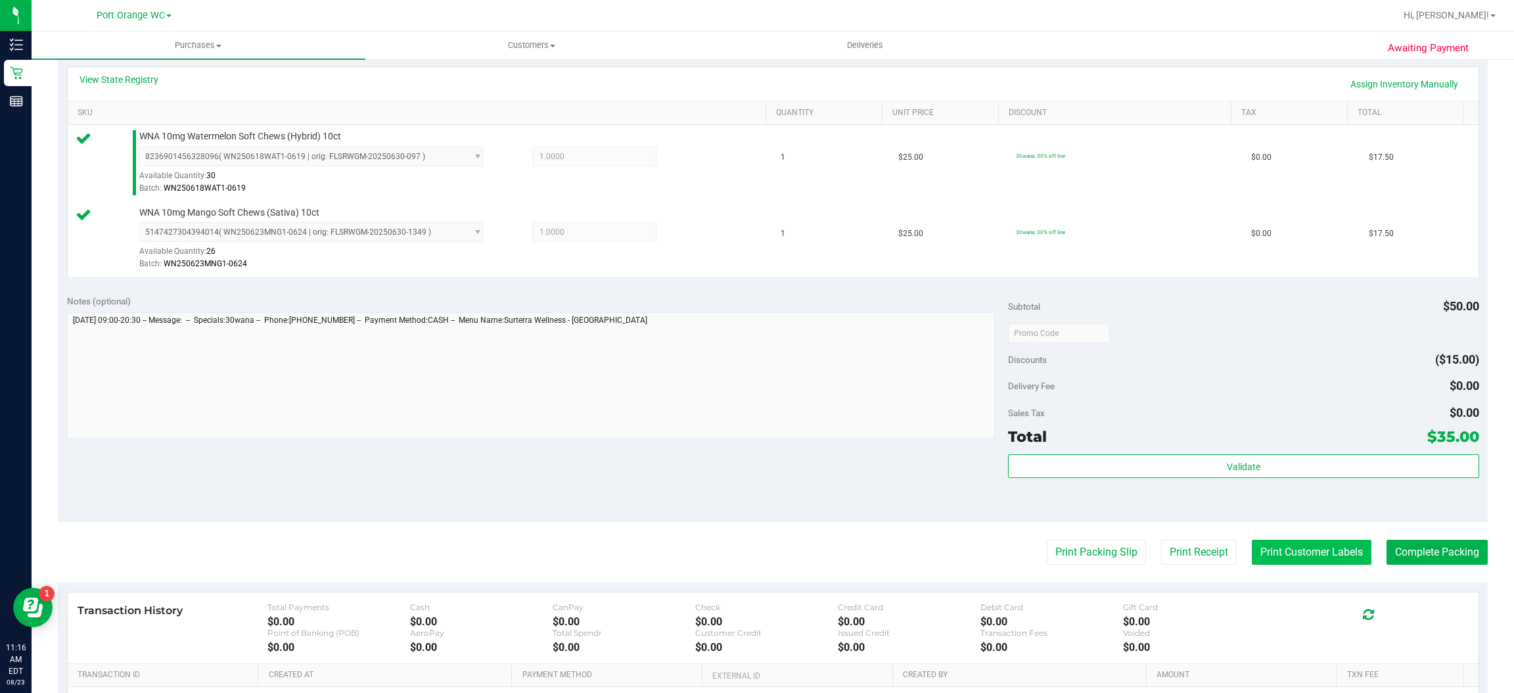
click at [1306, 548] on button "Print Customer Labels" at bounding box center [1312, 552] width 120 height 25
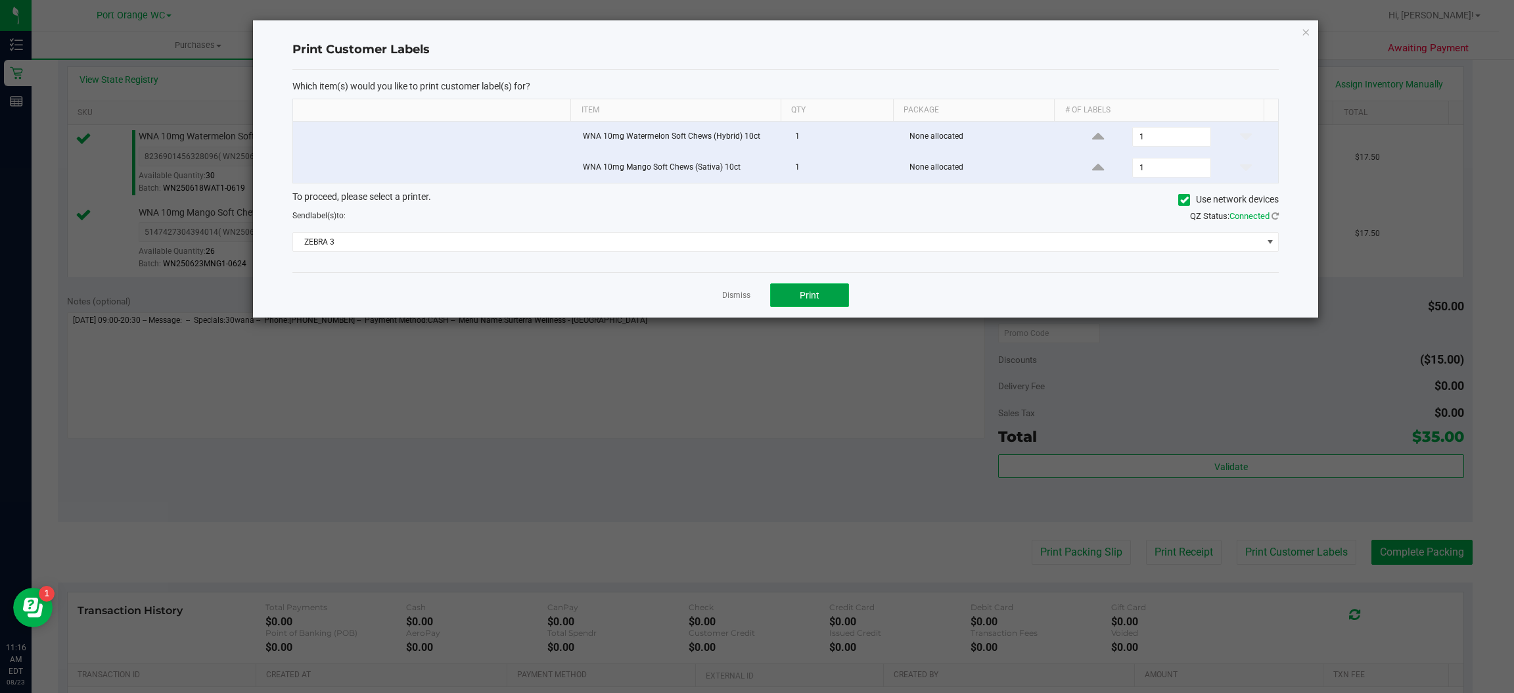
click at [838, 300] on button "Print" at bounding box center [809, 295] width 79 height 24
click at [1307, 36] on icon "button" at bounding box center [1306, 32] width 9 height 16
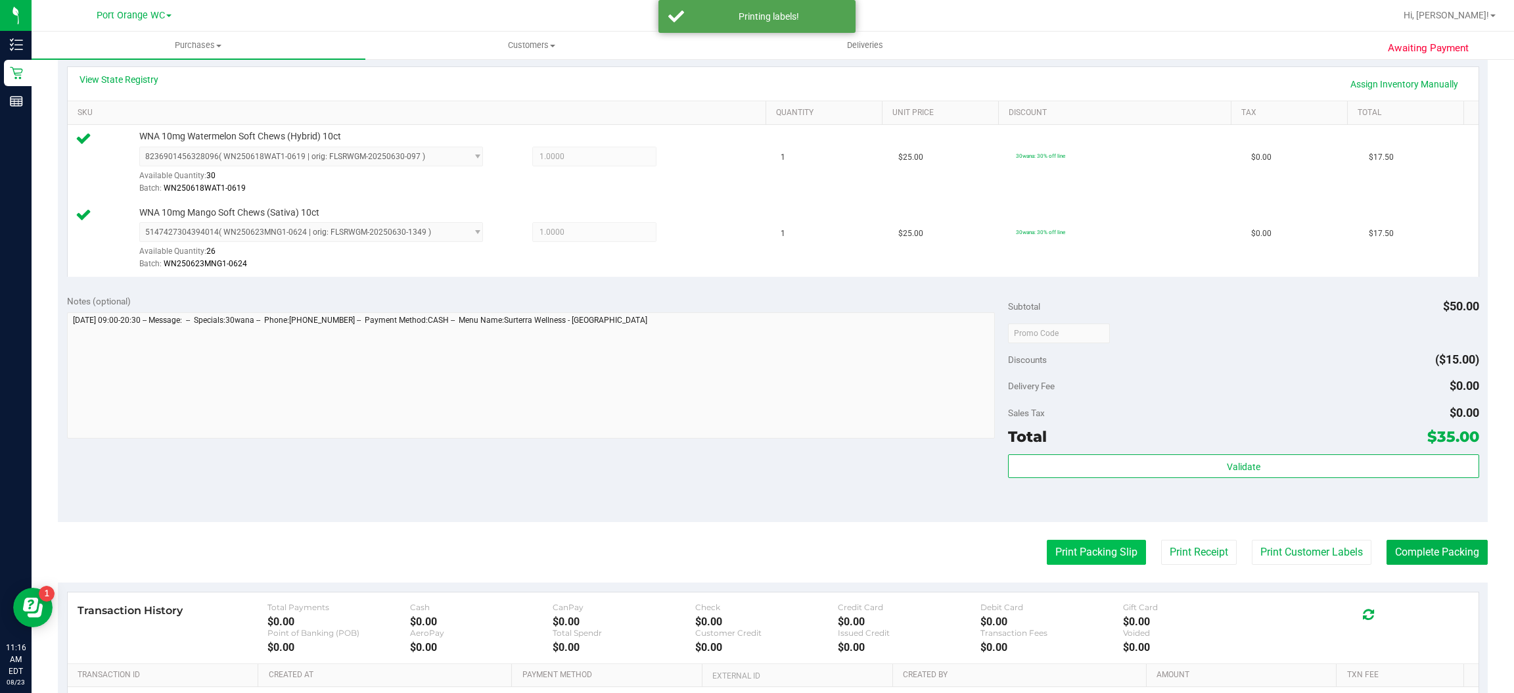
click at [1069, 559] on button "Print Packing Slip" at bounding box center [1096, 552] width 99 height 25
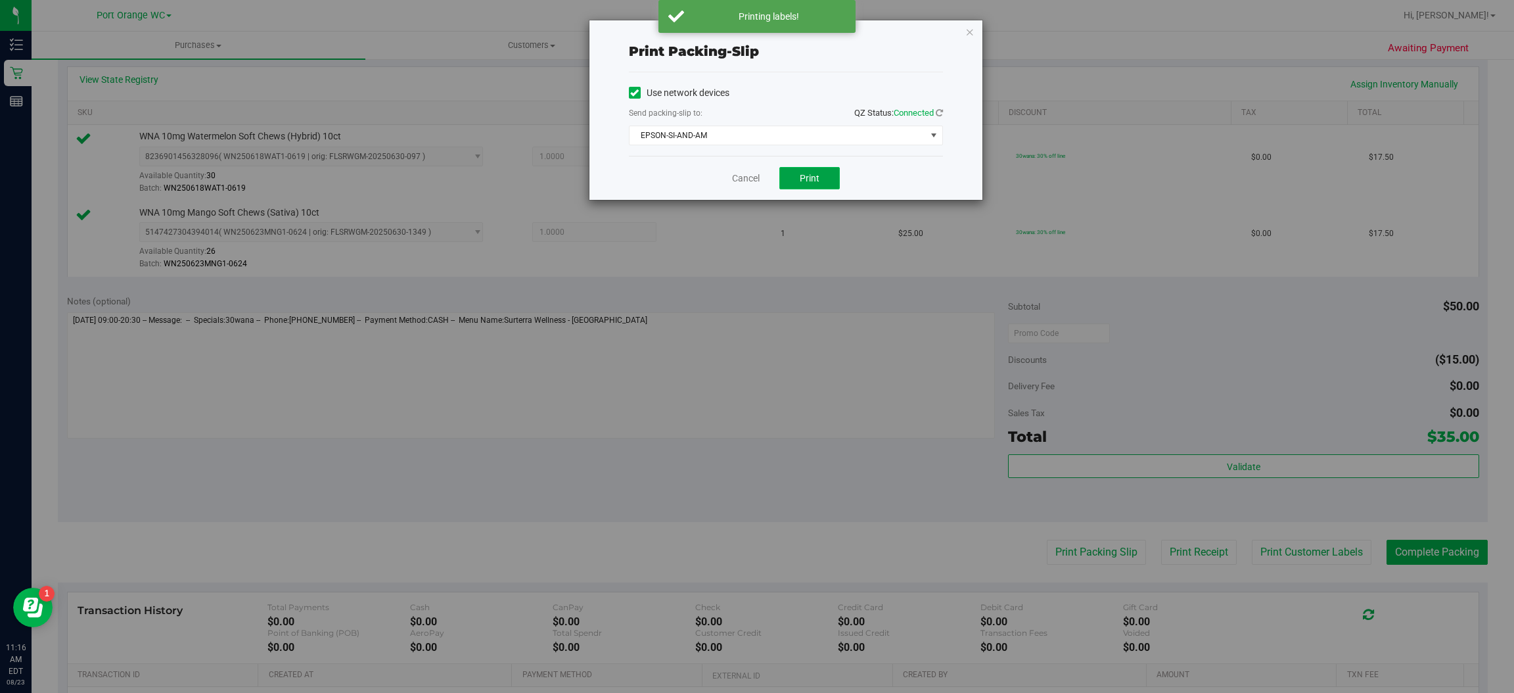
click at [829, 170] on button "Print" at bounding box center [810, 178] width 60 height 22
click at [969, 30] on icon "button" at bounding box center [970, 32] width 9 height 16
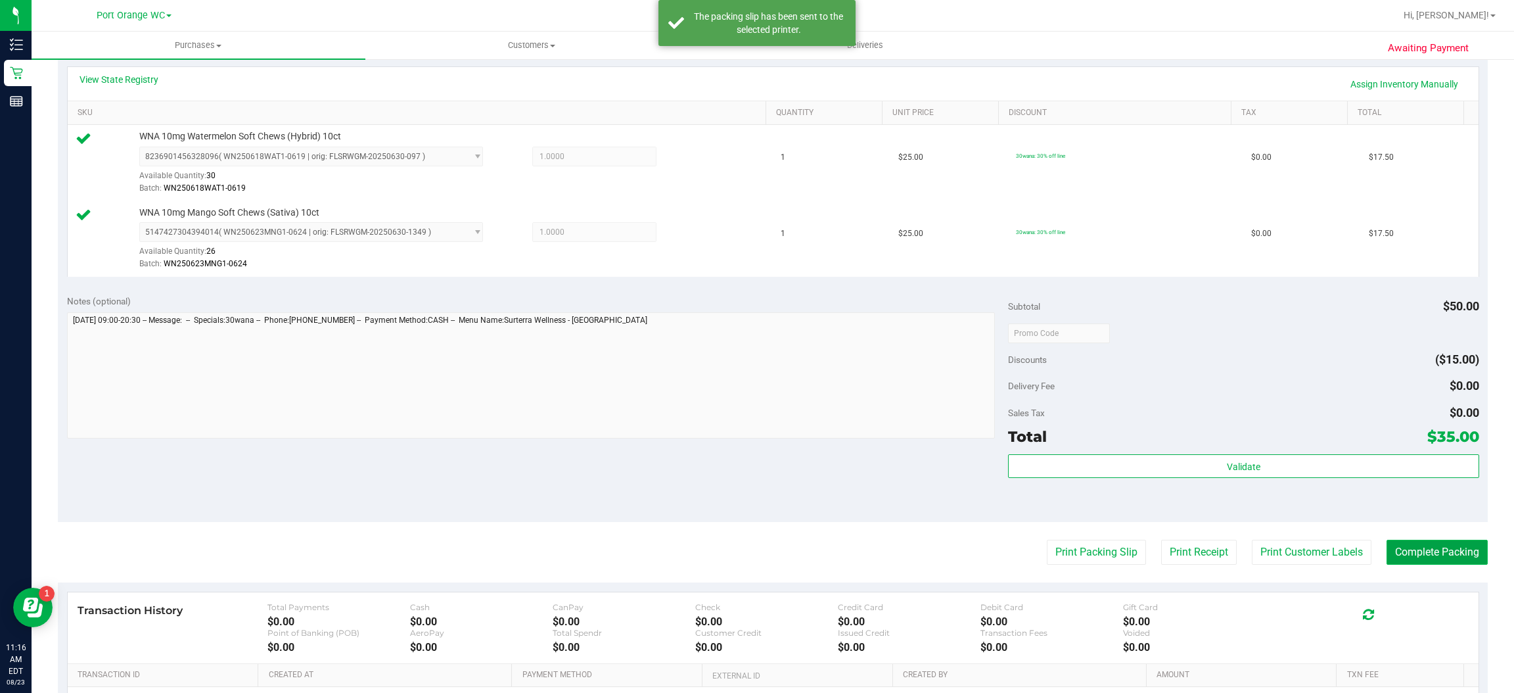
click at [1446, 553] on button "Complete Packing" at bounding box center [1437, 552] width 101 height 25
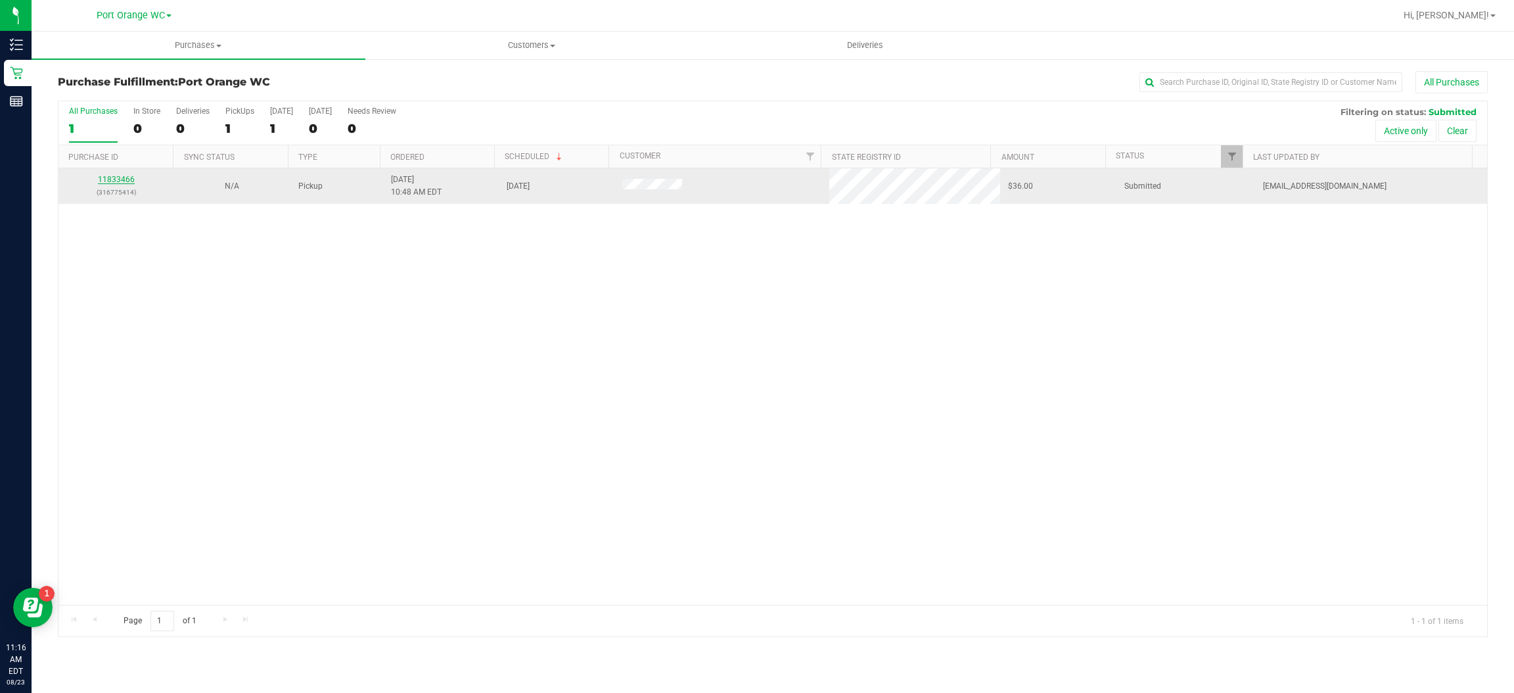
click at [124, 180] on link "11833466" at bounding box center [116, 179] width 37 height 9
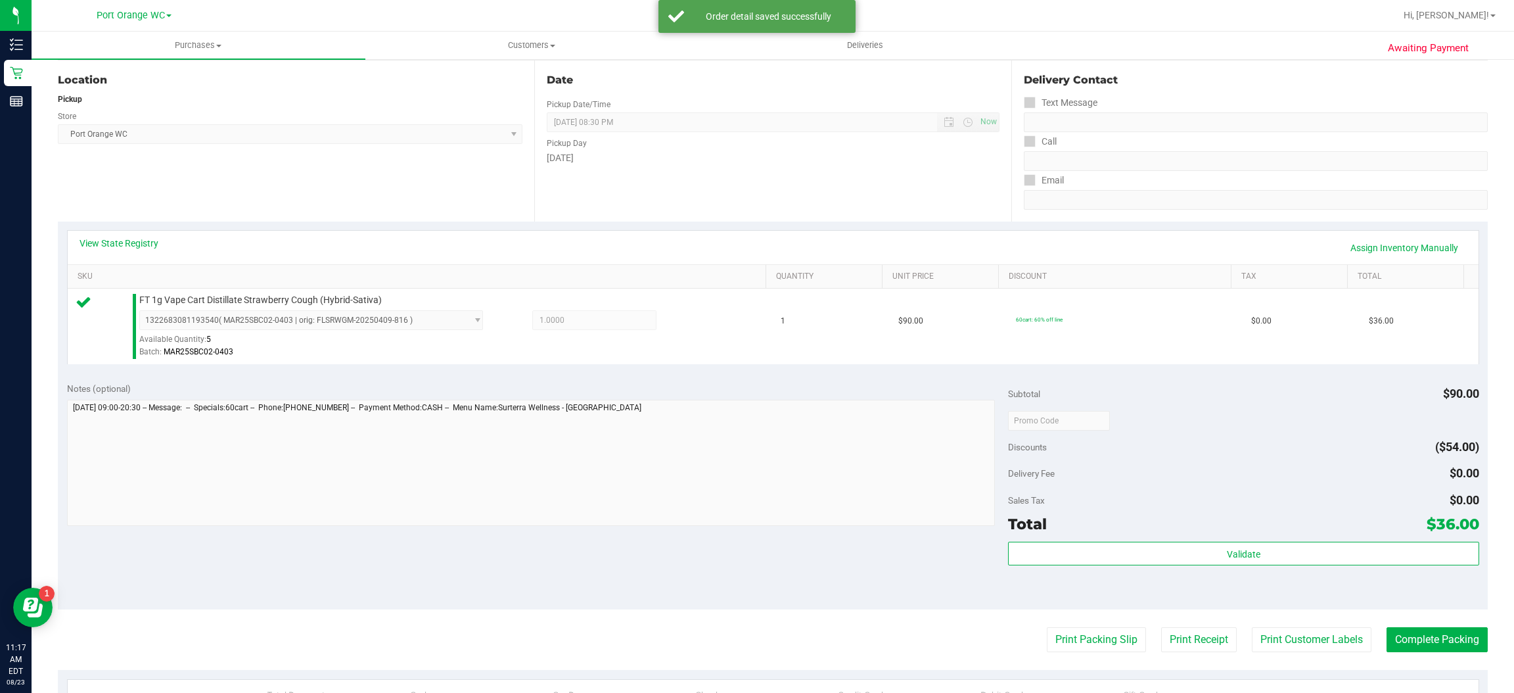
scroll to position [132, 0]
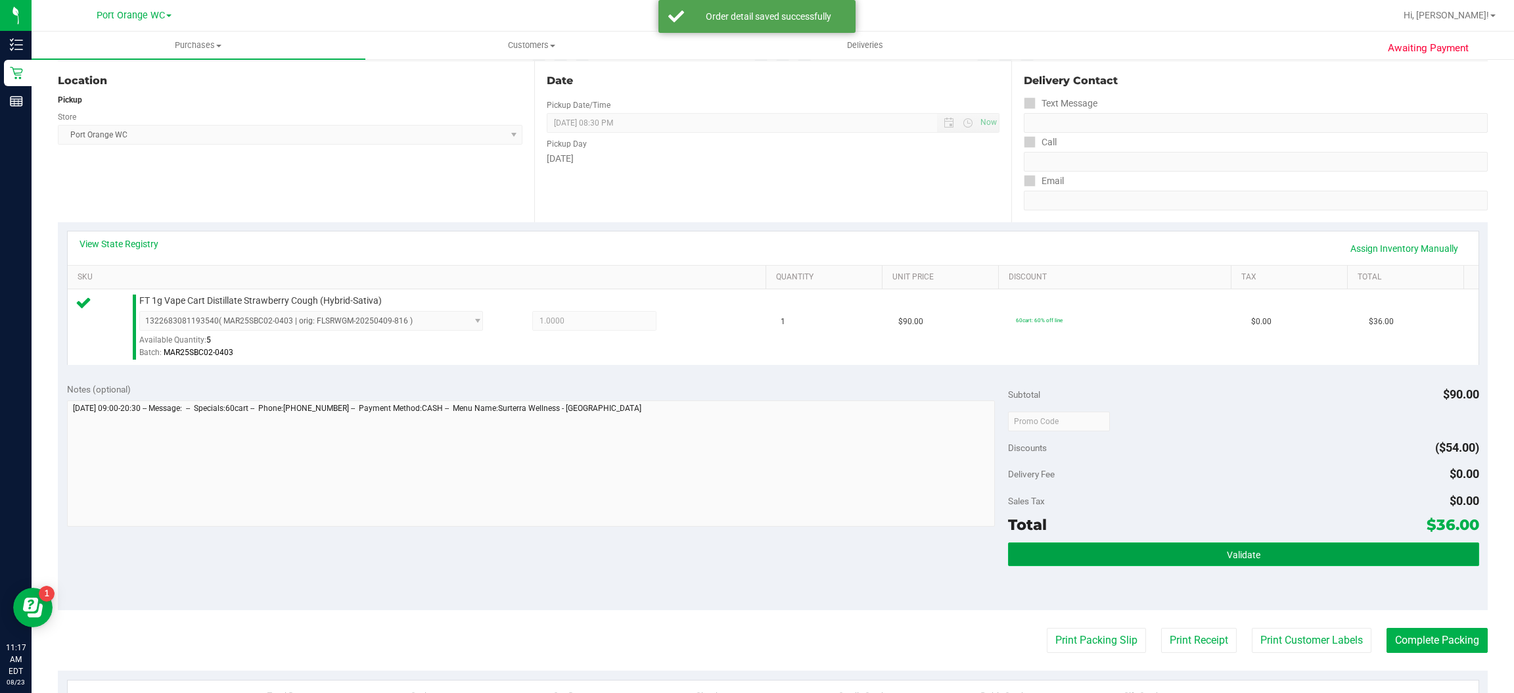
click at [1230, 555] on span "Validate" at bounding box center [1244, 555] width 34 height 11
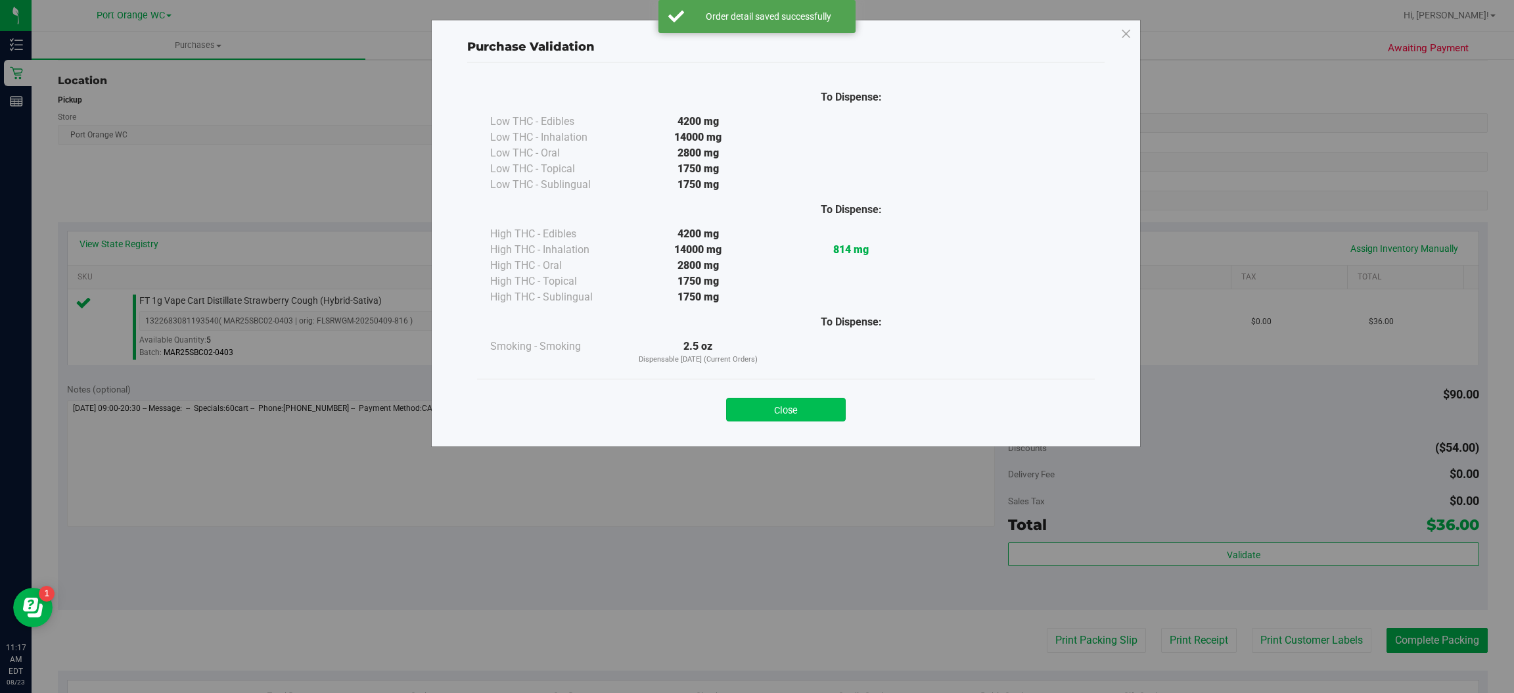
click at [801, 415] on button "Close" at bounding box center [786, 410] width 120 height 24
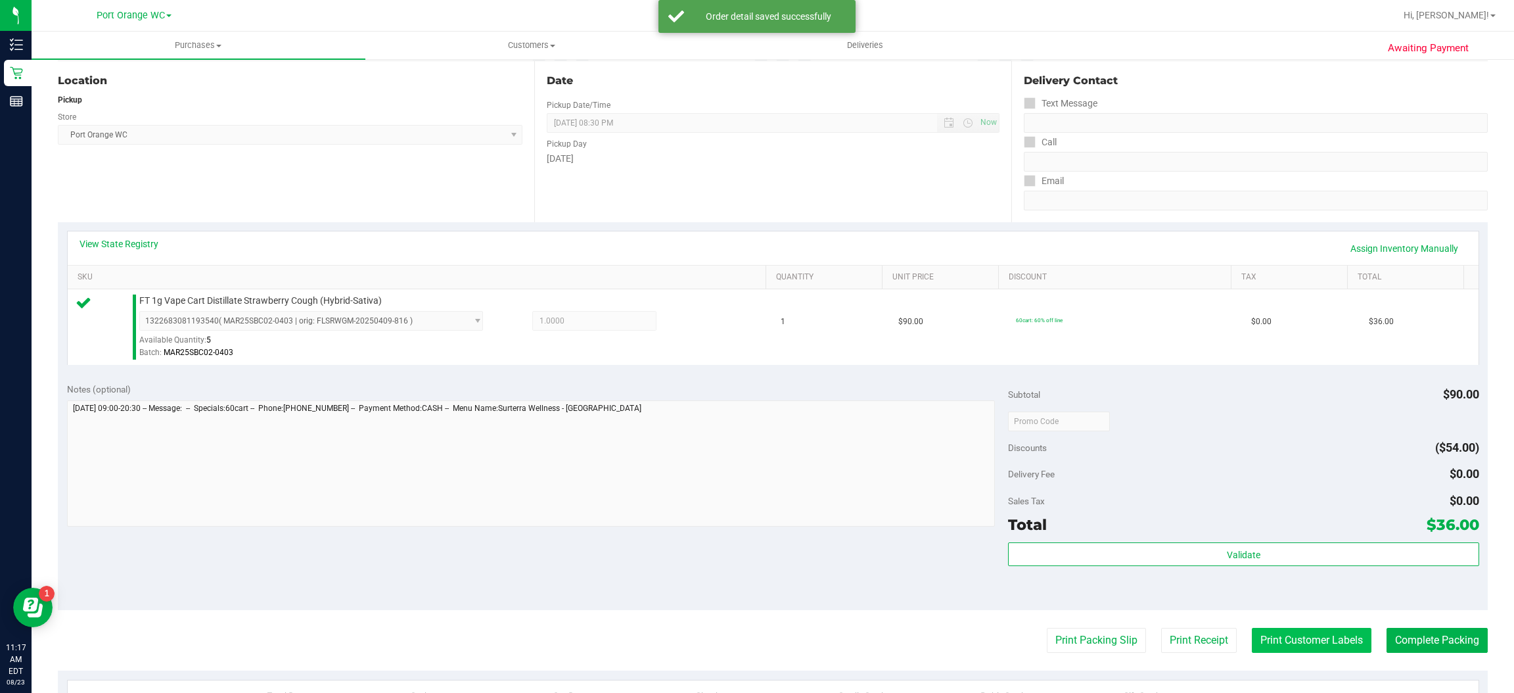
click at [1310, 642] on button "Print Customer Labels" at bounding box center [1312, 640] width 120 height 25
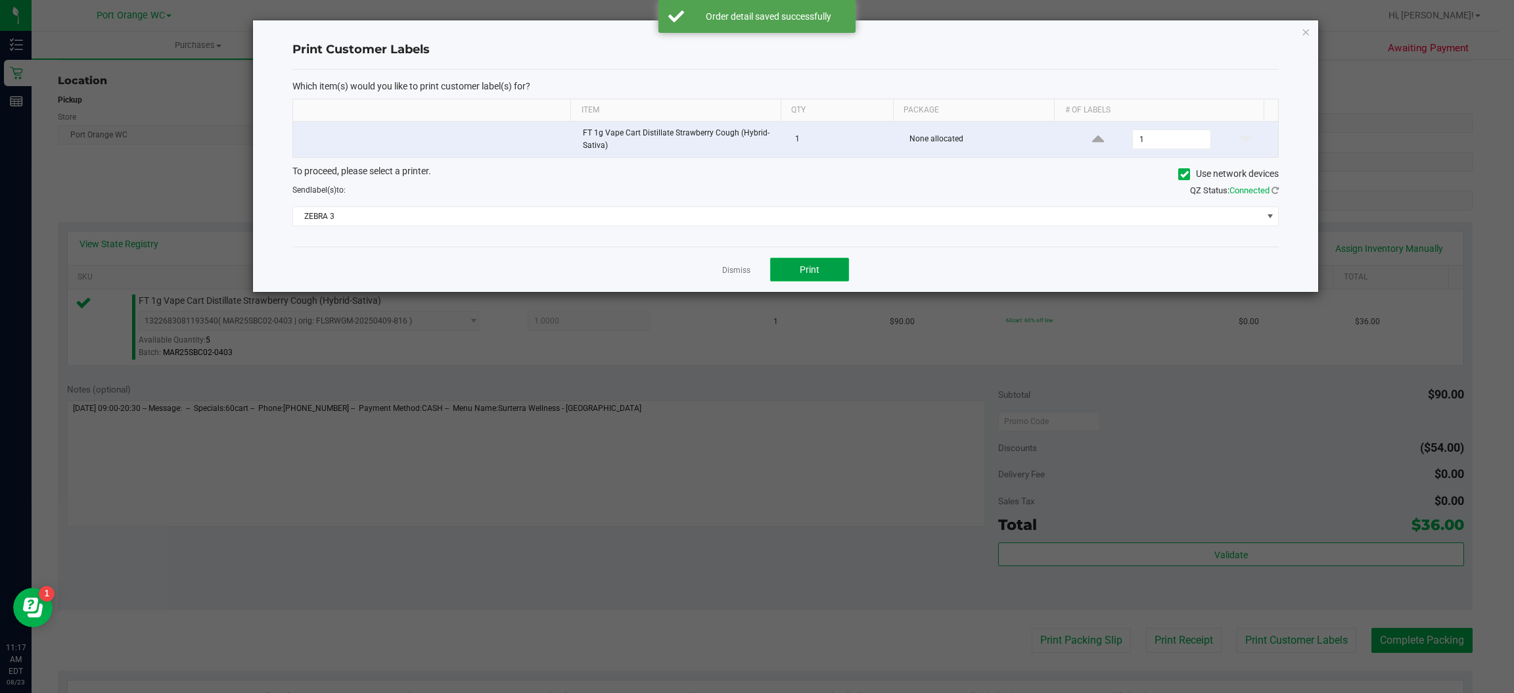
click at [826, 274] on button "Print" at bounding box center [809, 270] width 79 height 24
click at [1306, 30] on icon "button" at bounding box center [1306, 32] width 9 height 16
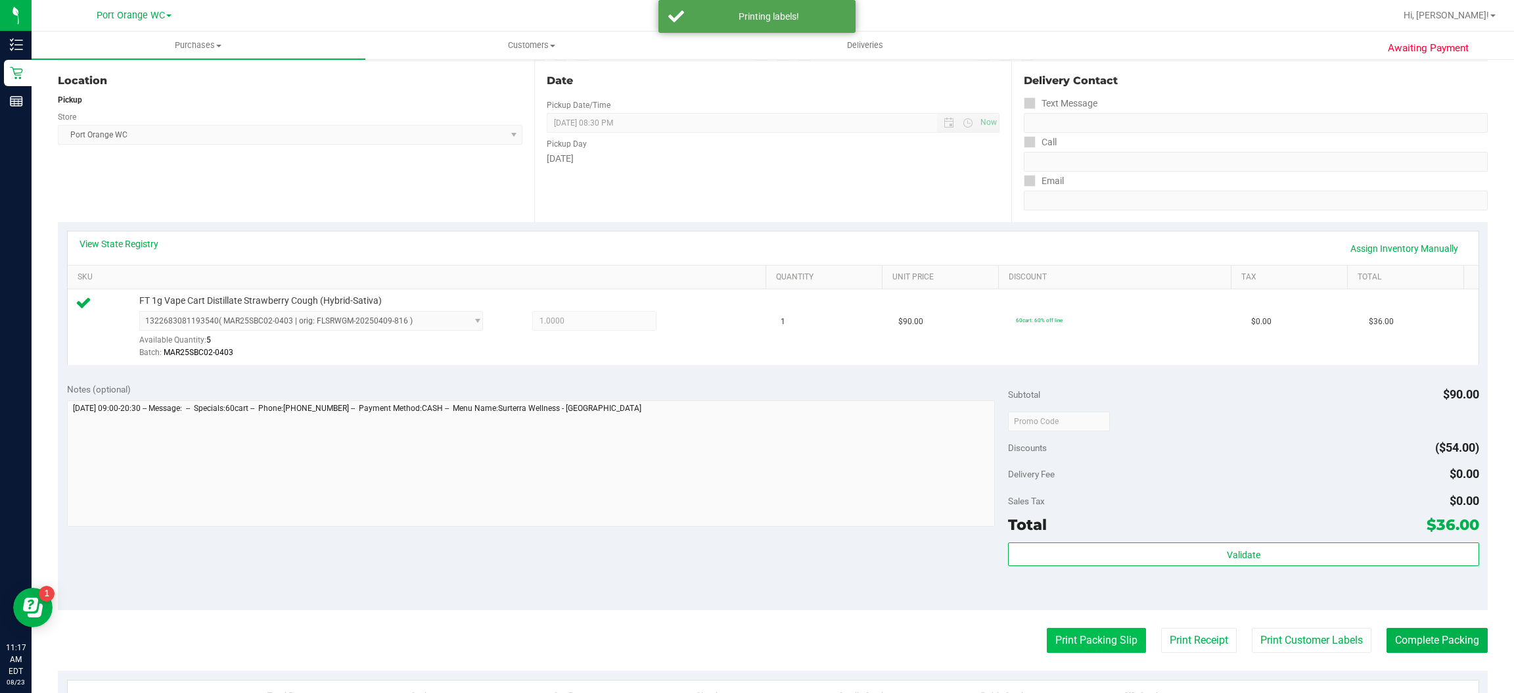
click at [1094, 640] on button "Print Packing Slip" at bounding box center [1096, 640] width 99 height 25
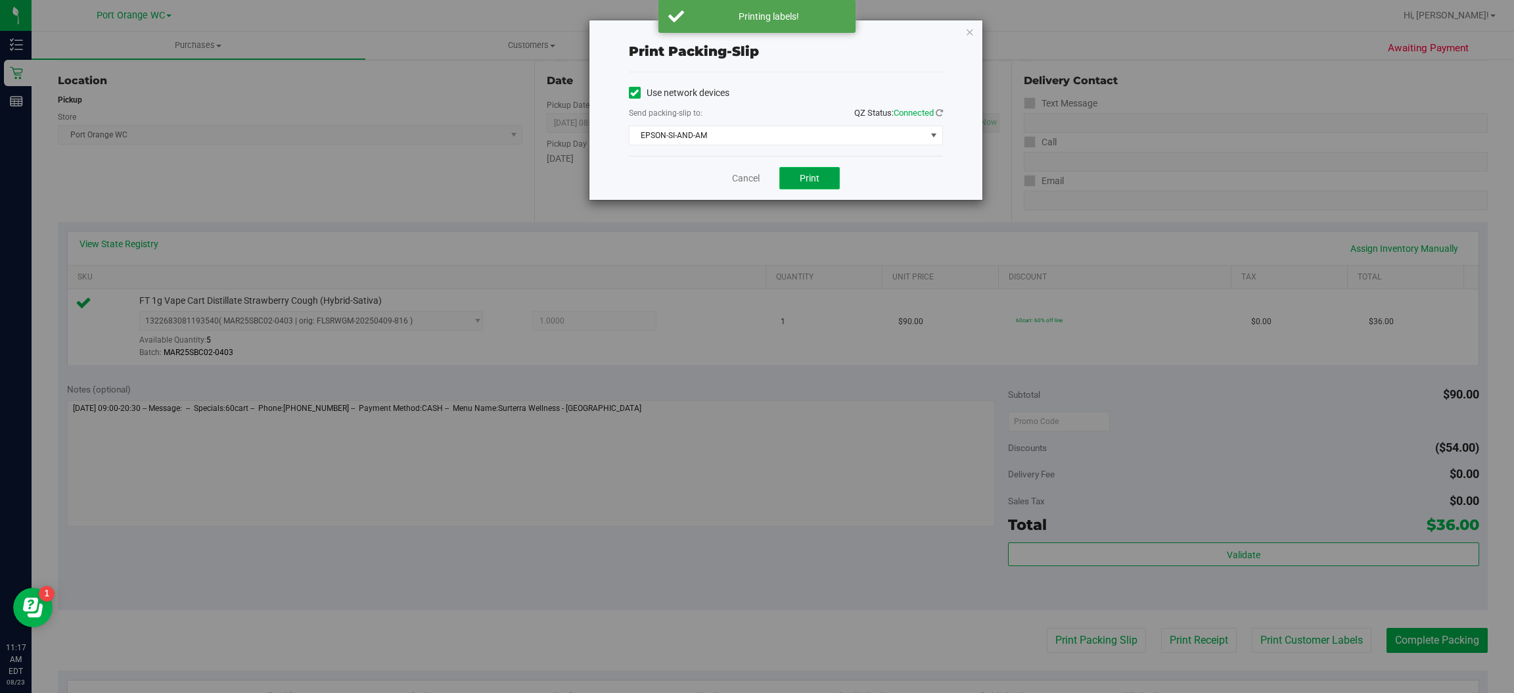
click at [822, 179] on button "Print" at bounding box center [810, 178] width 60 height 22
click at [971, 31] on icon "button" at bounding box center [970, 32] width 9 height 16
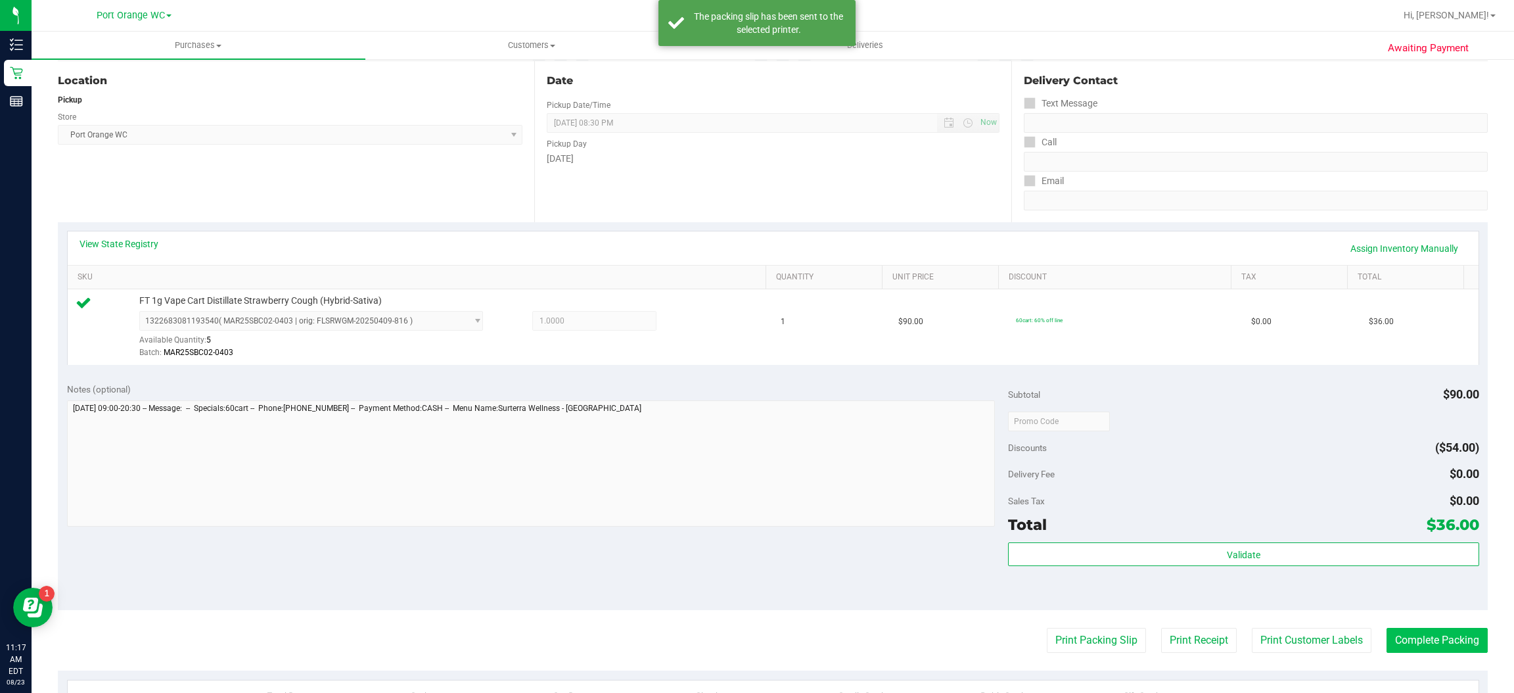
click at [1441, 642] on button "Complete Packing" at bounding box center [1437, 640] width 101 height 25
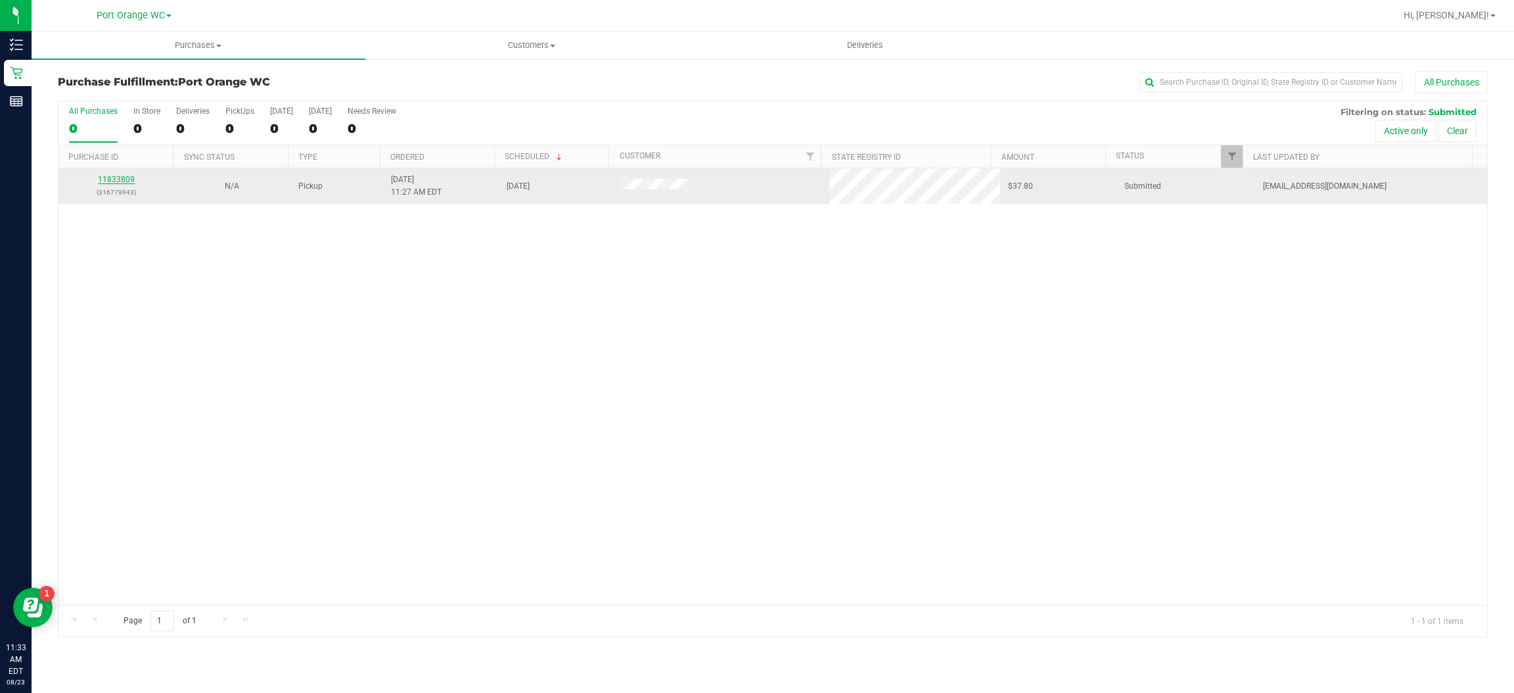
click at [129, 183] on link "11833809" at bounding box center [116, 179] width 37 height 9
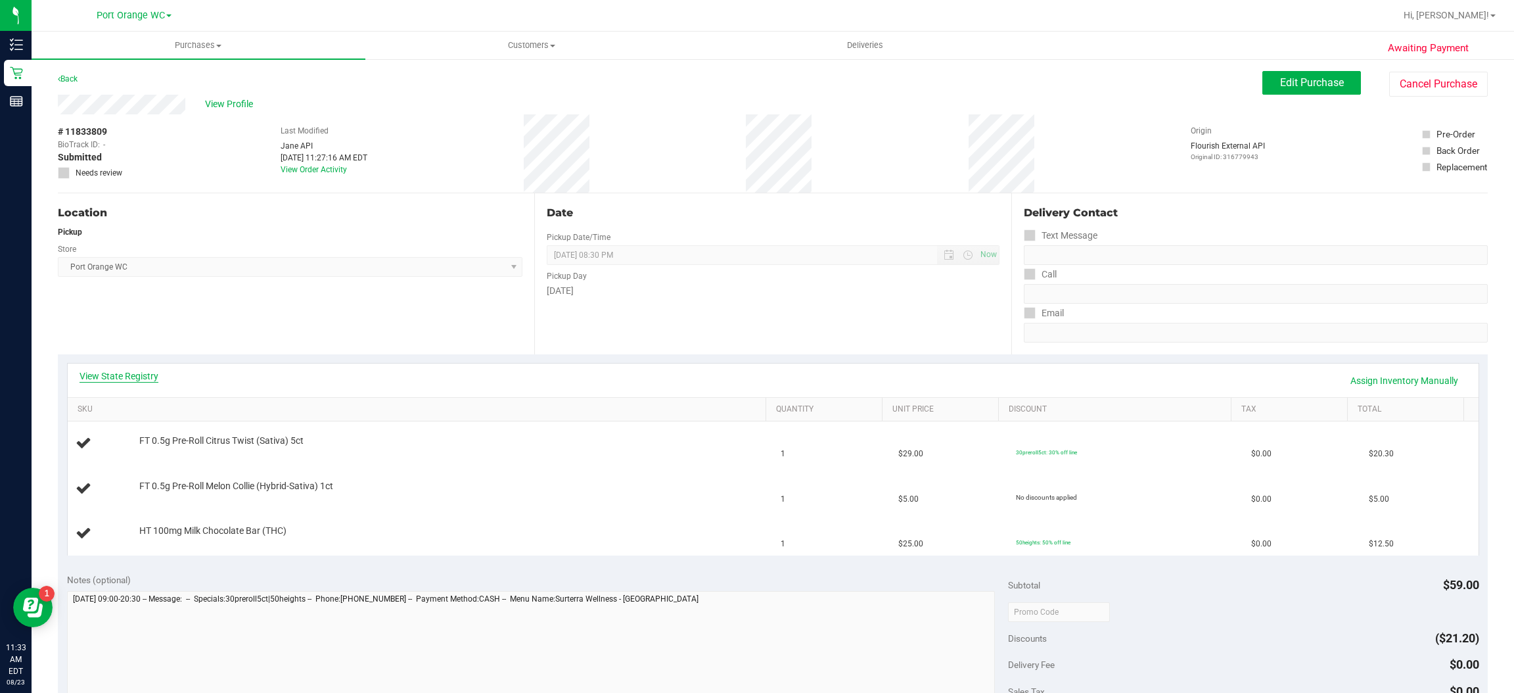
click at [156, 381] on link "View State Registry" at bounding box center [119, 375] width 79 height 13
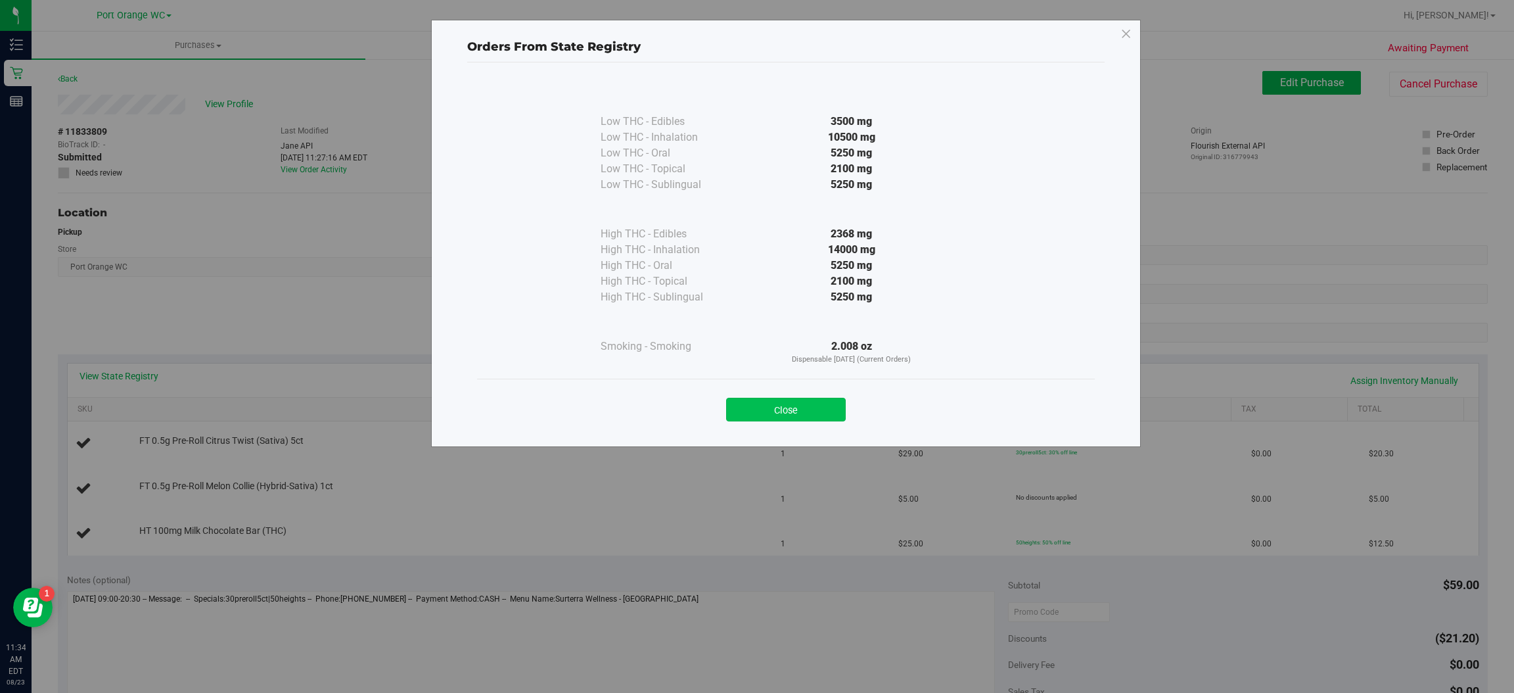
click at [807, 407] on button "Close" at bounding box center [786, 410] width 120 height 24
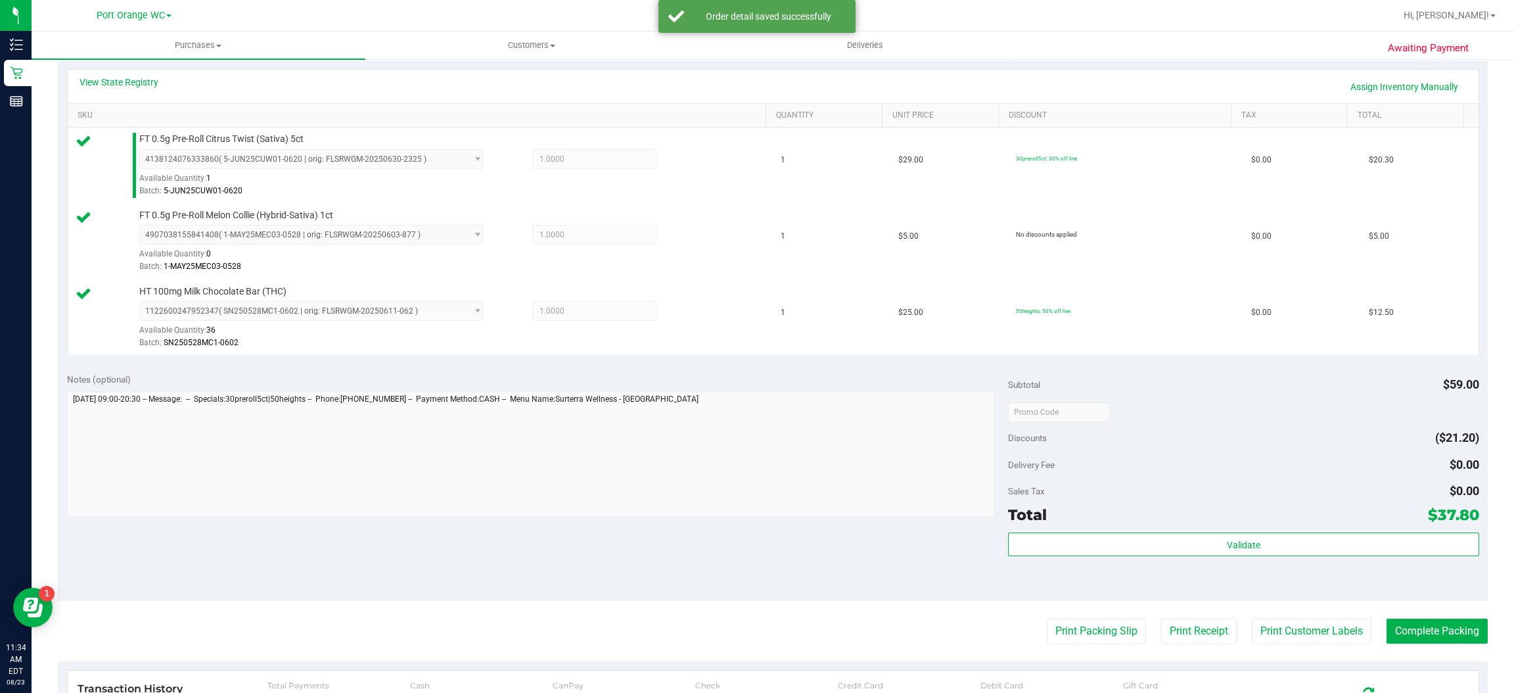
scroll to position [309, 0]
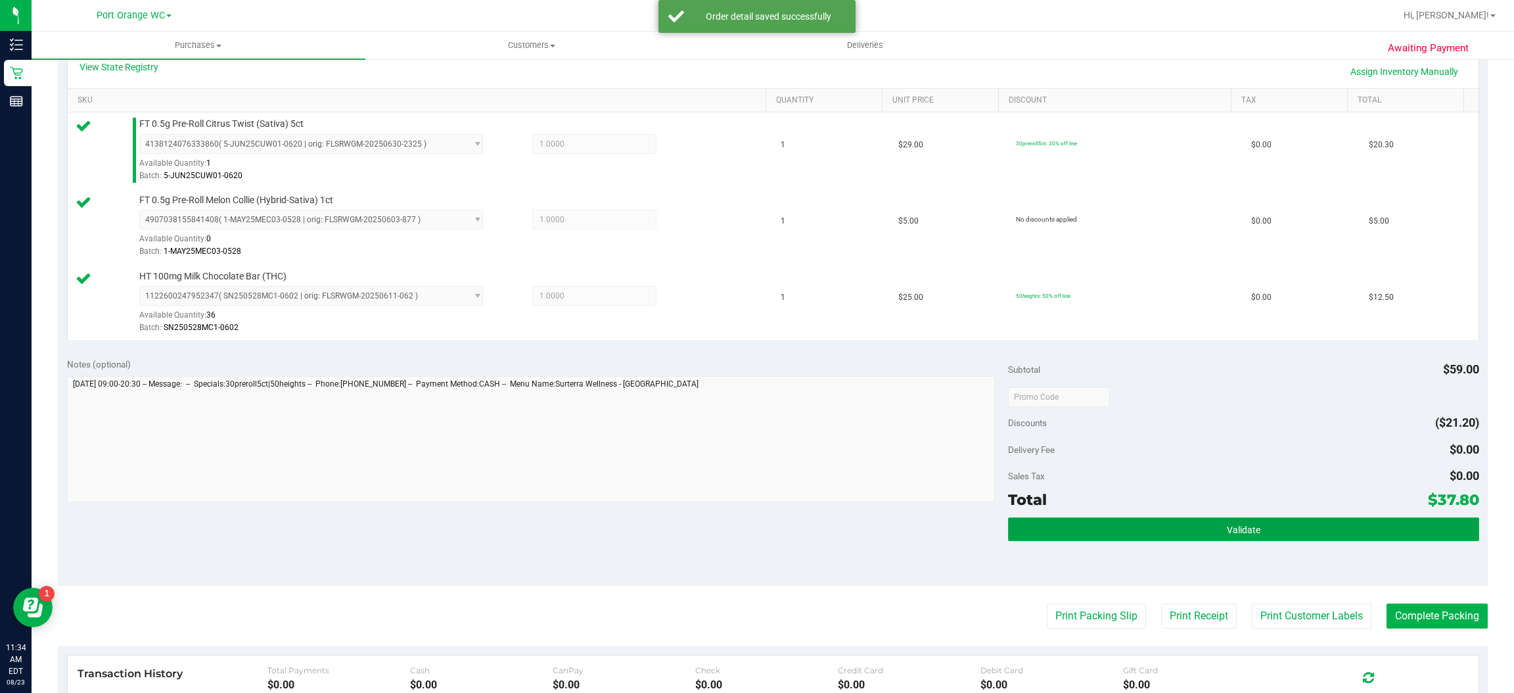
click at [1228, 532] on span "Validate" at bounding box center [1244, 530] width 34 height 11
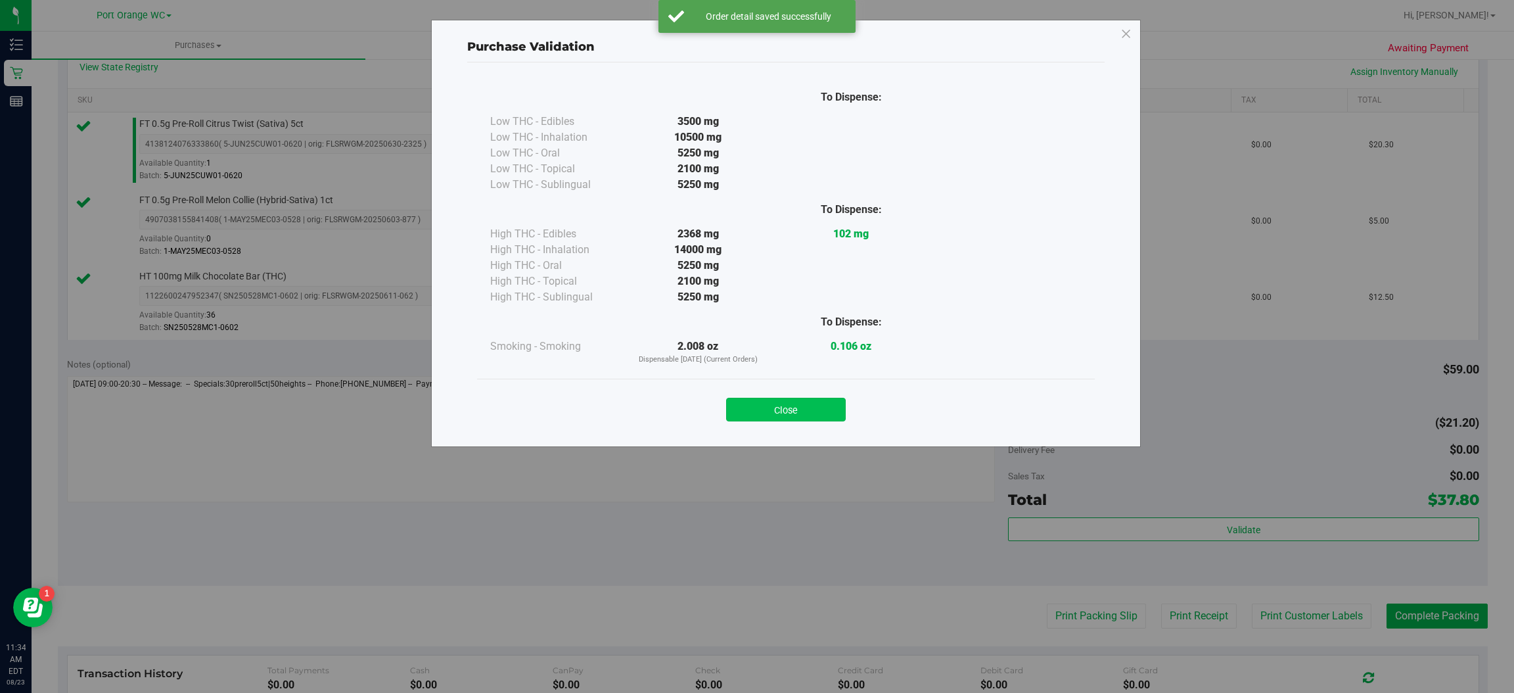
click at [824, 415] on button "Close" at bounding box center [786, 410] width 120 height 24
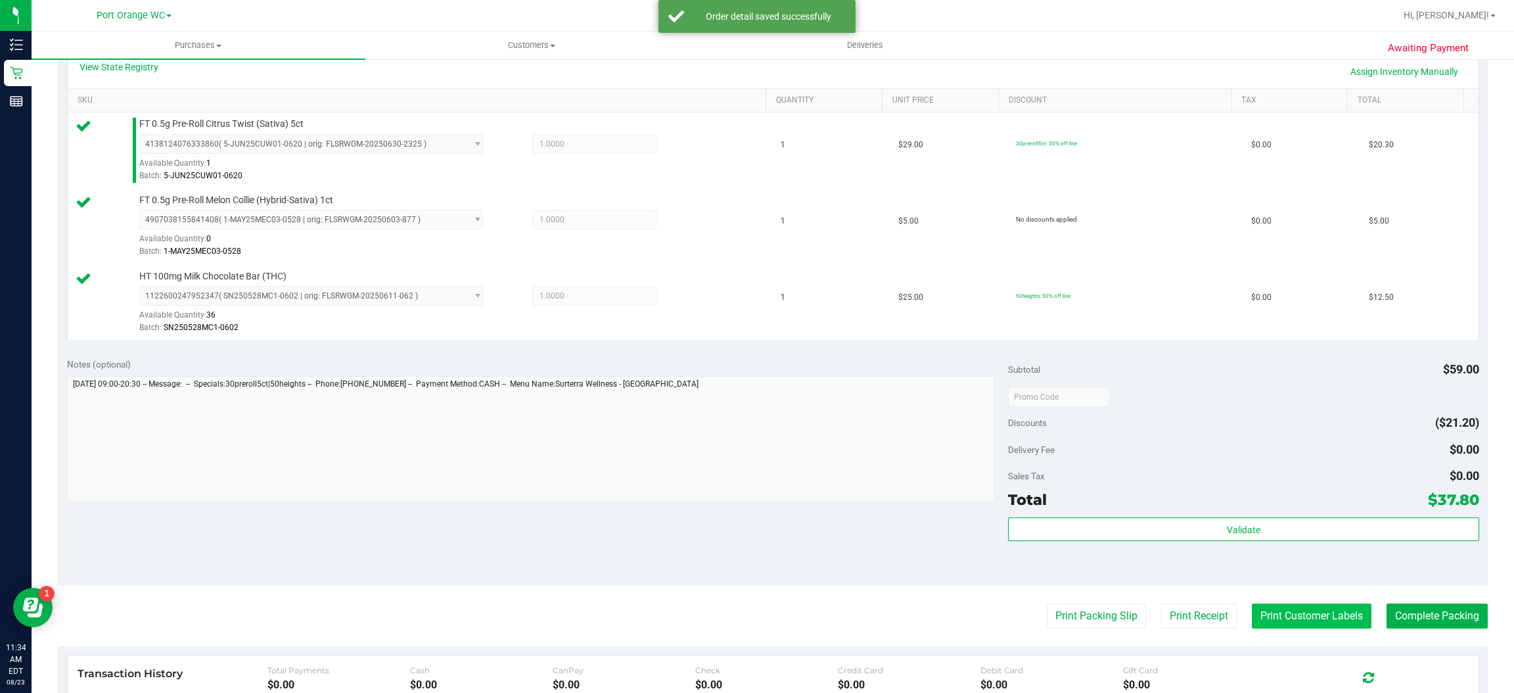
click at [1287, 619] on button "Print Customer Labels" at bounding box center [1312, 615] width 120 height 25
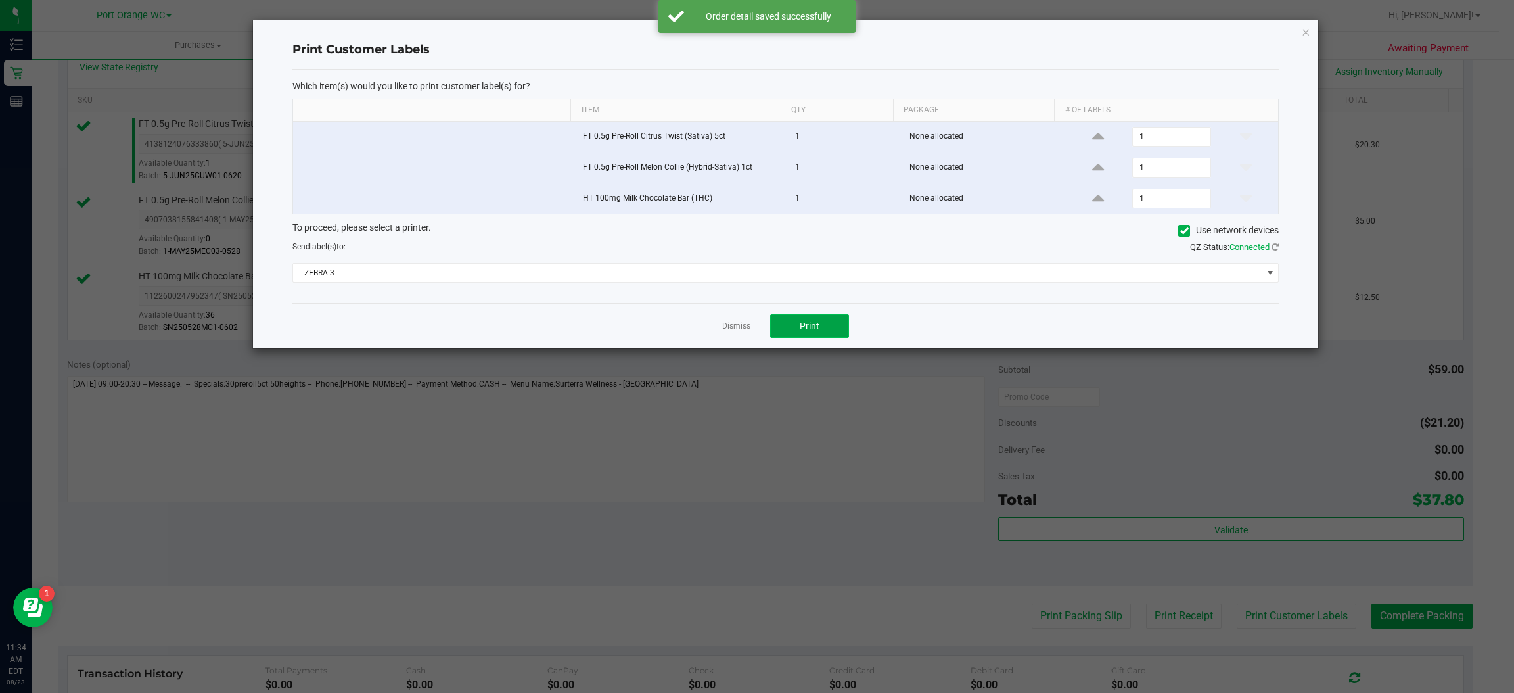
click at [813, 331] on span "Print" at bounding box center [810, 326] width 20 height 11
click at [1306, 30] on icon "button" at bounding box center [1306, 32] width 9 height 16
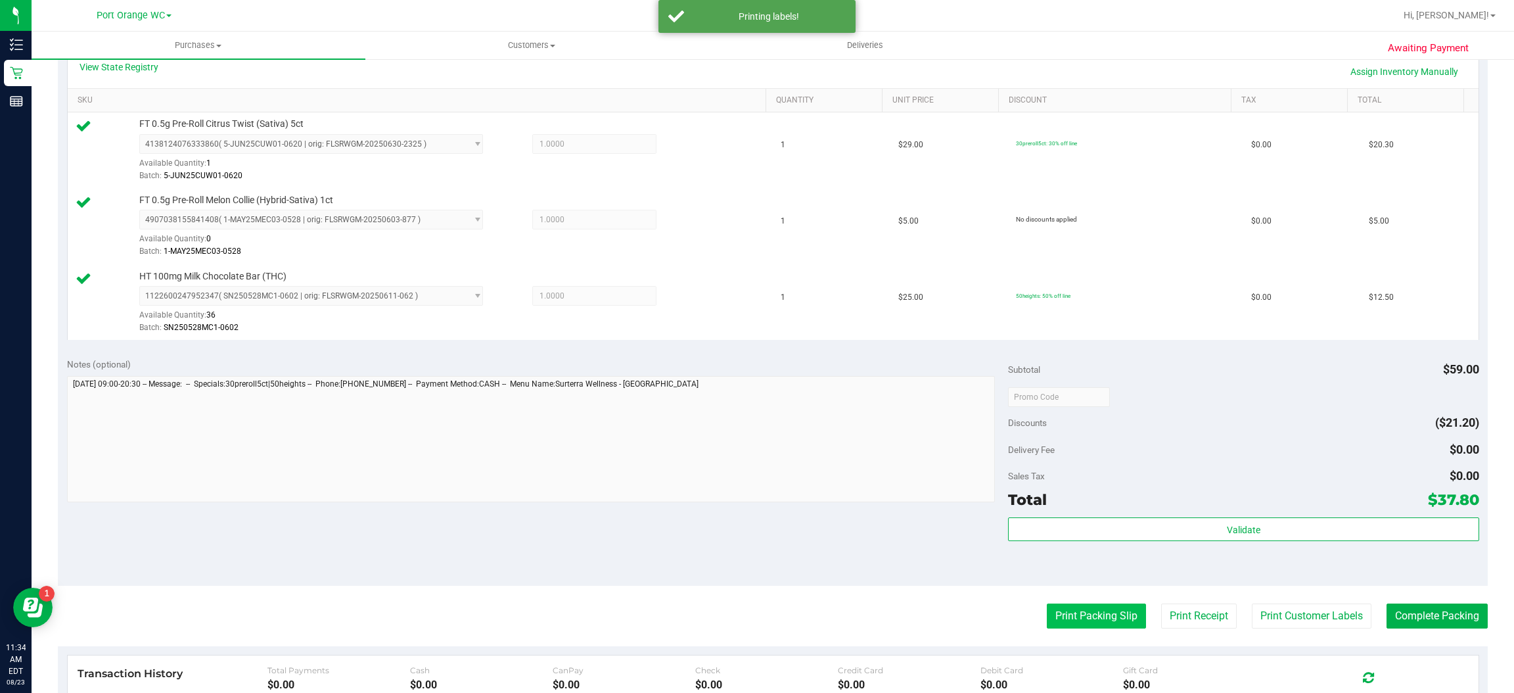
click at [1084, 624] on button "Print Packing Slip" at bounding box center [1096, 615] width 99 height 25
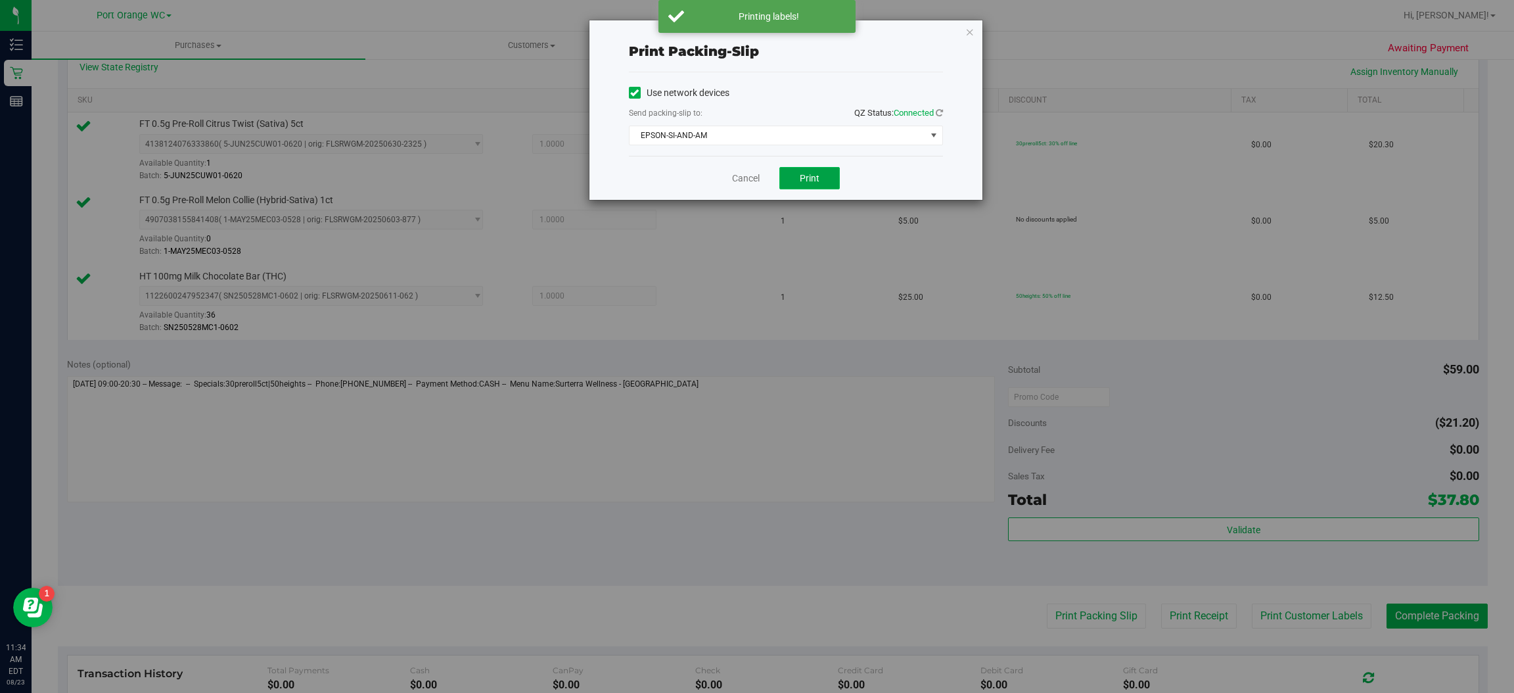
click at [820, 183] on button "Print" at bounding box center [810, 178] width 60 height 22
click at [967, 26] on icon "button" at bounding box center [970, 32] width 9 height 16
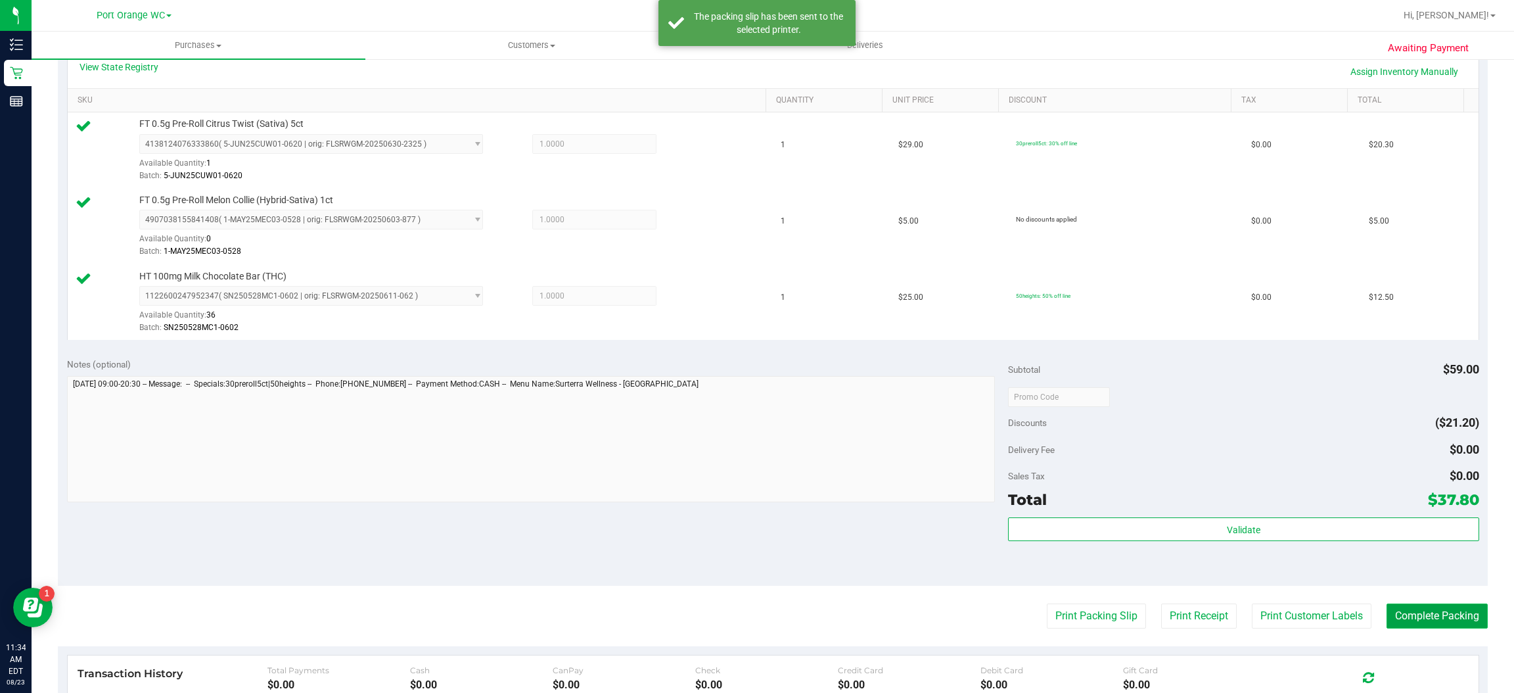
click at [1430, 612] on button "Complete Packing" at bounding box center [1437, 615] width 101 height 25
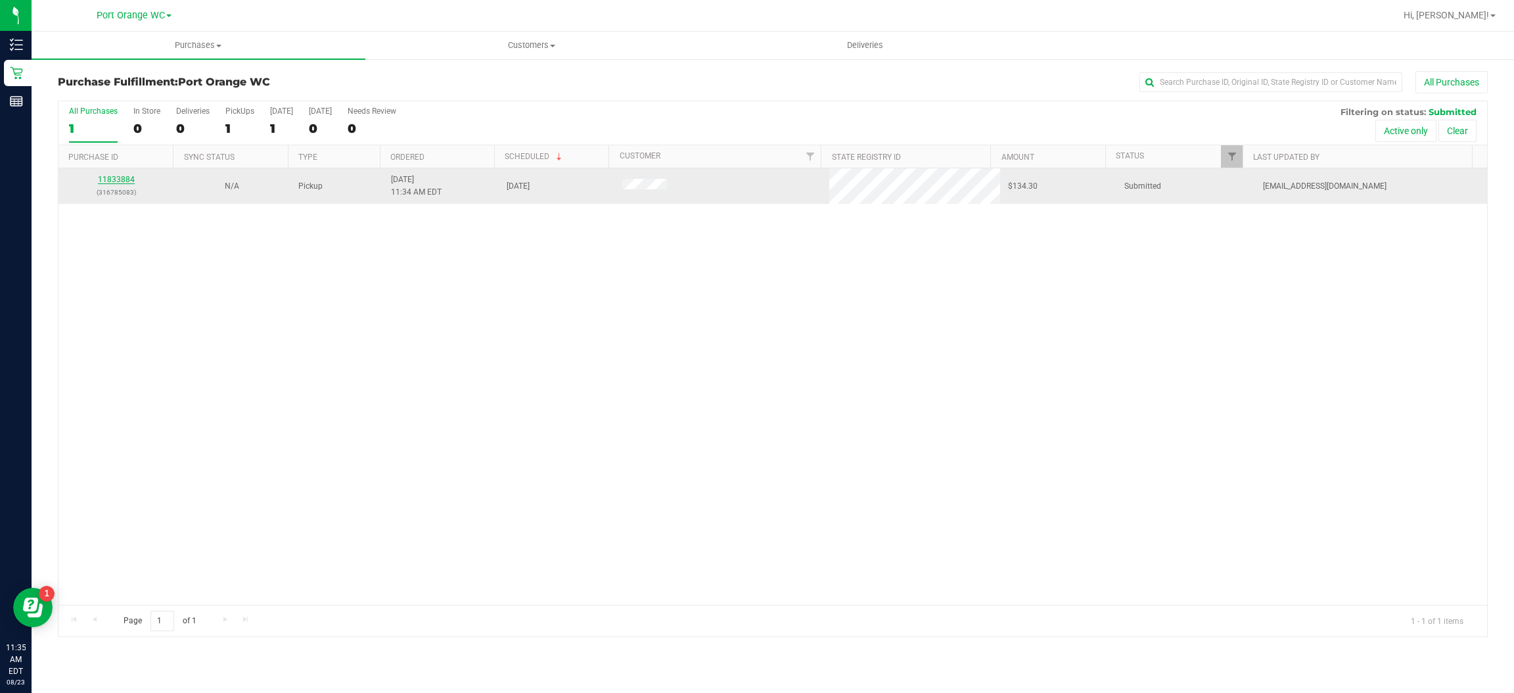
click at [129, 180] on link "11833884" at bounding box center [116, 179] width 37 height 9
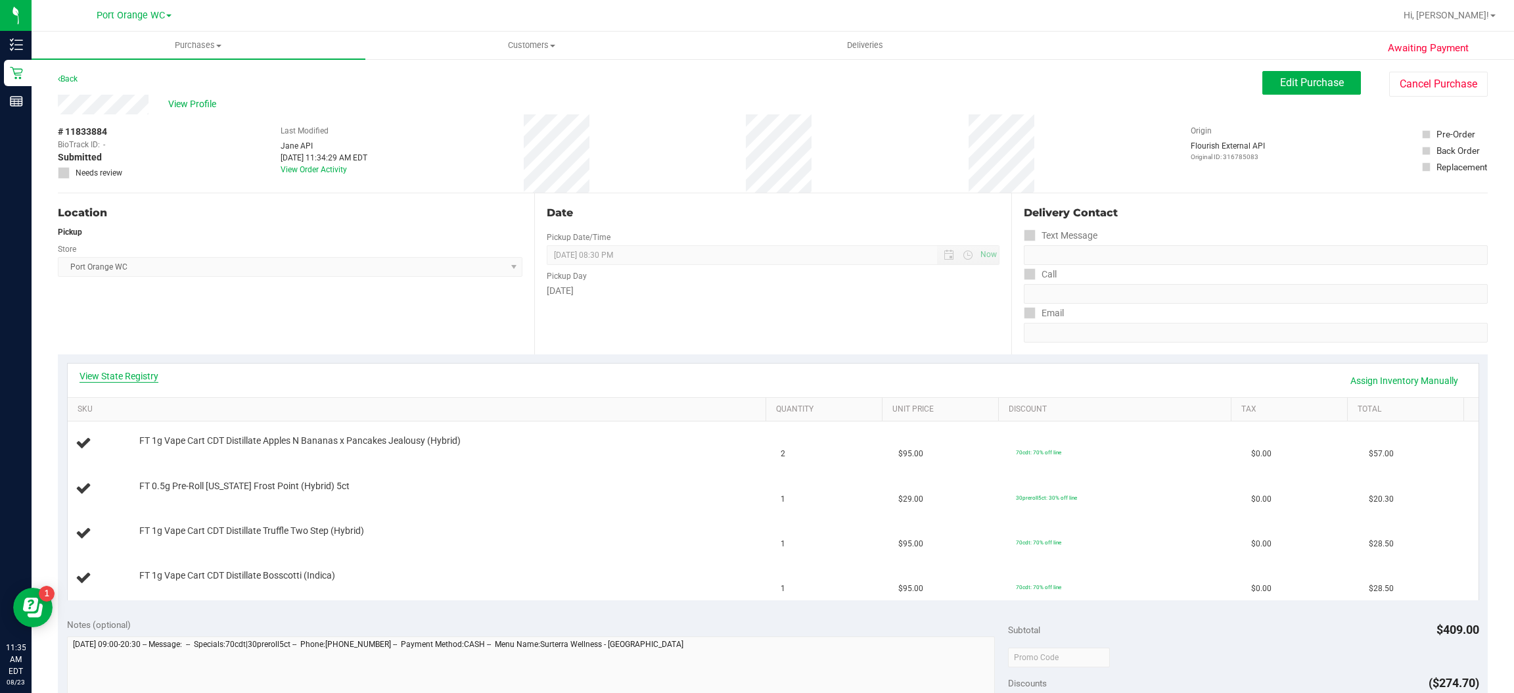
click at [156, 374] on link "View State Registry" at bounding box center [119, 375] width 79 height 13
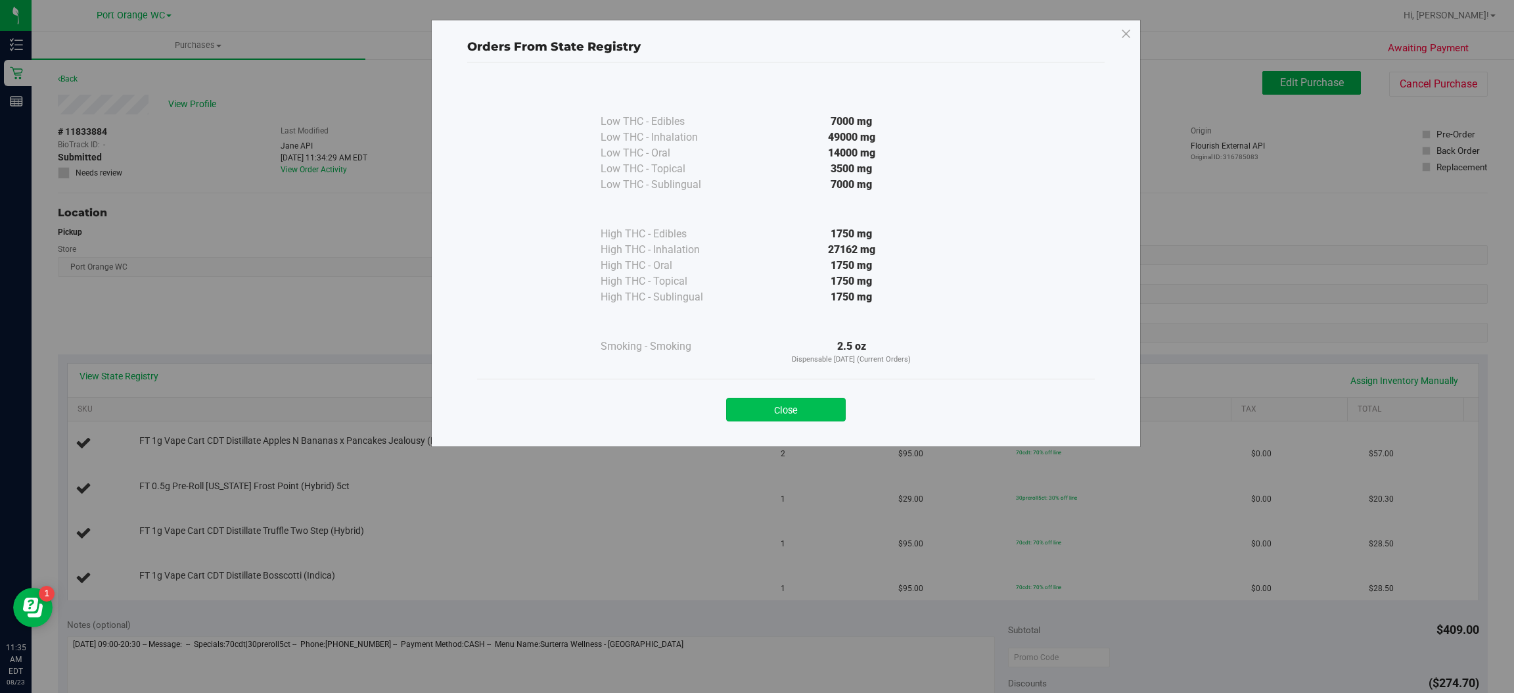
click at [832, 411] on button "Close" at bounding box center [786, 410] width 120 height 24
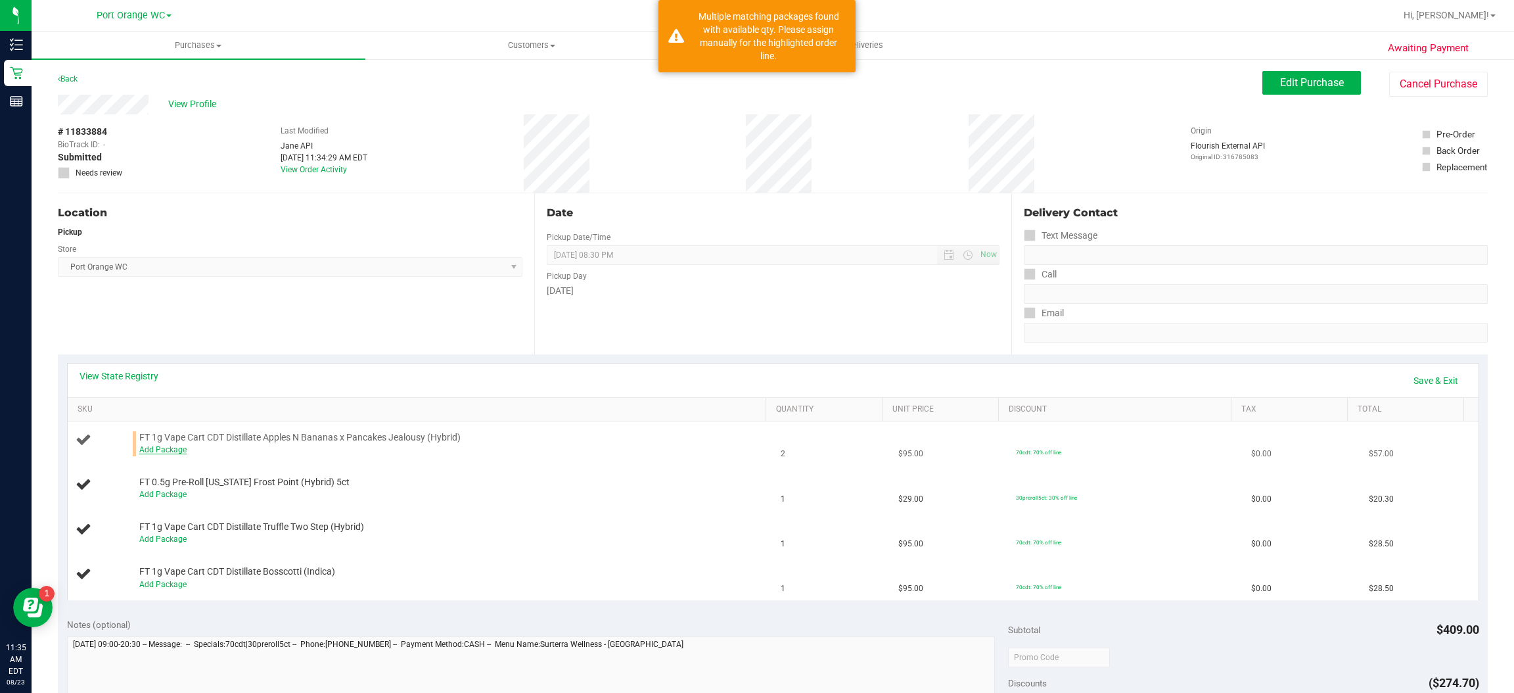
click at [172, 450] on link "Add Package" at bounding box center [162, 449] width 47 height 9
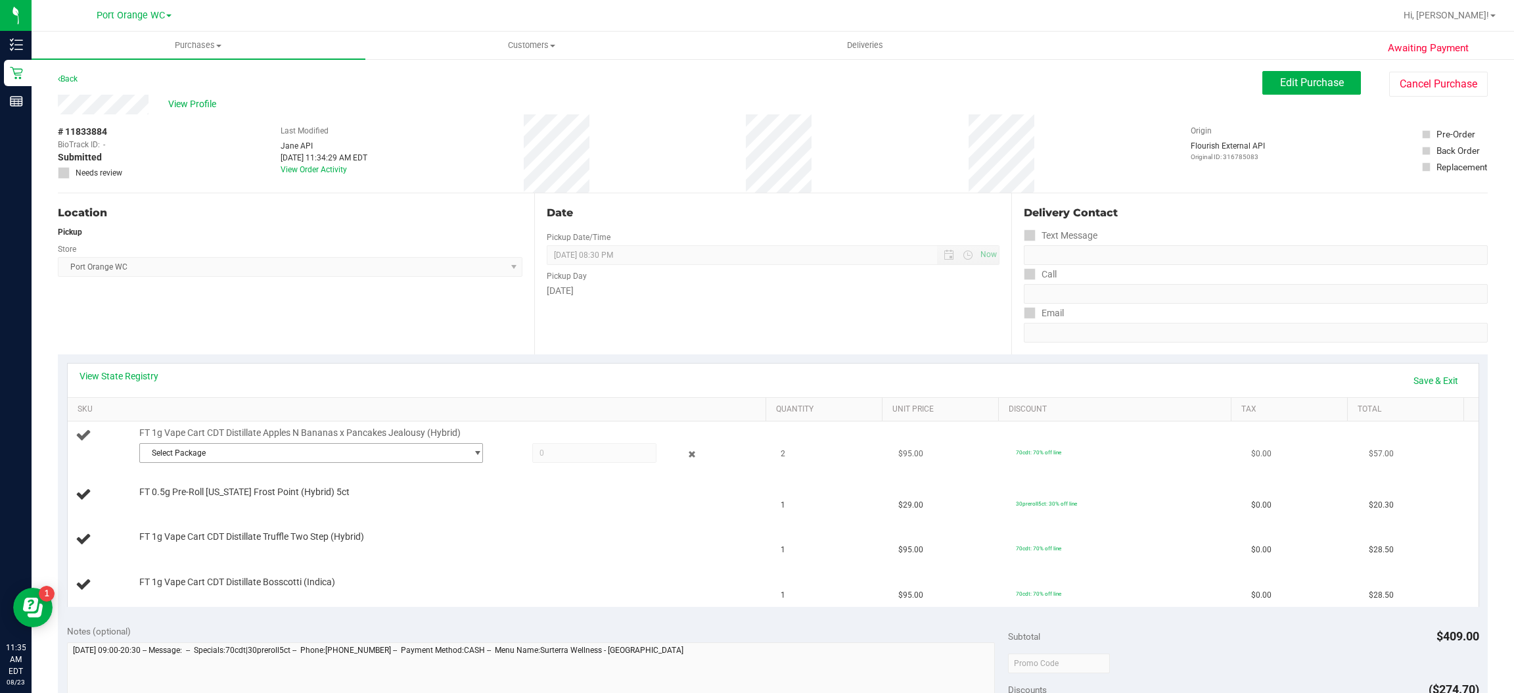
click at [473, 453] on span "select" at bounding box center [478, 453] width 10 height 11
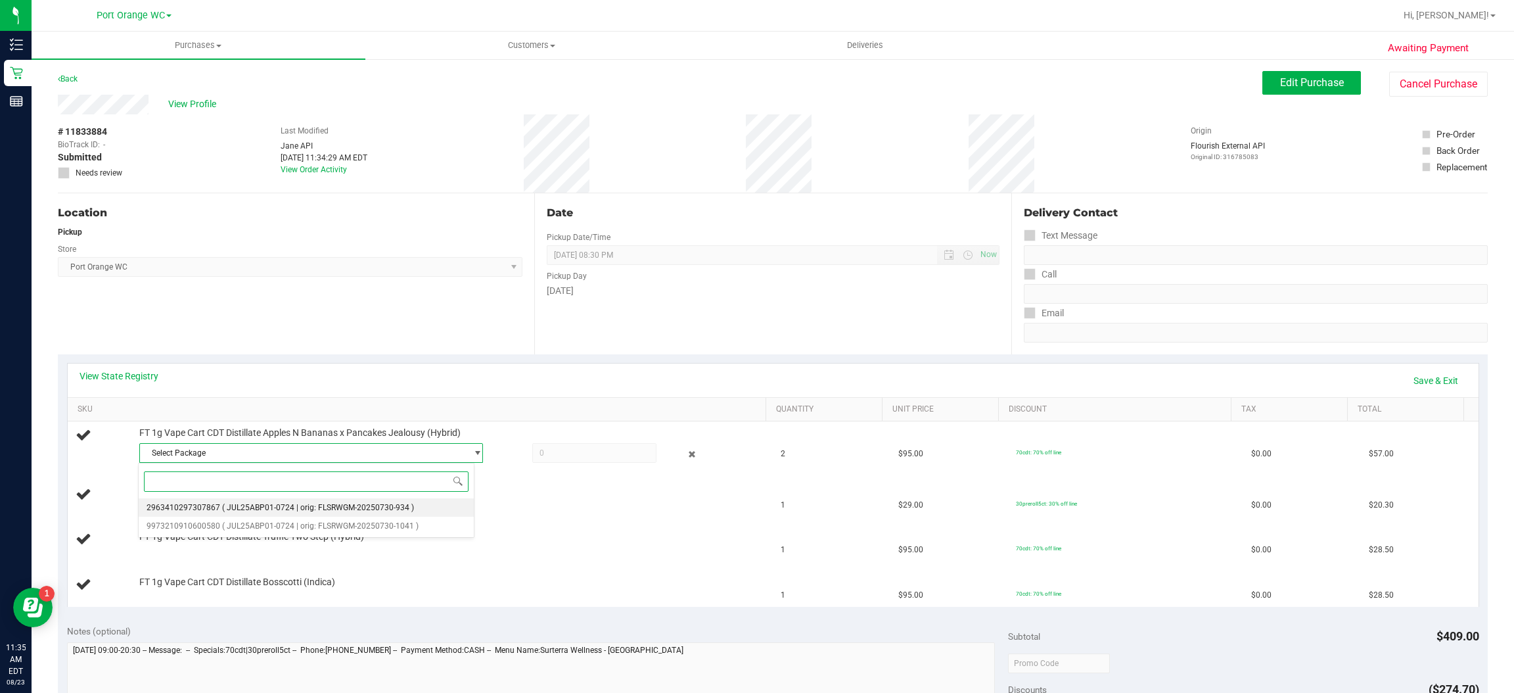
click at [399, 510] on span "( JUL25ABP01-0724 | orig: FLSRWGM-20250730-934 )" at bounding box center [318, 507] width 192 height 9
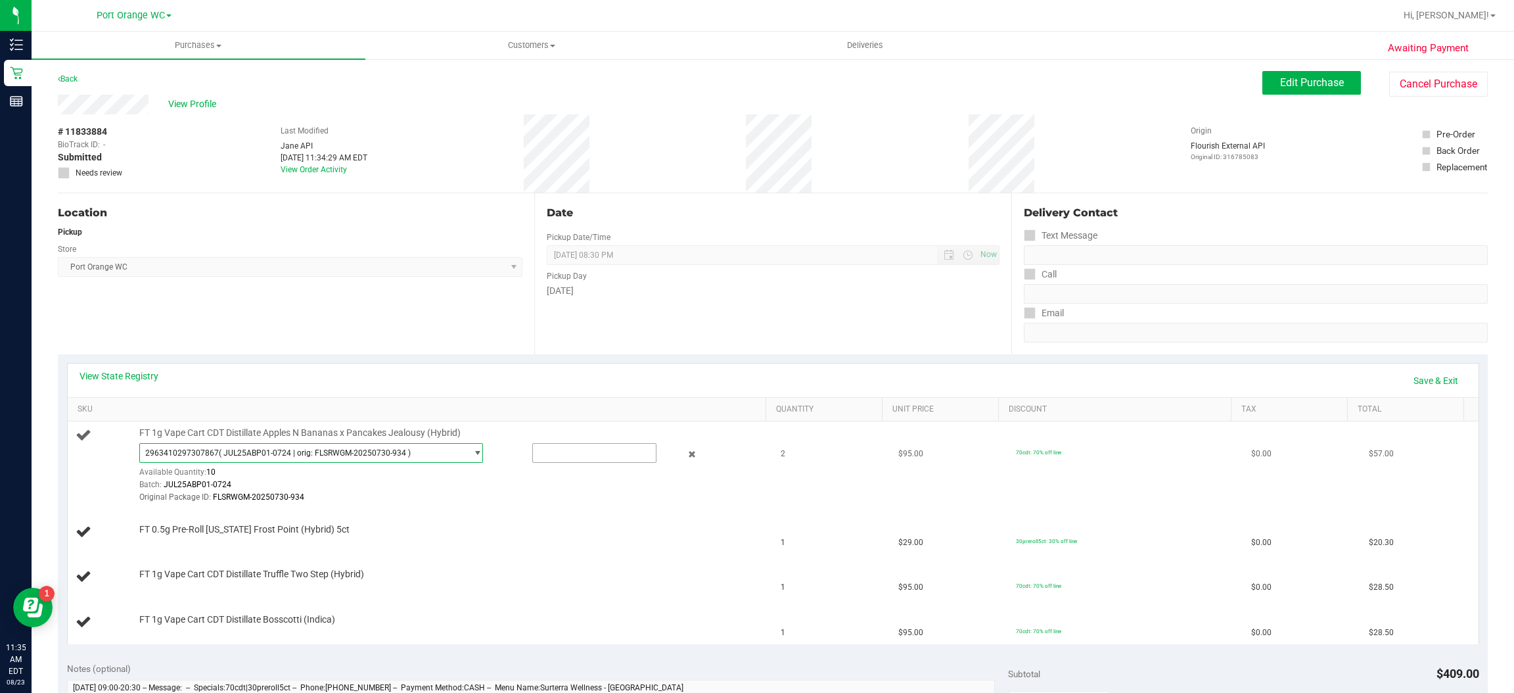
click at [585, 457] on input "text" at bounding box center [594, 453] width 123 height 18
type input "2"
click at [439, 504] on div at bounding box center [449, 504] width 621 height 1
type input "2.0000"
click at [1423, 378] on link "Save & Exit" at bounding box center [1436, 380] width 62 height 22
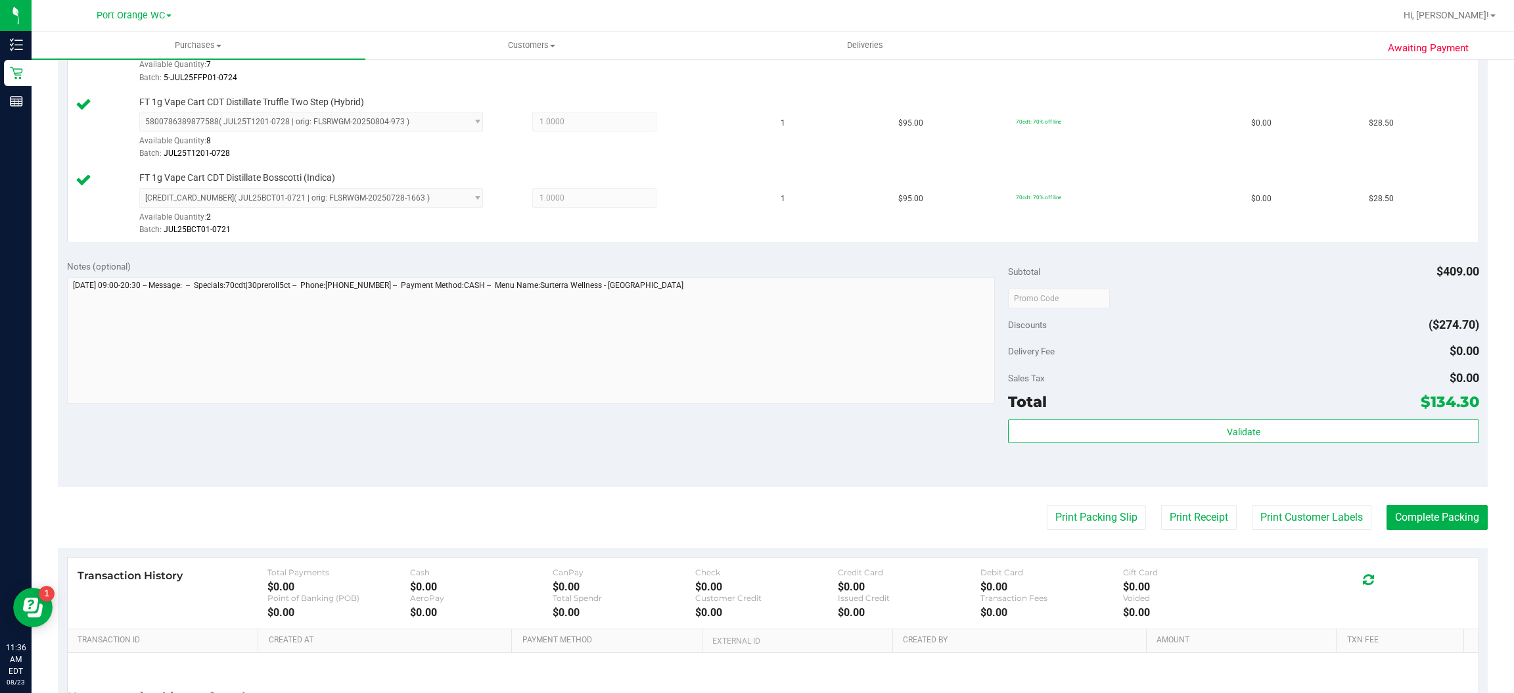
scroll to position [626, 0]
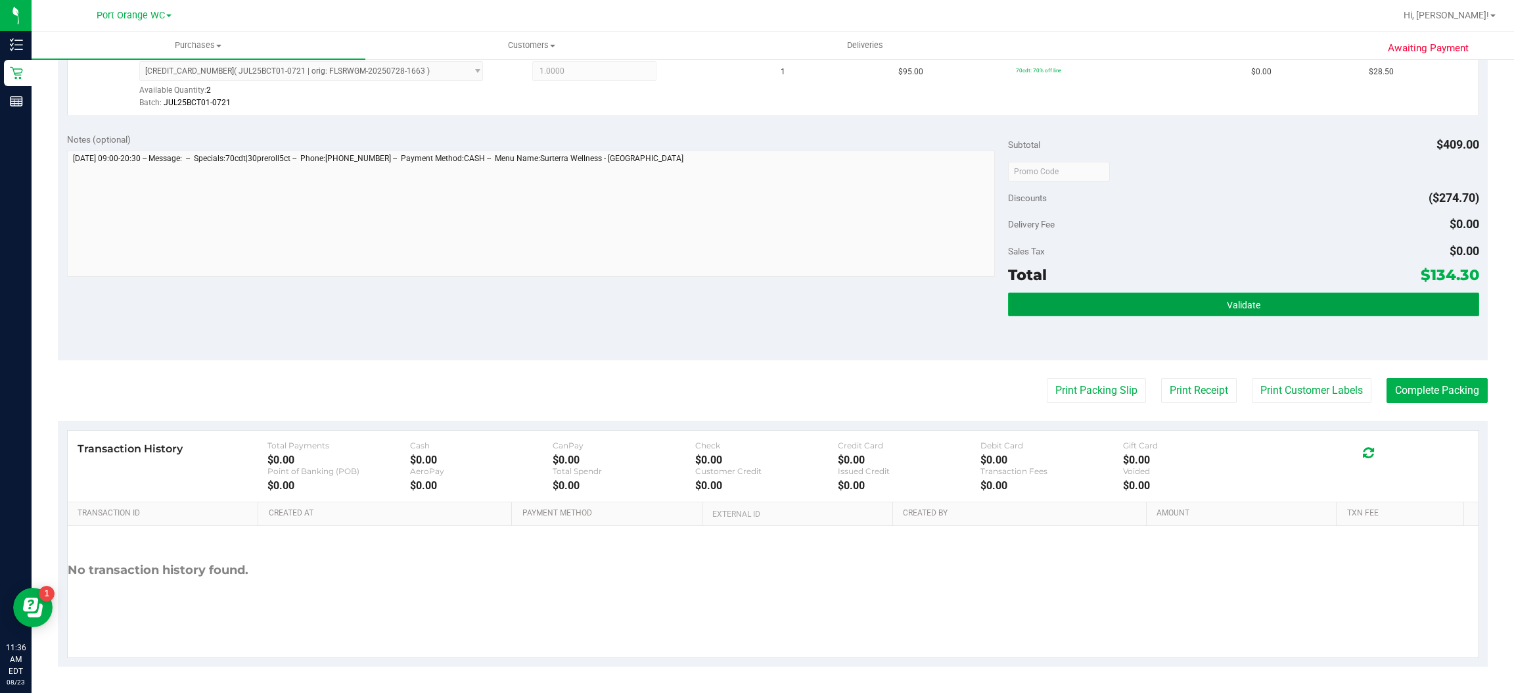
click at [1254, 302] on button "Validate" at bounding box center [1243, 305] width 471 height 24
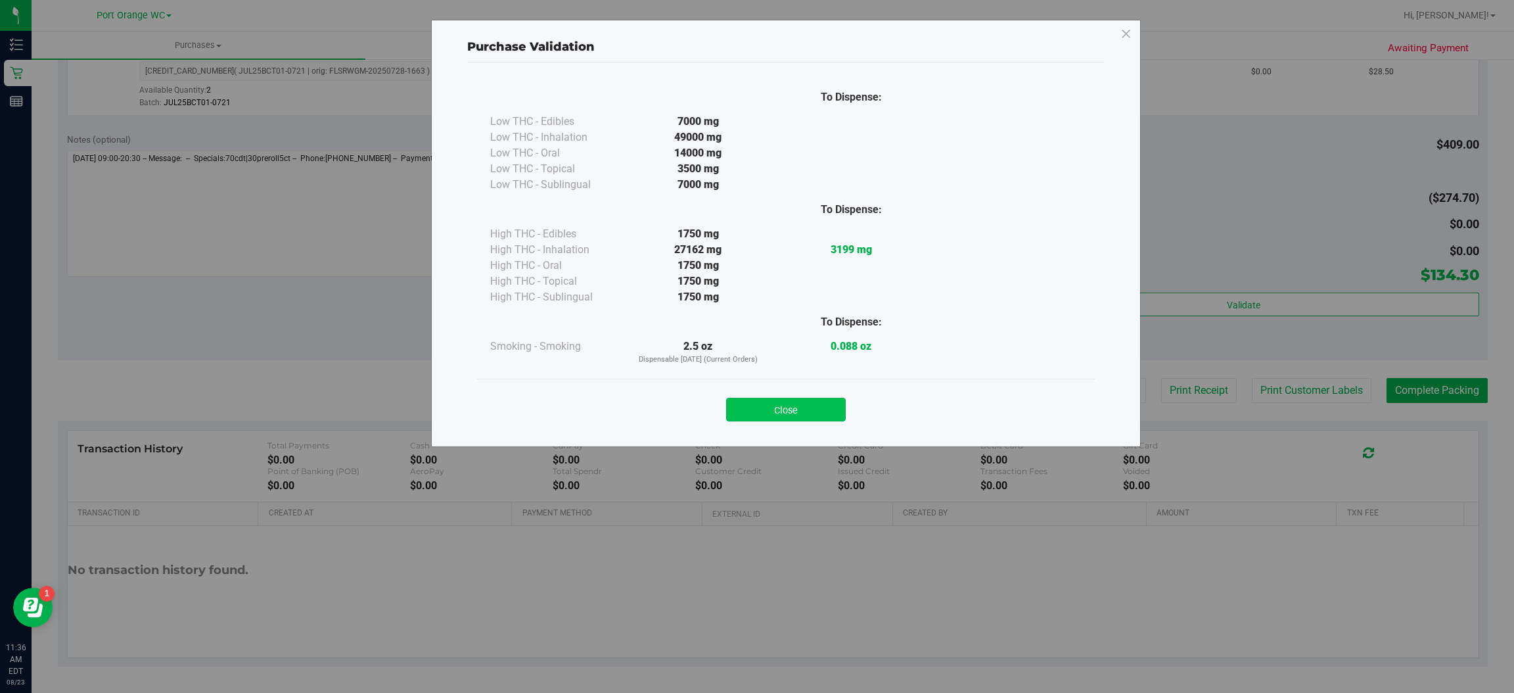
click at [799, 402] on button "Close" at bounding box center [786, 410] width 120 height 24
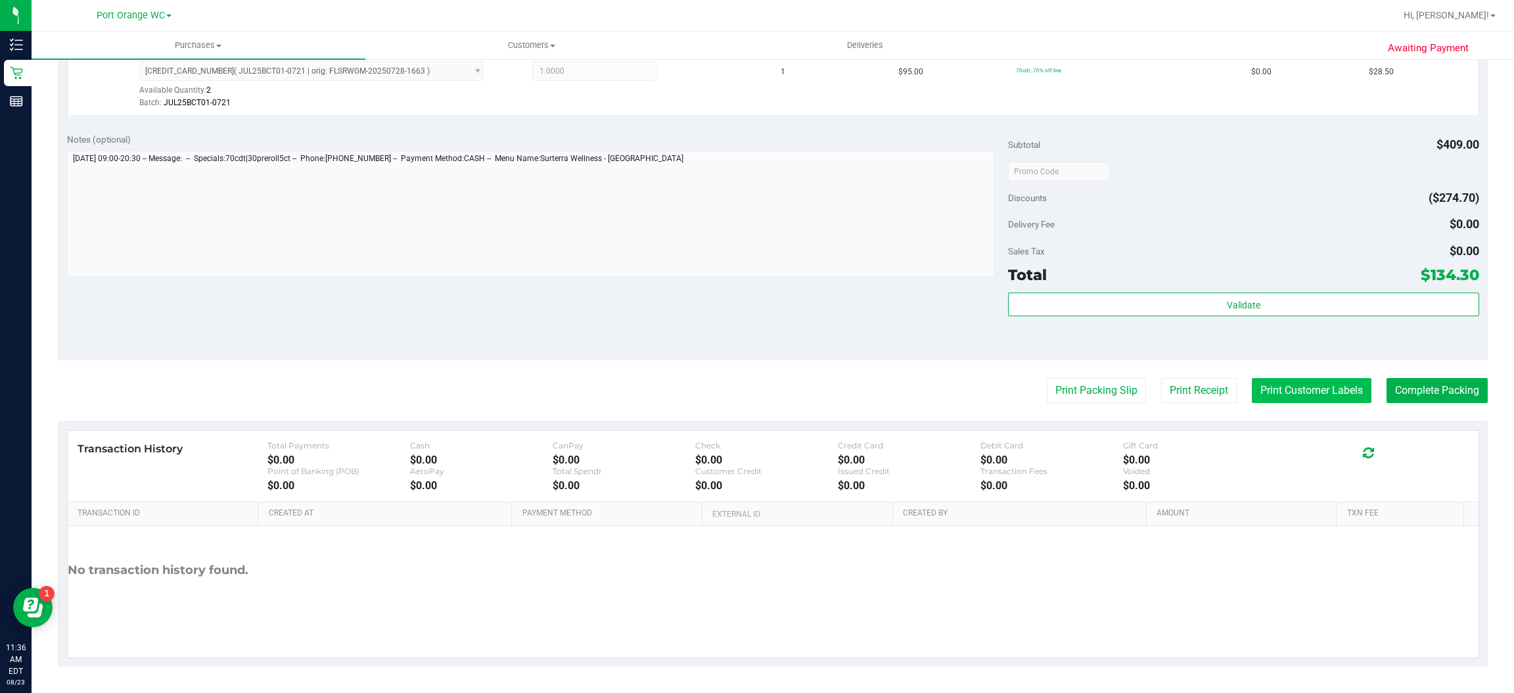
click at [1298, 388] on button "Print Customer Labels" at bounding box center [1312, 390] width 120 height 25
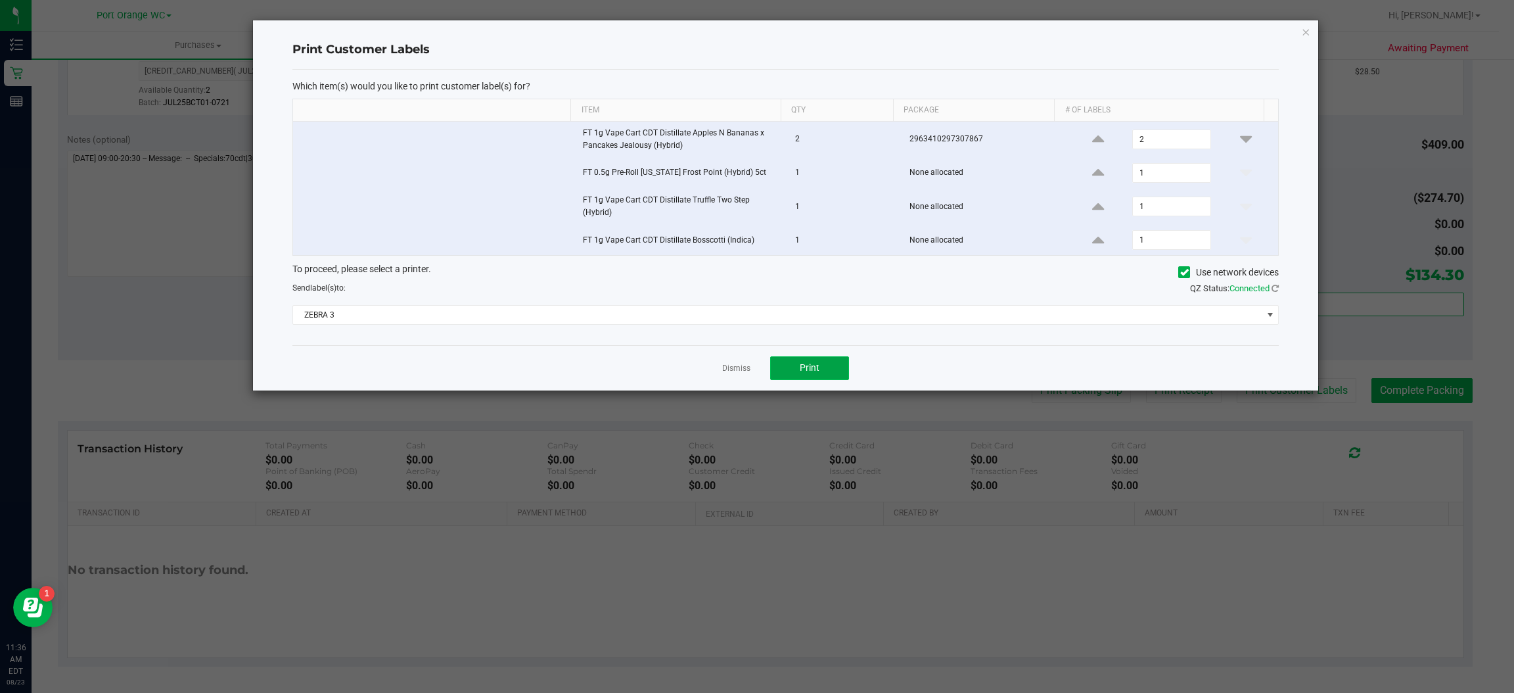
click at [815, 369] on span "Print" at bounding box center [810, 367] width 20 height 11
click at [1310, 34] on icon "button" at bounding box center [1306, 32] width 9 height 16
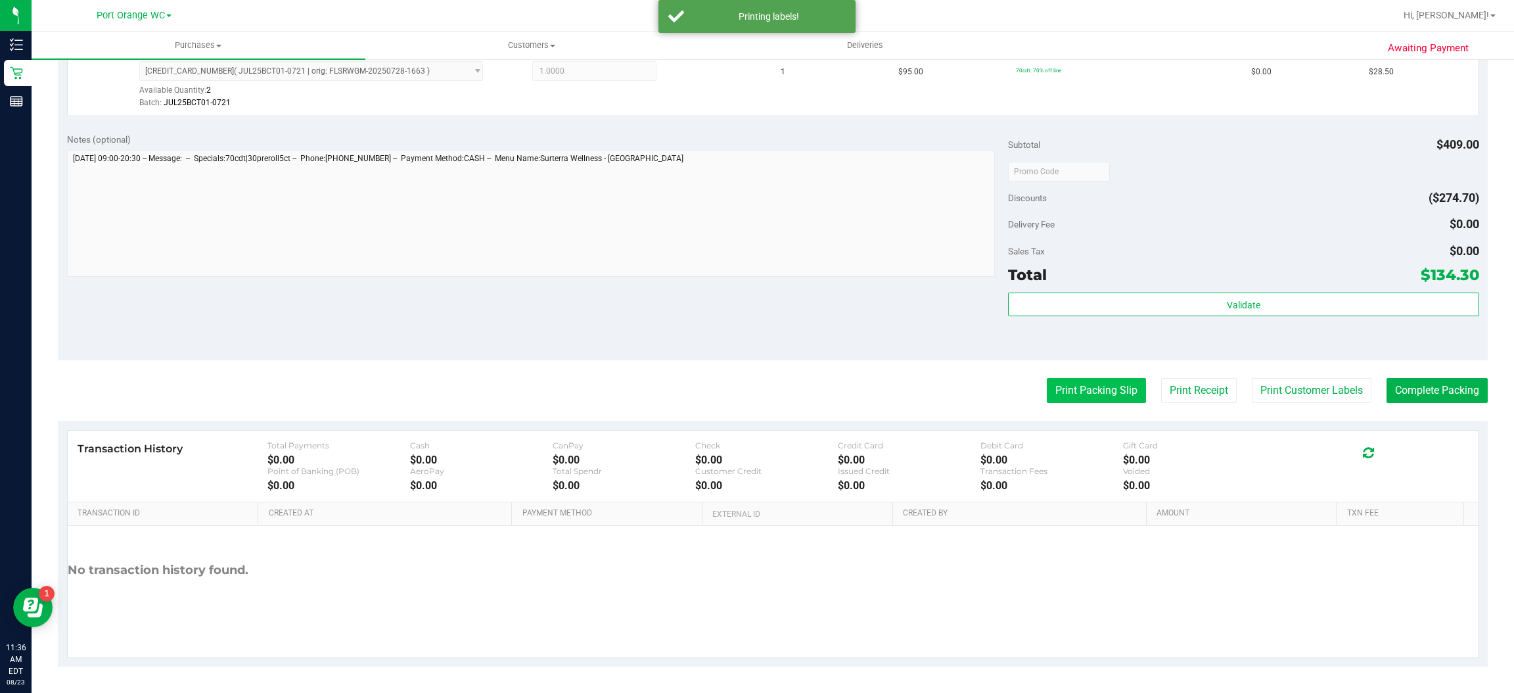
click at [1098, 387] on button "Print Packing Slip" at bounding box center [1096, 390] width 99 height 25
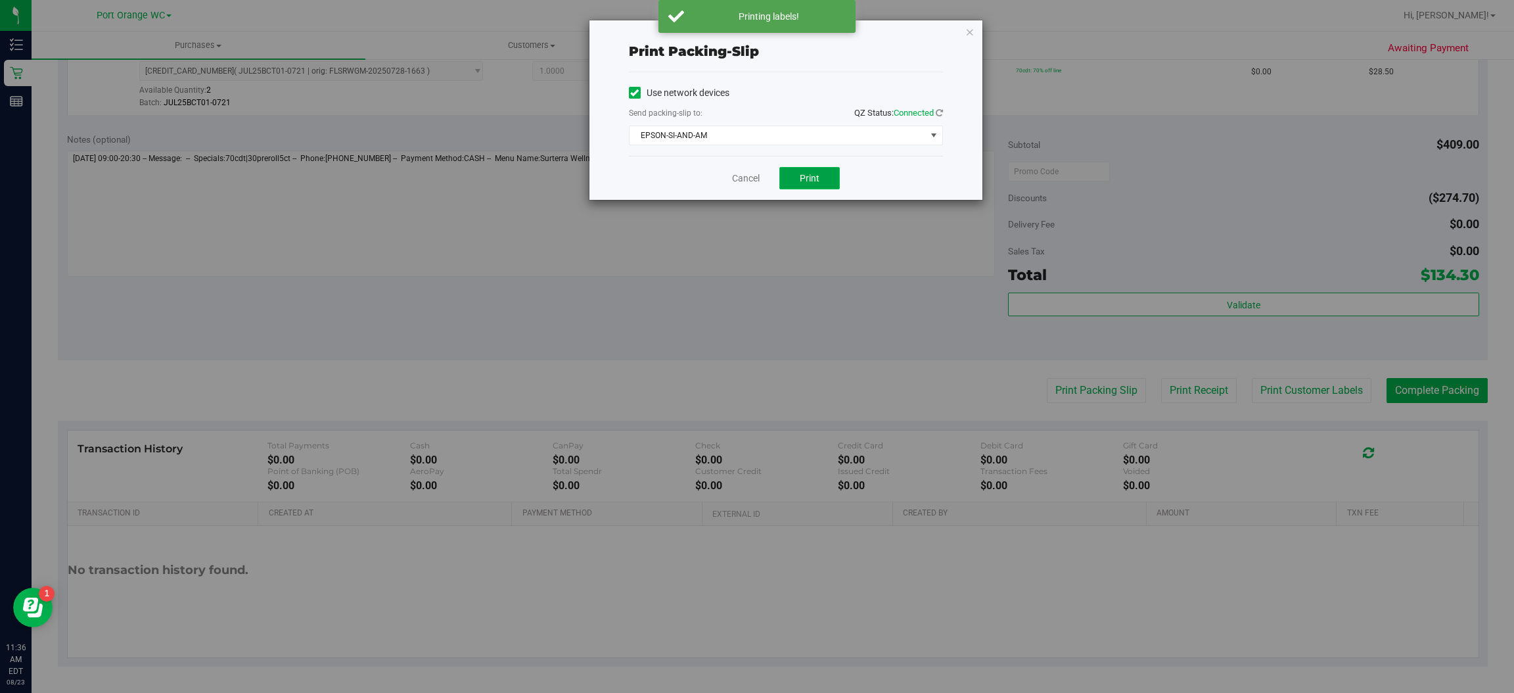
click at [822, 182] on button "Print" at bounding box center [810, 178] width 60 height 22
click at [972, 36] on icon "button" at bounding box center [970, 32] width 9 height 16
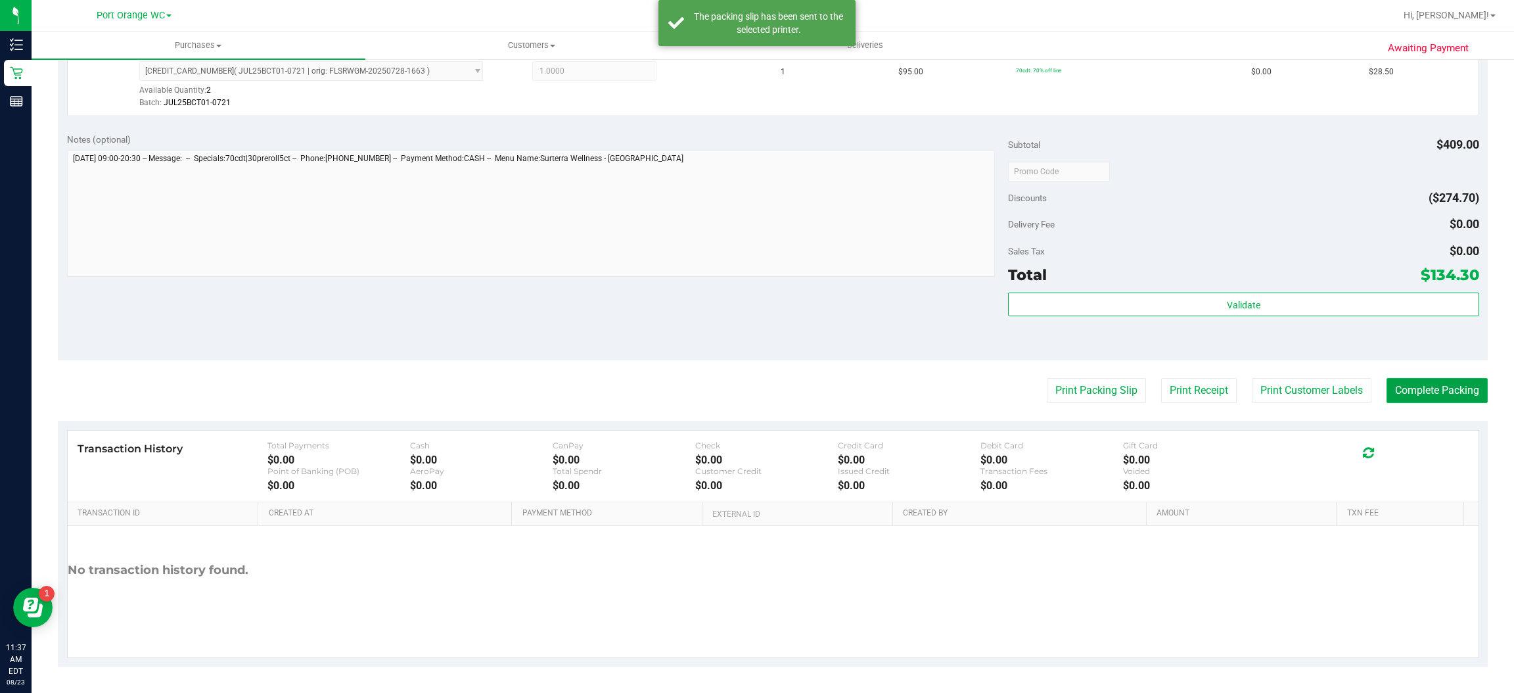
click at [1434, 393] on button "Complete Packing" at bounding box center [1437, 390] width 101 height 25
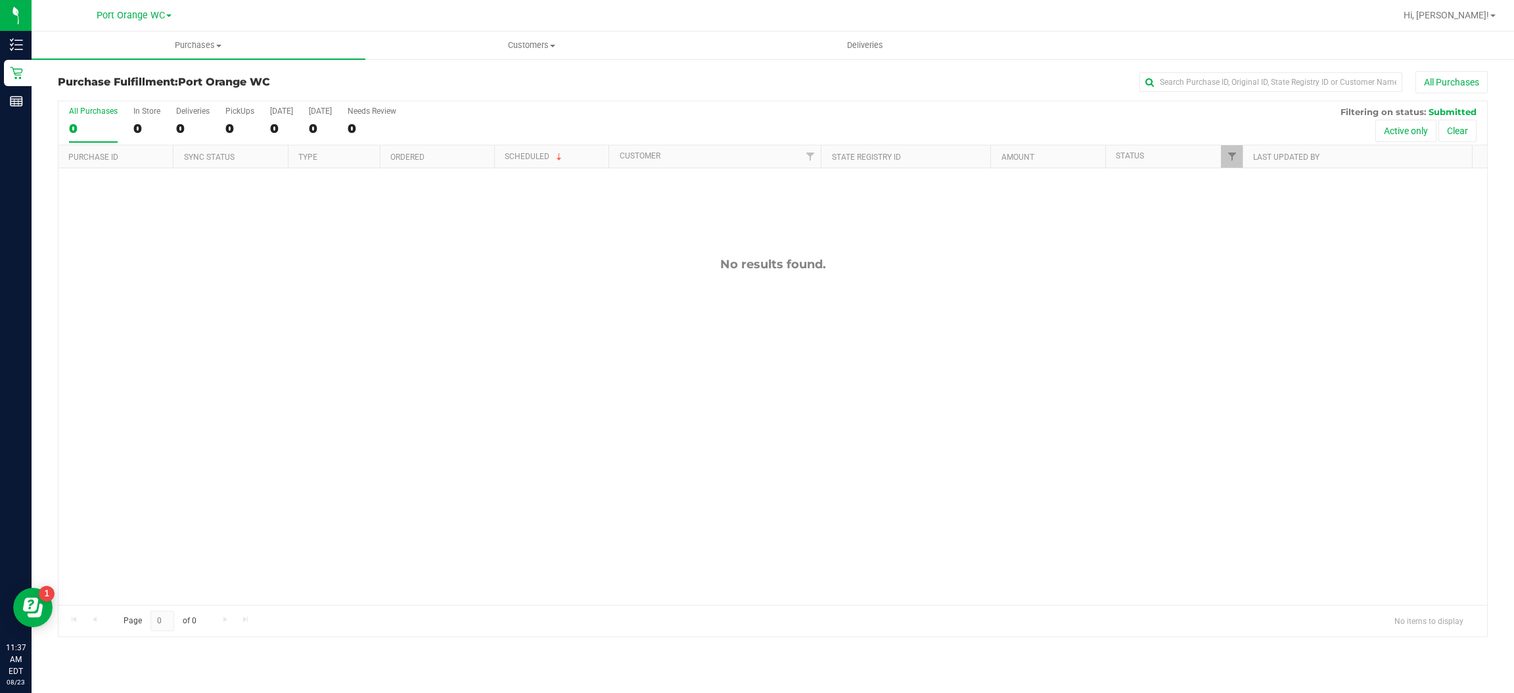
click at [18, 49] on line at bounding box center [18, 49] width 7 height 0
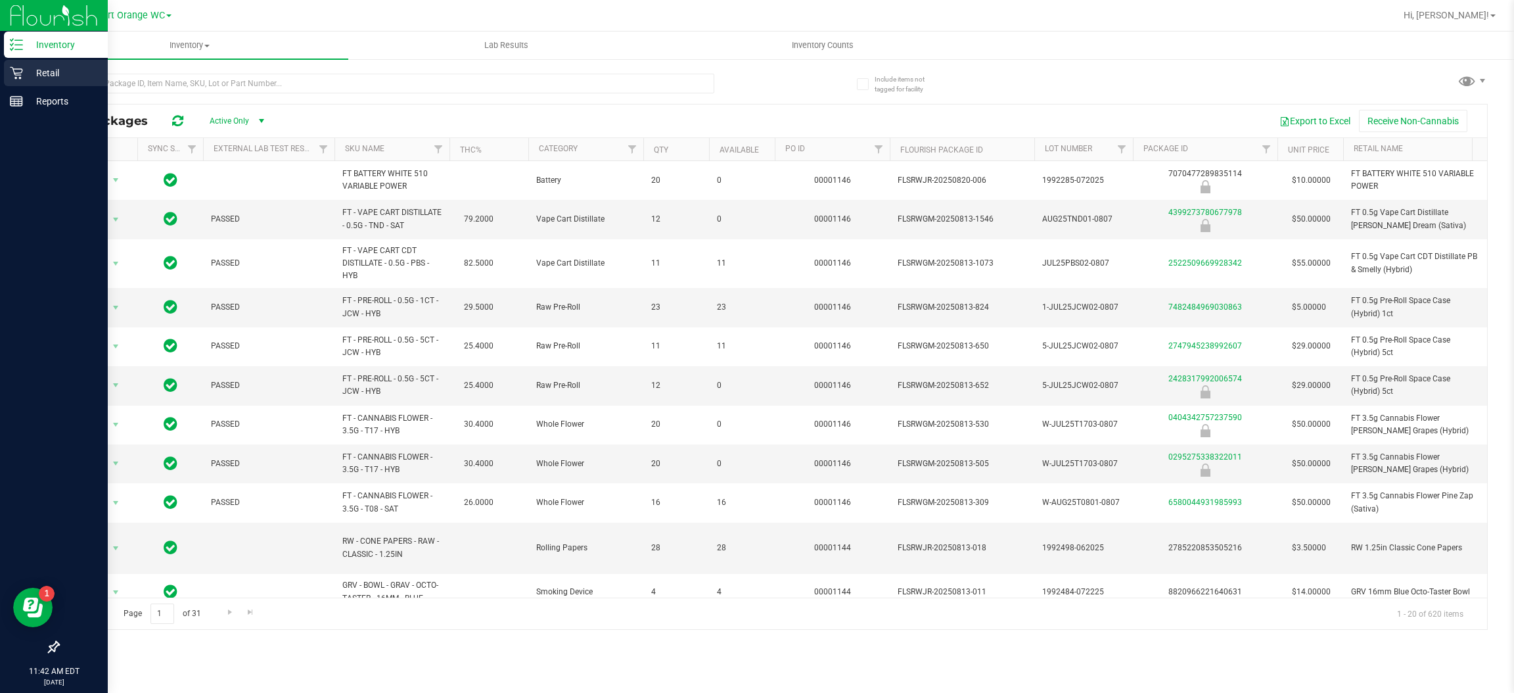
click at [15, 72] on icon at bounding box center [16, 72] width 13 height 13
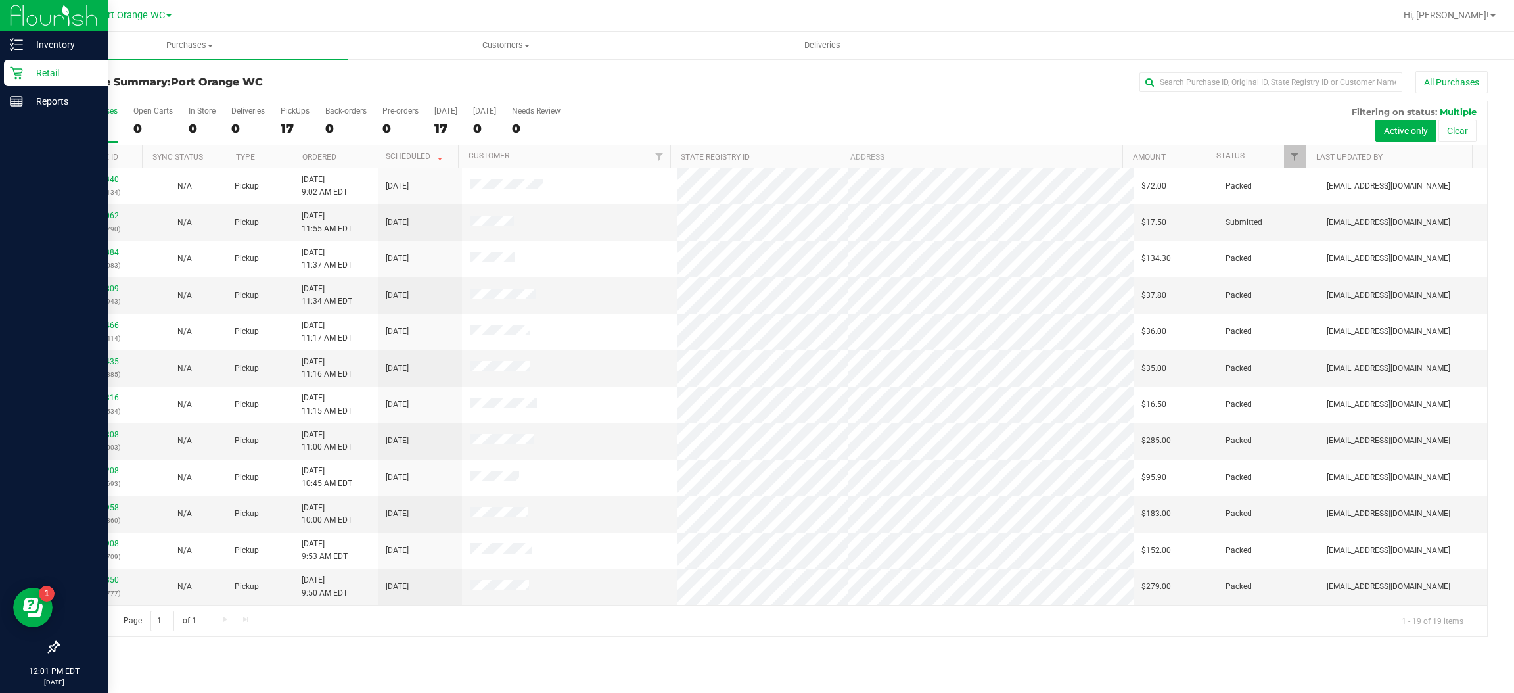
click at [0, 60] on link "Retail" at bounding box center [54, 74] width 108 height 28
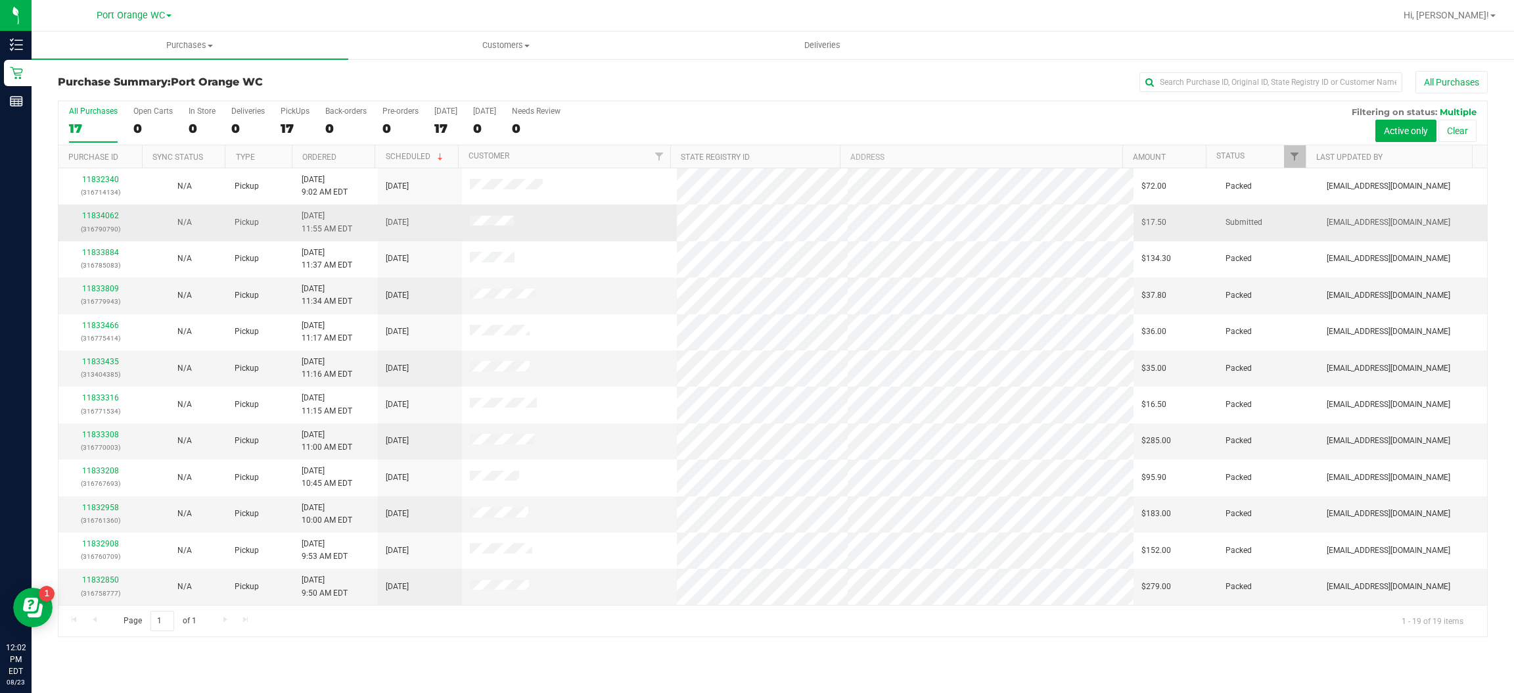
click at [147, 222] on td "N/A" at bounding box center [185, 222] width 84 height 36
click at [112, 216] on link "11834062" at bounding box center [100, 215] width 37 height 9
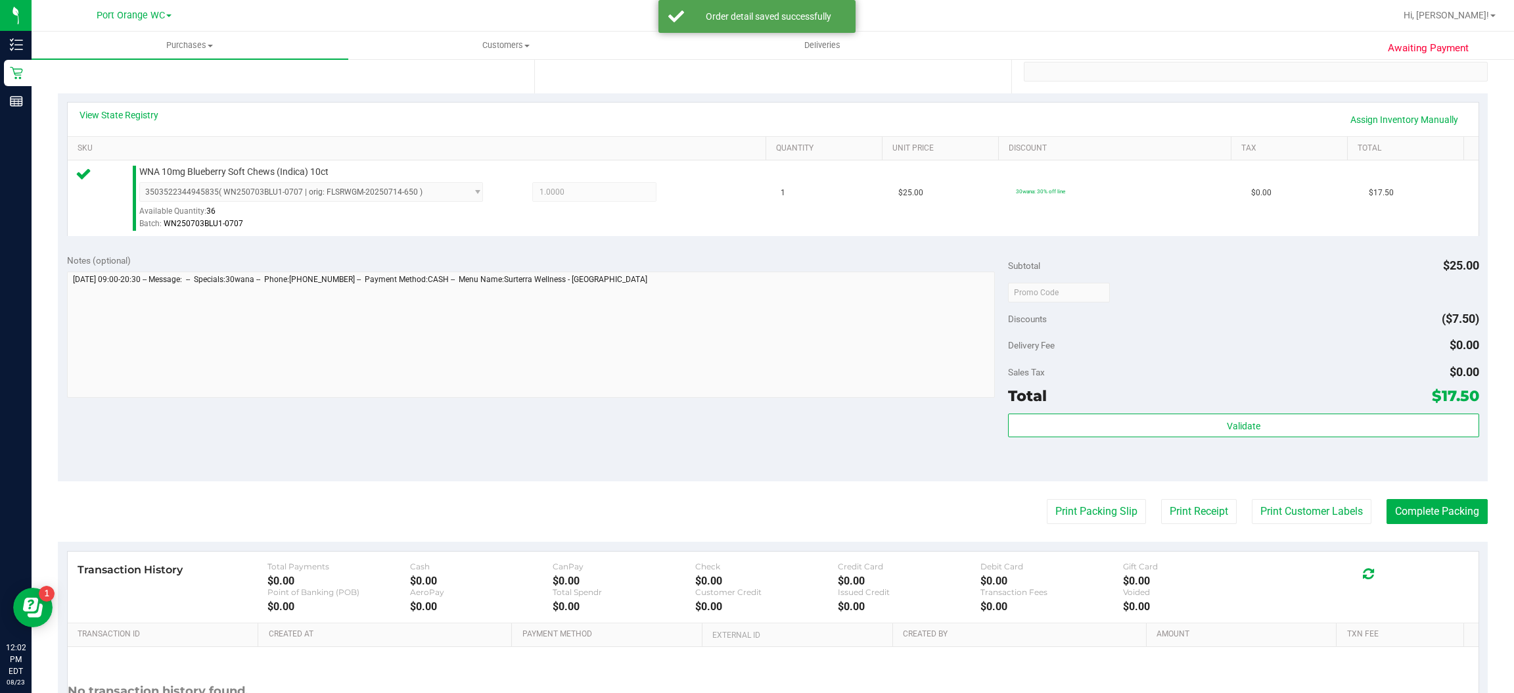
scroll to position [305, 0]
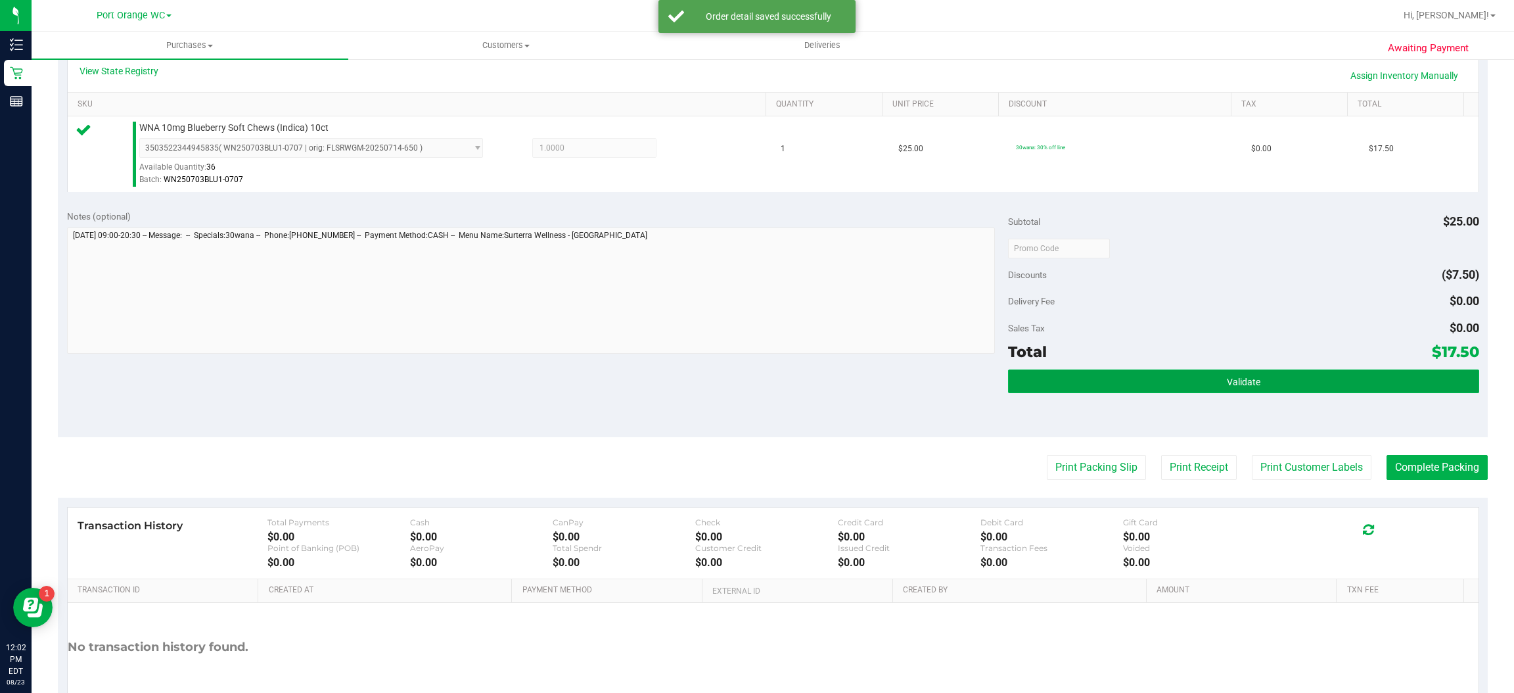
click at [1251, 377] on button "Validate" at bounding box center [1243, 381] width 471 height 24
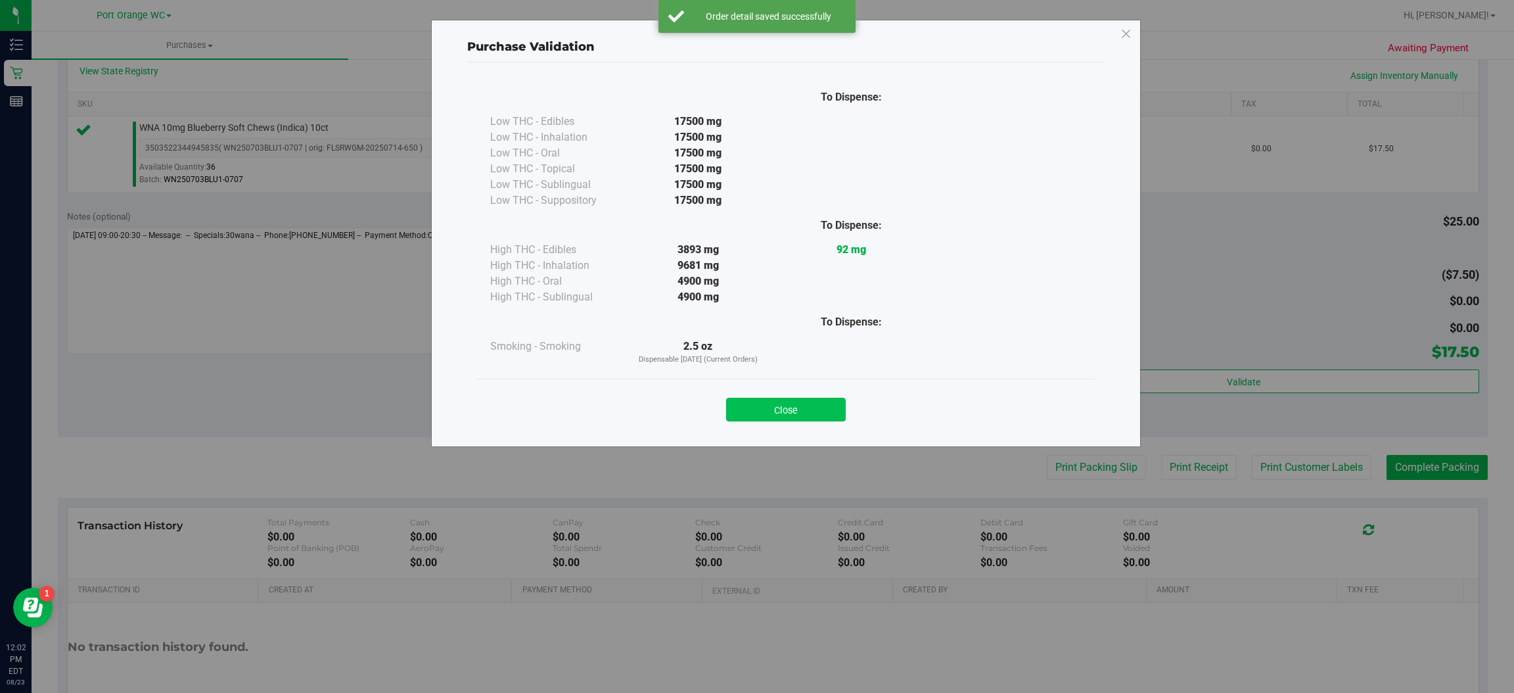
click at [814, 409] on button "Close" at bounding box center [786, 410] width 120 height 24
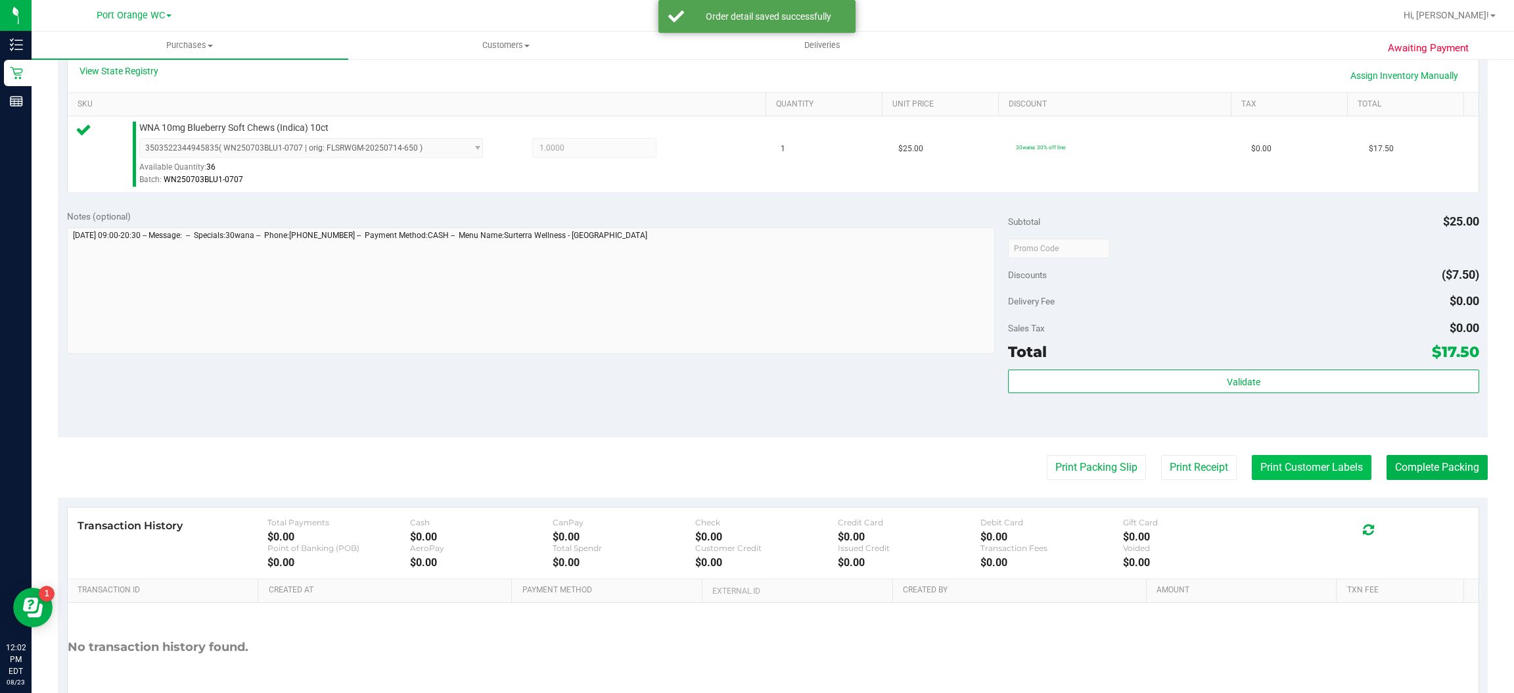
click at [1297, 465] on button "Print Customer Labels" at bounding box center [1312, 467] width 120 height 25
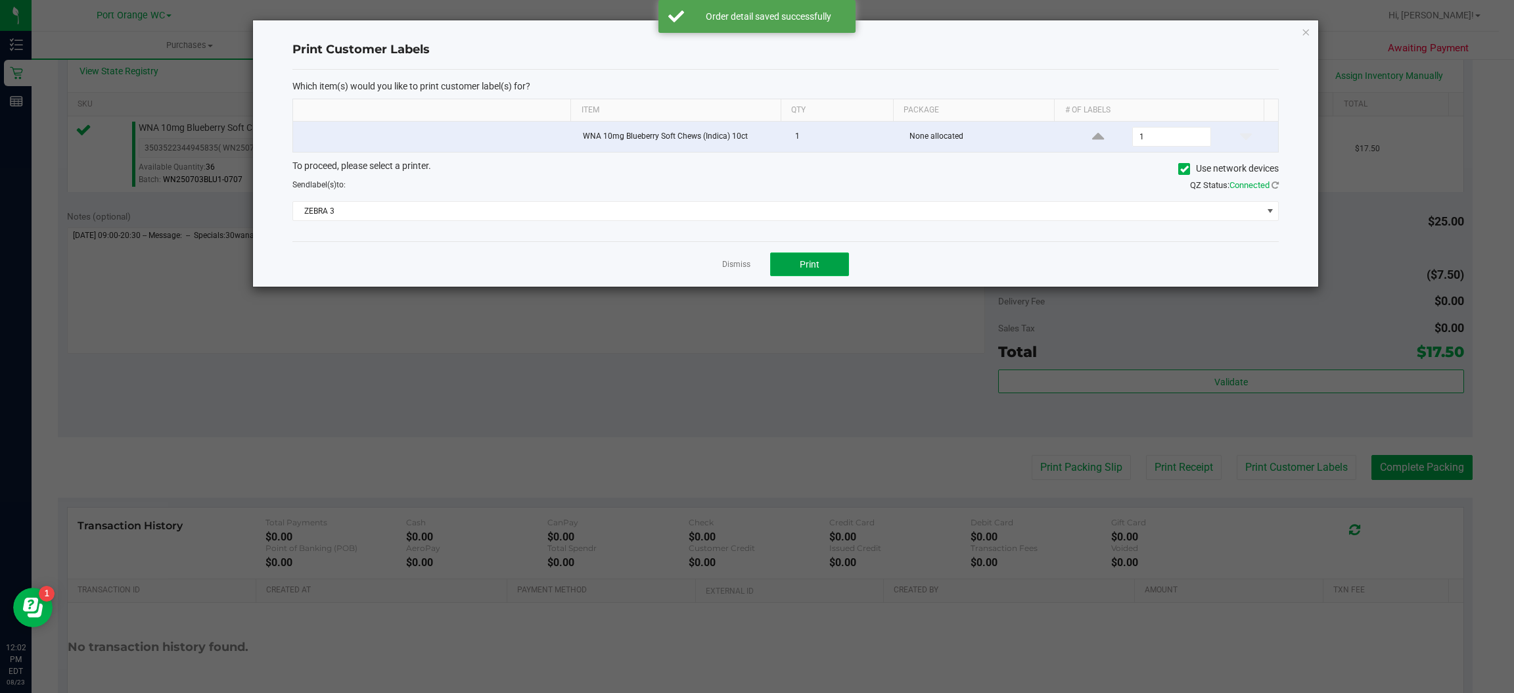
click at [809, 266] on span "Print" at bounding box center [810, 264] width 20 height 11
click at [1306, 30] on icon "button" at bounding box center [1306, 32] width 9 height 16
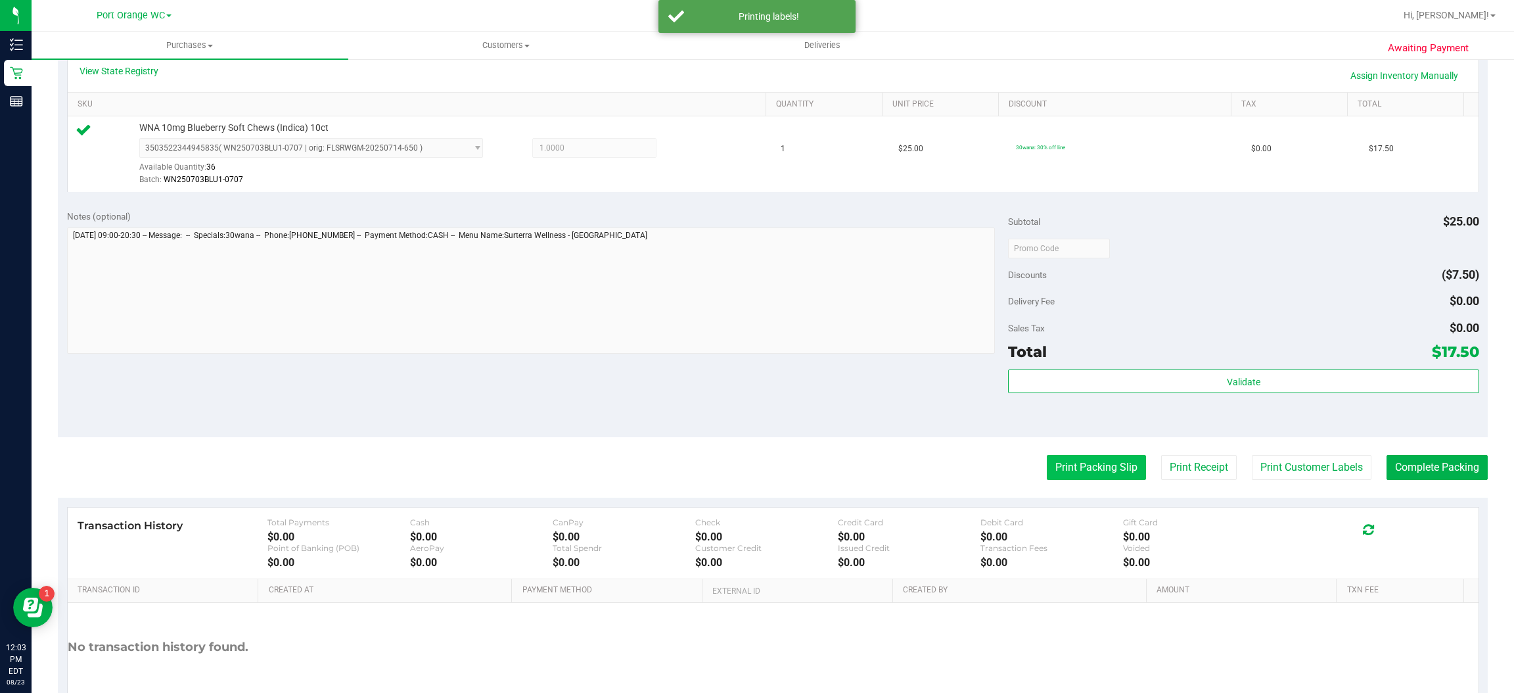
click at [1092, 468] on button "Print Packing Slip" at bounding box center [1096, 467] width 99 height 25
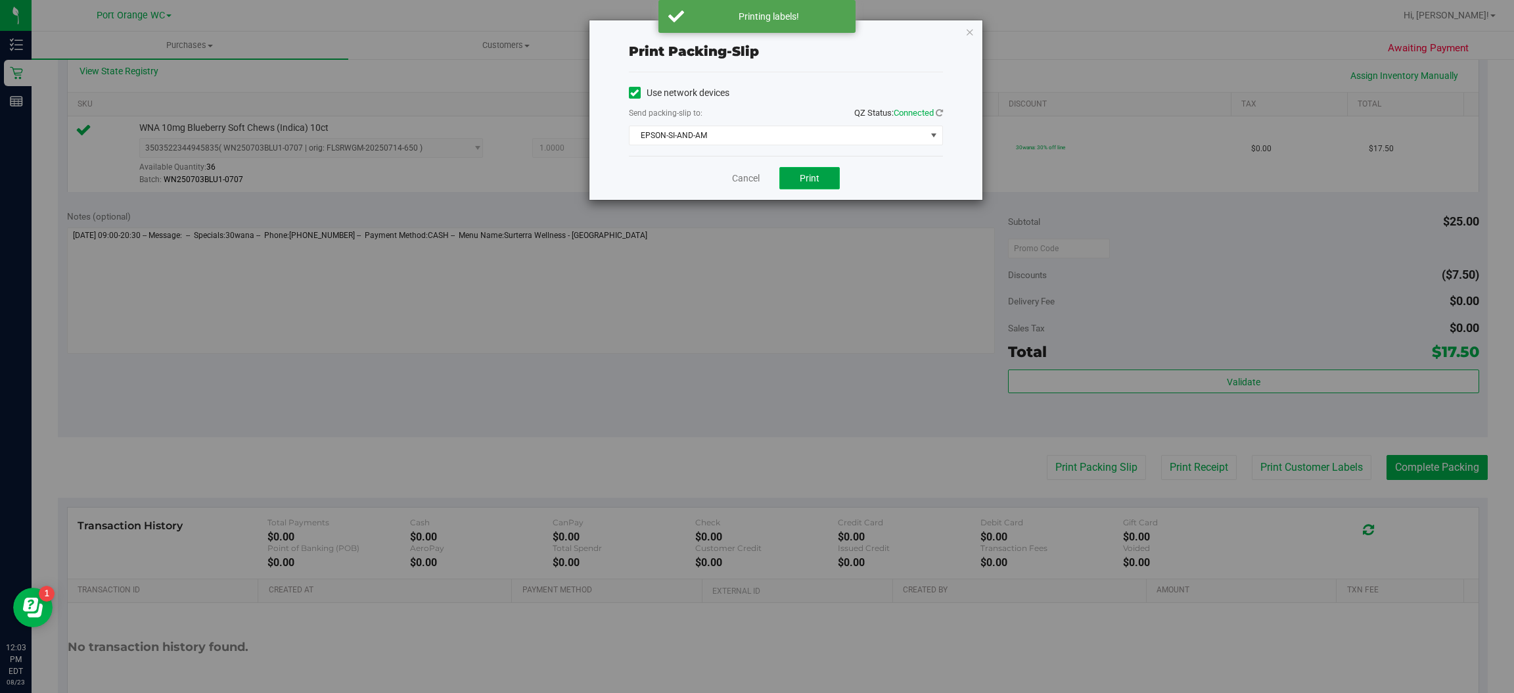
click at [810, 177] on span "Print" at bounding box center [810, 178] width 20 height 11
click at [972, 26] on icon "button" at bounding box center [970, 32] width 9 height 16
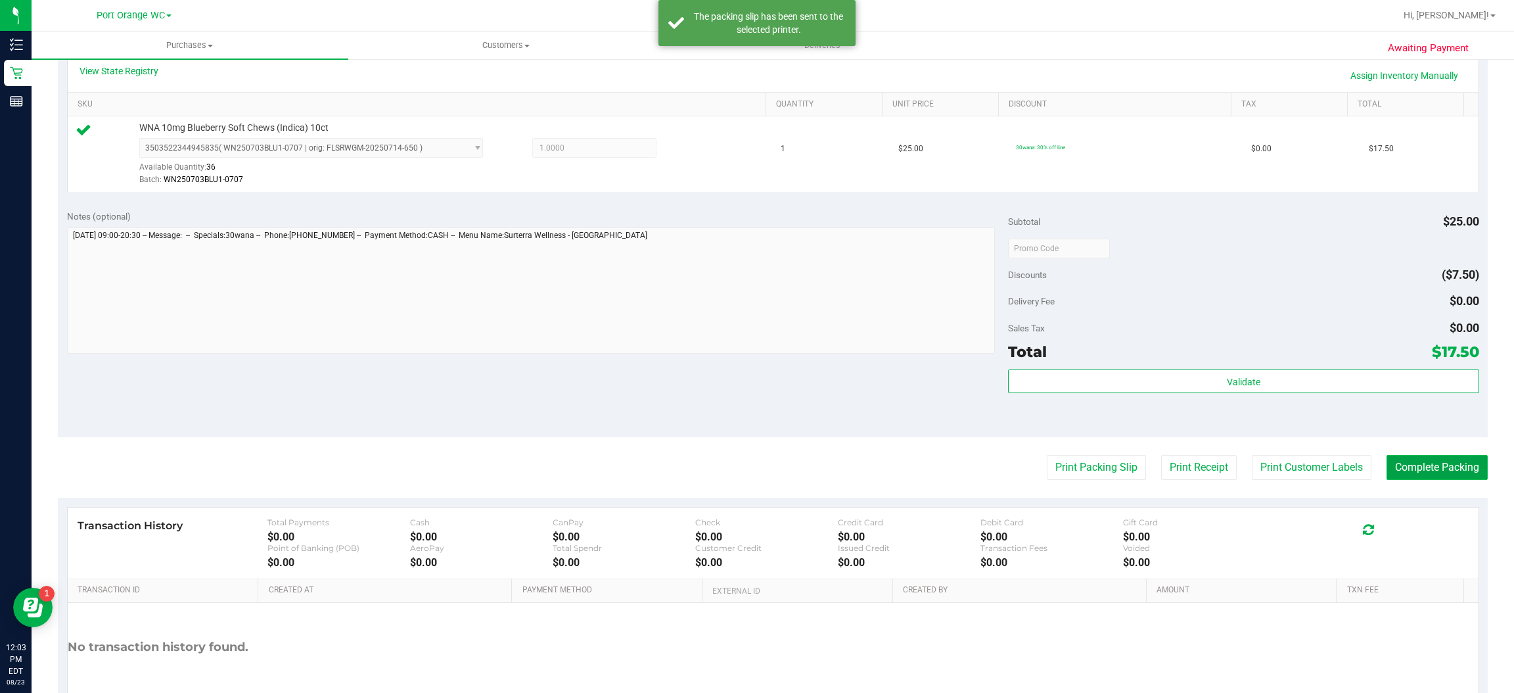
click at [1442, 463] on button "Complete Packing" at bounding box center [1437, 467] width 101 height 25
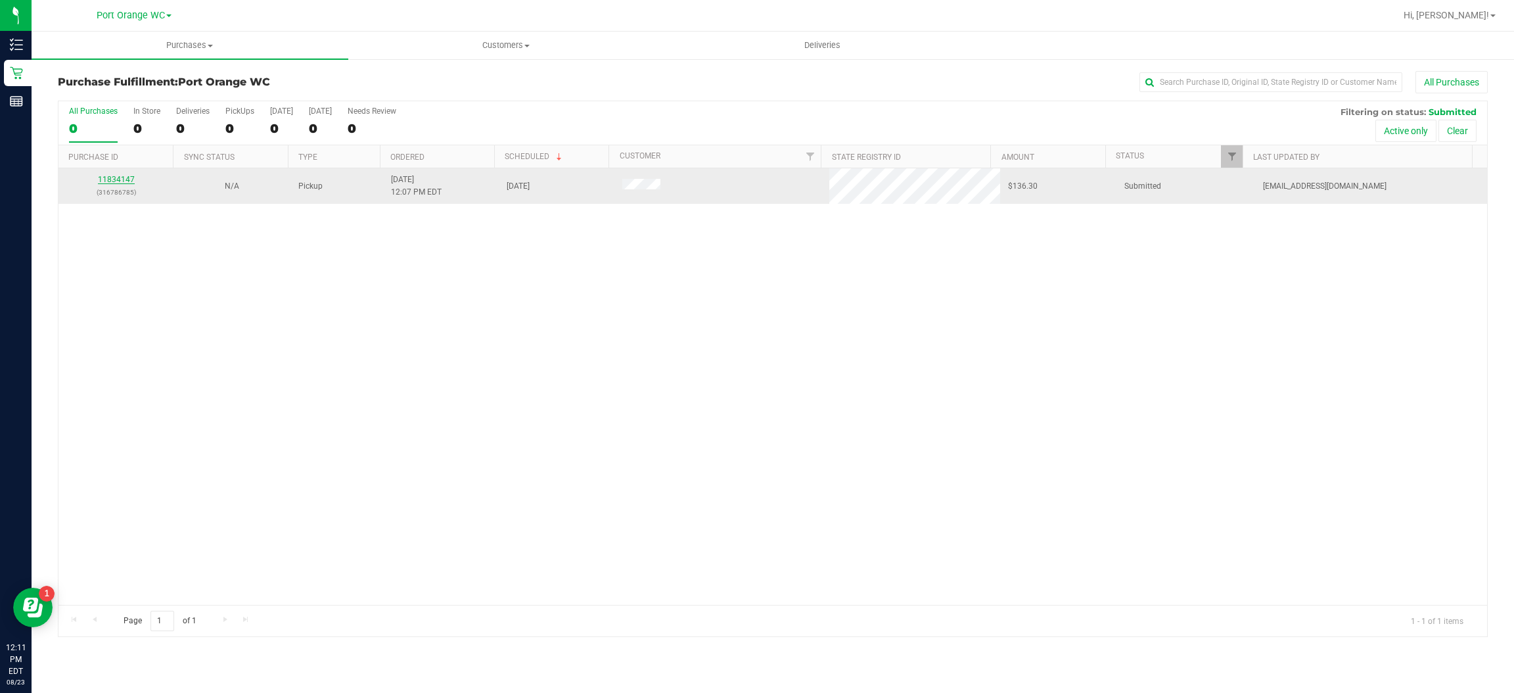
click at [118, 179] on link "11834147" at bounding box center [116, 179] width 37 height 9
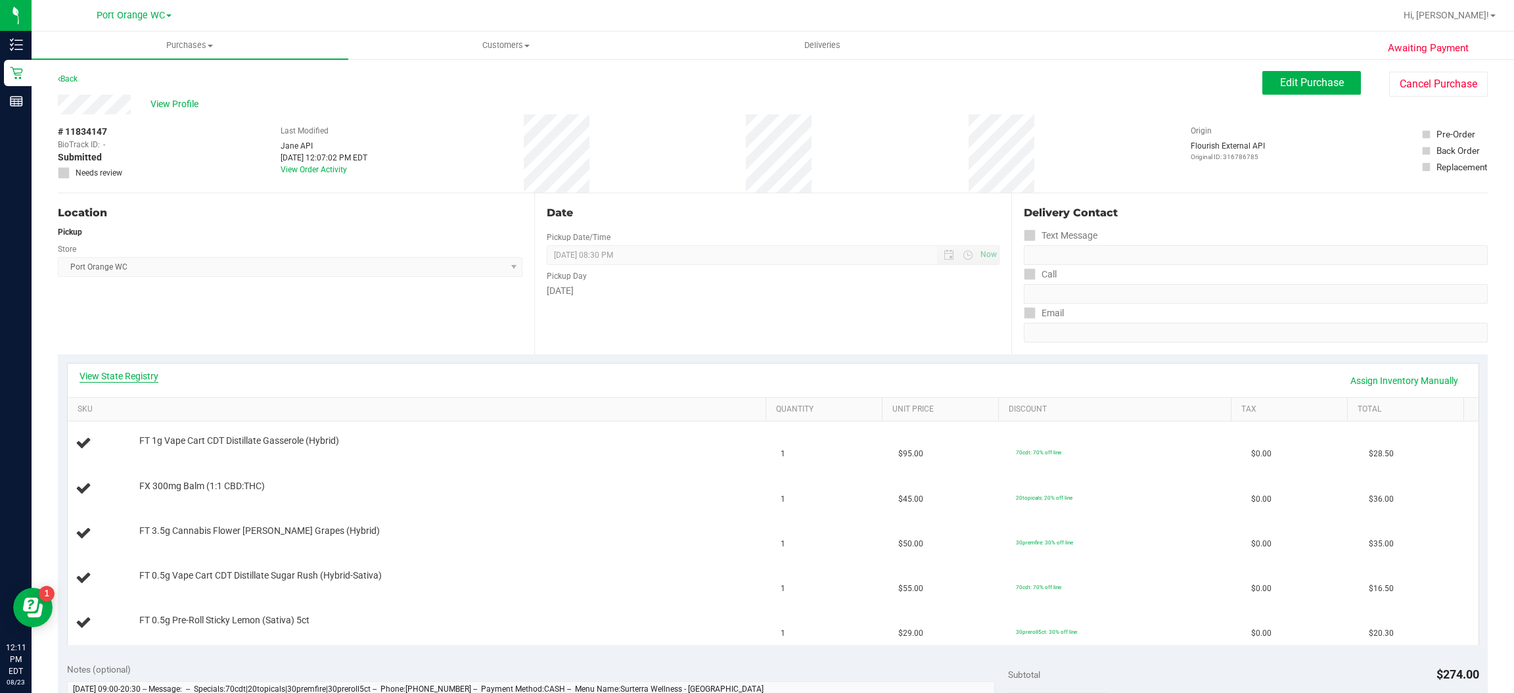
click at [151, 369] on link "View State Registry" at bounding box center [119, 375] width 79 height 13
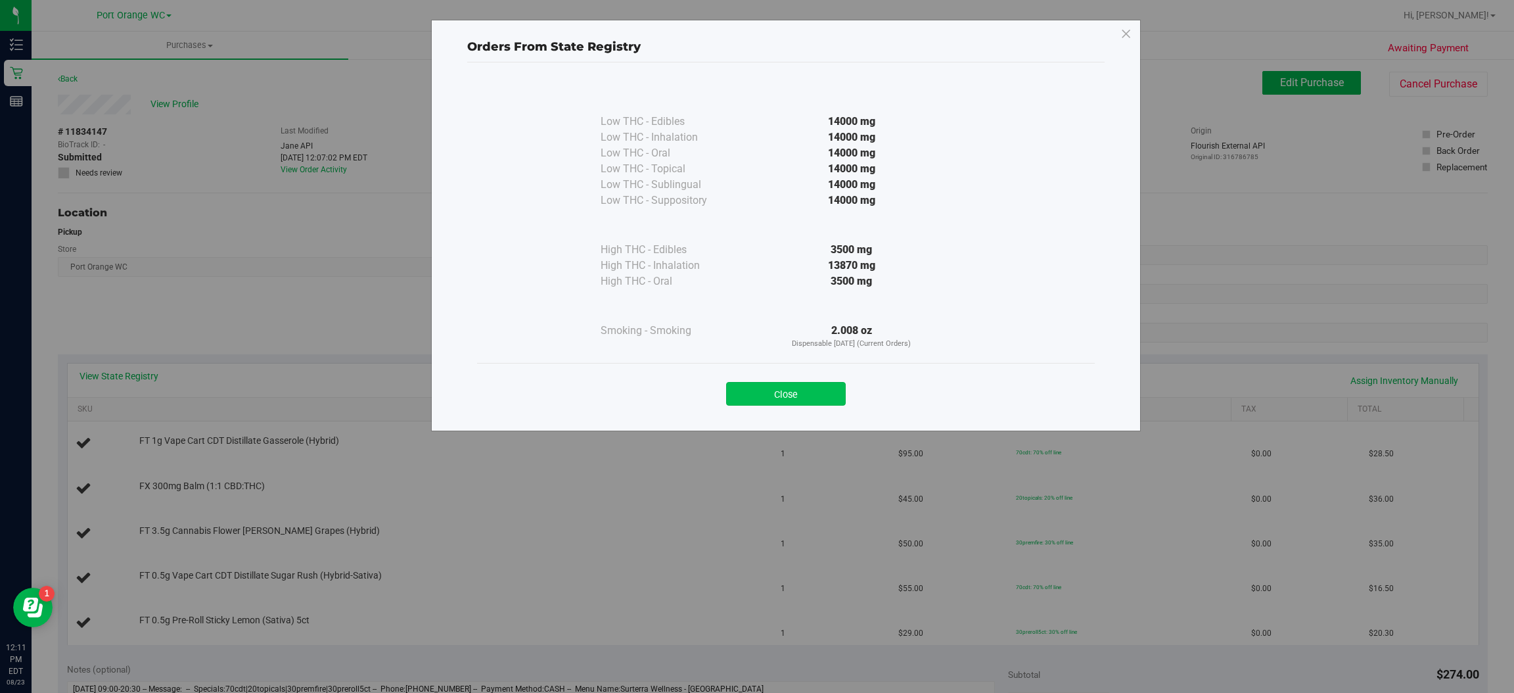
click at [822, 382] on button "Close" at bounding box center [786, 394] width 120 height 24
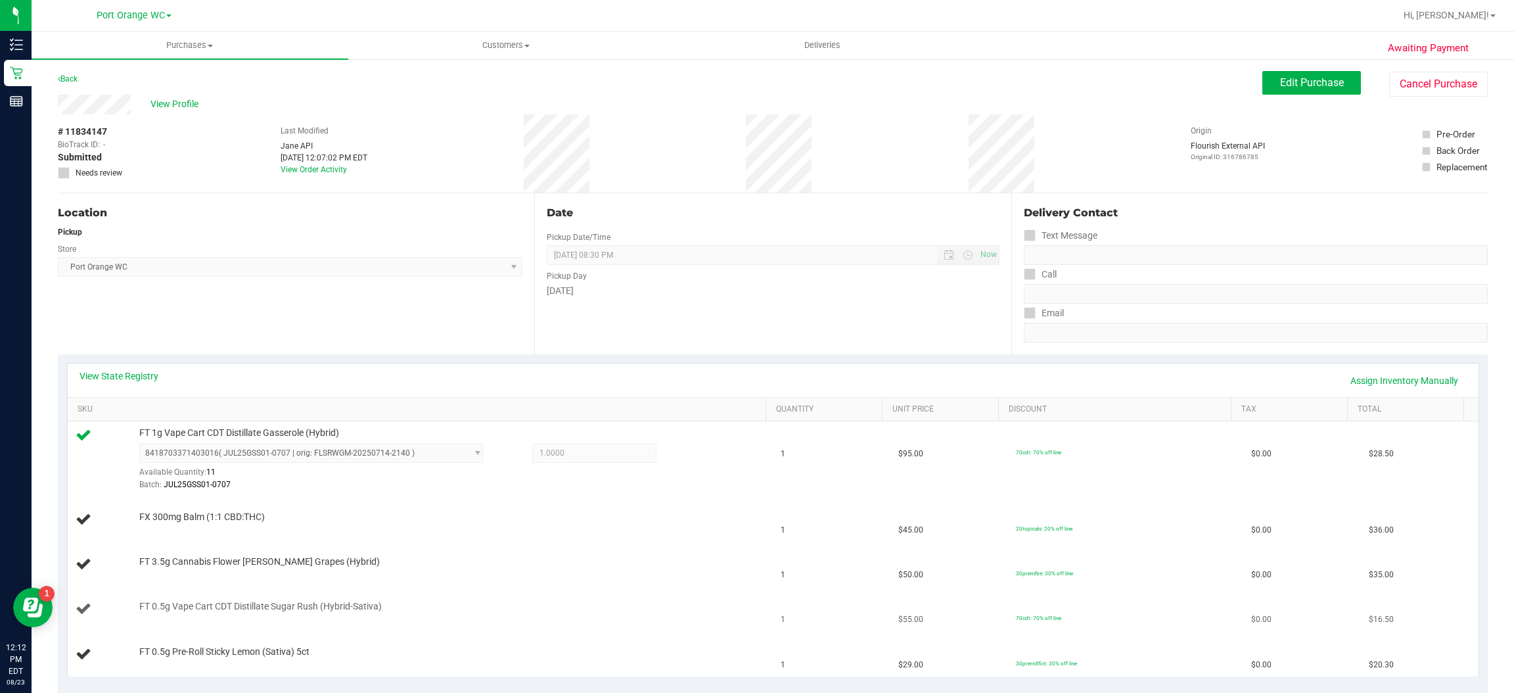
click at [618, 604] on div "FT 0.5g Vape Cart CDT Distillate Sugar Rush (Hybrid-Sativa)" at bounding box center [447, 606] width 628 height 13
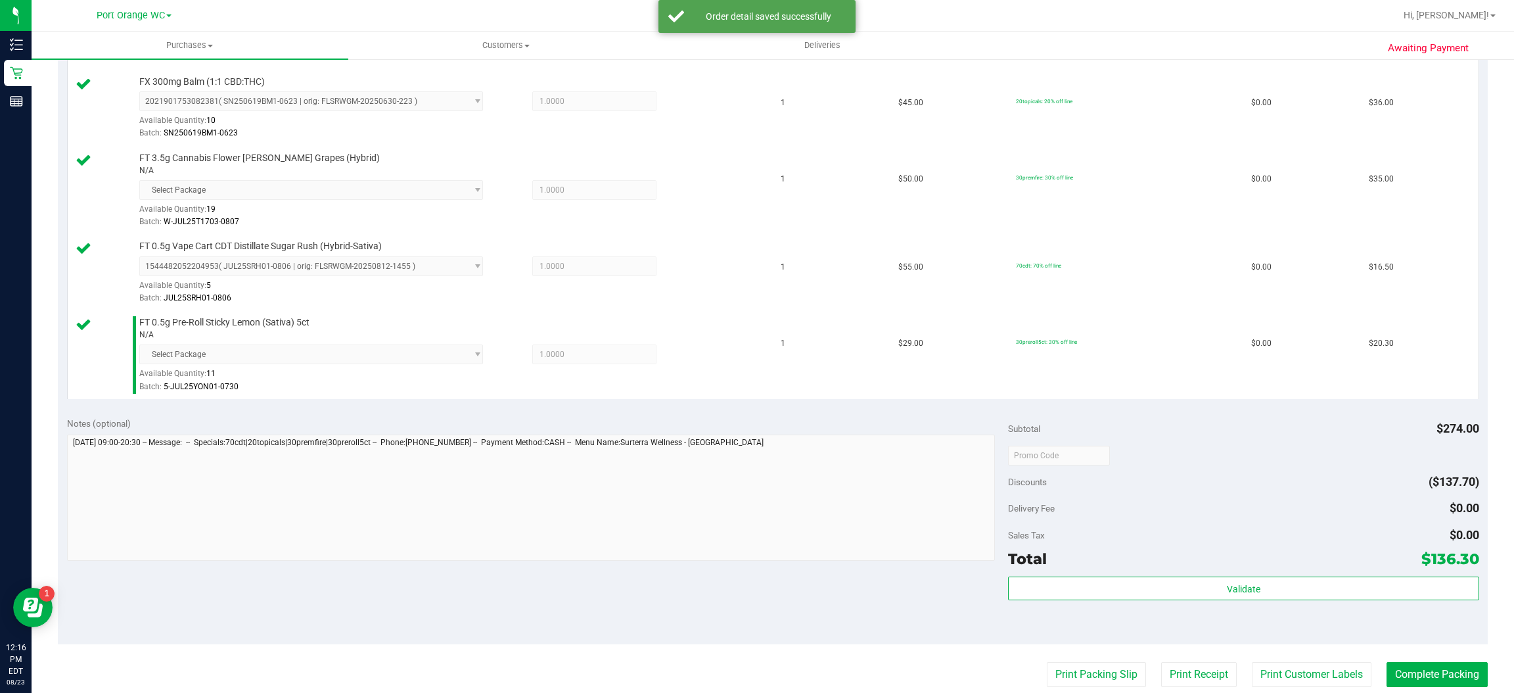
scroll to position [456, 0]
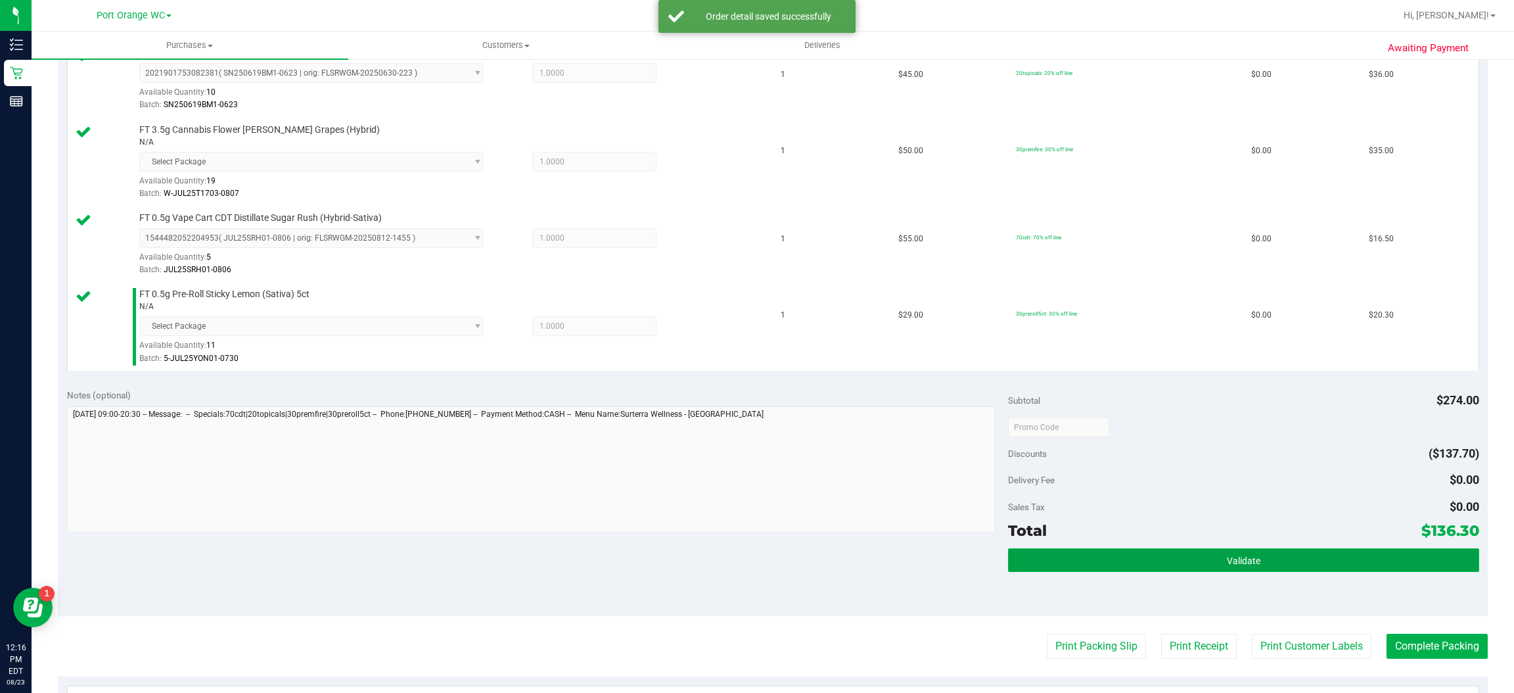
click at [1247, 571] on button "Validate" at bounding box center [1243, 560] width 471 height 24
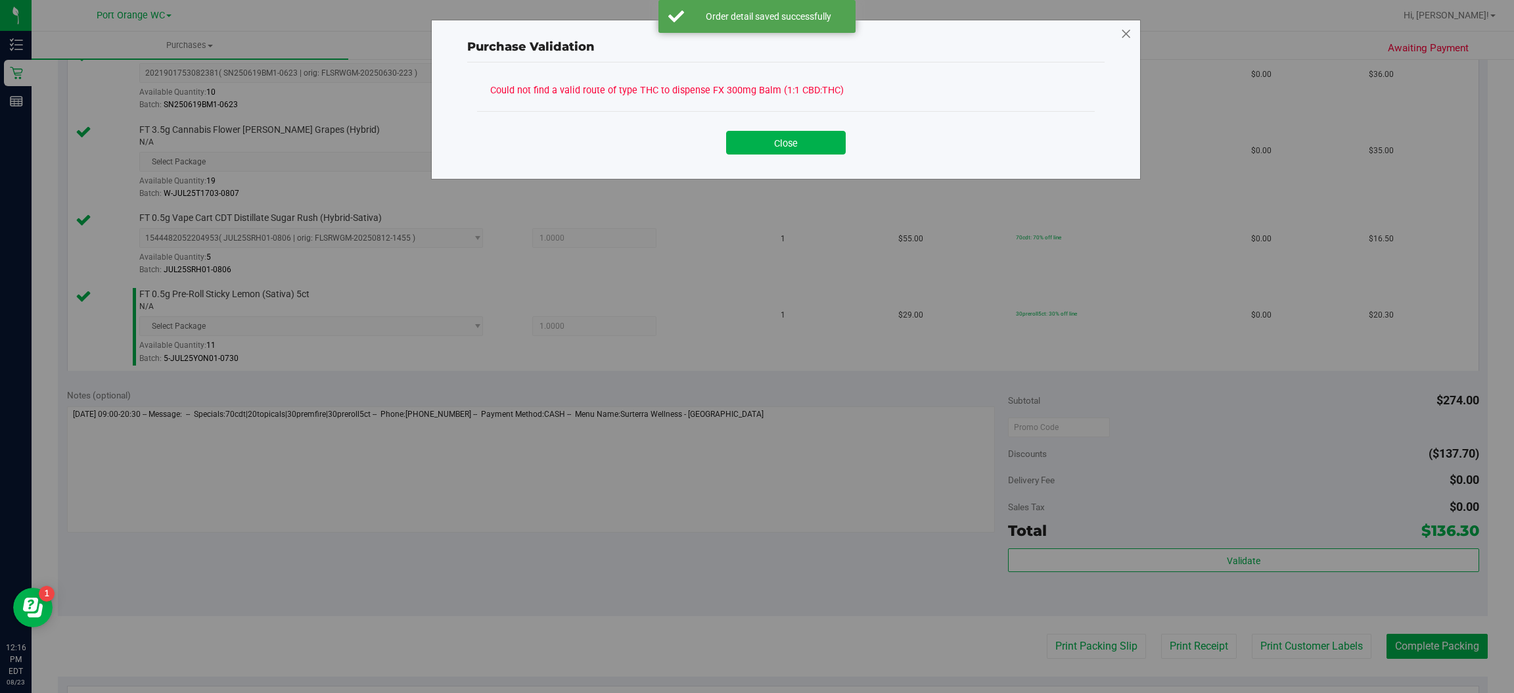
click at [1121, 34] on icon at bounding box center [1127, 34] width 12 height 21
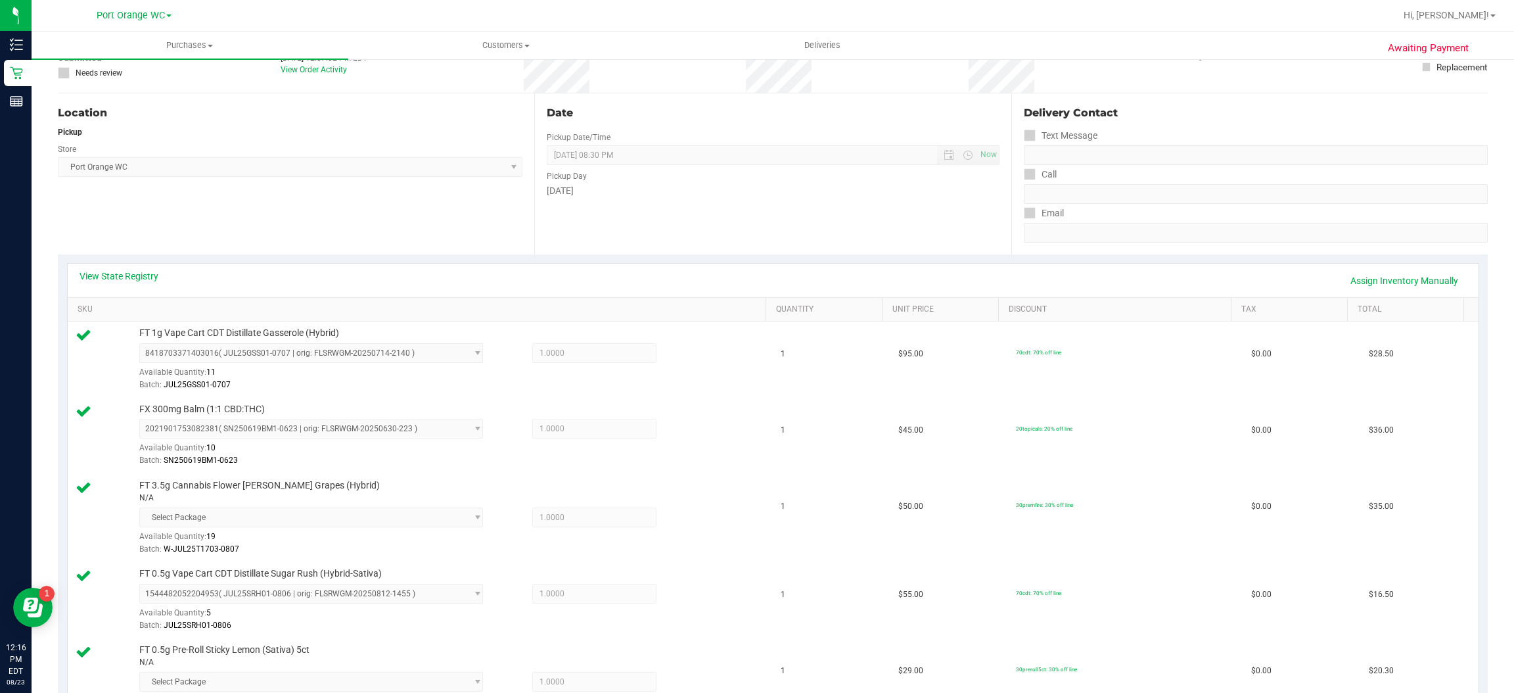
scroll to position [0, 0]
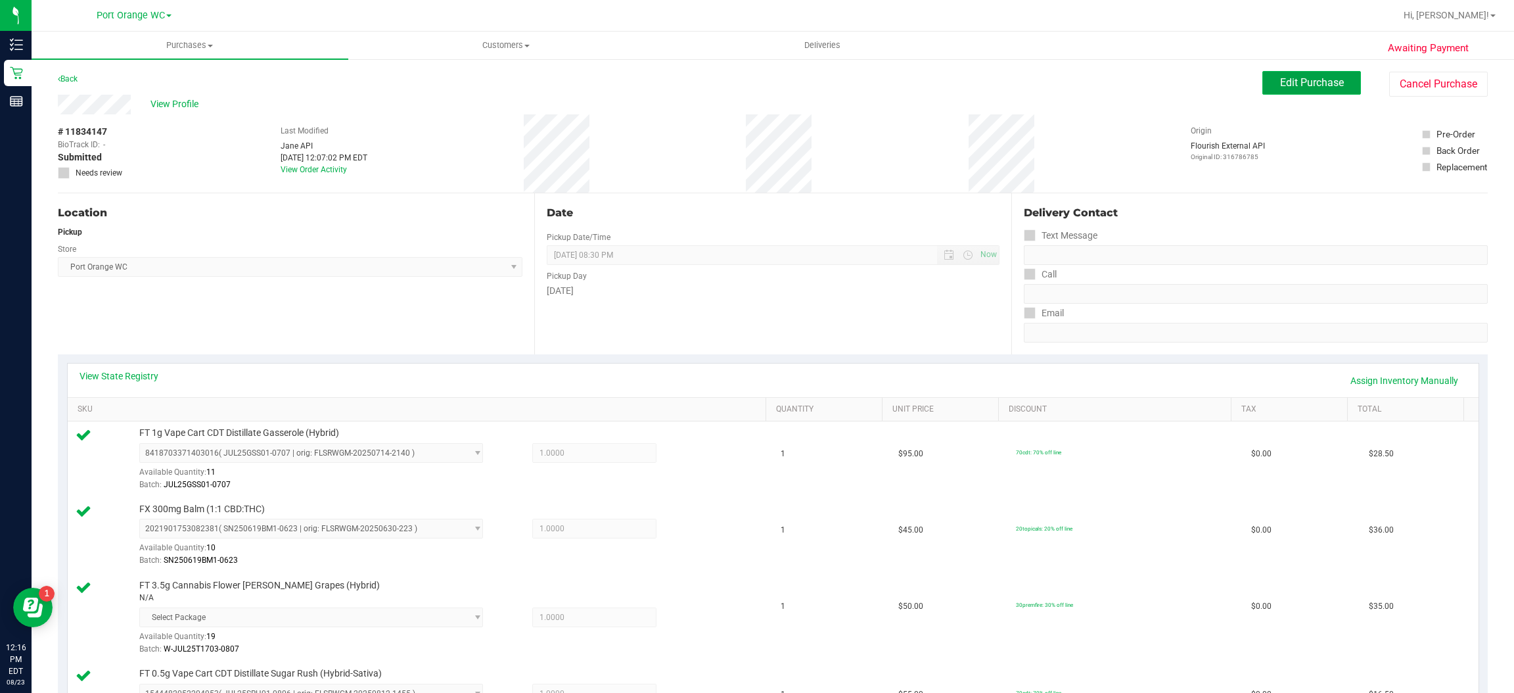
click at [1314, 82] on span "Edit Purchase" at bounding box center [1312, 82] width 64 height 12
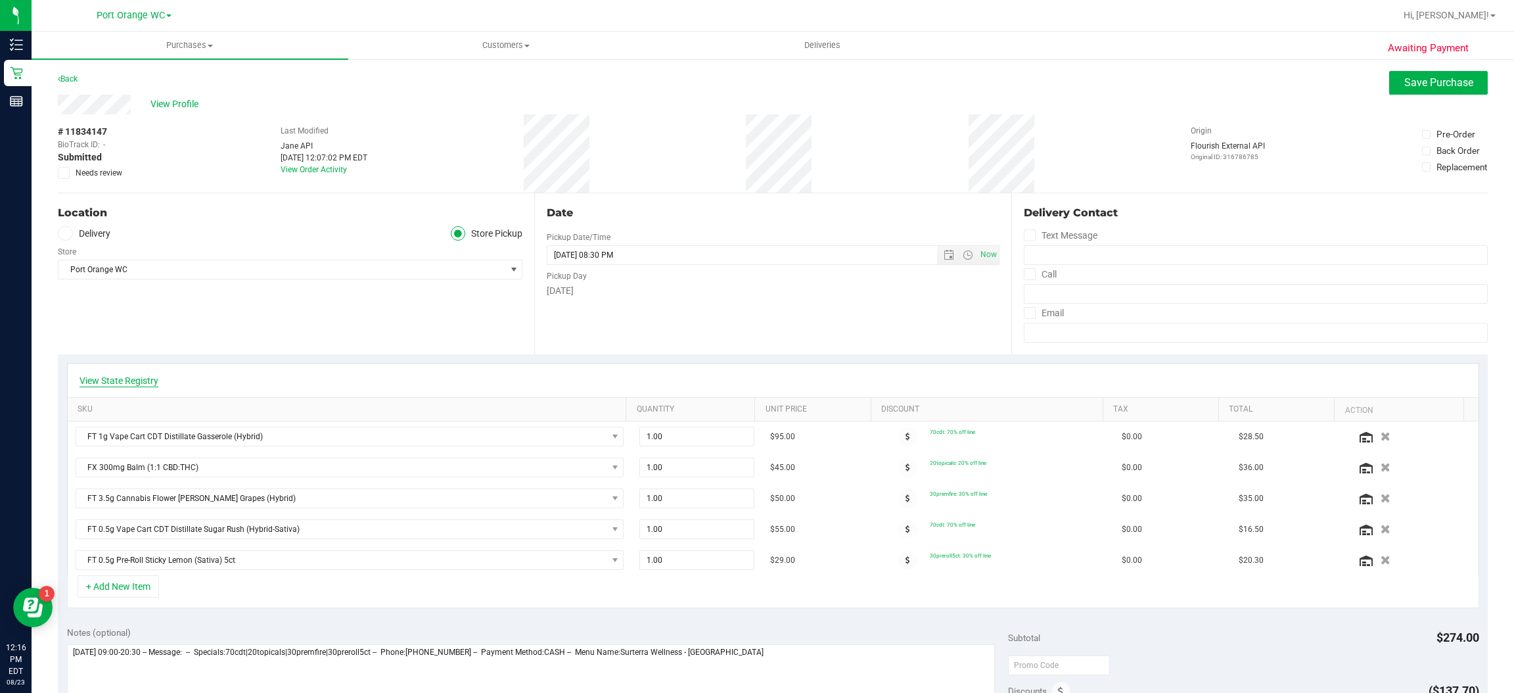
click at [148, 380] on link "View State Registry" at bounding box center [119, 380] width 79 height 13
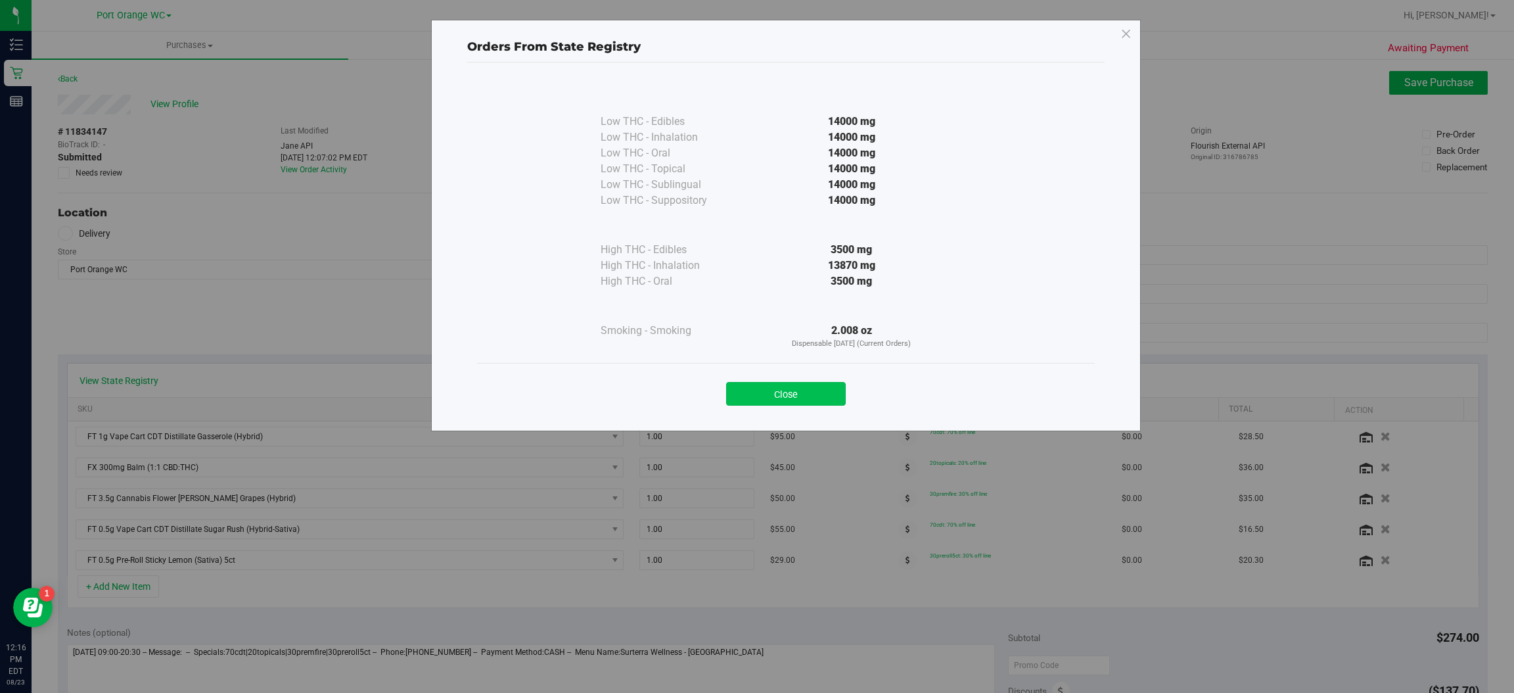
click at [797, 404] on button "Close" at bounding box center [786, 394] width 120 height 24
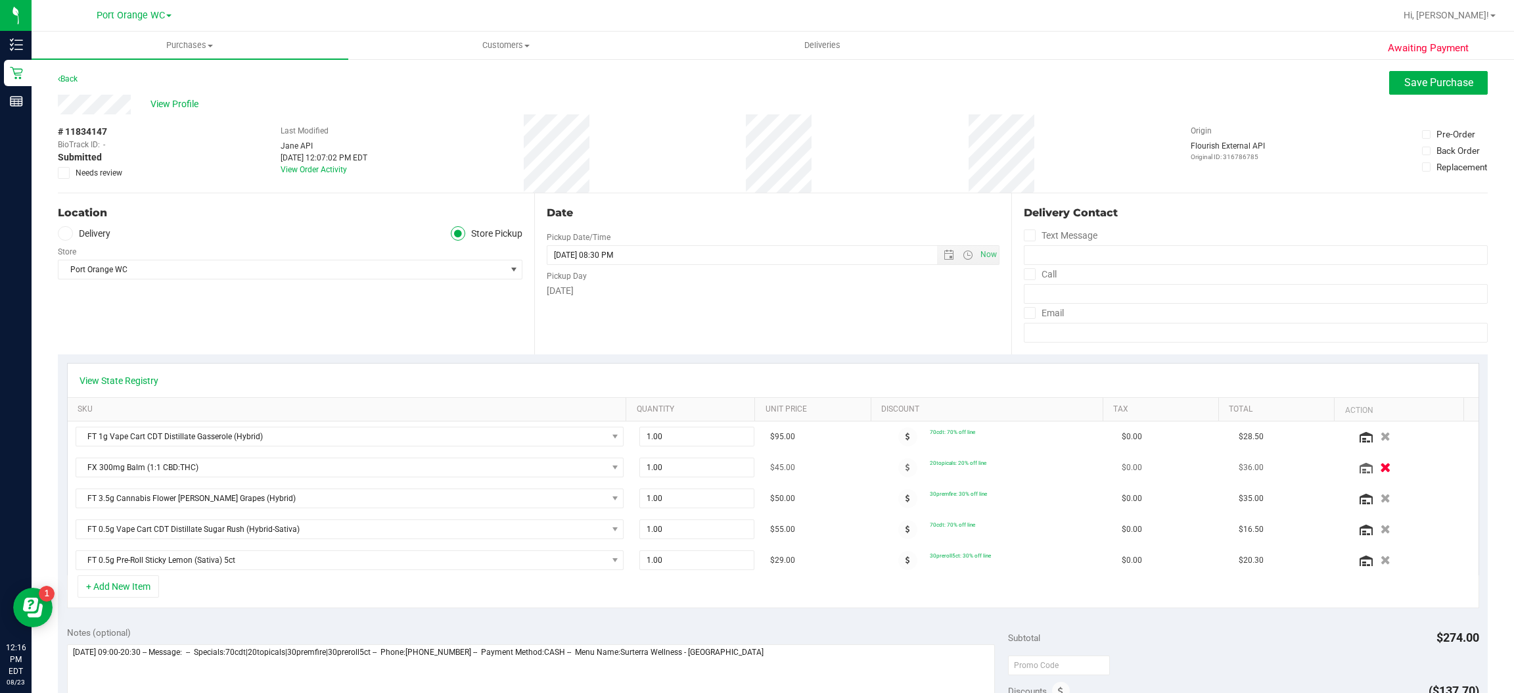
click at [1381, 468] on icon "button" at bounding box center [1386, 468] width 11 height 10
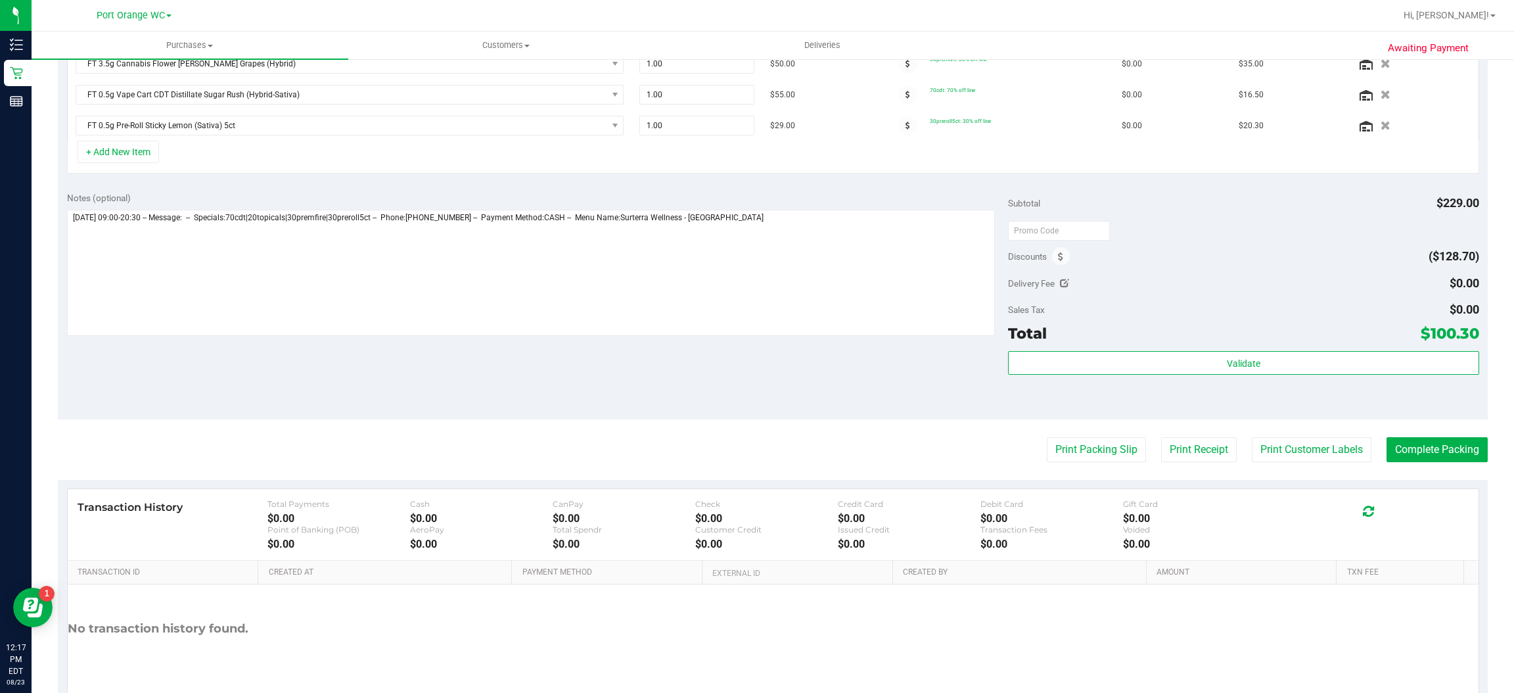
scroll to position [408, 0]
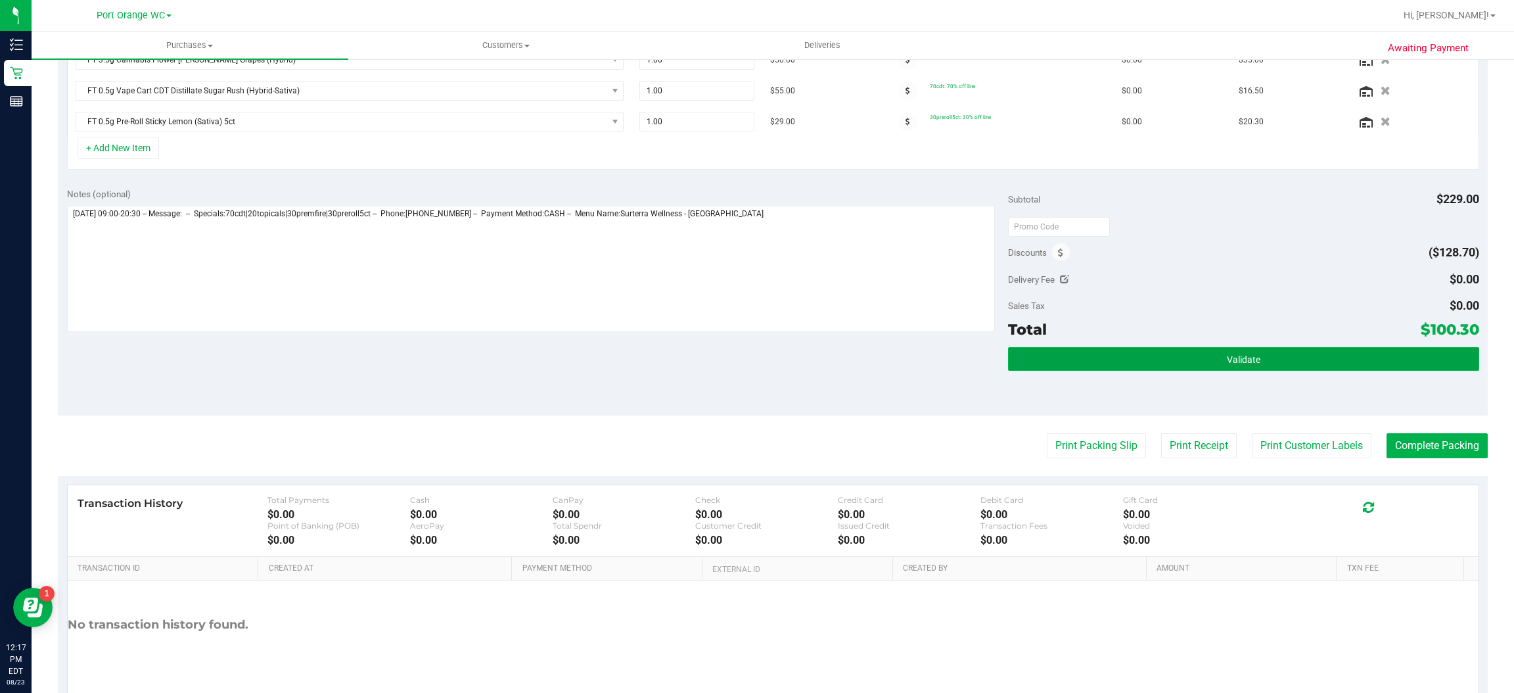
click at [1252, 365] on button "Validate" at bounding box center [1243, 359] width 471 height 24
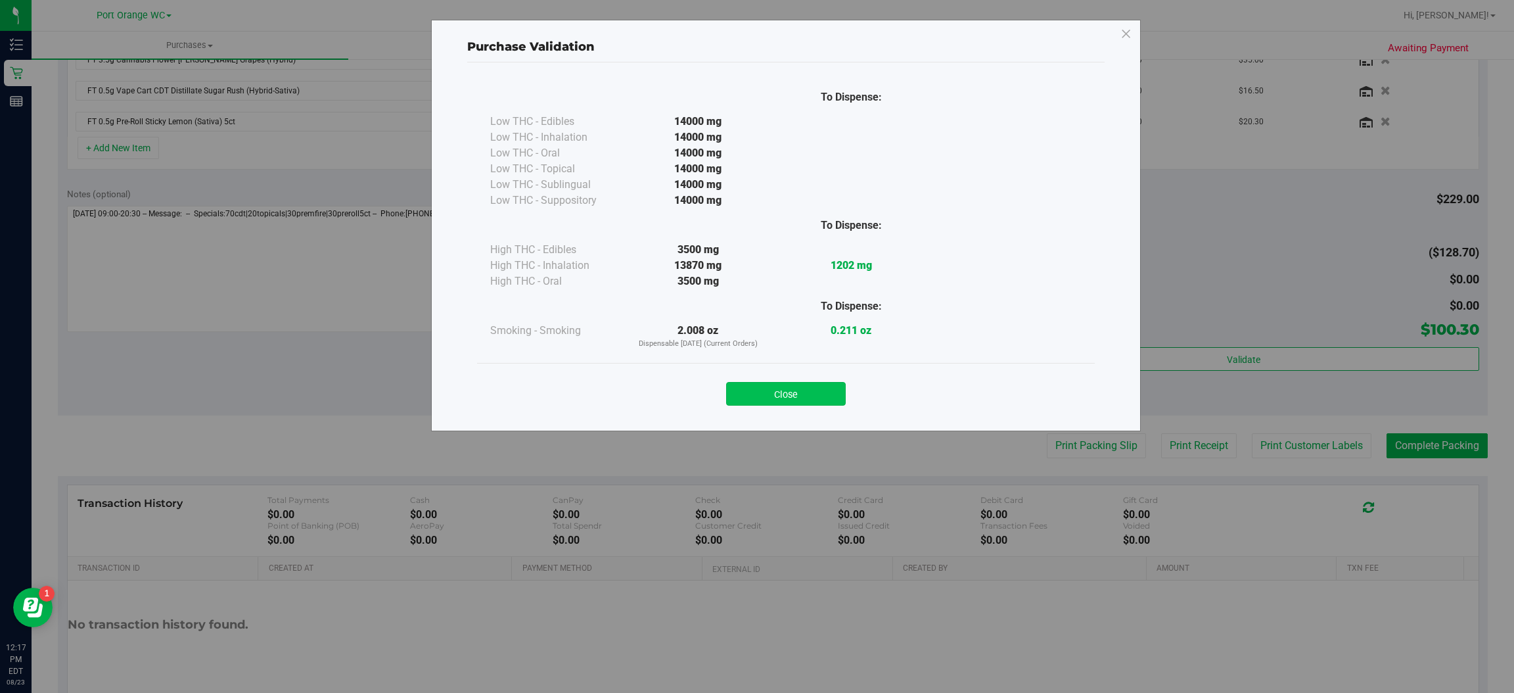
click at [802, 397] on button "Close" at bounding box center [786, 394] width 120 height 24
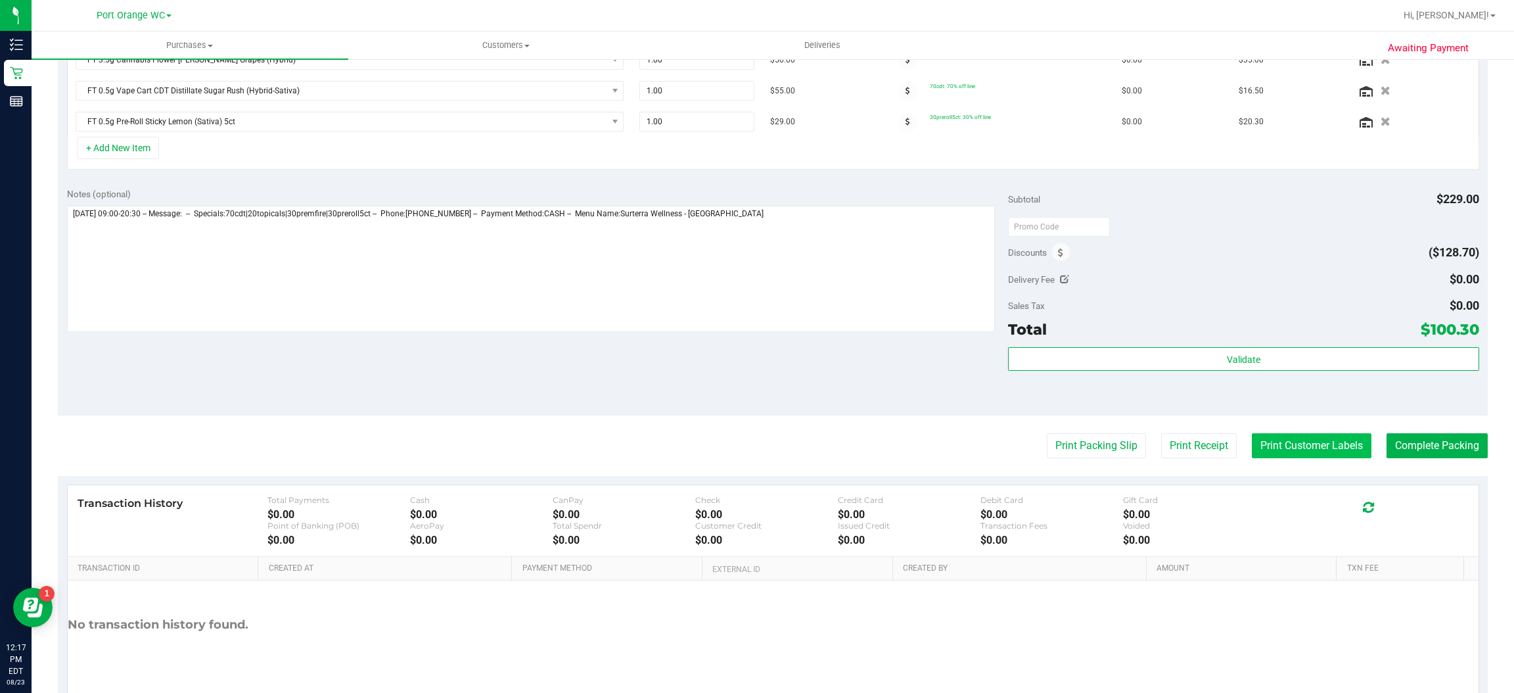
click at [1311, 448] on button "Print Customer Labels" at bounding box center [1312, 445] width 120 height 25
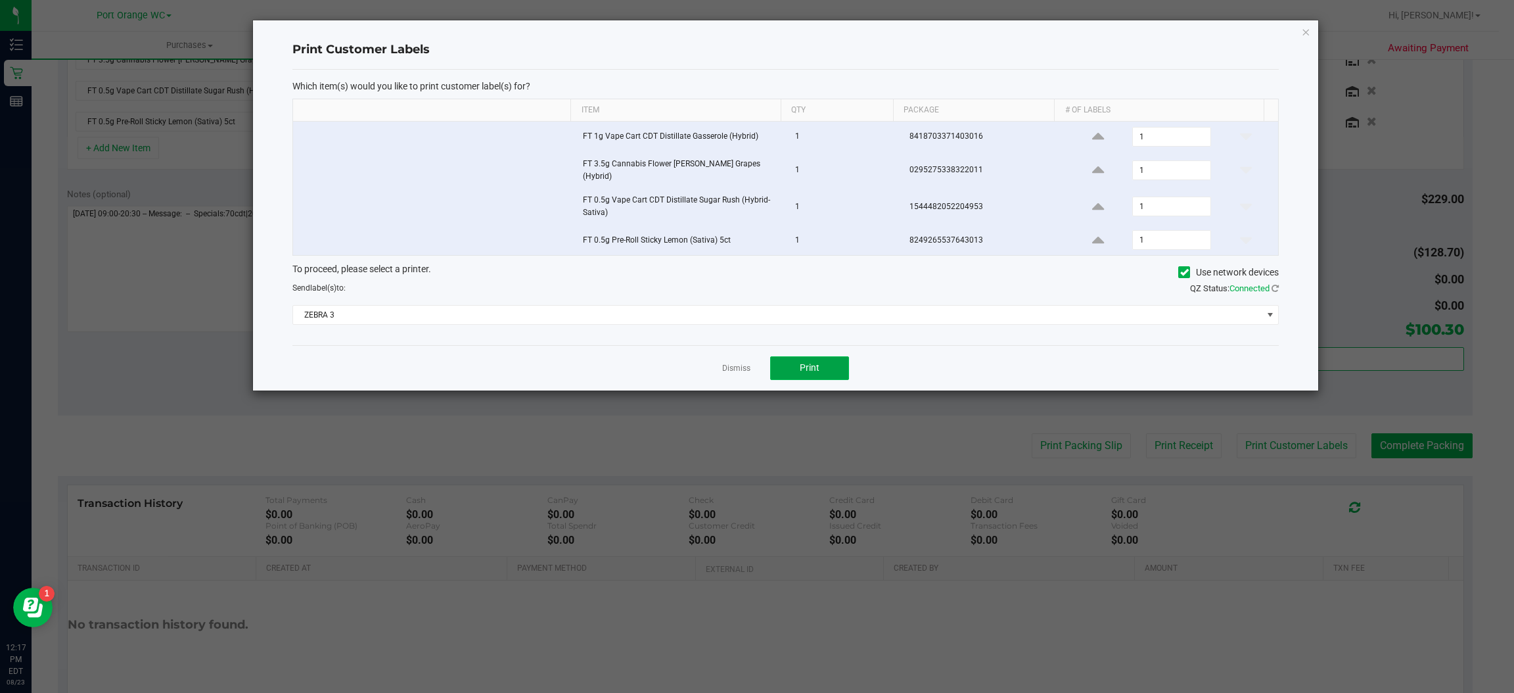
click at [833, 372] on button "Print" at bounding box center [809, 368] width 79 height 24
click at [1306, 30] on icon "button" at bounding box center [1306, 32] width 9 height 16
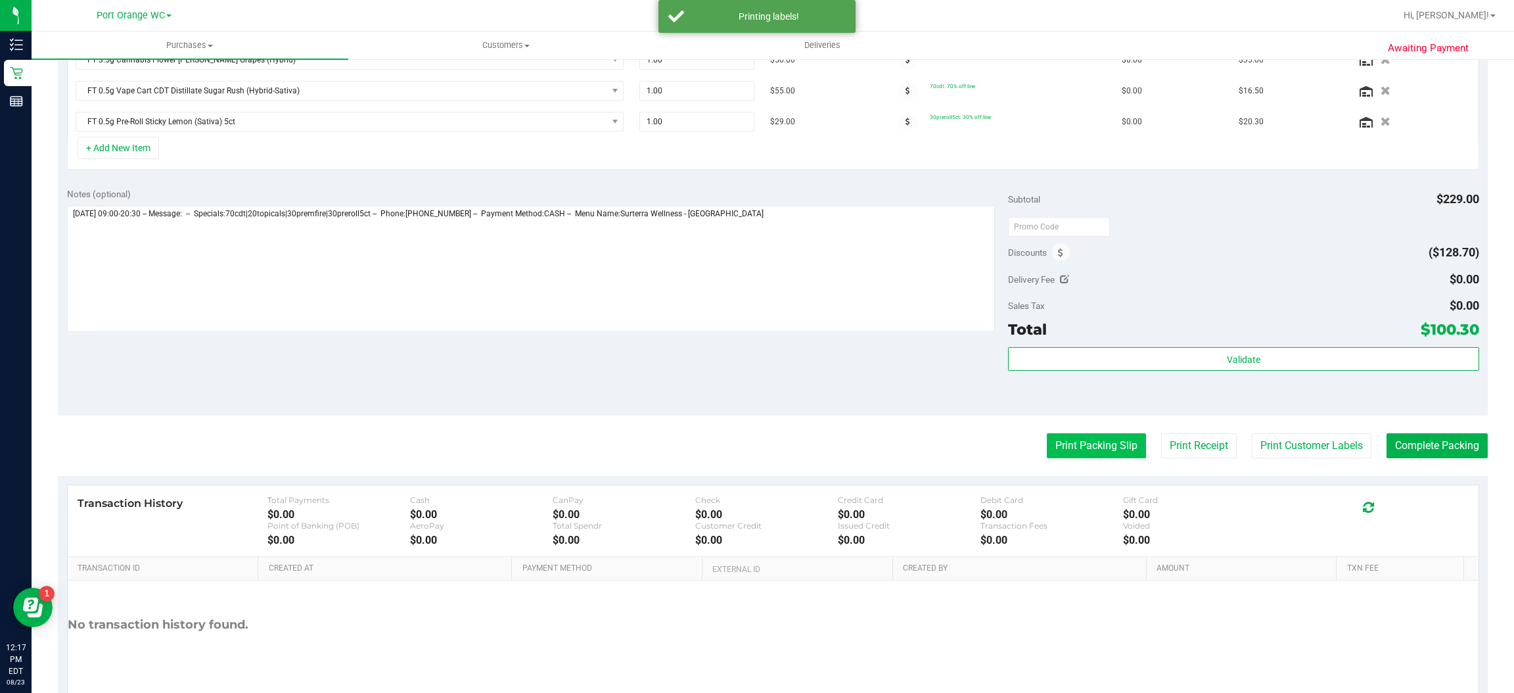
click at [1088, 448] on button "Print Packing Slip" at bounding box center [1096, 445] width 99 height 25
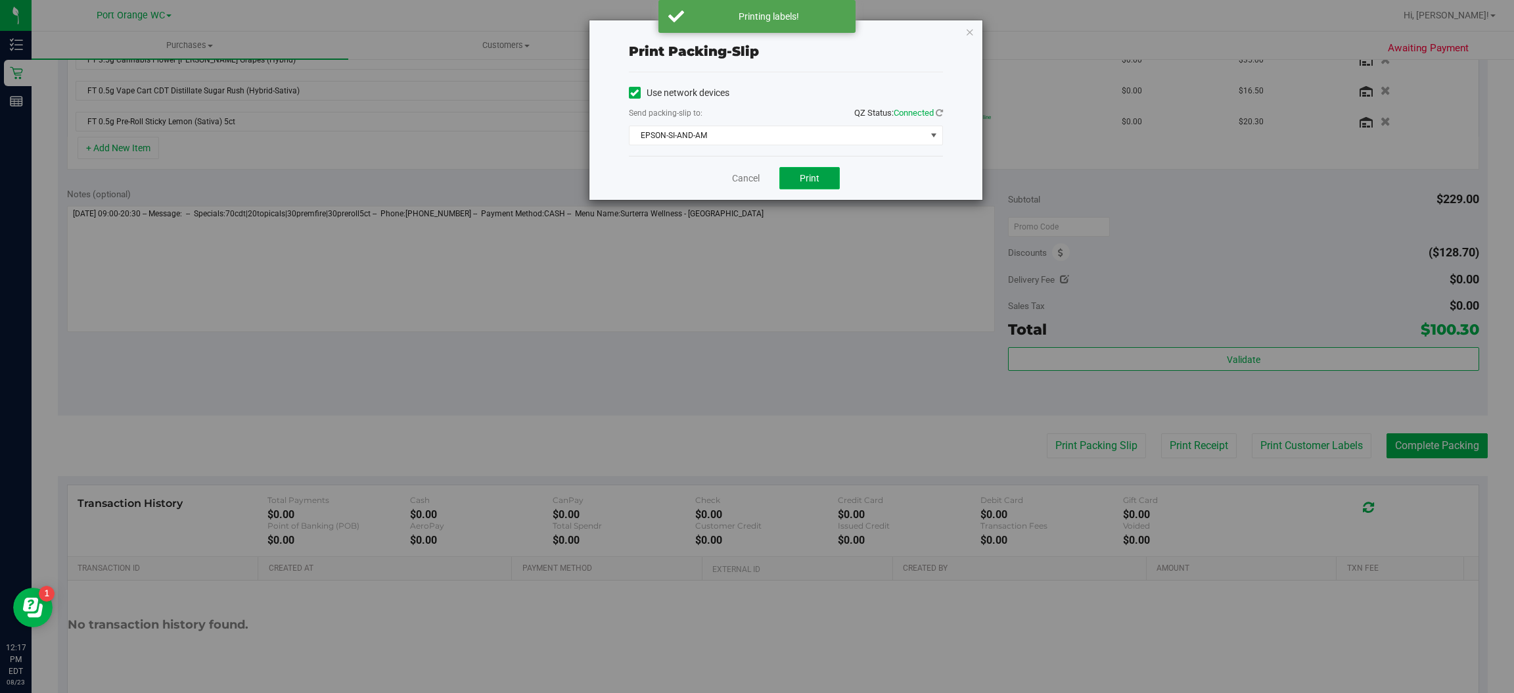
click at [815, 174] on span "Print" at bounding box center [810, 178] width 20 height 11
click at [971, 30] on icon "button" at bounding box center [970, 32] width 9 height 16
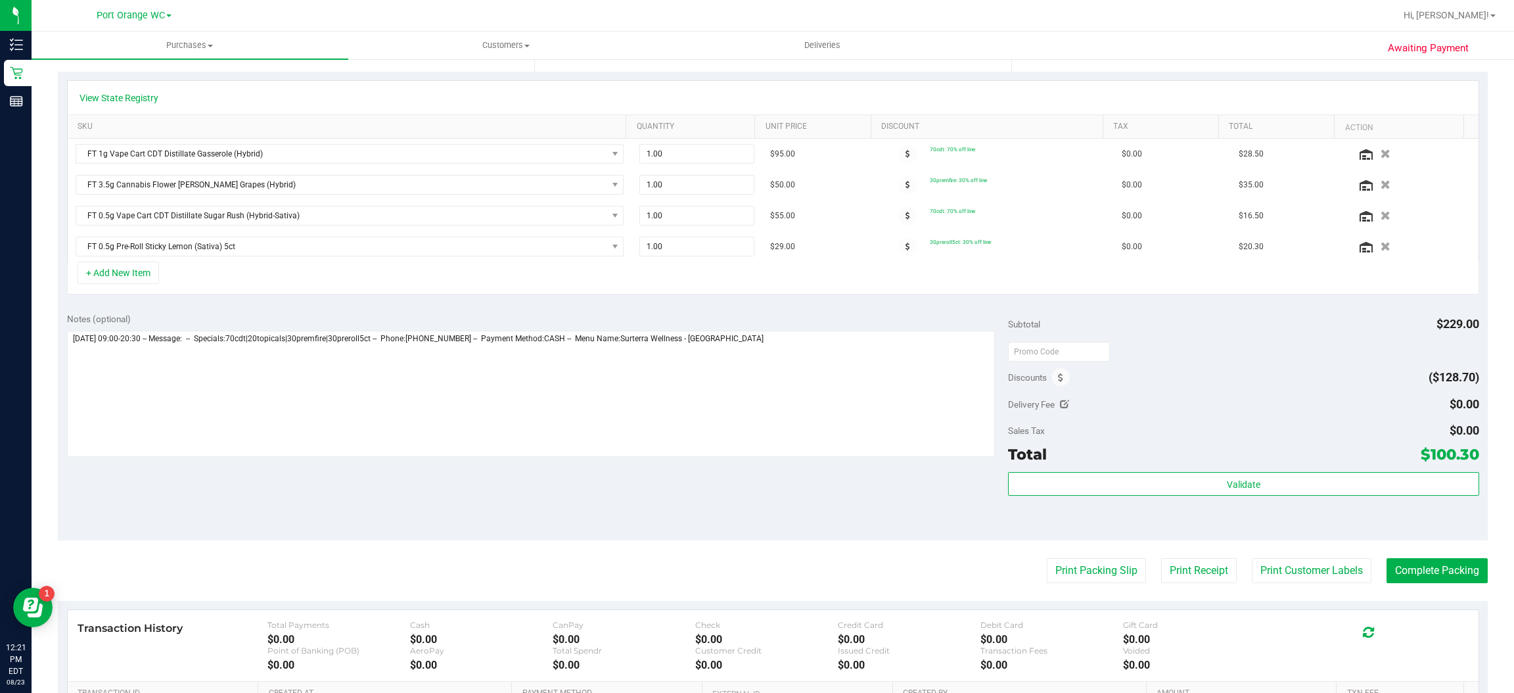
scroll to position [260, 0]
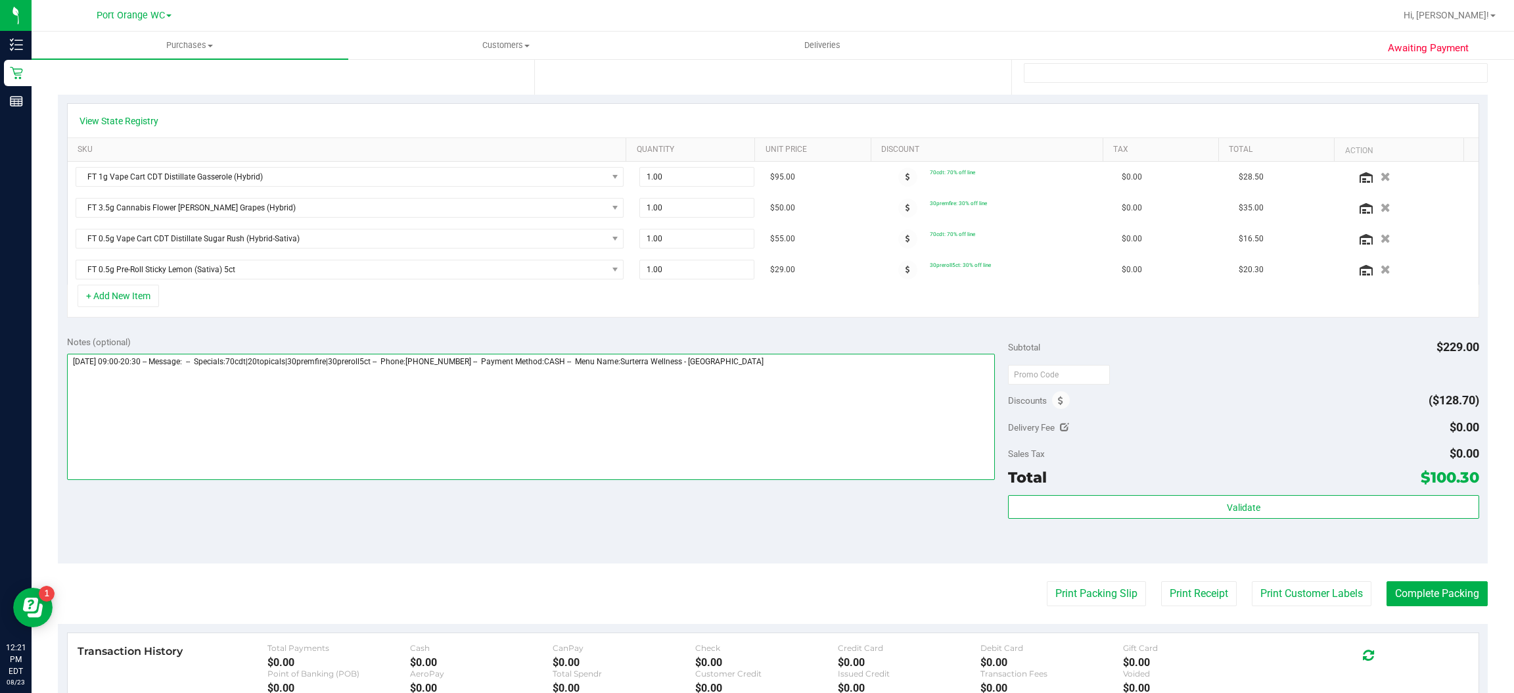
click at [810, 364] on textarea at bounding box center [531, 417] width 929 height 126
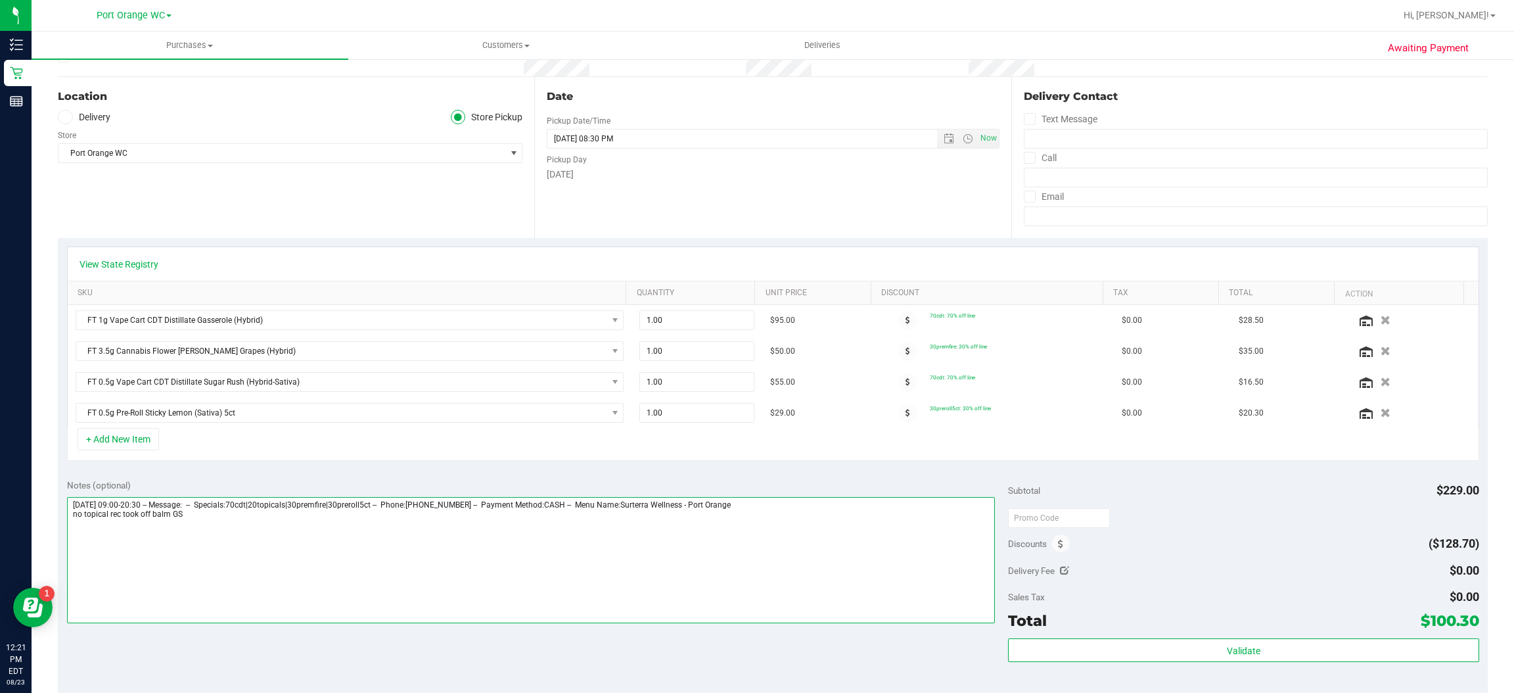
scroll to position [0, 0]
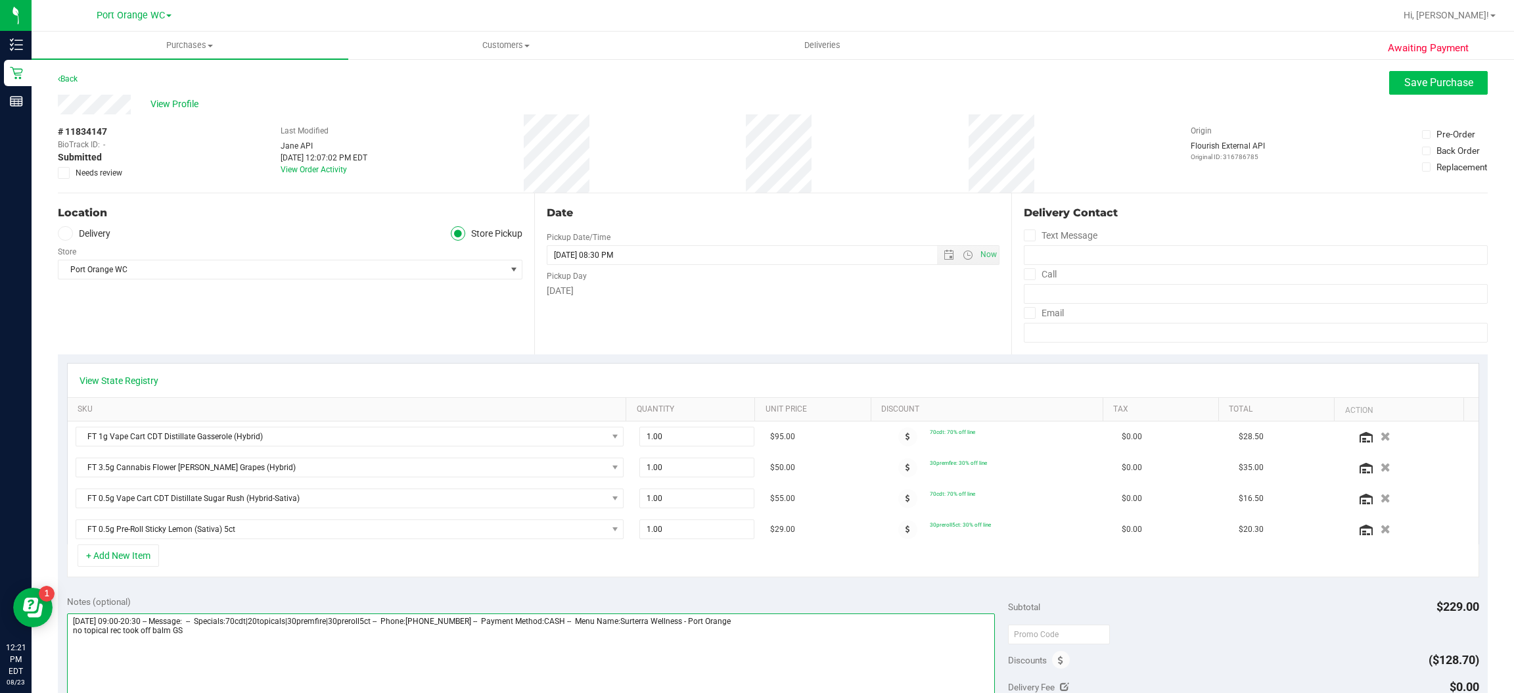
type textarea "[DATE] 09:00-20:30 -- Message: -- Specials:70cdt|20topicals|30premfire|30prerol…"
click at [1433, 82] on span "Save Purchase" at bounding box center [1439, 82] width 69 height 12
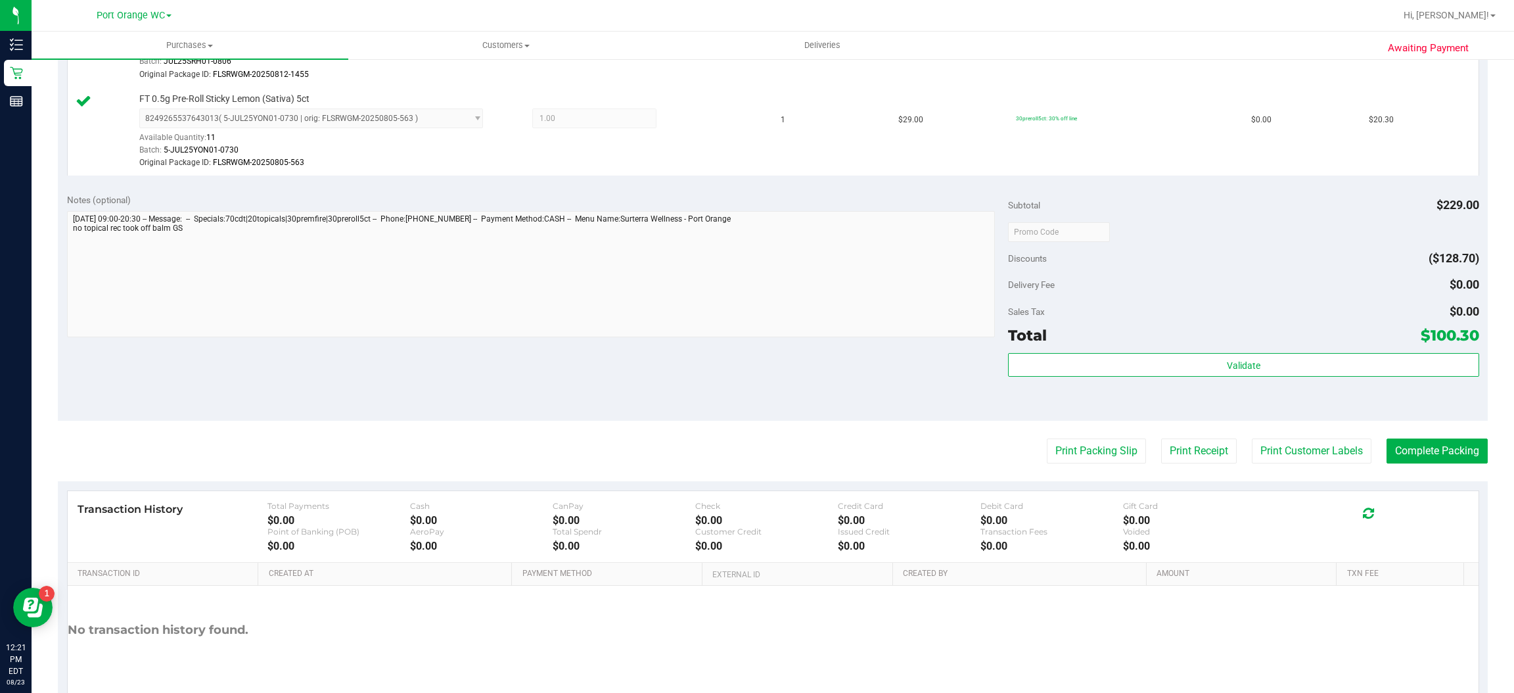
scroll to position [664, 0]
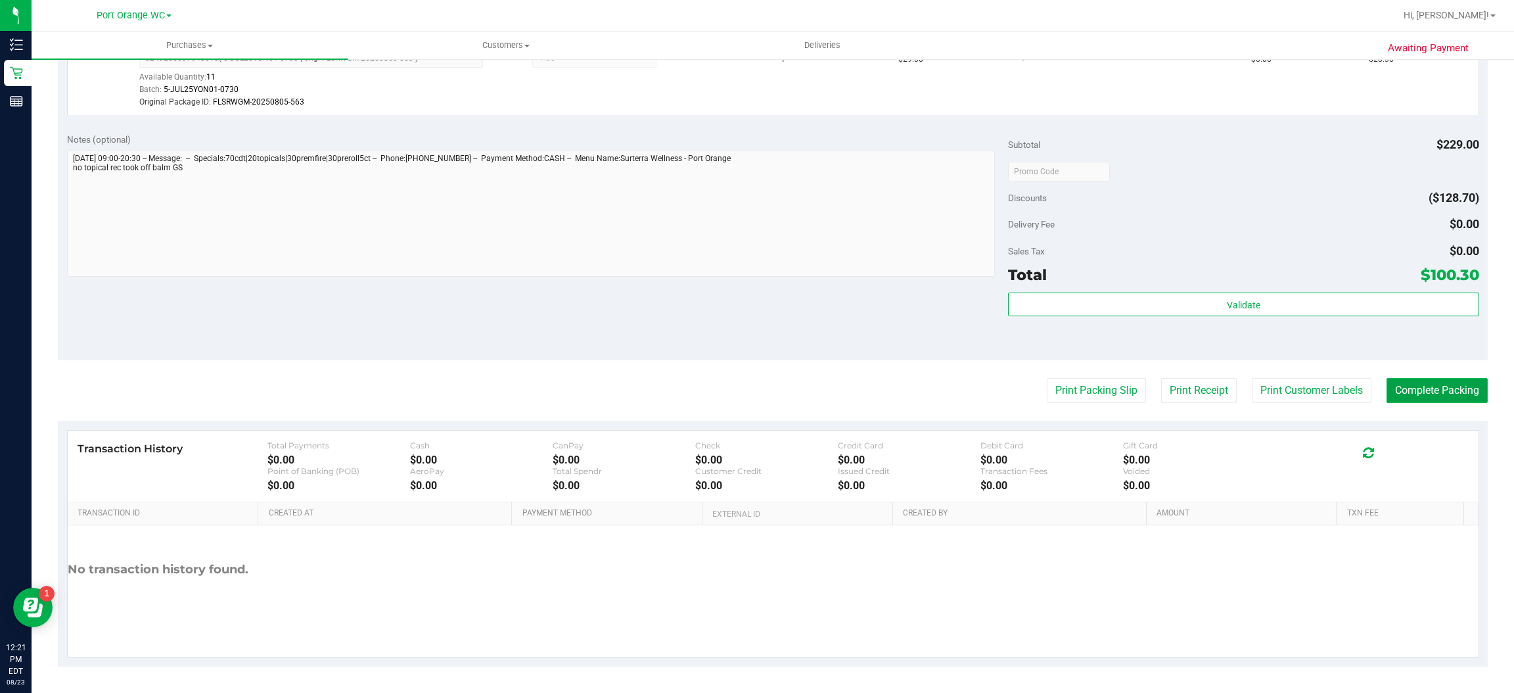
click at [1443, 388] on button "Complete Packing" at bounding box center [1437, 390] width 101 height 25
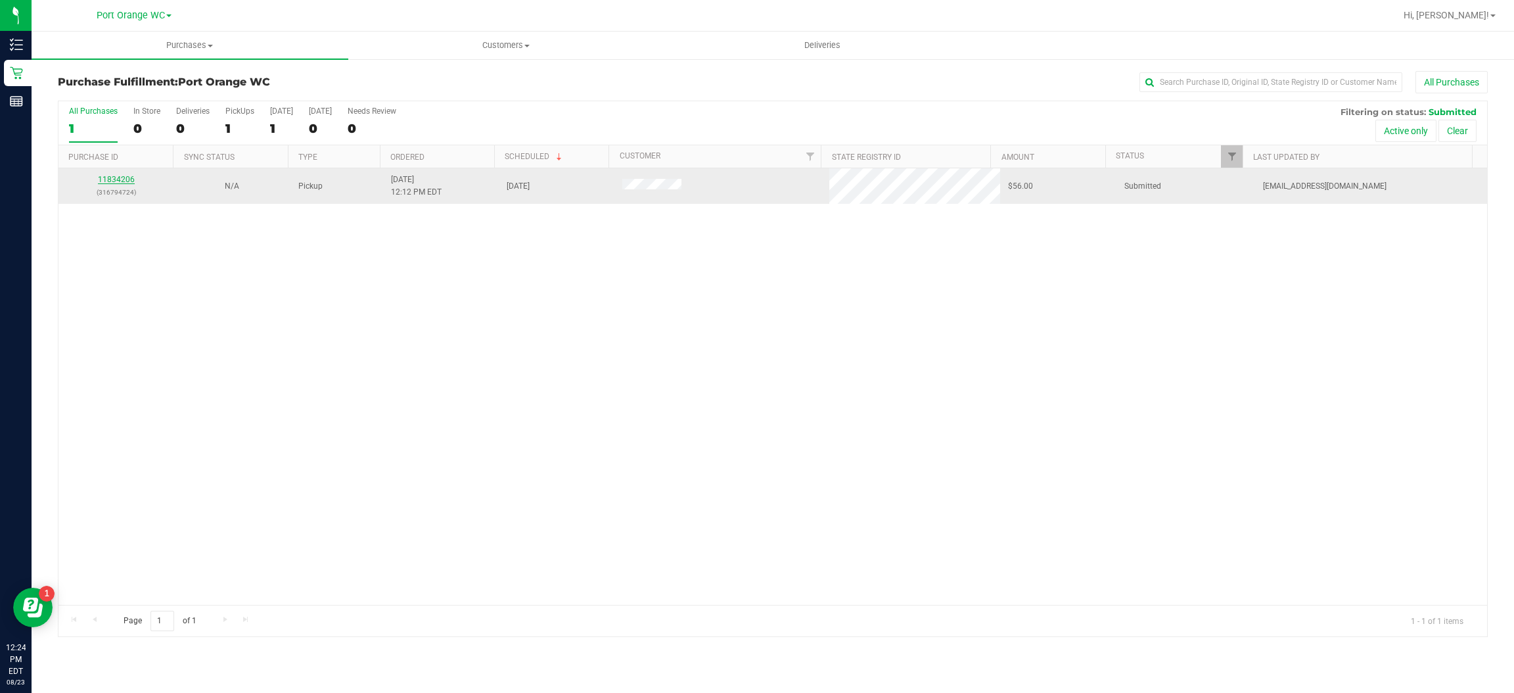
click at [118, 180] on link "11834206" at bounding box center [116, 179] width 37 height 9
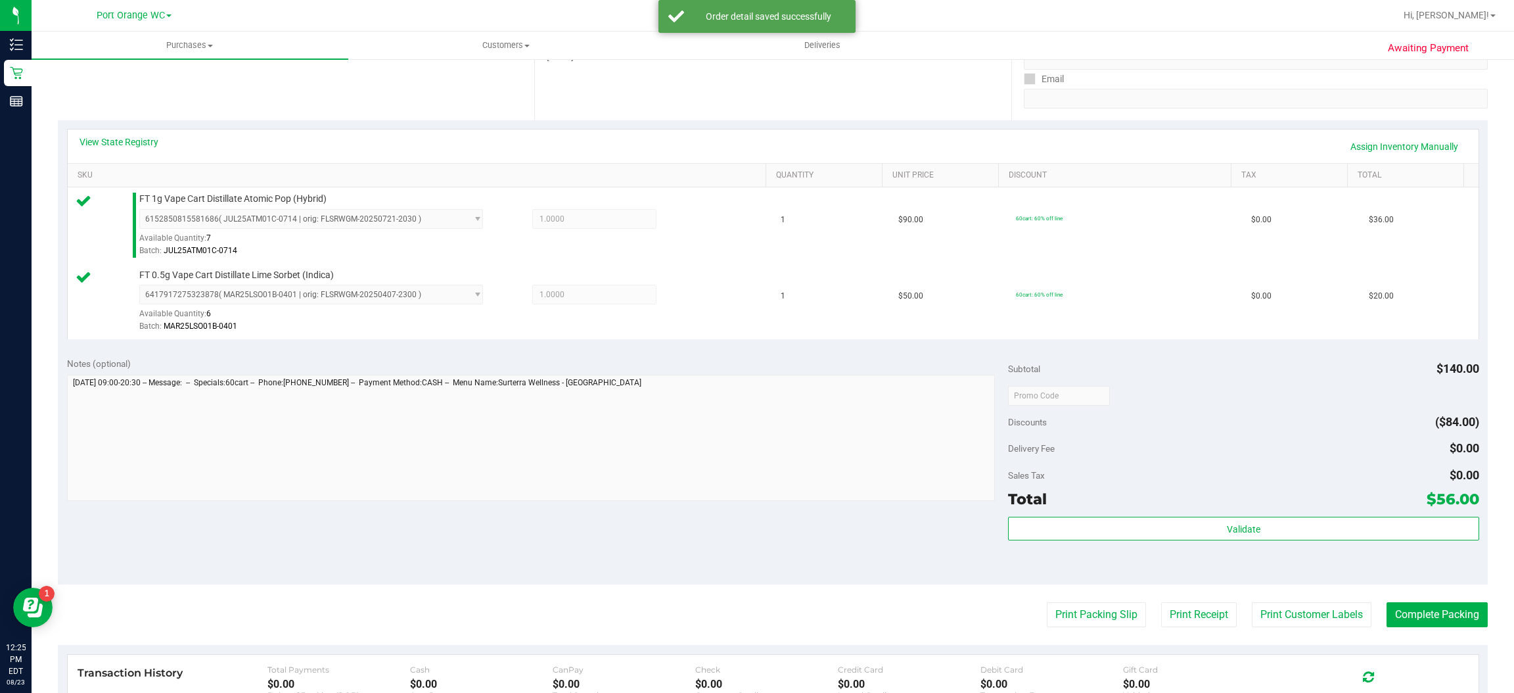
scroll to position [460, 0]
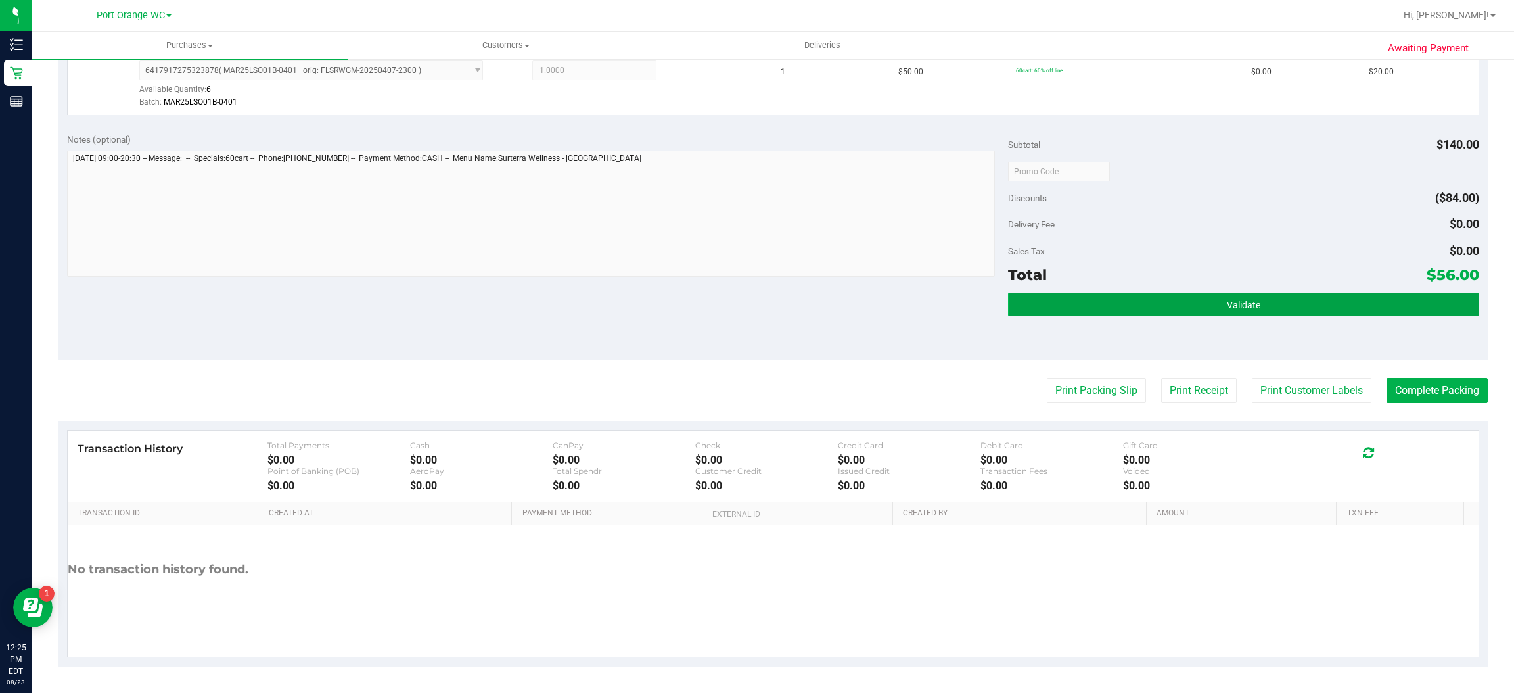
click at [1240, 300] on span "Validate" at bounding box center [1244, 305] width 34 height 11
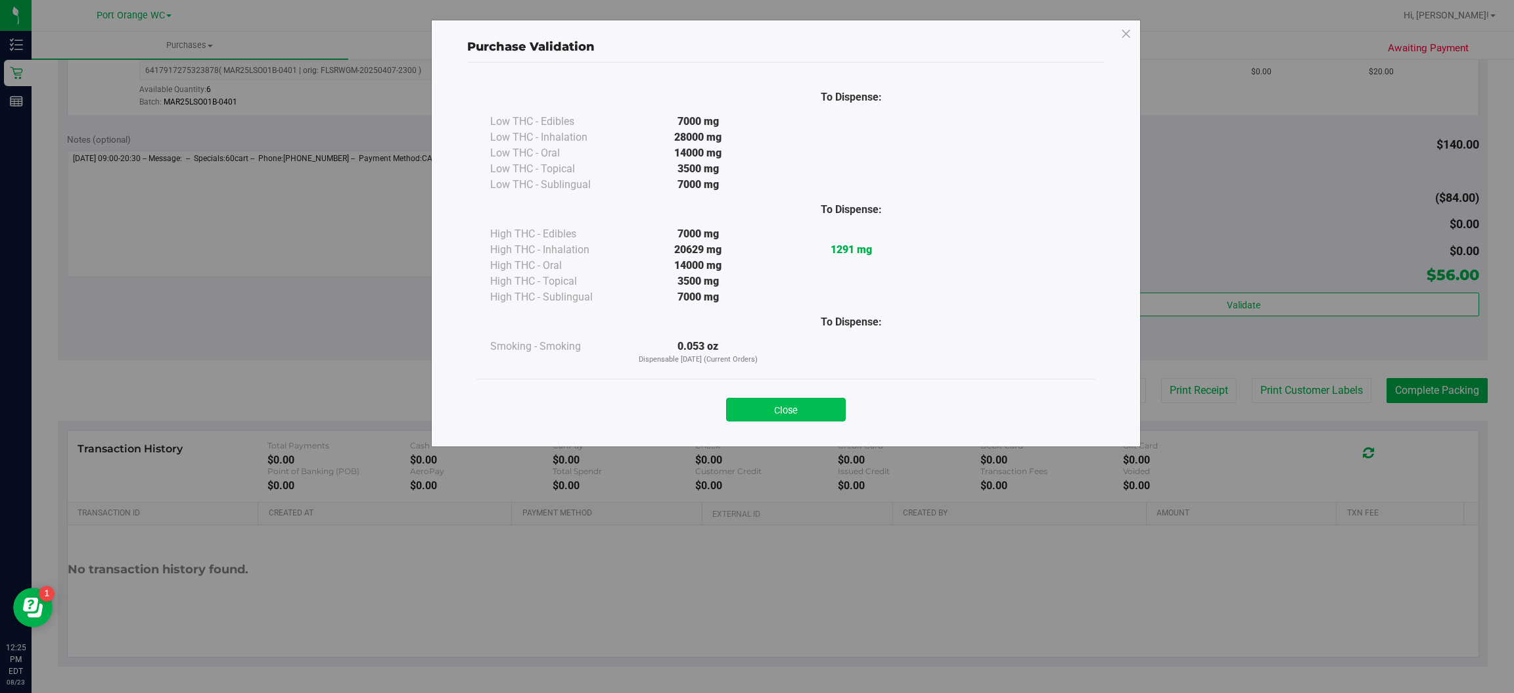
click at [793, 411] on button "Close" at bounding box center [786, 410] width 120 height 24
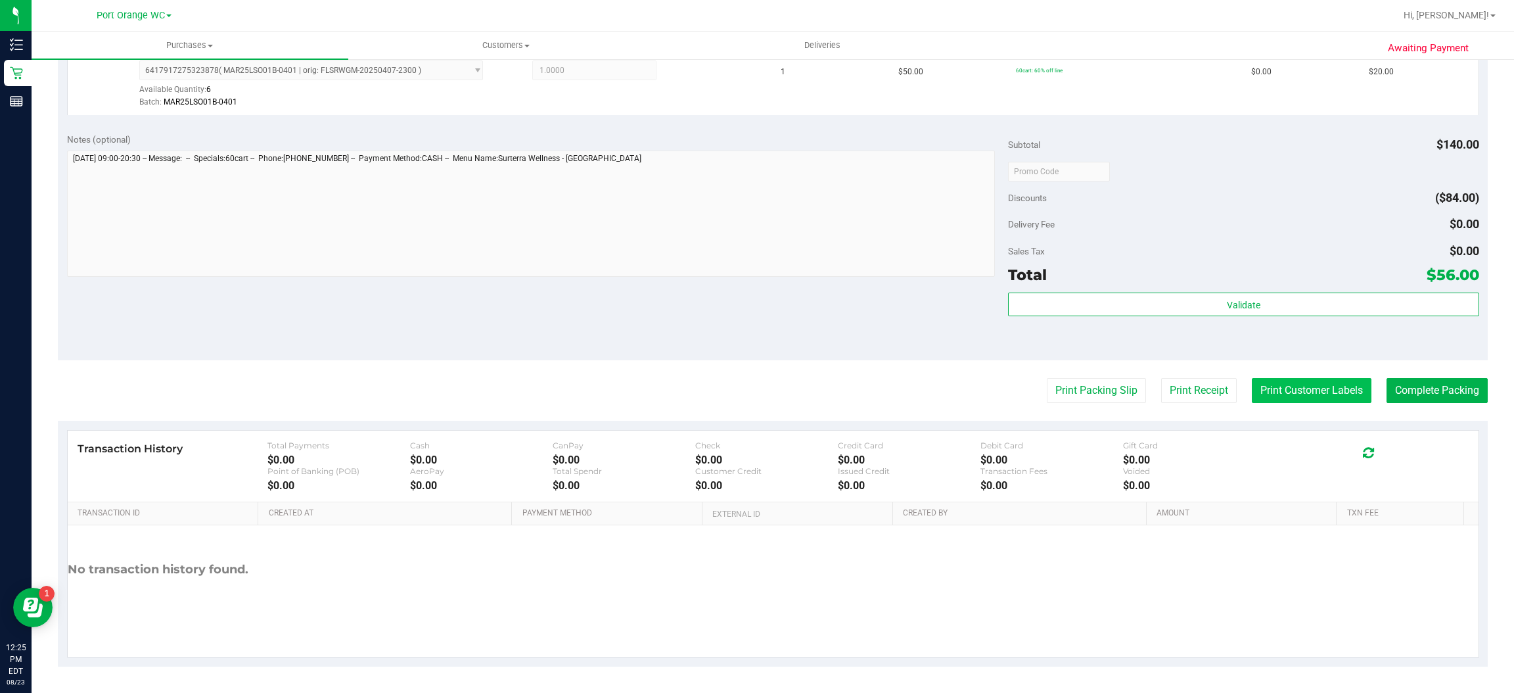
click at [1288, 392] on button "Print Customer Labels" at bounding box center [1312, 390] width 120 height 25
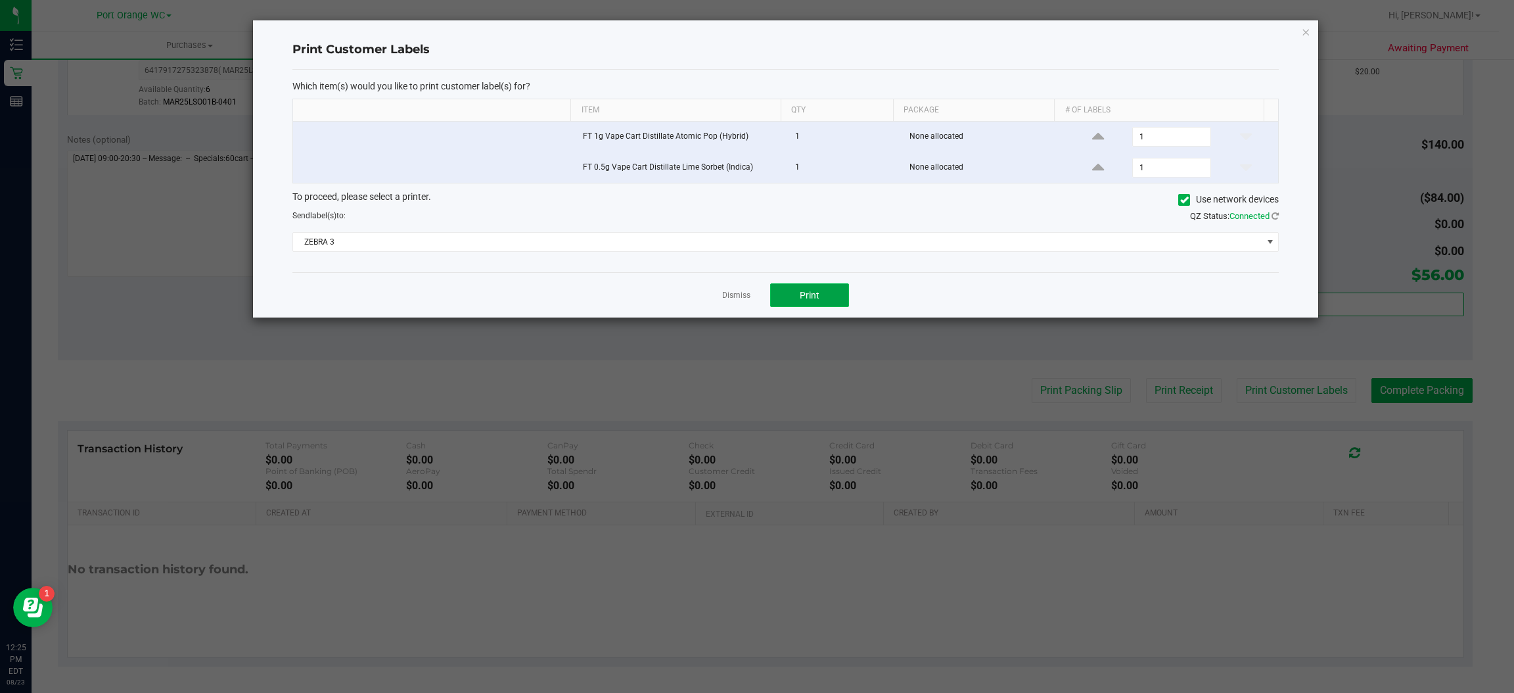
click at [824, 304] on button "Print" at bounding box center [809, 295] width 79 height 24
click at [1310, 27] on icon "button" at bounding box center [1306, 32] width 9 height 16
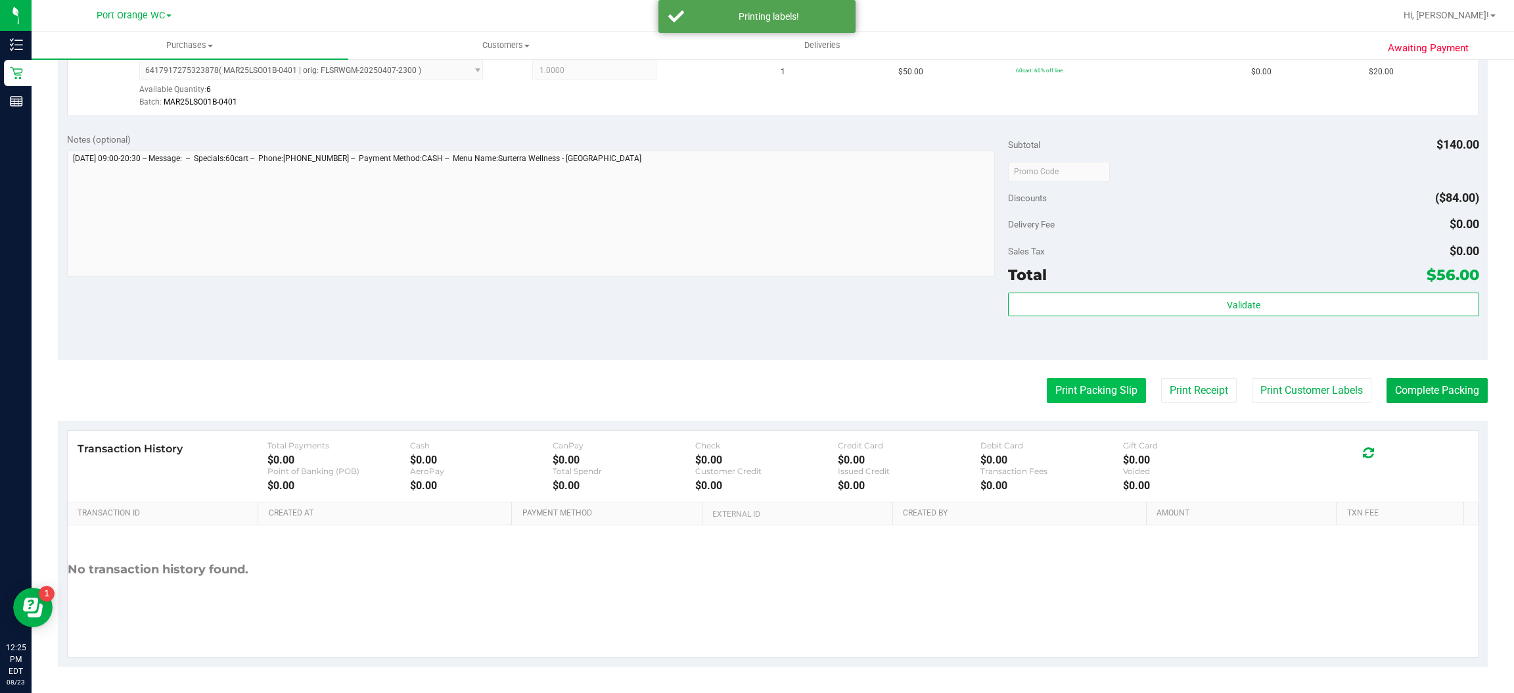
click at [1090, 388] on button "Print Packing Slip" at bounding box center [1096, 390] width 99 height 25
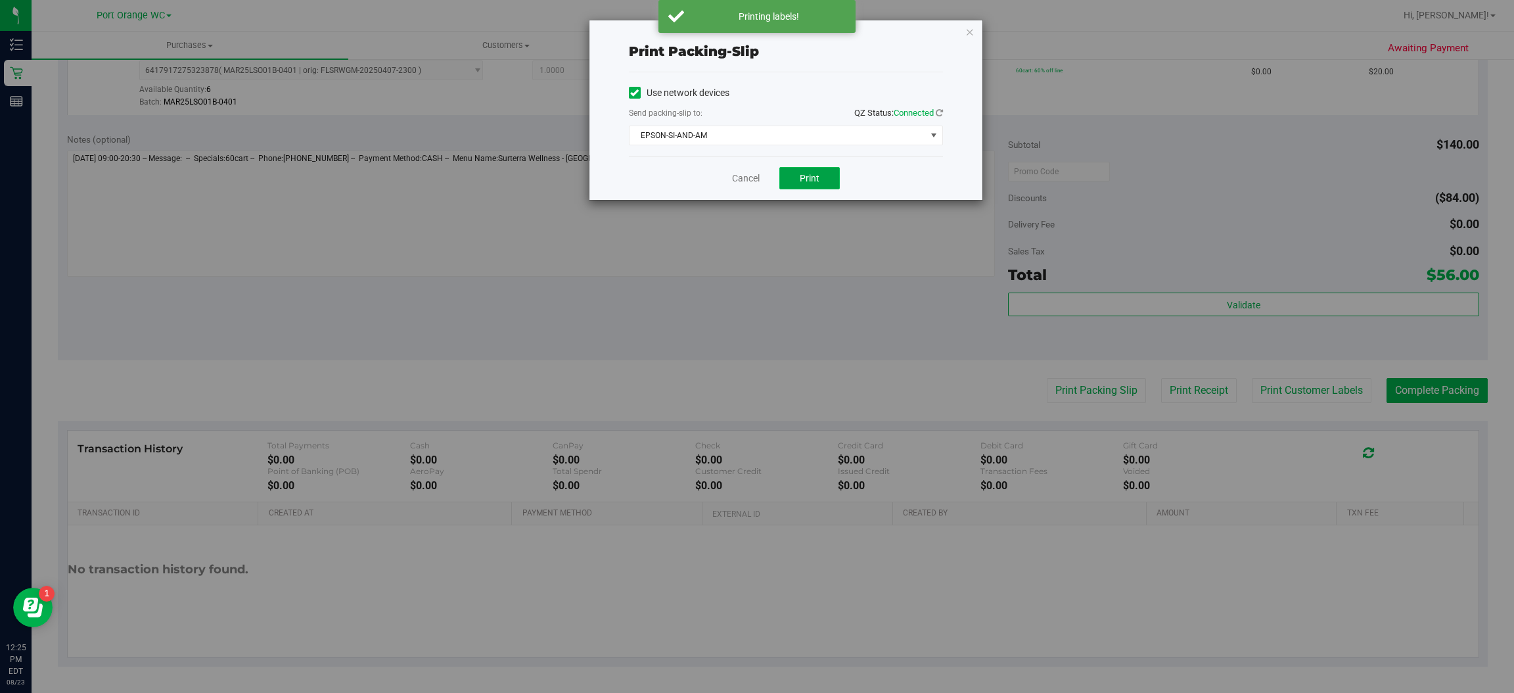
click at [828, 179] on button "Print" at bounding box center [810, 178] width 60 height 22
click at [968, 32] on icon "button" at bounding box center [970, 32] width 9 height 16
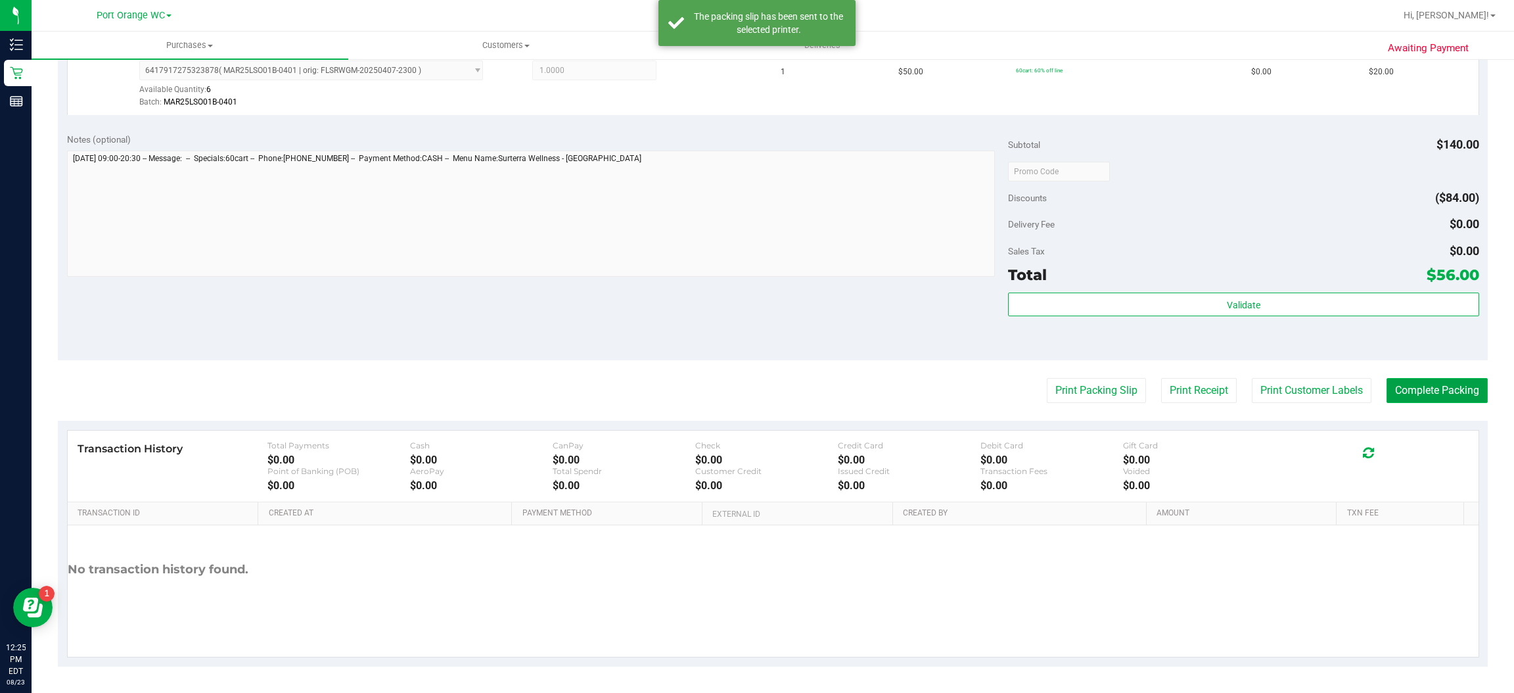
click at [1443, 388] on button "Complete Packing" at bounding box center [1437, 390] width 101 height 25
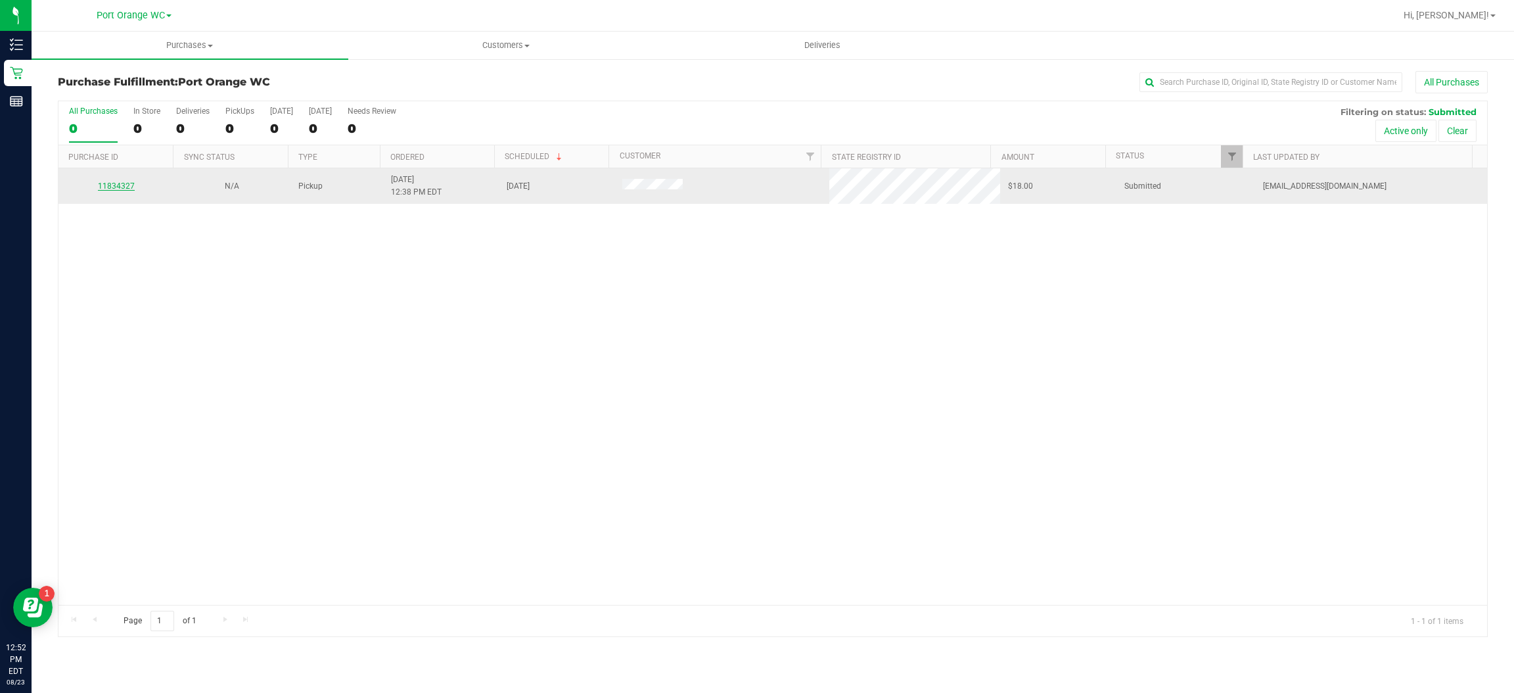
click at [117, 187] on link "11834327" at bounding box center [116, 185] width 37 height 9
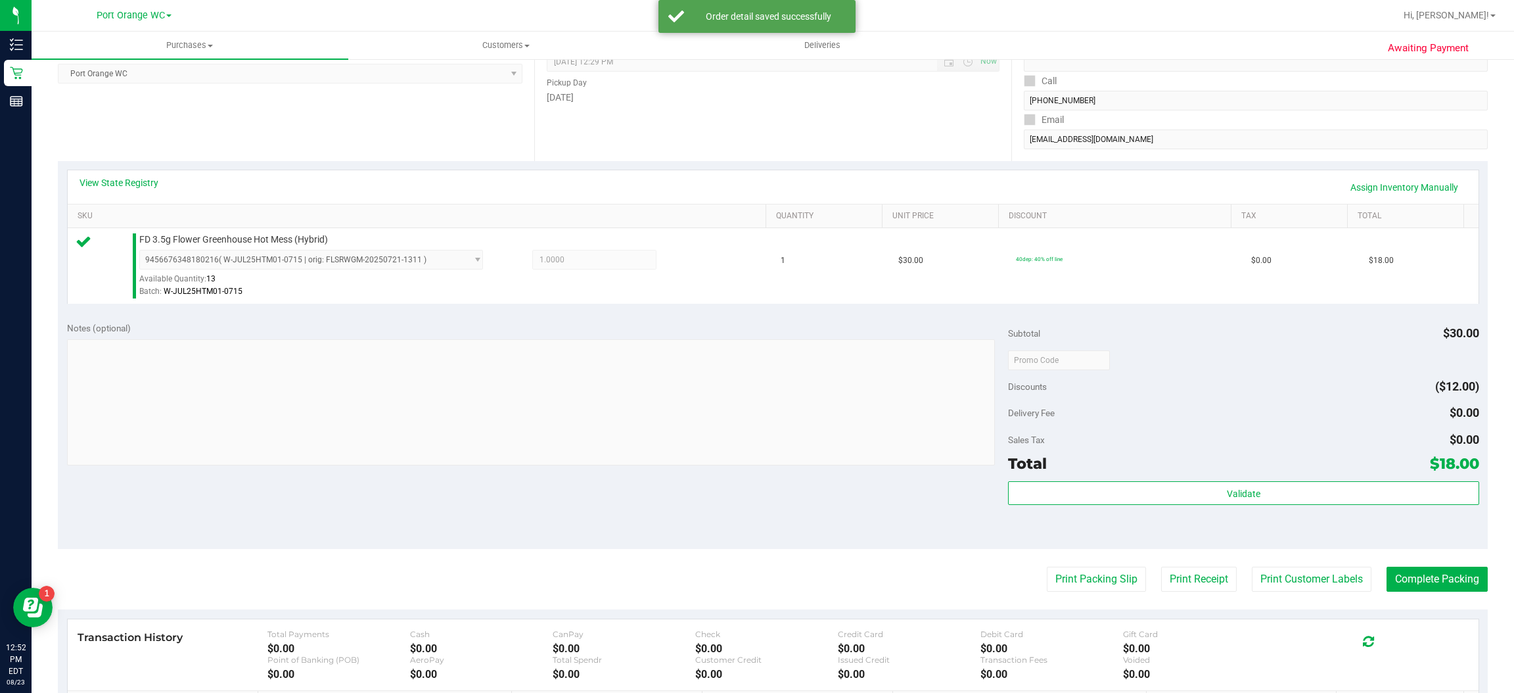
scroll to position [227, 0]
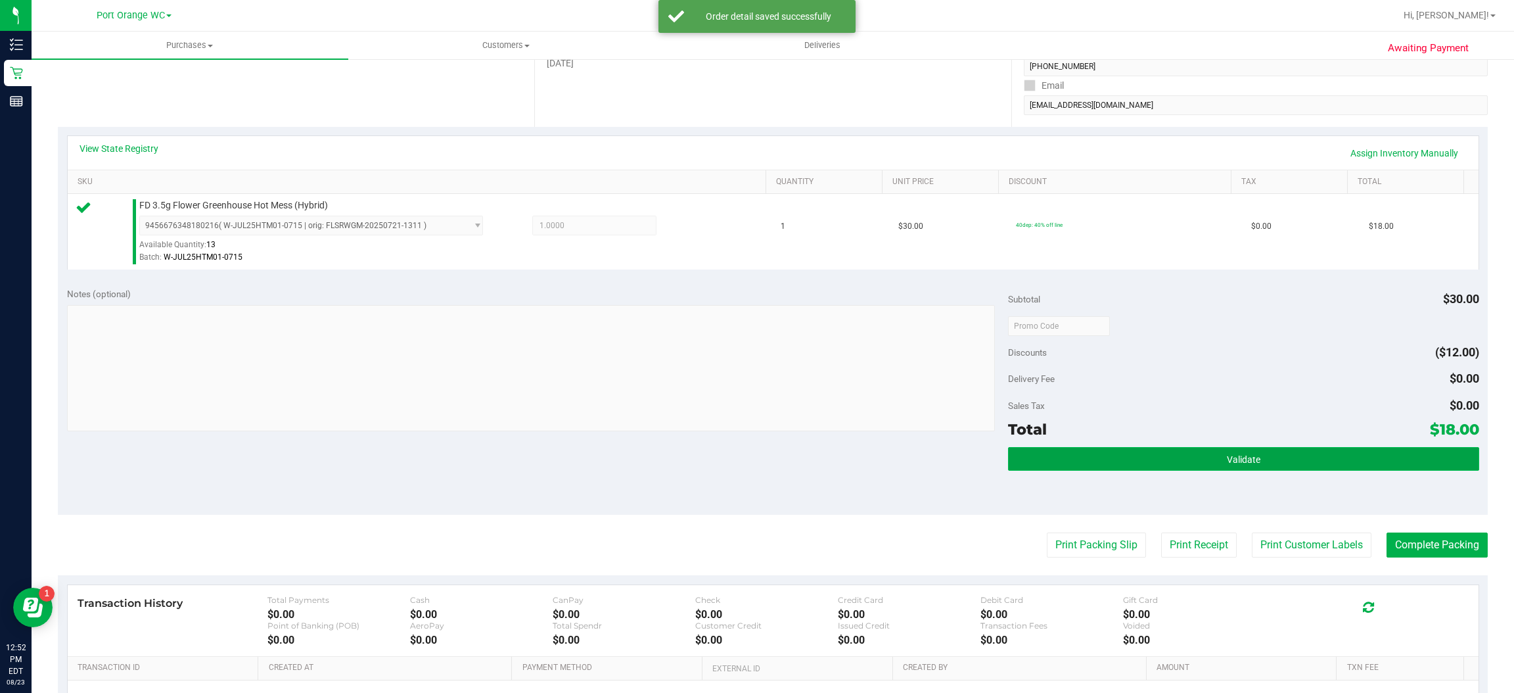
click at [1227, 461] on span "Validate" at bounding box center [1244, 459] width 34 height 11
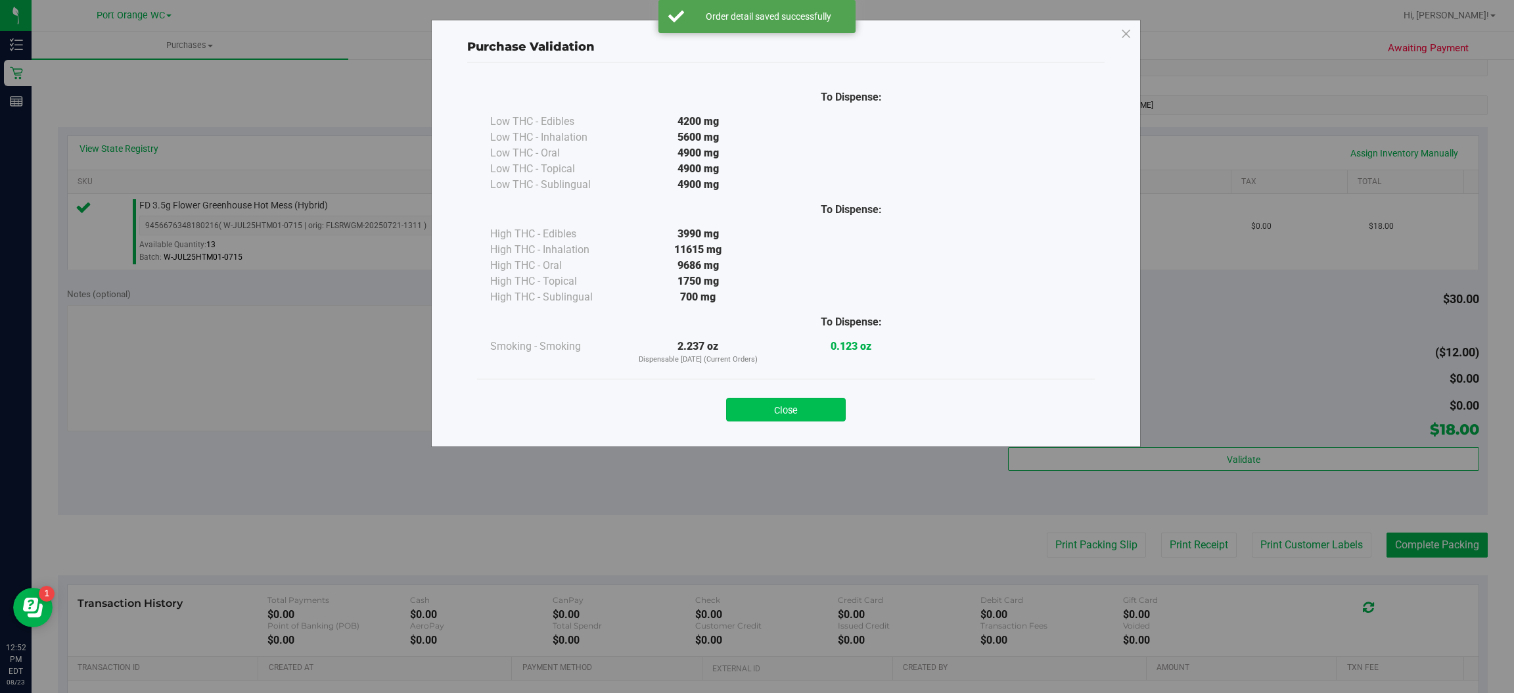
click at [811, 407] on button "Close" at bounding box center [786, 410] width 120 height 24
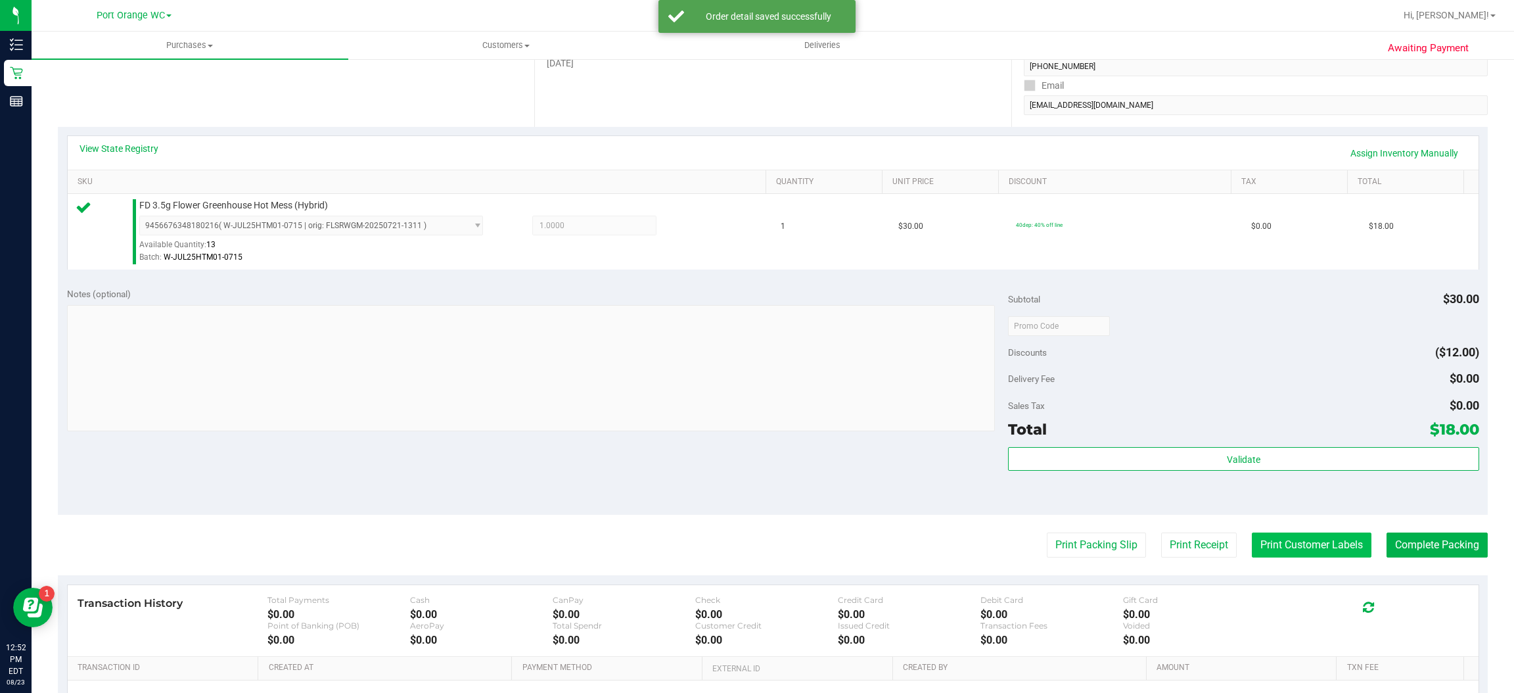
click at [1307, 545] on button "Print Customer Labels" at bounding box center [1312, 544] width 120 height 25
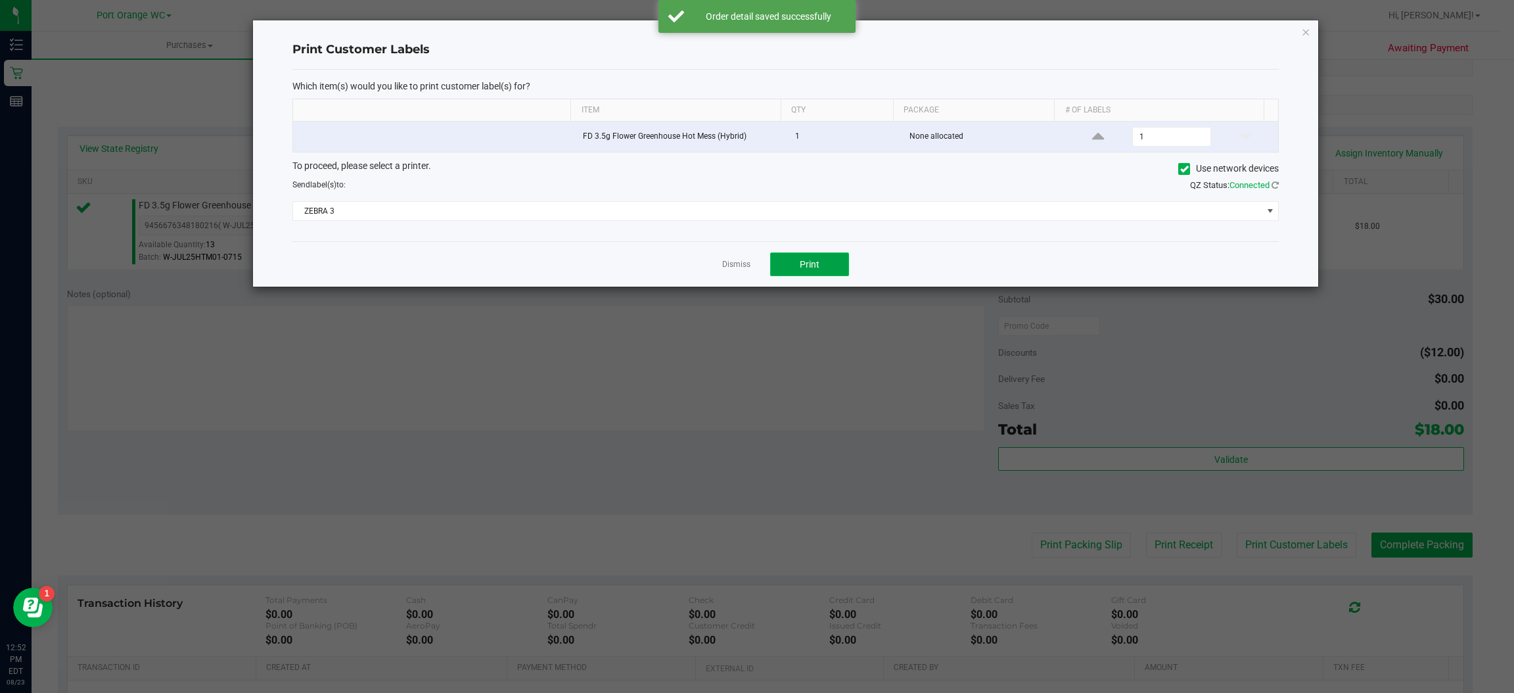
click at [831, 258] on button "Print" at bounding box center [809, 264] width 79 height 24
click at [1308, 24] on icon "button" at bounding box center [1306, 32] width 9 height 16
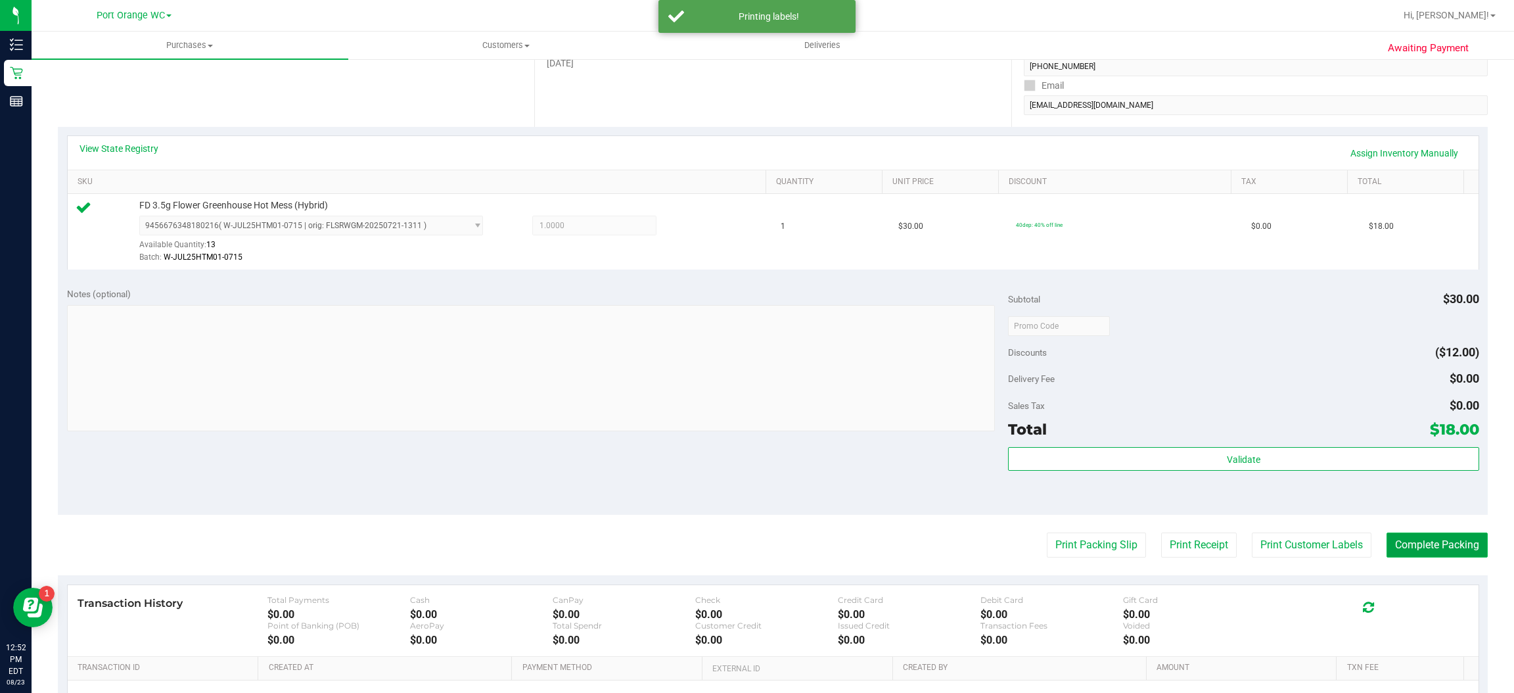
click at [1441, 543] on button "Complete Packing" at bounding box center [1437, 544] width 101 height 25
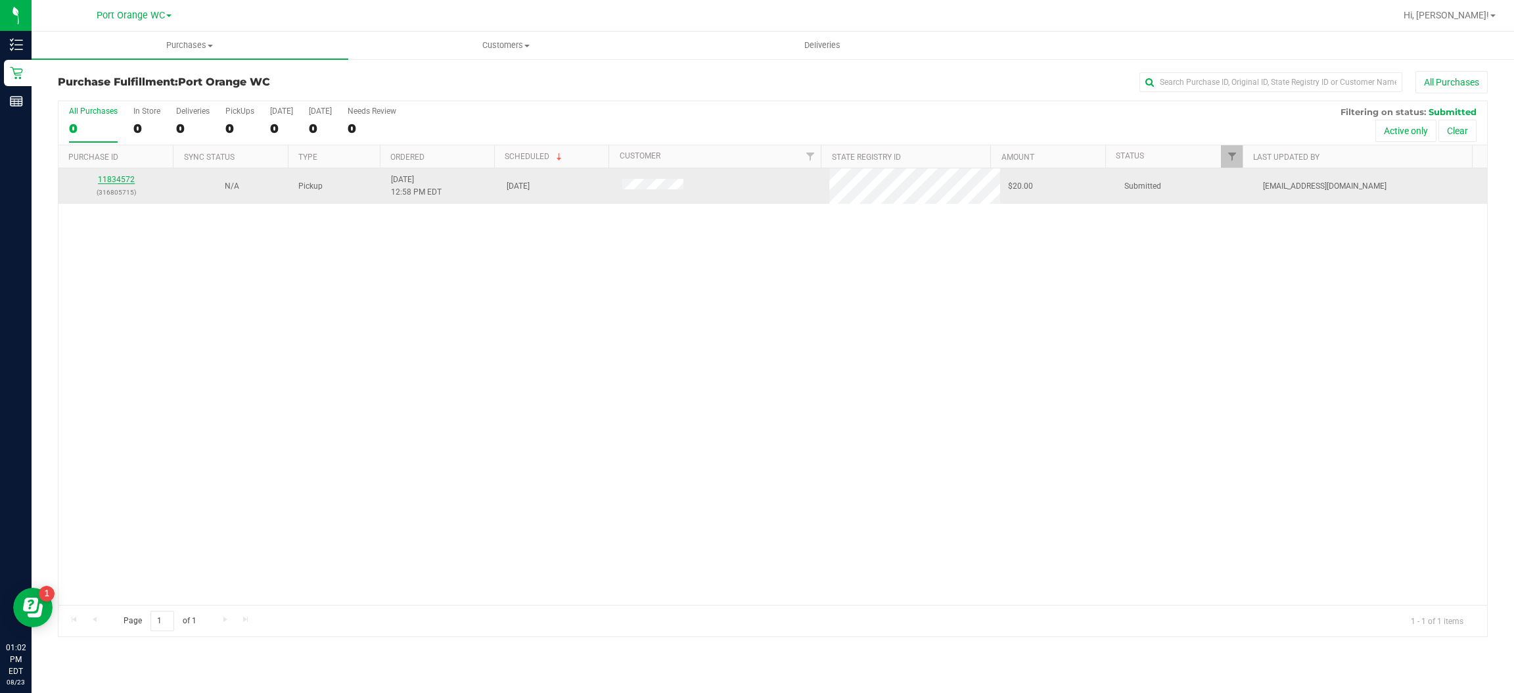
click at [123, 180] on link "11834572" at bounding box center [116, 179] width 37 height 9
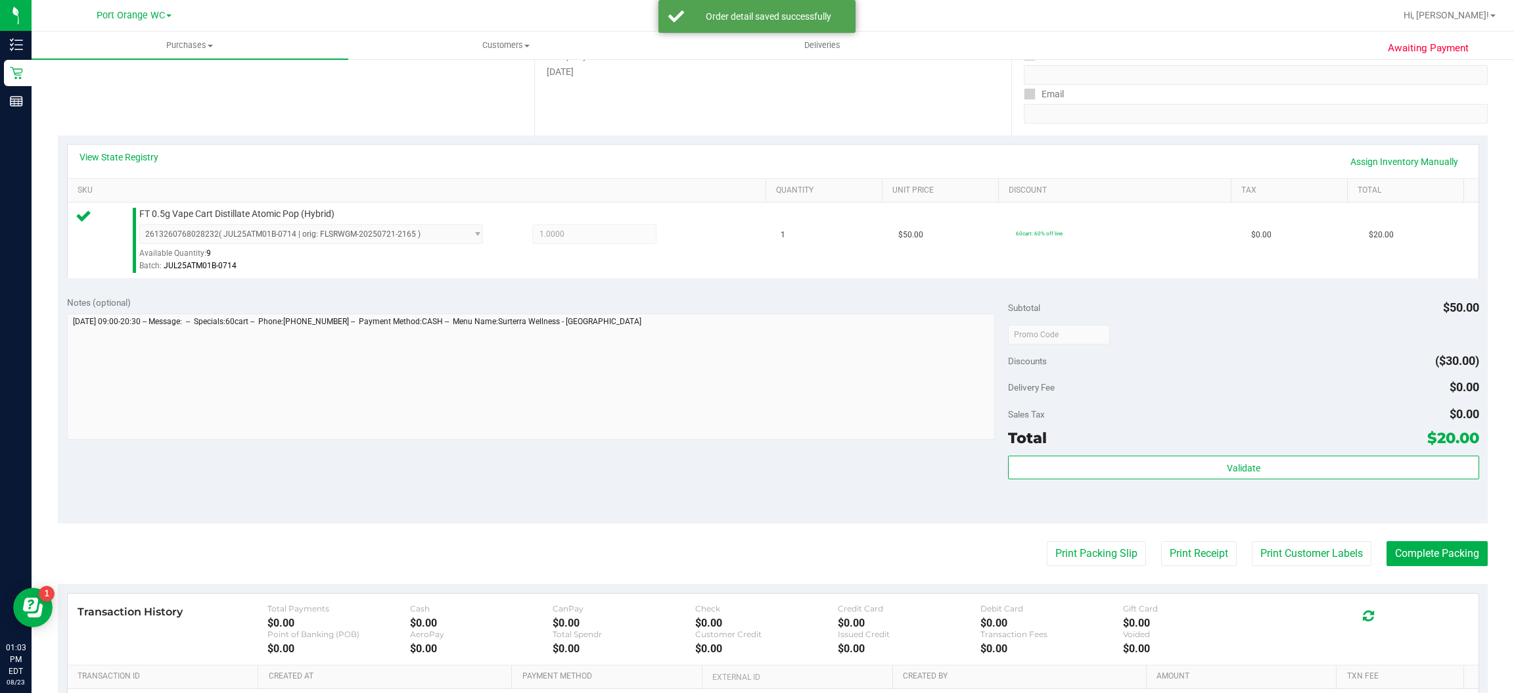
scroll to position [279, 0]
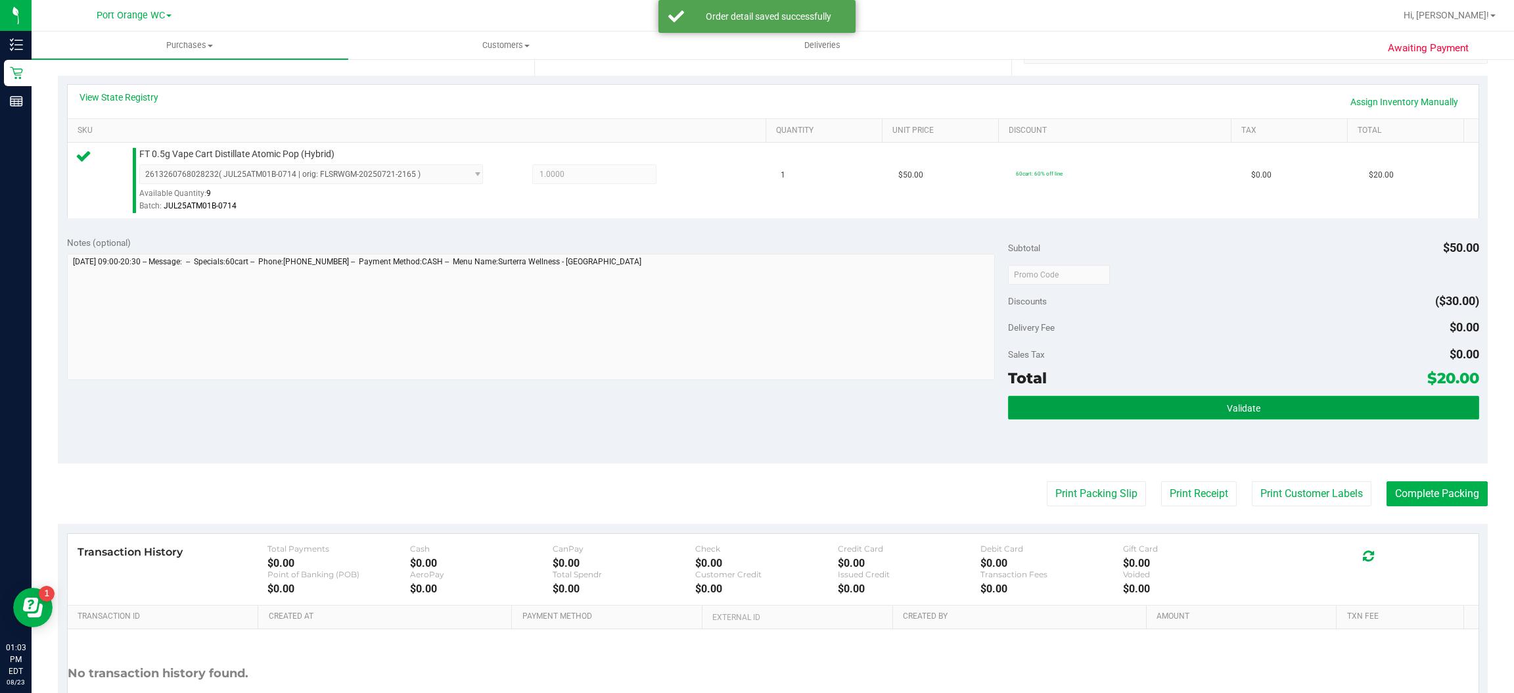
click at [1238, 415] on button "Validate" at bounding box center [1243, 408] width 471 height 24
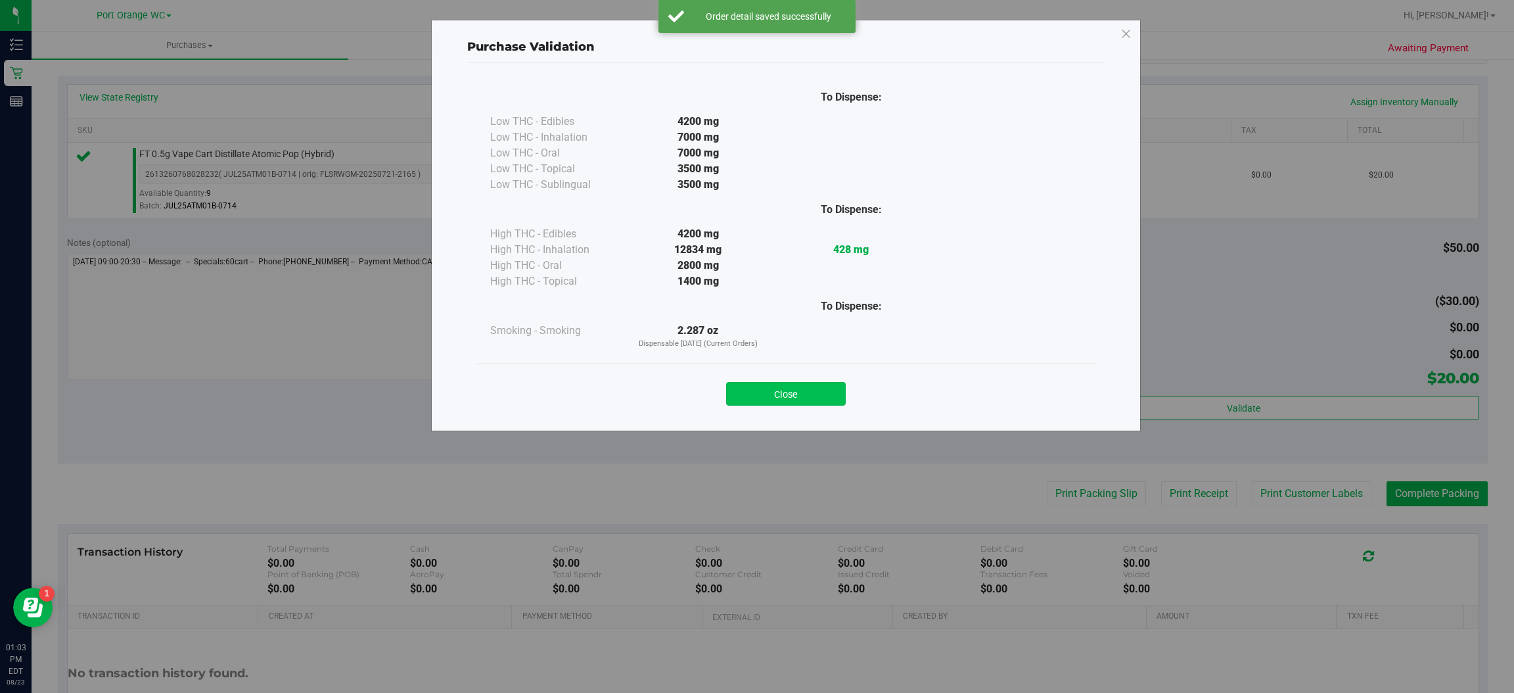
click at [801, 389] on button "Close" at bounding box center [786, 394] width 120 height 24
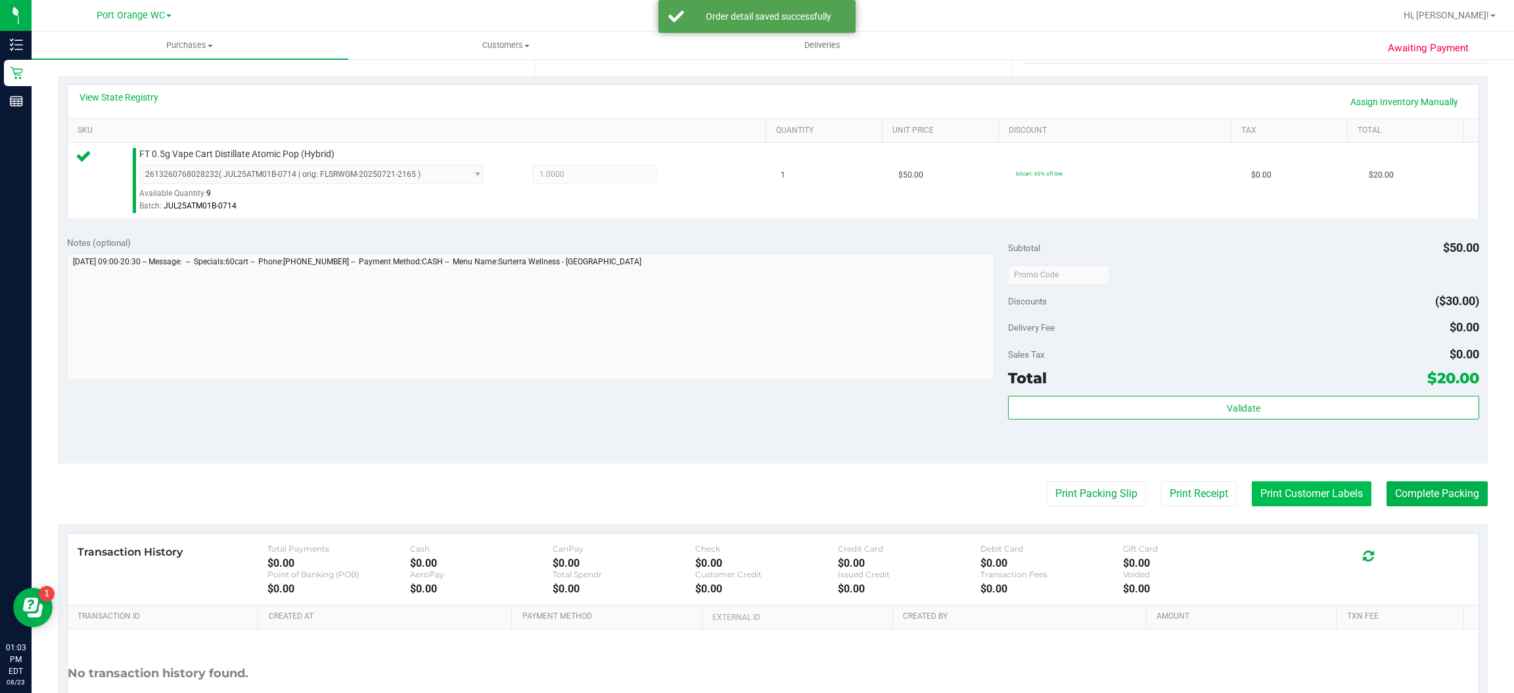
click at [1307, 495] on button "Print Customer Labels" at bounding box center [1312, 493] width 120 height 25
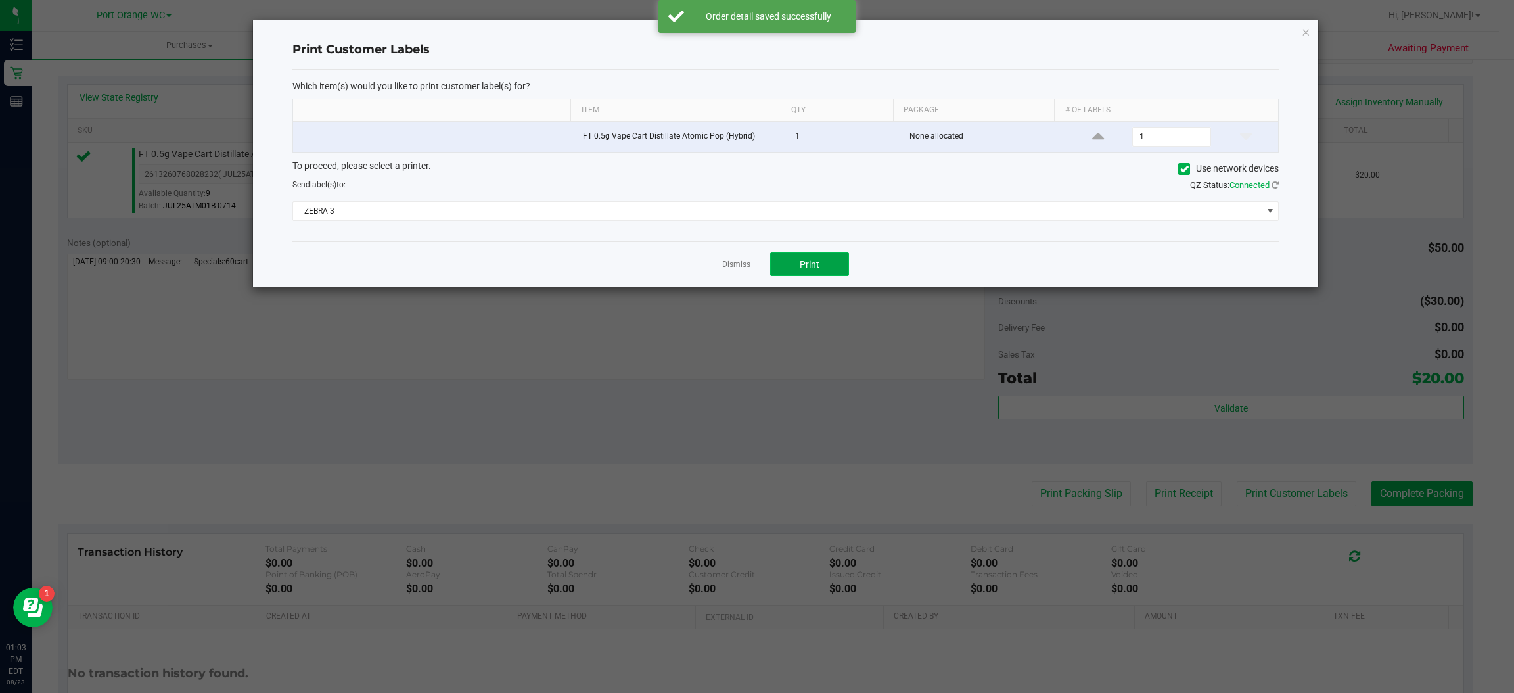
click at [824, 273] on button "Print" at bounding box center [809, 264] width 79 height 24
click at [1306, 28] on icon "button" at bounding box center [1306, 32] width 9 height 16
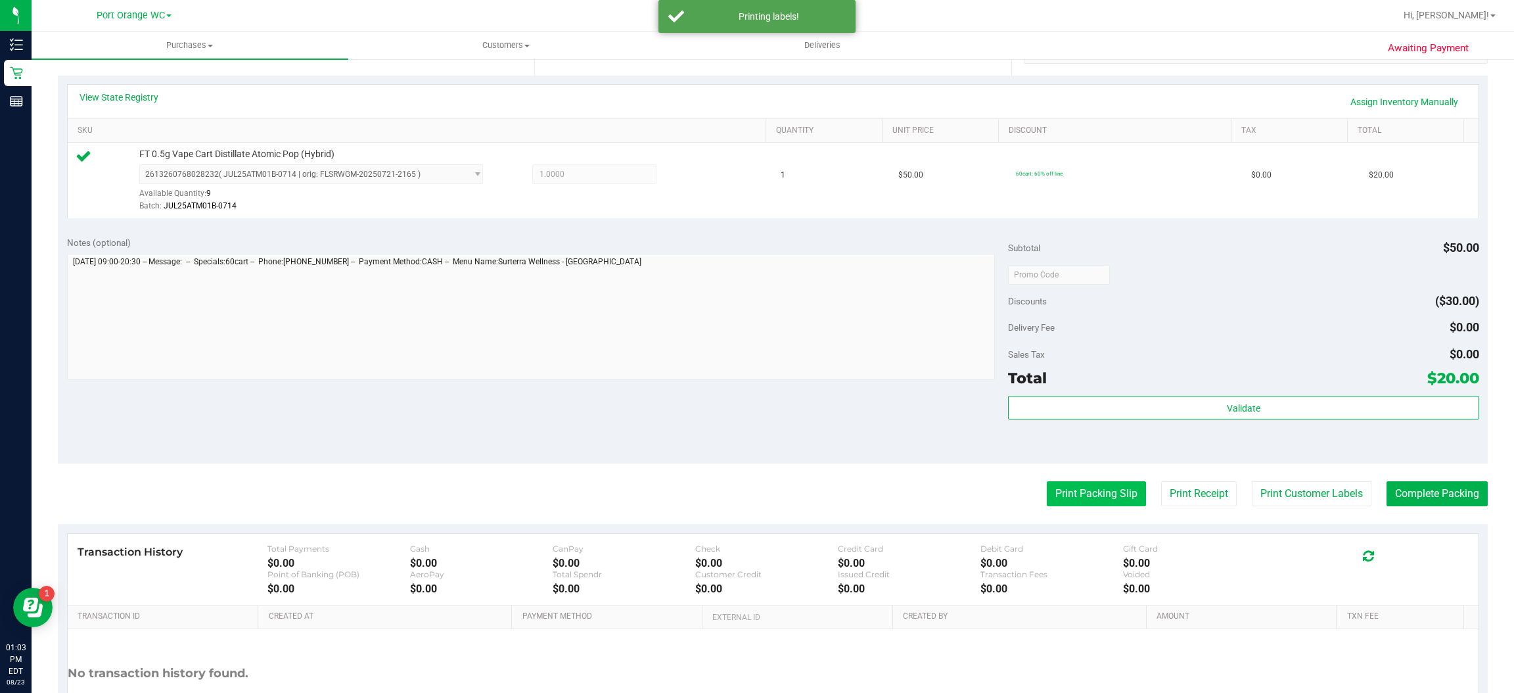
click at [1079, 490] on button "Print Packing Slip" at bounding box center [1096, 493] width 99 height 25
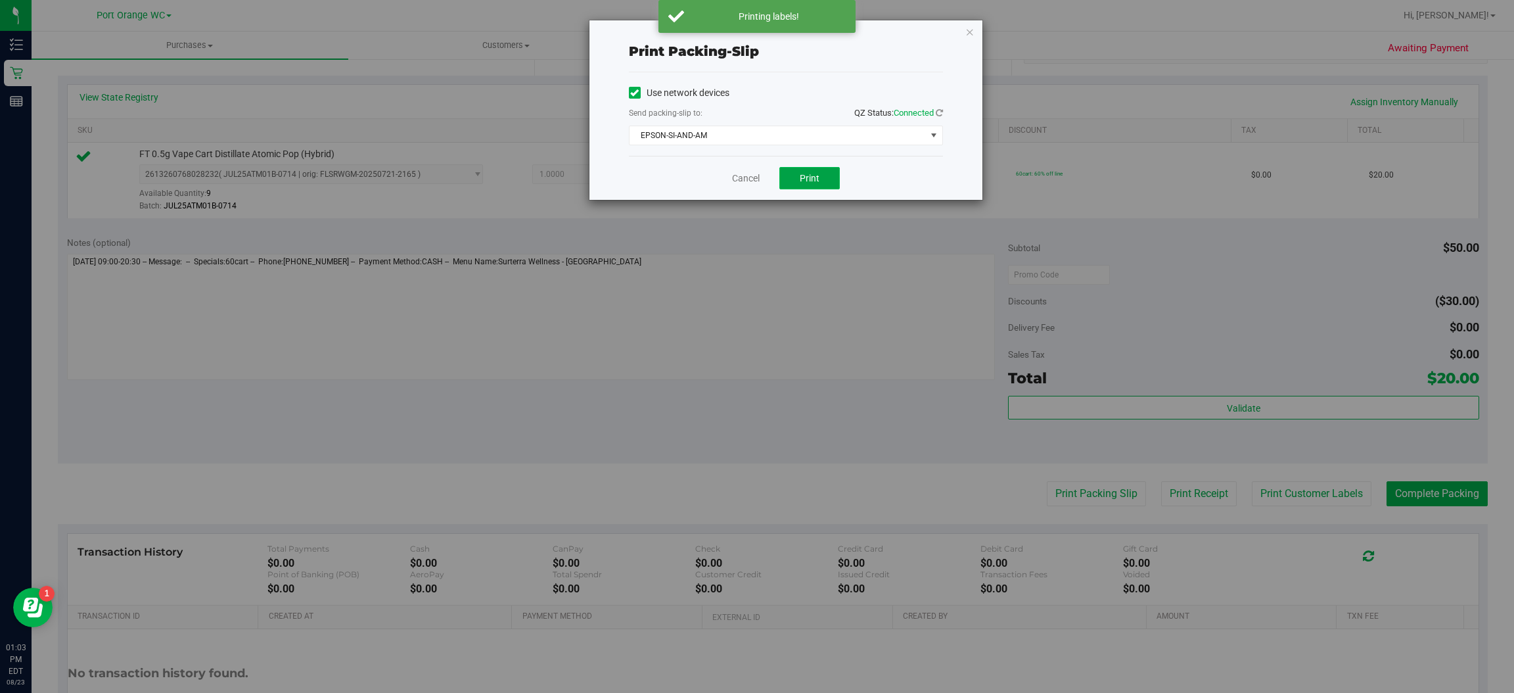
click at [830, 183] on button "Print" at bounding box center [810, 178] width 60 height 22
click at [966, 29] on icon "button" at bounding box center [970, 32] width 9 height 16
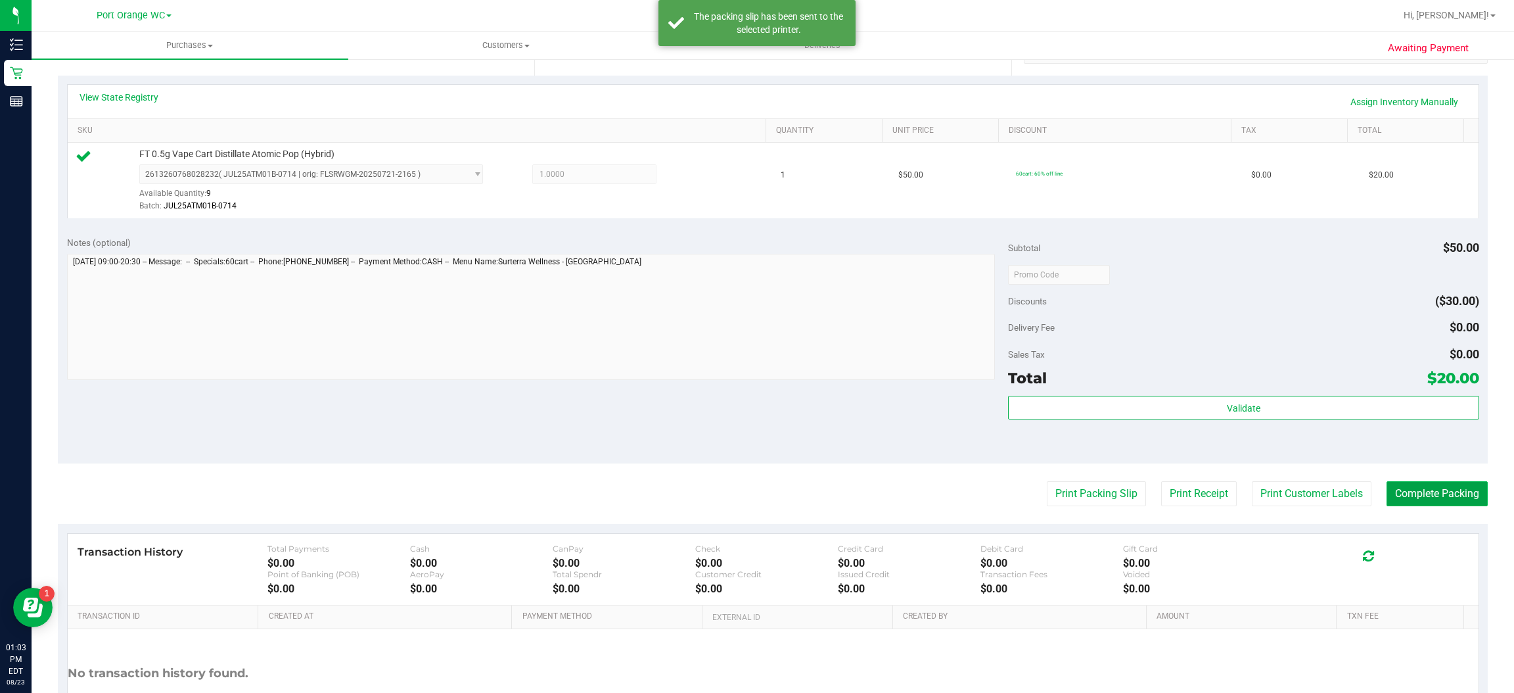
click at [1437, 492] on button "Complete Packing" at bounding box center [1437, 493] width 101 height 25
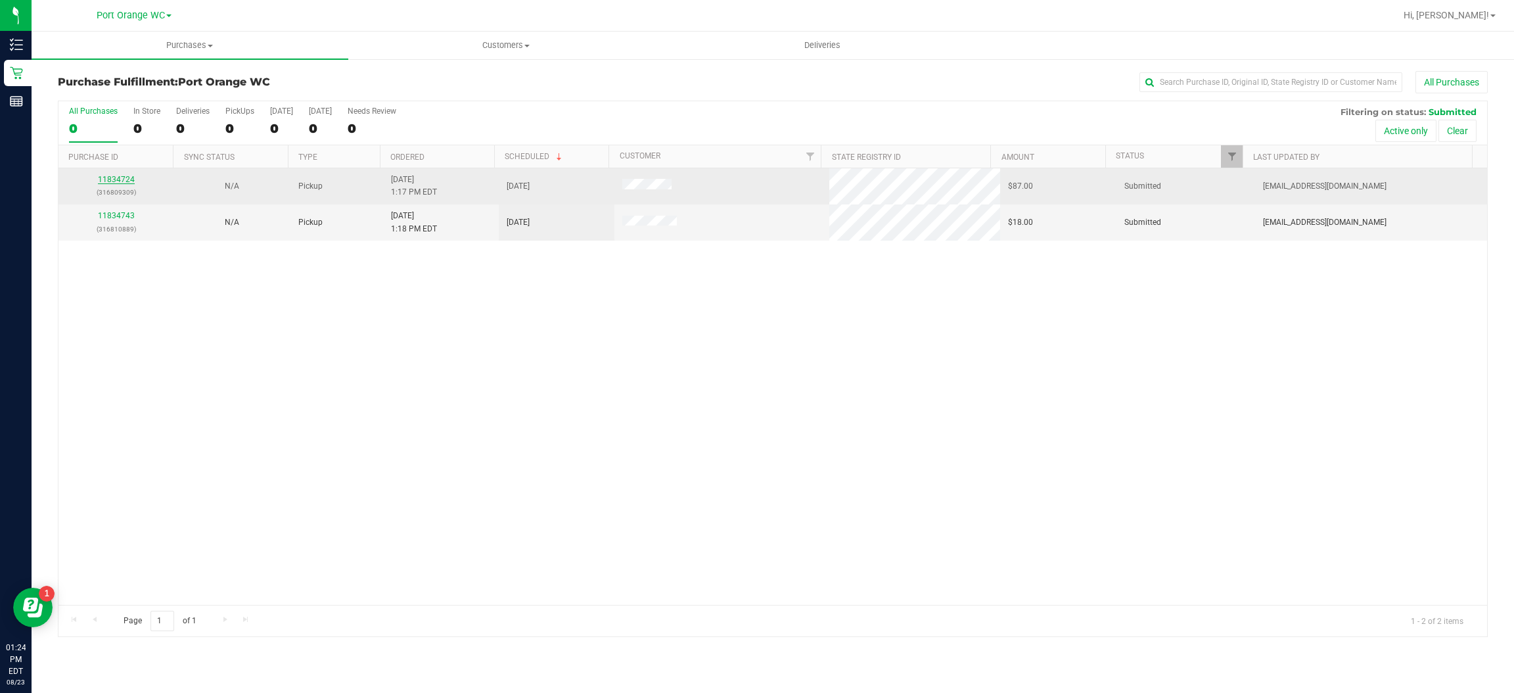
click at [112, 175] on link "11834724" at bounding box center [116, 179] width 37 height 9
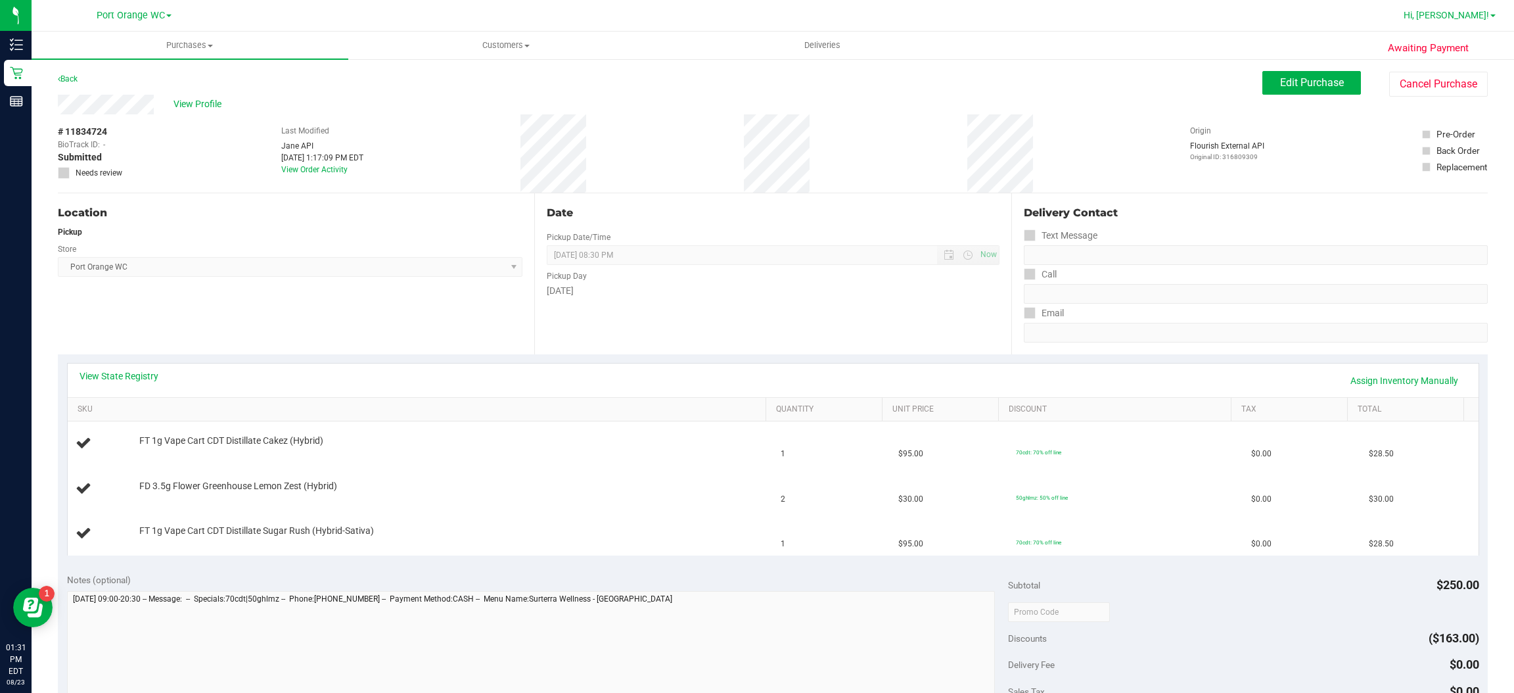
click at [1481, 14] on span "Hi, [PERSON_NAME]!" at bounding box center [1446, 15] width 85 height 11
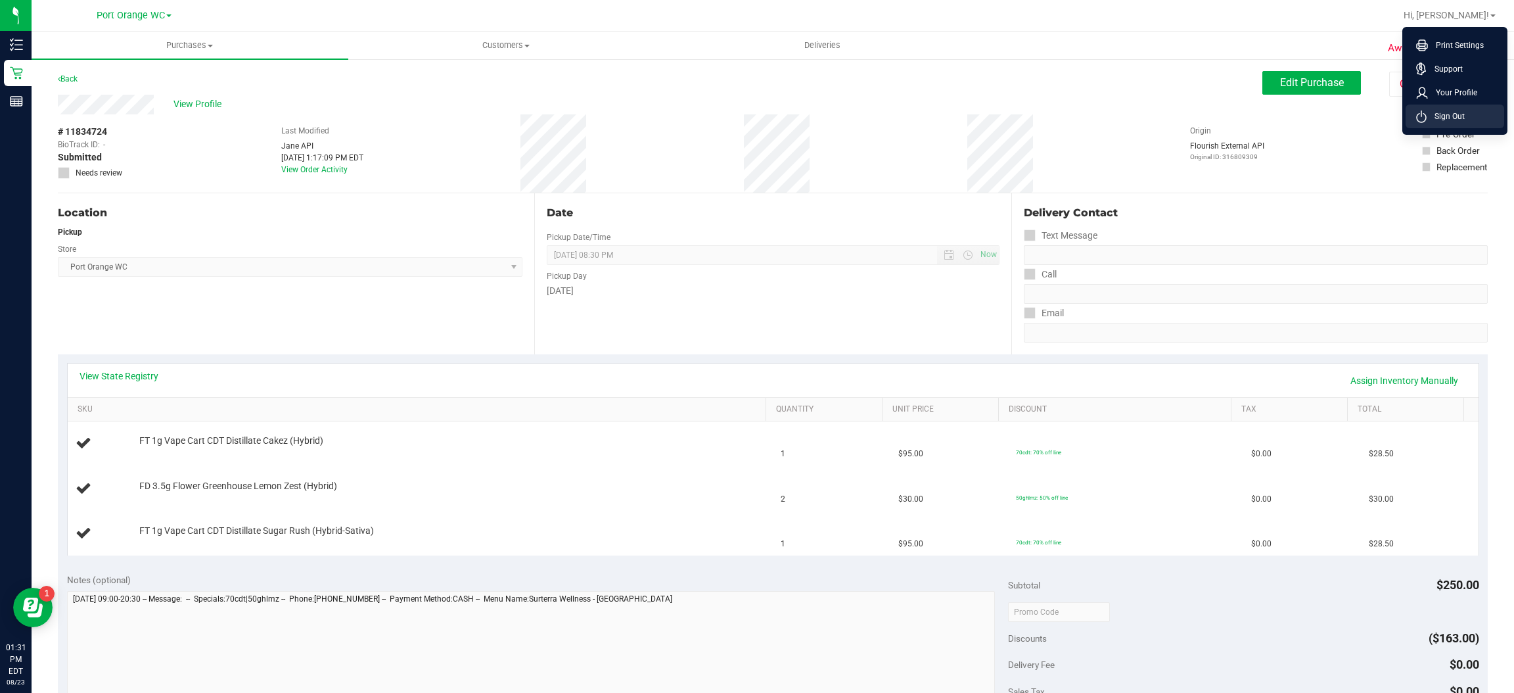
click at [1462, 120] on span "Sign Out" at bounding box center [1446, 116] width 38 height 13
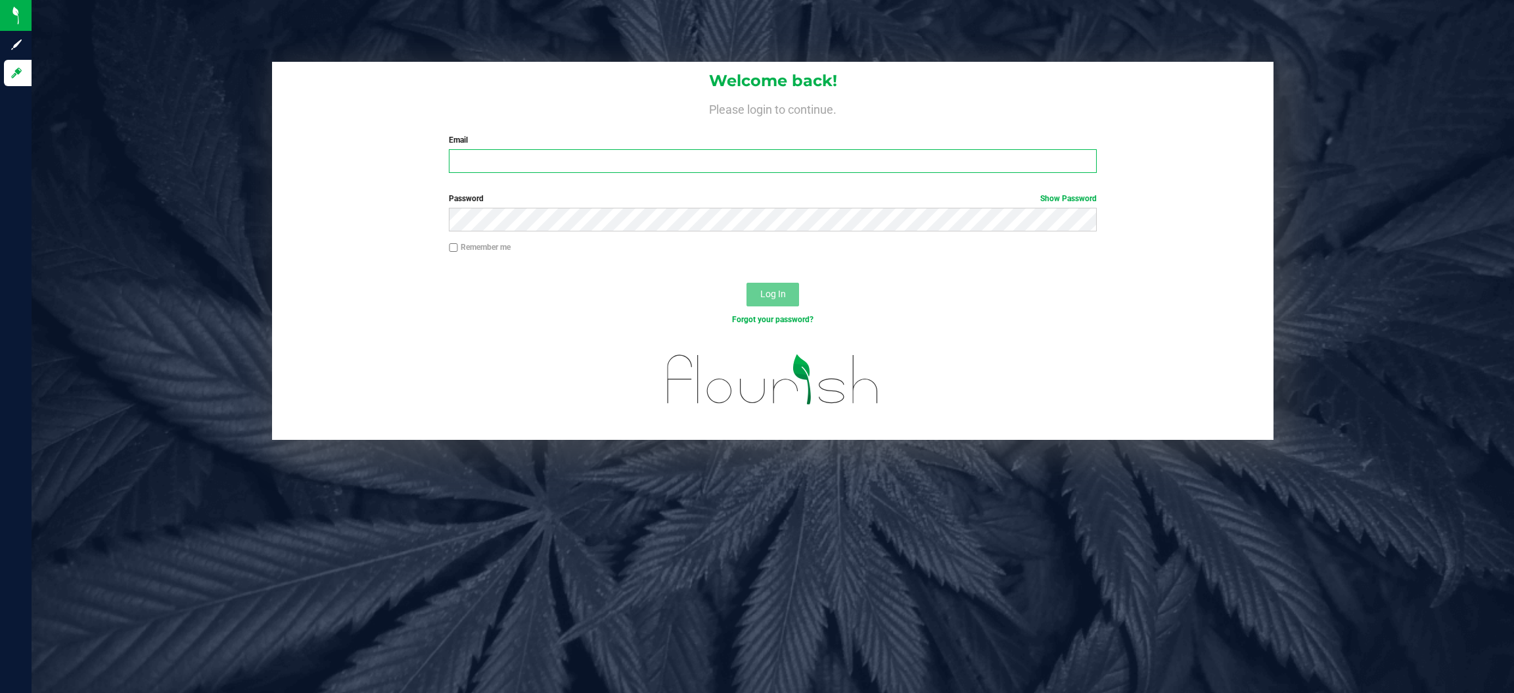
click at [606, 153] on input "Email" at bounding box center [773, 161] width 648 height 24
type input "[EMAIL_ADDRESS][DOMAIN_NAME]"
click at [747, 283] on button "Log In" at bounding box center [773, 295] width 53 height 24
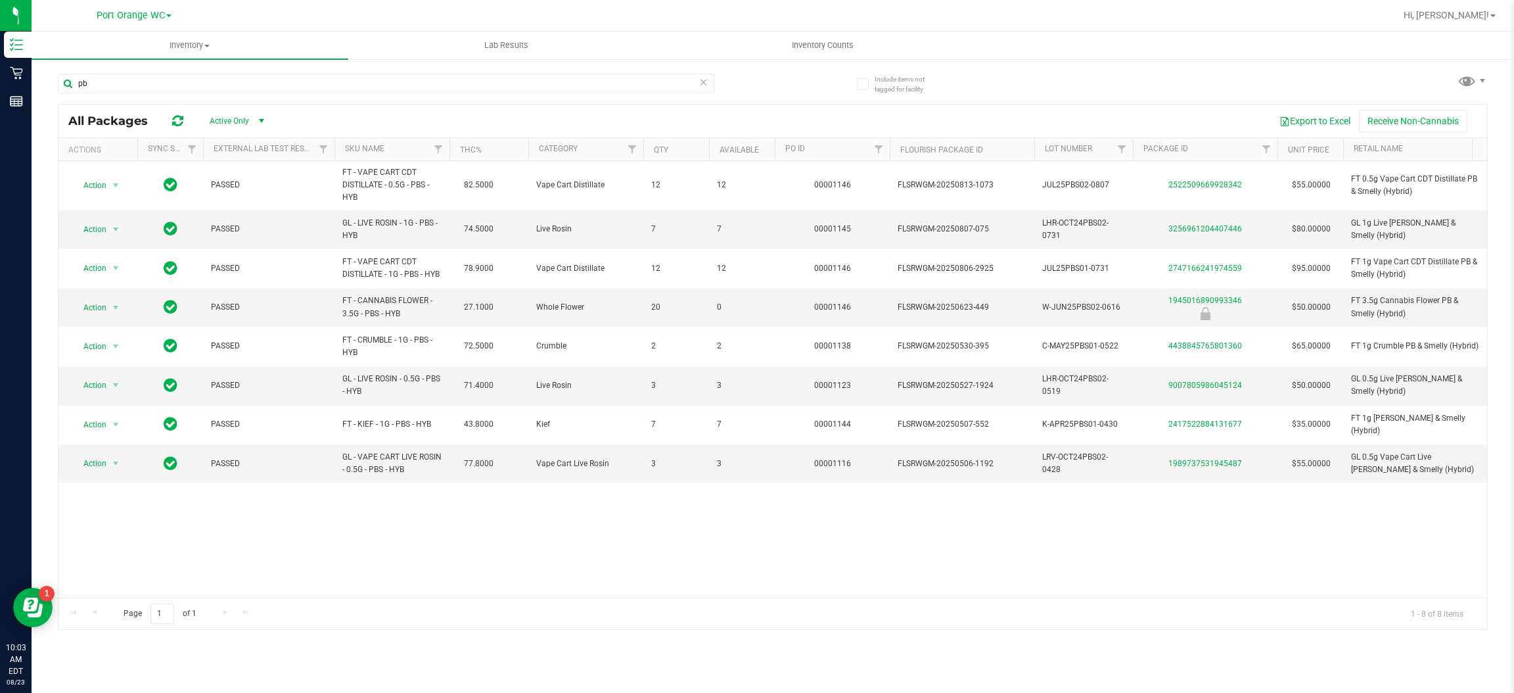
type input "p"
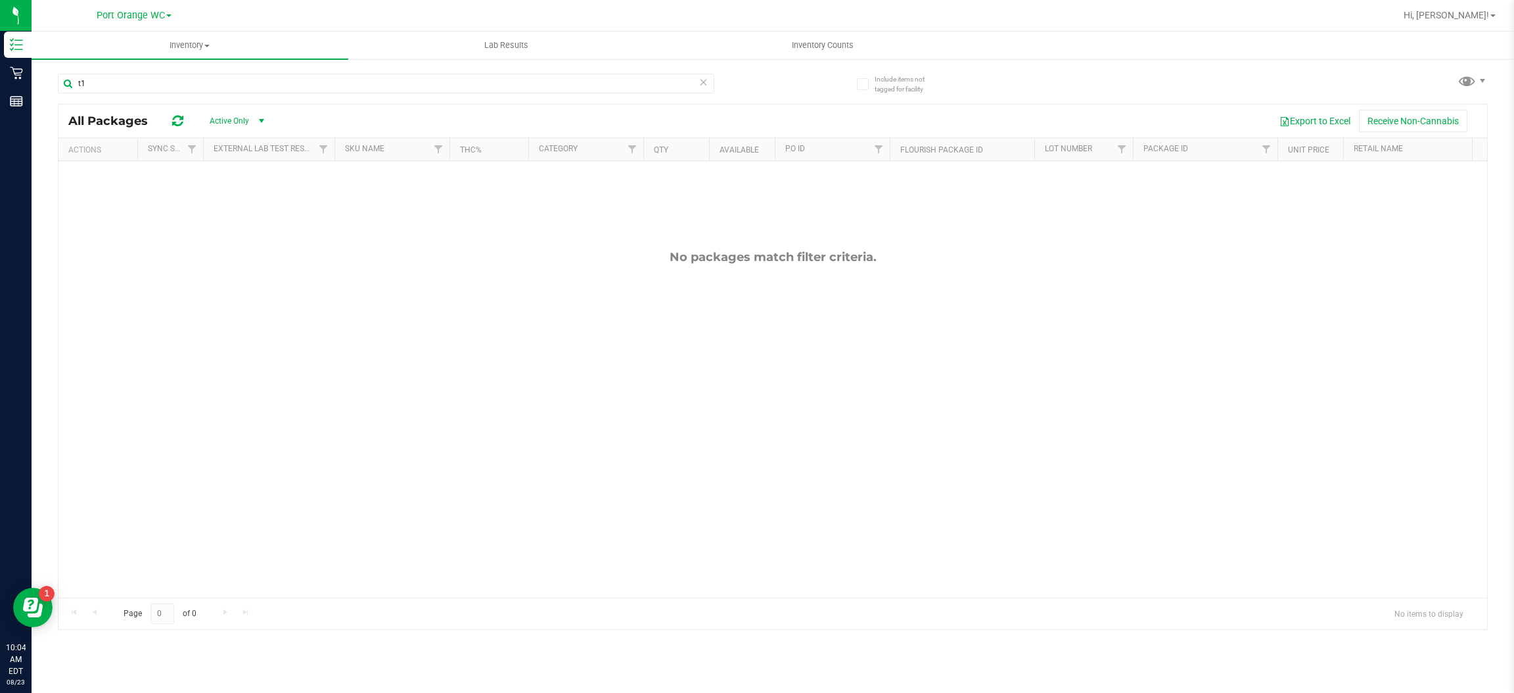
type input "t"
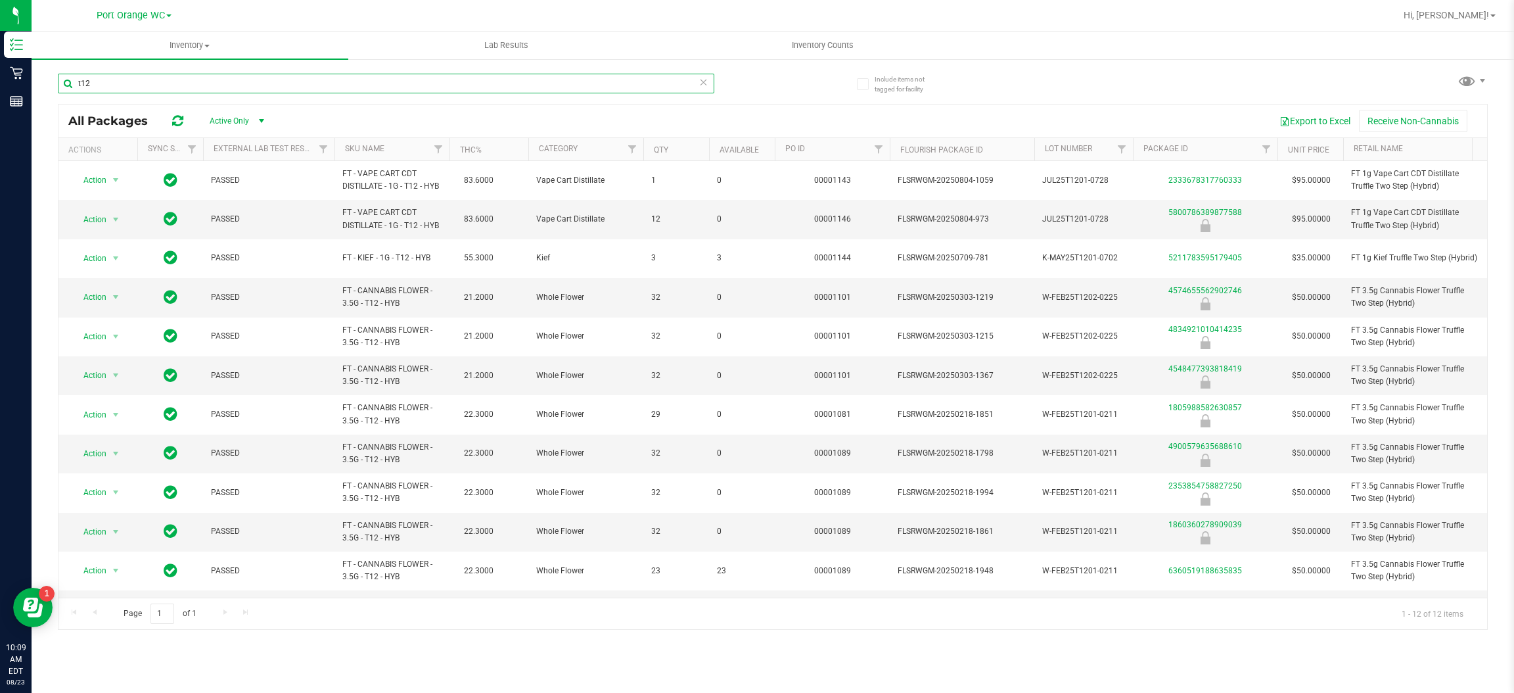
type input "t12"
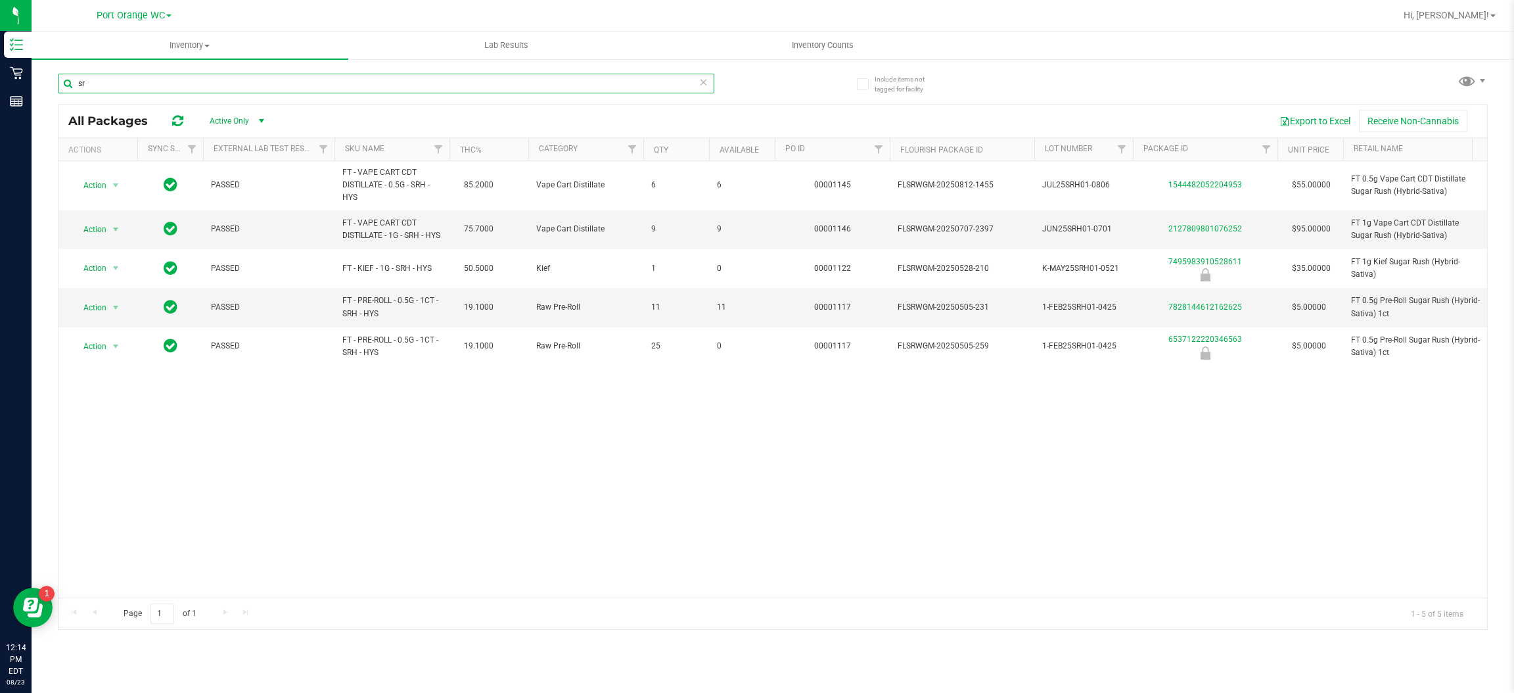
type input "s"
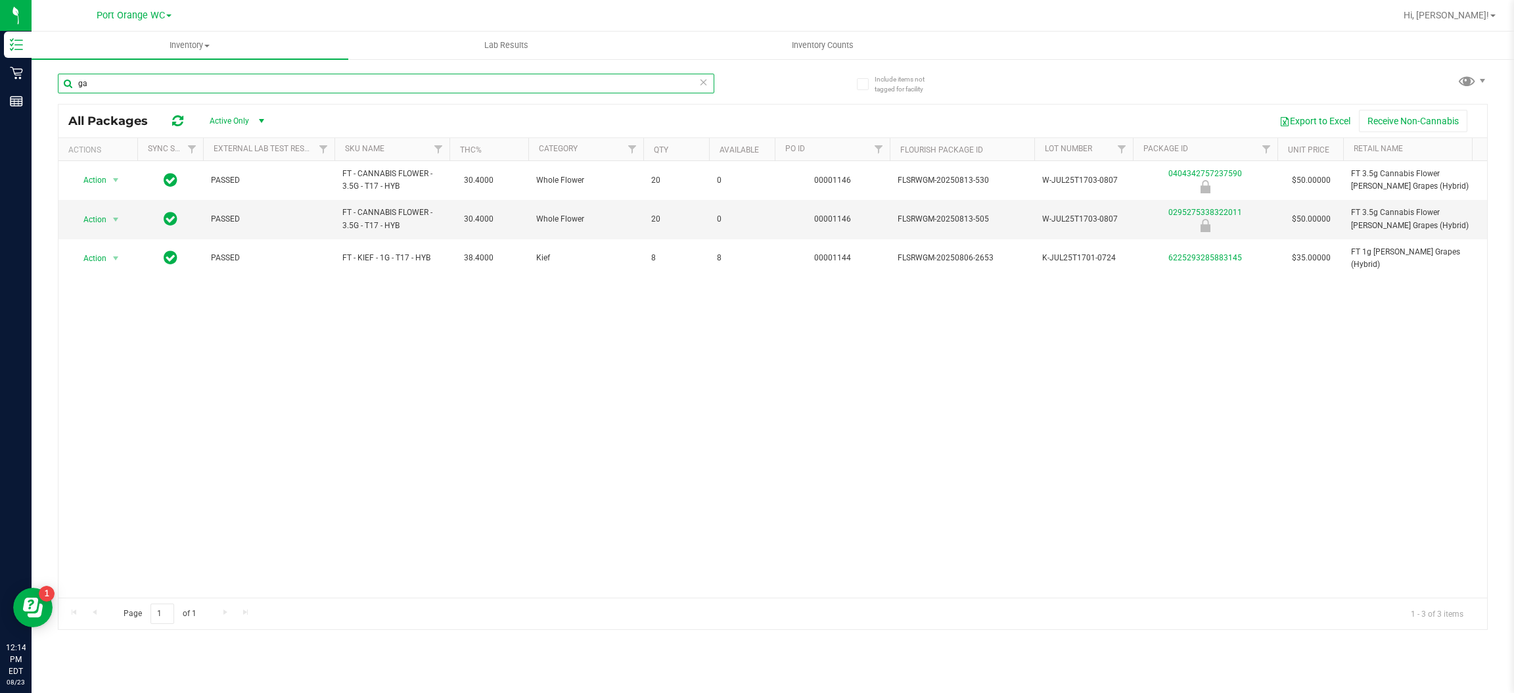
type input "g"
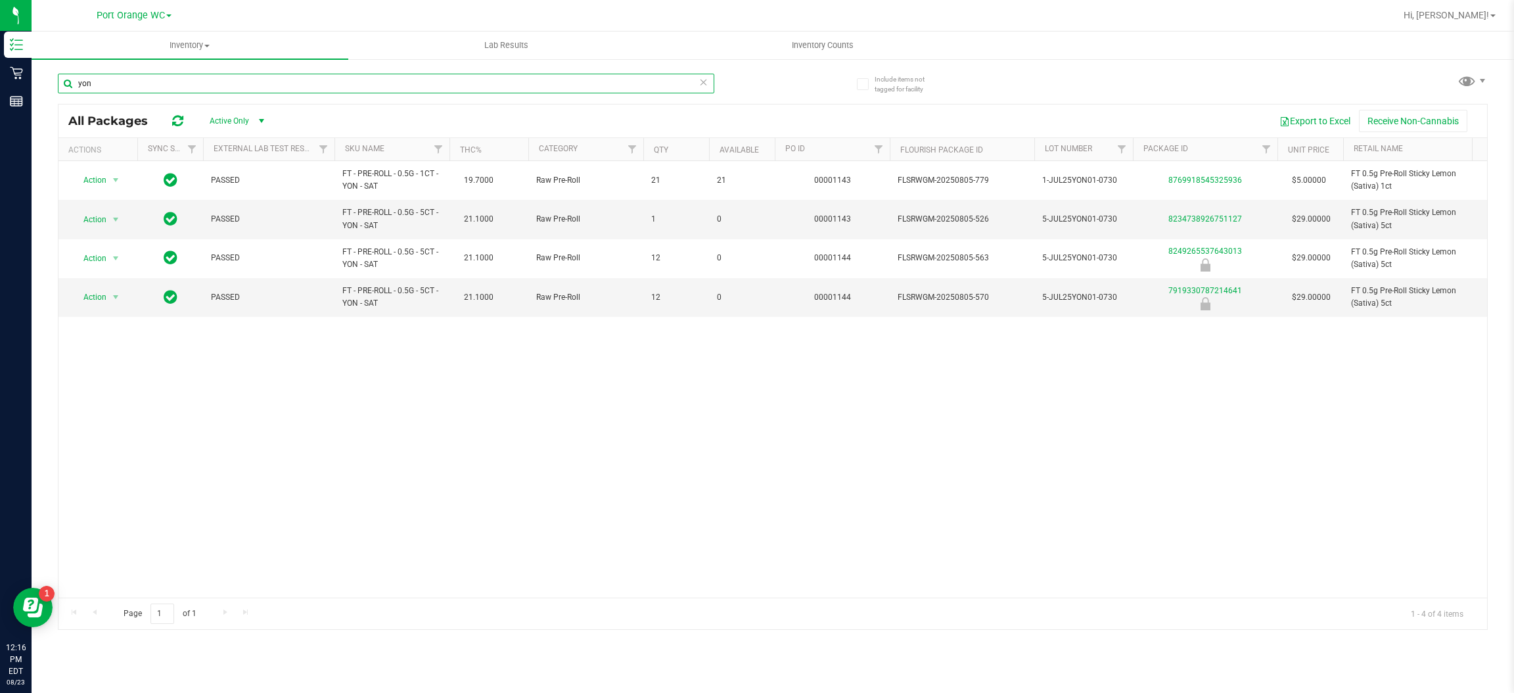
type input "yon"
